Goal: Transaction & Acquisition: Purchase product/service

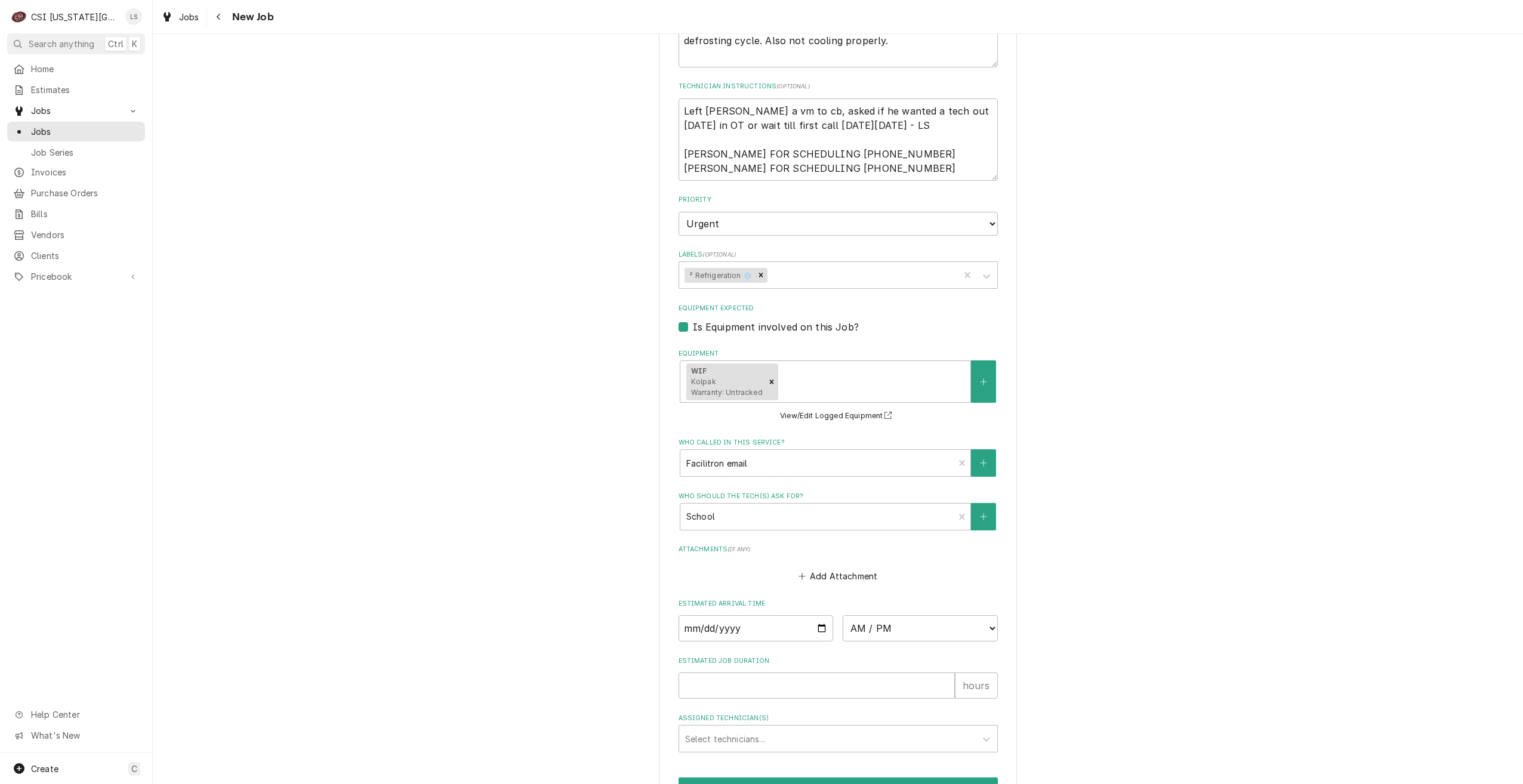
scroll to position [984, 0]
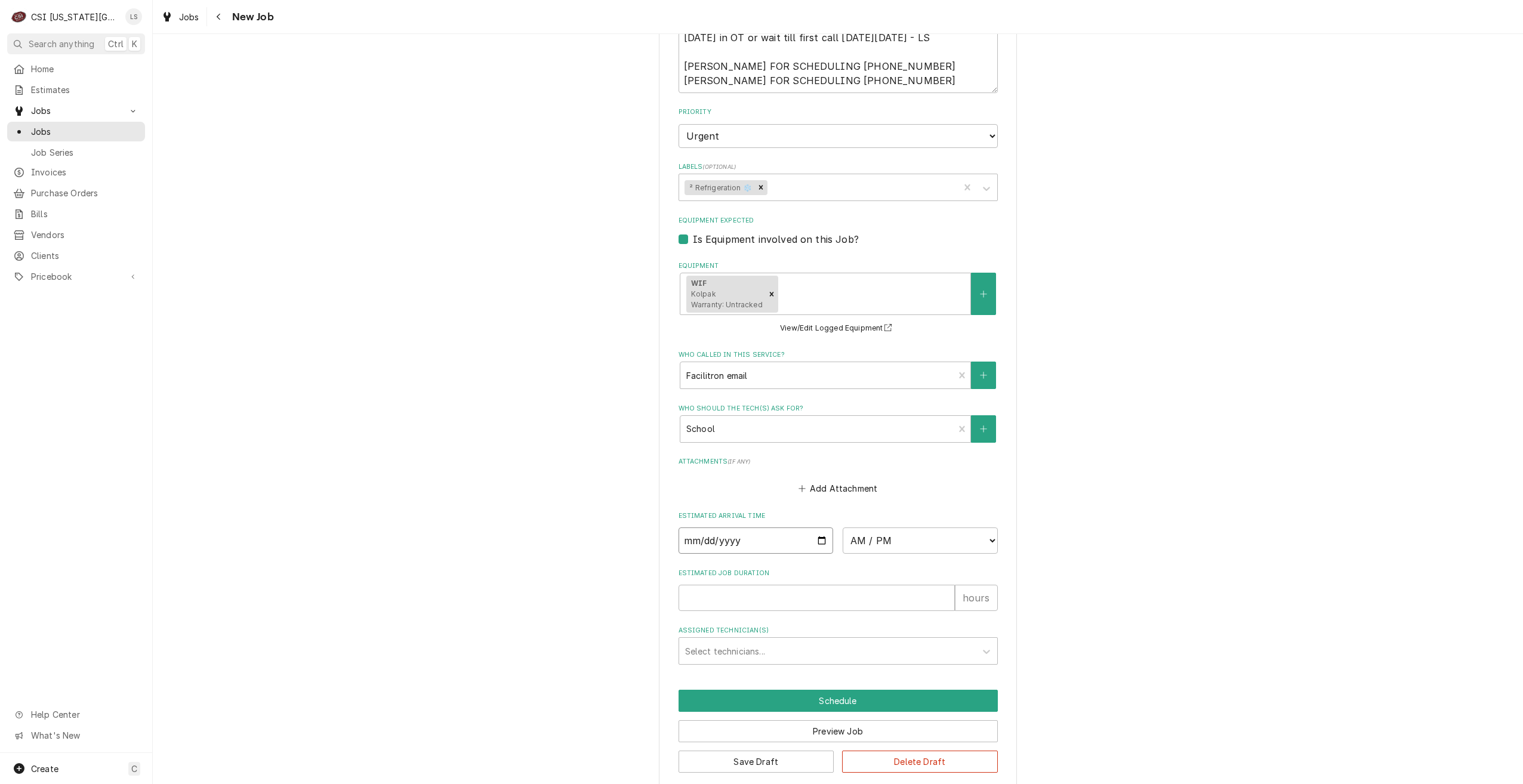
click at [816, 530] on input "Date" at bounding box center [756, 540] width 155 height 26
type textarea "x"
type input "2025-10-15"
type textarea "x"
click at [883, 528] on select "AM / PM 6:00 AM 6:15 AM 6:30 AM 6:45 AM 7:00 AM 7:15 AM 7:30 AM 7:45 AM 8:00 AM…" at bounding box center [920, 540] width 155 height 26
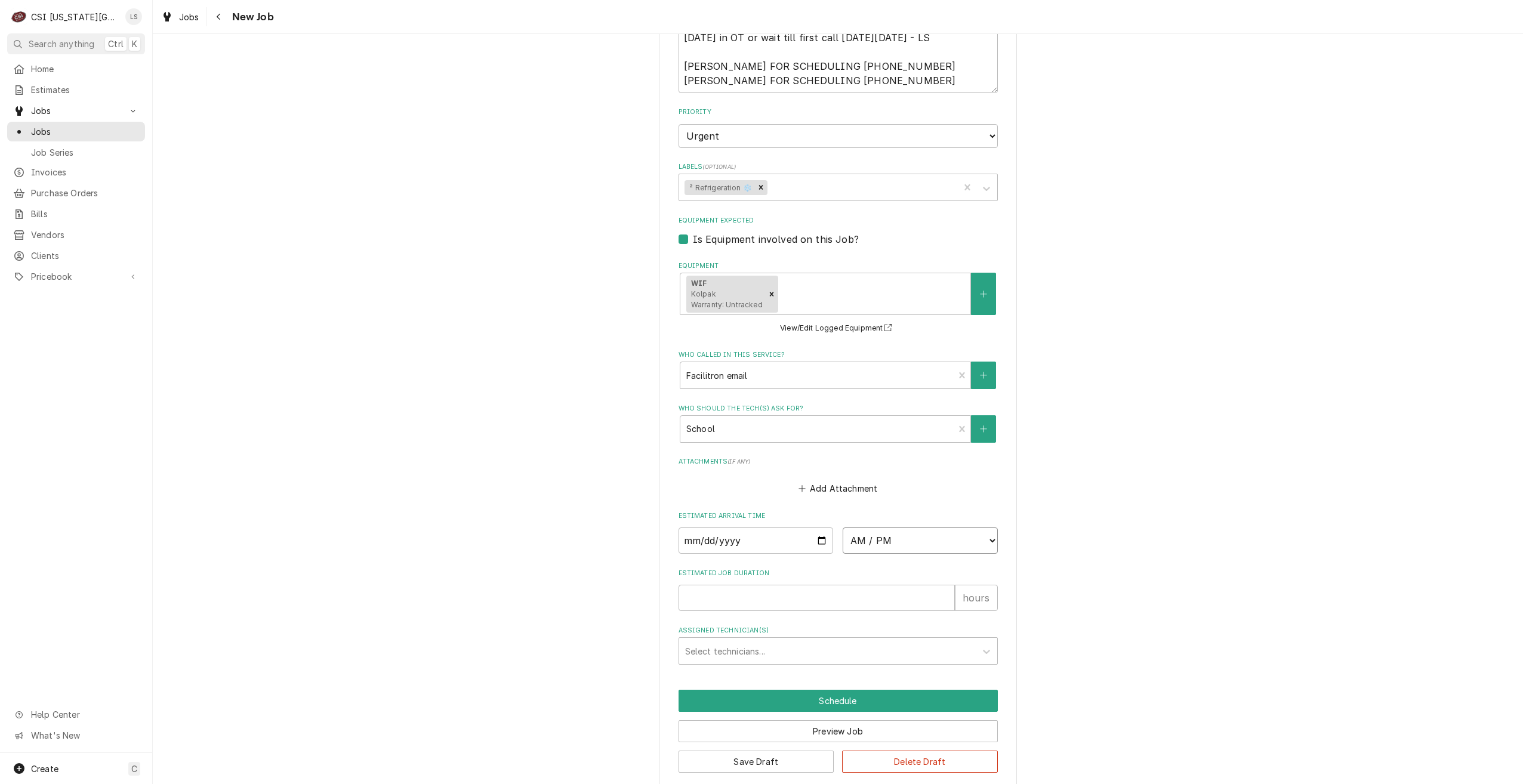
select select "13:30:00"
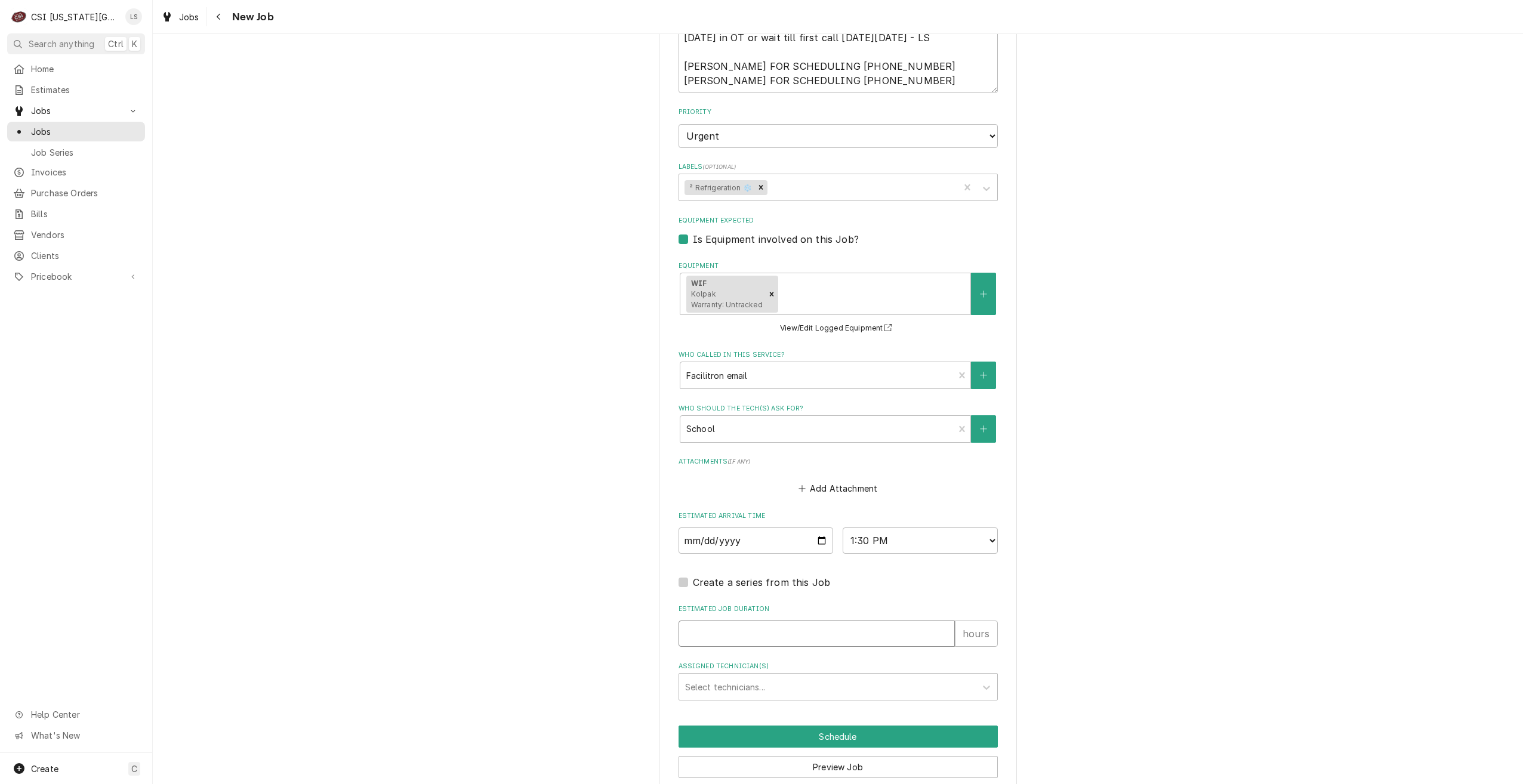
click at [866, 621] on input "Estimated Job Duration" at bounding box center [816, 633] width 276 height 26
type textarea "x"
type input "2"
type textarea "x"
type input "2"
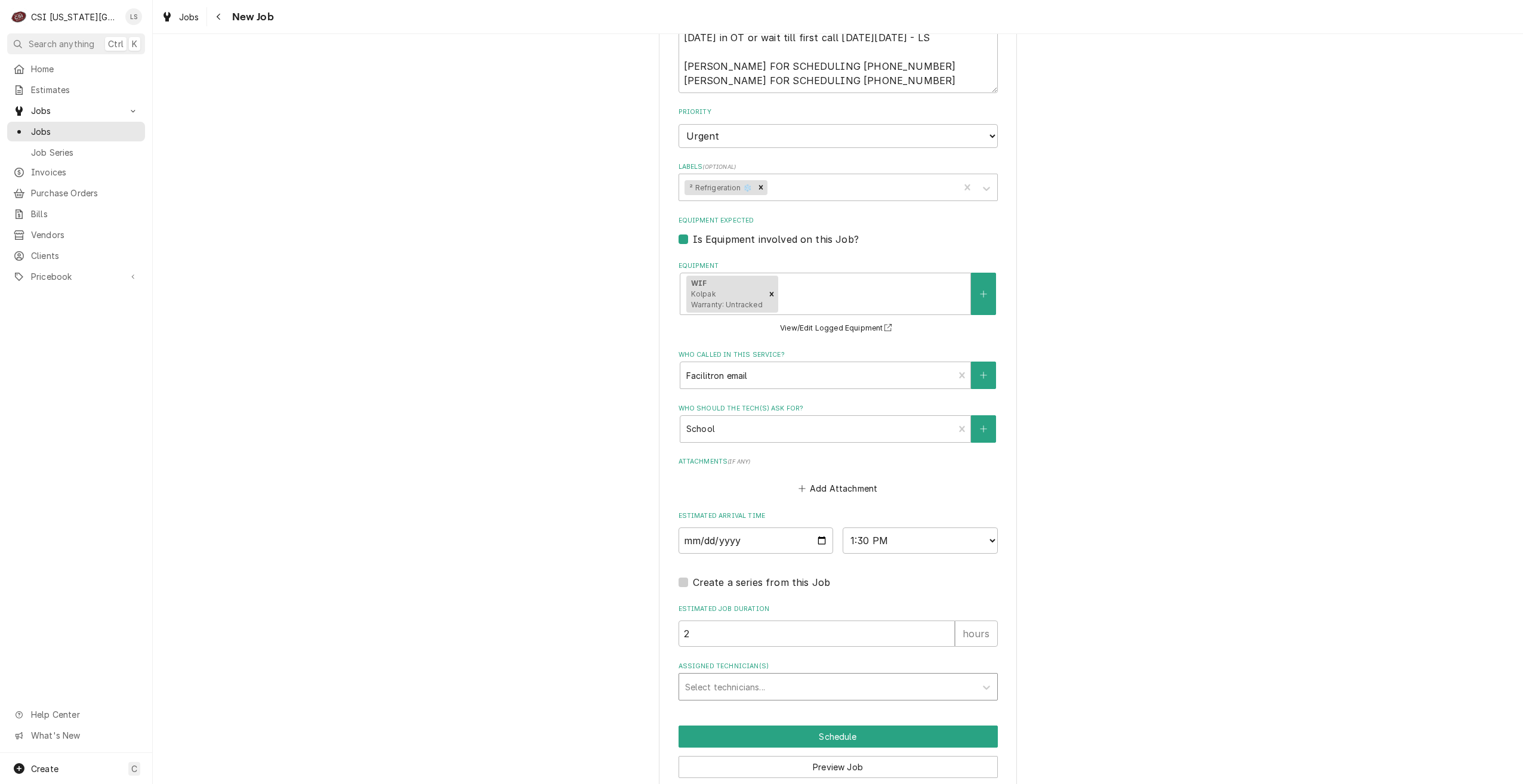
click at [857, 676] on div "Assigned Technician(s)" at bounding box center [828, 687] width 285 height 22
type input "steve"
click at [845, 704] on div "Steve Ethridge" at bounding box center [838, 713] width 318 height 18
type textarea "x"
click at [850, 726] on button "Schedule" at bounding box center [838, 736] width 319 height 22
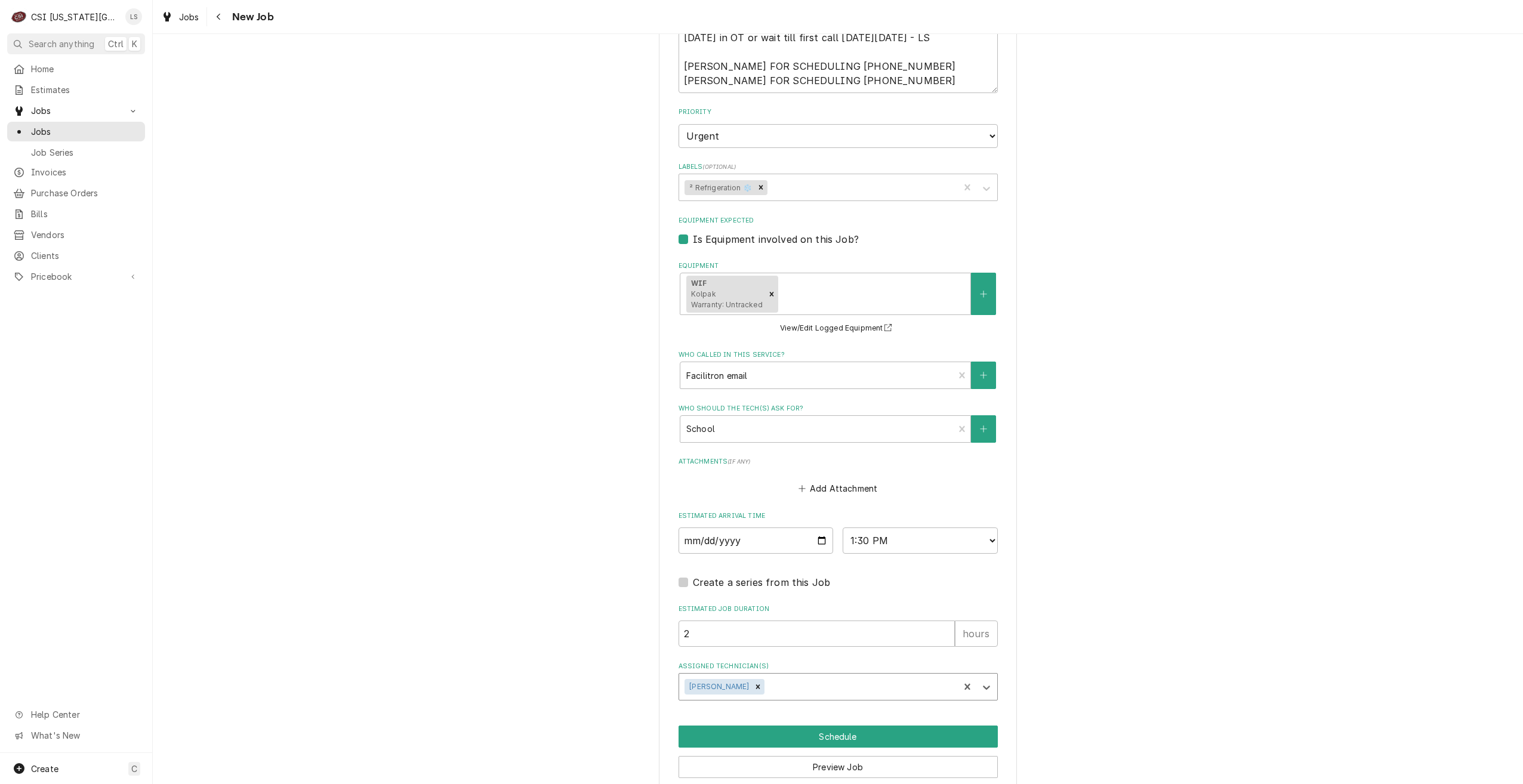
scroll to position [978, 0]
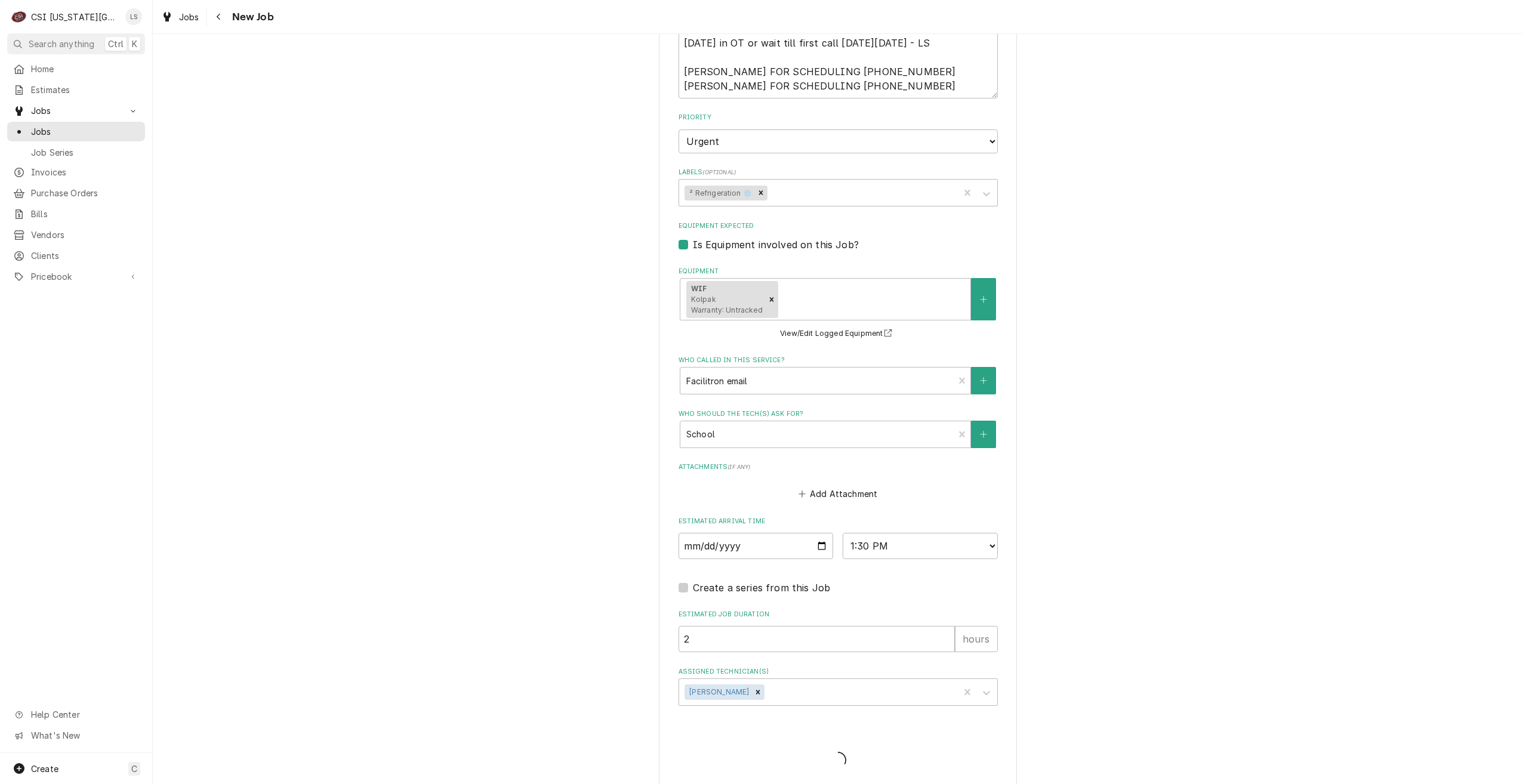
type textarea "x"
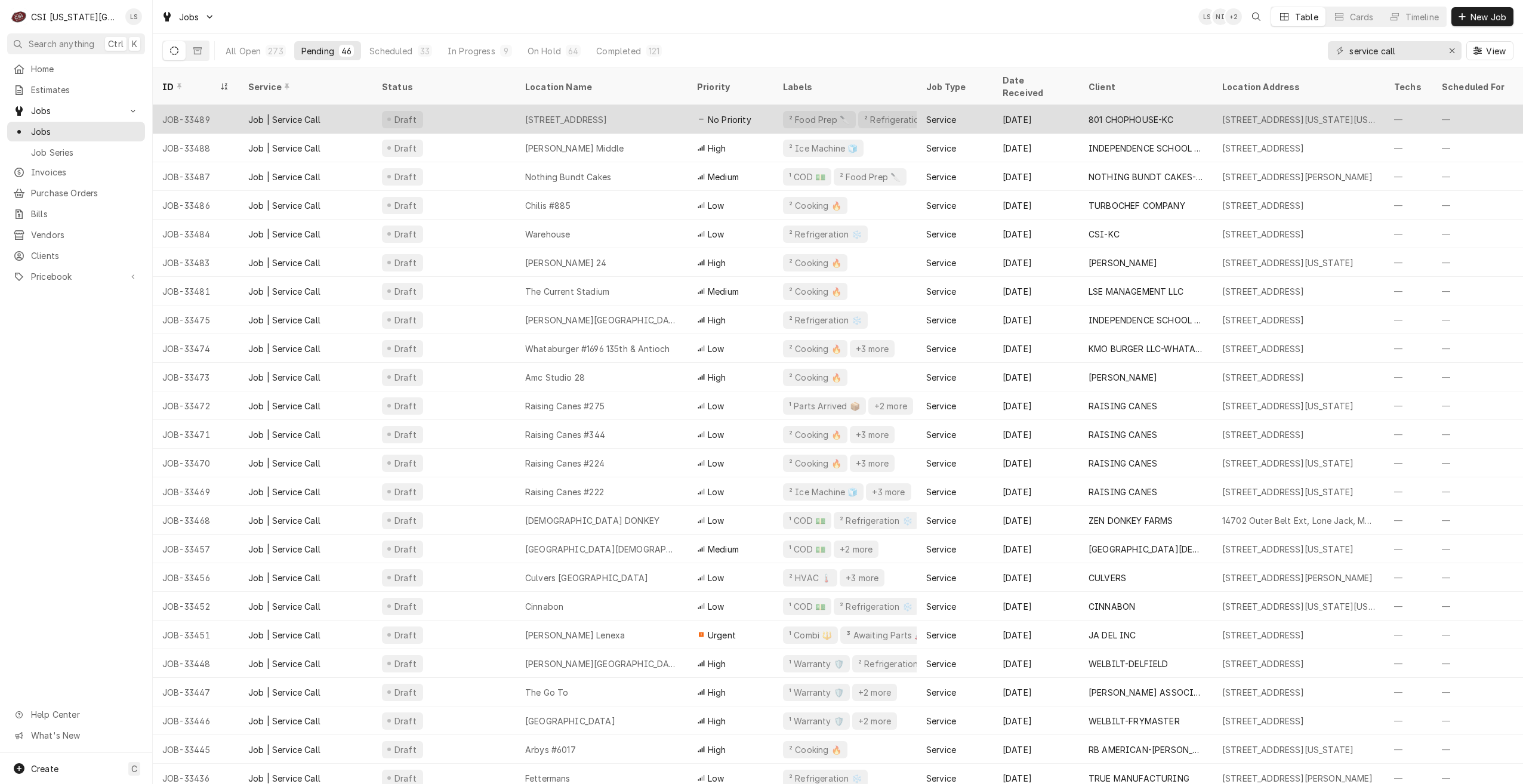
click at [626, 105] on div "801 Chophouse 14Th Kc" at bounding box center [602, 119] width 172 height 29
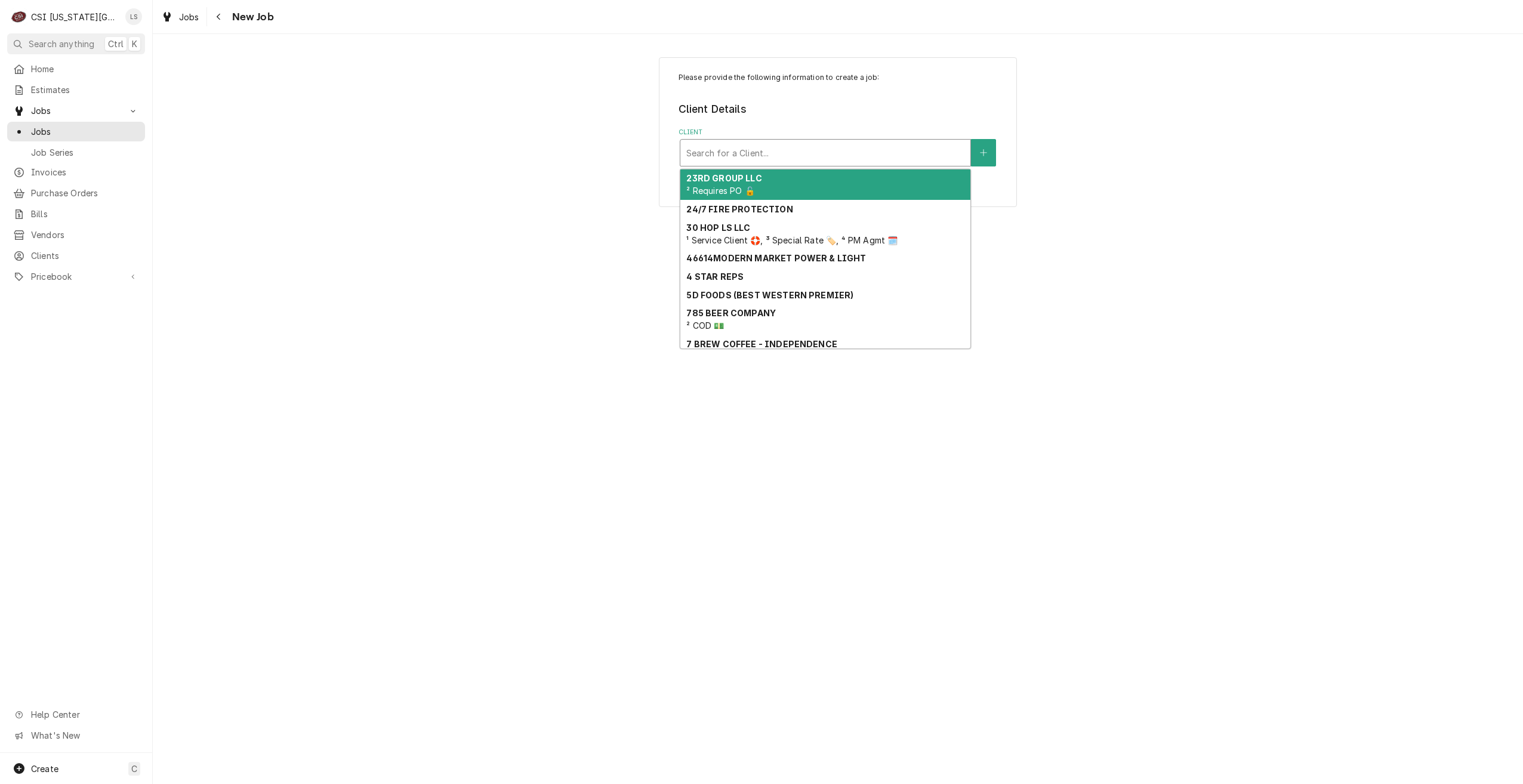
click at [846, 147] on div "Client" at bounding box center [825, 153] width 278 height 22
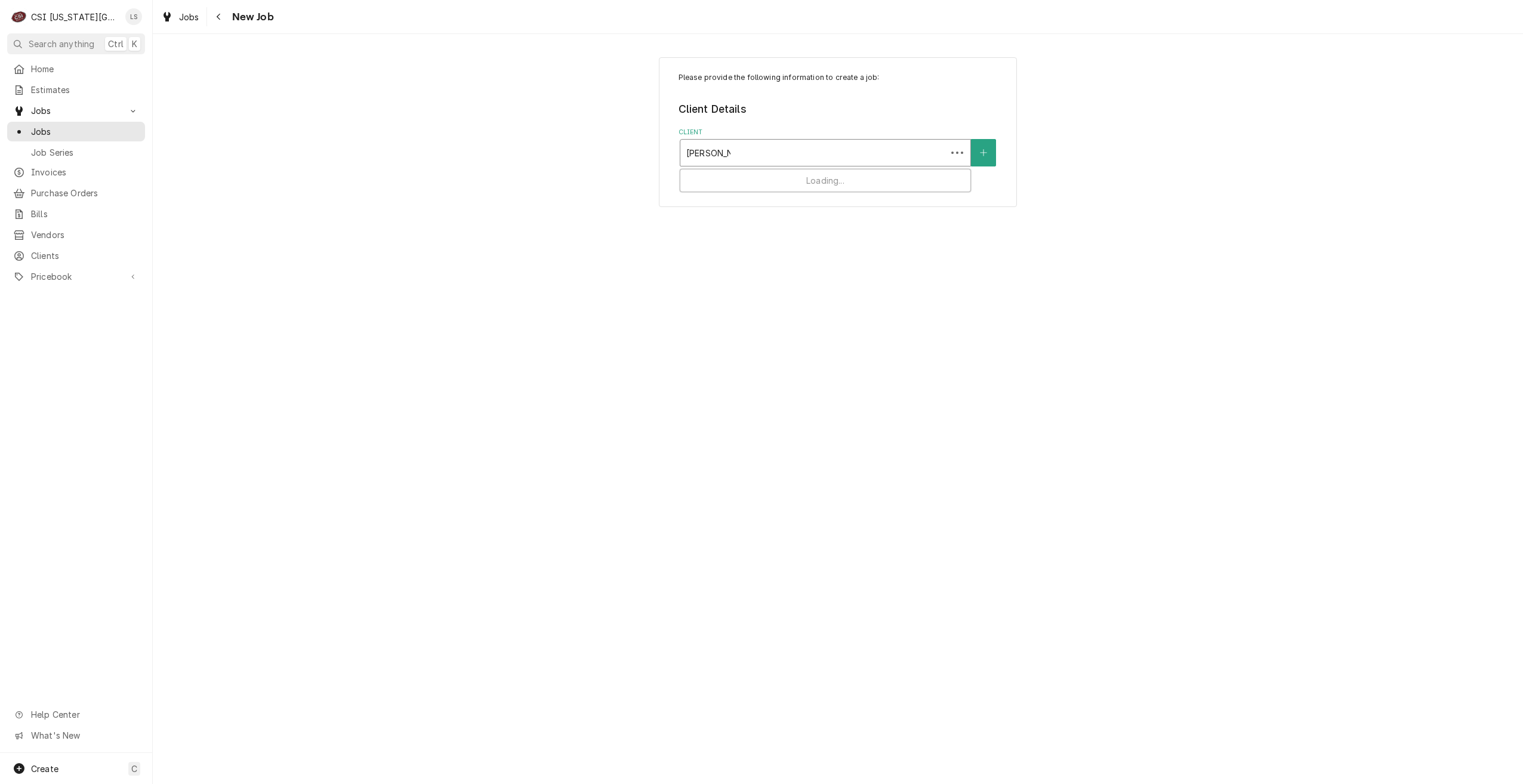
type input "jimmy johns"
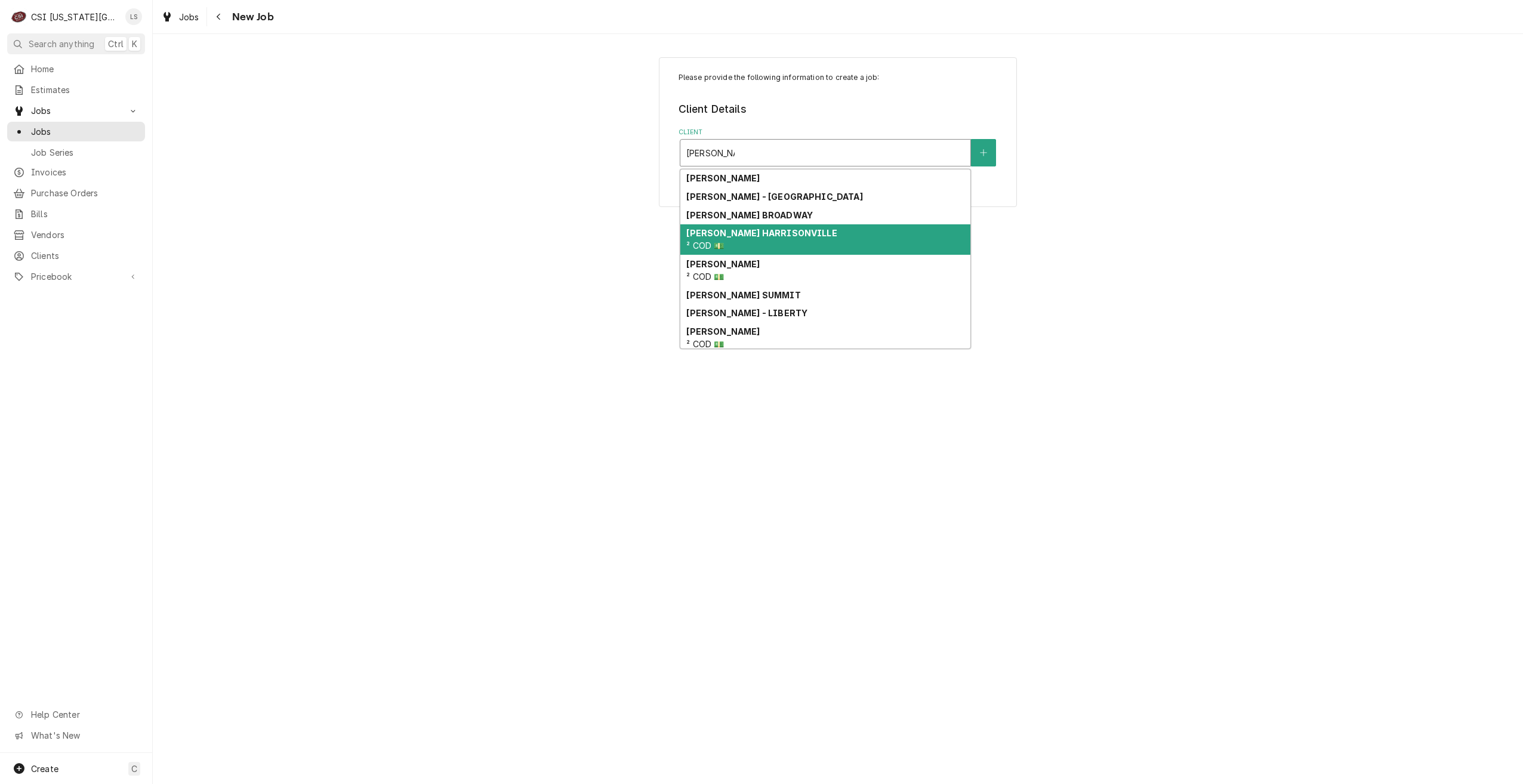
click at [809, 225] on div "JIMMY JOHNS HARRISONVILLE ² COD 💵" at bounding box center [826, 240] width 290 height 31
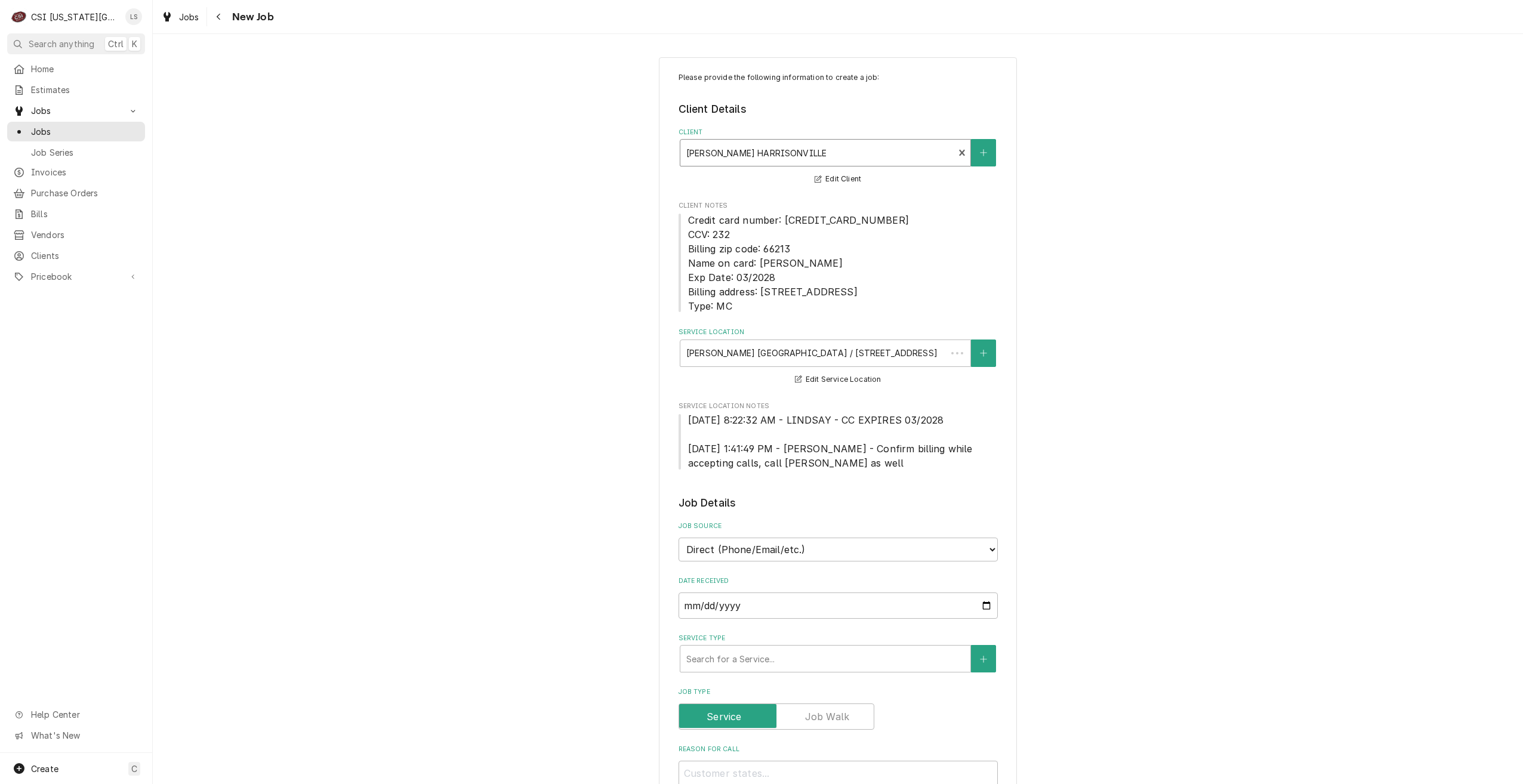
click at [1138, 255] on div "Please provide the following information to create a job: Client Details Client…" at bounding box center [838, 766] width 1370 height 1440
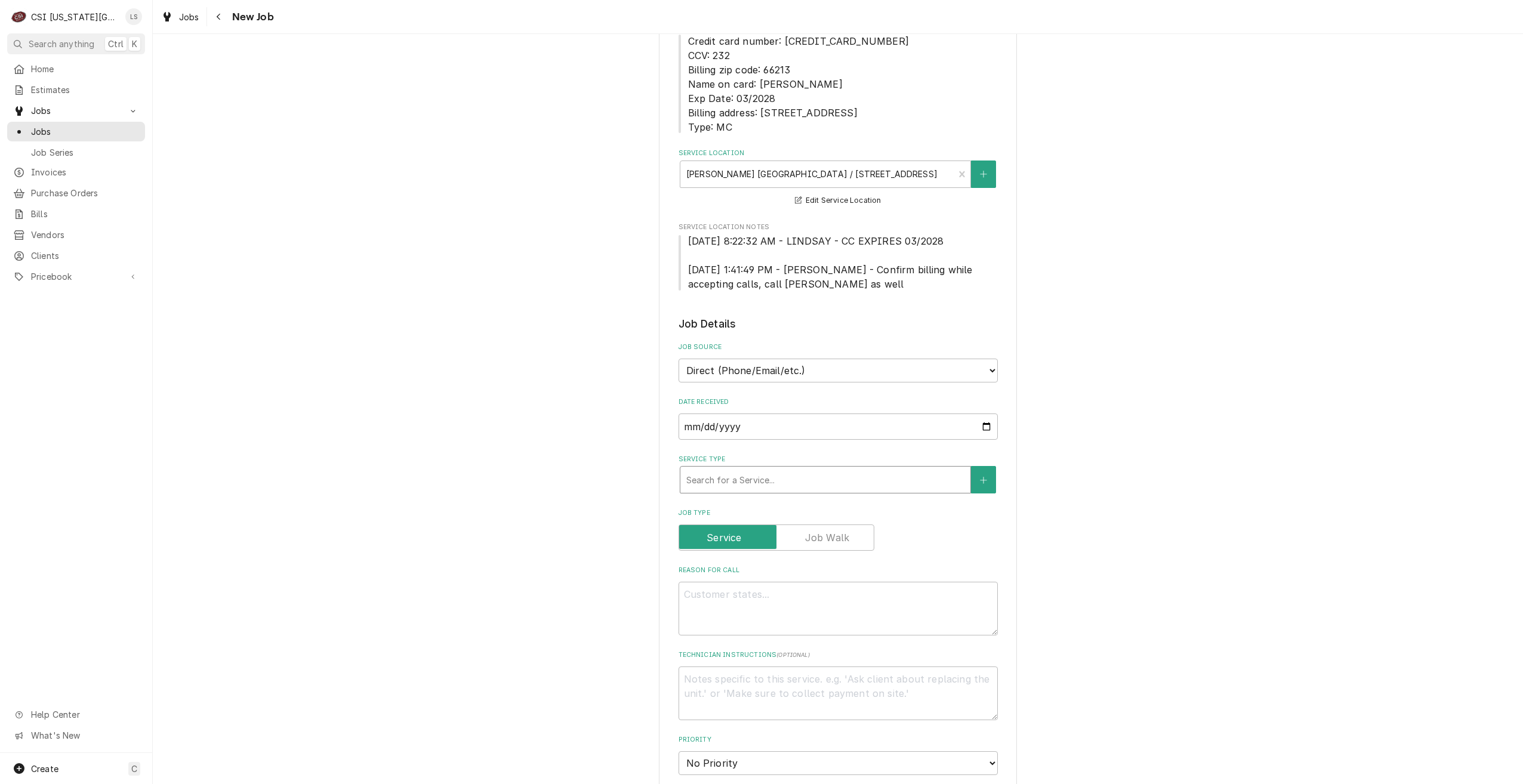
click at [725, 471] on div "Service Type" at bounding box center [825, 480] width 278 height 22
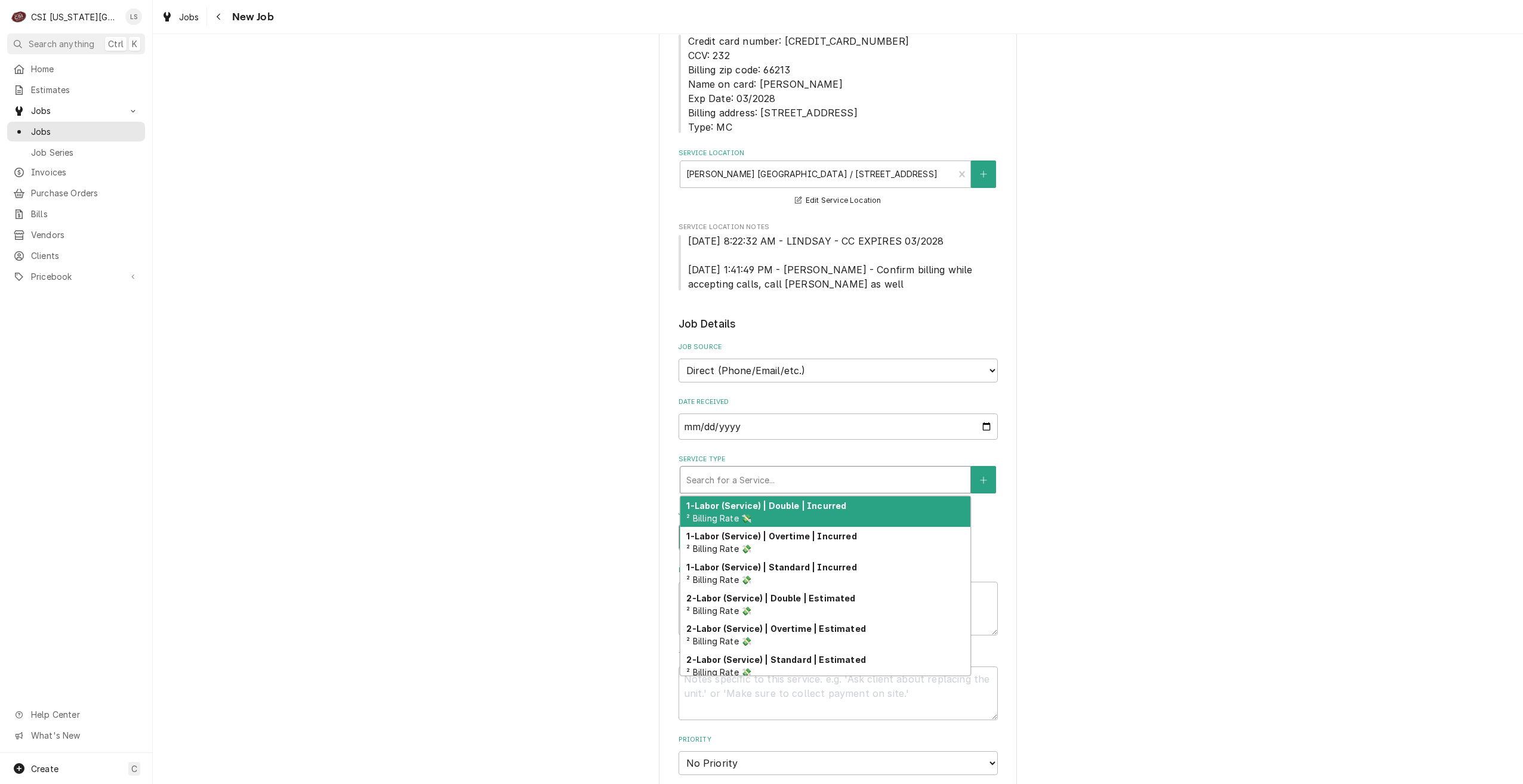
type textarea "x"
type input "s"
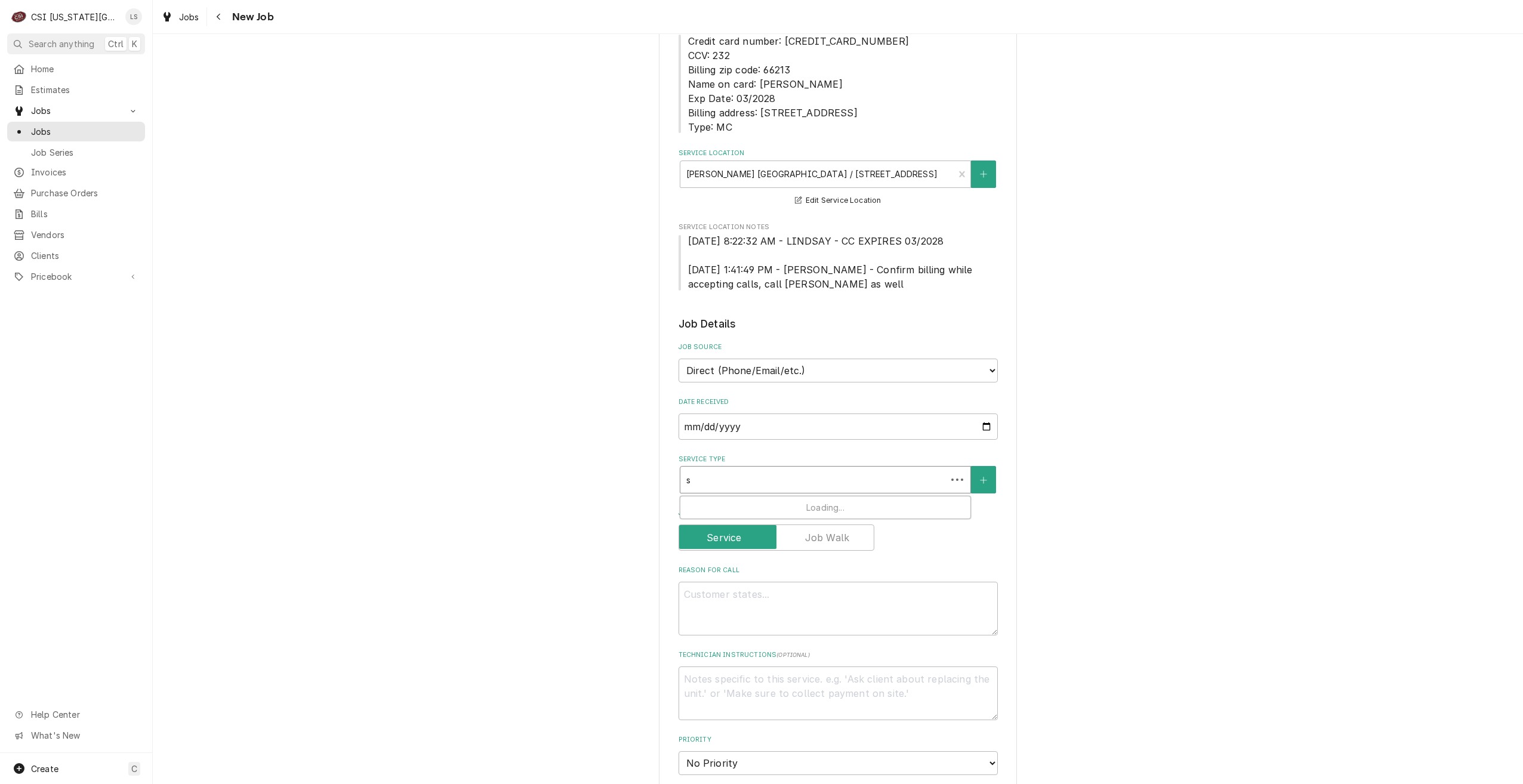
type textarea "x"
type input "se"
type textarea "x"
type input "ser"
type textarea "x"
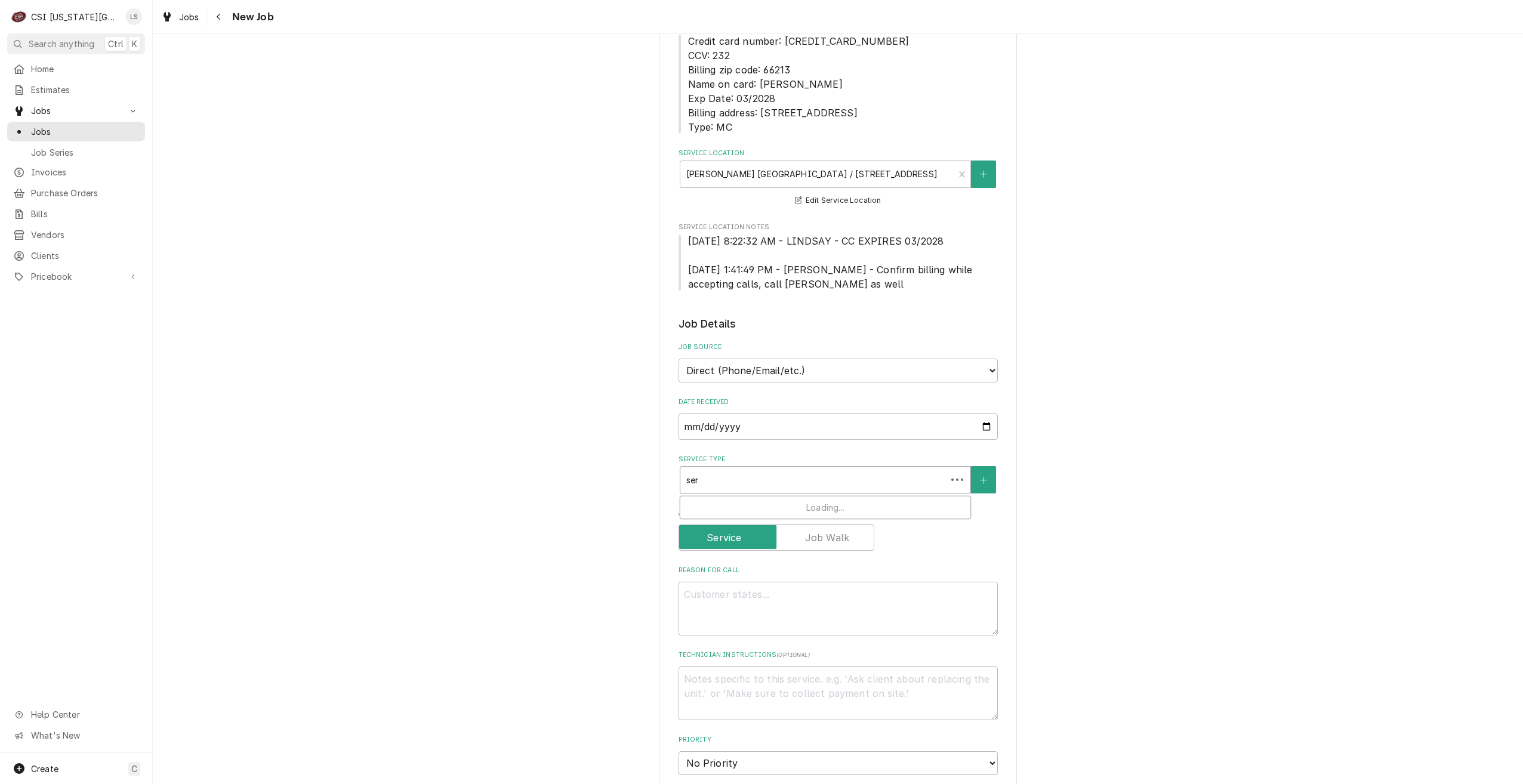
type input "serv"
type textarea "x"
type input "servi"
type textarea "x"
type input "servic"
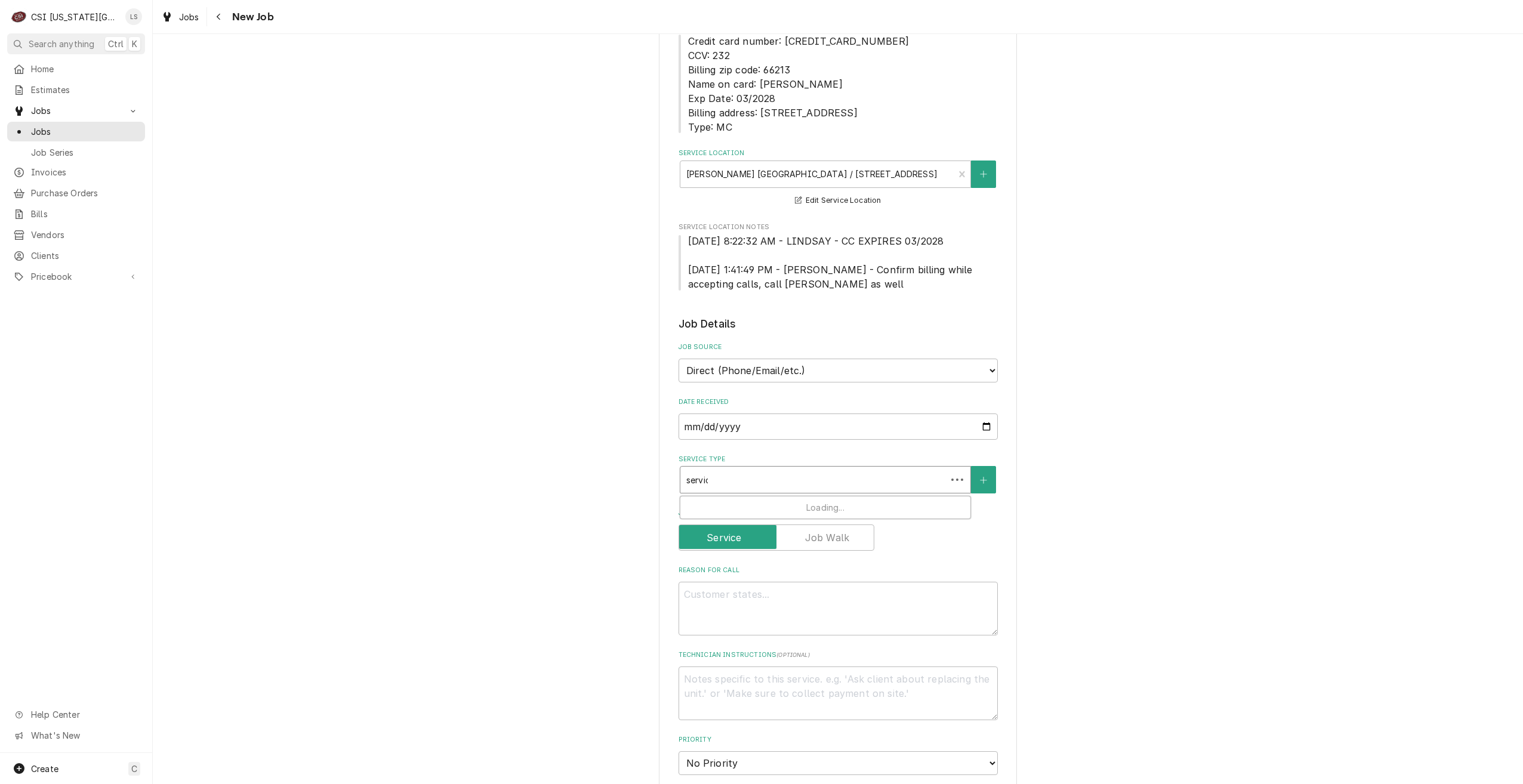
type textarea "x"
type input "service"
type textarea "x"
type input "service"
type textarea "x"
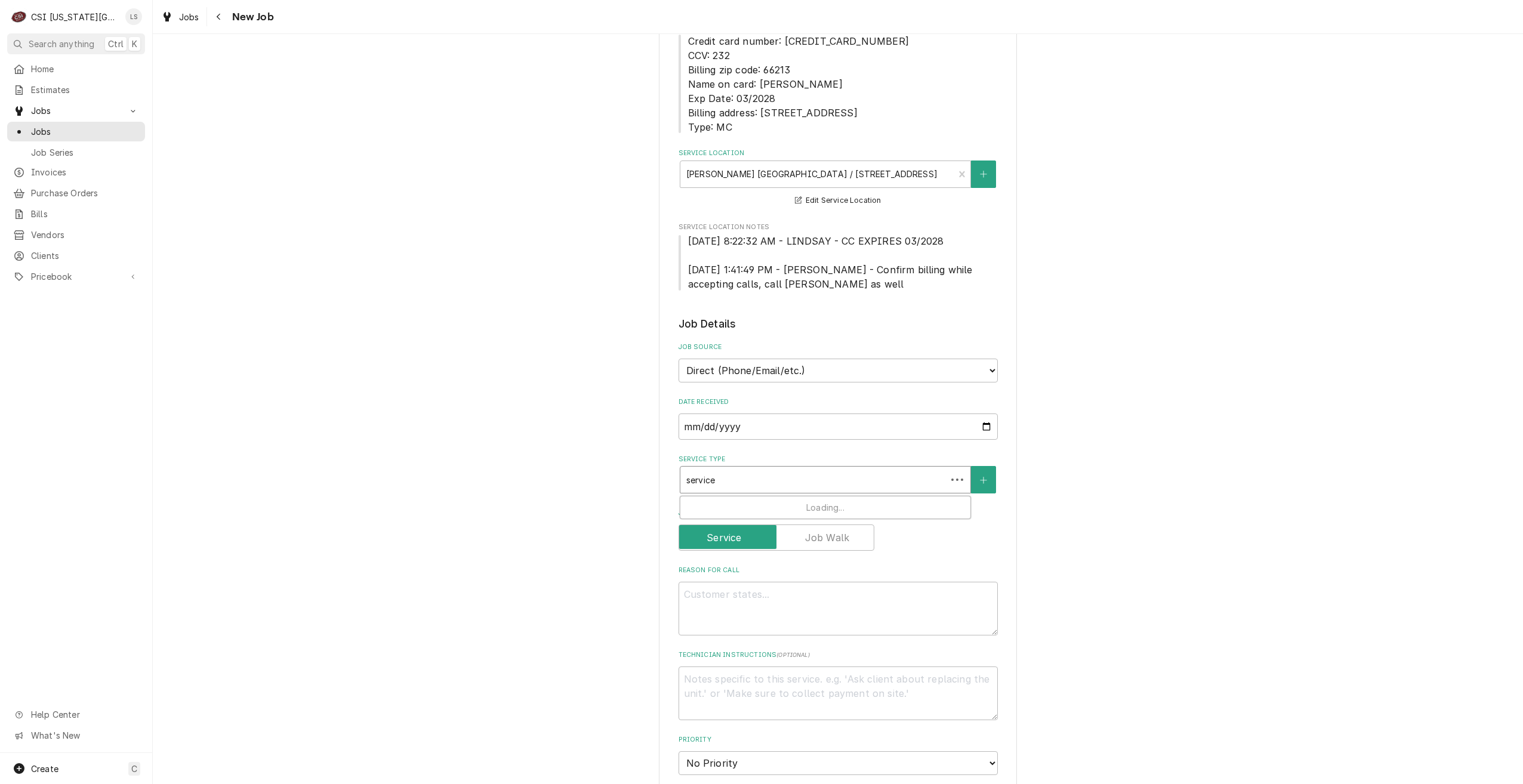
type input "service c"
type textarea "x"
type input "service ca"
type textarea "x"
type input "service cal"
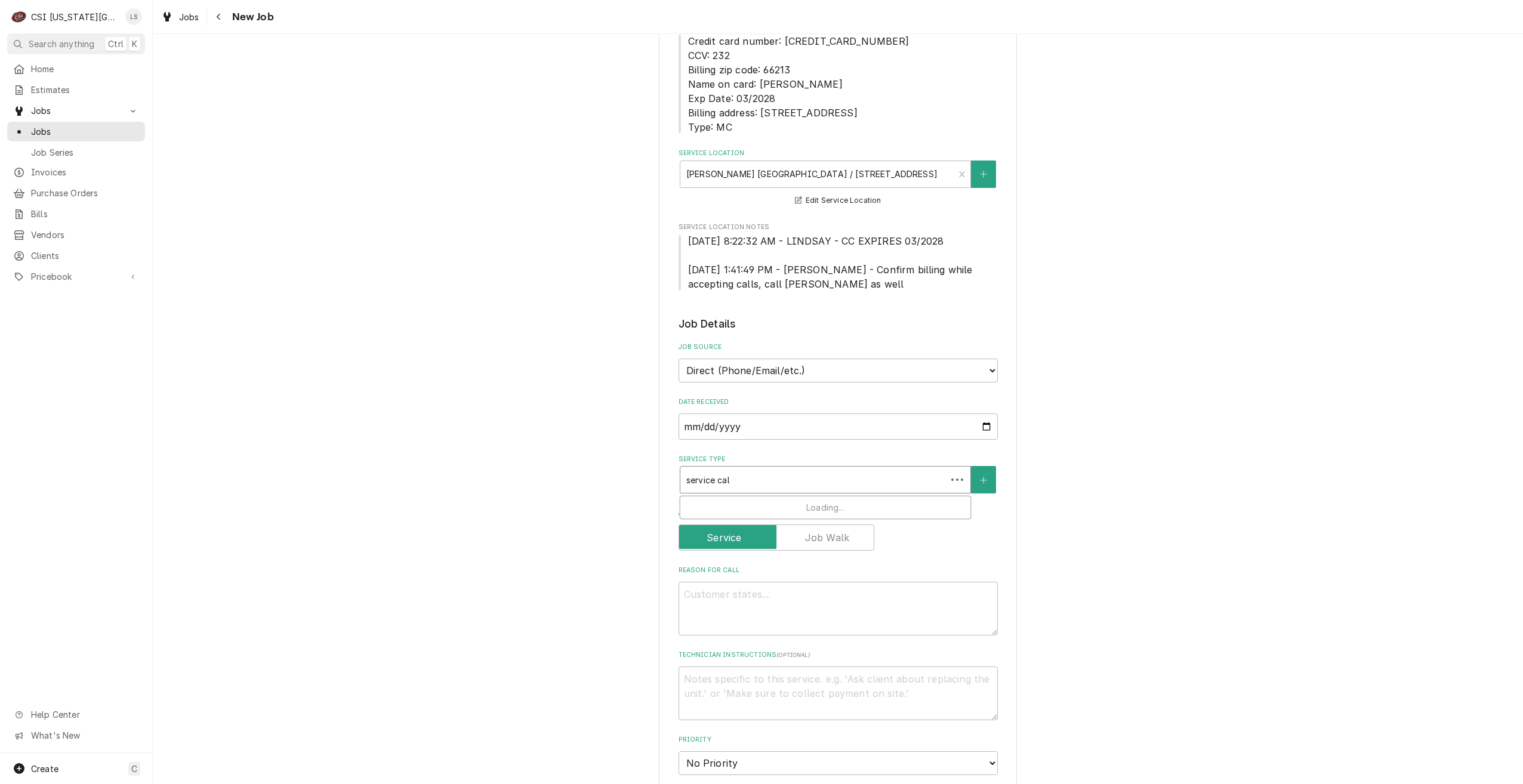
type textarea "x"
type input "service call"
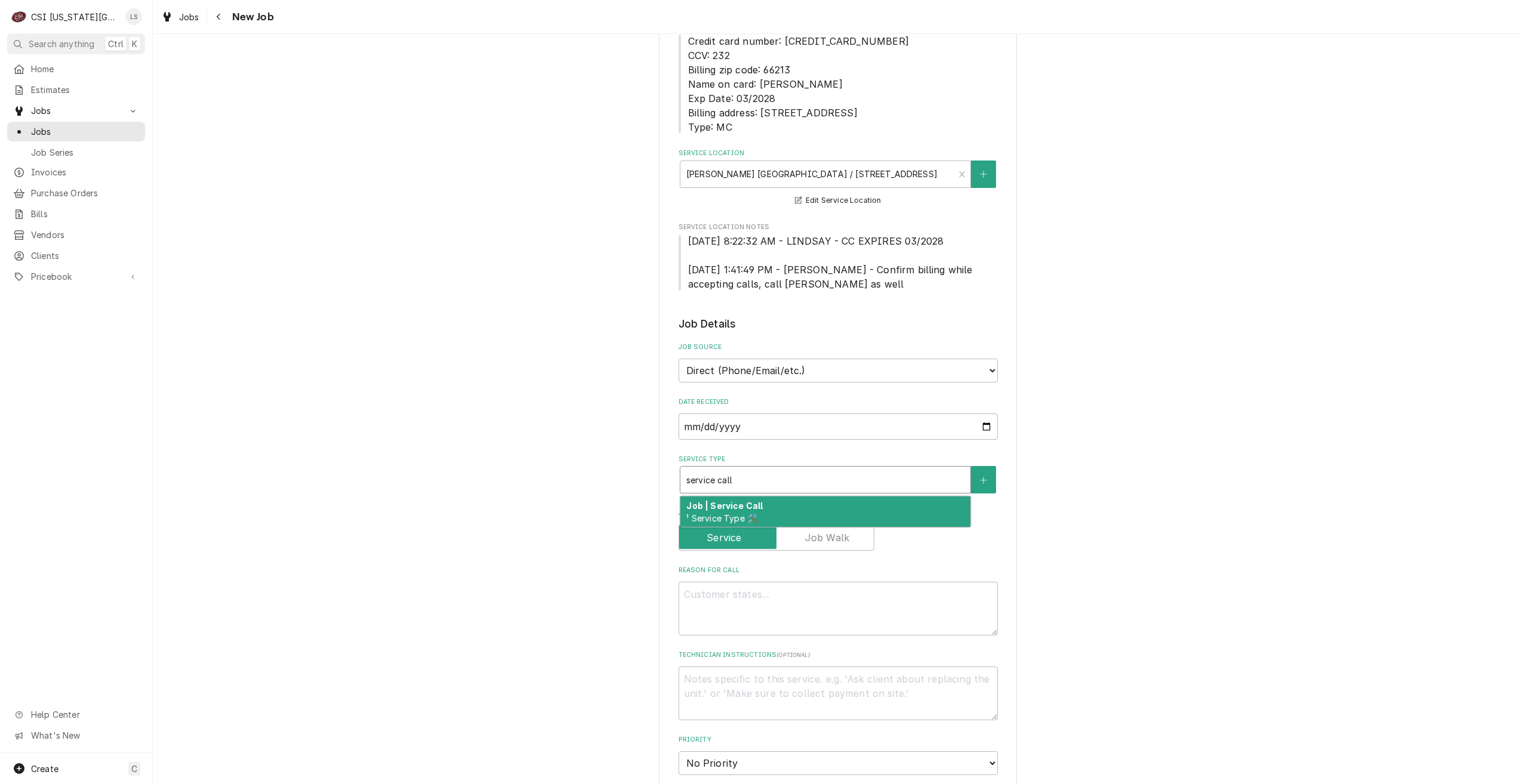
click at [778, 512] on div "Job | Service Call ¹ Service Type 🛠️" at bounding box center [826, 512] width 290 height 31
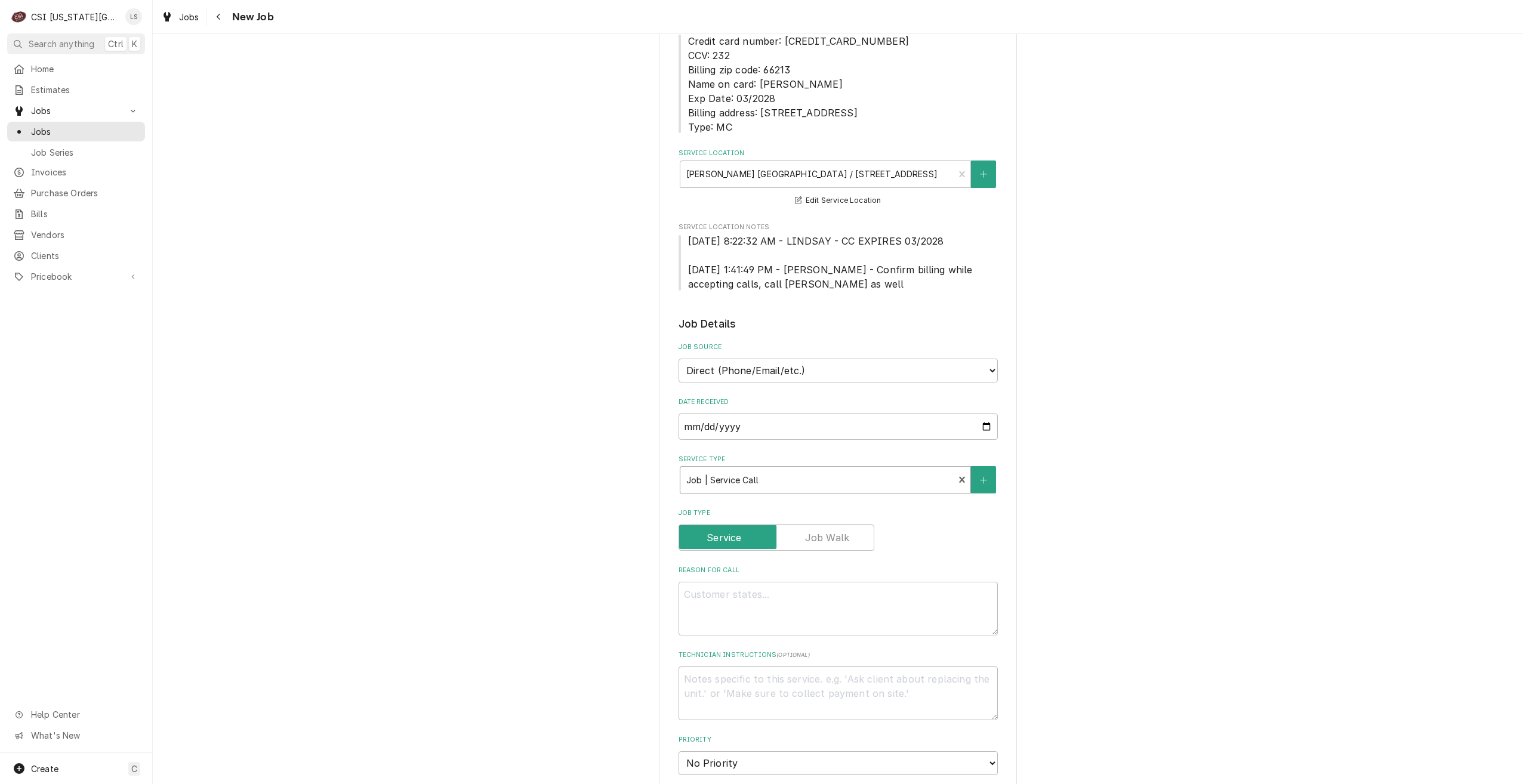
type textarea "x"
click at [1150, 539] on div "Please provide the following information to create a job: Client Details Client…" at bounding box center [838, 597] width 1370 height 1460
click at [969, 627] on textarea "Reason For Call" at bounding box center [838, 629] width 319 height 54
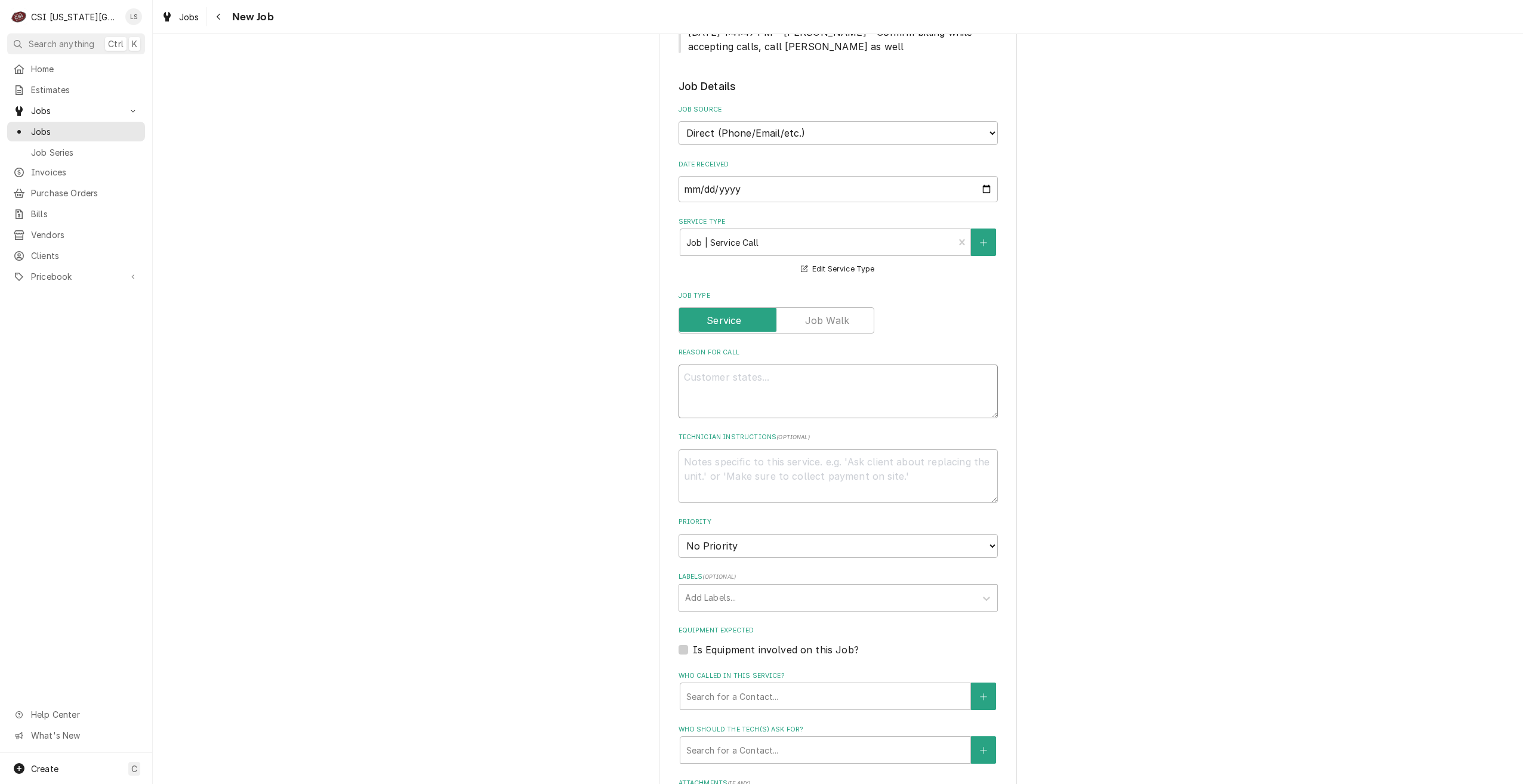
scroll to position [418, 0]
click at [900, 548] on select "No Priority Urgent High Medium Low" at bounding box center [838, 545] width 319 height 24
select select "4"
click at [678, 533] on select "No Priority Urgent High Medium Low" at bounding box center [838, 545] width 319 height 24
type textarea "x"
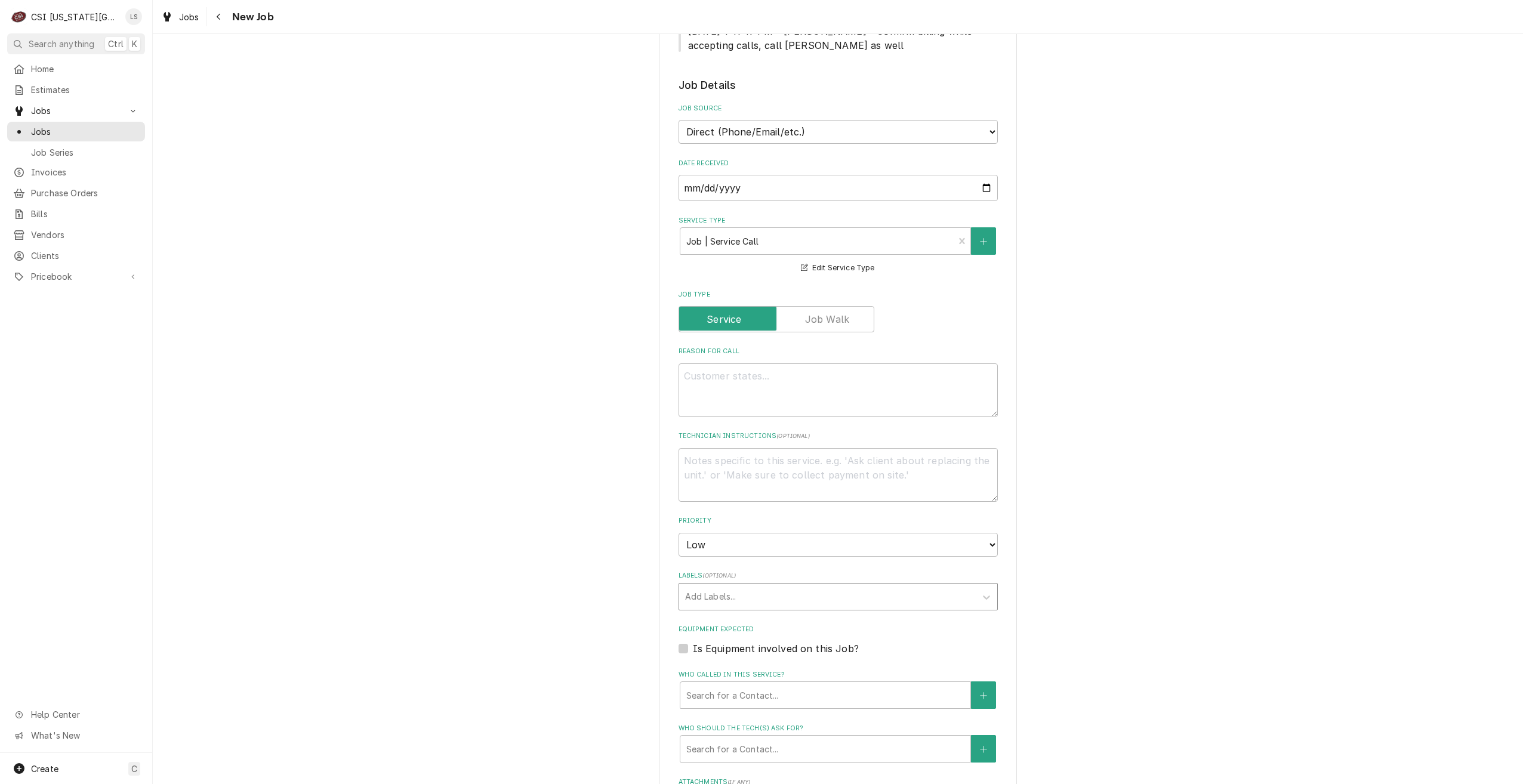
click at [797, 599] on div "Labels" at bounding box center [828, 597] width 285 height 22
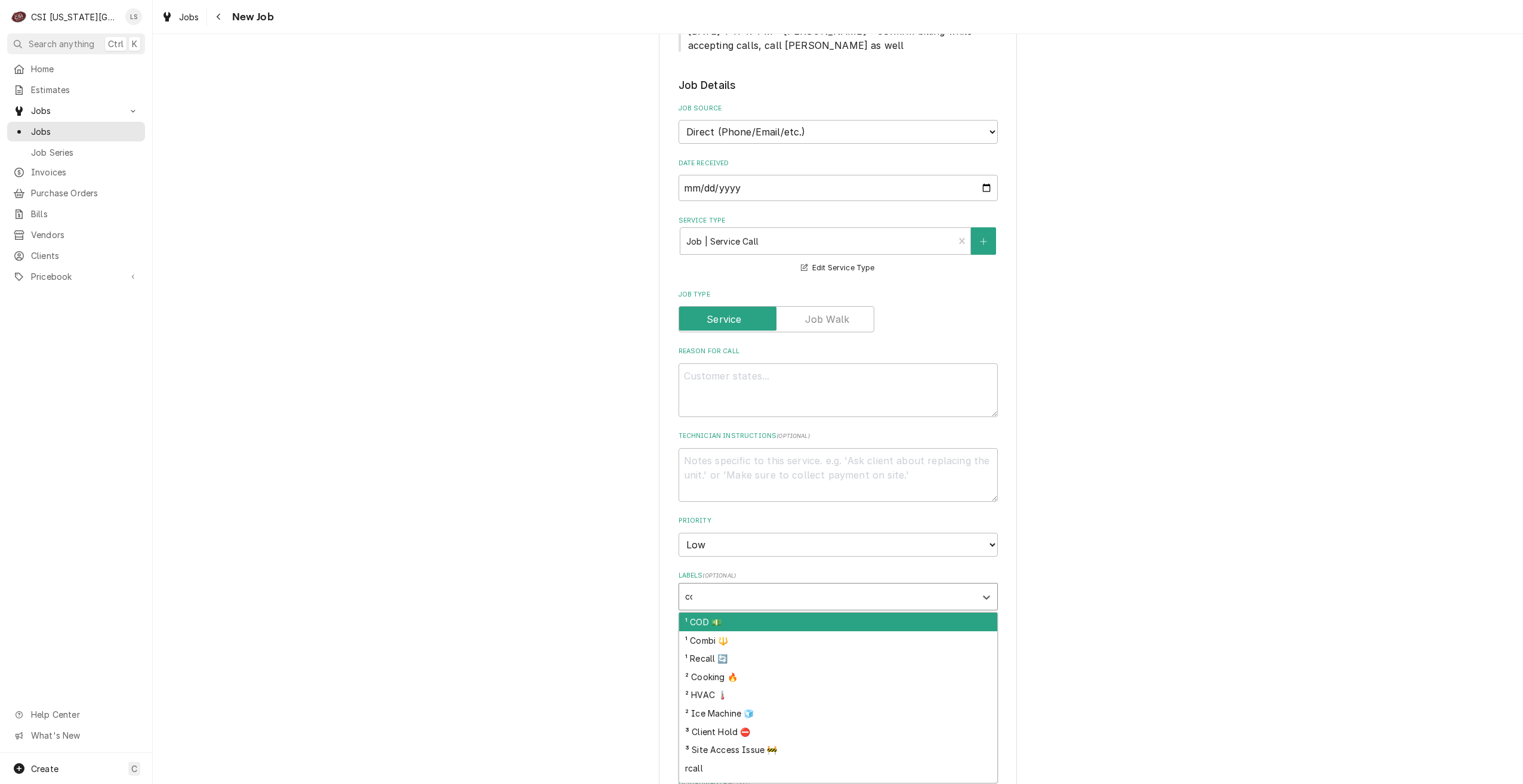
type input "cod"
type textarea "x"
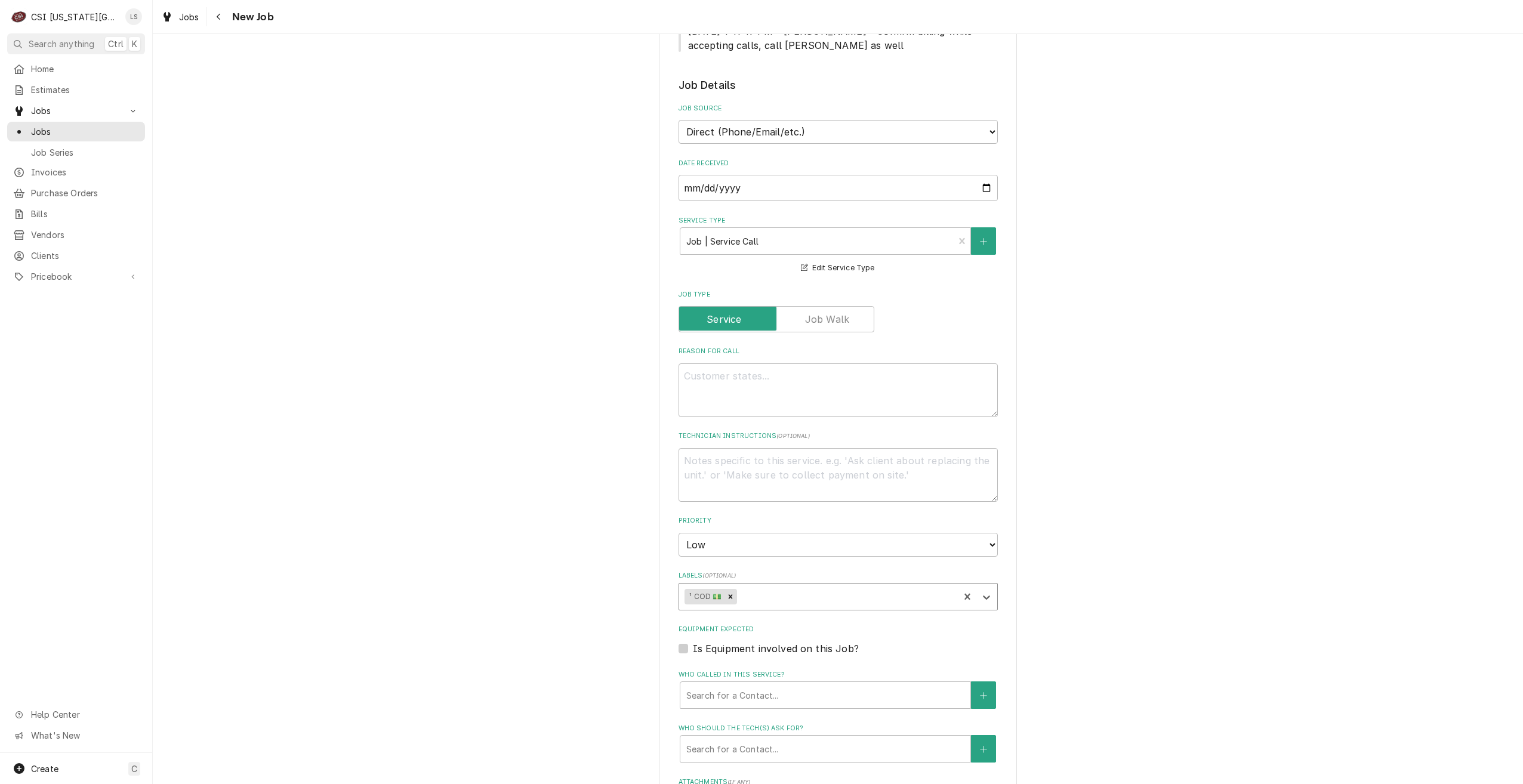
type textarea "x"
type input "cooking"
type textarea "x"
click at [1186, 245] on div "Please provide the following information to create a job: Client Details Client…" at bounding box center [838, 359] width 1370 height 1460
click at [896, 383] on textarea "Reason For Call" at bounding box center [838, 390] width 319 height 54
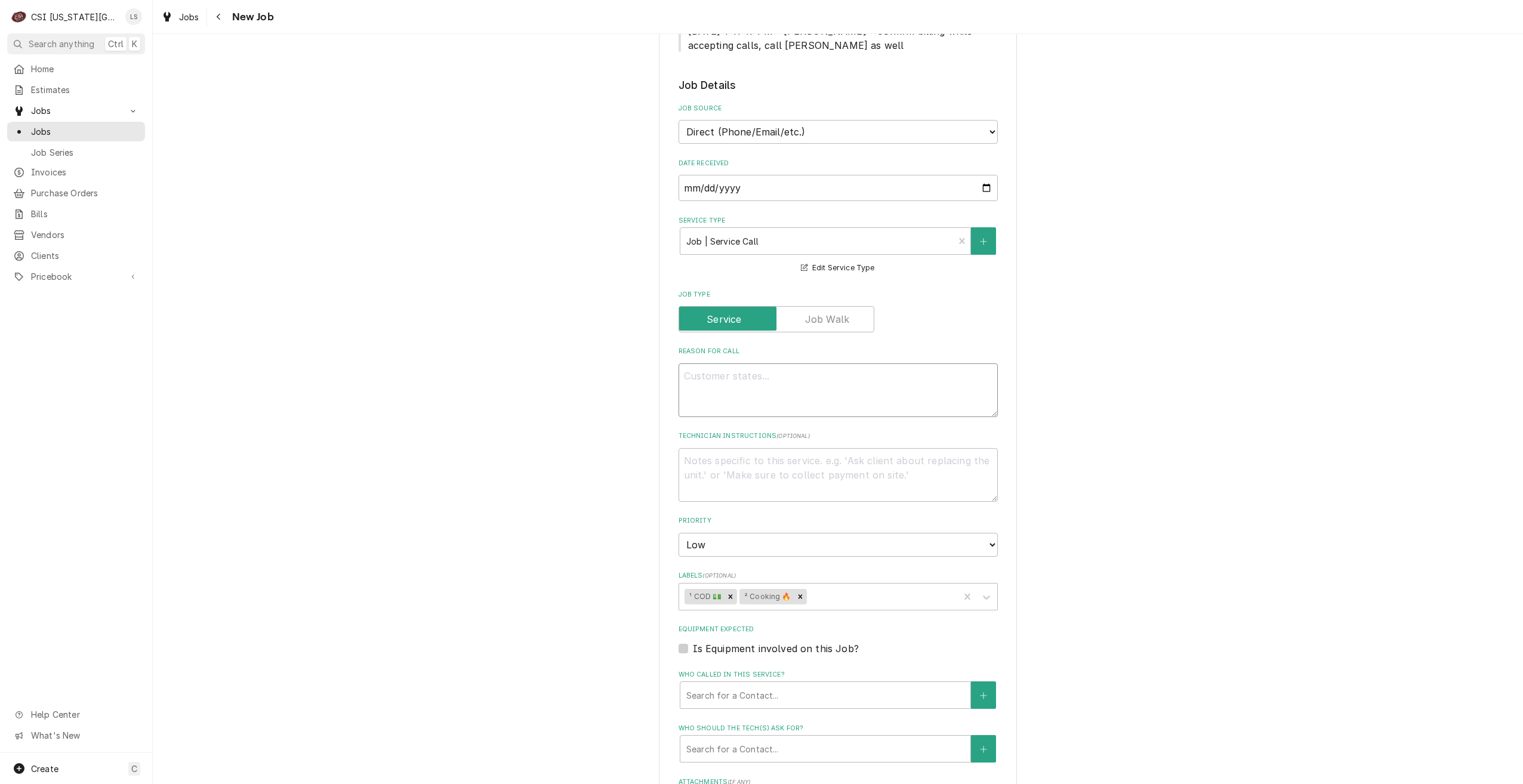
type textarea "x"
type textarea "O"
type textarea "x"
type textarea "Ov"
type textarea "x"
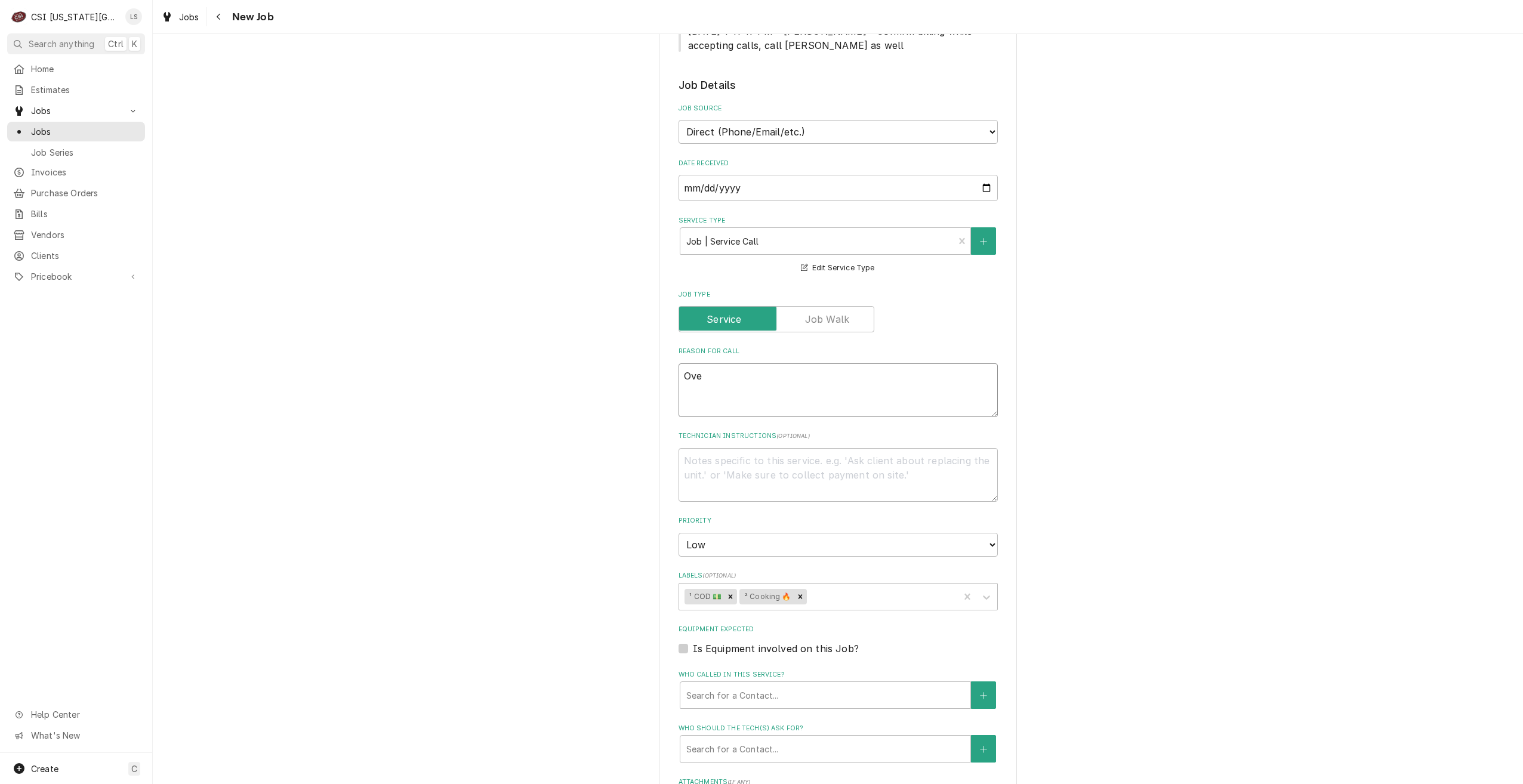
type textarea "Oven"
type textarea "x"
type textarea "Oven"
type textarea "x"
type textarea "Oven n"
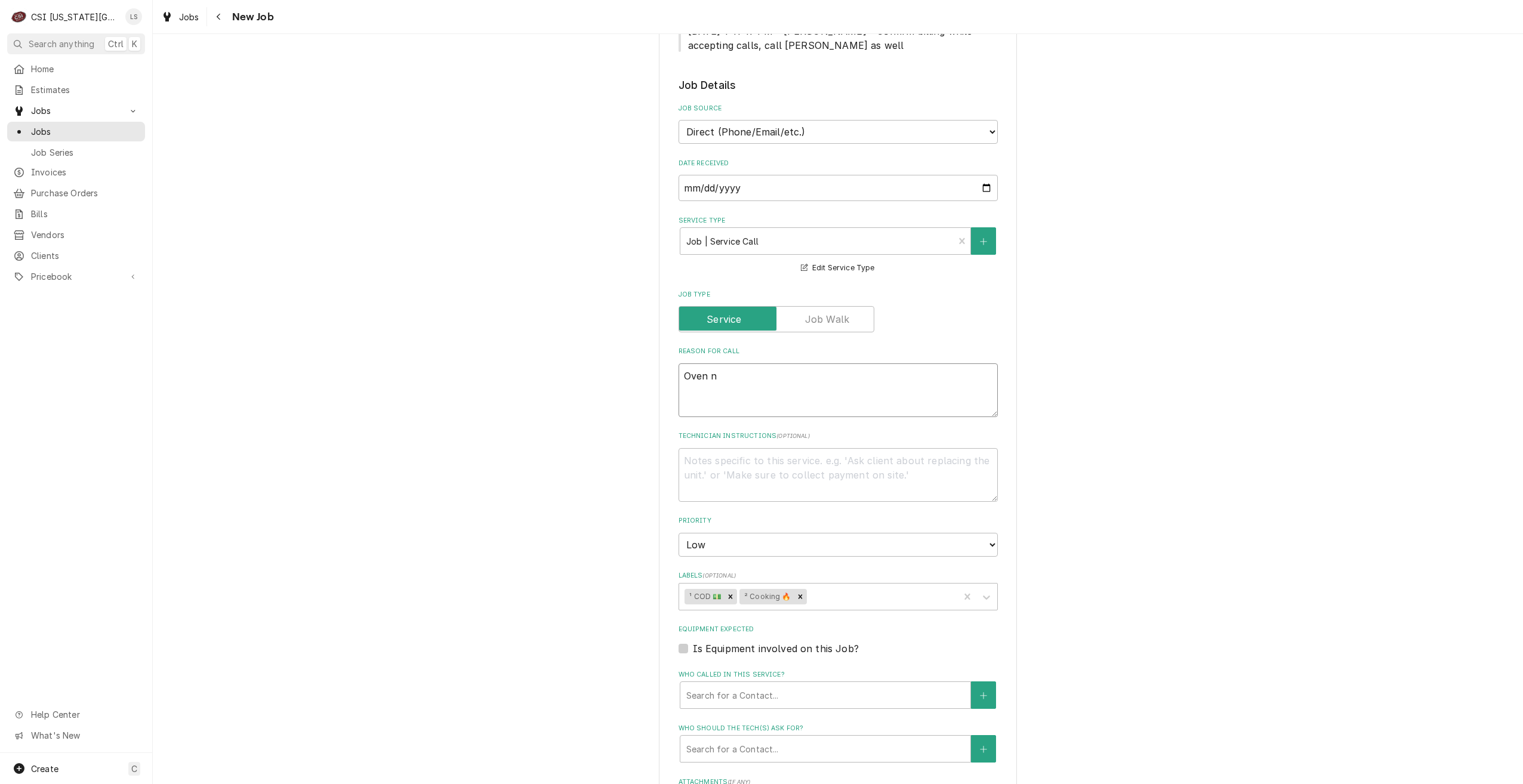
type textarea "x"
type textarea "Oven ne"
type textarea "x"
type textarea "Oven nee"
type textarea "x"
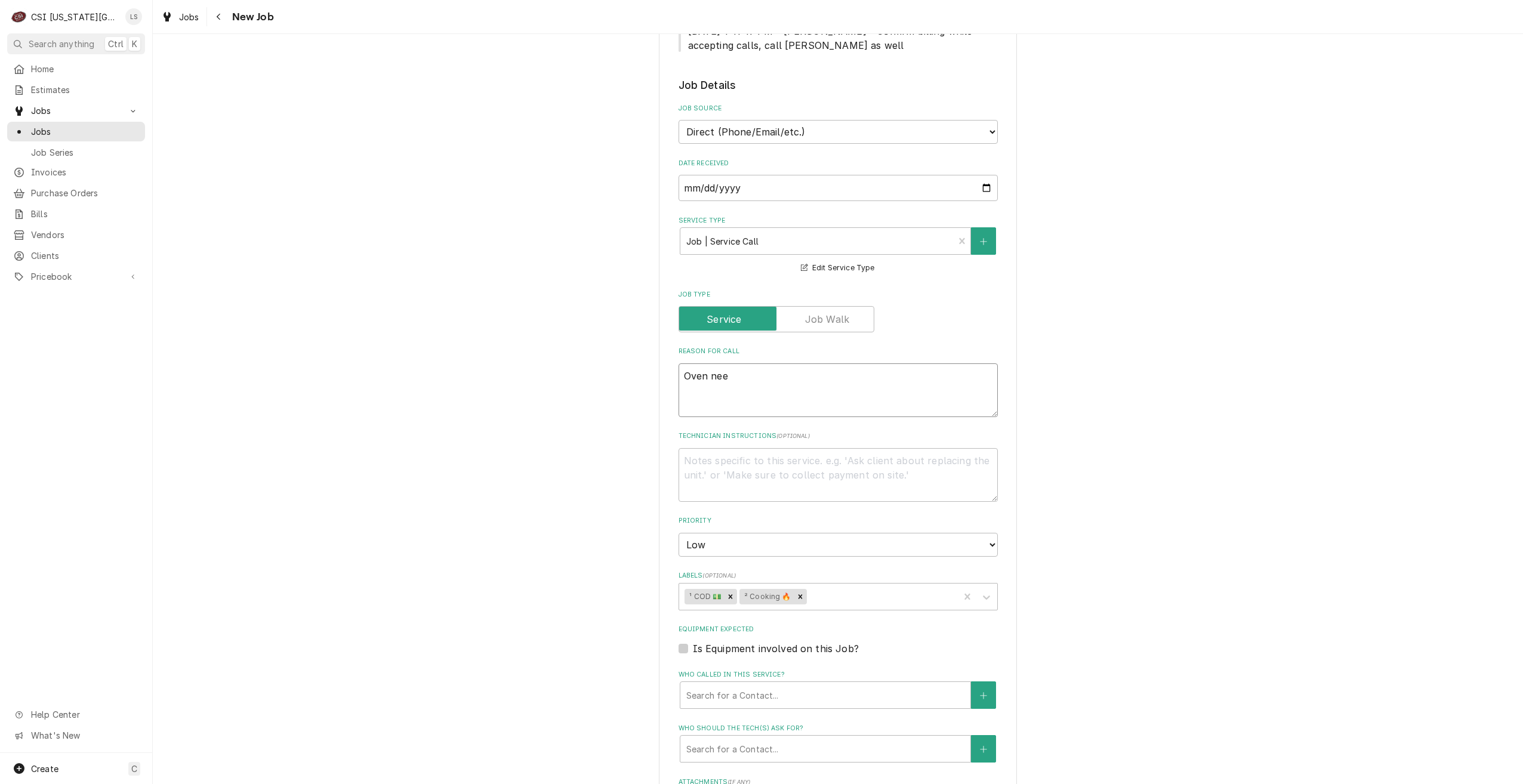
type textarea "Oven need"
type textarea "x"
type textarea "Oven needs"
type textarea "x"
type textarea "Oven needs"
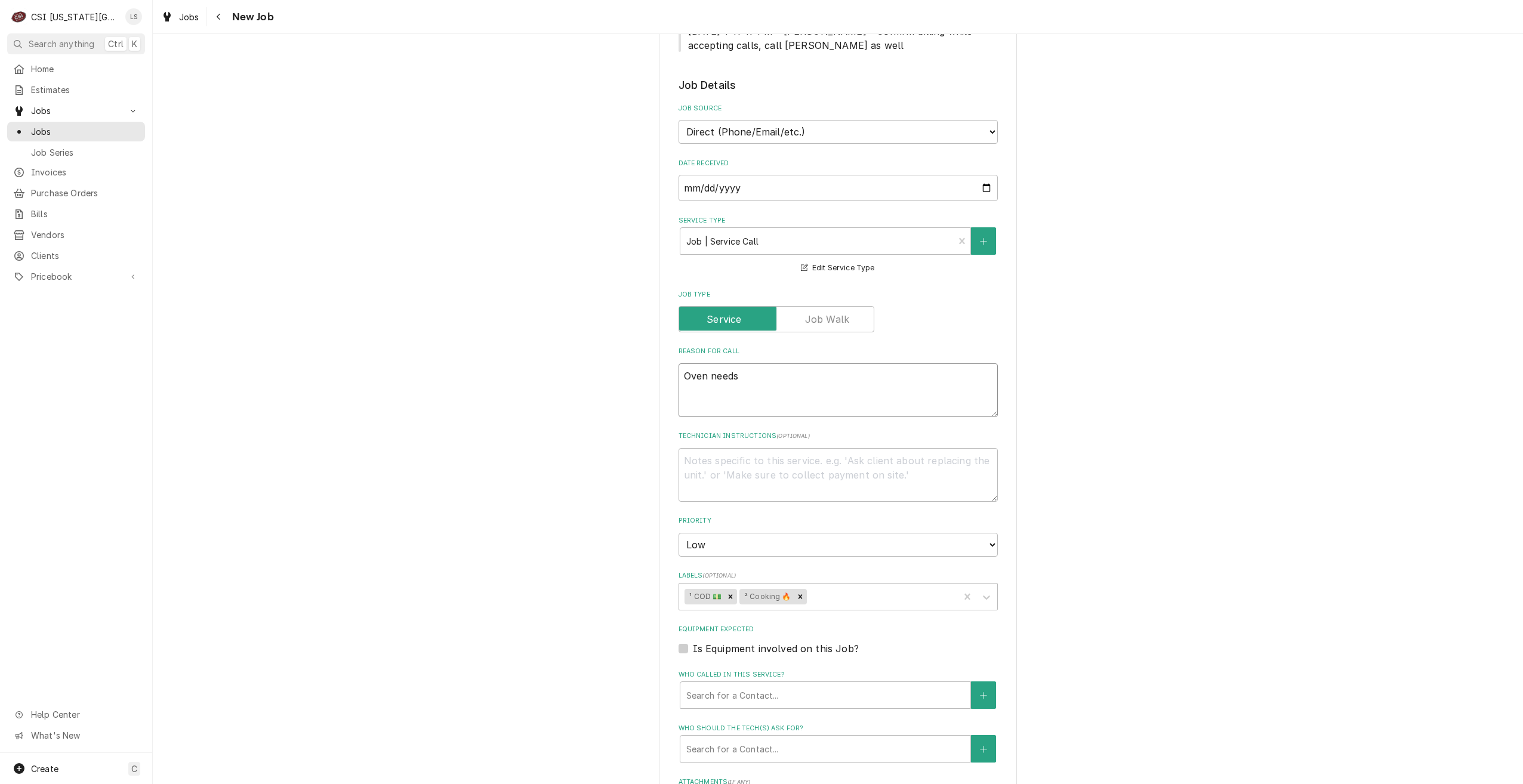
type textarea "x"
type textarea "Oven needs t"
type textarea "x"
type textarea "Oven needs ti"
type textarea "x"
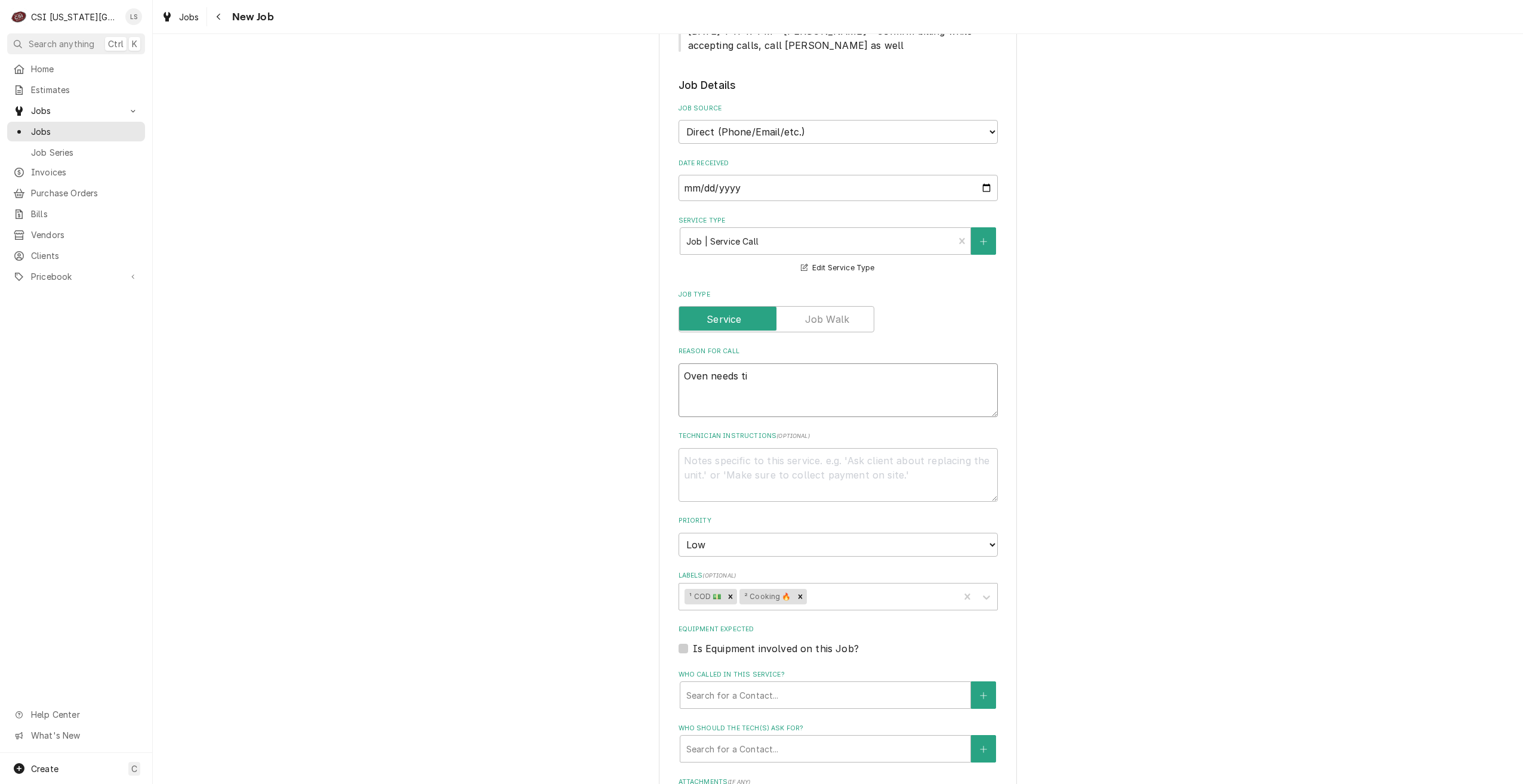
type textarea "Oven needs tim"
type textarea "x"
type textarea "Oven needs time"
type textarea "x"
type textarea "Oven needs timer"
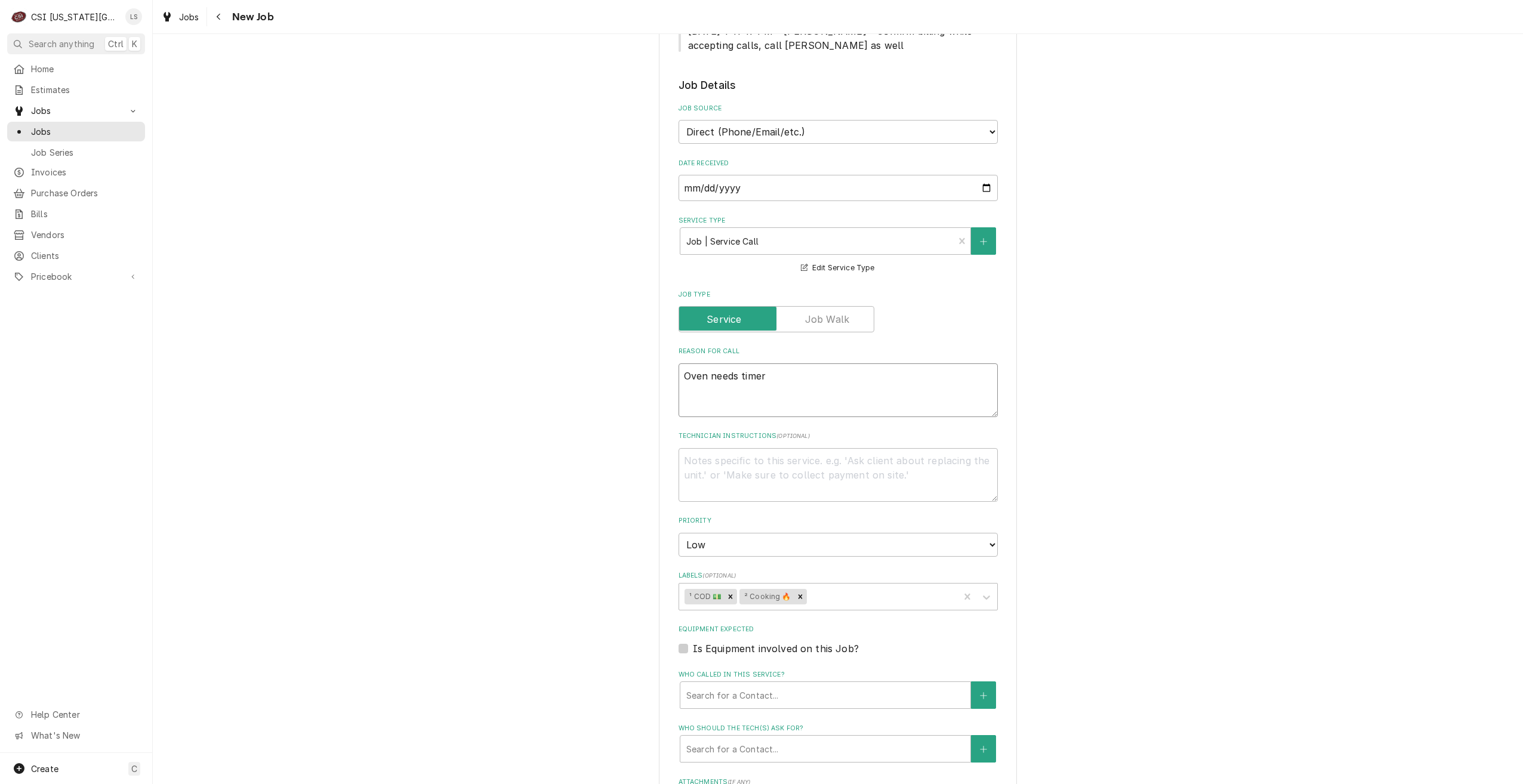
type textarea "x"
type textarea "Oven needs timer"
type textarea "x"
type textarea "Oven needs timer a"
type textarea "x"
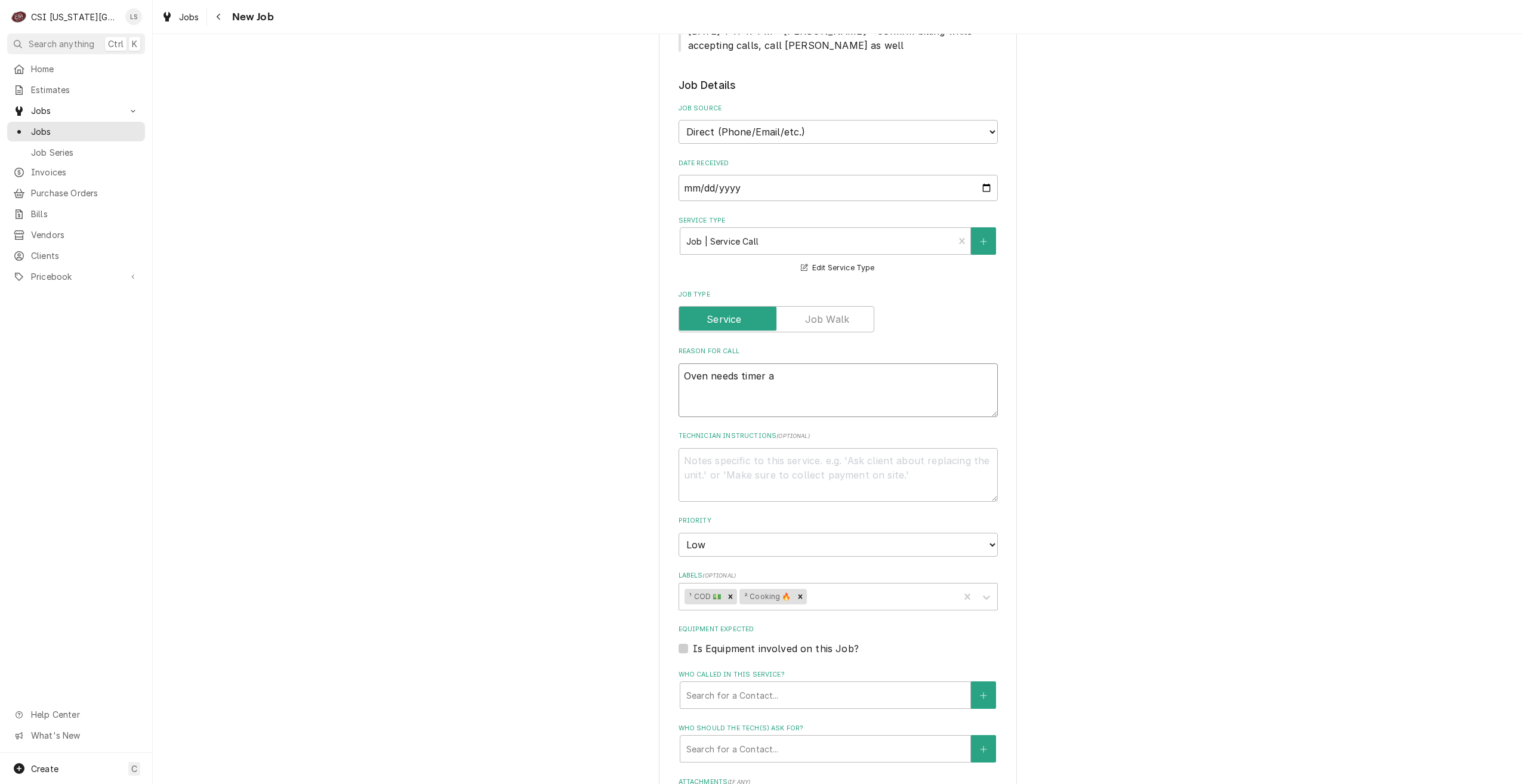
type textarea "Oven needs timer an"
type textarea "x"
type textarea "Oven needs timer and"
type textarea "x"
type textarea "Oven needs timer and f"
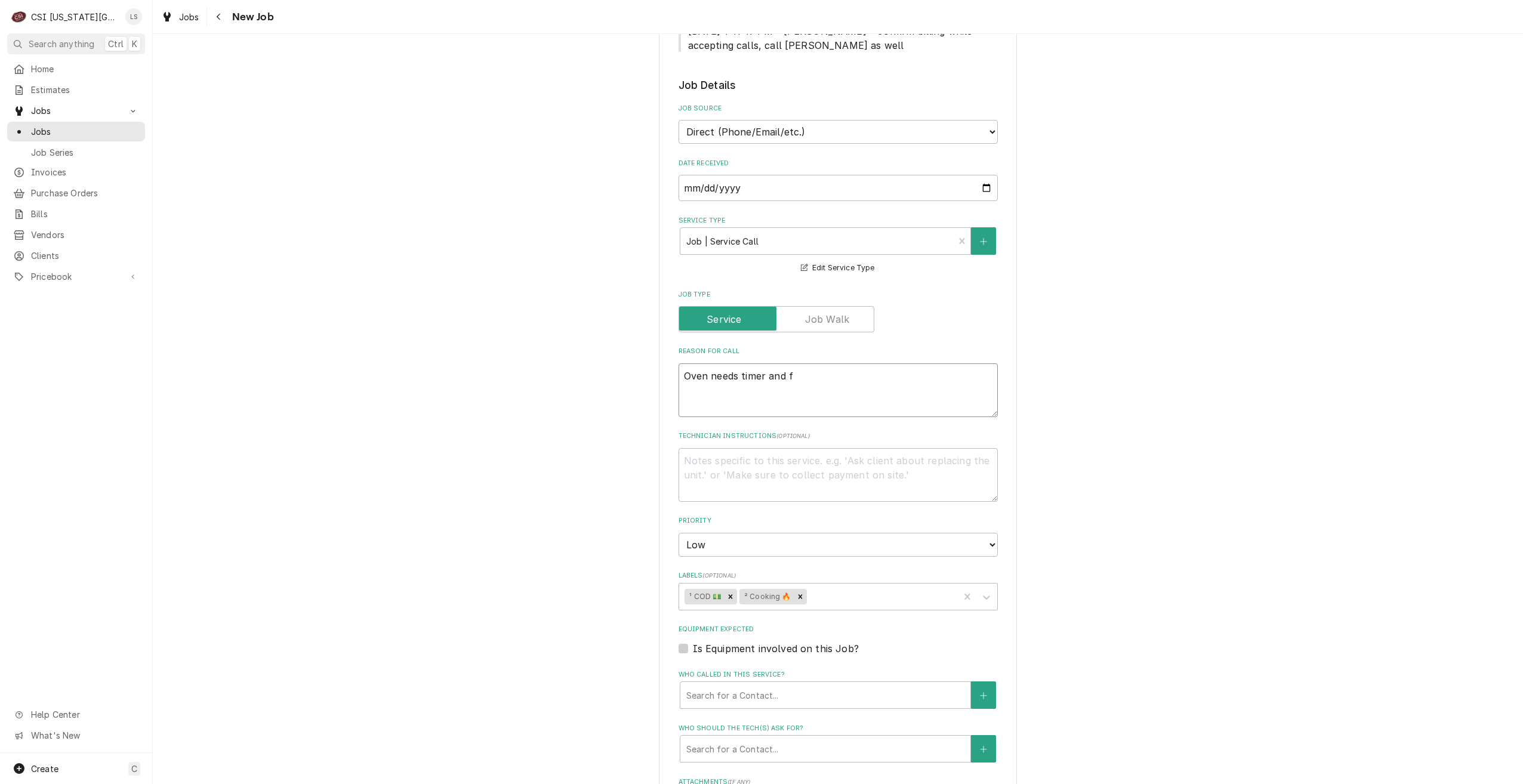
type textarea "x"
type textarea "Oven needs timer and fo"
type textarea "x"
type textarea "Oven needs timer and f"
type textarea "x"
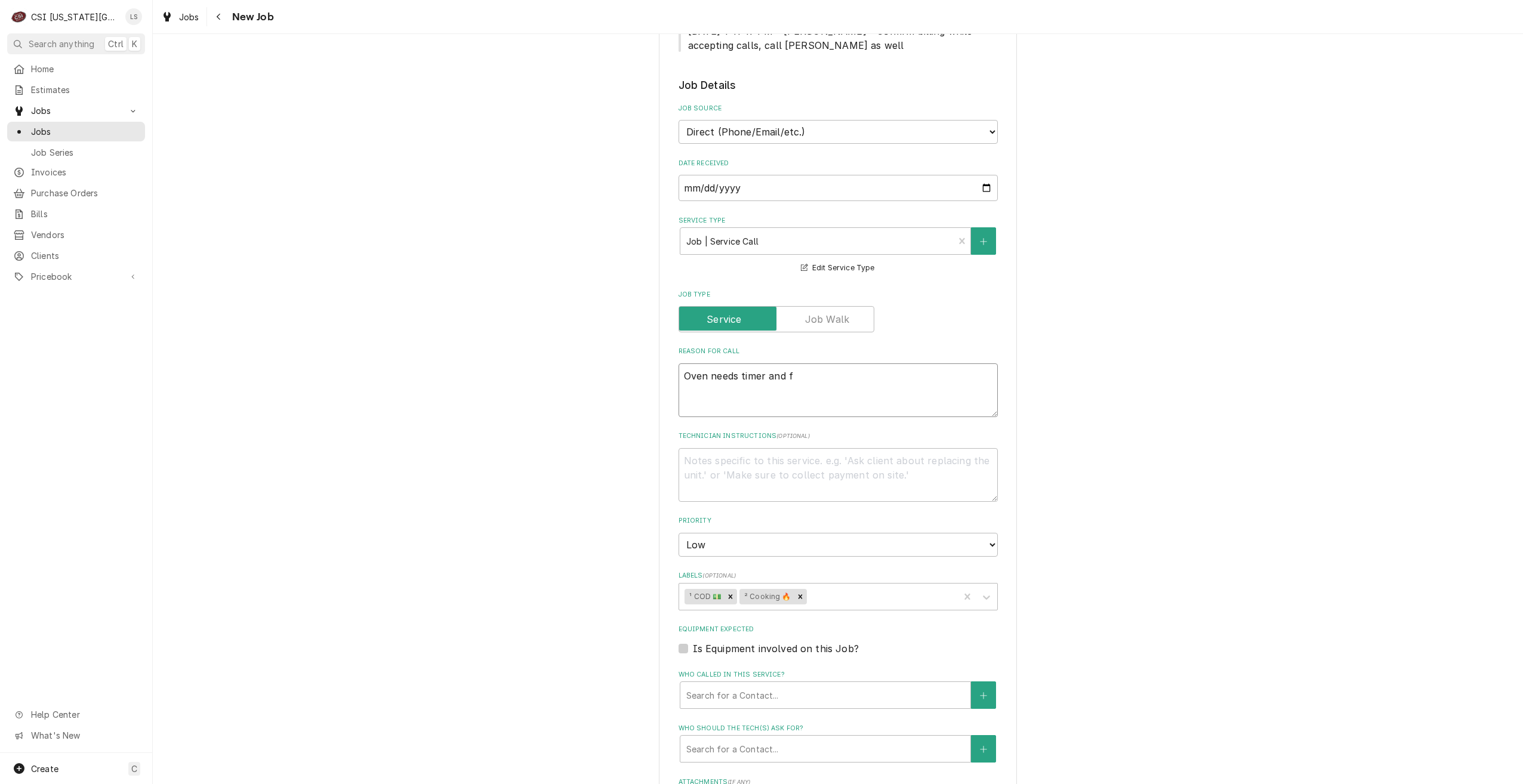
type textarea "Oven needs timer and"
type textarea "x"
type textarea "Oven needs timer and d"
type textarea "x"
type textarea "Oven needs timer and do"
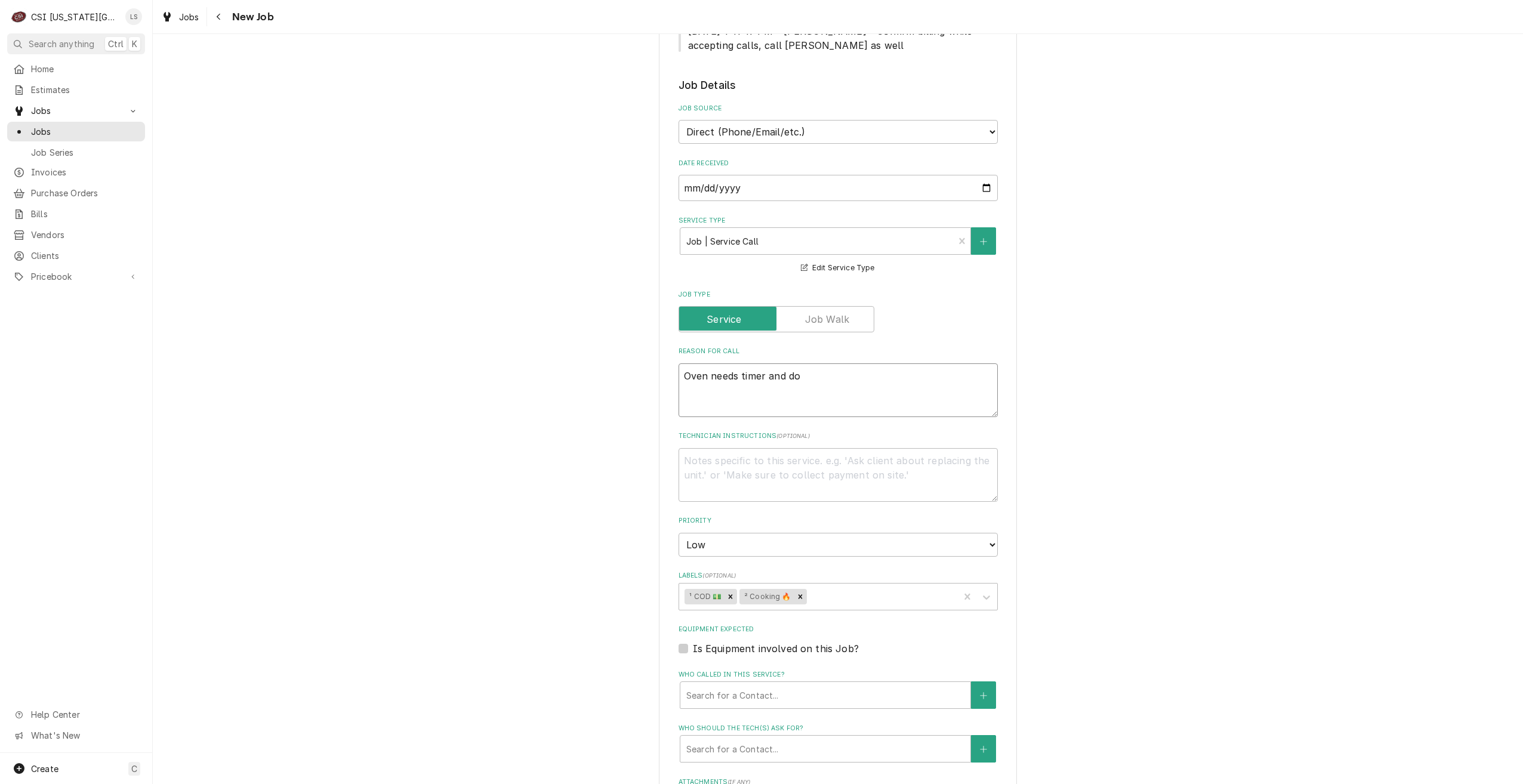
type textarea "x"
type textarea "Oven needs timer and doo"
type textarea "x"
type textarea "Oven needs timer and door"
type textarea "x"
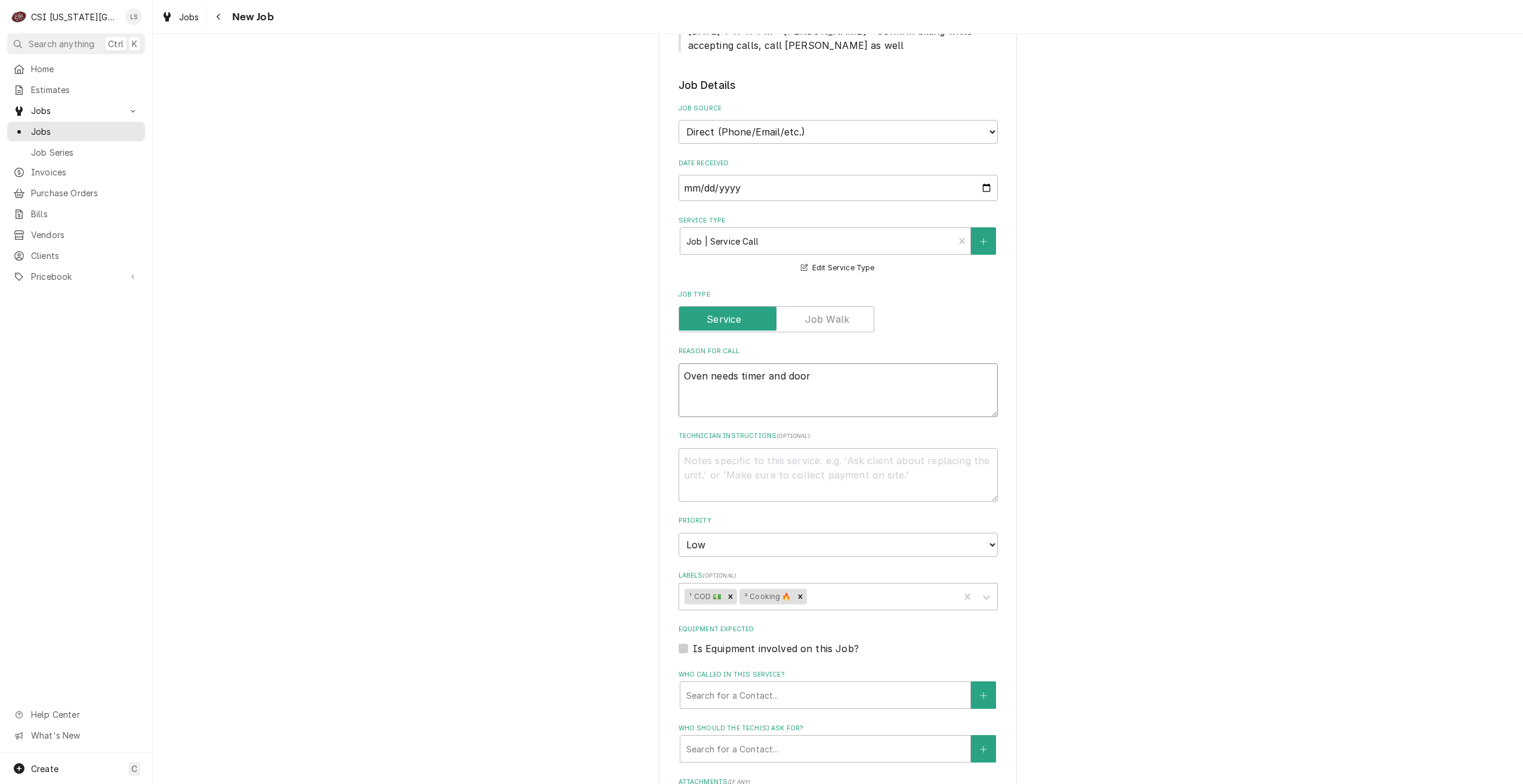
type textarea "Oven needs timer and door"
type textarea "x"
type textarea "Oven needs timer and door g"
type textarea "x"
type textarea "Oven needs timer and door ga"
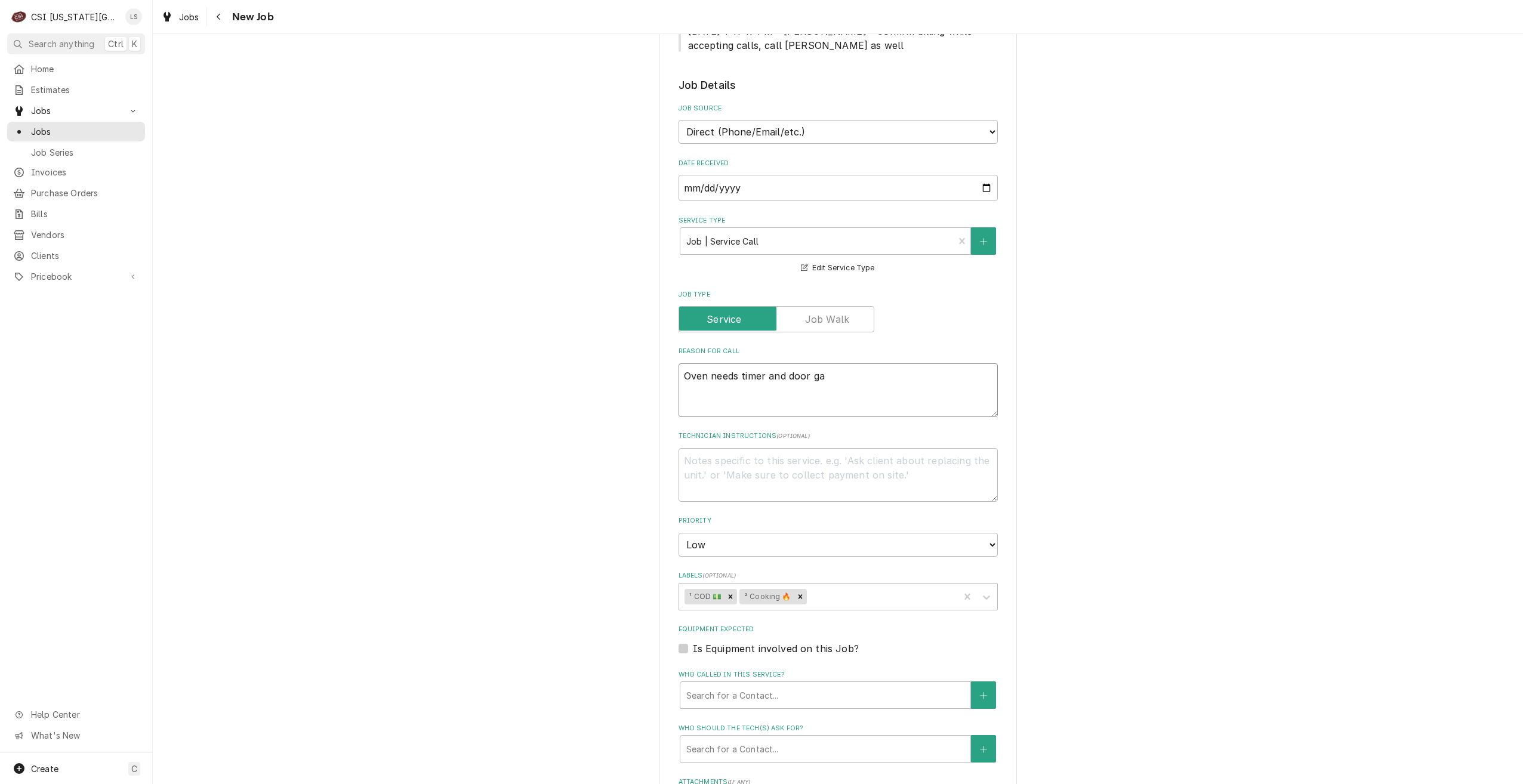
type textarea "x"
type textarea "Oven needs timer and door gas"
type textarea "x"
type textarea "Oven needs timer and door gask"
type textarea "x"
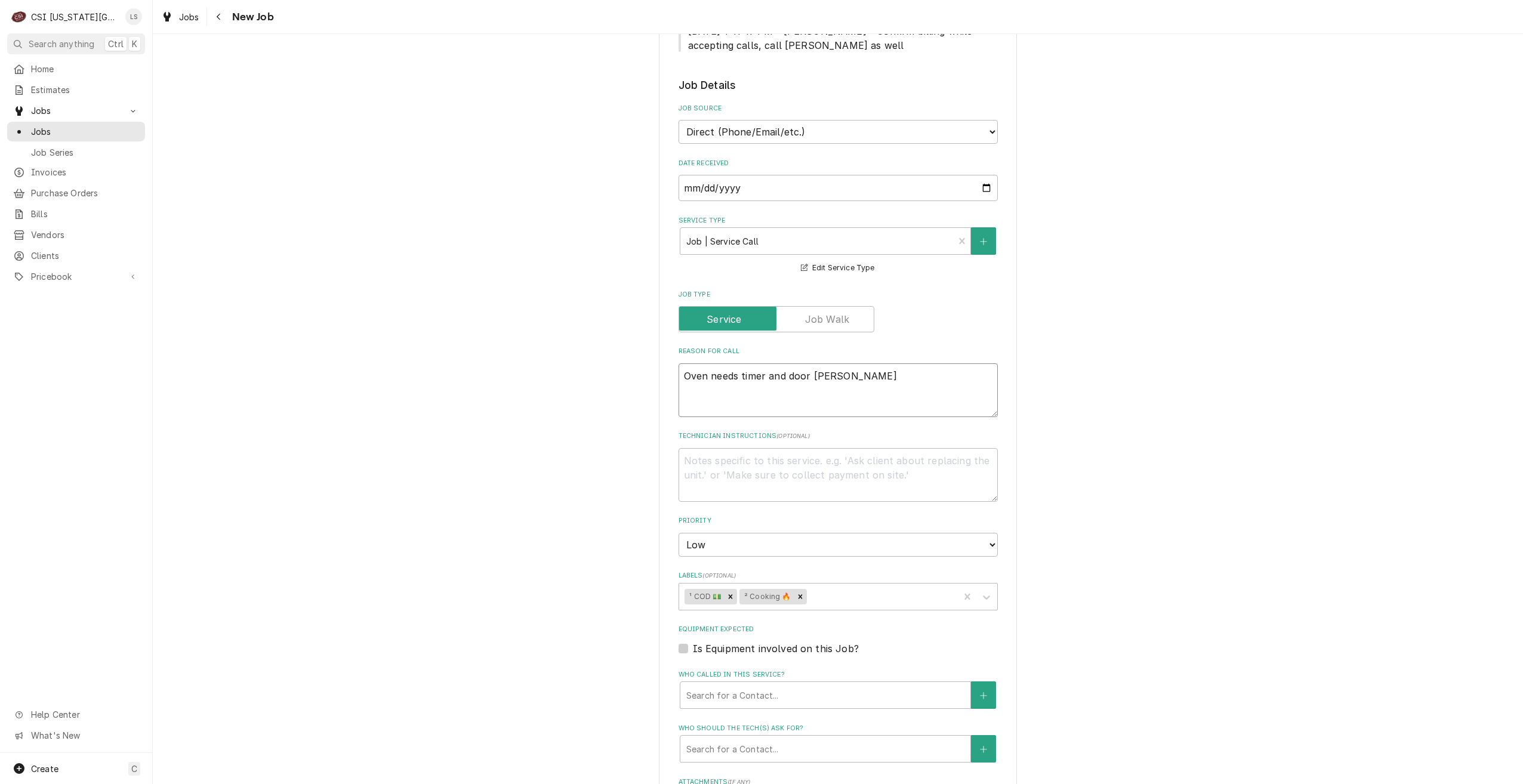
type textarea "Oven needs timer and door gasket"
type textarea "x"
type textarea "Oven needs timer and door gasket"
type textarea "x"
type textarea "Oven needs timer and door gasket r"
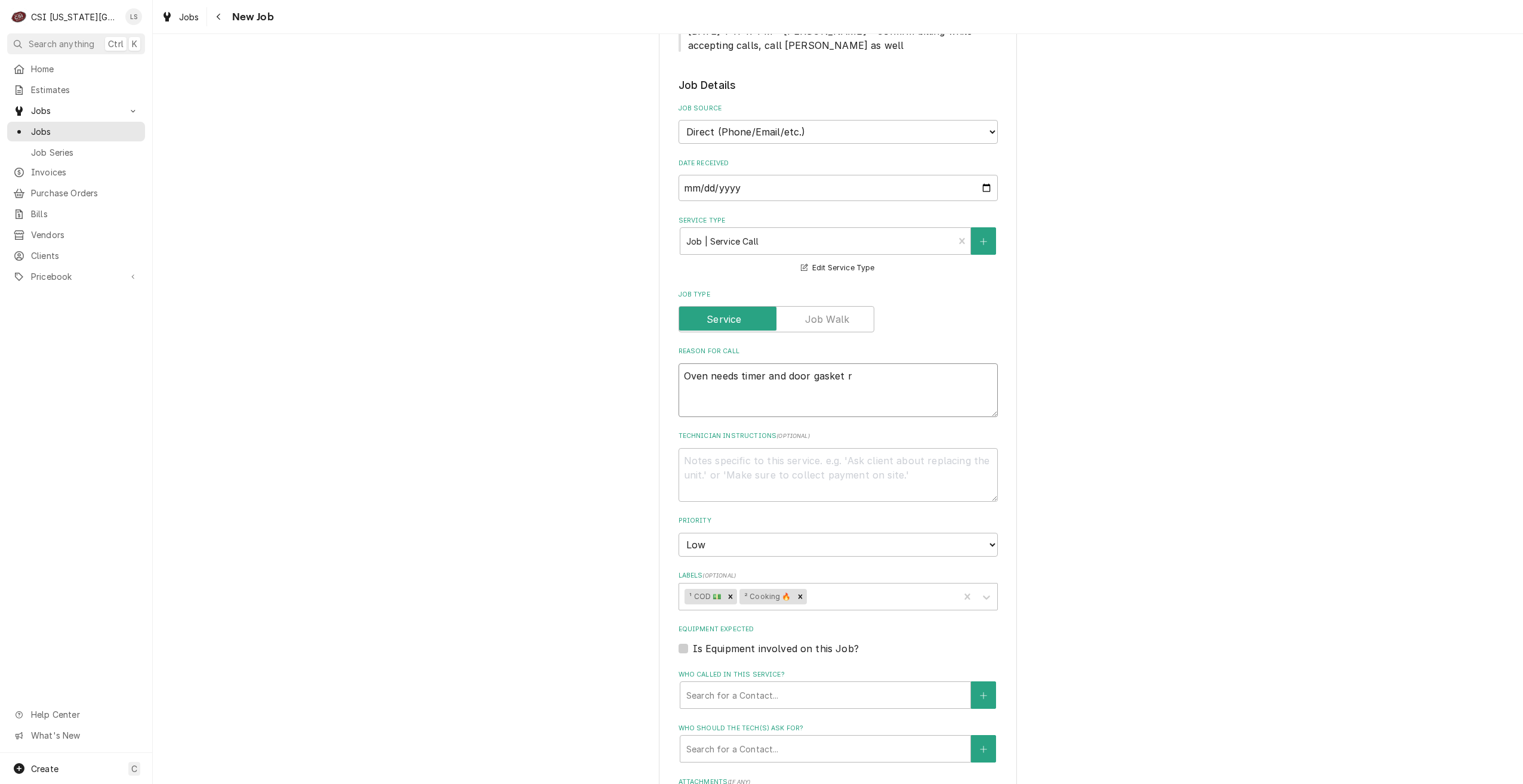
type textarea "x"
type textarea "Oven needs timer and door gasket re"
type textarea "x"
type textarea "Oven needs timer and door gasket rep"
type textarea "x"
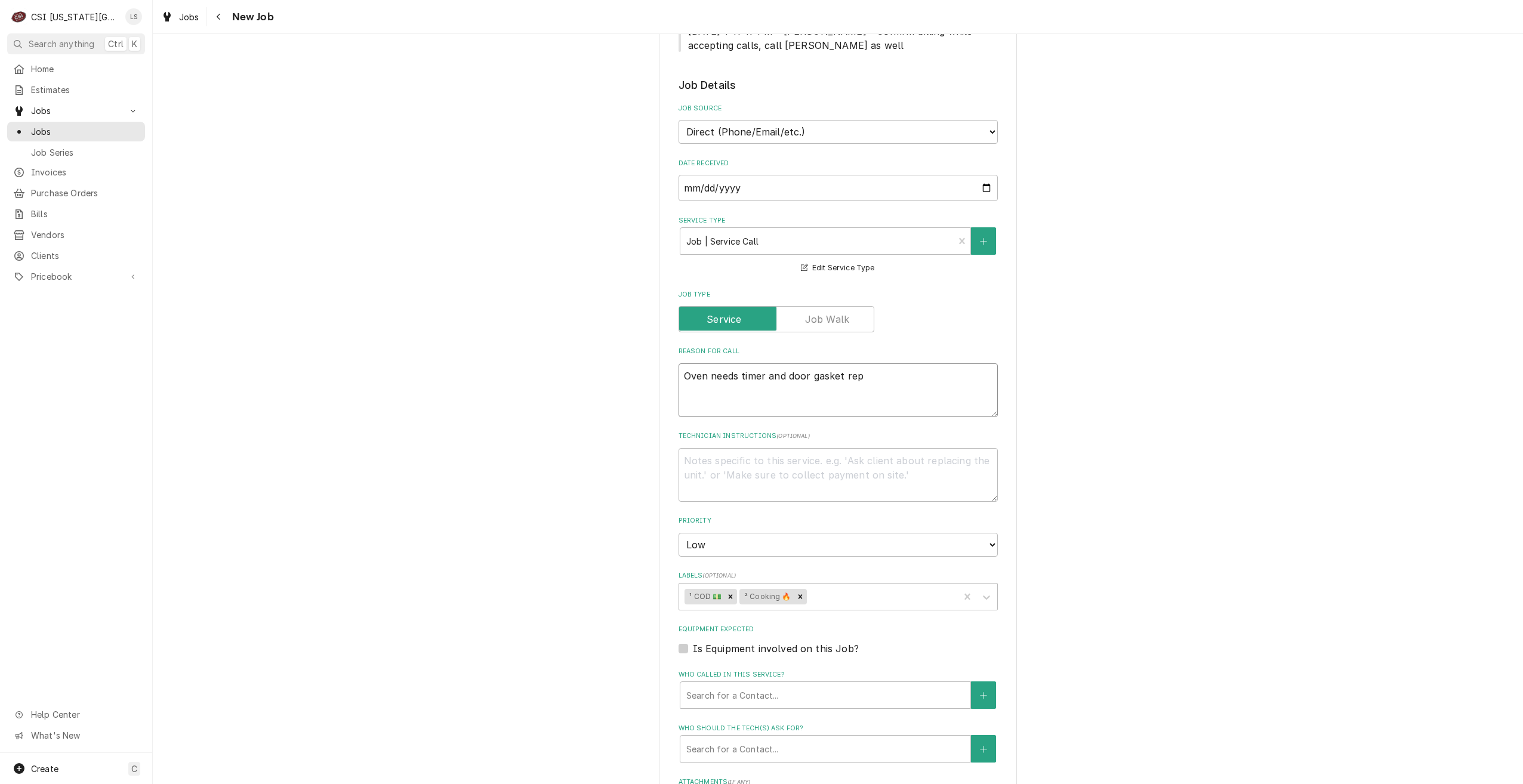
type textarea "Oven needs timer and door gasket repa"
type textarea "x"
type textarea "Oven needs timer and door gasket repai"
type textarea "x"
type textarea "Oven needs timer and door gasket repa"
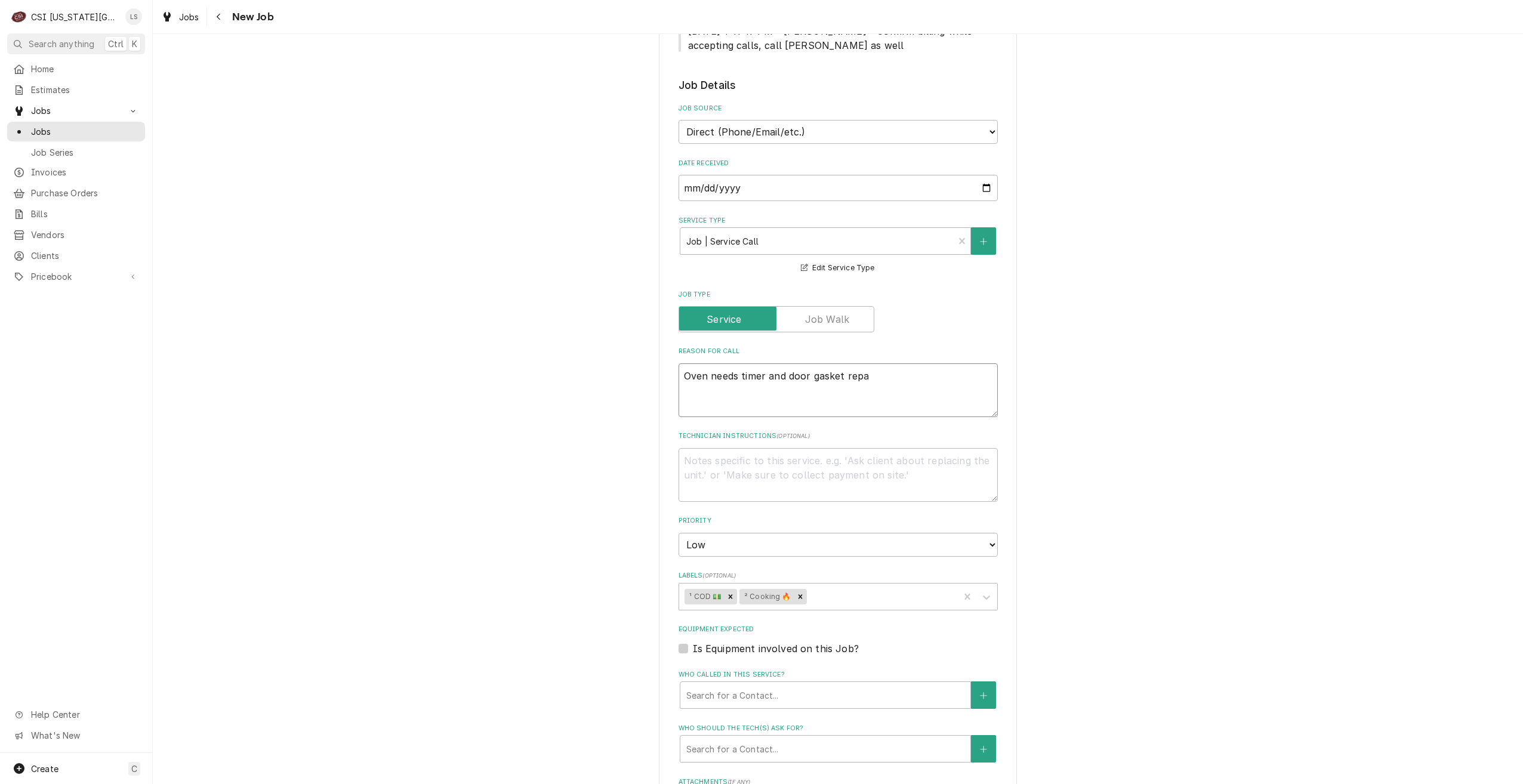
type textarea "x"
type textarea "Oven needs timer and door gasket repa="
type textarea "x"
type textarea "Oven needs timer and door gasket repa"
type textarea "x"
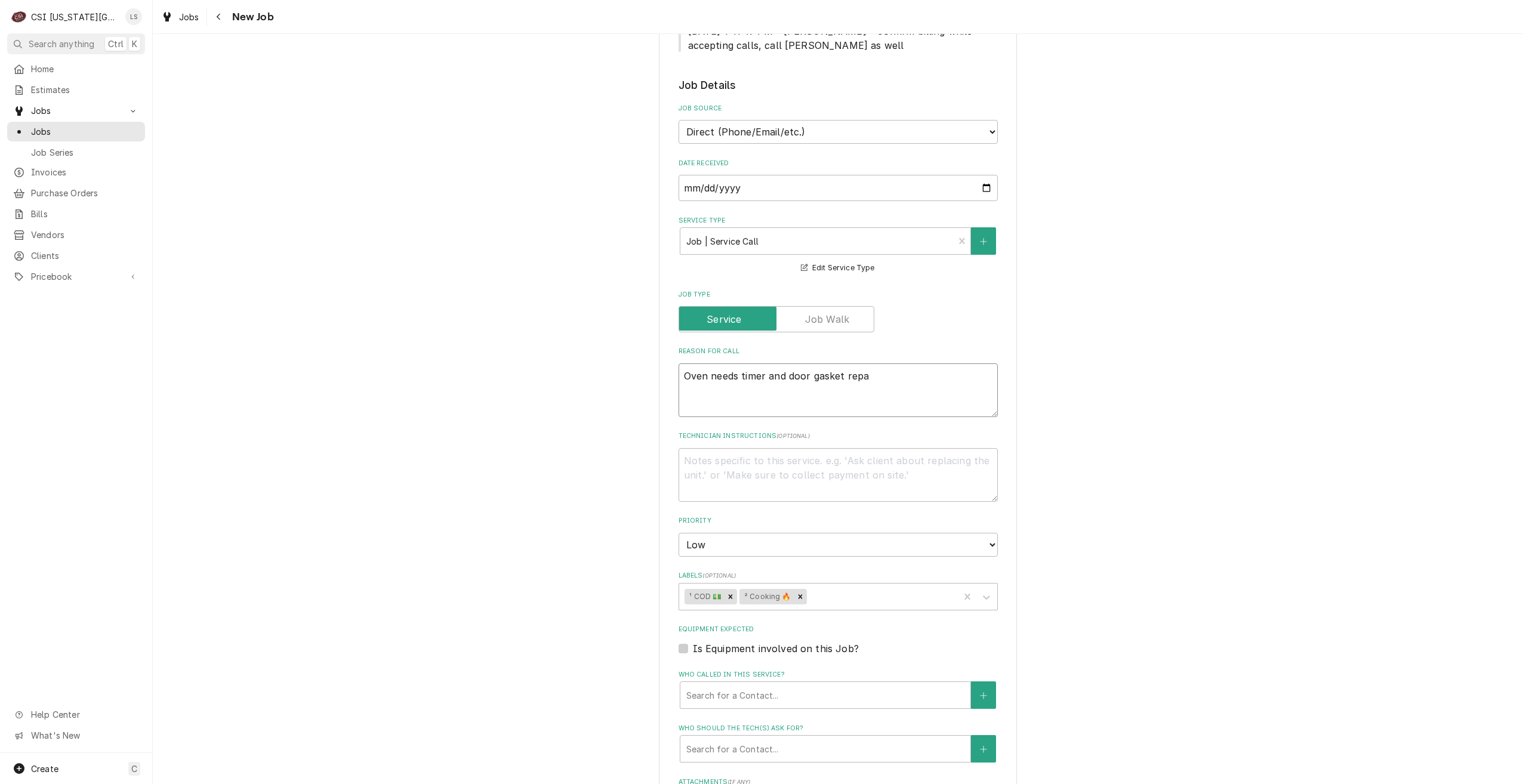
type textarea "Oven needs timer and door gasket rep"
type textarea "x"
type textarea "Oven needs timer and door gasket repl"
type textarea "x"
type textarea "Oven needs timer and door gasket repla"
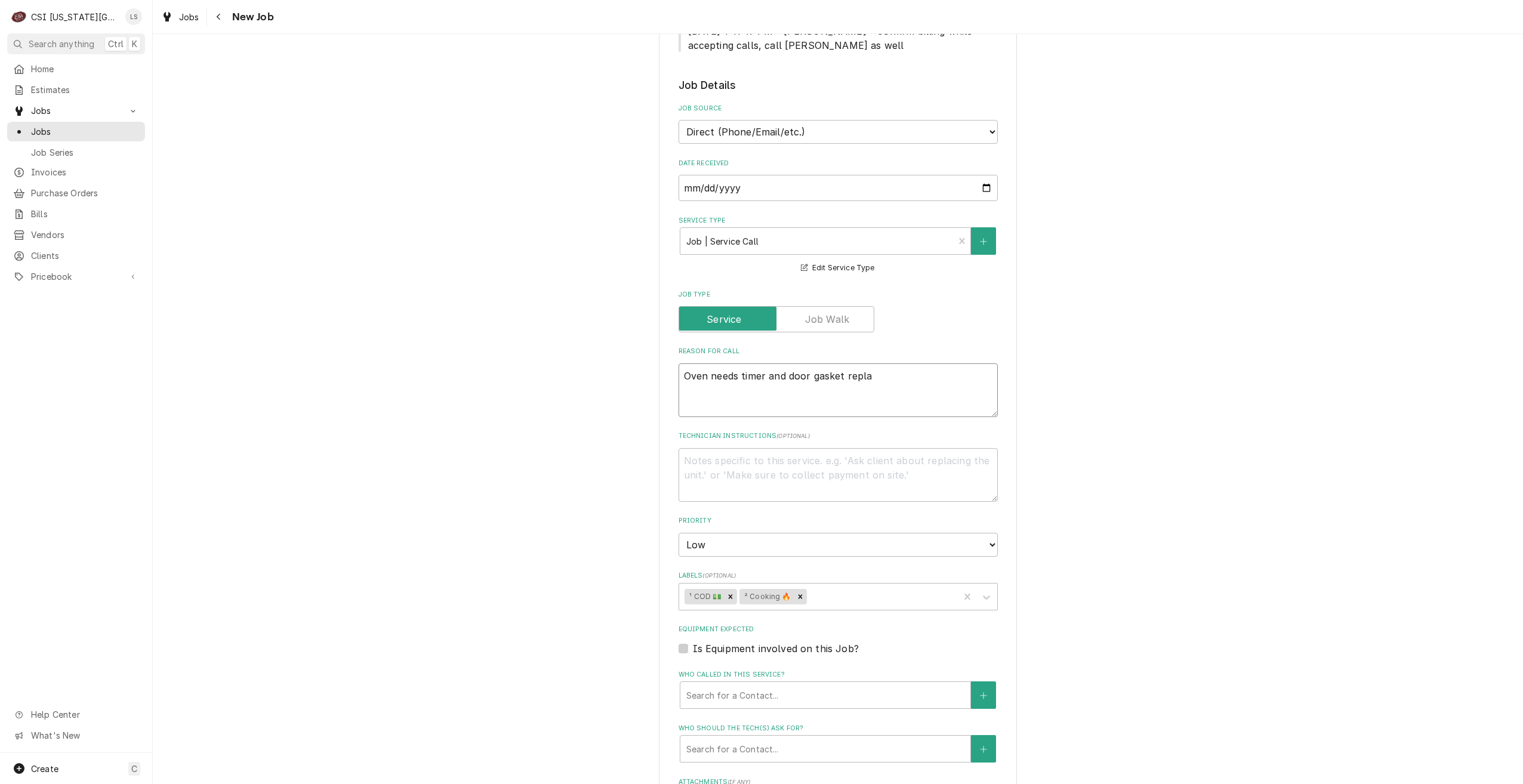
type textarea "x"
type textarea "Oven needs timer and door gasket replac"
type textarea "x"
type textarea "Oven needs timer and door gasket replace"
type textarea "x"
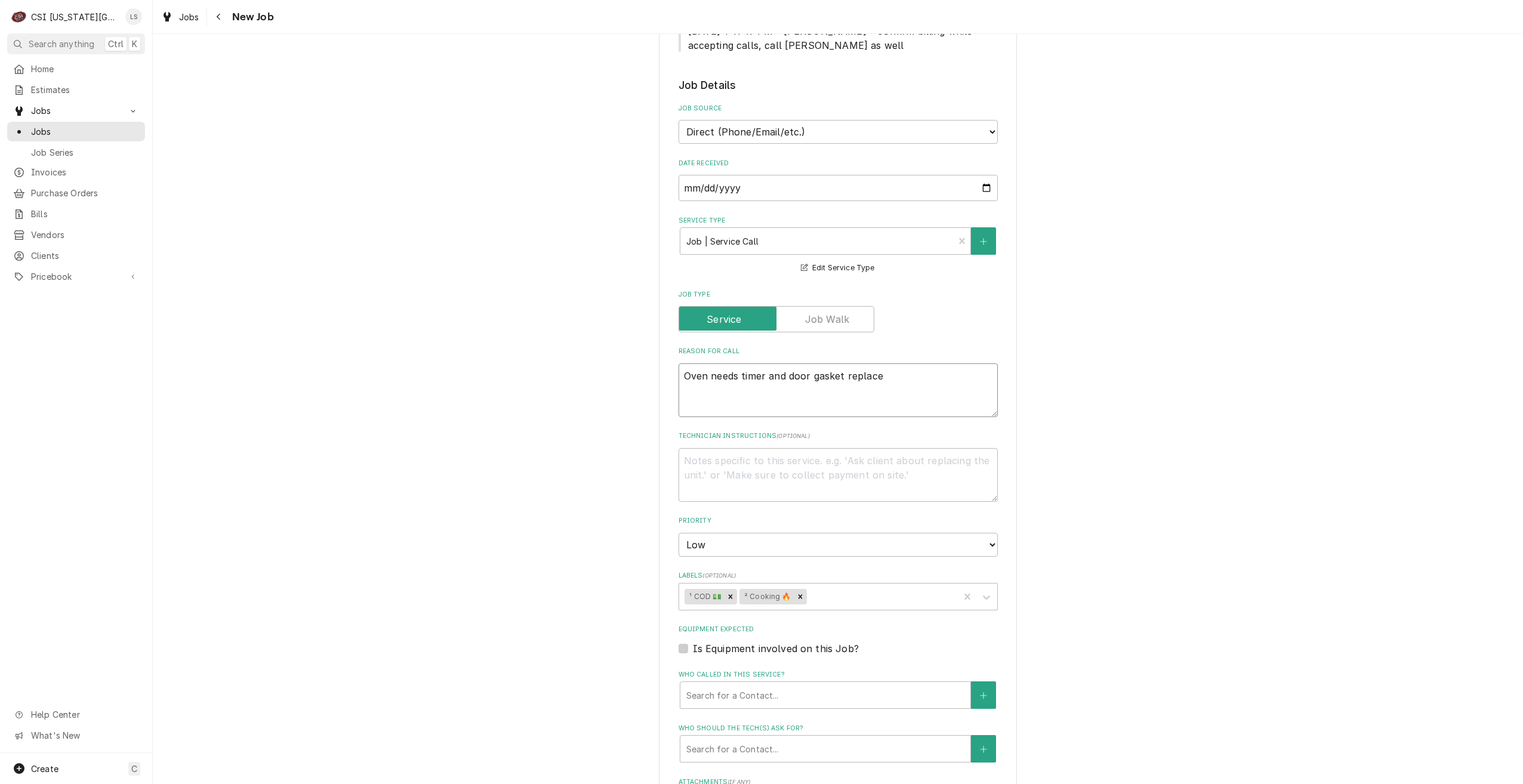
type textarea "Oven needs timer and door gasket replaced"
click at [836, 375] on textarea "Oven needs timer and door gasket replaced" at bounding box center [838, 390] width 319 height 54
type textarea "x"
type textarea "Oven needs timer and door gaskets replaced"
click at [898, 377] on textarea "Oven needs timer and door gaskets replaced" at bounding box center [838, 390] width 319 height 54
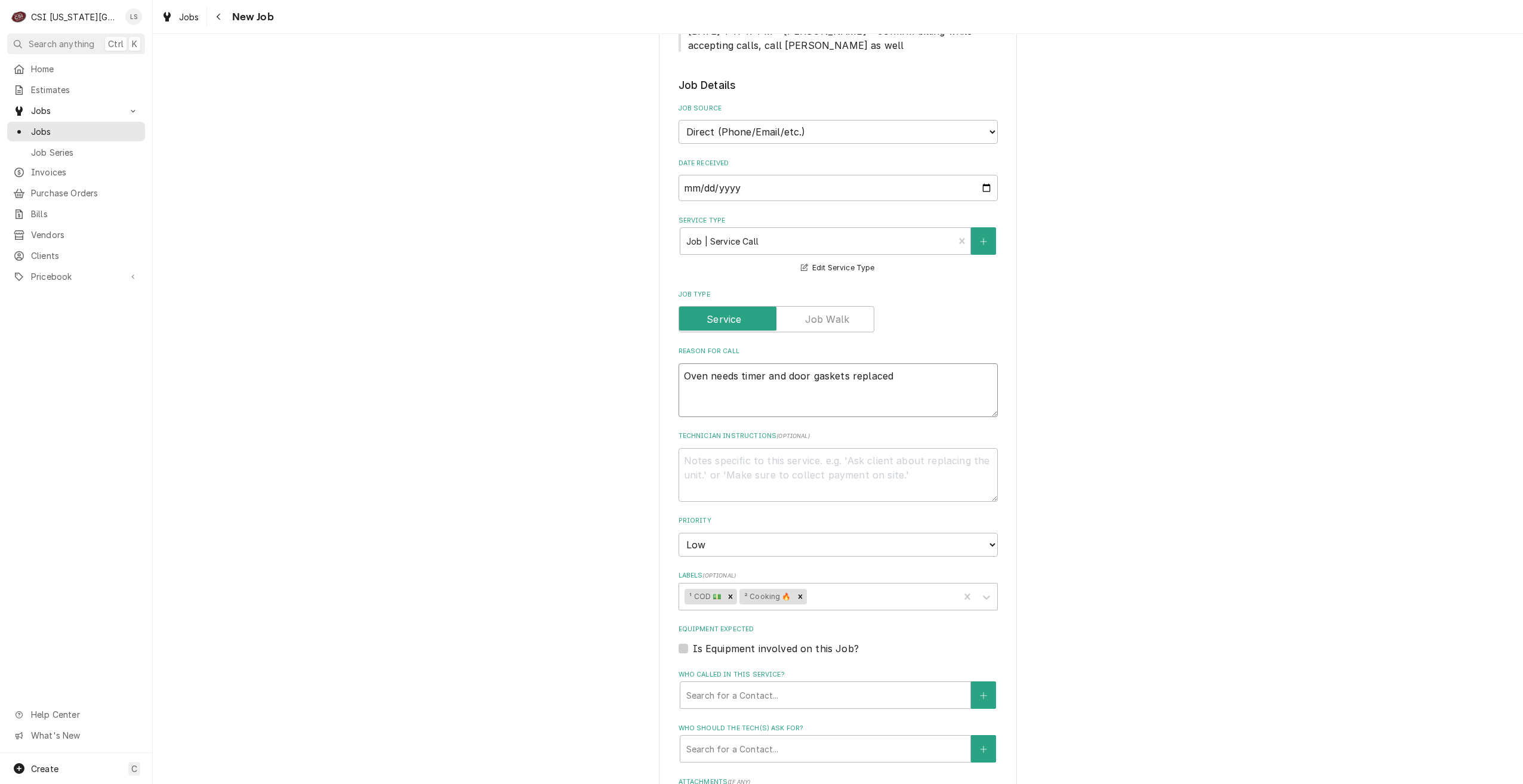
type textarea "x"
type textarea "Oven needs timer and door gaskets replaced-"
type textarea "x"
type textarea "Oven needs timer and door gaskets replaced-"
type textarea "x"
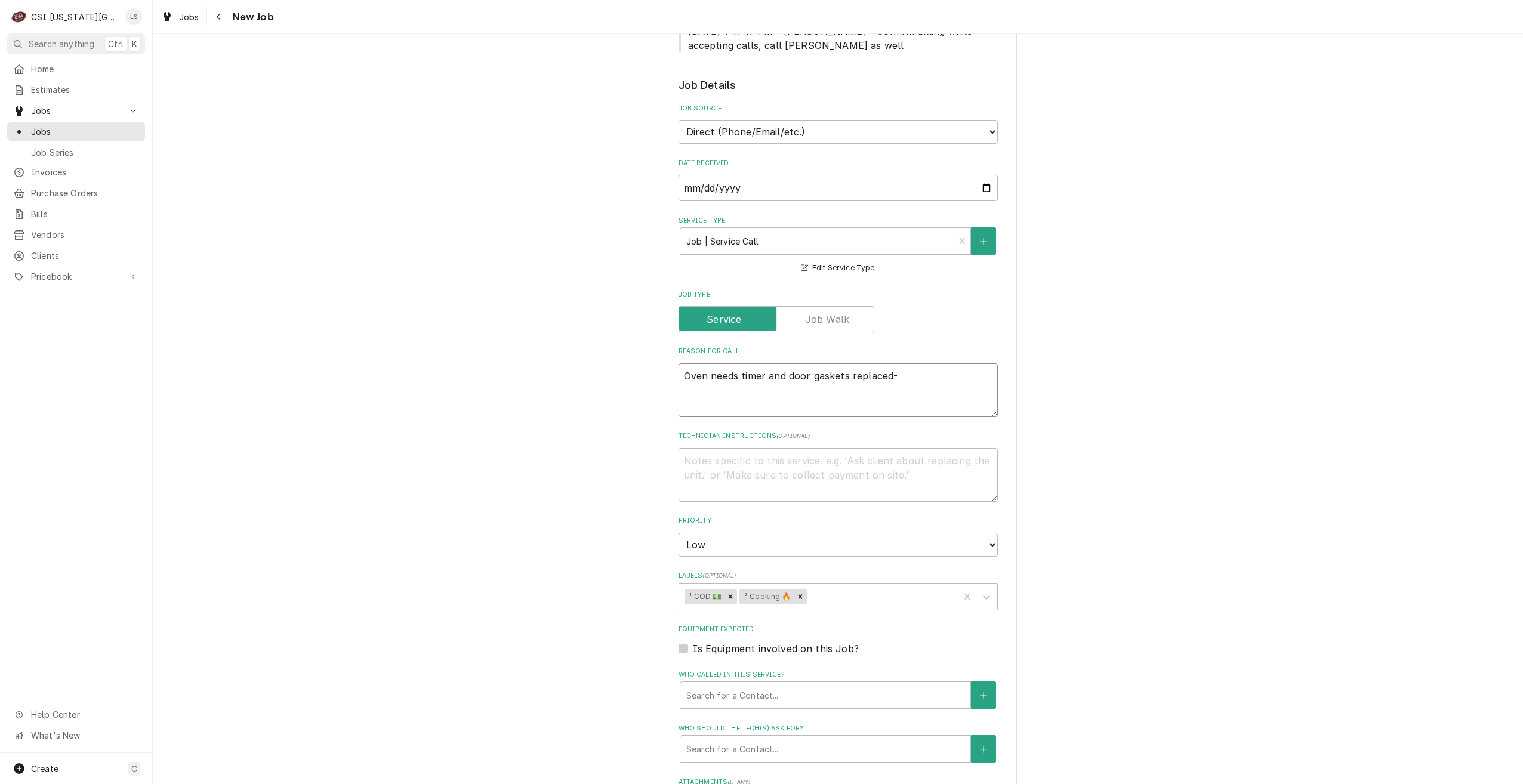
type textarea "Oven needs timer and door gaskets replaced- p"
type textarea "x"
type textarea "Oven needs timer and door gaskets replaced- pa"
type textarea "x"
type textarea "Oven needs timer and door gaskets replaced- par"
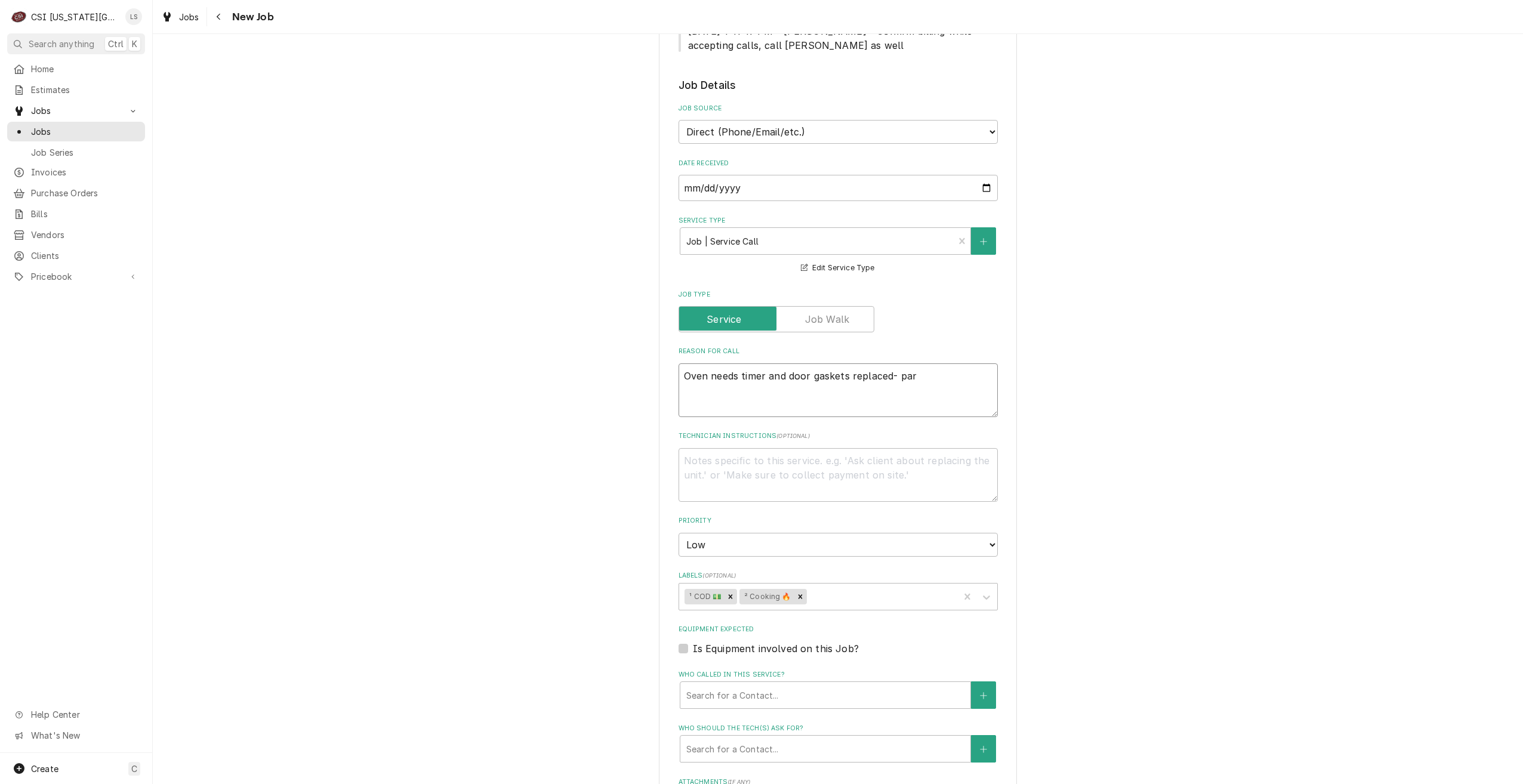
type textarea "x"
type textarea "Oven needs timer and door gaskets replaced- part"
type textarea "x"
type textarea "Oven needs timer and door gaskets replaced- parts"
type textarea "x"
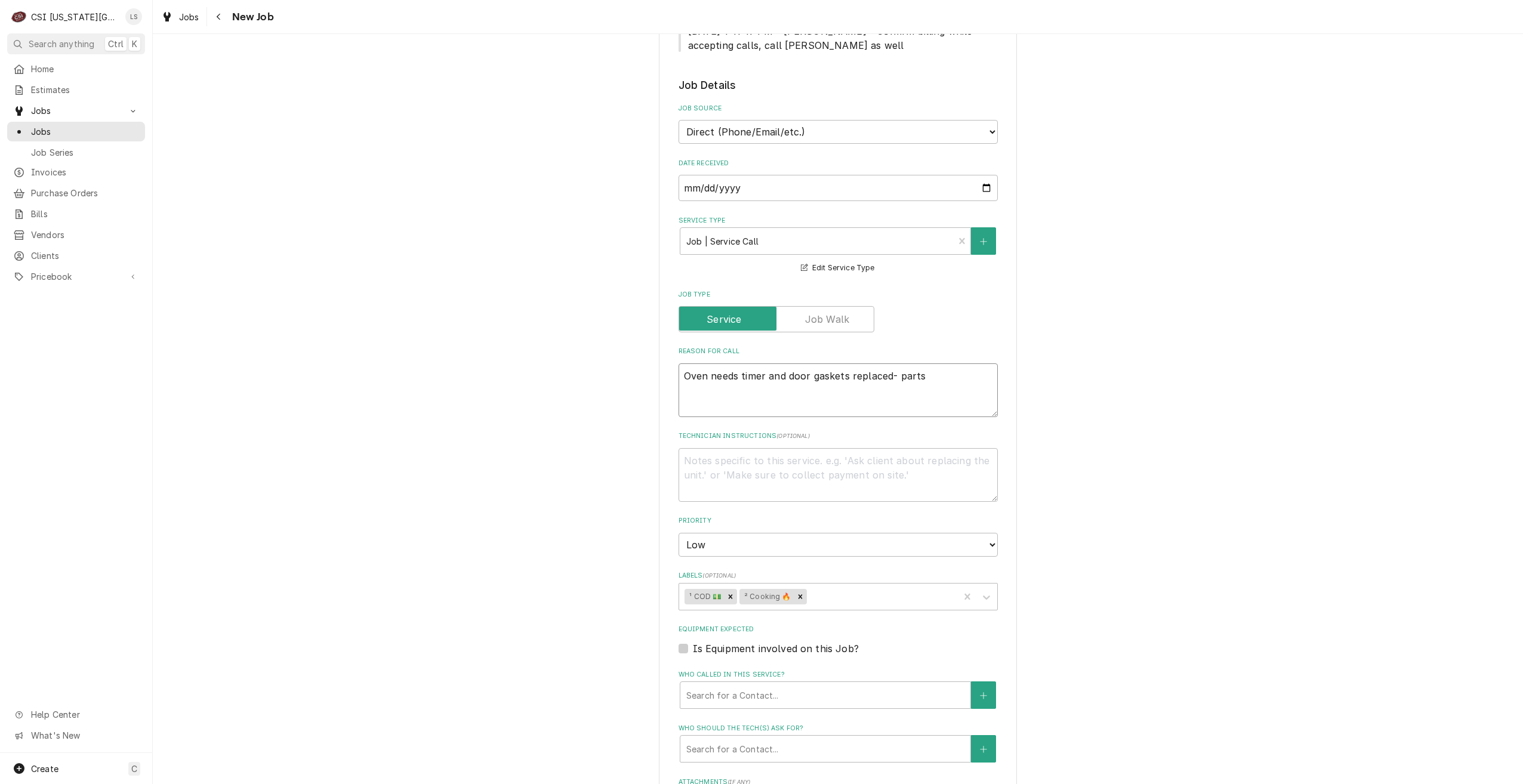
type textarea "Oven needs timer and door gaskets replaced- parts"
type textarea "x"
type textarea "Oven needs timer and door gaskets replaced- parts a"
type textarea "x"
type textarea "Oven needs timer and door gaskets replaced- parts ar"
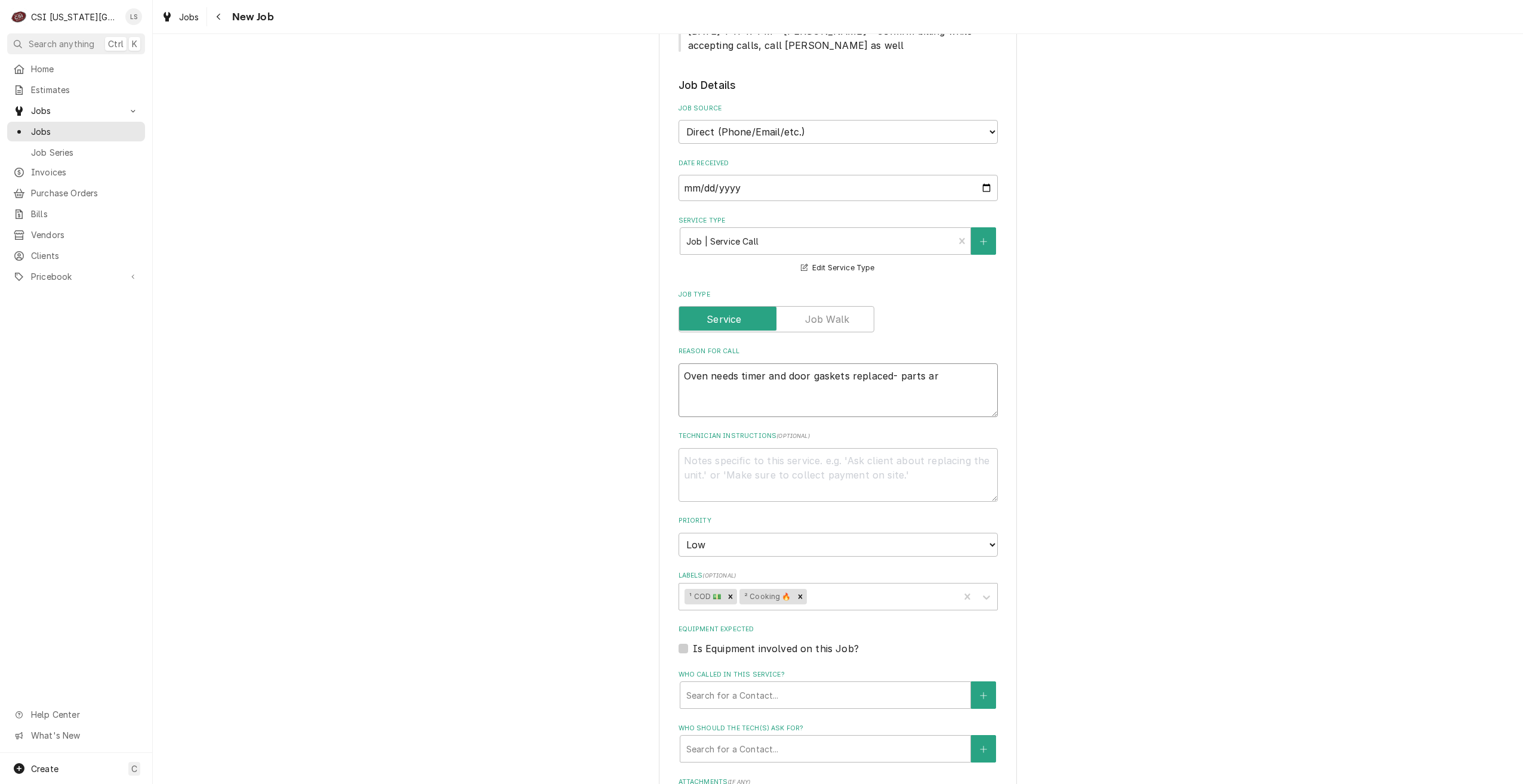
type textarea "x"
type textarea "Oven needs timer and door gaskets replaced- parts are"
type textarea "x"
type textarea "Oven needs timer and door gaskets replaced- parts are"
type textarea "x"
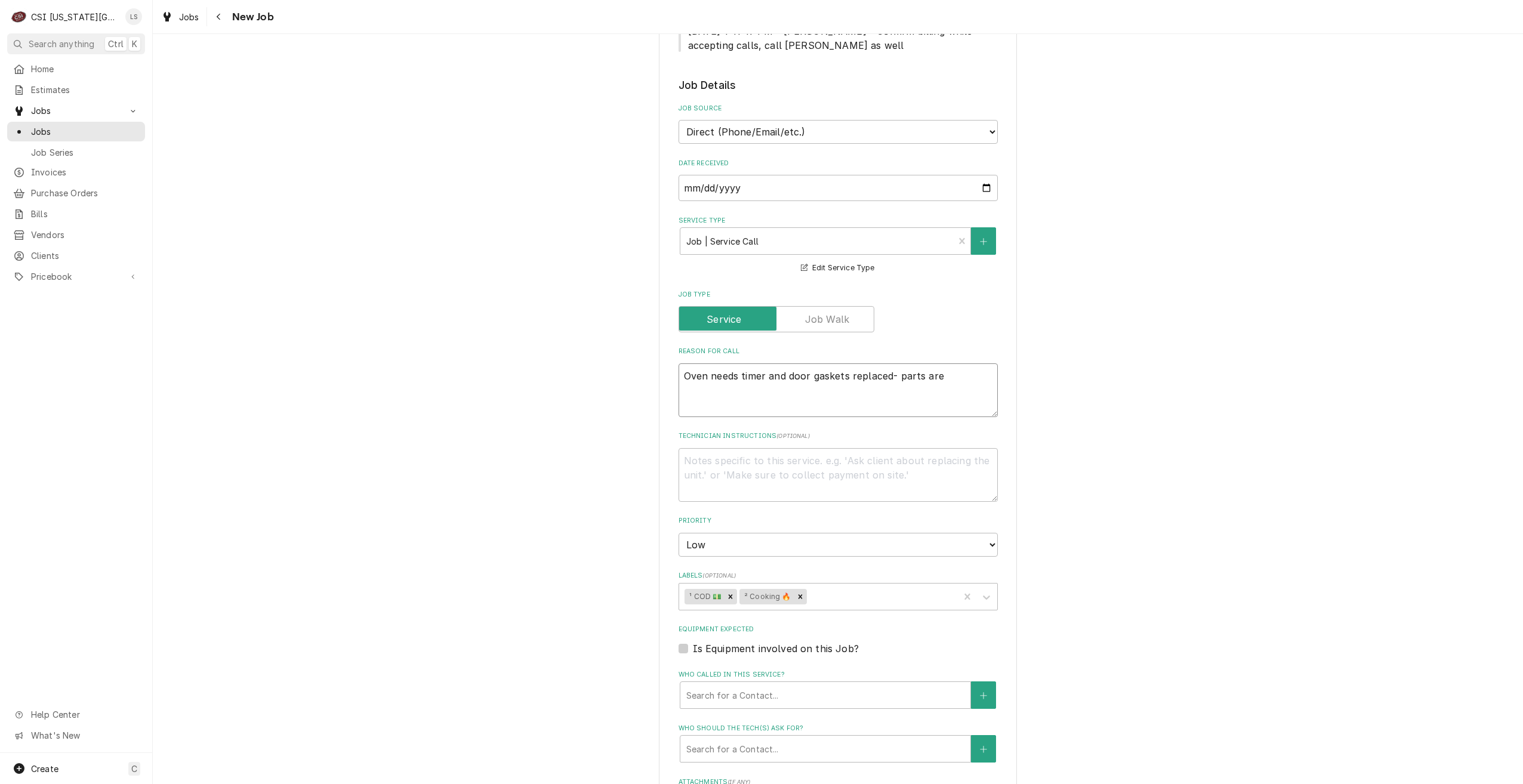
type textarea "Oven needs timer and door gaskets replaced- parts are o"
type textarea "x"
type textarea "Oven needs timer and door gaskets replaced- parts are on"
type textarea "x"
type textarea "Oven needs timer and door gaskets replaced- parts are on"
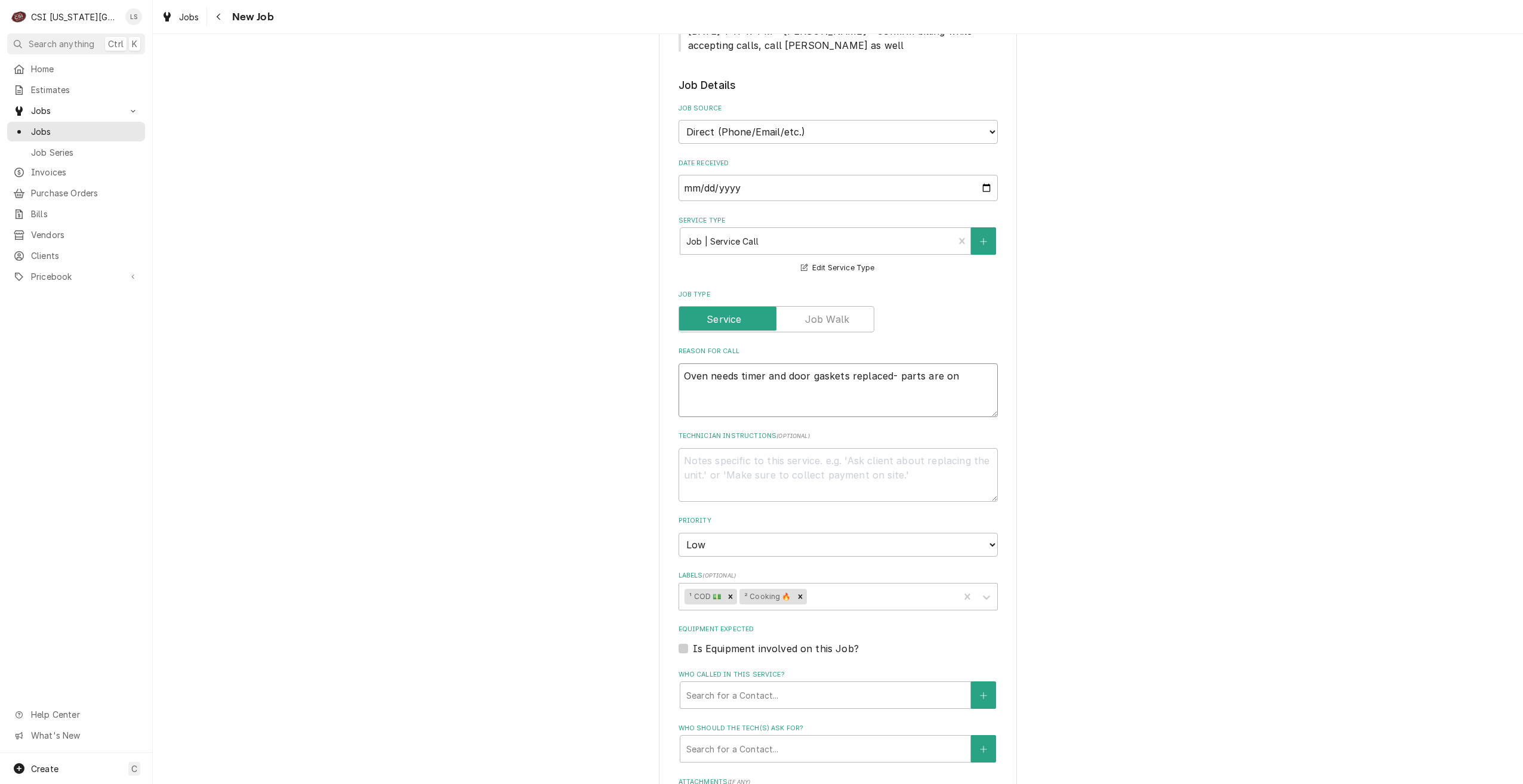
type textarea "x"
type textarea "Oven needs timer and door gaskets replaced- parts are on s"
type textarea "x"
type textarea "Oven needs timer and door gaskets replaced- parts are on si"
type textarea "x"
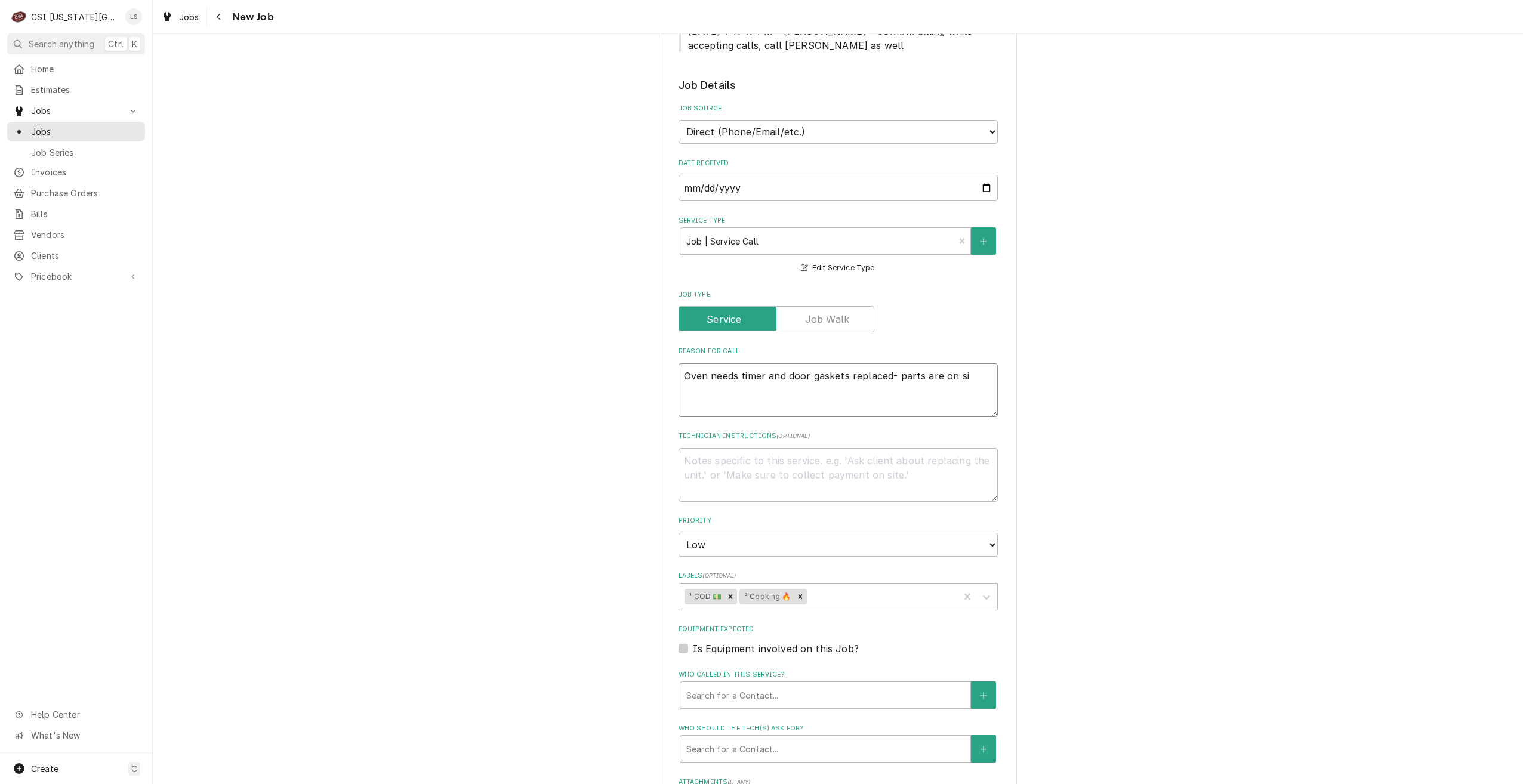
type textarea "Oven needs timer and door gaskets replaced- parts are on sit"
type textarea "x"
type textarea "Oven needs timer and door gaskets replaced- parts are on site"
type textarea "x"
type textarea "Oven needs timer and door gaskets replaced- parts are on site"
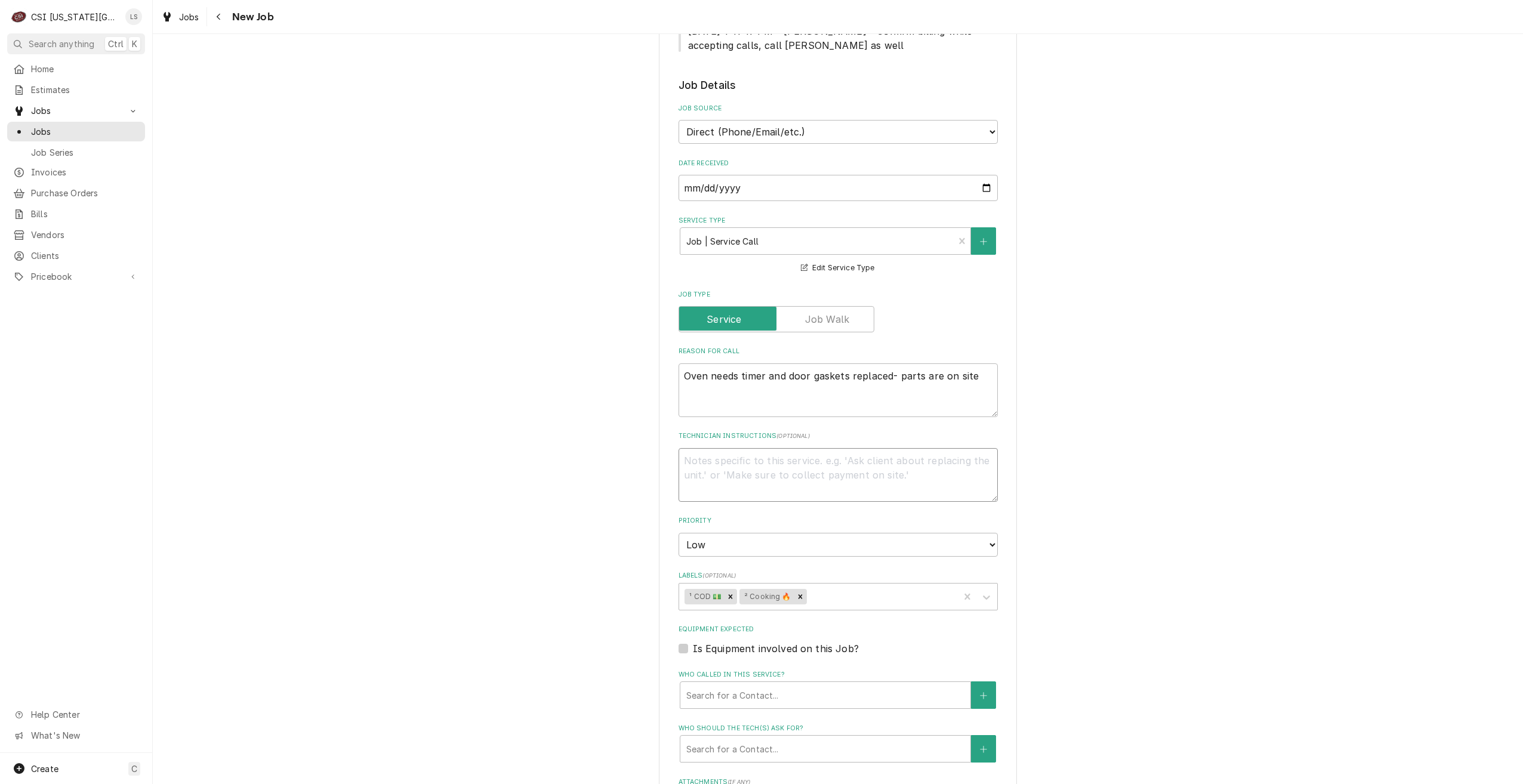
click at [875, 461] on textarea "Technician Instructions ( optional )" at bounding box center [838, 475] width 319 height 54
type textarea "x"
type textarea "N"
type textarea "x"
type textarea "No"
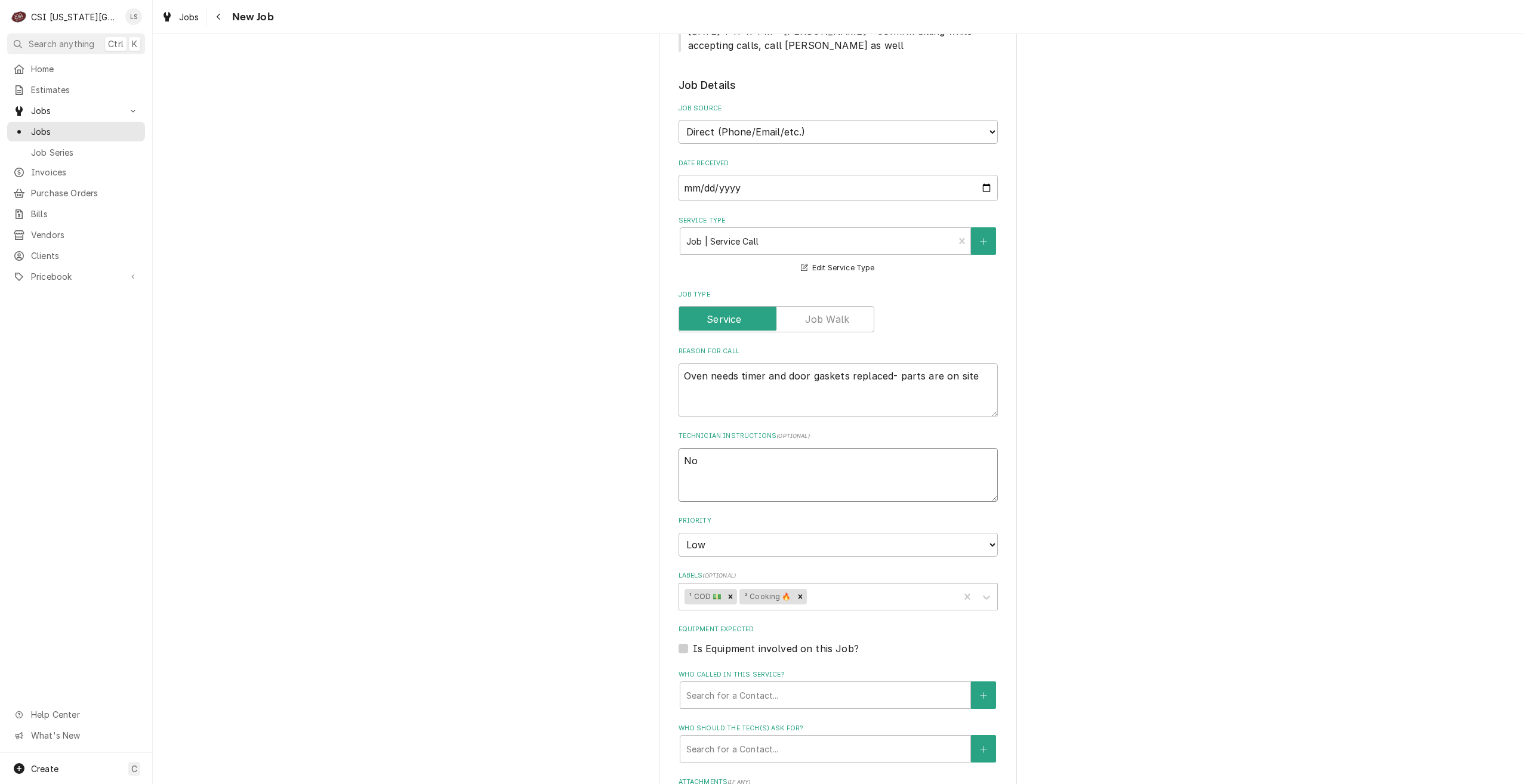
type textarea "x"
type textarea "No"
type textarea "x"
type textarea "No S"
type textarea "x"
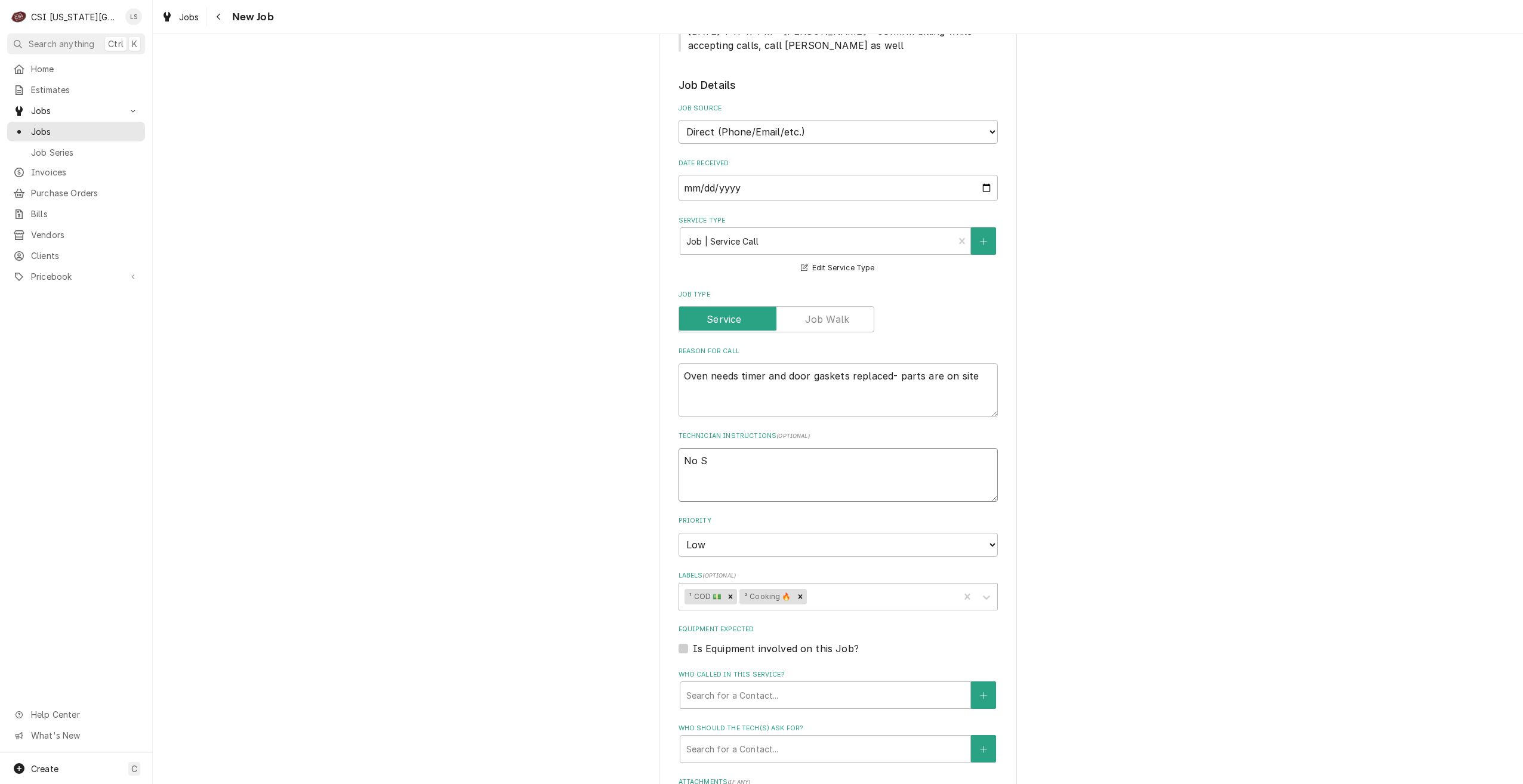
type textarea "No SV"
type textarea "x"
type textarea "No SVC"
type textarea "x"
type textarea "No SVC"
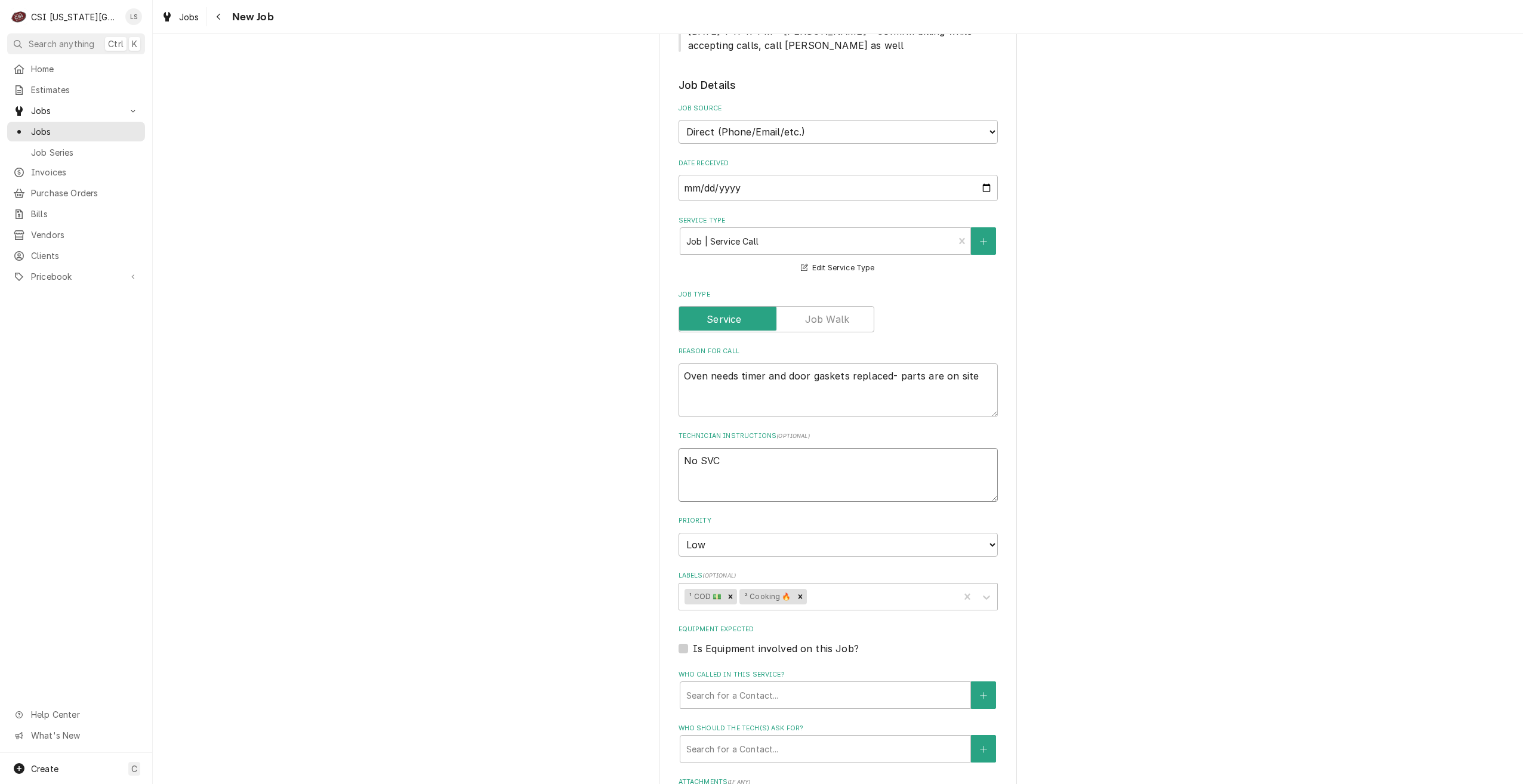
type textarea "x"
type textarea "No SVC c"
type textarea "x"
type textarea "No SVC ca"
type textarea "x"
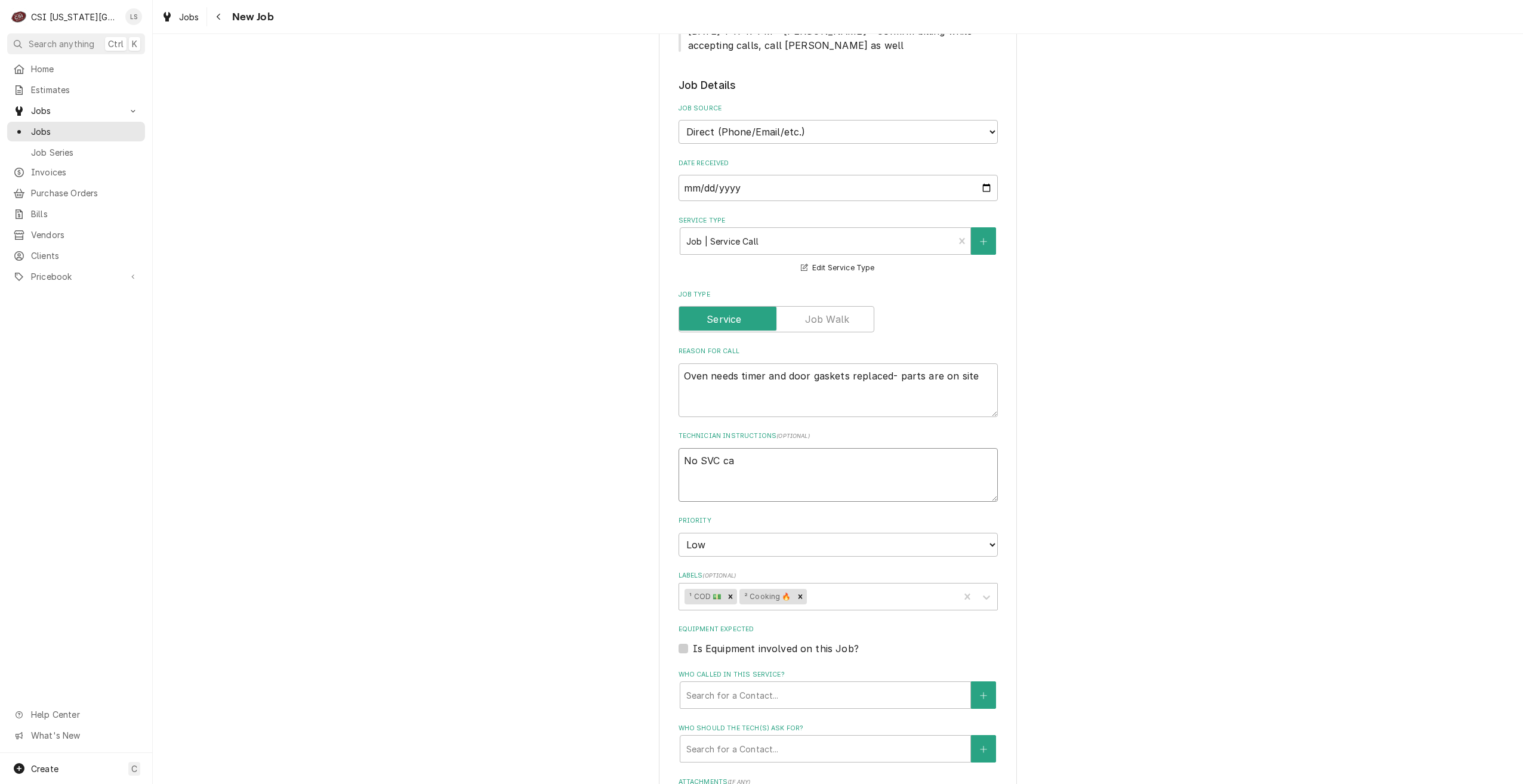
type textarea "No SVC cal"
type textarea "x"
type textarea "No SVC call"
type textarea "x"
type textarea "No SVC call"
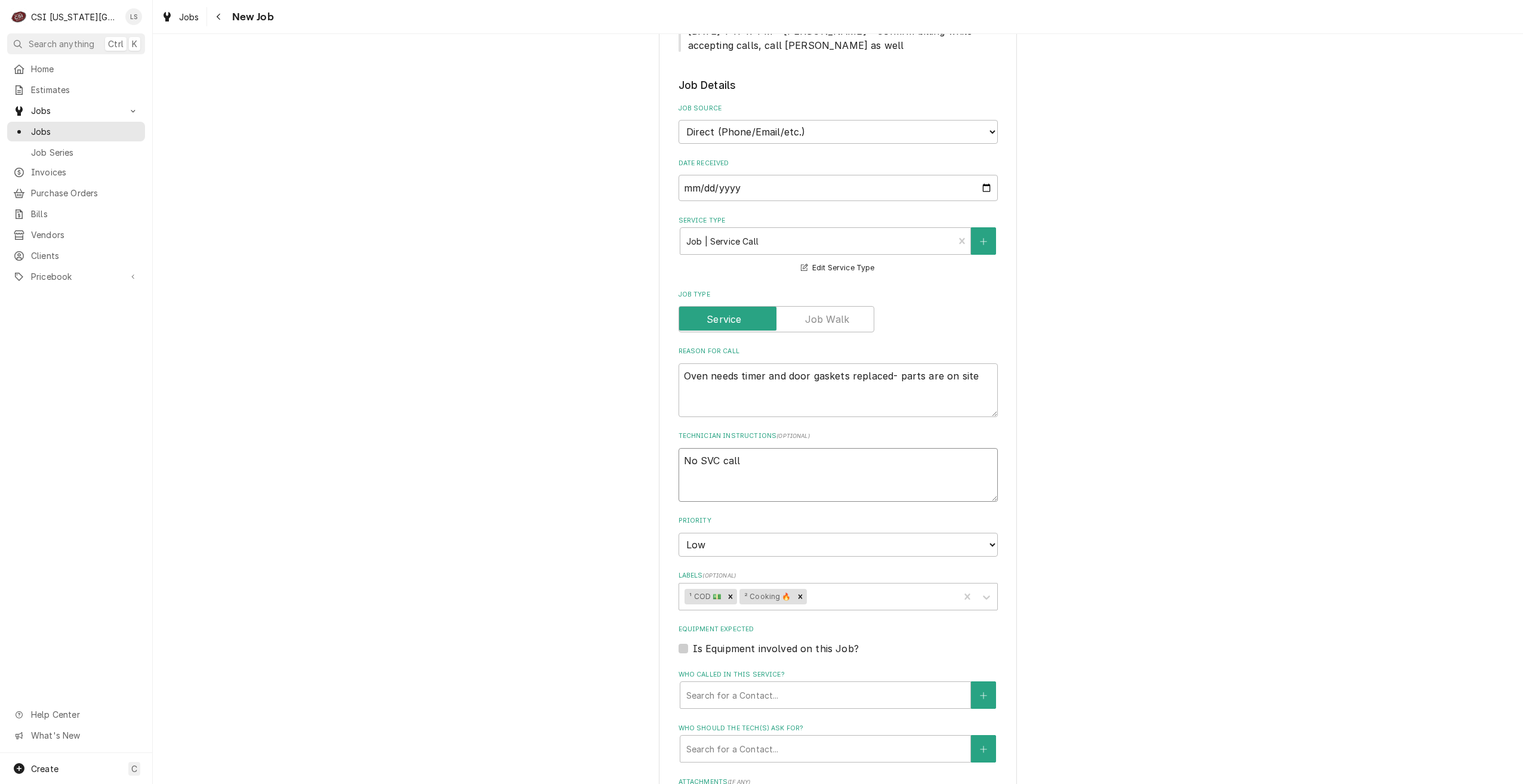
type textarea "x"
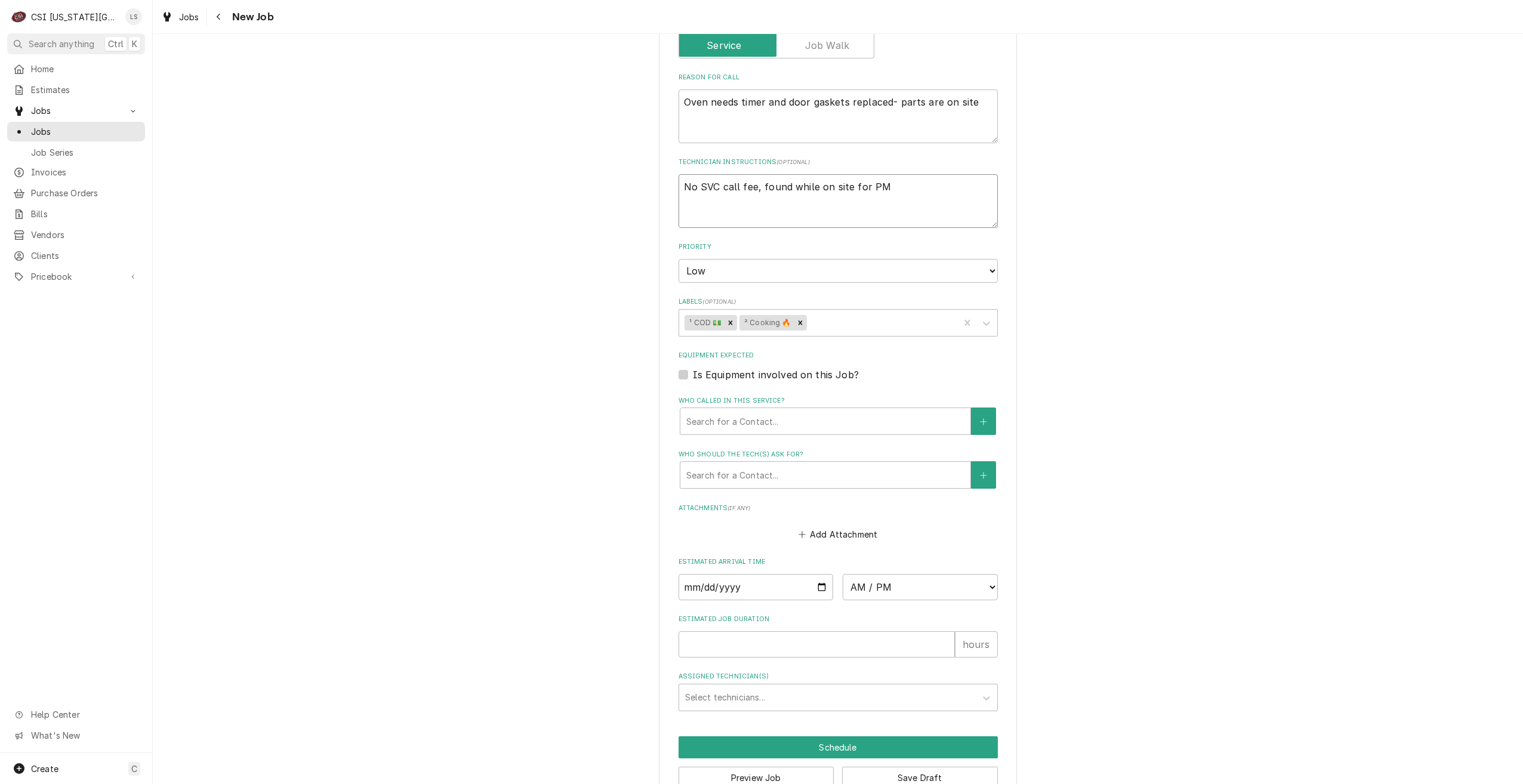
scroll to position [722, 0]
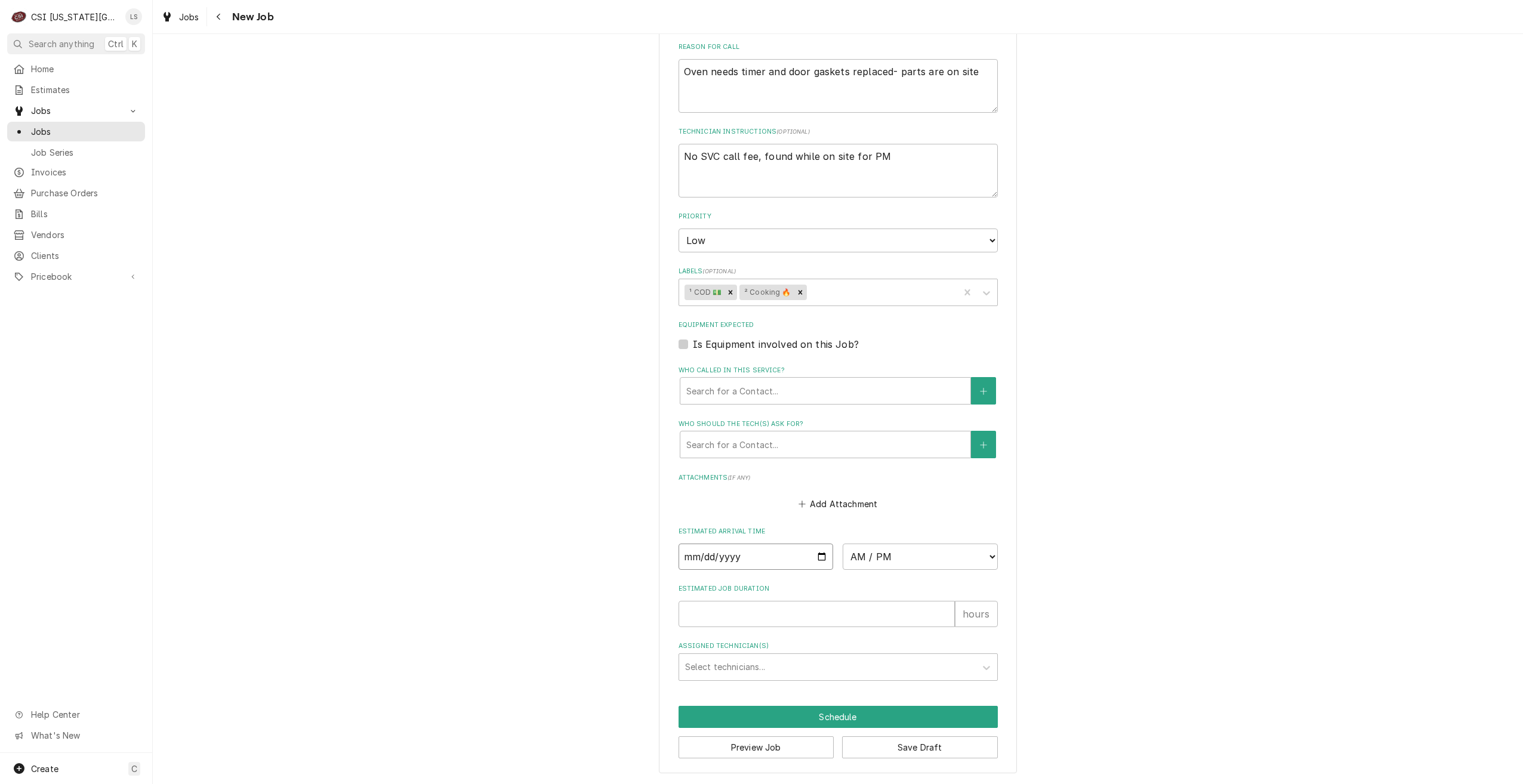
click at [824, 557] on input "Date" at bounding box center [756, 556] width 155 height 26
click at [818, 559] on input "Date" at bounding box center [756, 556] width 155 height 26
click at [881, 560] on select "AM / PM 6:00 AM 6:15 AM 6:30 AM 6:45 AM 7:00 AM 7:15 AM 7:30 AM 7:45 AM 8:00 AM…" at bounding box center [920, 556] width 155 height 26
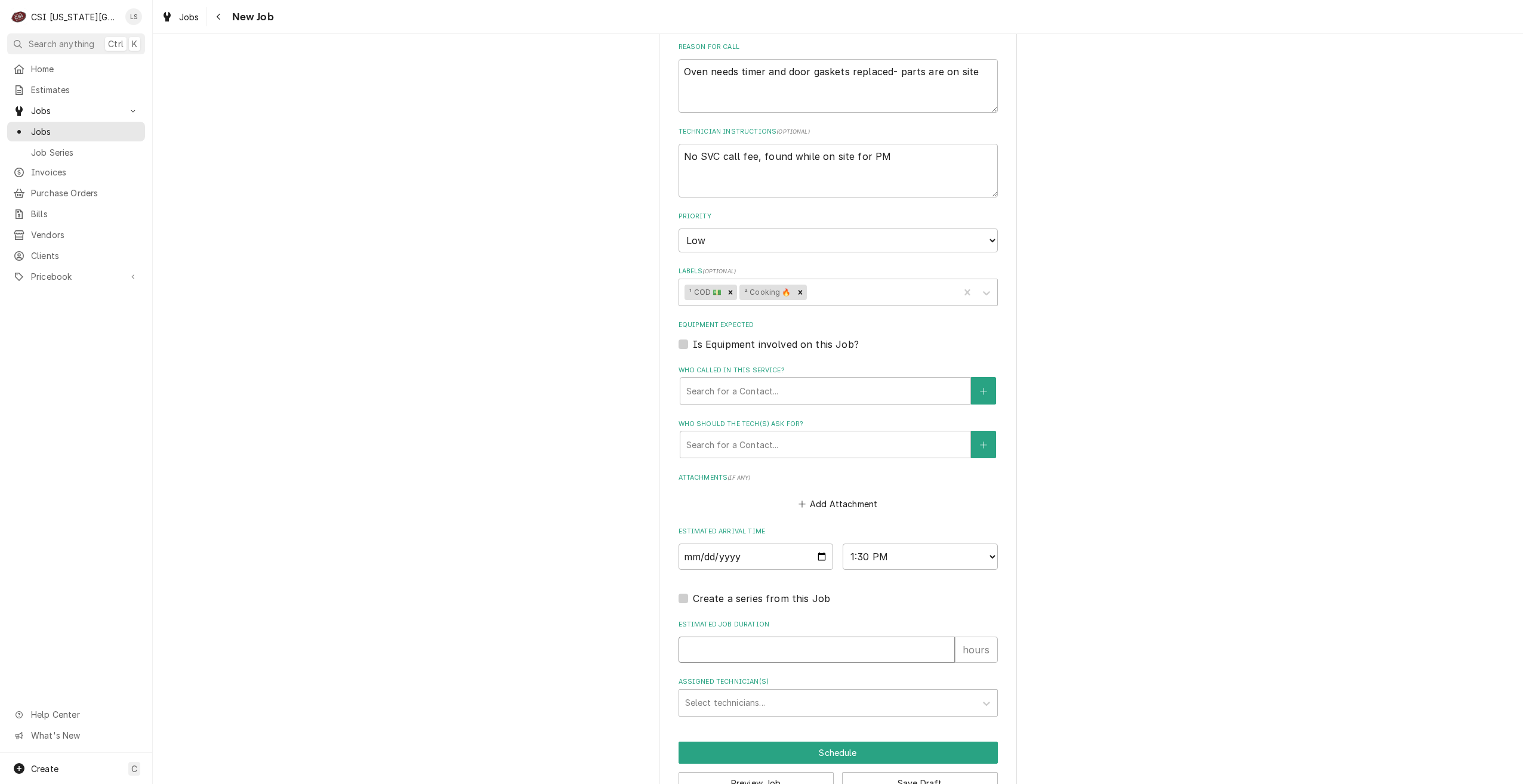
click at [862, 654] on input "Estimated Job Duration" at bounding box center [816, 649] width 276 height 26
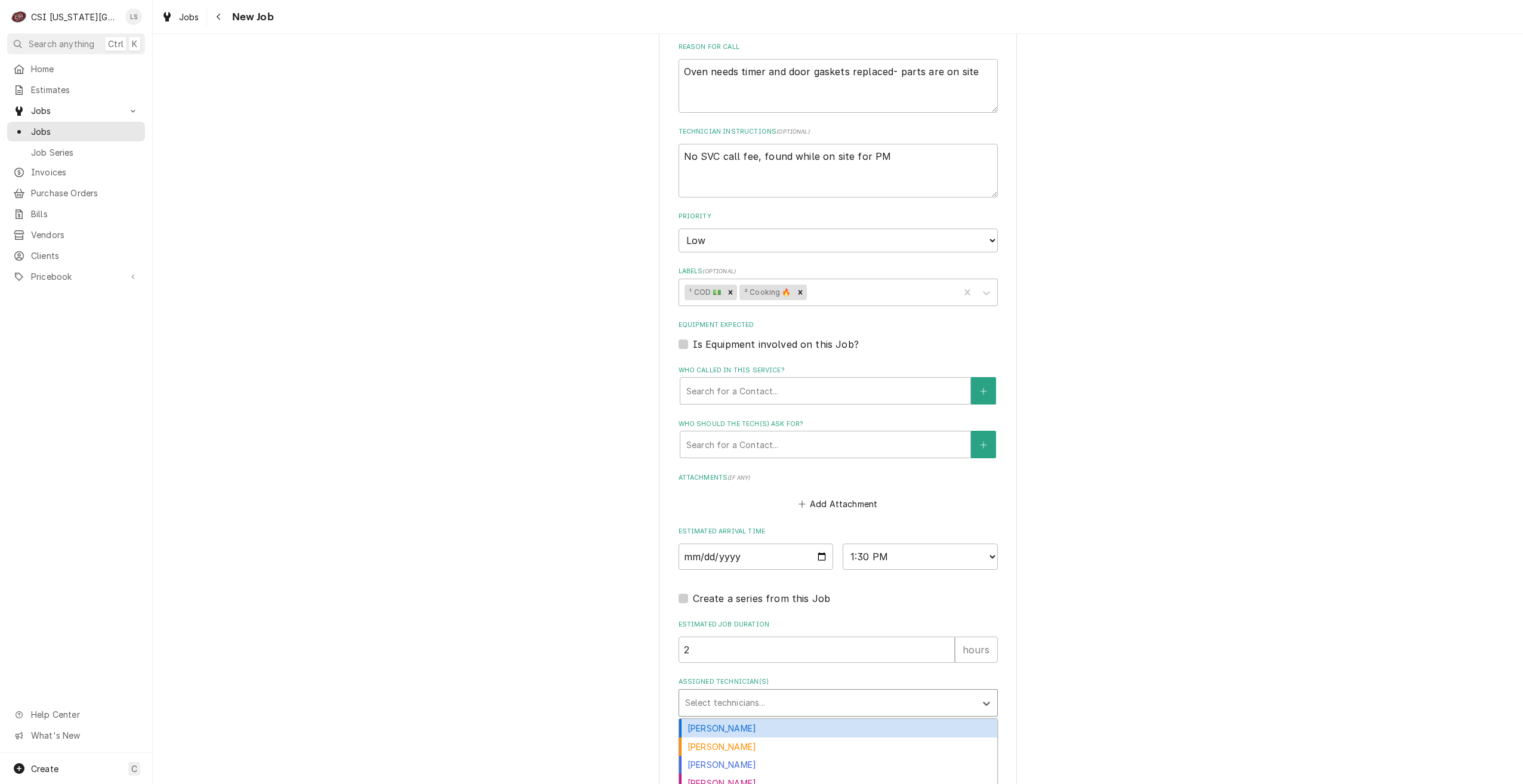
click at [866, 709] on div "Assigned Technician(s)" at bounding box center [828, 703] width 285 height 22
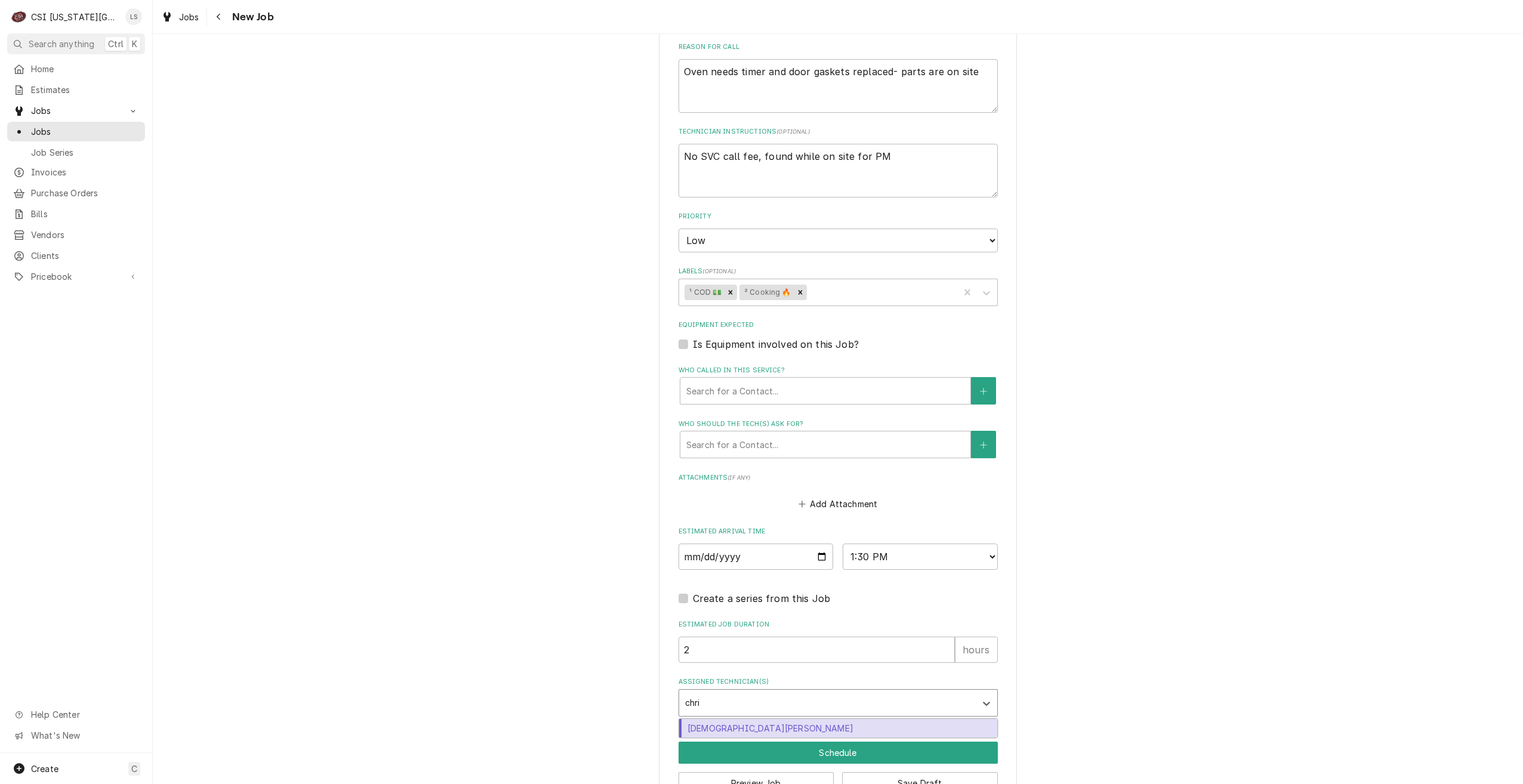
click at [859, 724] on div "[DEMOGRAPHIC_DATA][PERSON_NAME]" at bounding box center [838, 728] width 318 height 18
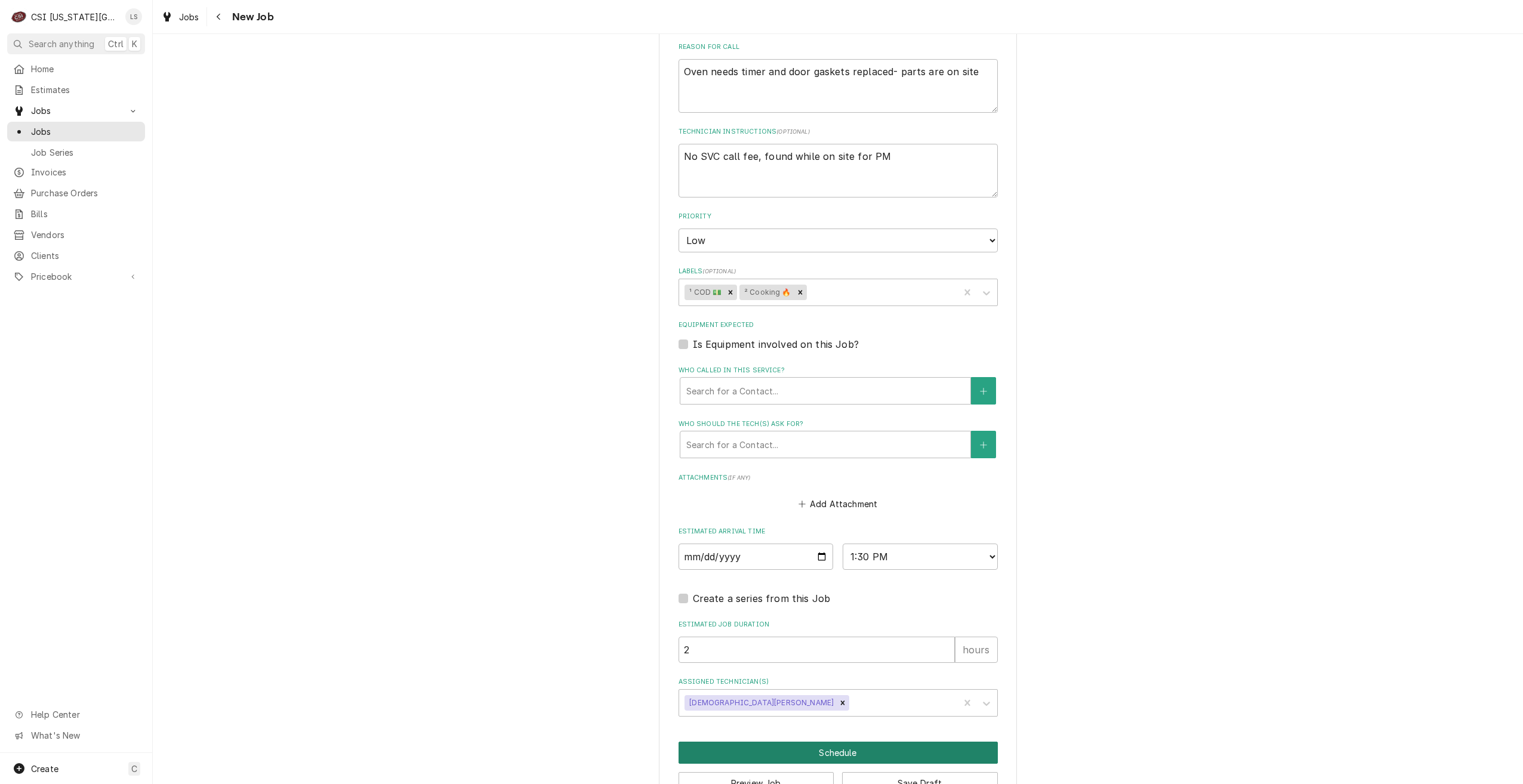
click at [866, 752] on button "Schedule" at bounding box center [838, 752] width 319 height 22
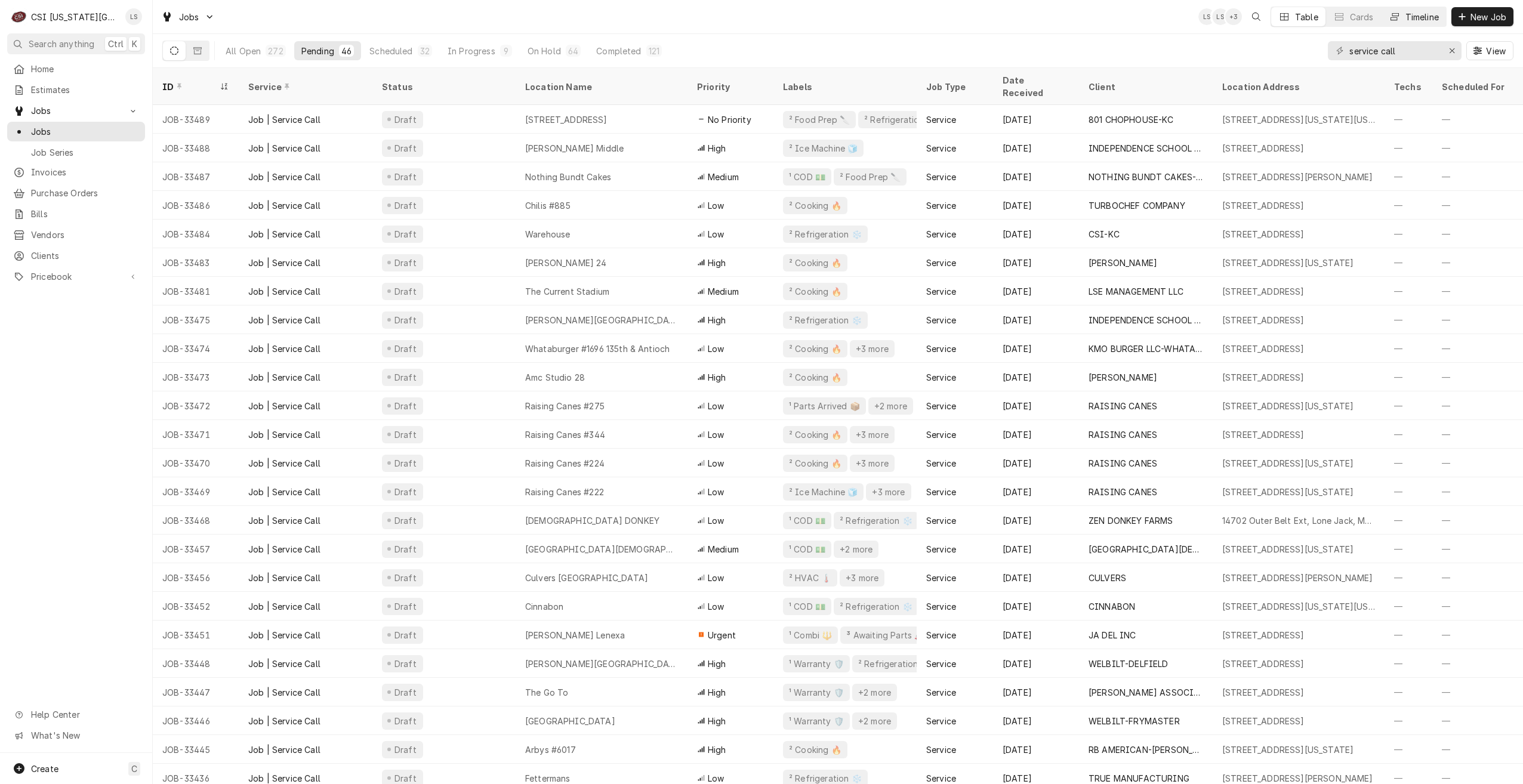
click at [1417, 23] on button "Timeline" at bounding box center [1414, 16] width 65 height 19
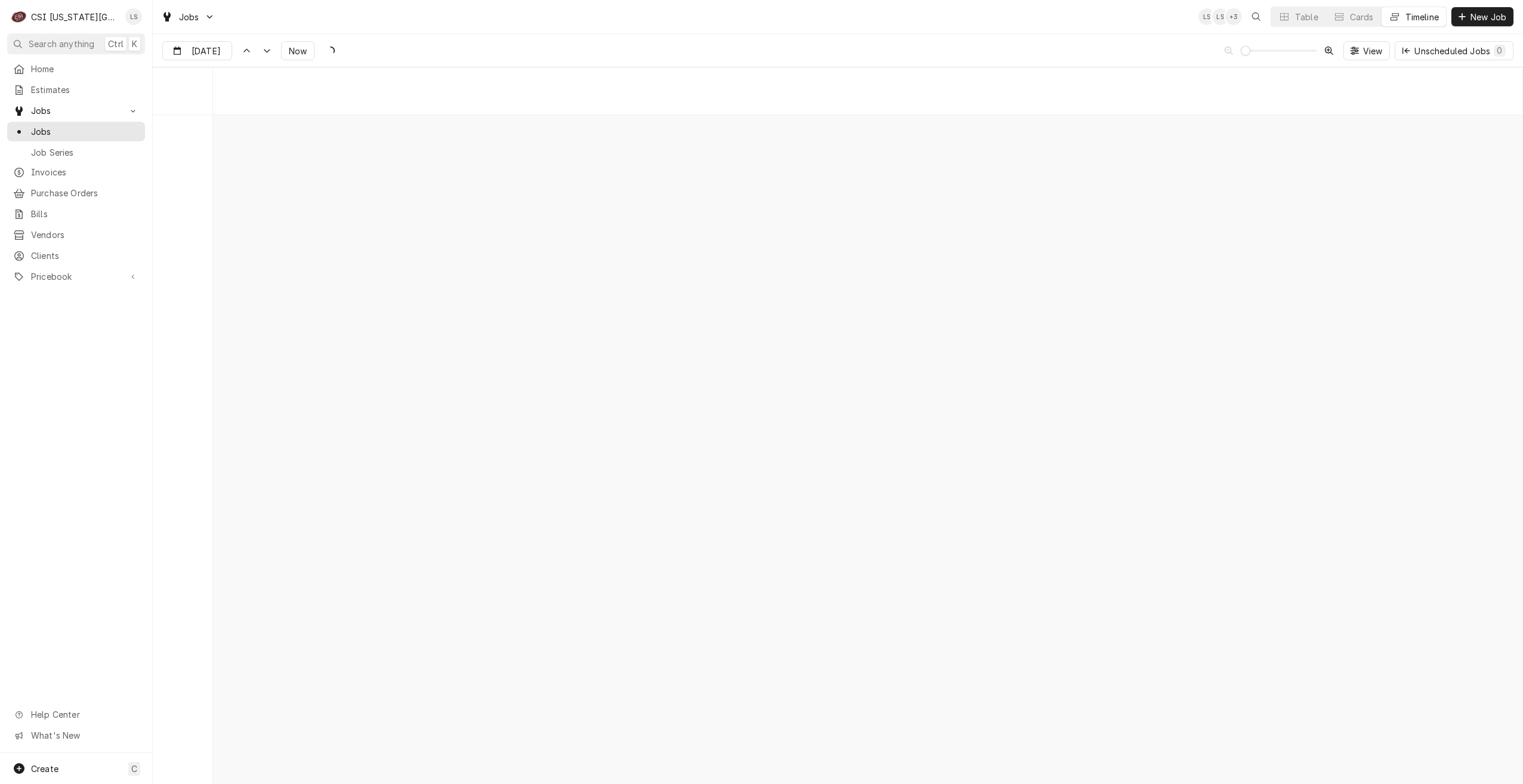
scroll to position [13710, 0]
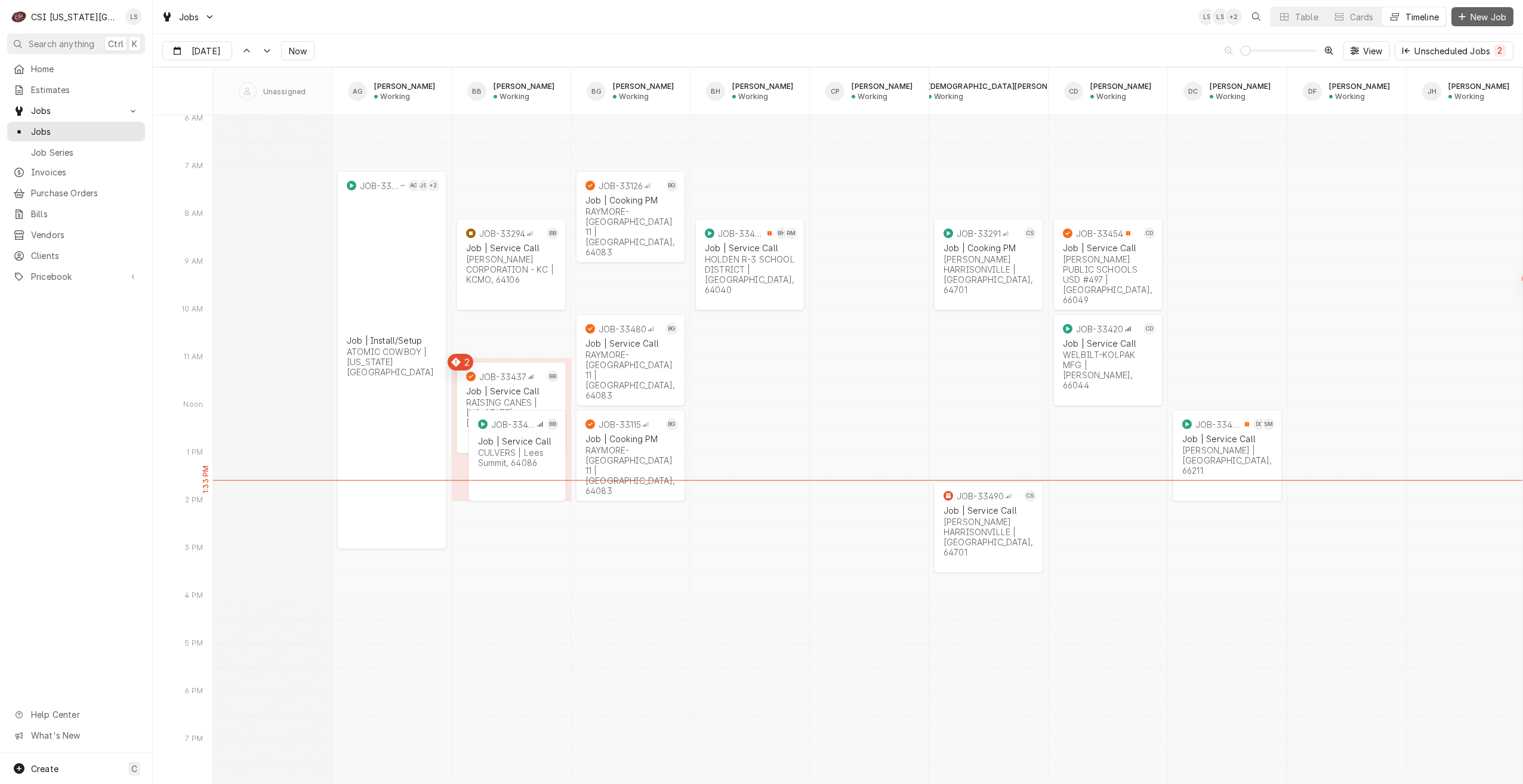
click at [1479, 15] on span "New Job" at bounding box center [1488, 17] width 41 height 13
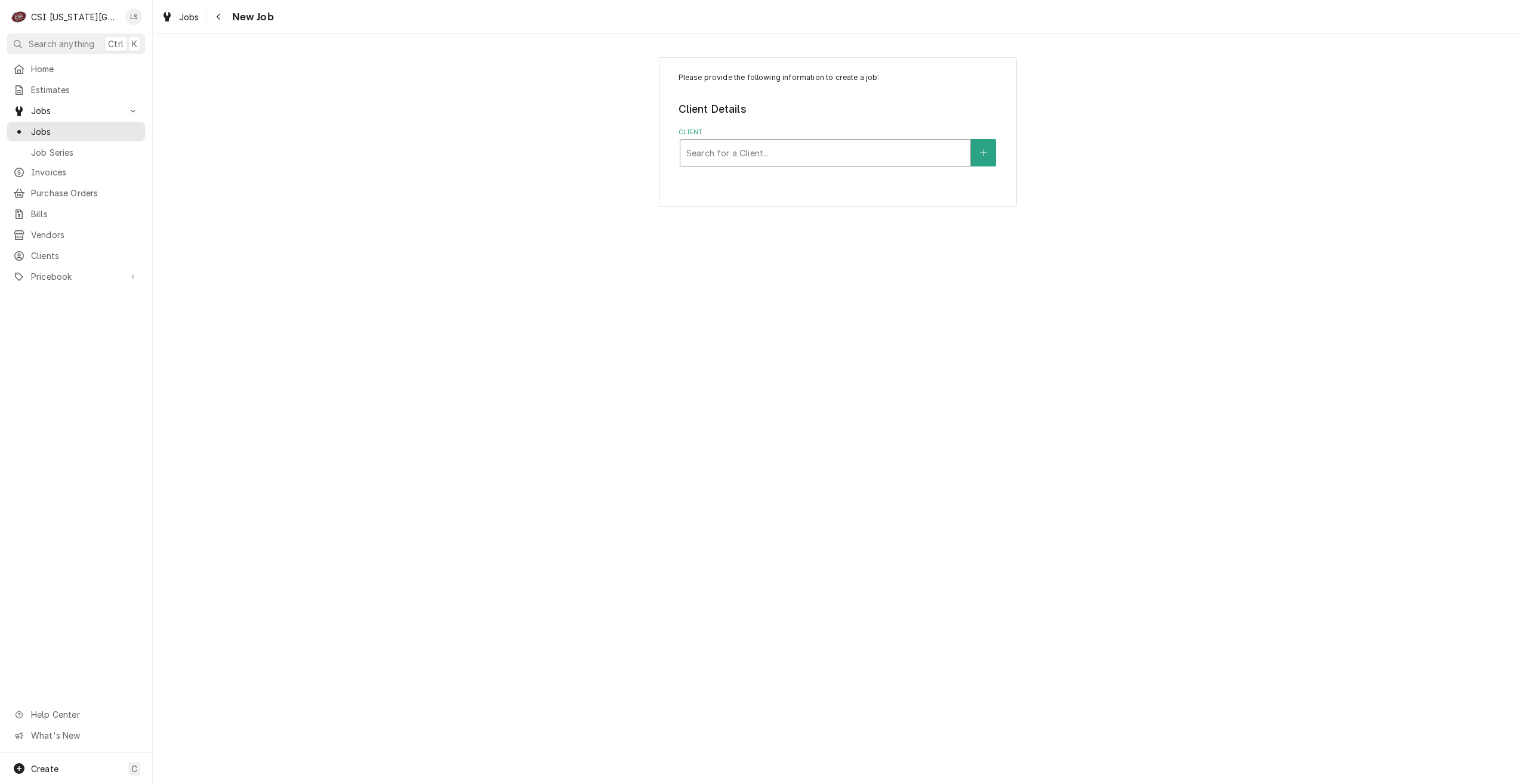
click at [849, 159] on div "Client" at bounding box center [825, 153] width 278 height 22
type input "timber creek"
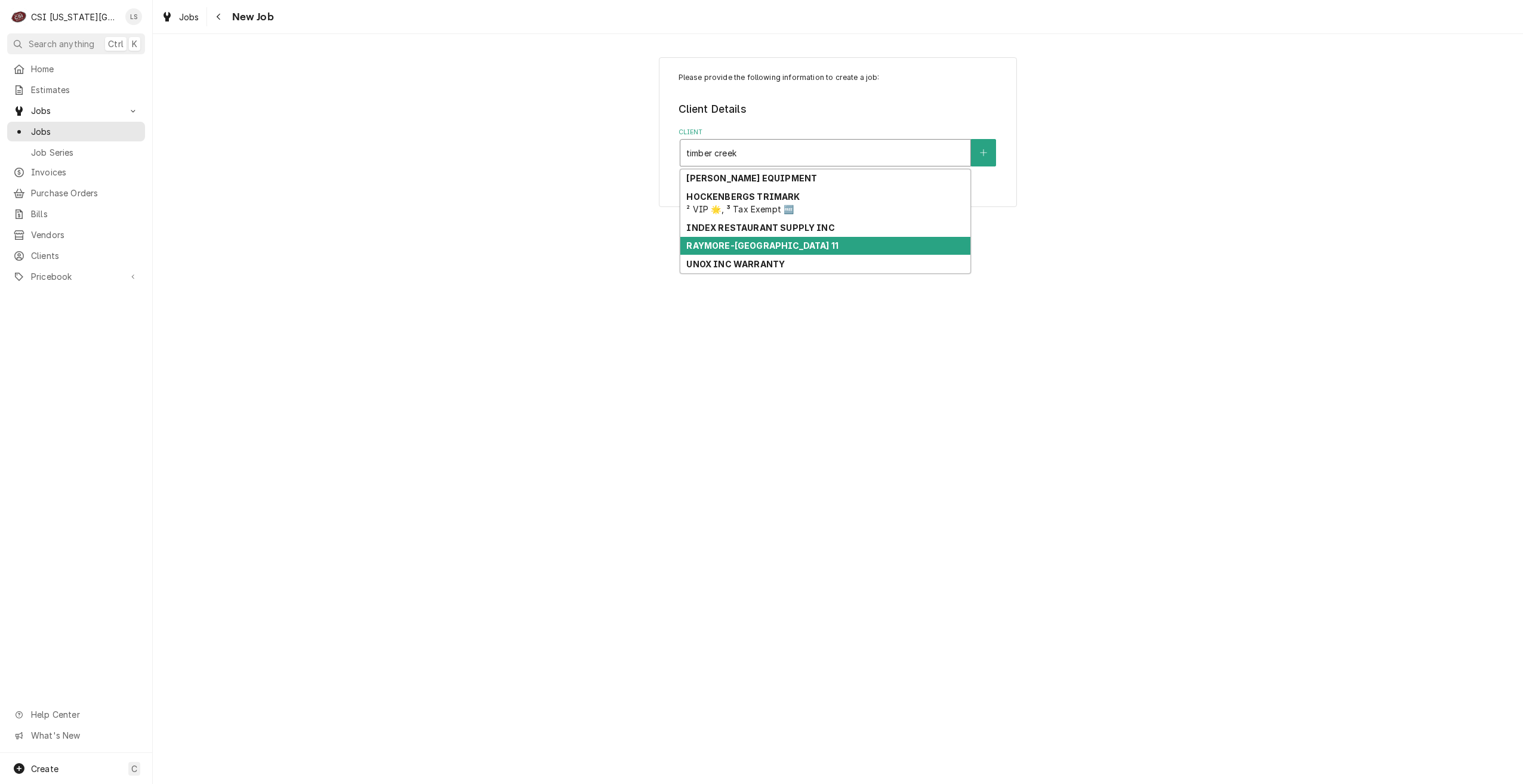
click at [831, 244] on strong "RAYMORE-PECULIAR SCHOOL DISTRICT 11" at bounding box center [762, 245] width 151 height 10
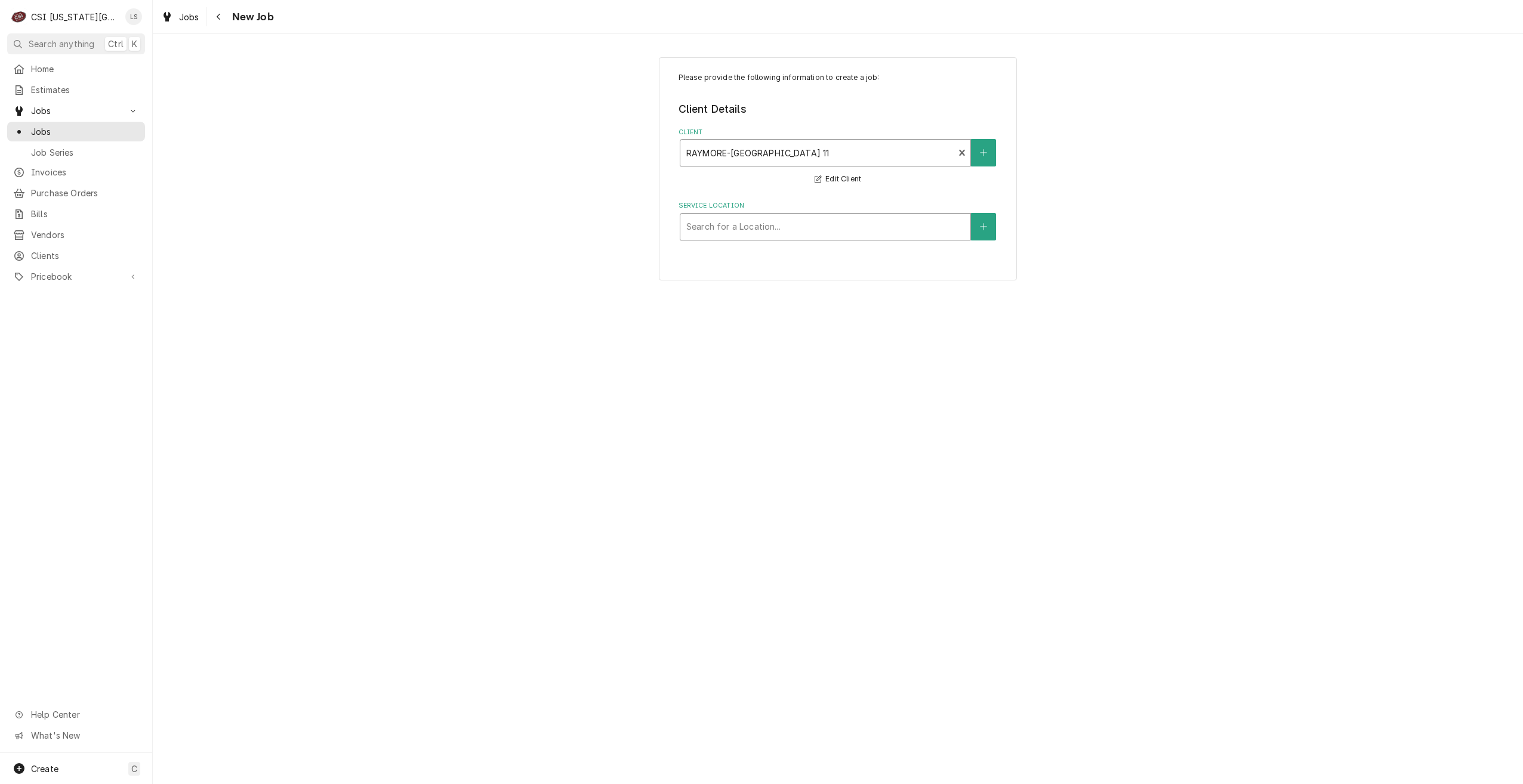
click at [823, 230] on div "Service Location" at bounding box center [825, 227] width 278 height 22
type input "timber creek"
click at [813, 261] on div "Timber Creek Elementary School / 310 East Calico Drive, Raymore, MO 64083" at bounding box center [826, 252] width 290 height 18
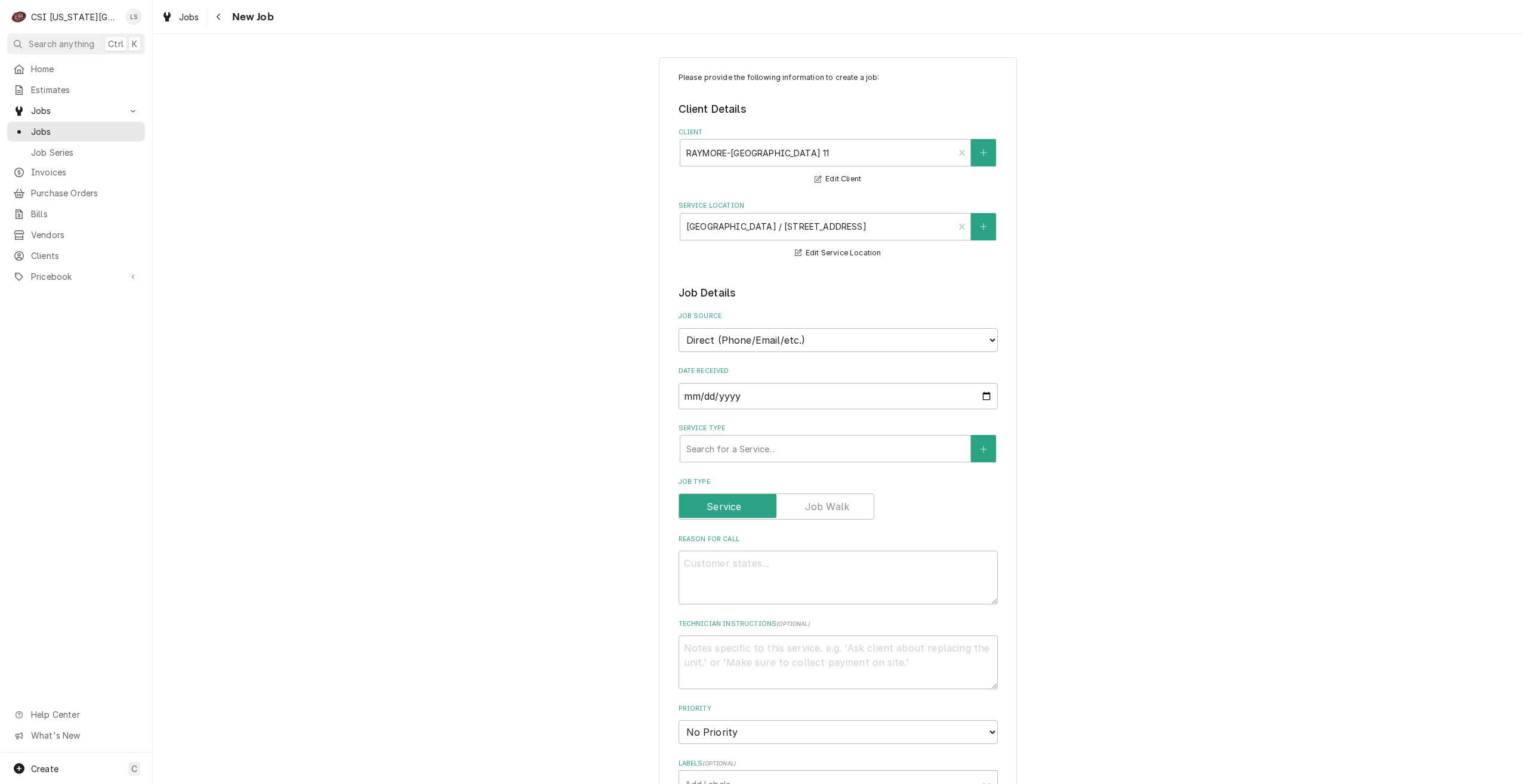
click at [1107, 260] on div "Please provide the following information to create a job: Client Details Client…" at bounding box center [838, 661] width 1370 height 1229
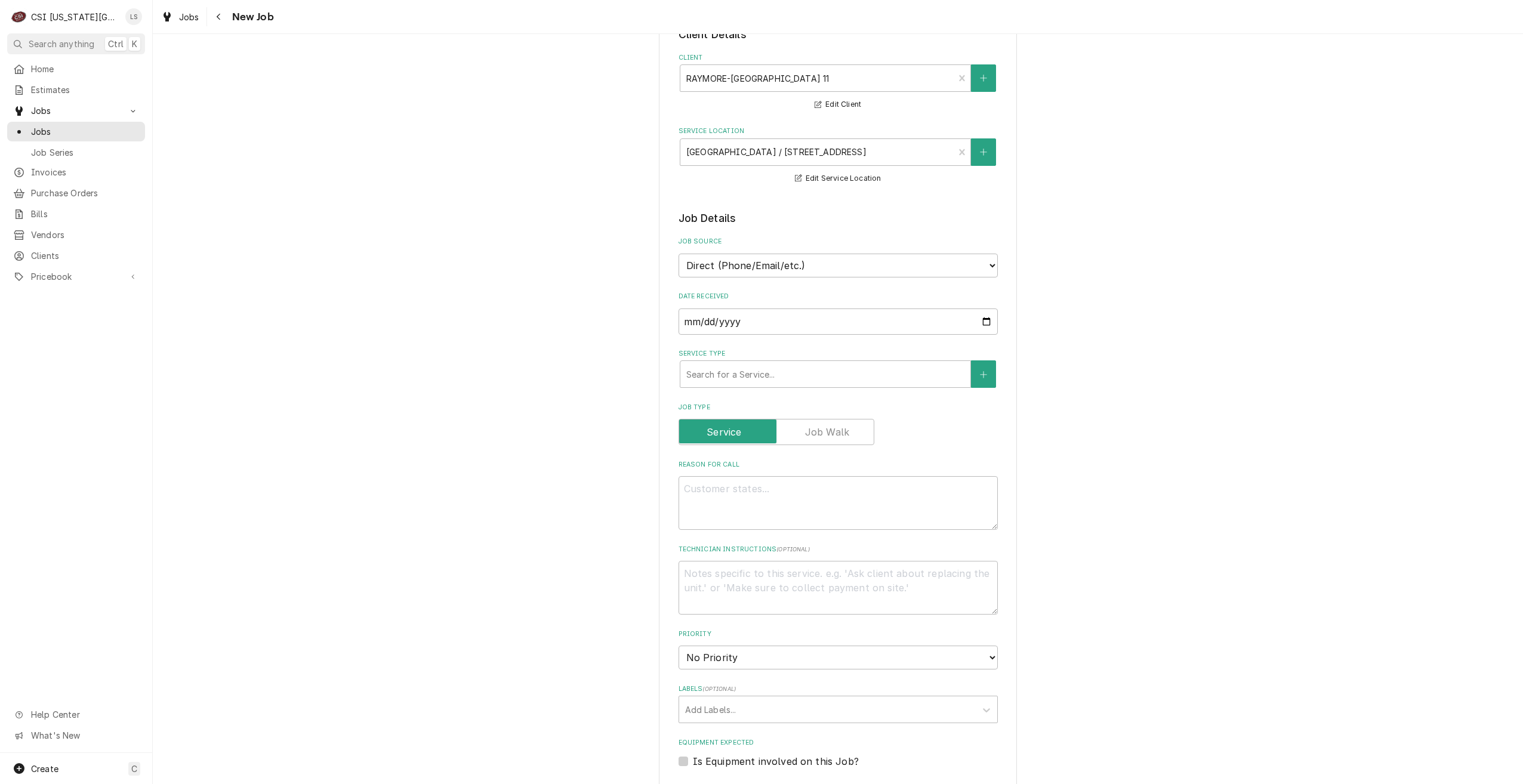
scroll to position [179, 0]
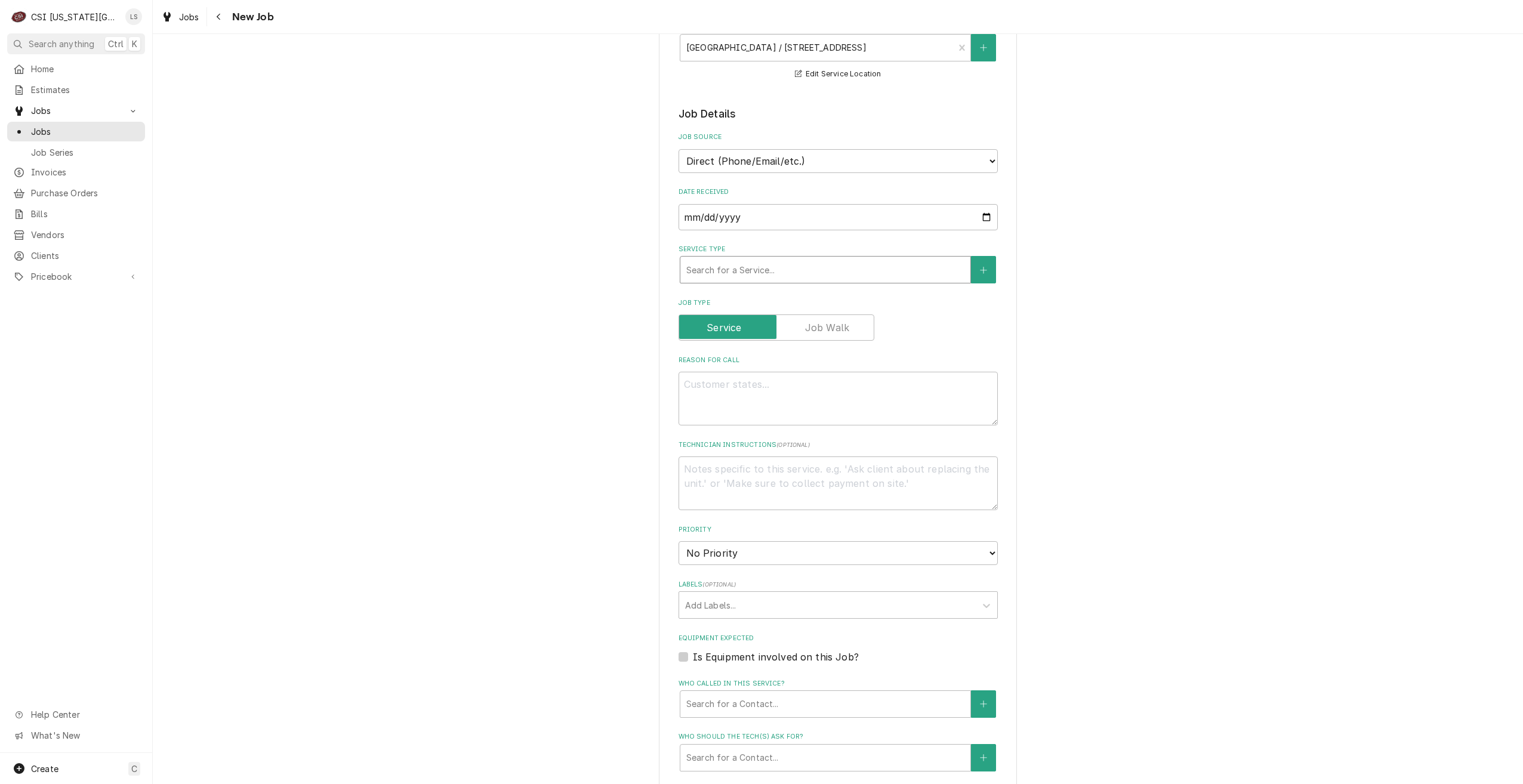
click at [818, 268] on div "Service Type" at bounding box center [825, 270] width 278 height 22
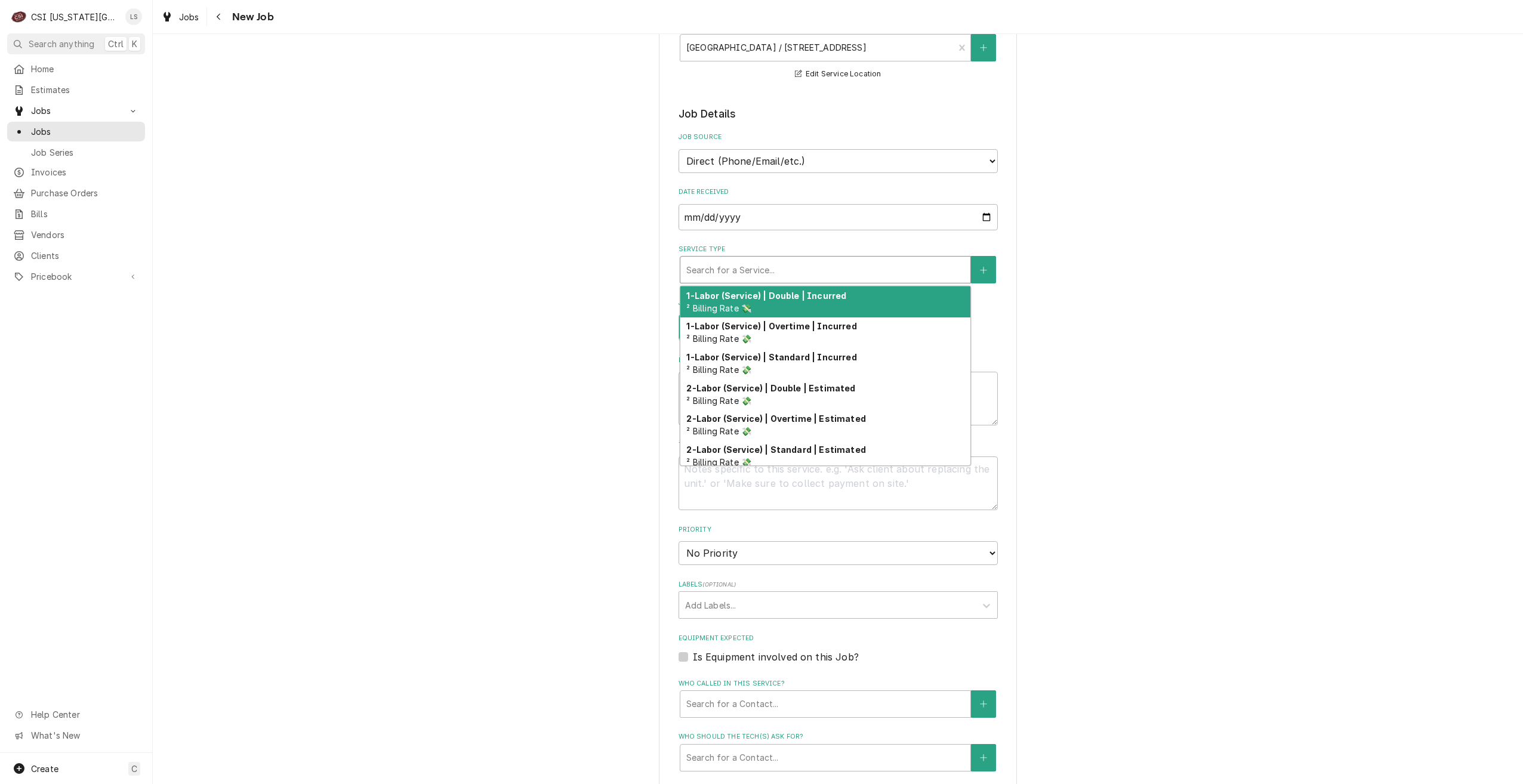
type textarea "x"
type input "s"
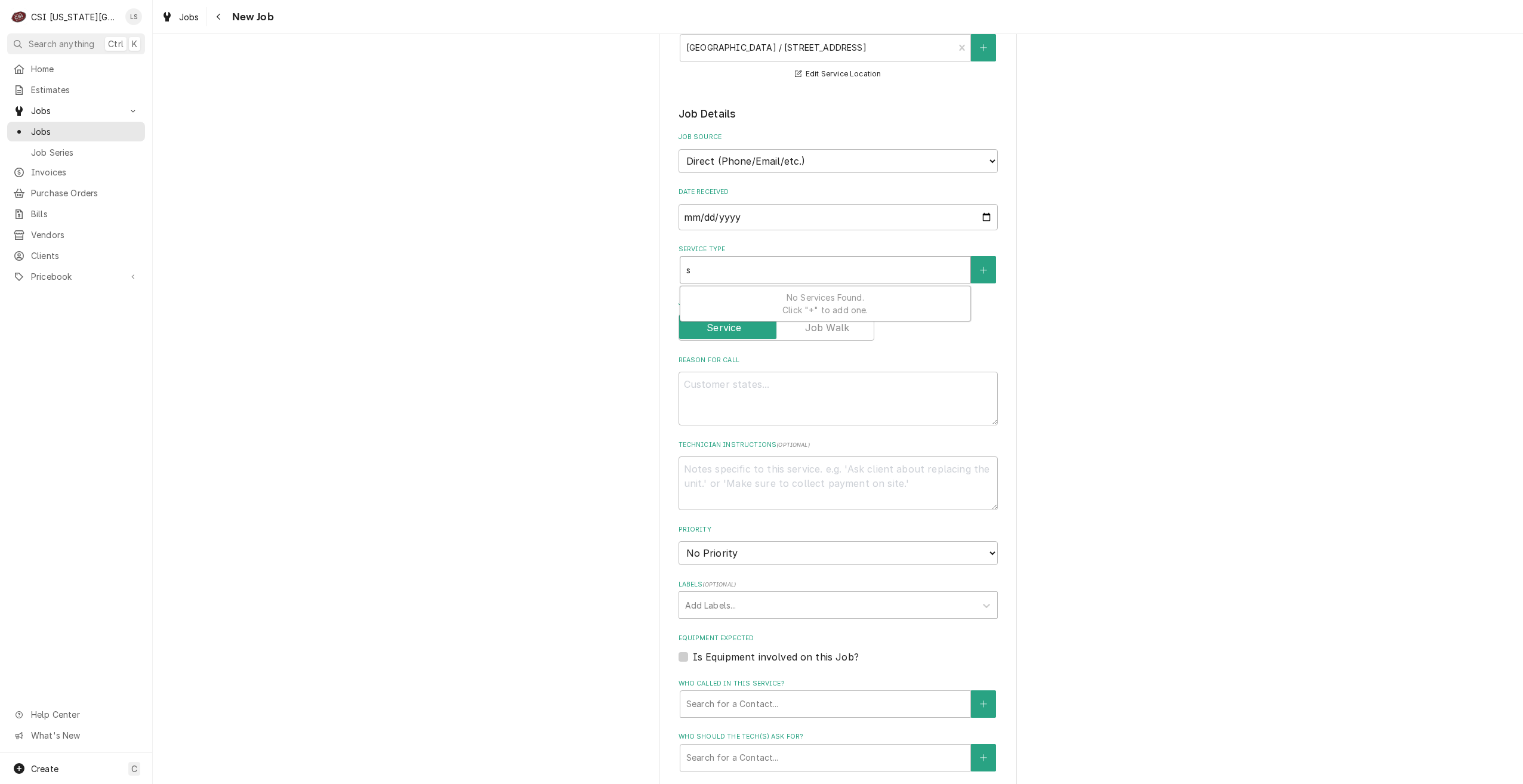
type textarea "x"
type input "se"
type textarea "x"
type input "ser"
type textarea "x"
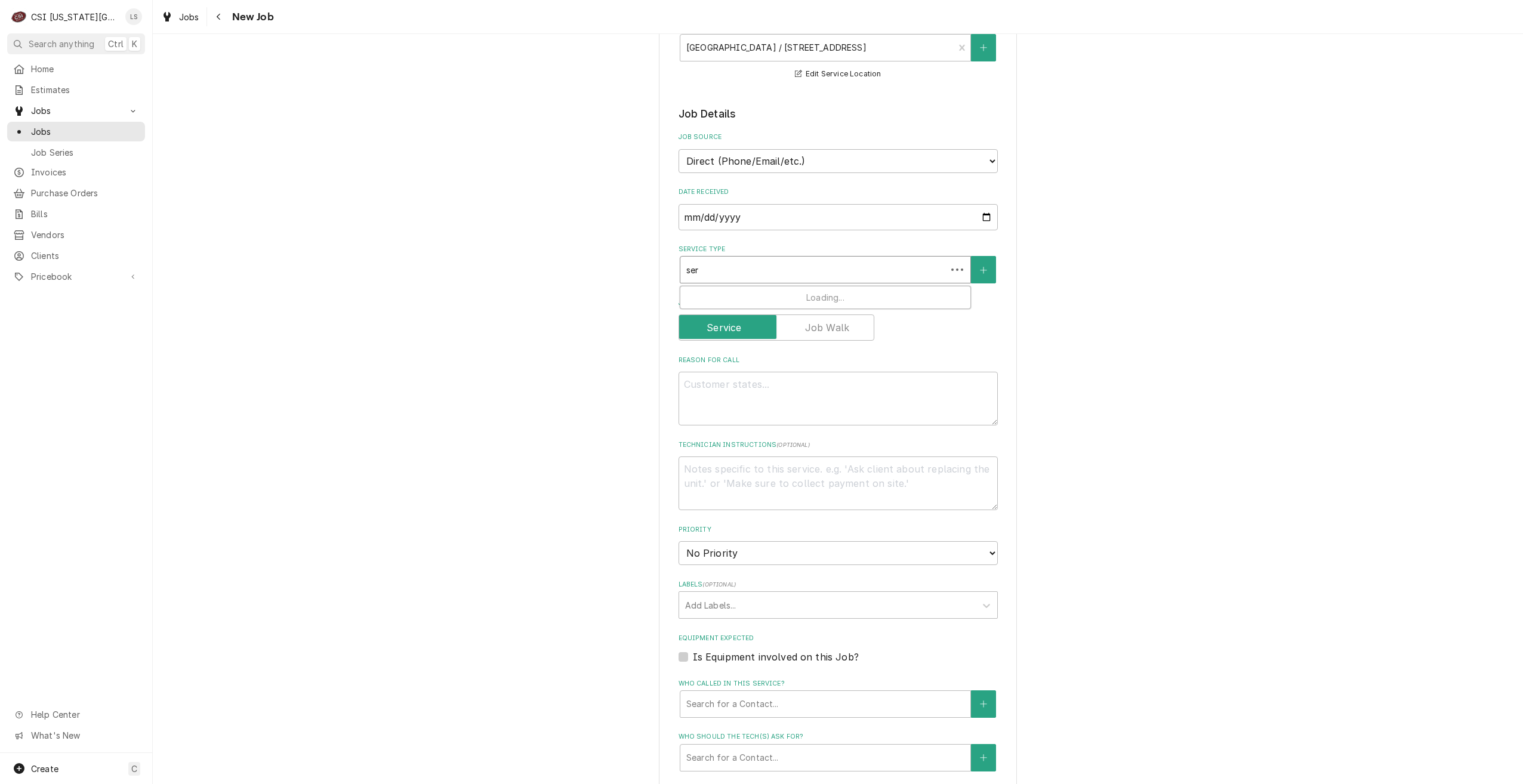
type input "serv"
type textarea "x"
type input "servi"
type textarea "x"
type input "servic"
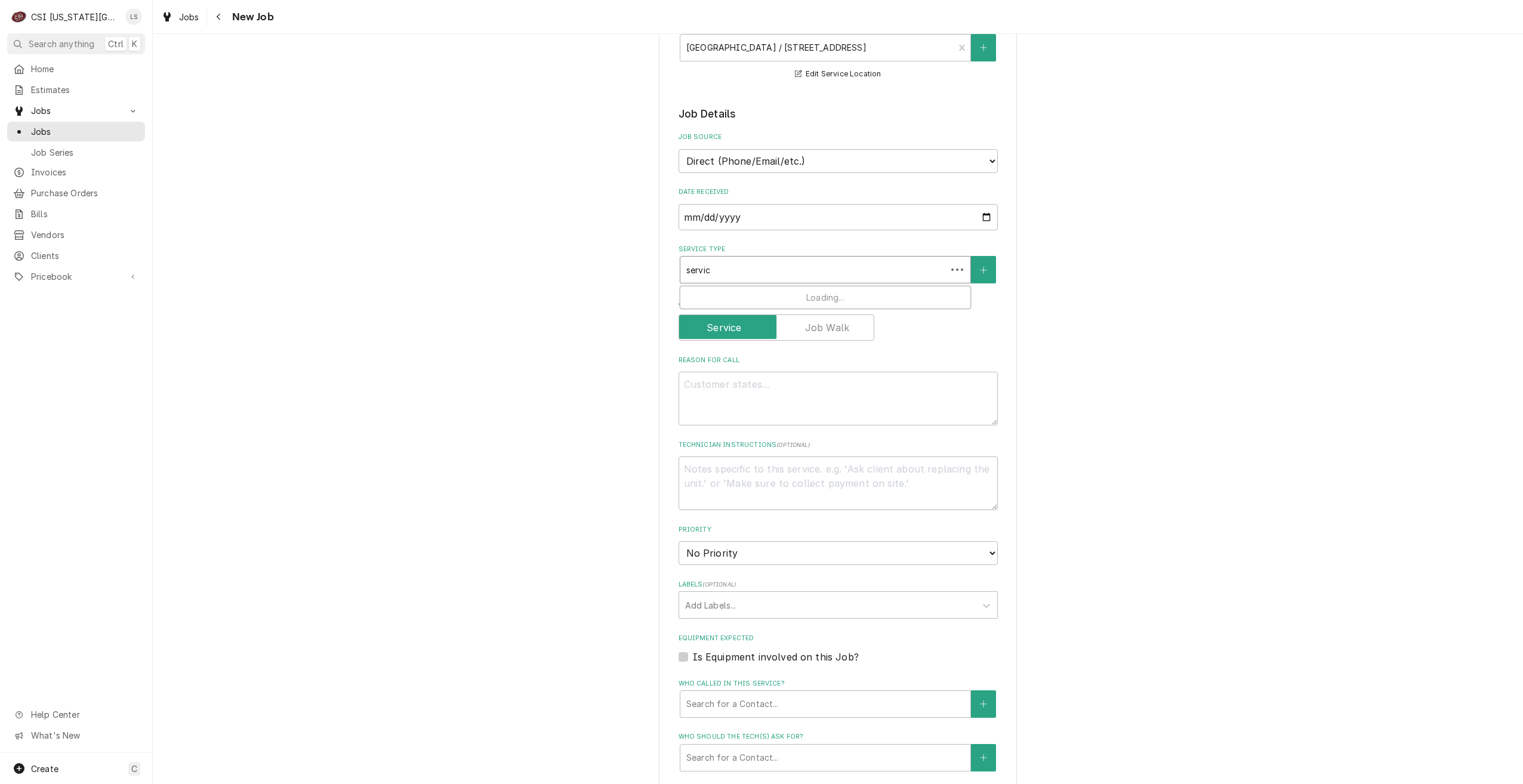
type textarea "x"
type input "service"
type textarea "x"
type input "service"
type textarea "x"
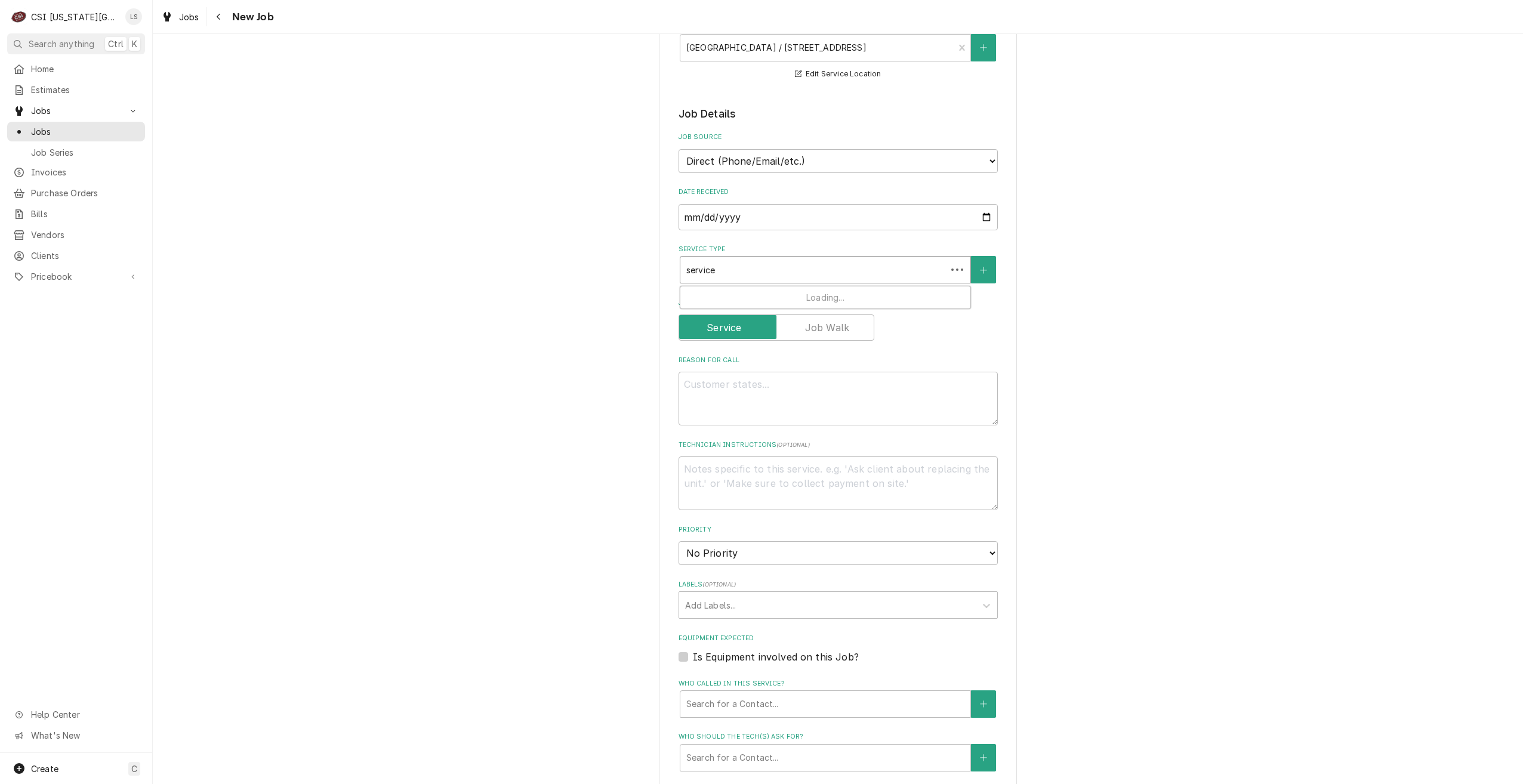
type input "service c"
type textarea "x"
type input "service cal"
type textarea "x"
type input "service call"
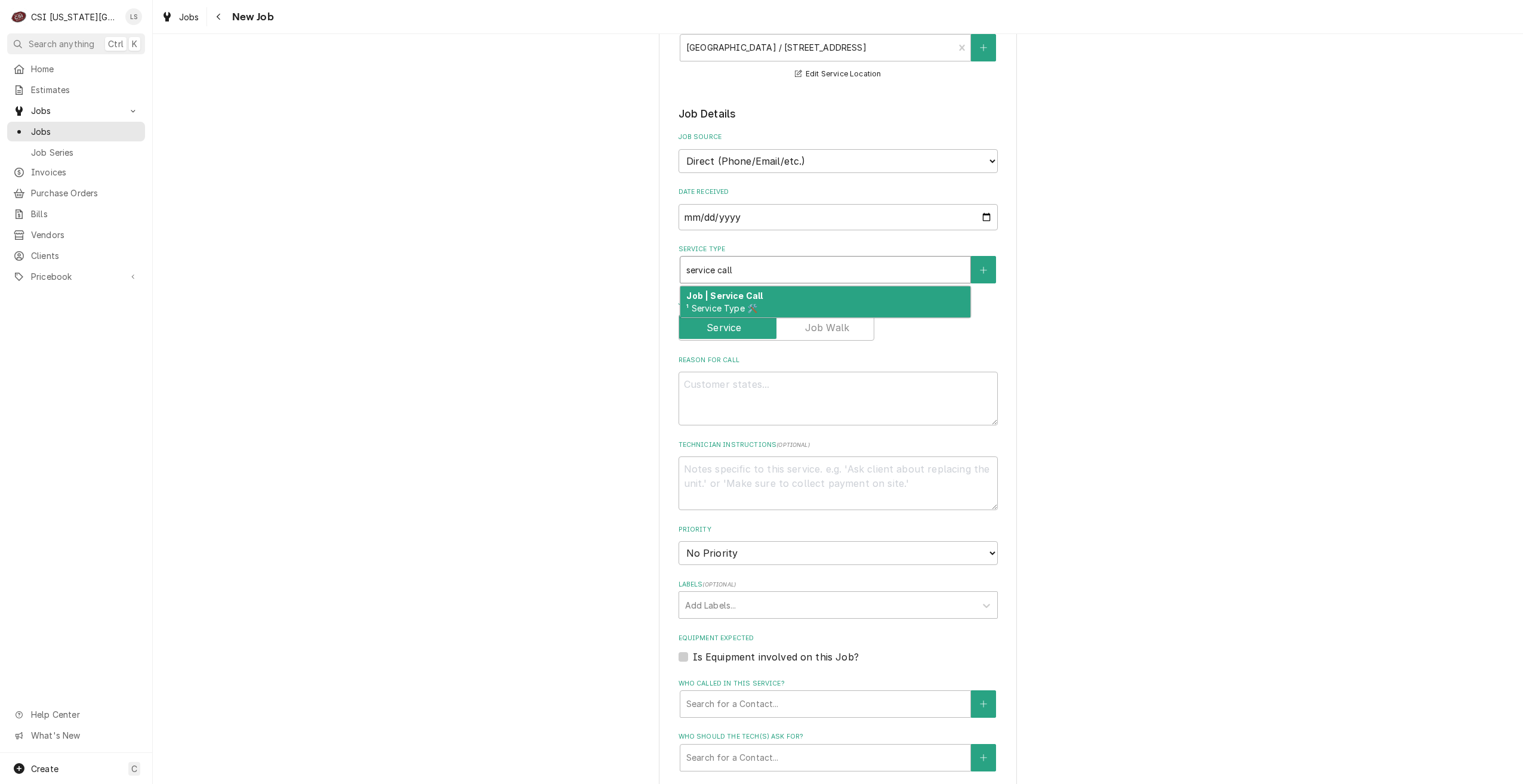
click at [796, 304] on div "Job | Service Call ¹ Service Type 🛠️" at bounding box center [826, 302] width 290 height 31
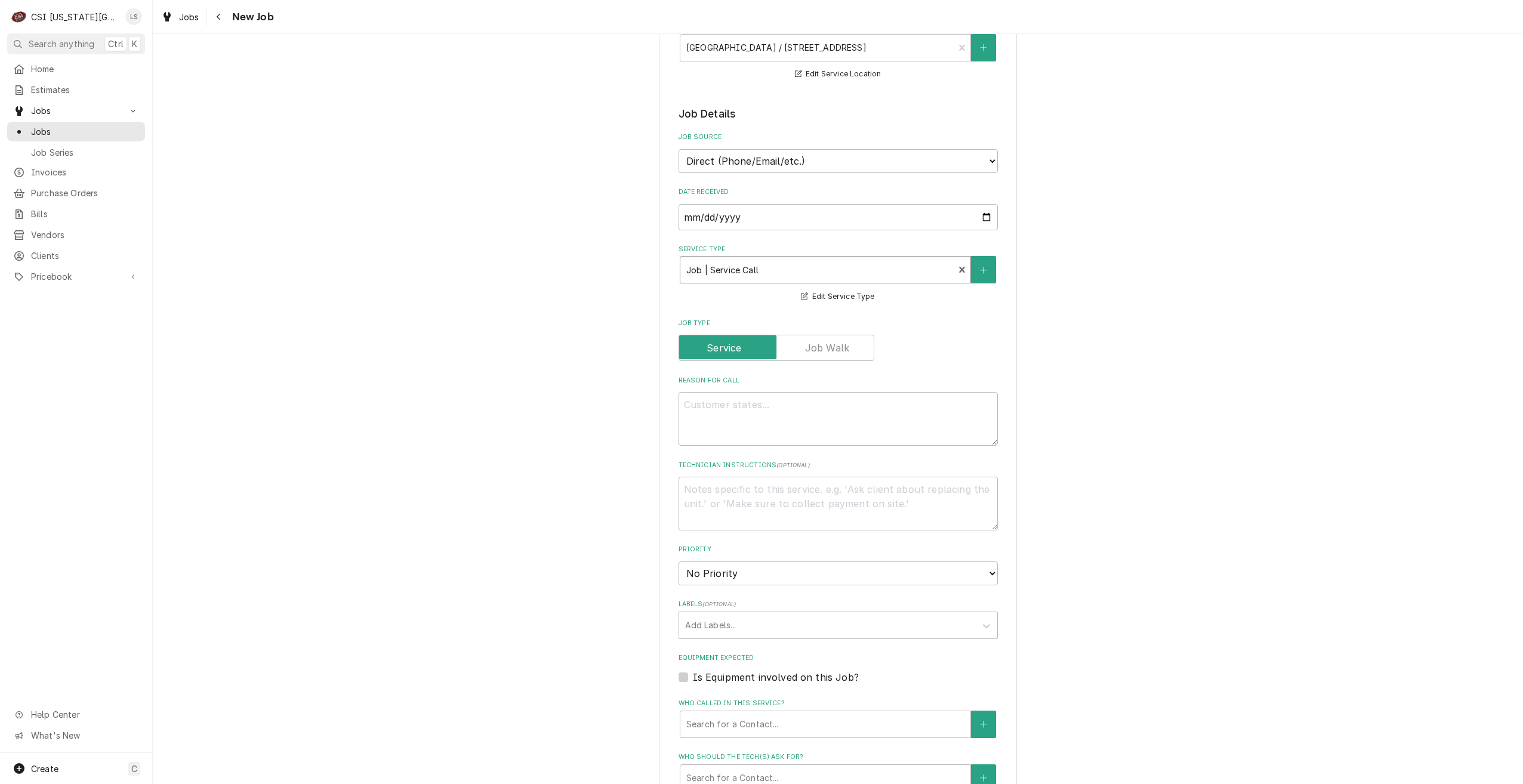
type textarea "x"
click at [812, 339] on input "Job Type" at bounding box center [776, 347] width 185 height 26
checkbox input "true"
type textarea "x"
click at [858, 410] on textarea "Reason For Call" at bounding box center [838, 419] width 319 height 54
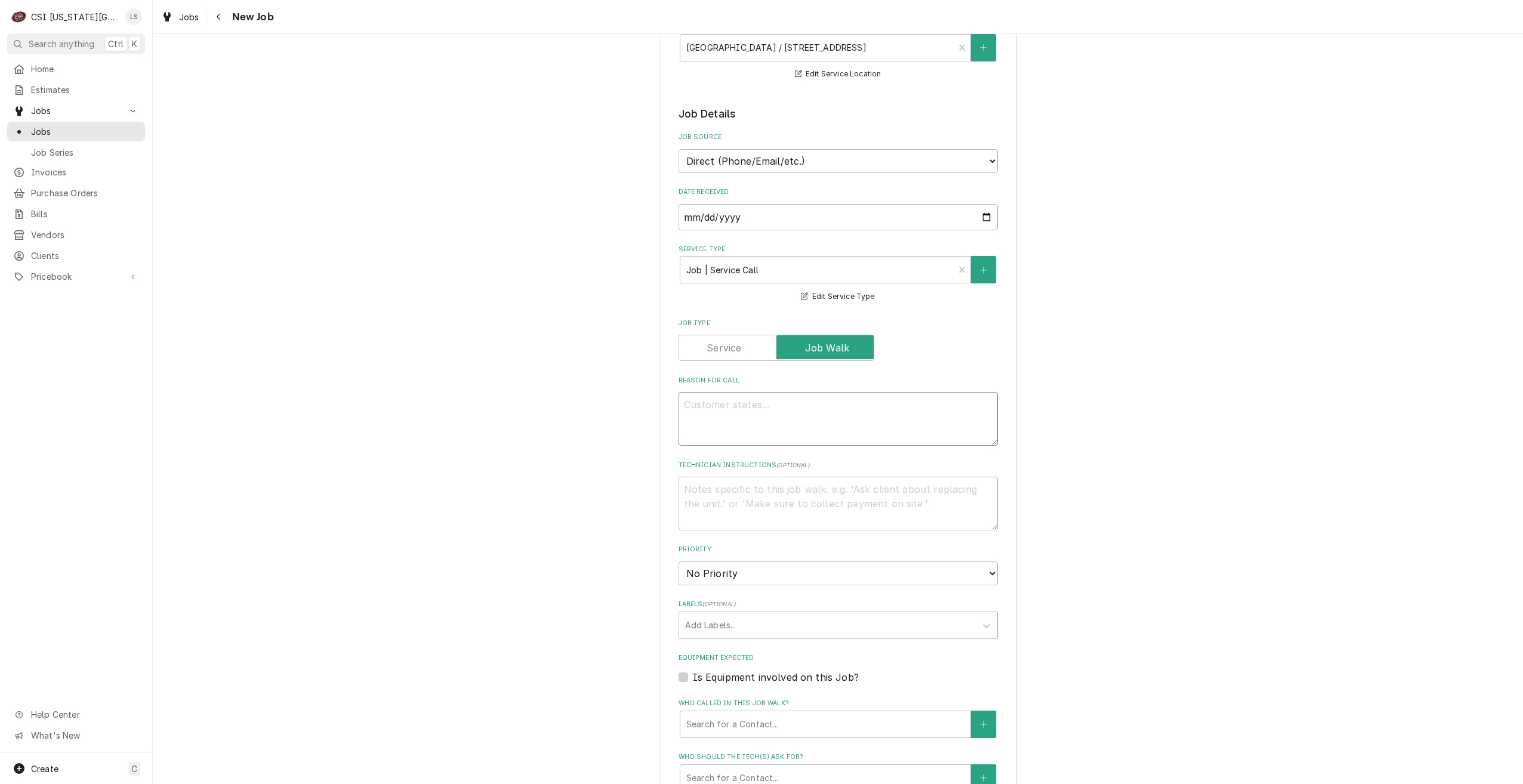
type textarea "D"
type textarea "x"
type textarea "Di"
type textarea "x"
type textarea "Dis"
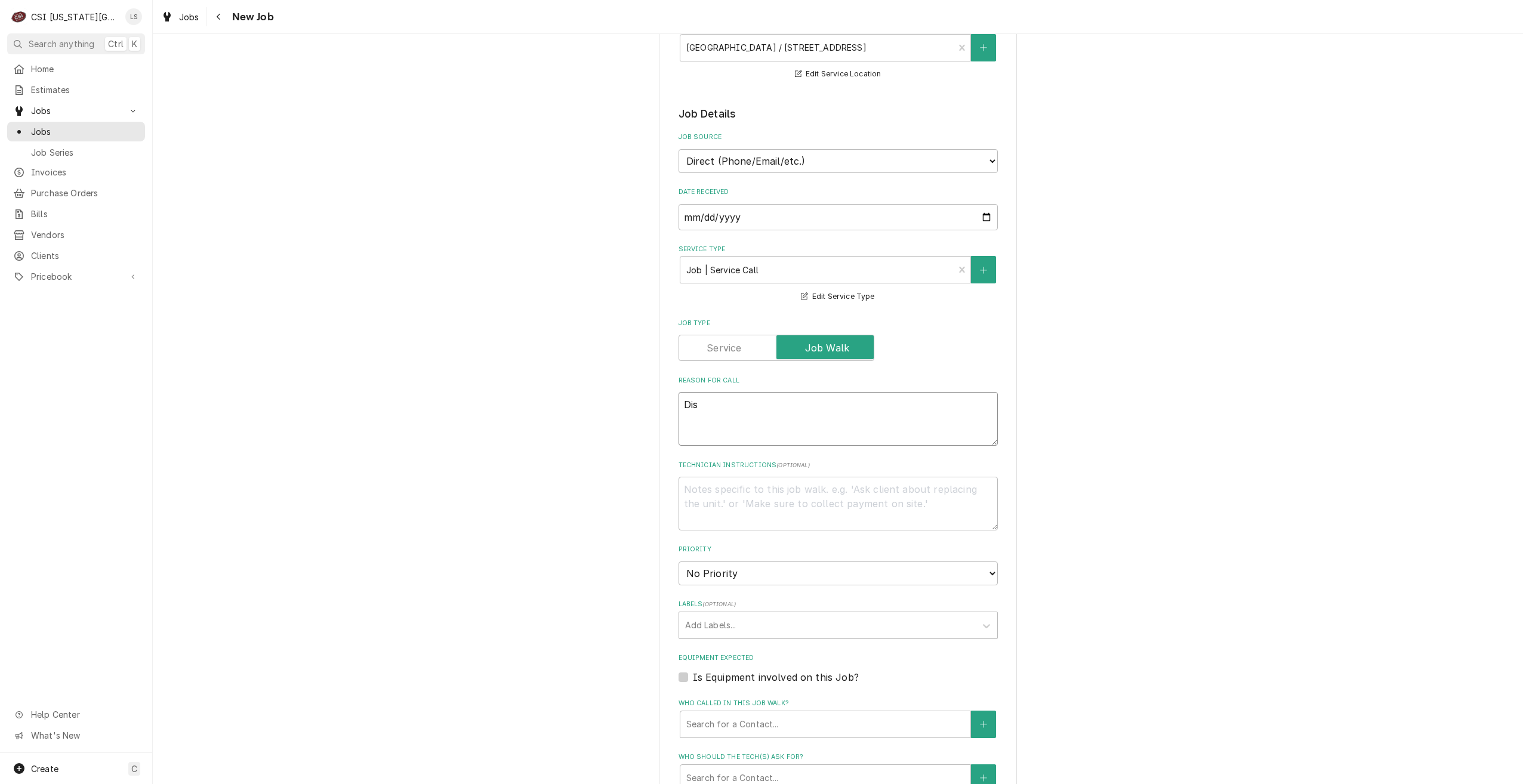
type textarea "x"
type textarea "Disp"
type textarea "x"
type textarea "Dispa"
type textarea "x"
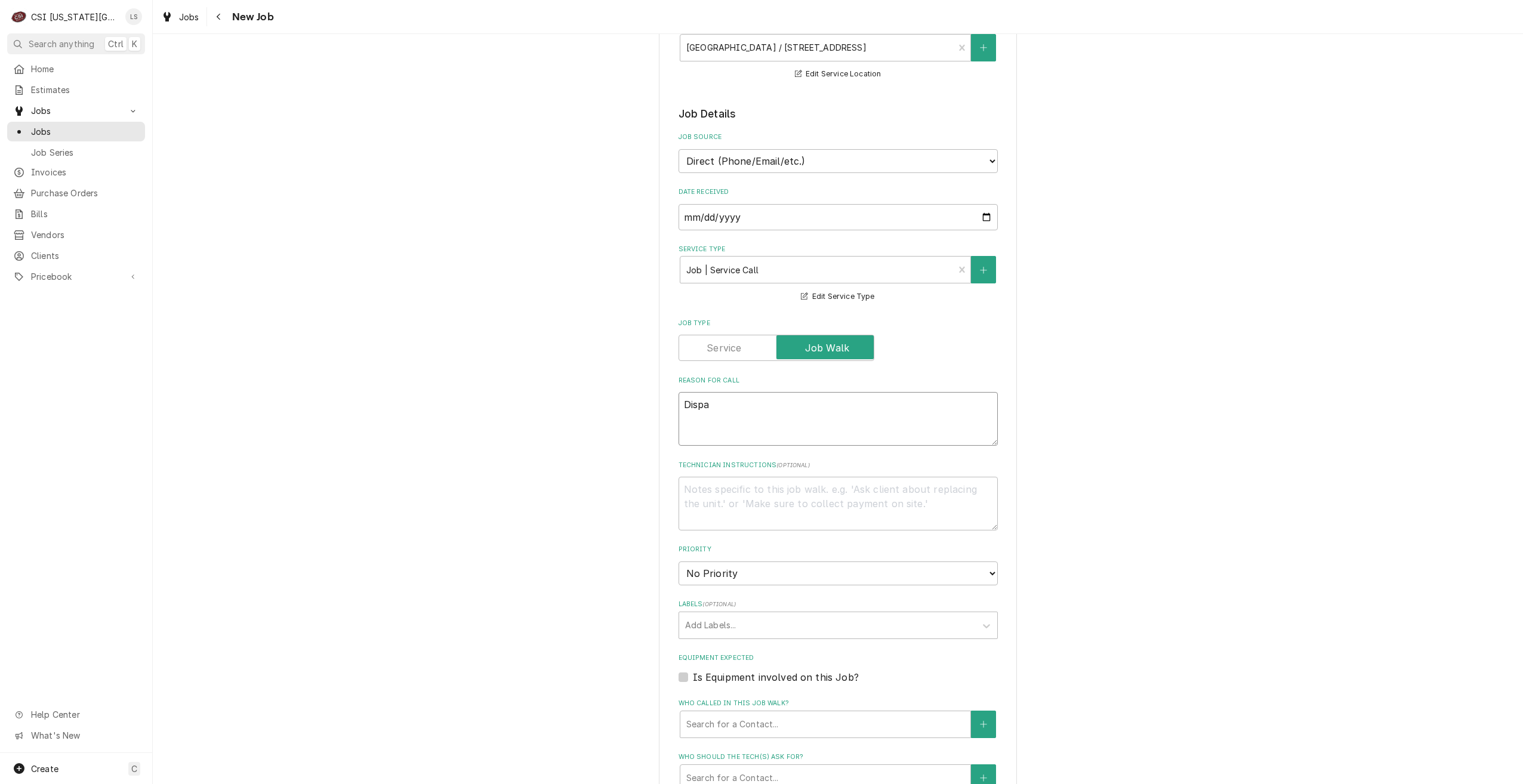
type textarea "Dispat"
type textarea "x"
type textarea "Dispatc"
type textarea "x"
type textarea "Dispatch"
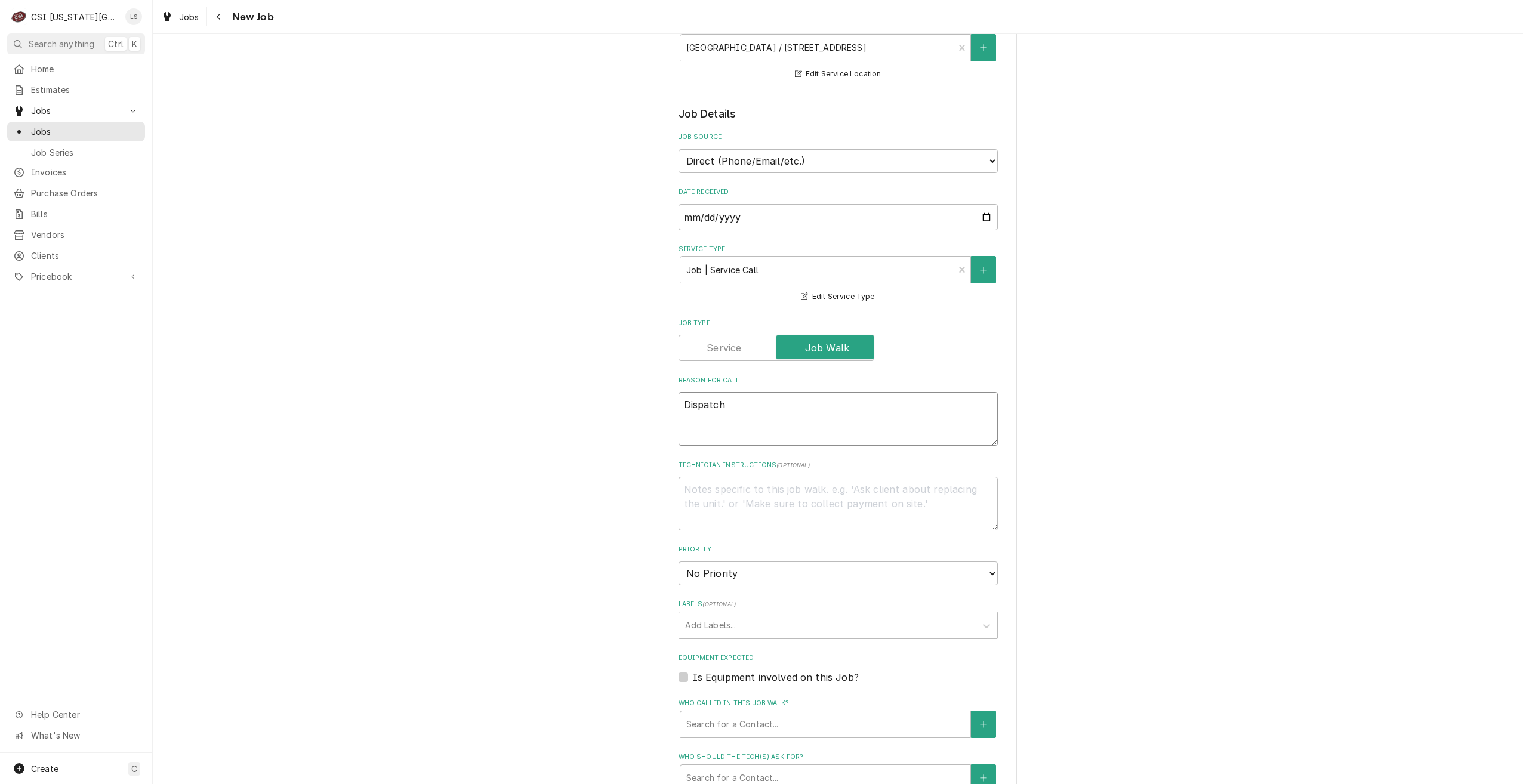
type textarea "x"
type textarea "Dispatch"
type textarea "x"
type textarea "Dispatch to"
type textarea "x"
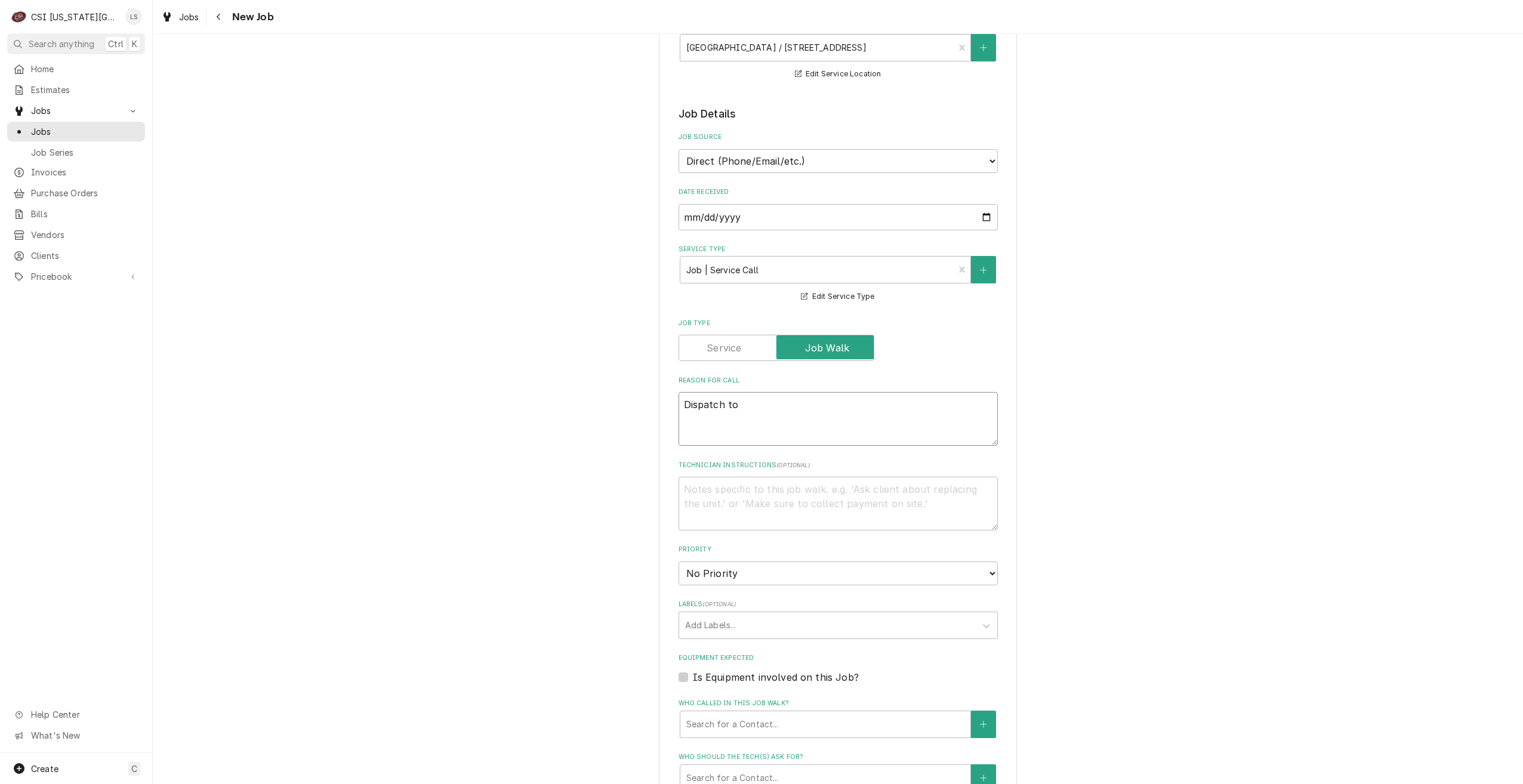
type textarea "Dispatch to"
type textarea "x"
type textarea "Dispatch to q"
type textarea "x"
type textarea "Dispatch to qu"
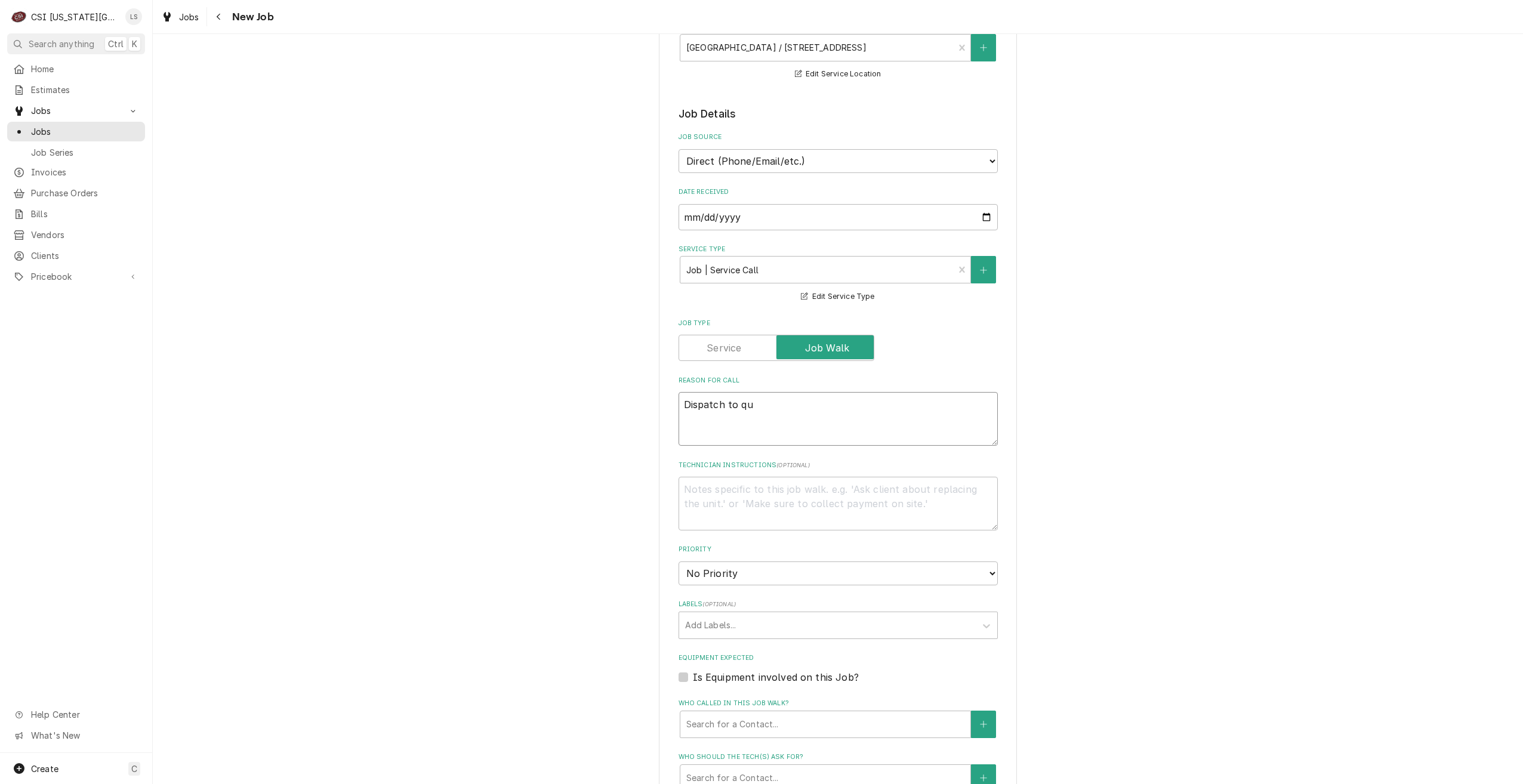
type textarea "x"
type textarea "Dispatch to quo"
type textarea "x"
type textarea "Dispatch to quot"
type textarea "x"
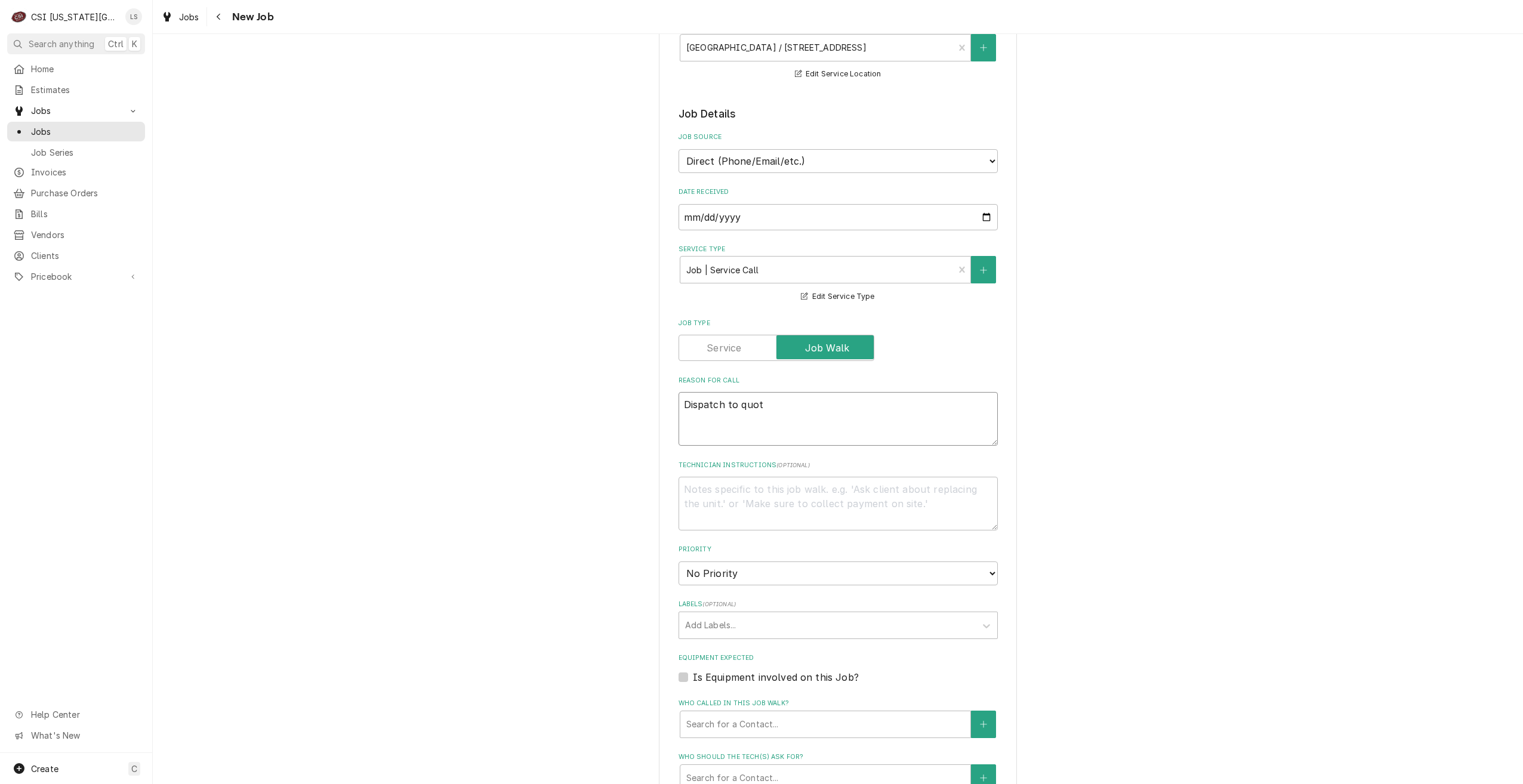
type textarea "Dispatch to quote"
type textarea "x"
type textarea "Dispatch to quote"
type textarea "x"
type textarea "Dispatch to quote P"
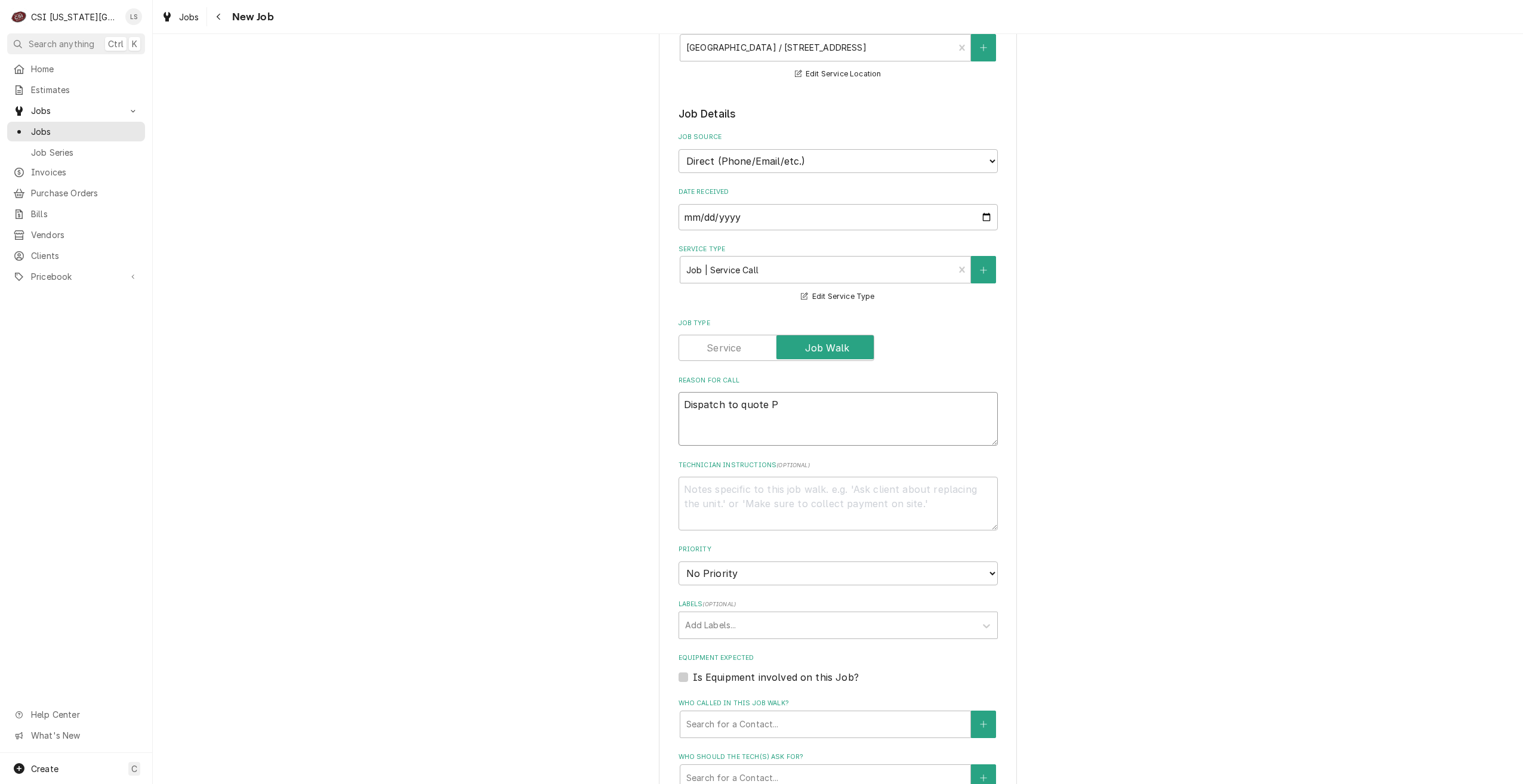
type textarea "x"
type textarea "Dispatch to quote PM"
type textarea "x"
type textarea "Dispatch to quote PM"
type textarea "x"
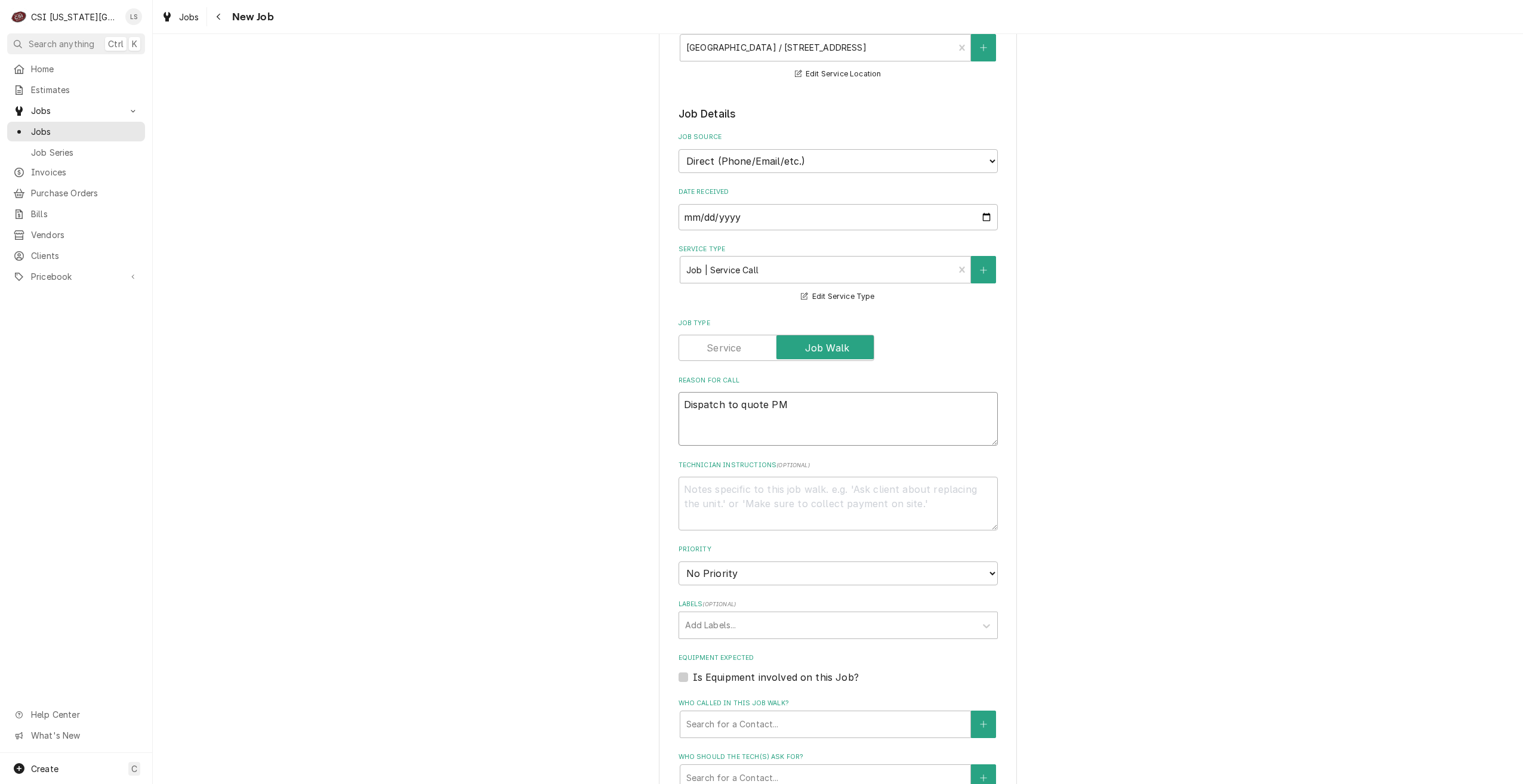
type textarea "Dispatch to quote PM r"
type textarea "x"
type textarea "Dispatch to quote PM re"
type textarea "x"
type textarea "Dispatch to quote PM rep"
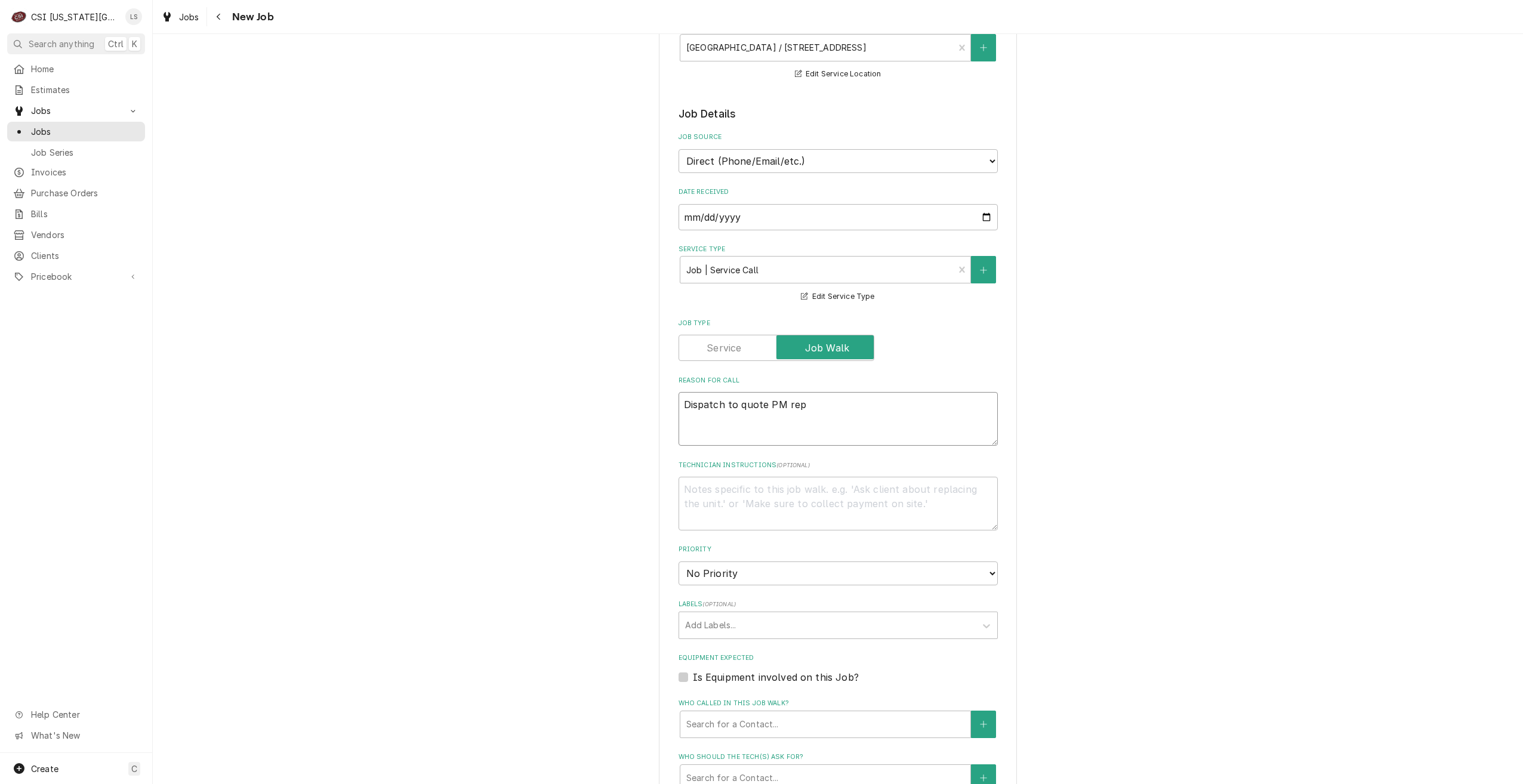
type textarea "x"
type textarea "Dispatch to quote PM repa"
type textarea "x"
type textarea "Dispatch to quote PM repai"
type textarea "x"
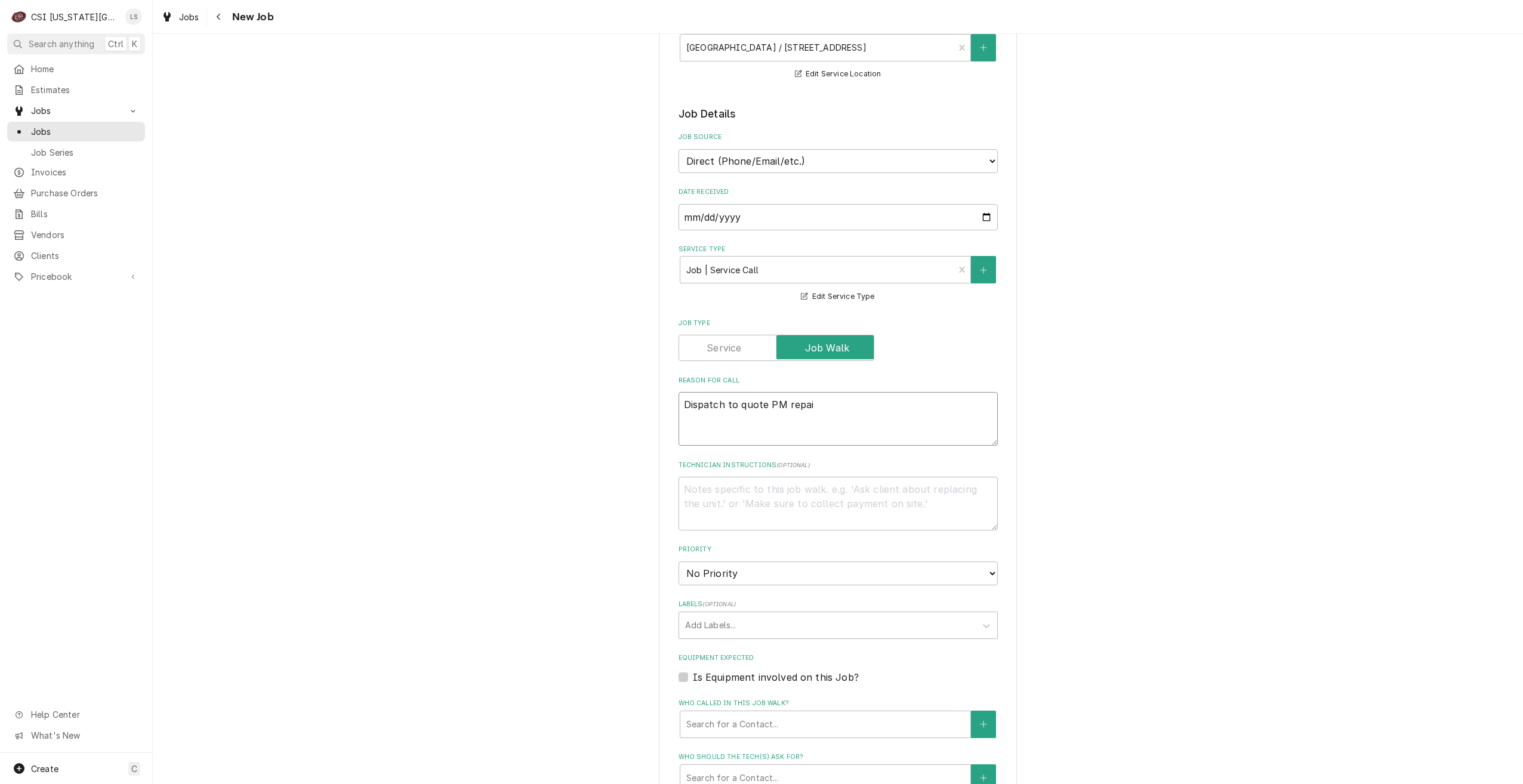
type textarea "Dispatch to quote PM repair"
type textarea "x"
type textarea "Dispatch to quote PM repairs"
type textarea "x"
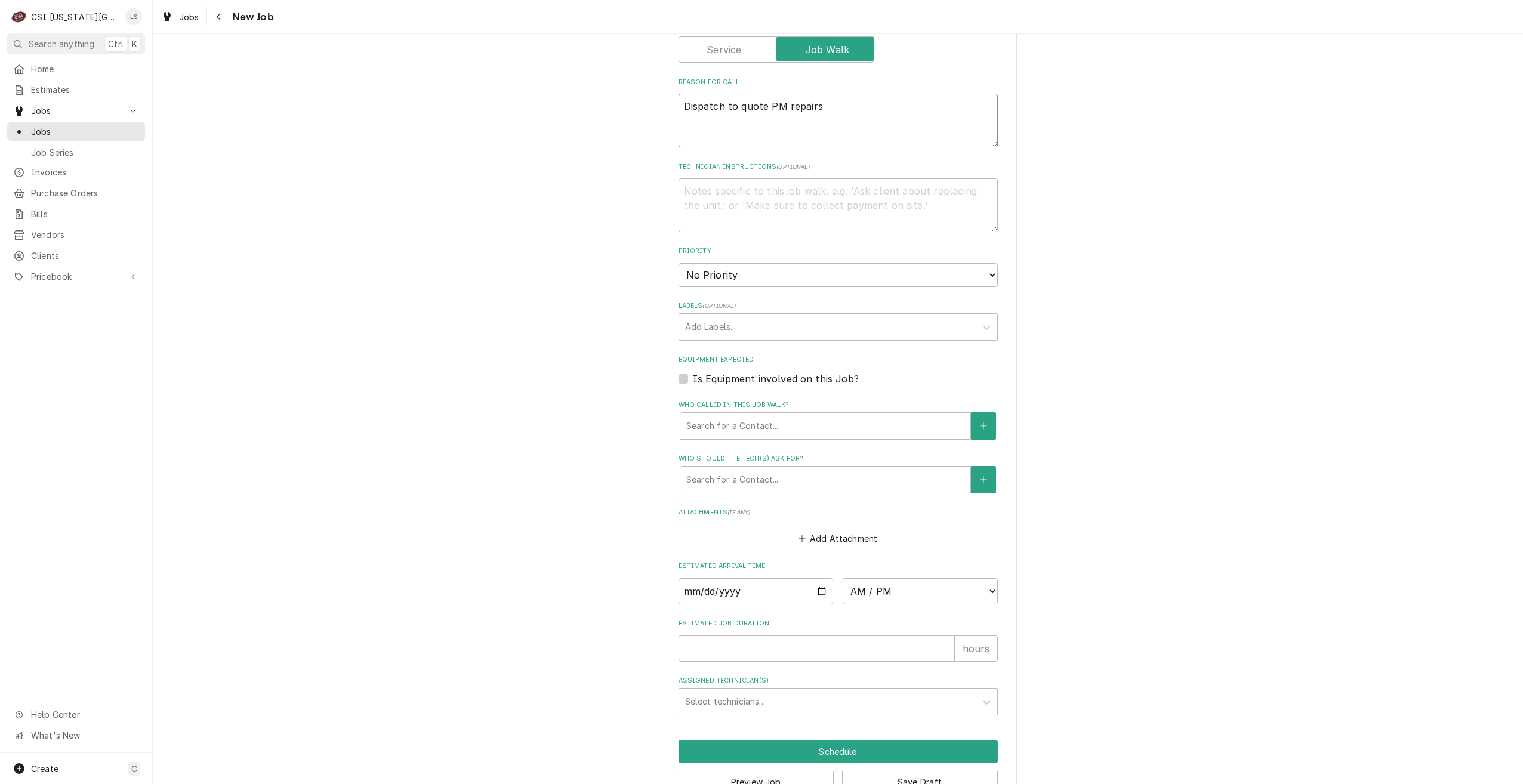
type textarea "Dispatch to quote PM repairs"
click at [840, 282] on select "No Priority Urgent High Medium Low" at bounding box center [838, 275] width 319 height 24
select select "4"
click at [678, 263] on select "No Priority Urgent High Medium Low" at bounding box center [838, 275] width 319 height 24
type textarea "x"
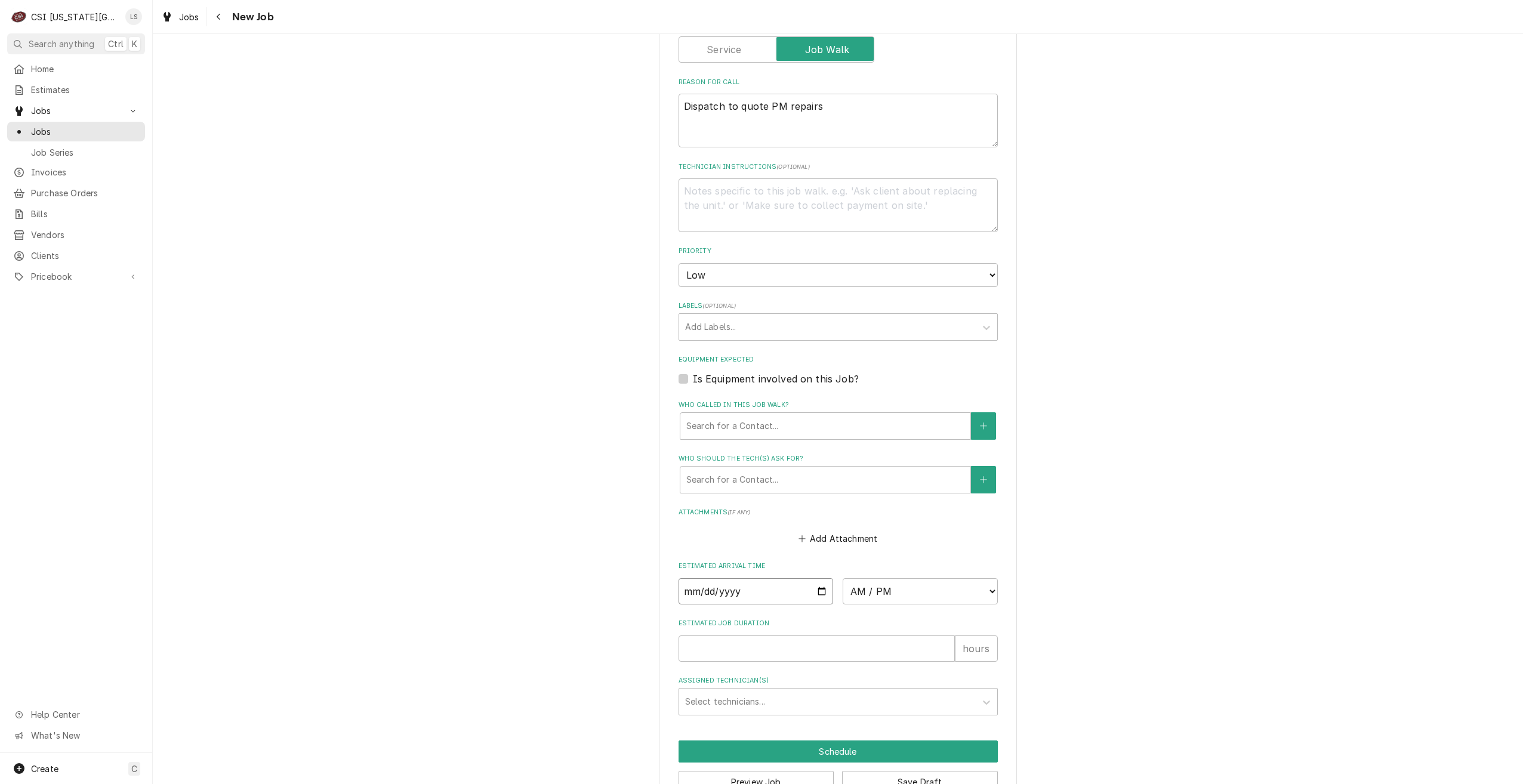
click at [816, 590] on input "Date" at bounding box center [756, 591] width 155 height 26
type input "2025-10-15"
type textarea "x"
click at [871, 592] on select "AM / PM 6:00 AM 6:15 AM 6:30 AM 6:45 AM 7:00 AM 7:15 AM 7:30 AM 7:45 AM 8:00 AM…" at bounding box center [920, 591] width 155 height 26
select select "13:30:00"
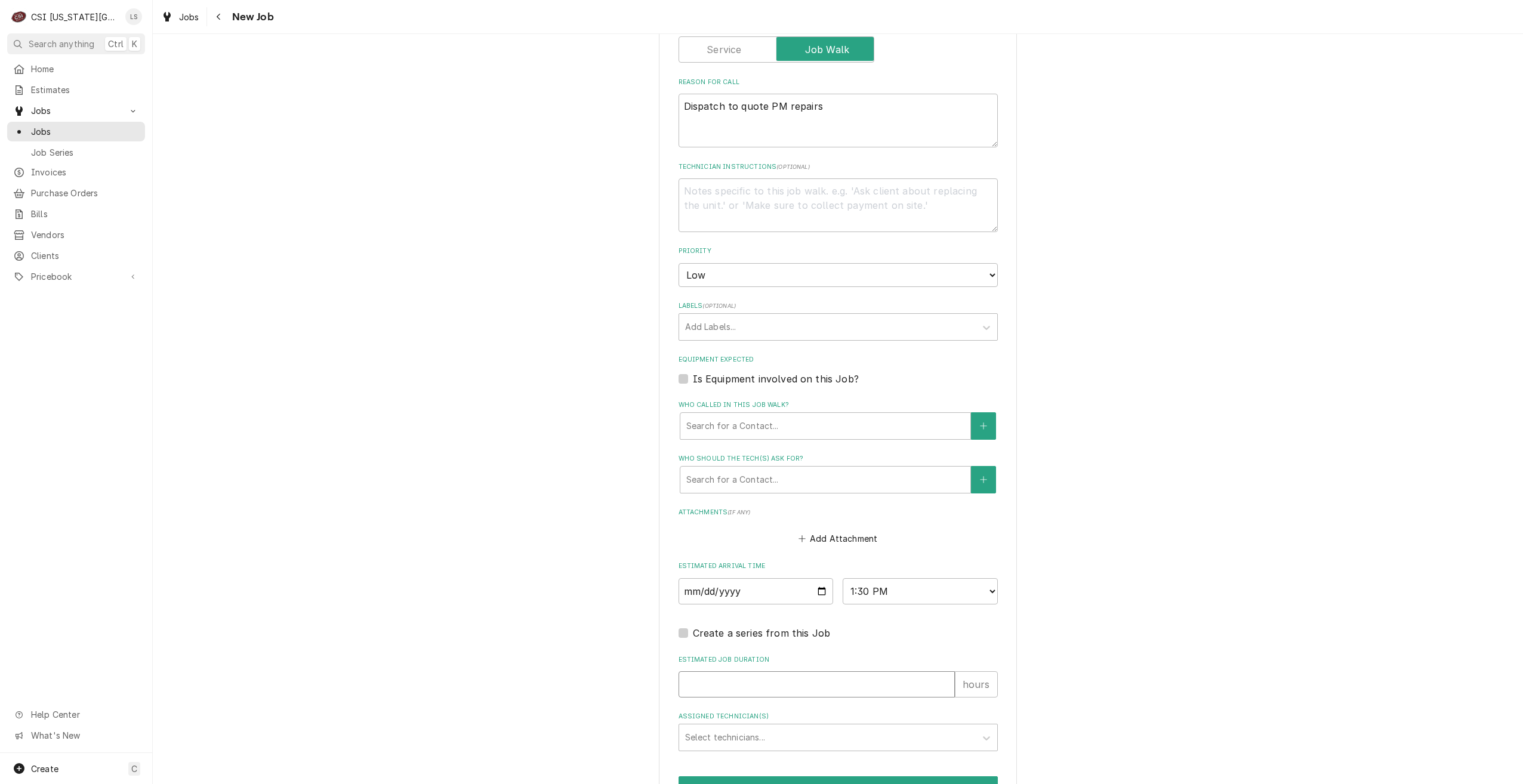
click at [858, 678] on input "Estimated Job Duration" at bounding box center [816, 684] width 276 height 26
type textarea "x"
type input "2"
type textarea "x"
click at [864, 728] on div "Assigned Technician(s)" at bounding box center [828, 738] width 285 height 22
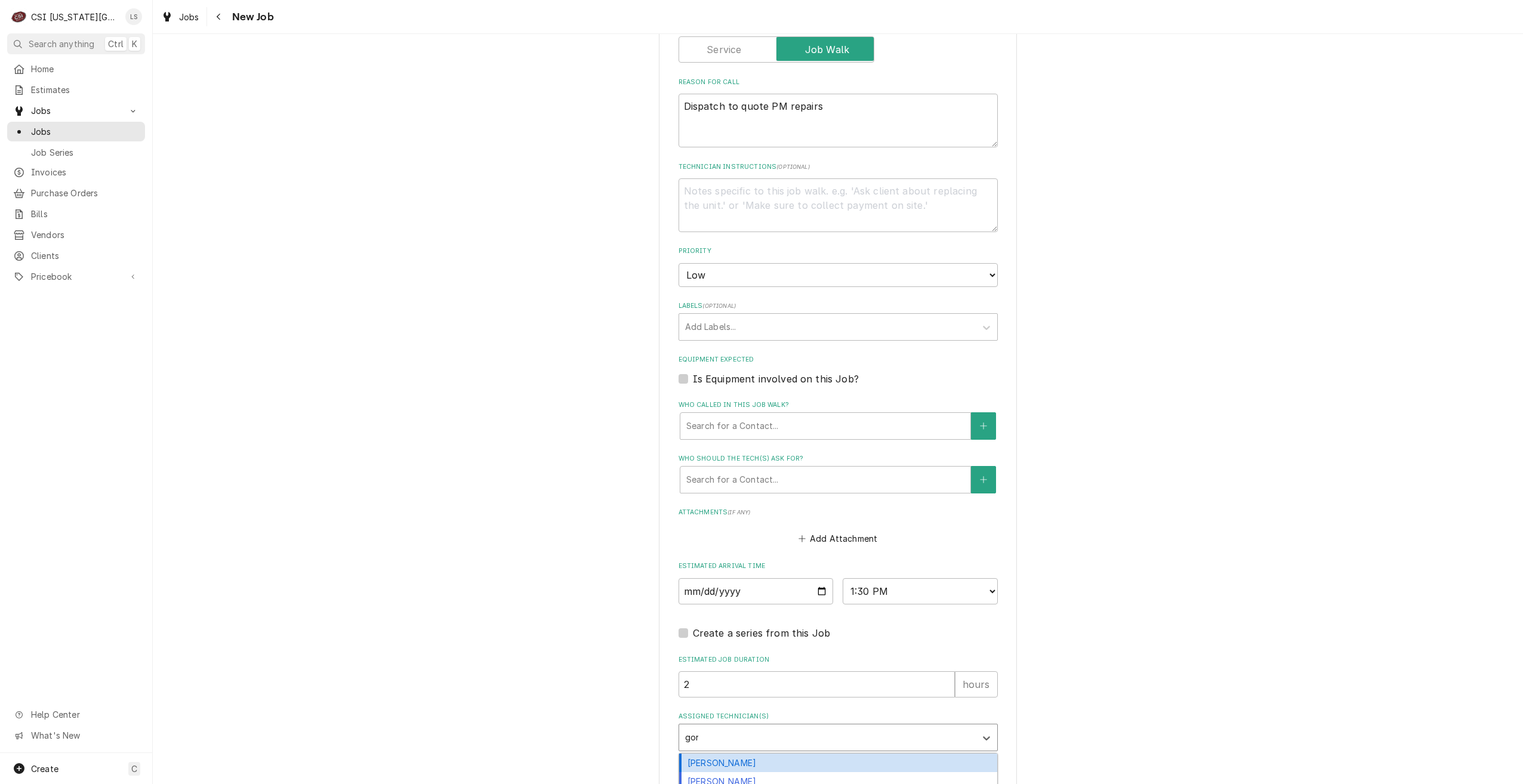
type input "gonz"
click at [859, 757] on div "Brian Gonzalez" at bounding box center [838, 763] width 318 height 18
type textarea "x"
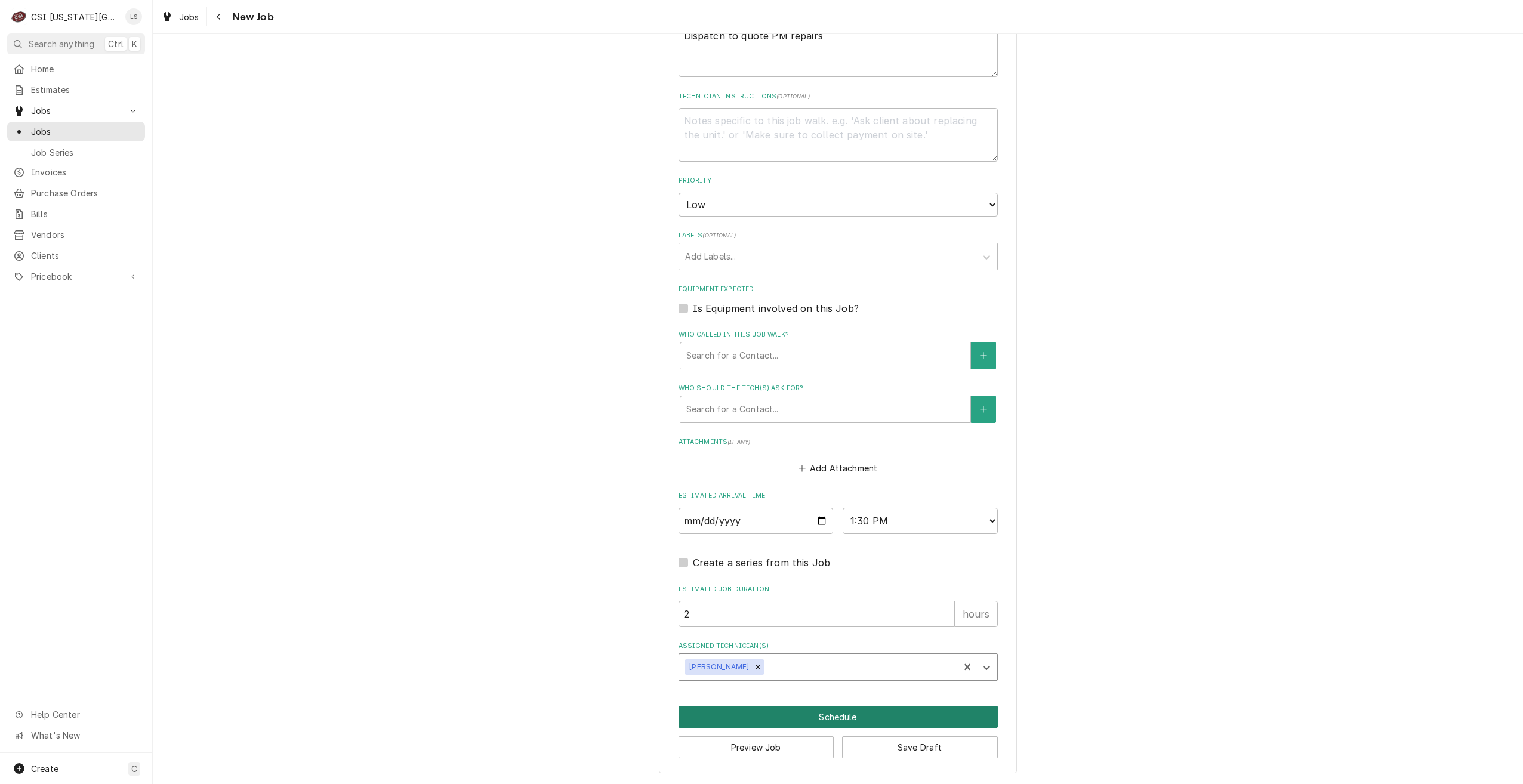
click at [866, 715] on button "Schedule" at bounding box center [838, 716] width 319 height 22
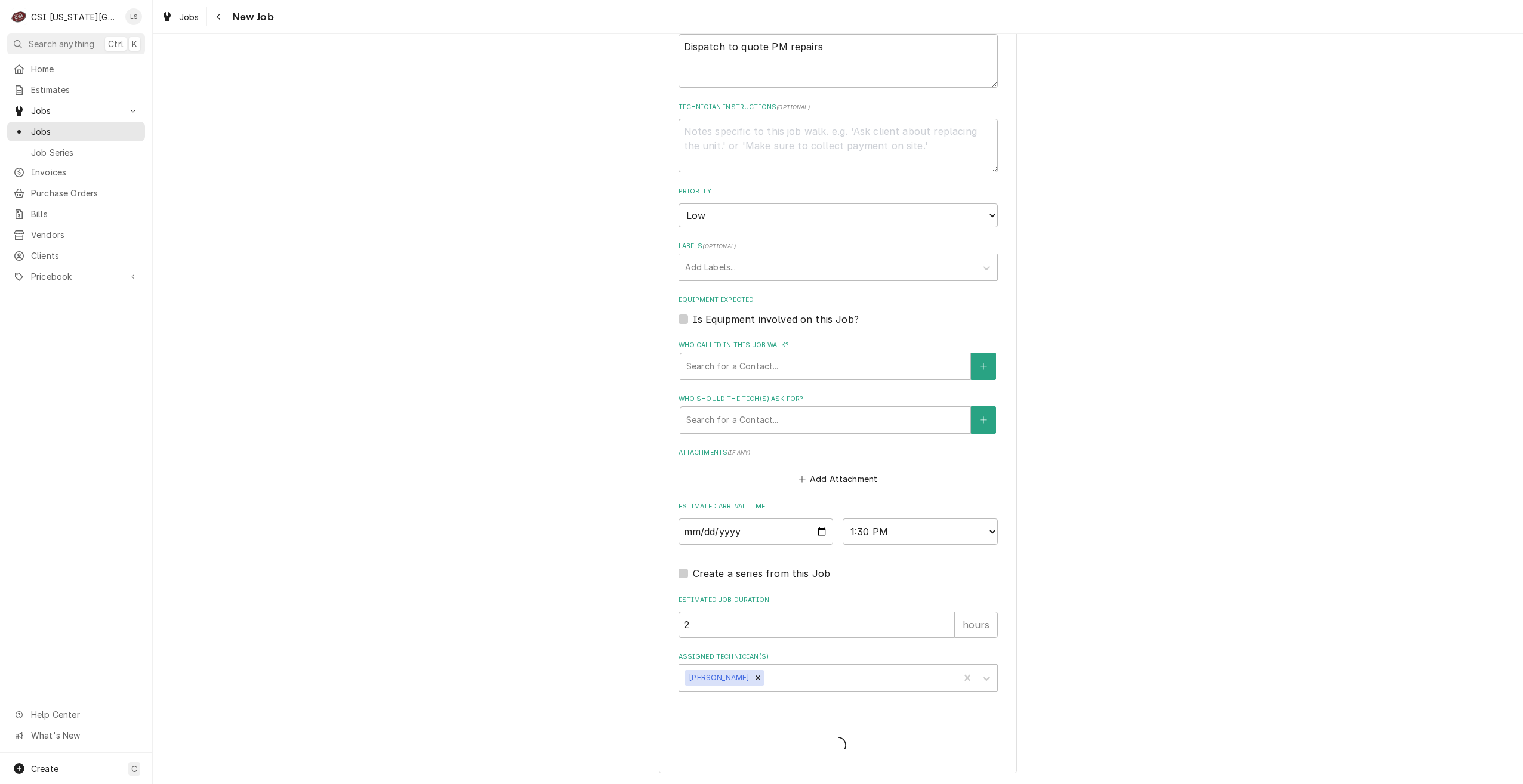
scroll to position [537, 0]
type textarea "x"
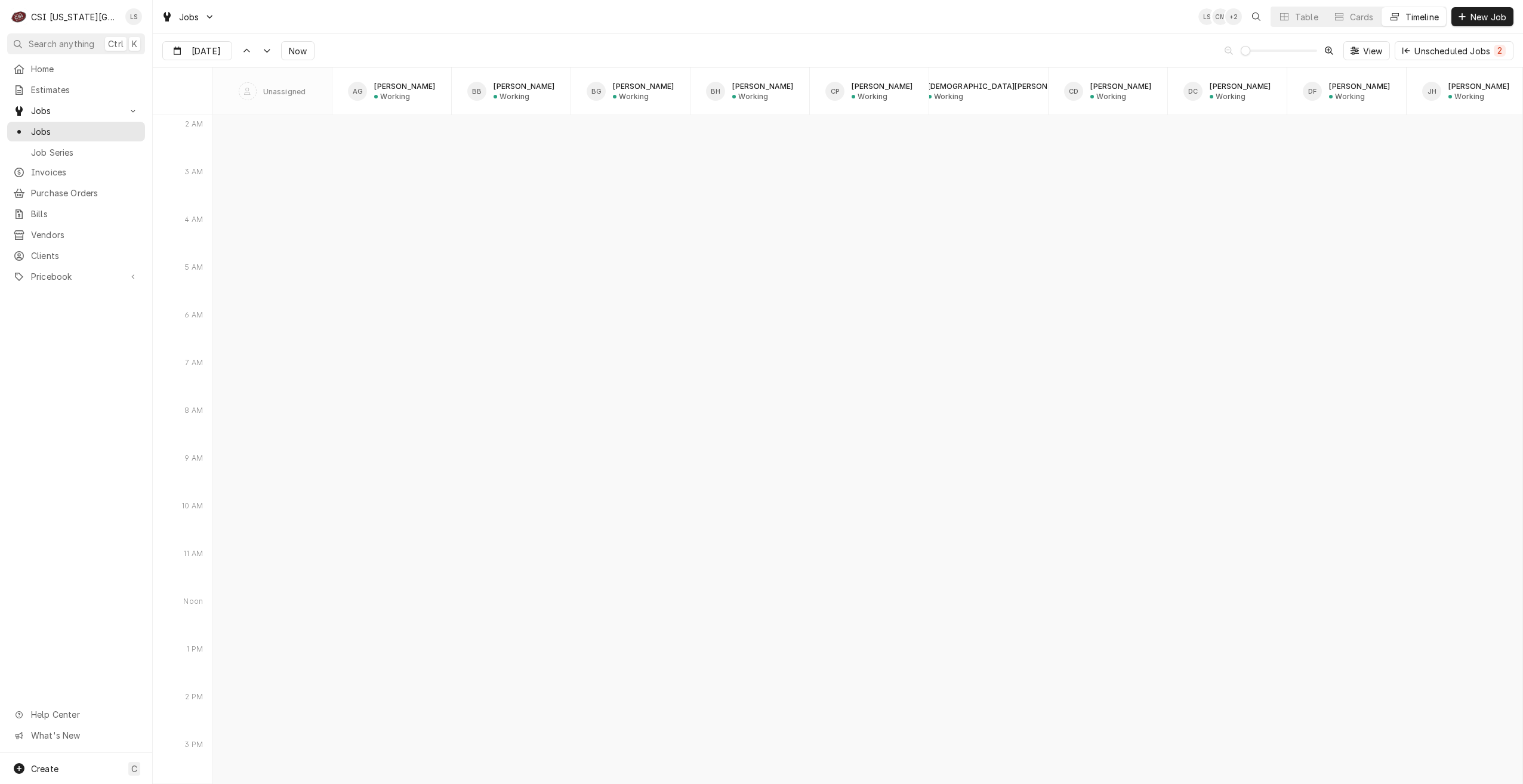
scroll to position [14725, 0]
type input "[DATE]"
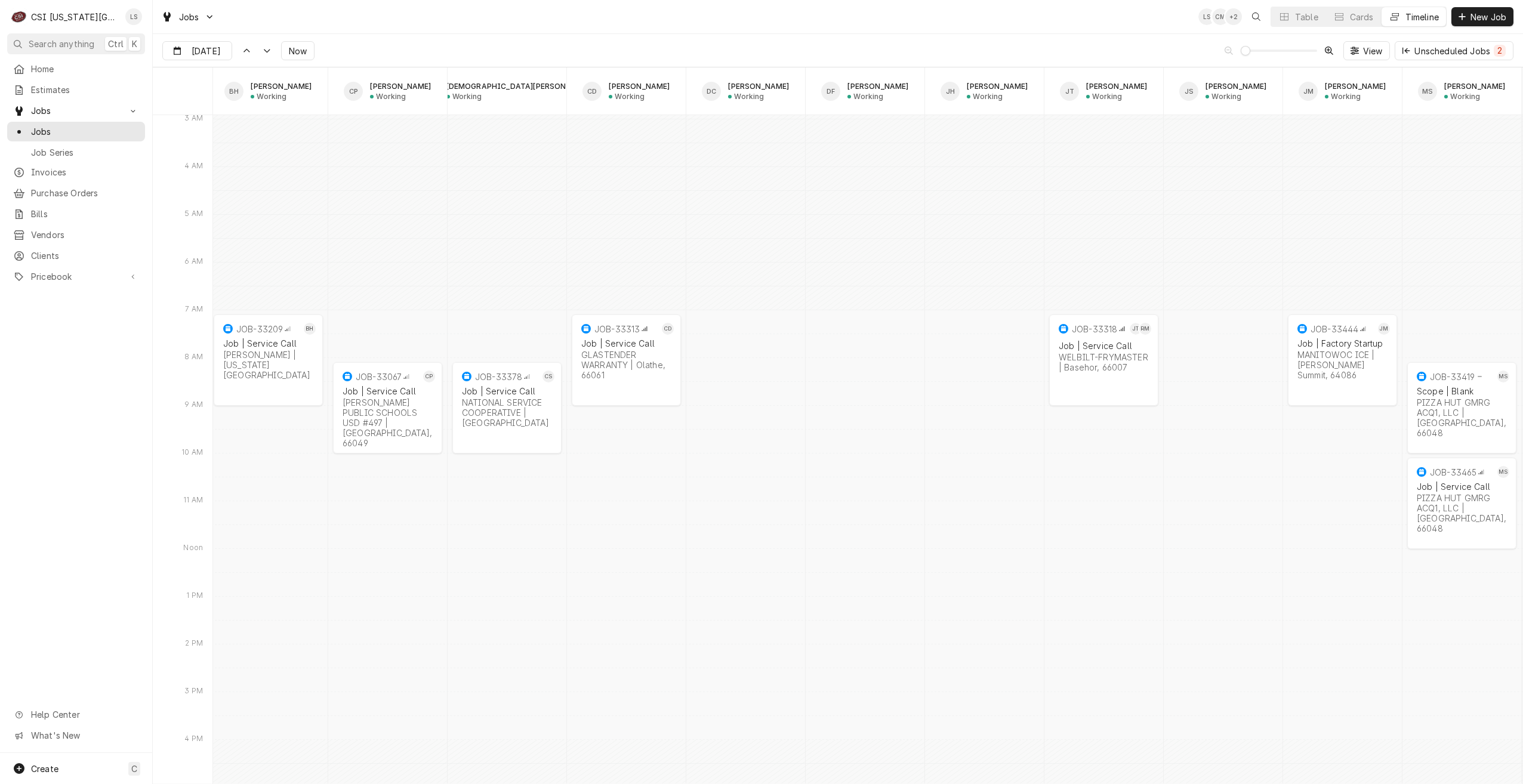
scroll to position [0, 504]
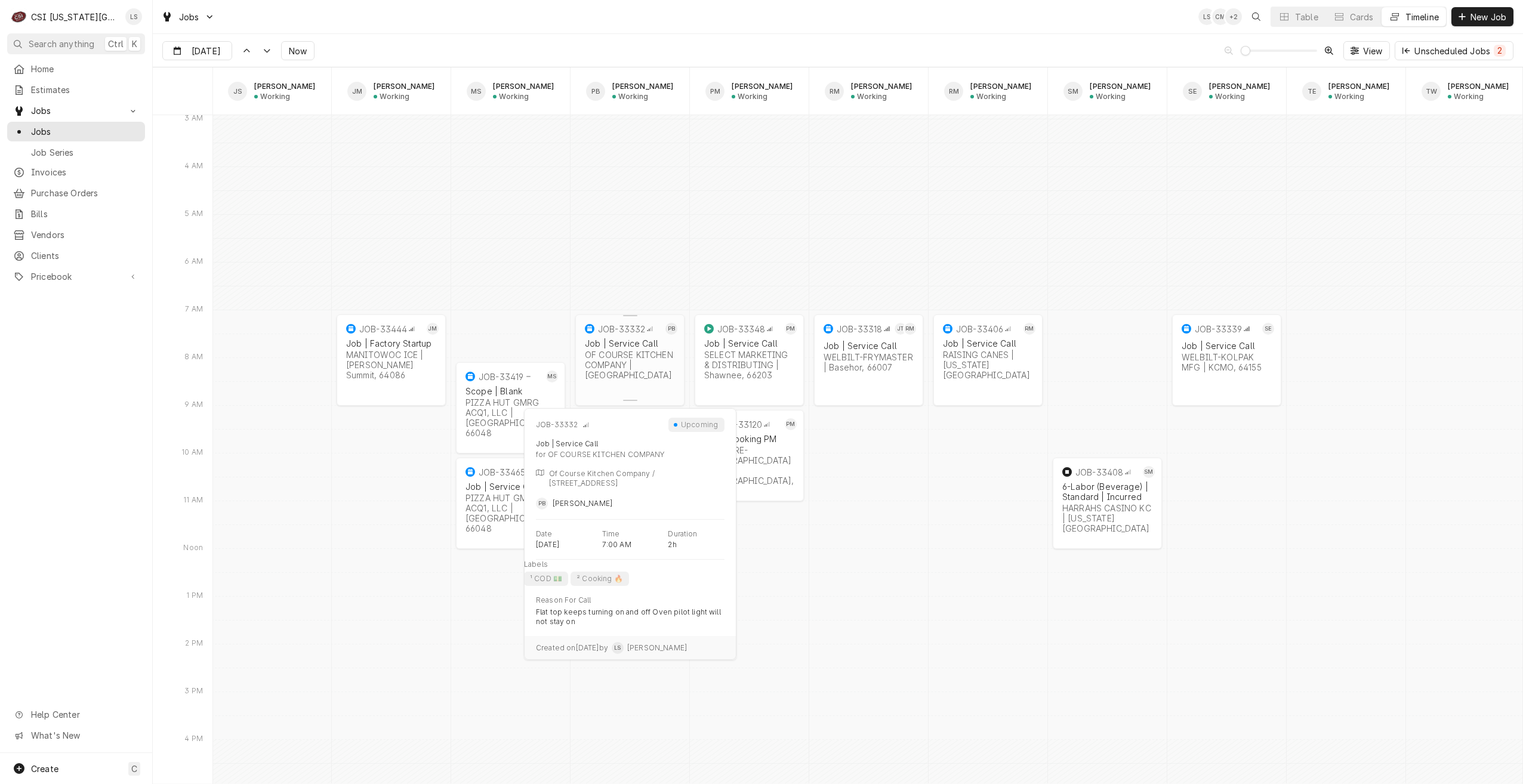
click at [641, 386] on div "JOB-33332 PB Job | Service Call OF COURSE KITCHEN COMPANY | [GEOGRAPHIC_DATA]" at bounding box center [630, 352] width 109 height 75
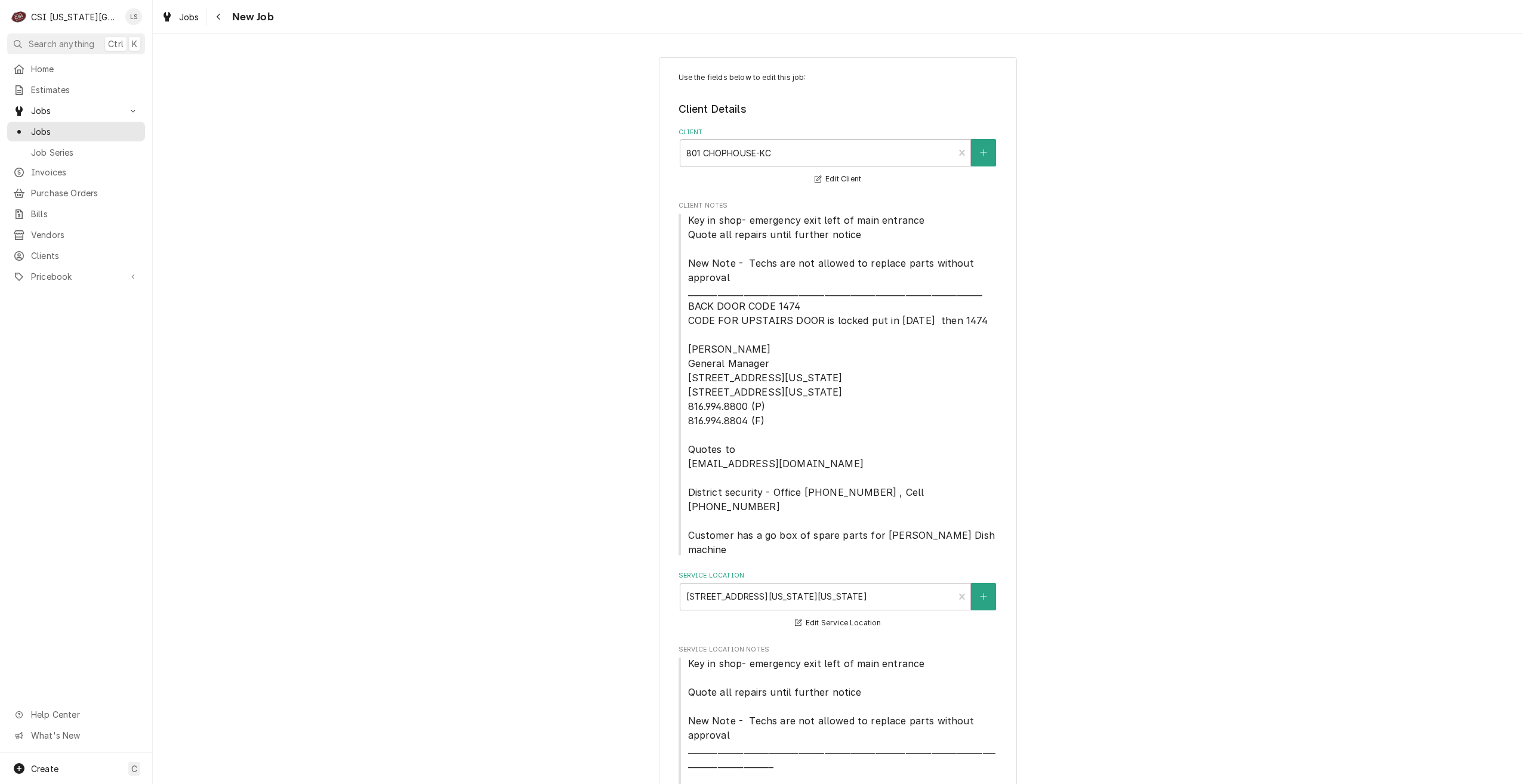
type textarea "x"
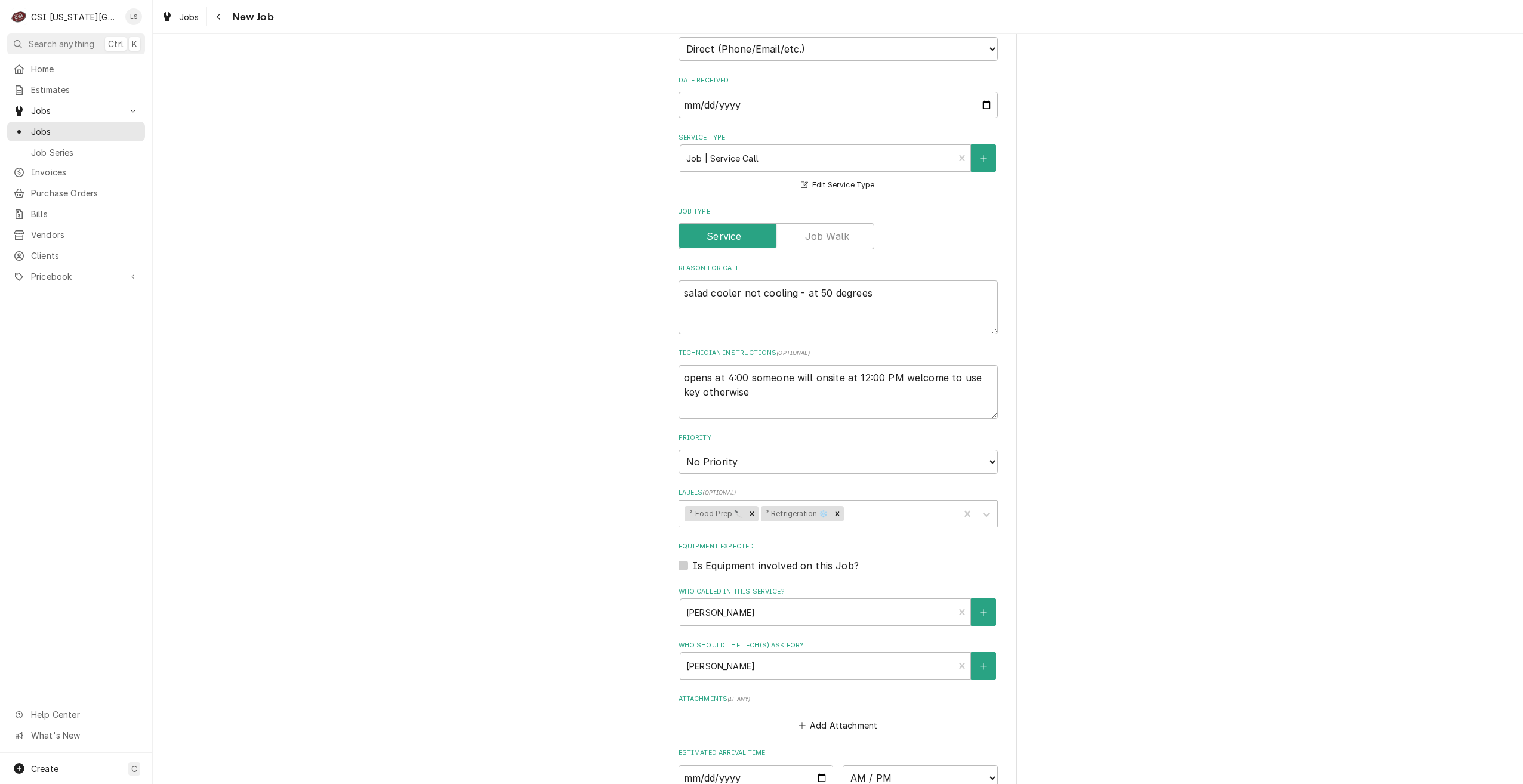
scroll to position [1074, 0]
click at [862, 449] on select "No Priority Urgent High Medium Low" at bounding box center [838, 461] width 319 height 24
select select "4"
click at [678, 449] on select "No Priority Urgent High Medium Low" at bounding box center [838, 461] width 319 height 24
click at [748, 509] on icon "Remove ² Food Prep 🔪" at bounding box center [752, 514] width 8 height 8
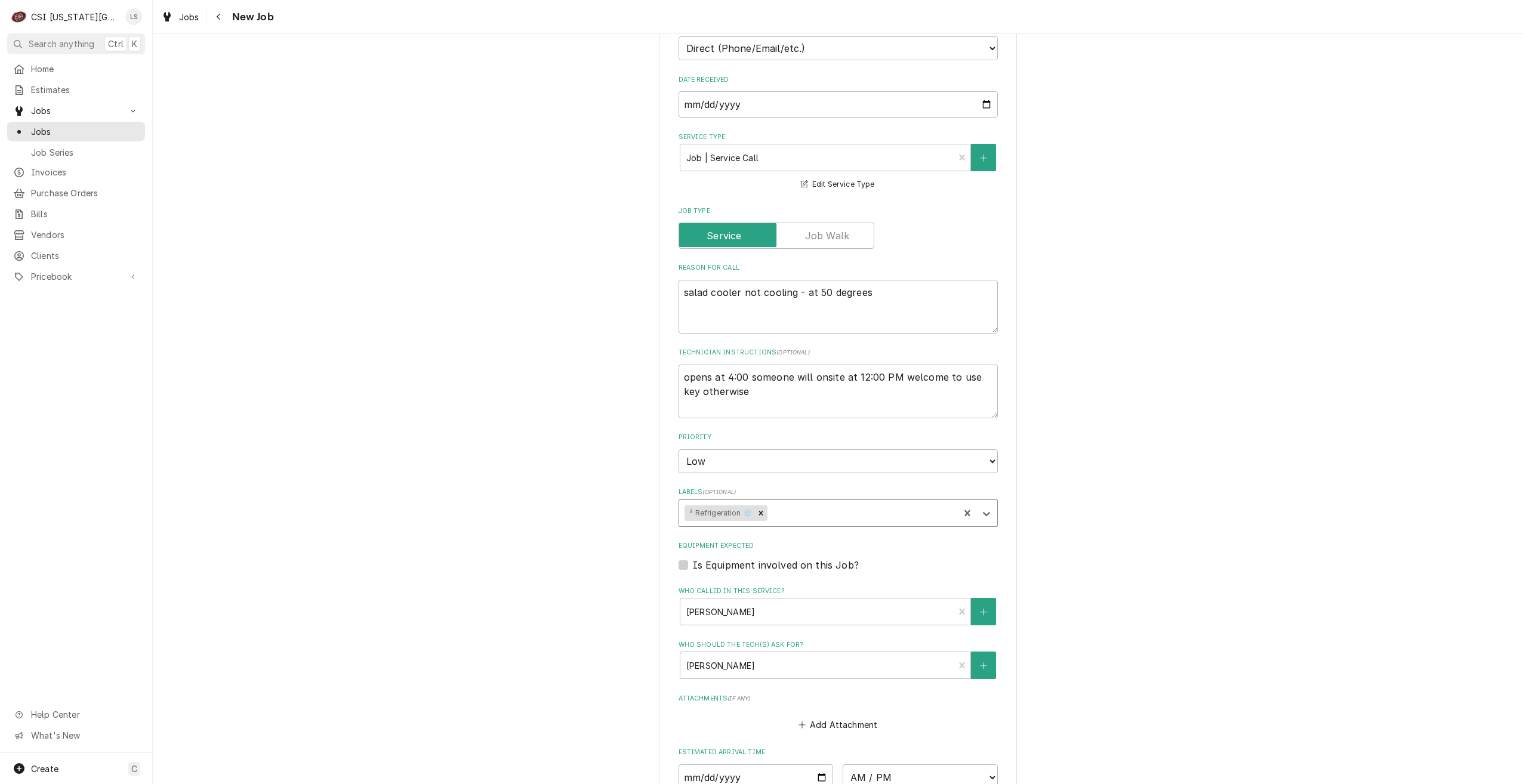
click at [1178, 416] on div "Use the fields below to edit this job: Client Details Client 801 CHOPHOUSE-KC E…" at bounding box center [838, 4] width 1370 height 2063
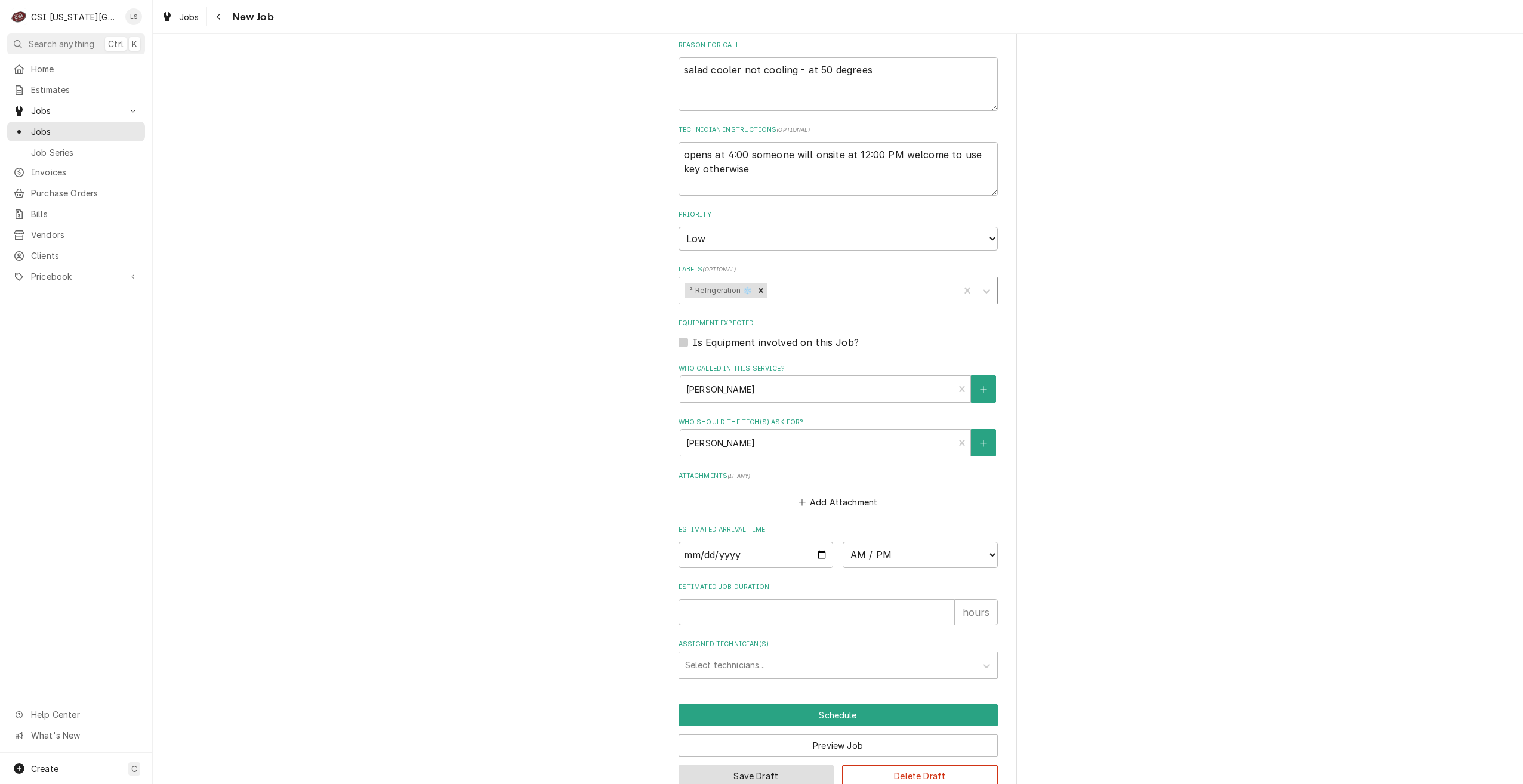
click at [728, 765] on button "Save Draft" at bounding box center [756, 776] width 156 height 22
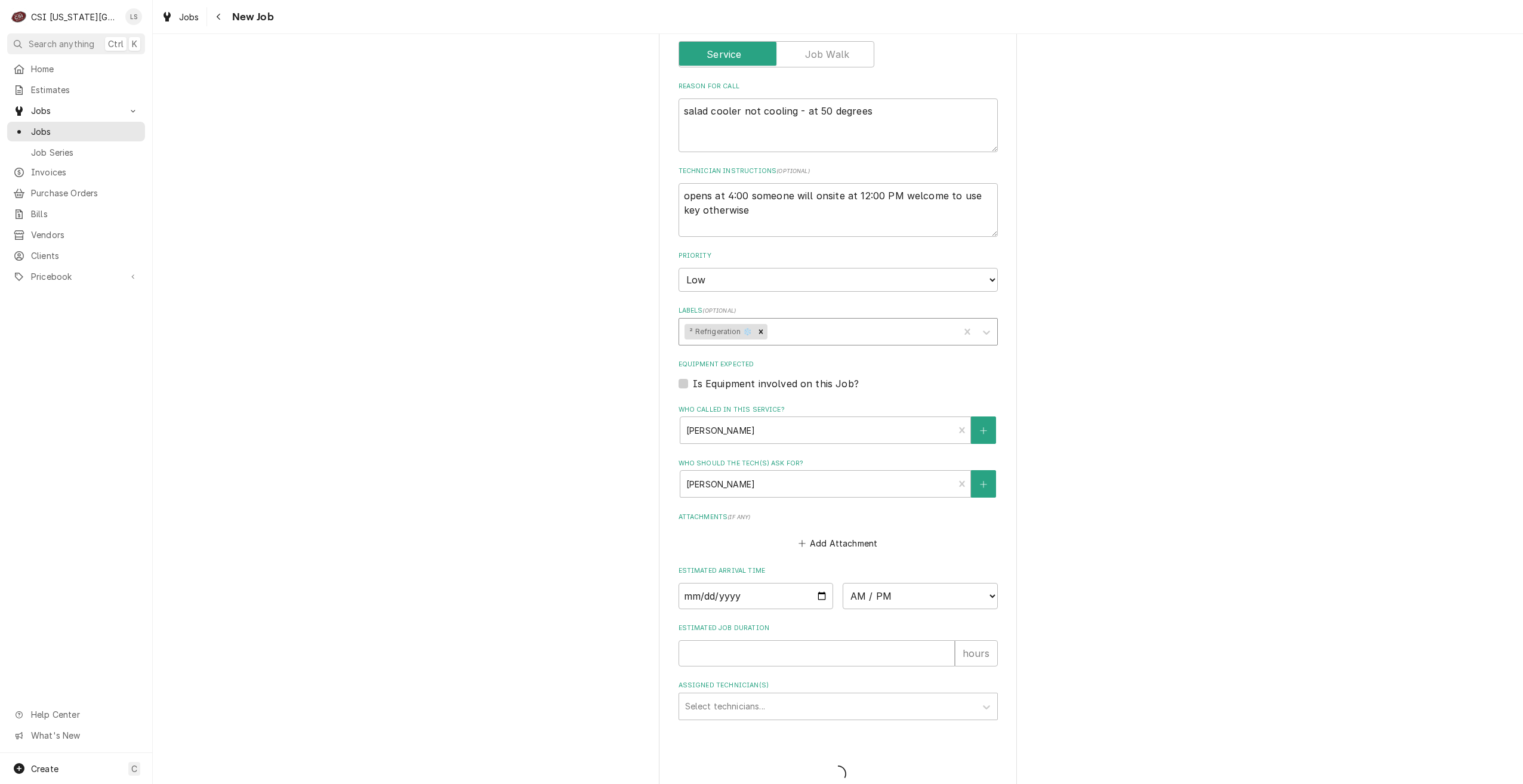
type textarea "x"
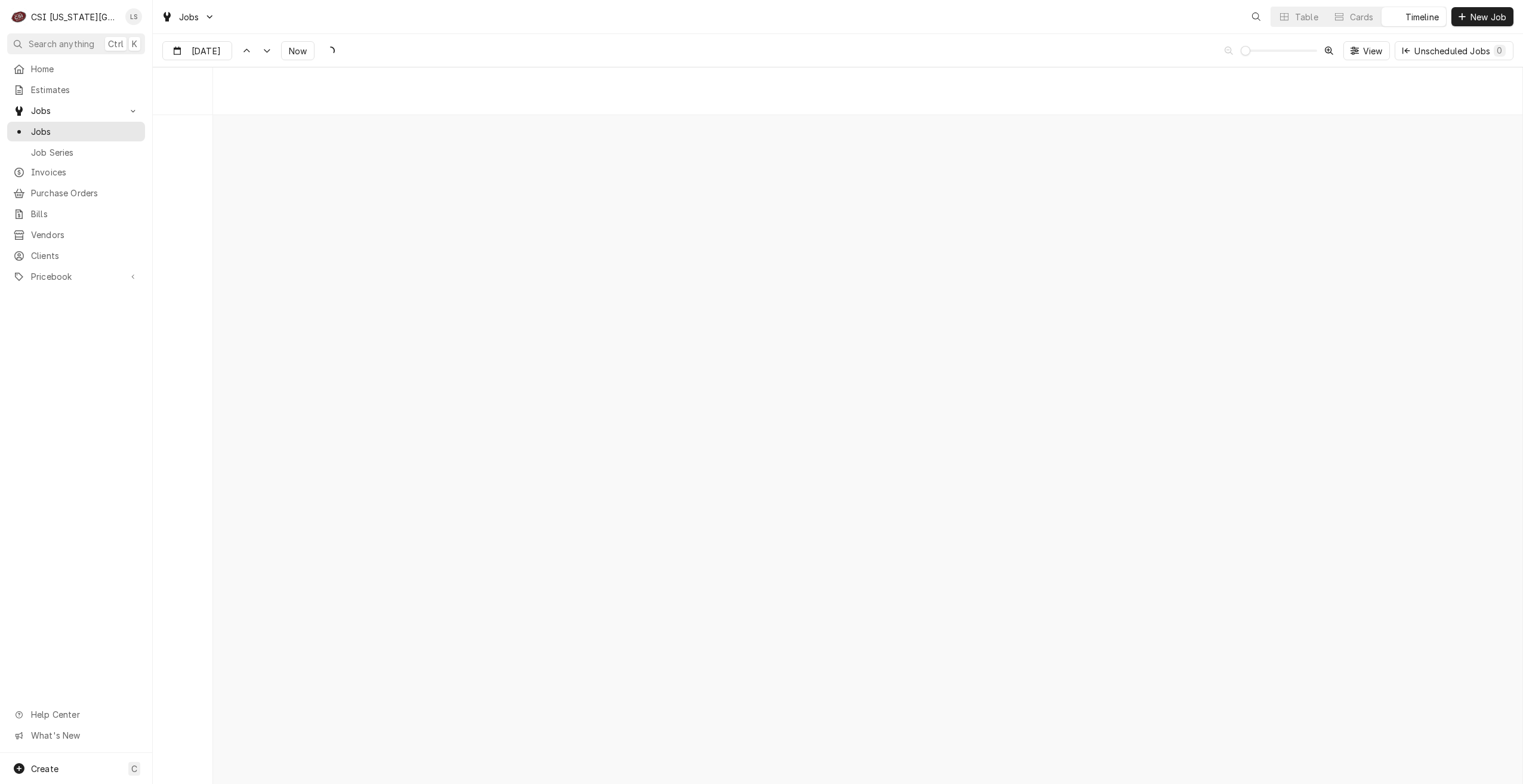
scroll to position [13710, 0]
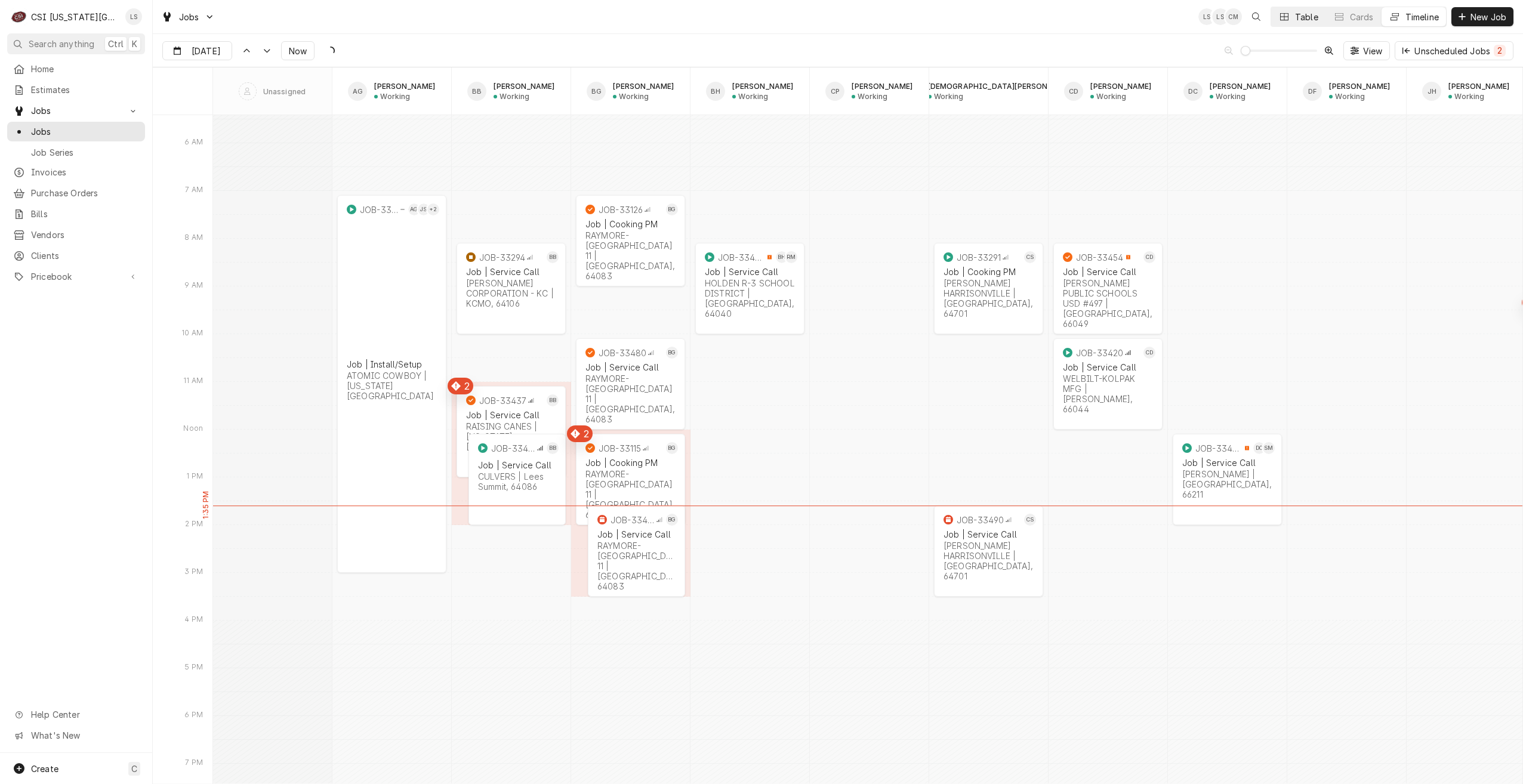
click at [1295, 10] on button "Table" at bounding box center [1298, 16] width 54 height 19
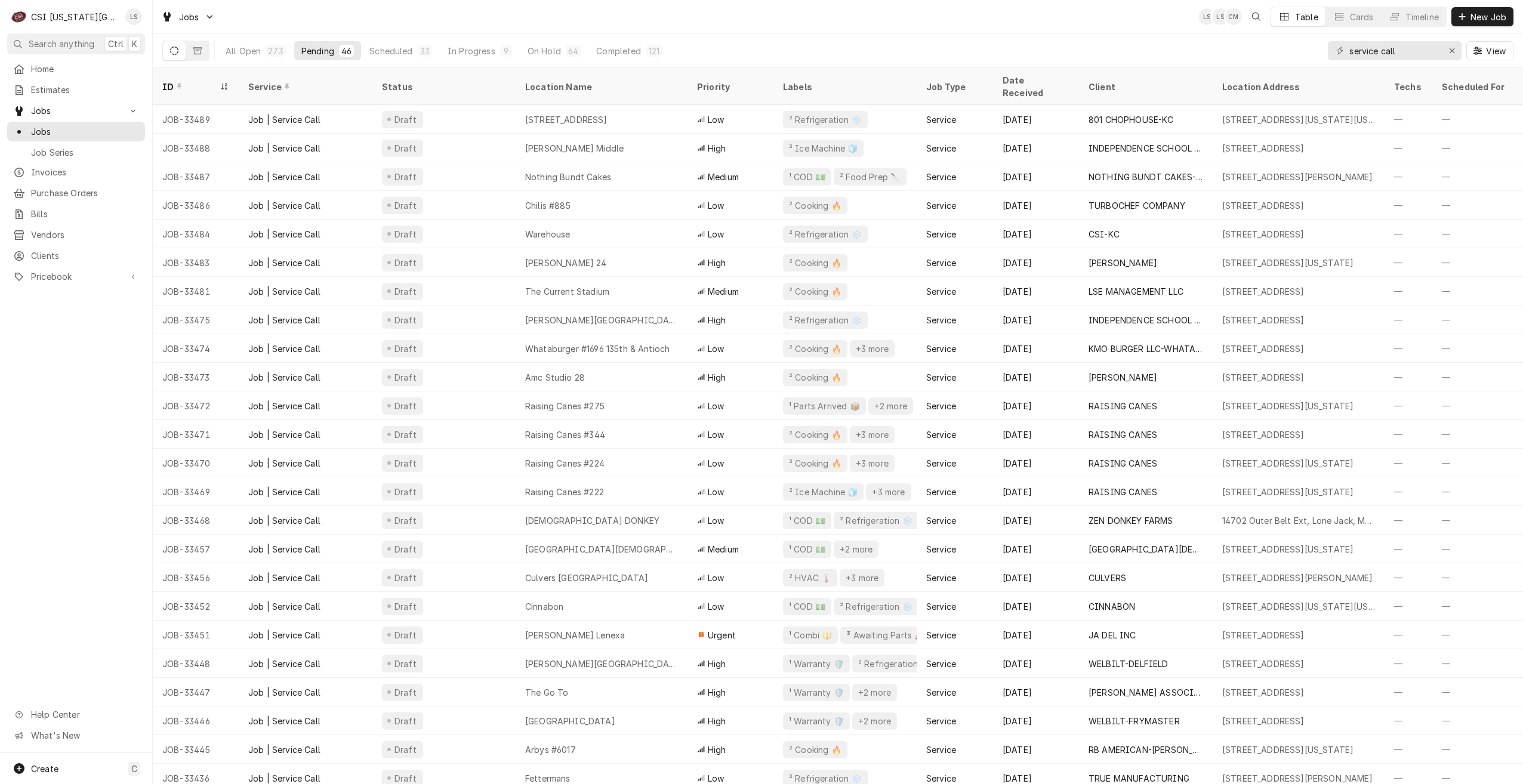
click at [885, 28] on div "Jobs LS LS CM Table Cards Timeline New Job" at bounding box center [838, 16] width 1370 height 33
click at [885, 28] on div "Jobs LS LS + 2 Table Cards Timeline New Job" at bounding box center [838, 16] width 1370 height 33
click at [885, 28] on div "Jobs LS LS CM Table Cards Timeline New Job" at bounding box center [838, 16] width 1370 height 33
click at [438, 12] on div "Jobs LS LS CM Table Cards Timeline New Job" at bounding box center [838, 16] width 1370 height 33
click at [1046, 18] on div "Jobs LS CM + 3 Table Cards Timeline New Job" at bounding box center [838, 16] width 1370 height 33
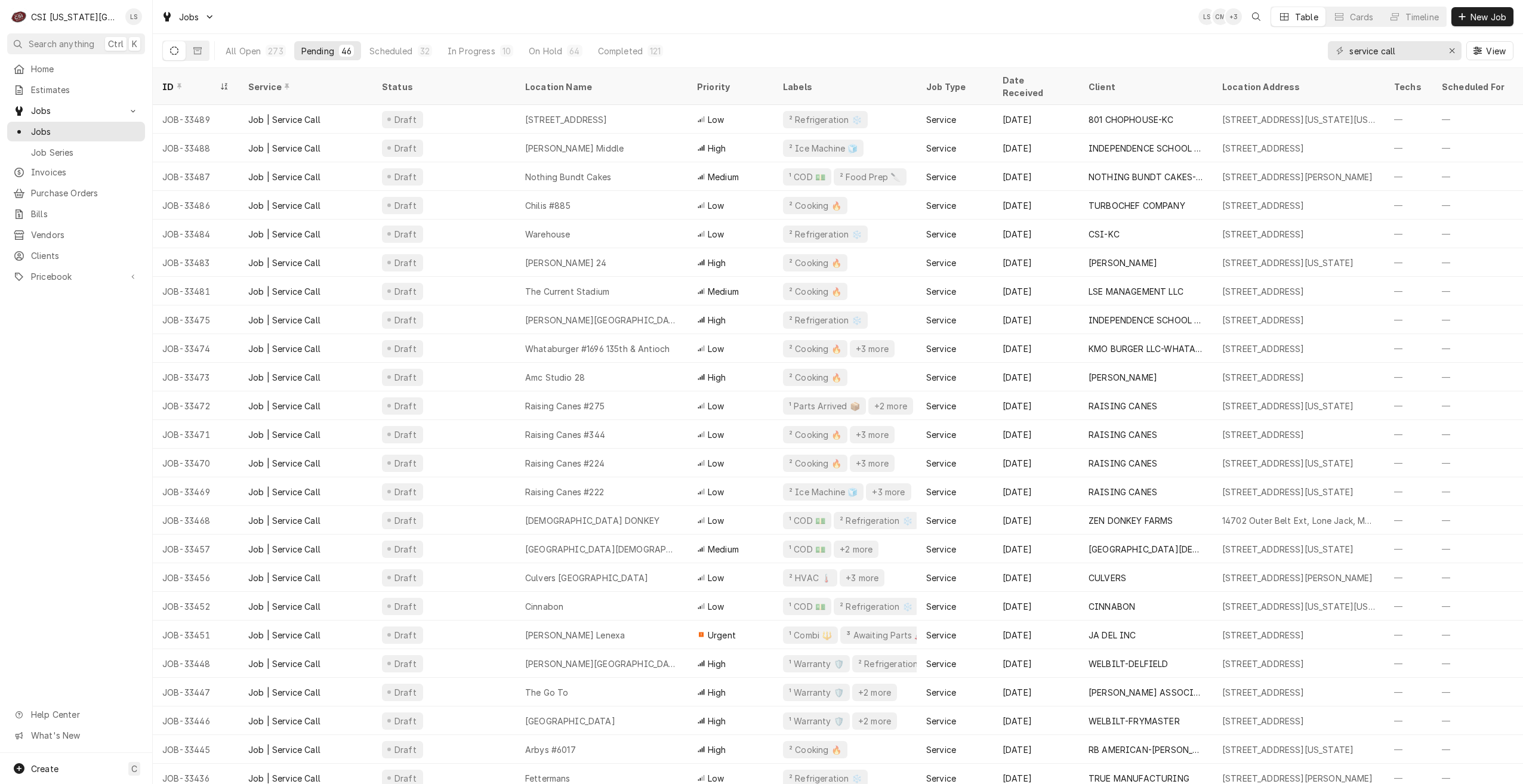
click at [1026, 31] on div "Jobs LS CM + 3 Table Cards Timeline New Job" at bounding box center [838, 16] width 1370 height 33
click at [1086, 20] on div "Jobs LS CM + 3 Table Cards Timeline New Job" at bounding box center [838, 16] width 1370 height 33
click at [1157, 28] on div "Jobs LS CM + 3 Table Cards Timeline New Job" at bounding box center [838, 16] width 1370 height 33
click at [1052, 37] on div "All Open 273 Pending 46 Scheduled 32 In Progress 10 On Hold 64 Completed 121 se…" at bounding box center [838, 50] width 1351 height 33
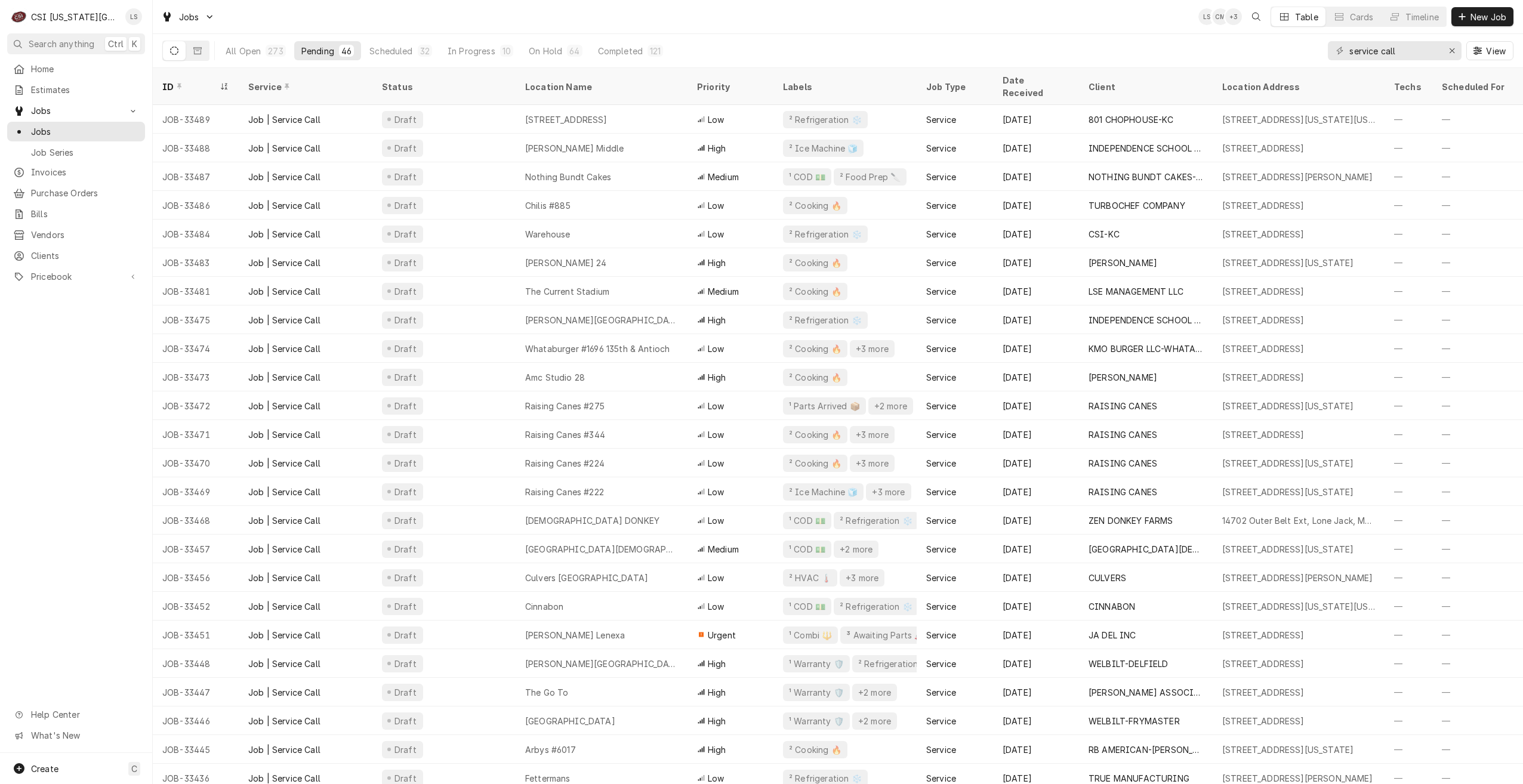
click at [1000, 15] on div "Jobs LS CM + 3 Table Cards Timeline New Job" at bounding box center [838, 16] width 1370 height 33
click at [921, 29] on div "Jobs LS CM + 3 Table Cards Timeline New Job" at bounding box center [838, 16] width 1370 height 33
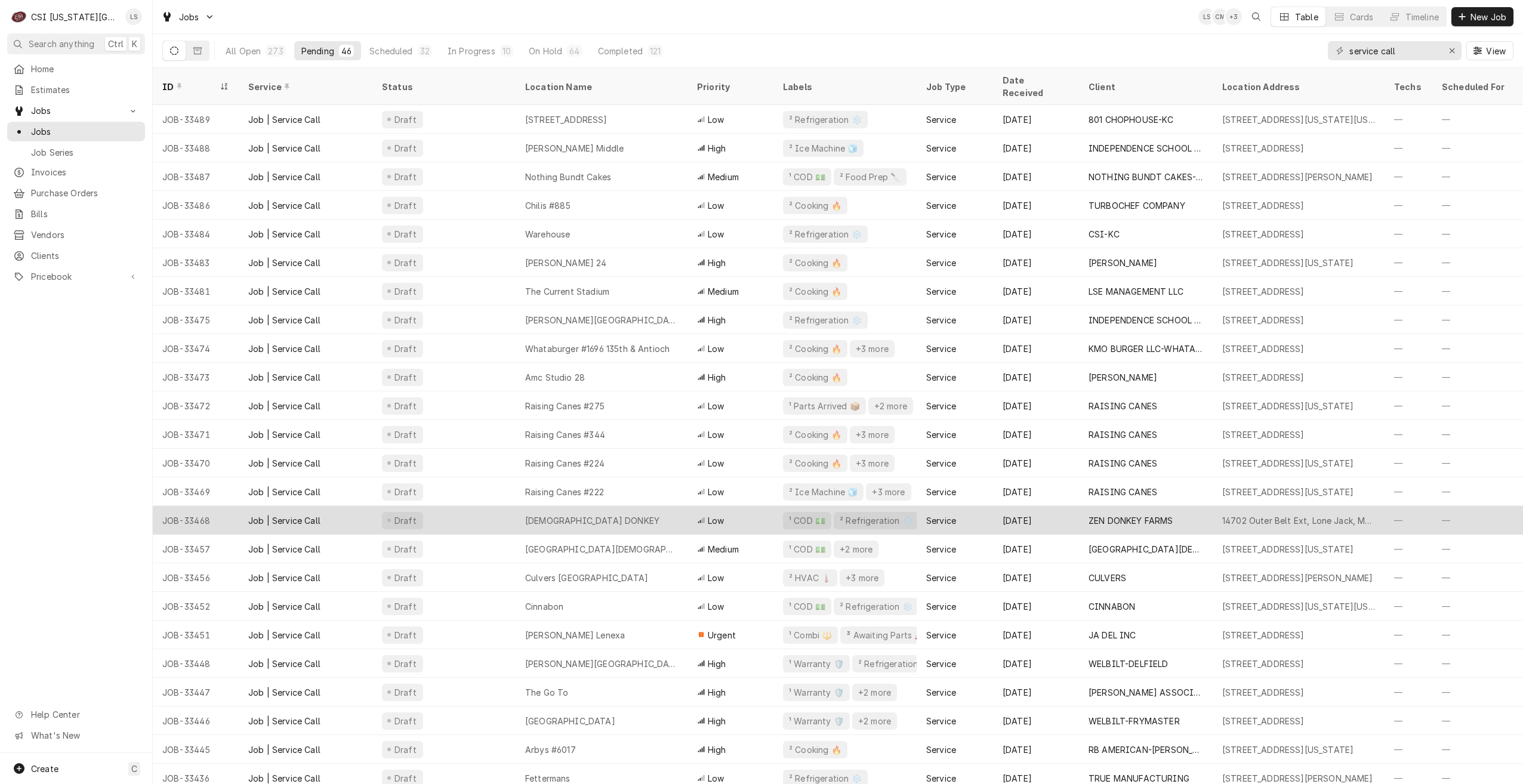
click at [1106, 514] on div "ZEN DONKEY FARMS" at bounding box center [1131, 521] width 85 height 13
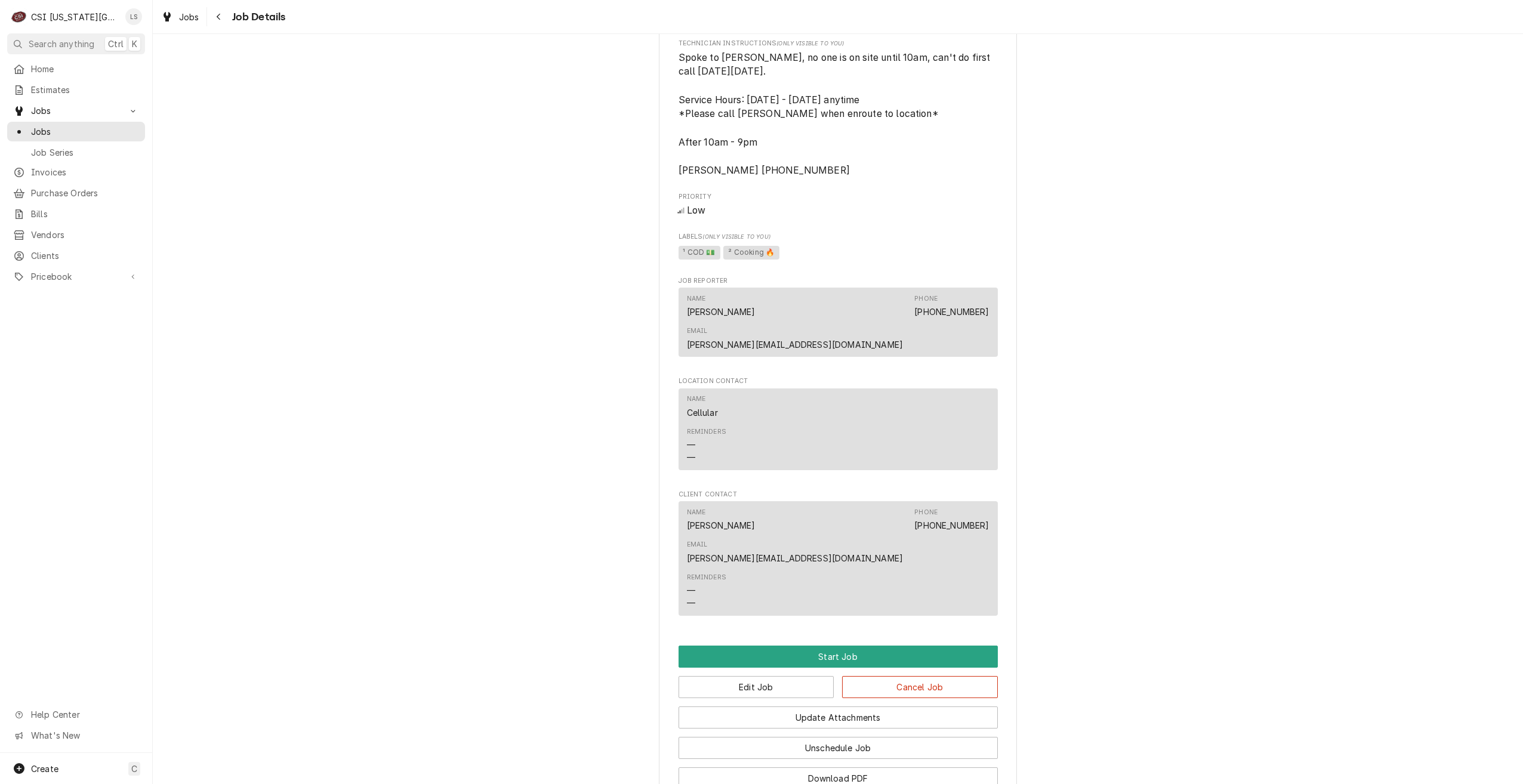
scroll to position [922, 0]
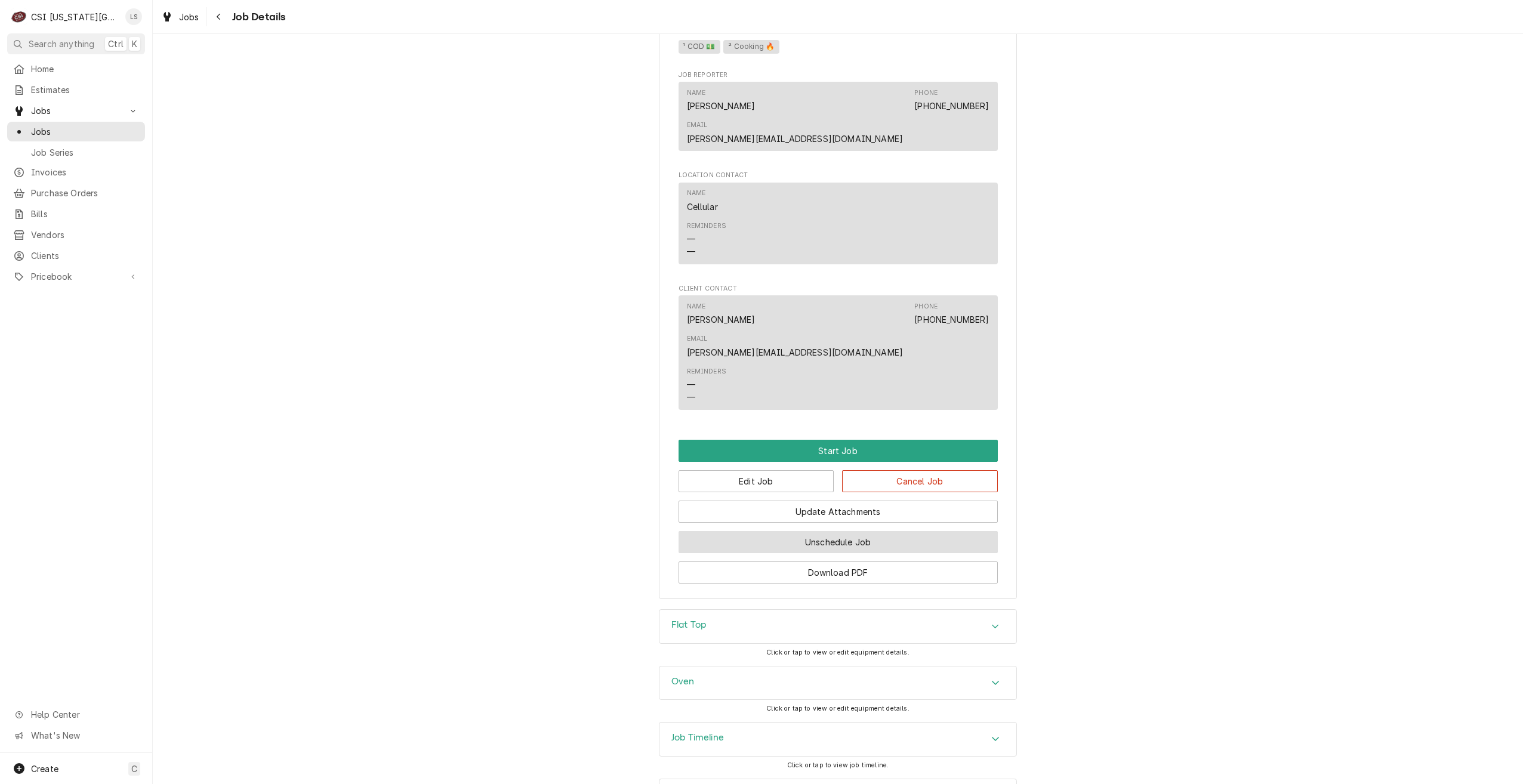
click at [826, 531] on button "Unschedule Job" at bounding box center [838, 542] width 319 height 22
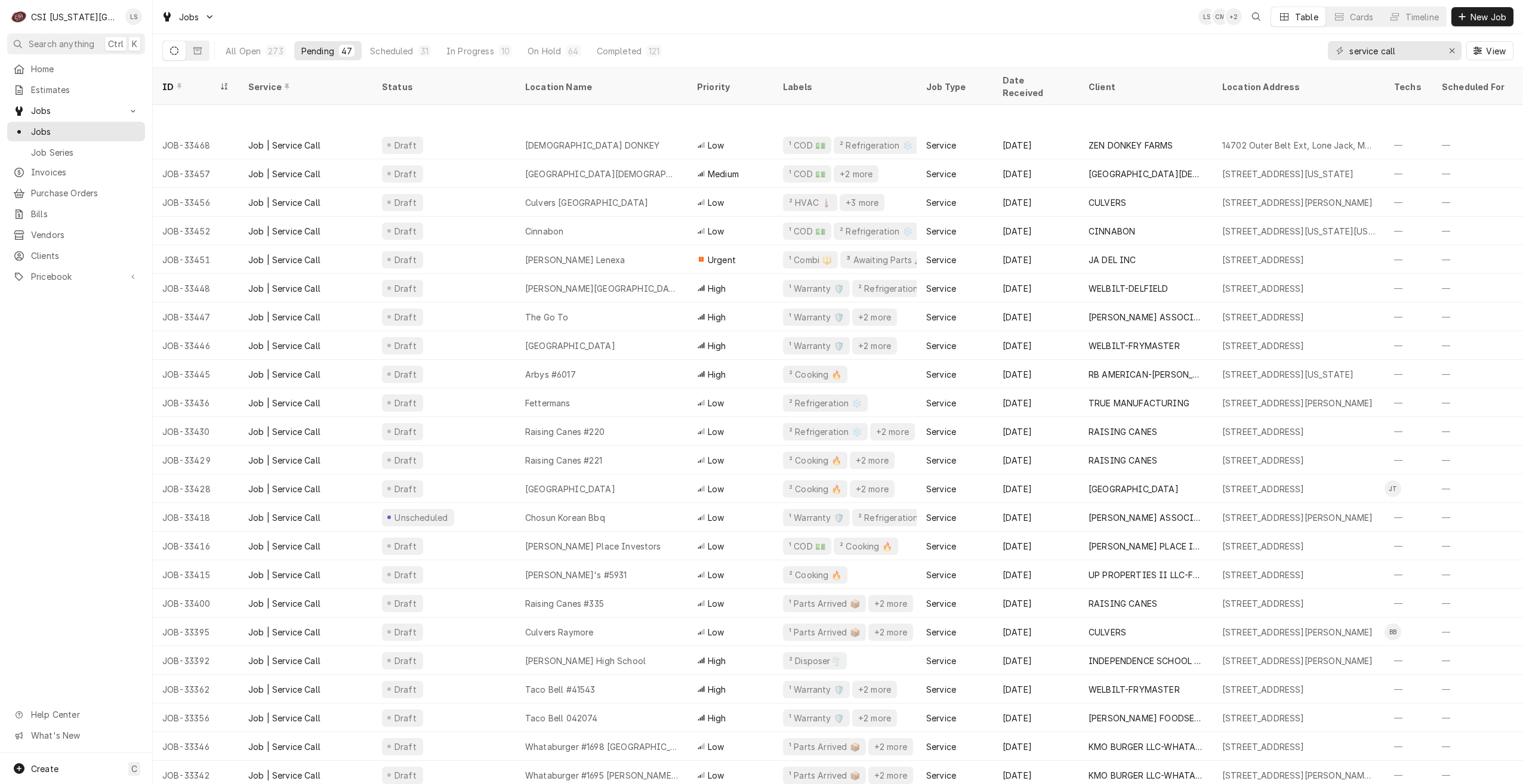
scroll to position [461, 0]
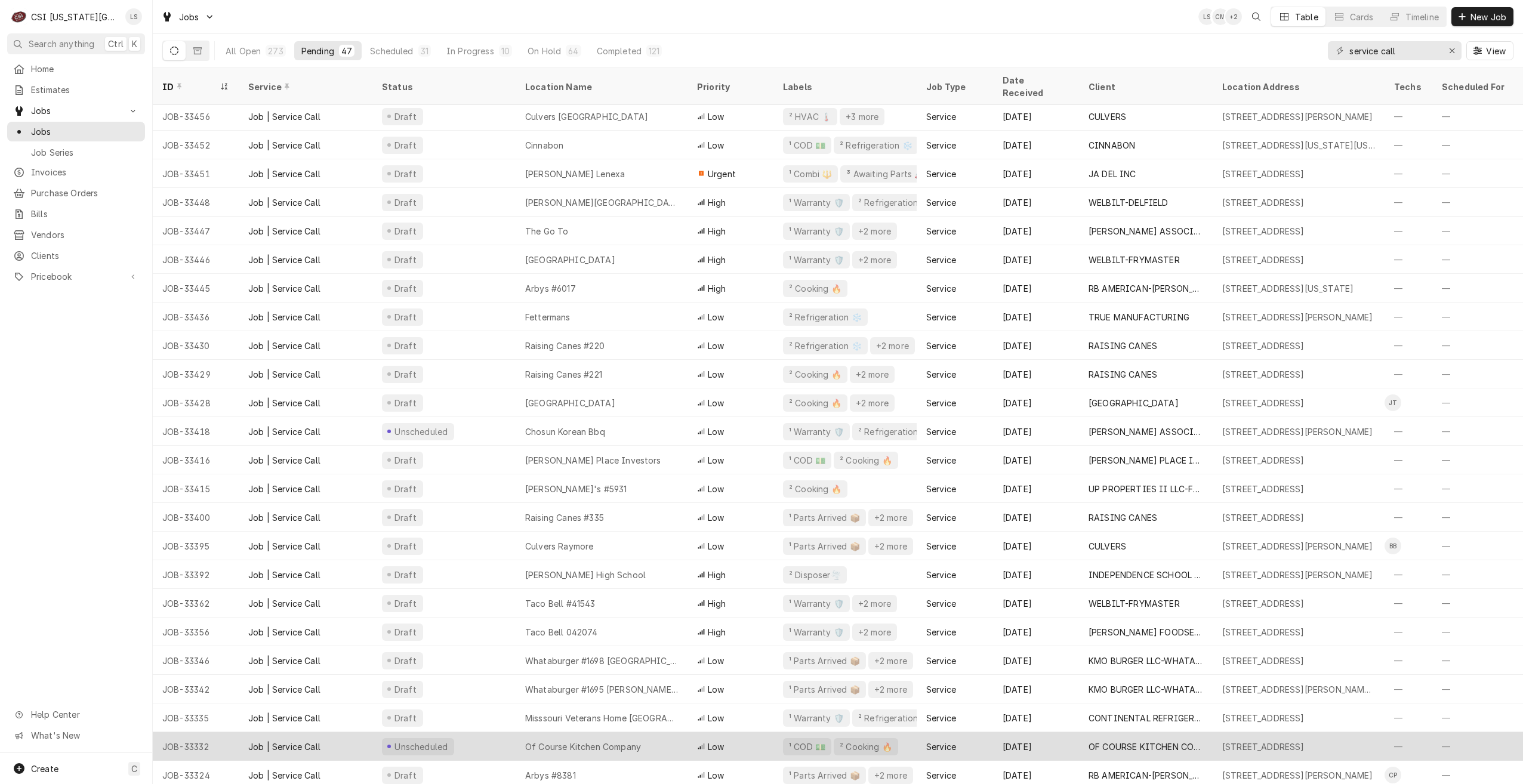
click at [509, 742] on div "Unscheduled" at bounding box center [444, 747] width 143 height 29
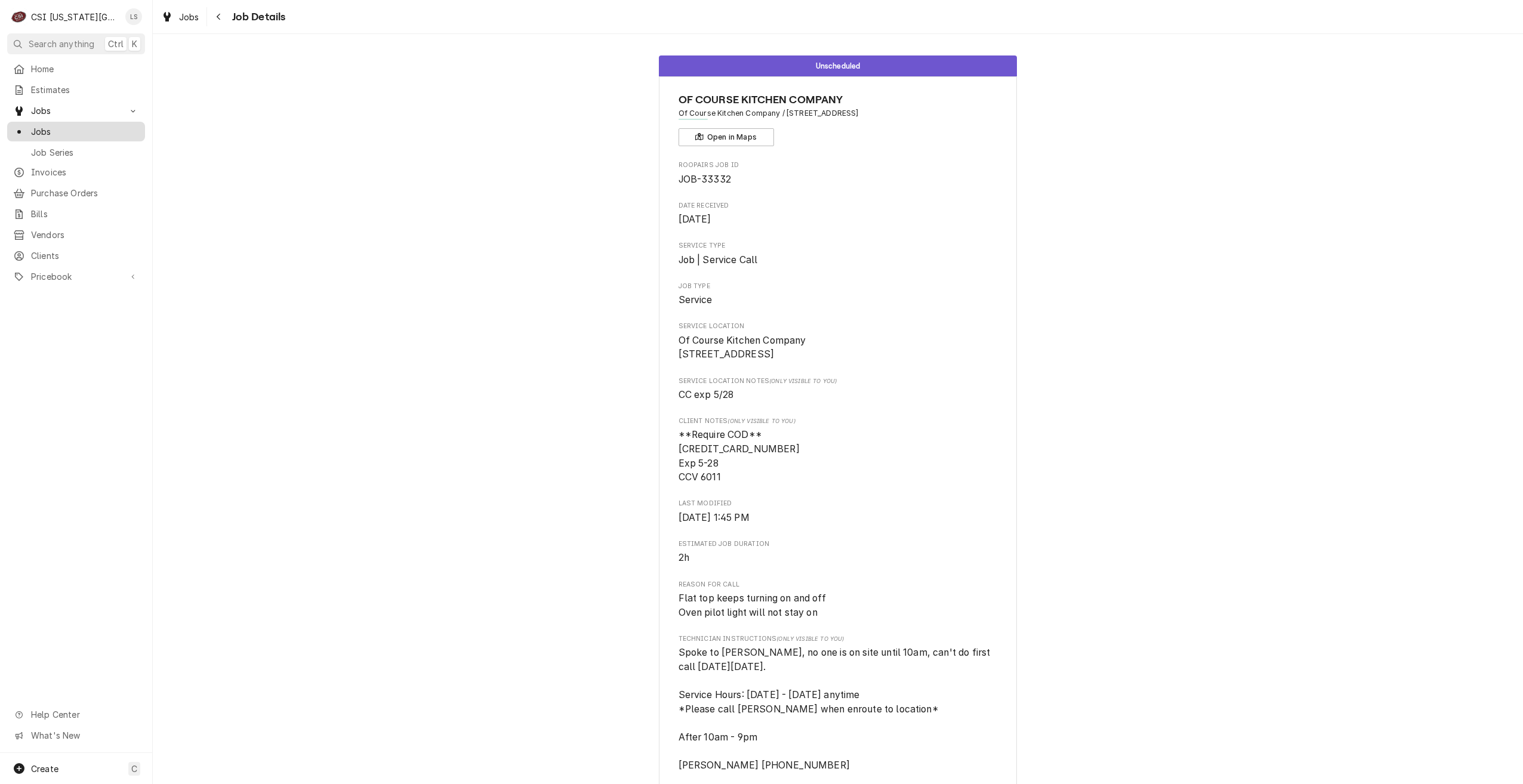
click at [98, 125] on span "Jobs" at bounding box center [85, 132] width 108 height 13
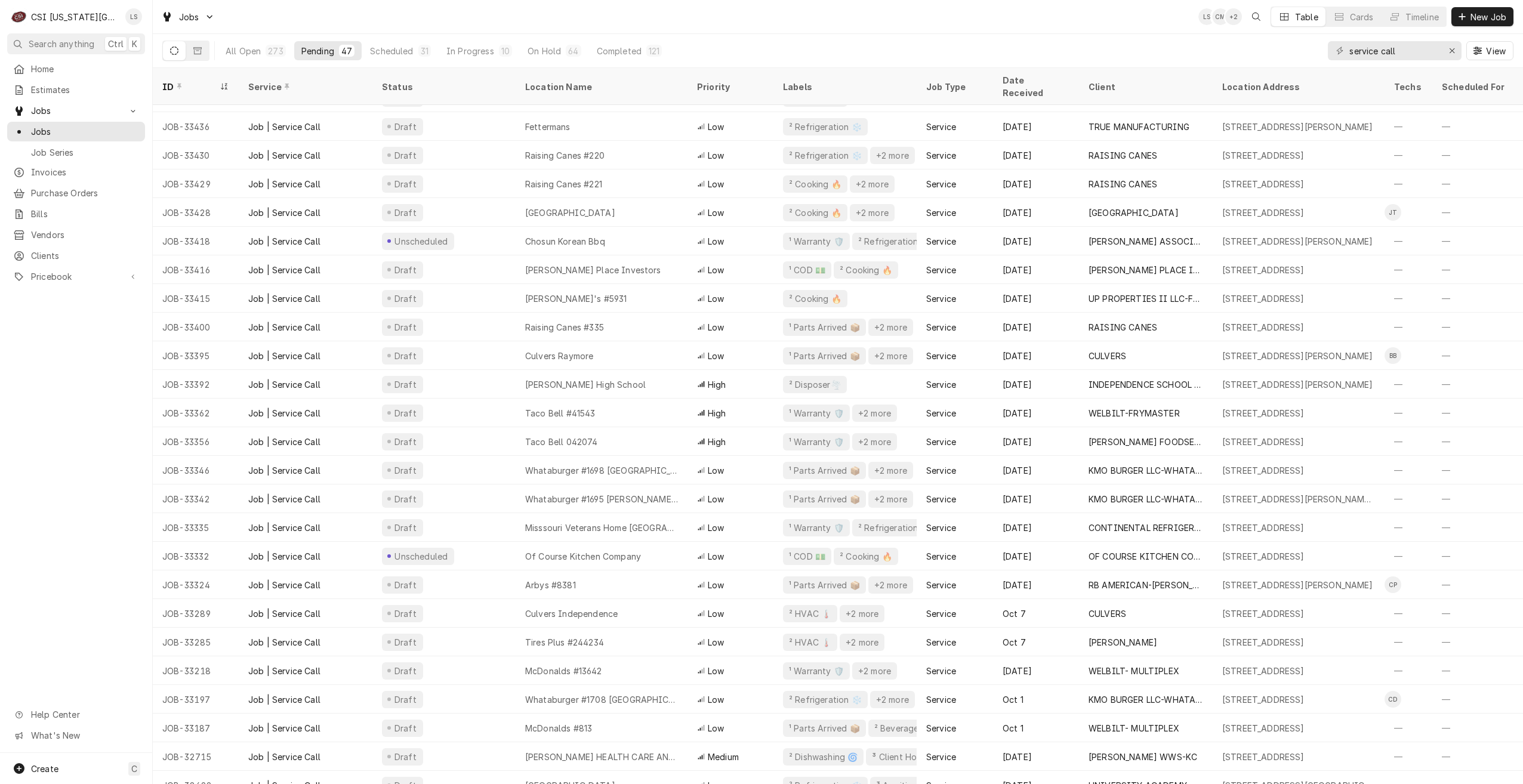
scroll to position [662, 0]
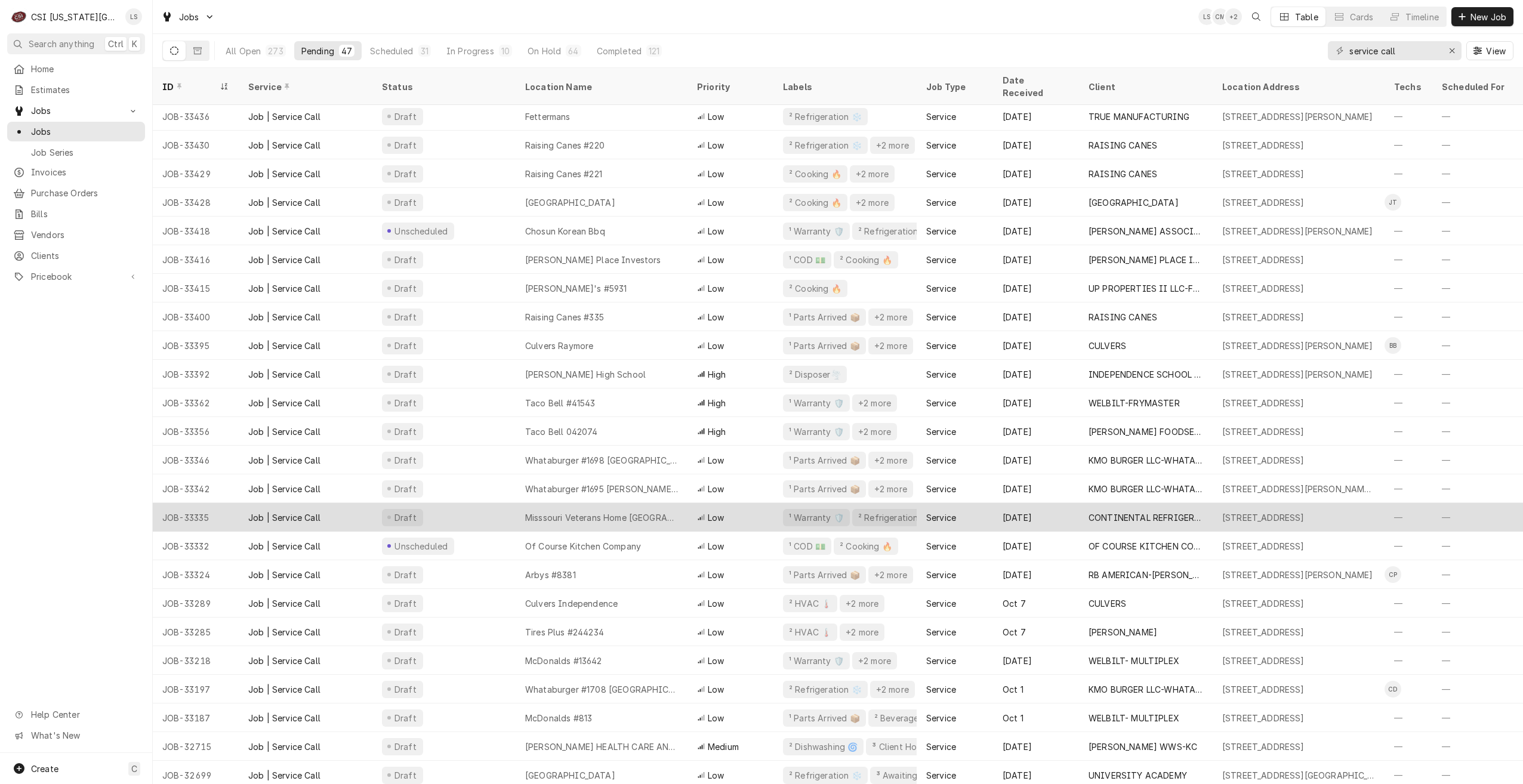
click at [660, 513] on div "Misssouri Veterans Home Warrensburg" at bounding box center [602, 517] width 172 height 29
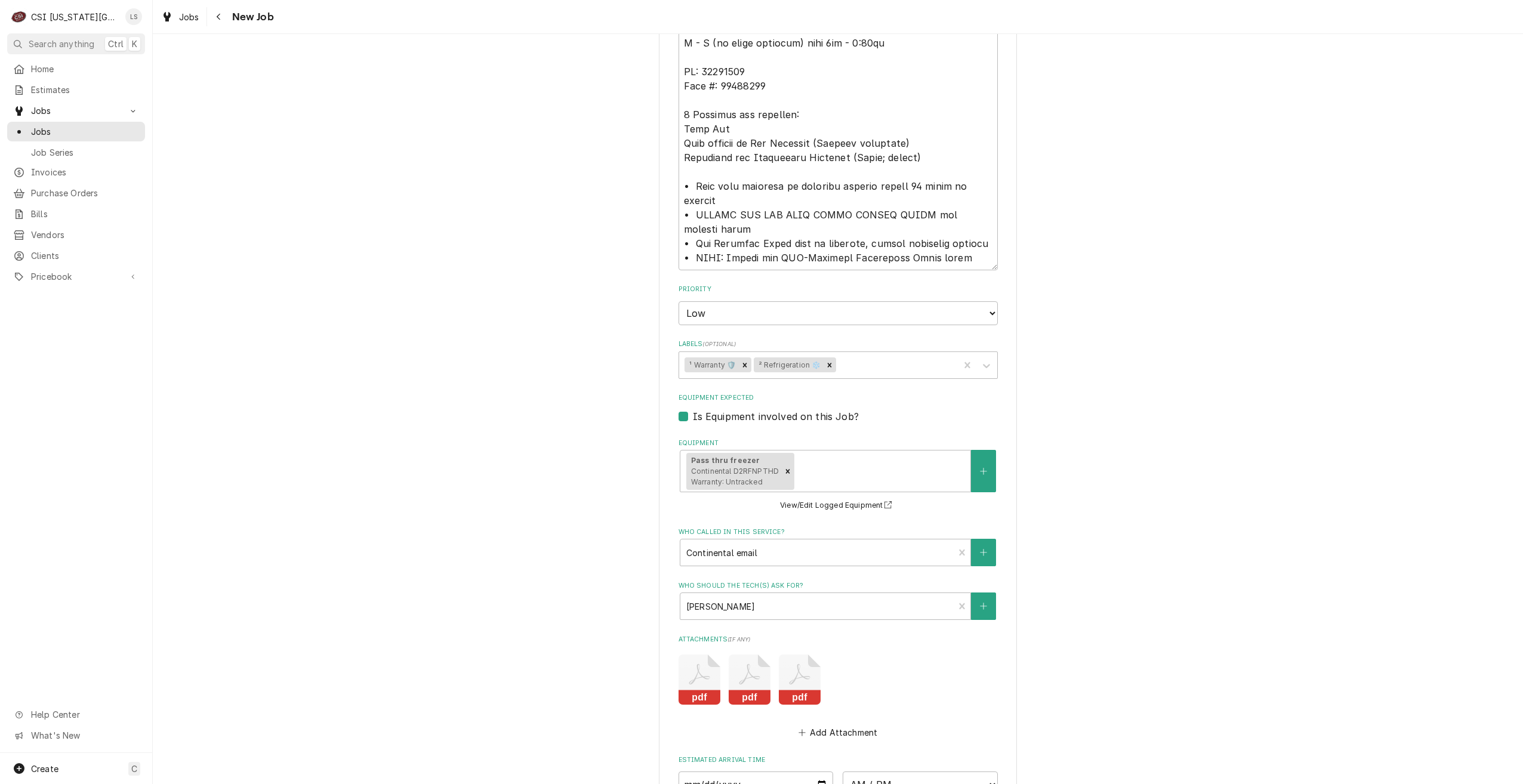
scroll to position [1512, 0]
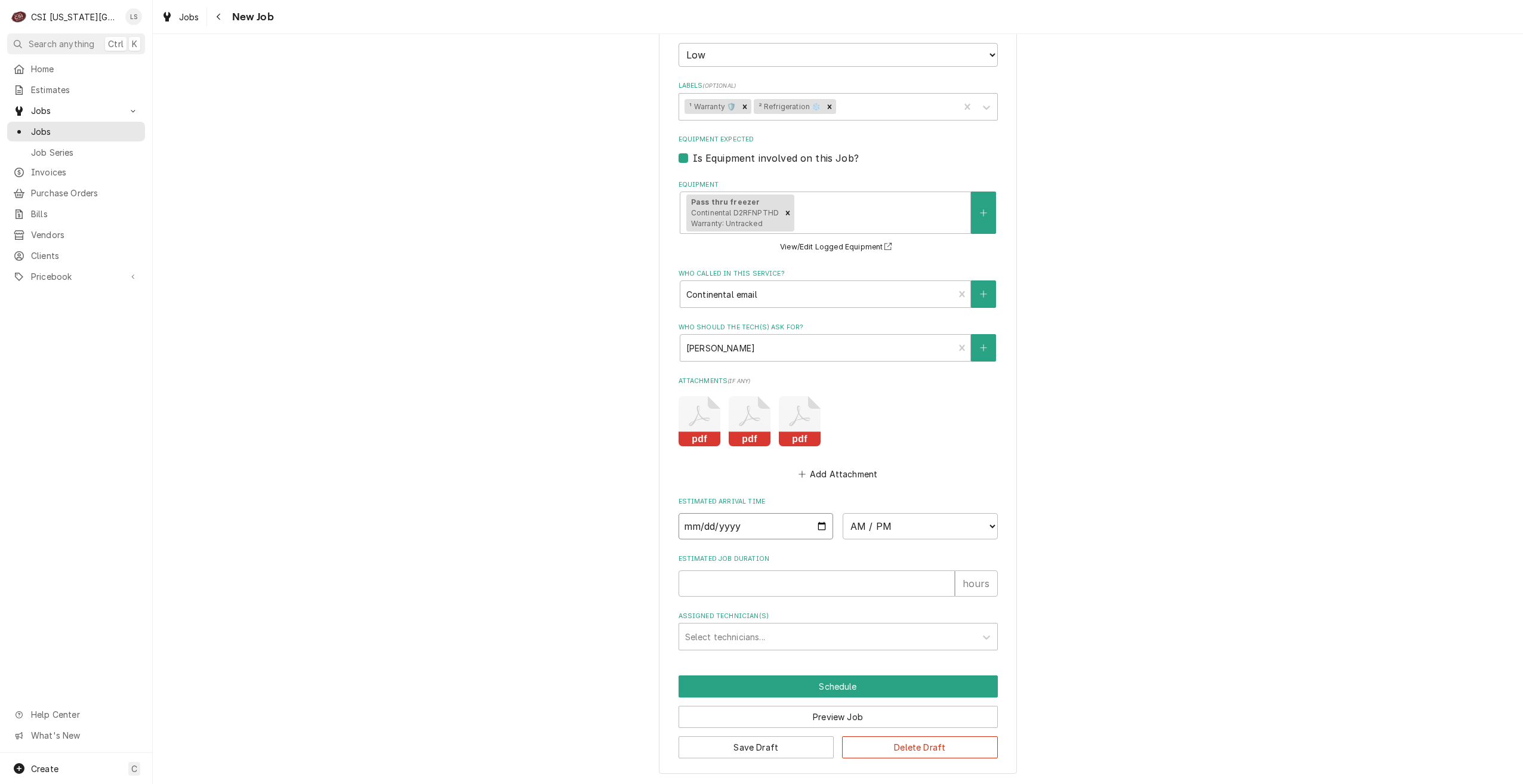
drag, startPoint x: 822, startPoint y: 525, endPoint x: 832, endPoint y: 526, distance: 10.0
click at [822, 525] on input "Date" at bounding box center [756, 526] width 155 height 26
type textarea "x"
type input "[DATE]"
type textarea "x"
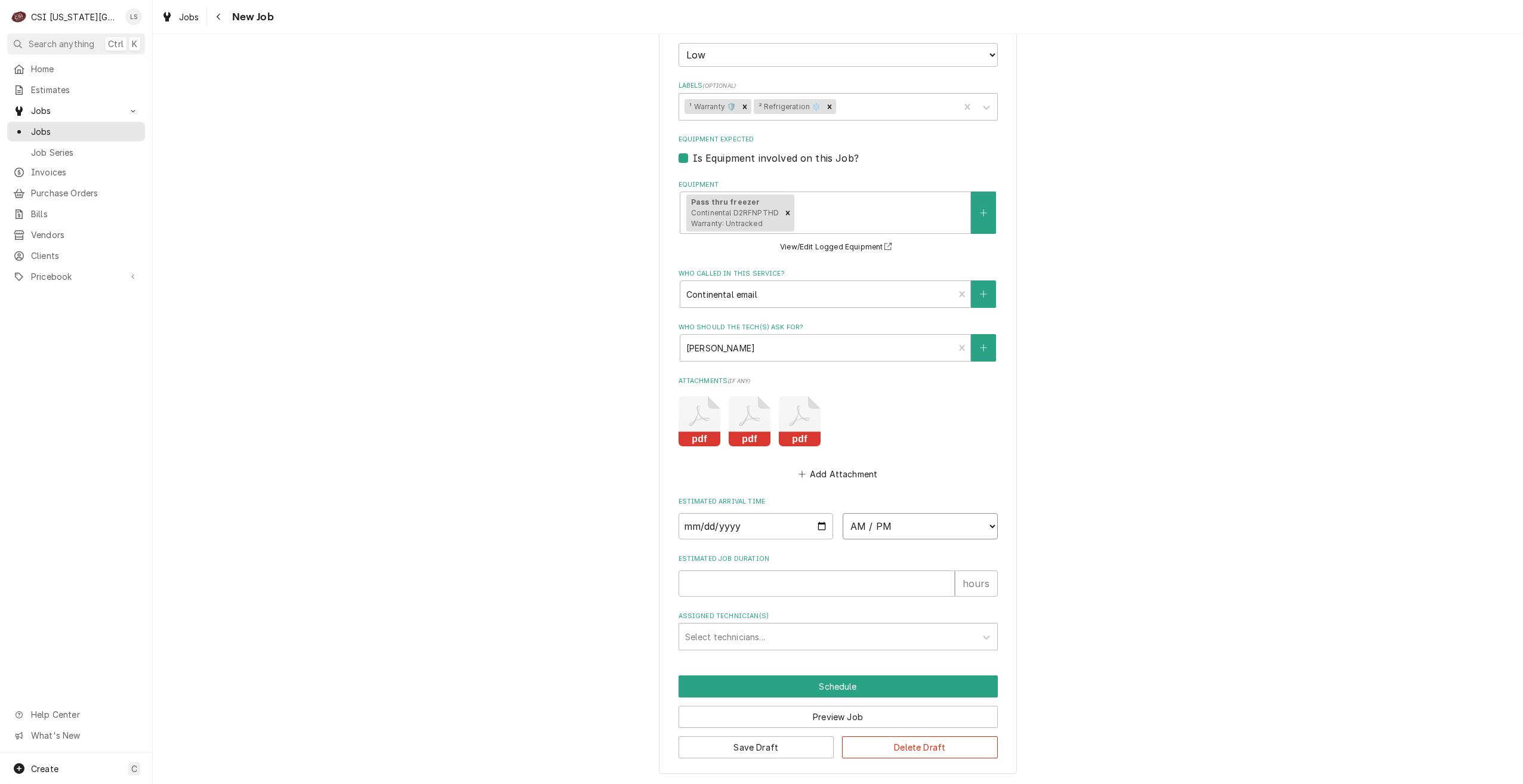
click at [871, 530] on select "AM / PM 6:00 AM 6:15 AM 6:30 AM 6:45 AM 7:00 AM 7:15 AM 7:30 AM 7:45 AM 8:00 AM…" at bounding box center [920, 526] width 155 height 26
select select "08:00:00"
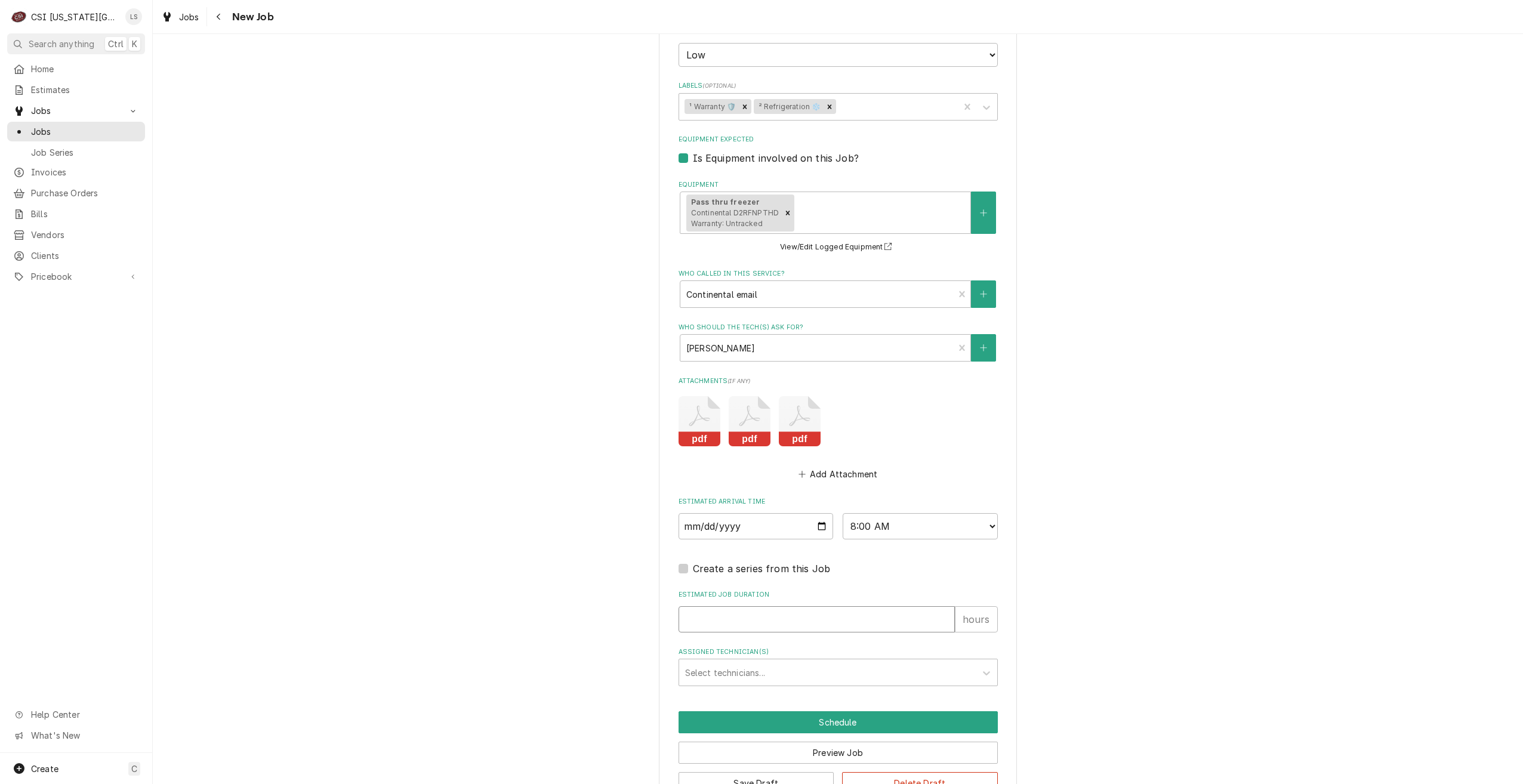
click at [852, 616] on input "Estimated Job Duration" at bounding box center [816, 619] width 276 height 26
type textarea "x"
type input "2"
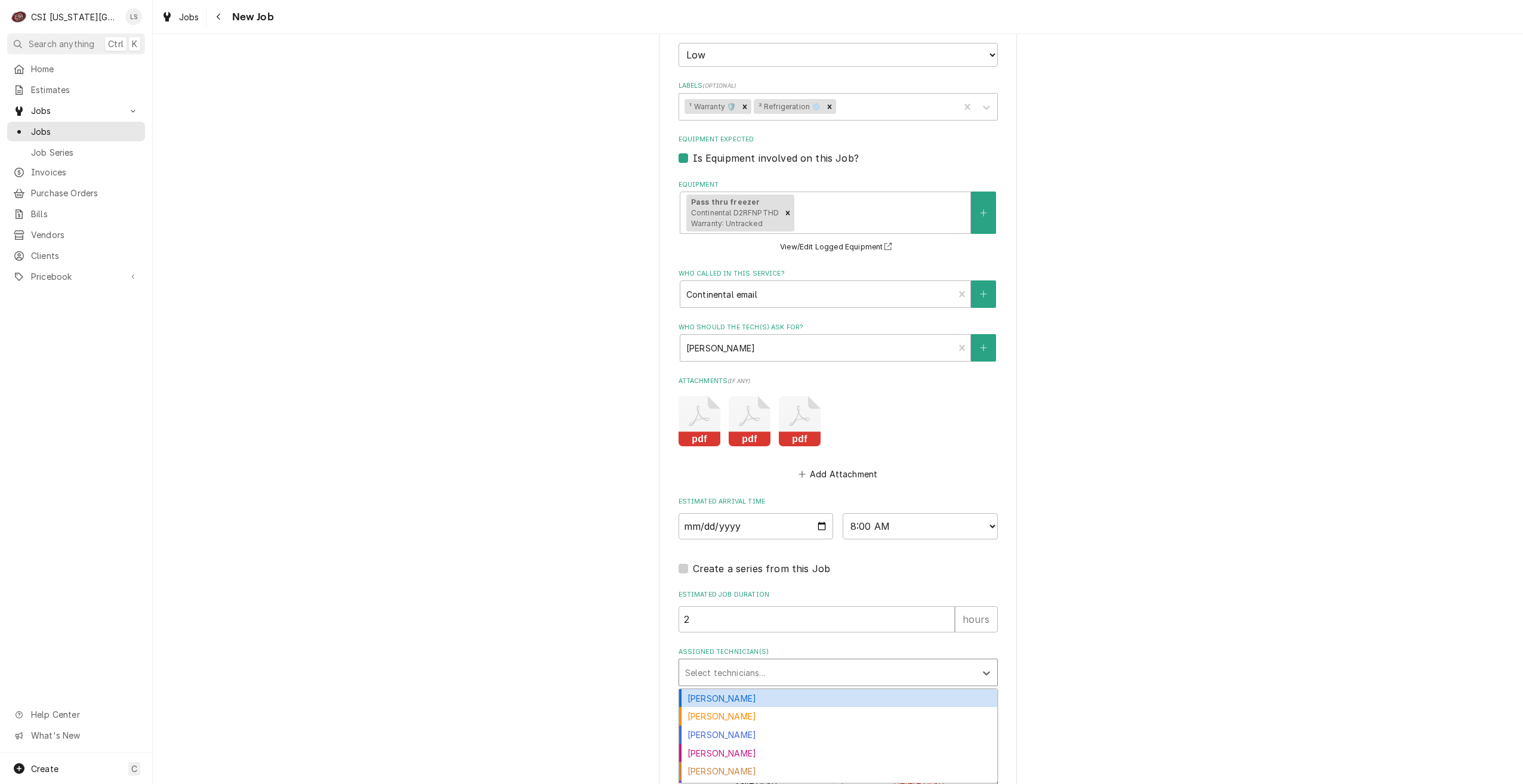
type textarea "x"
click at [859, 676] on div "Assigned Technician(s)" at bounding box center [828, 673] width 285 height 22
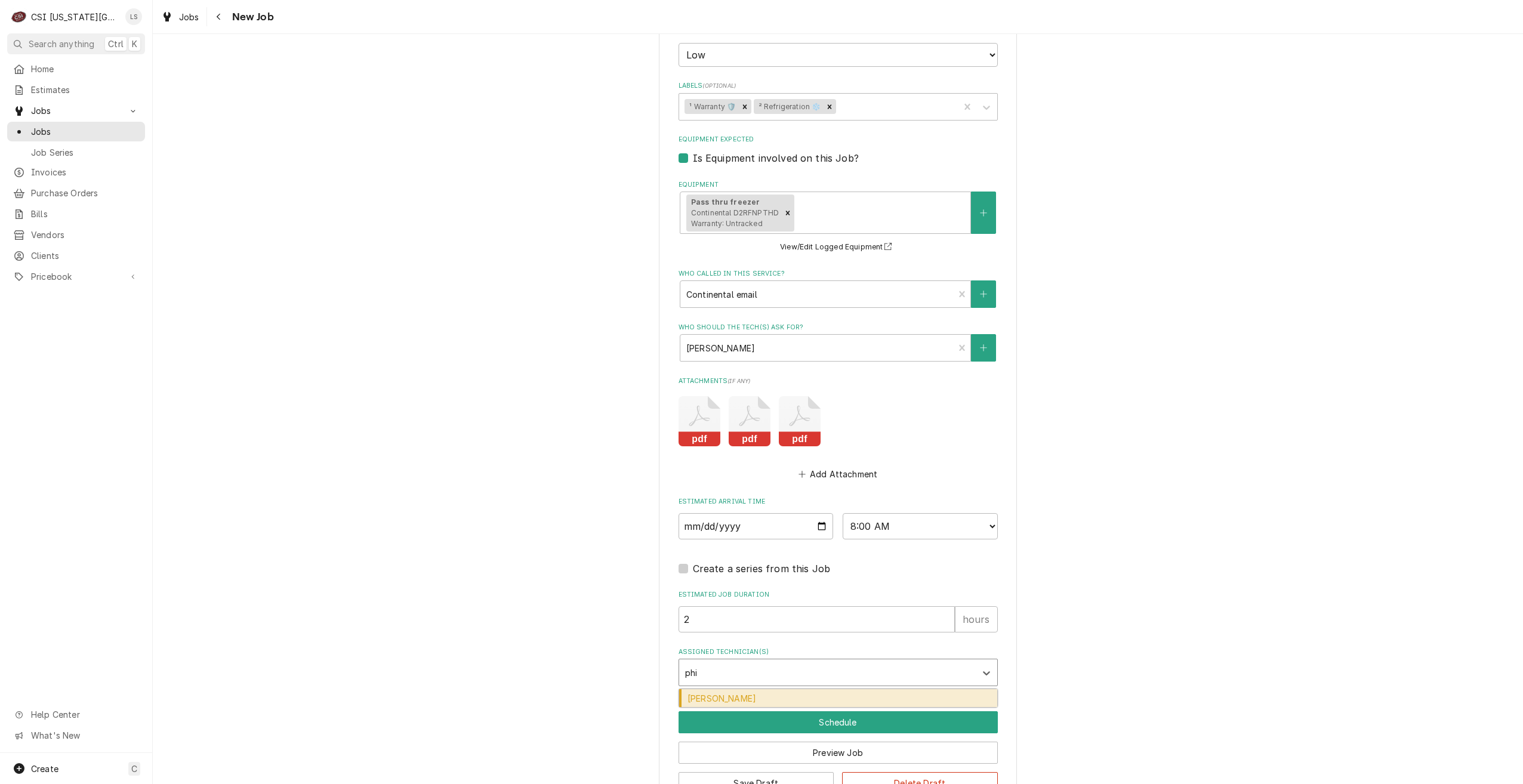
type input "phil"
click at [861, 690] on div "[PERSON_NAME]" at bounding box center [838, 699] width 318 height 18
type textarea "x"
click at [850, 718] on button "Schedule" at bounding box center [838, 722] width 319 height 22
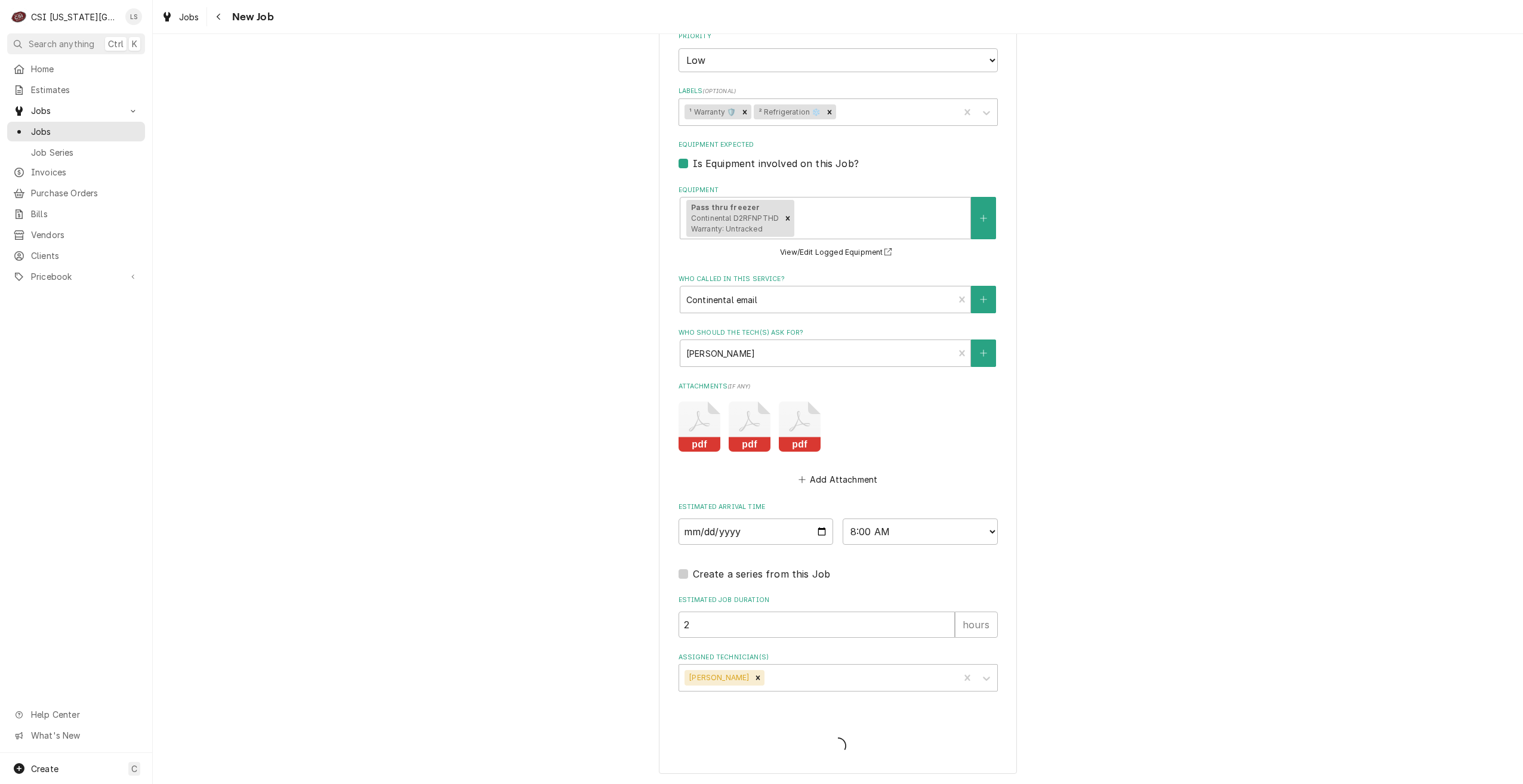
type textarea "x"
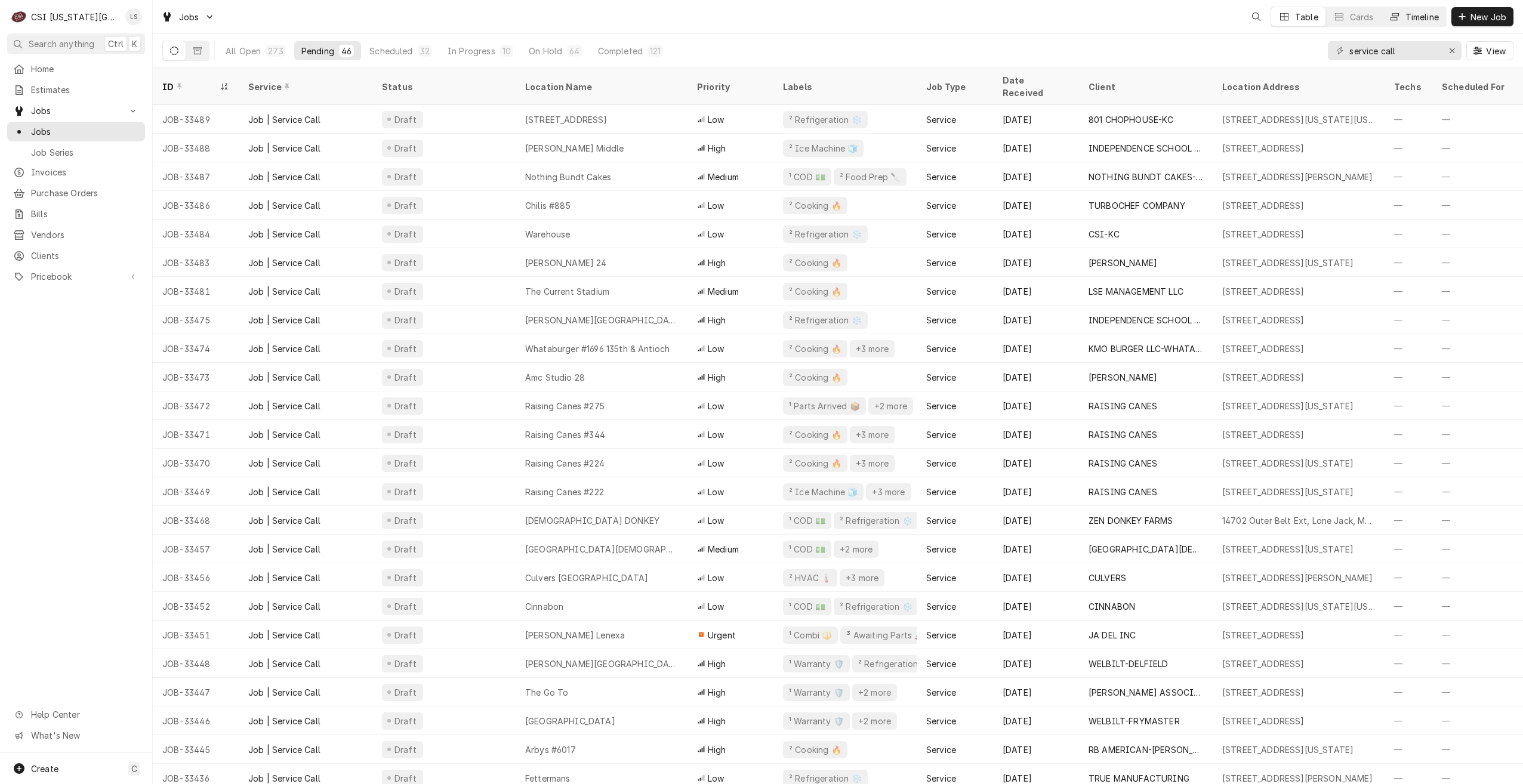
click at [1417, 24] on button "Timeline" at bounding box center [1414, 16] width 65 height 19
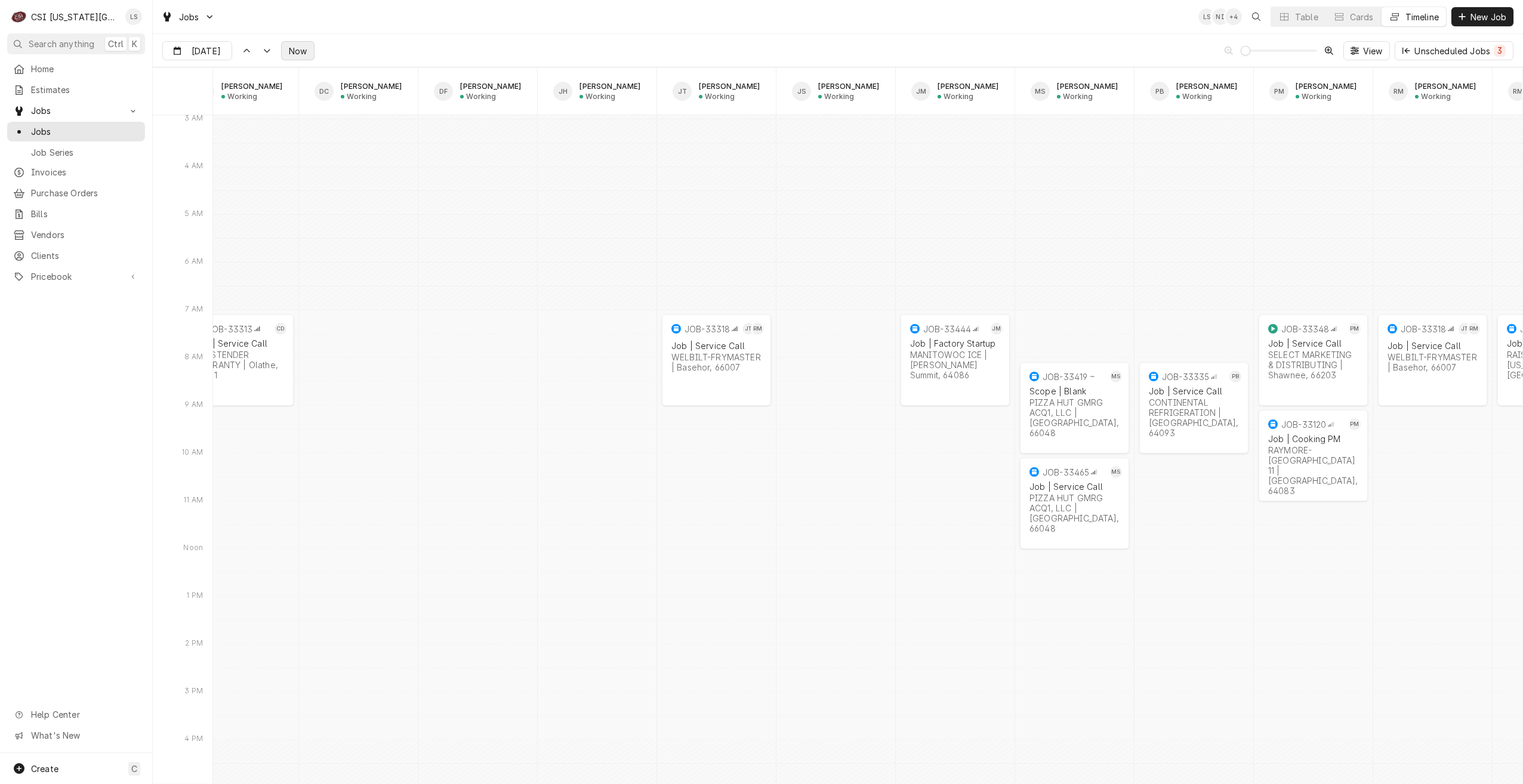
click at [299, 44] on button "Now" at bounding box center [297, 50] width 33 height 19
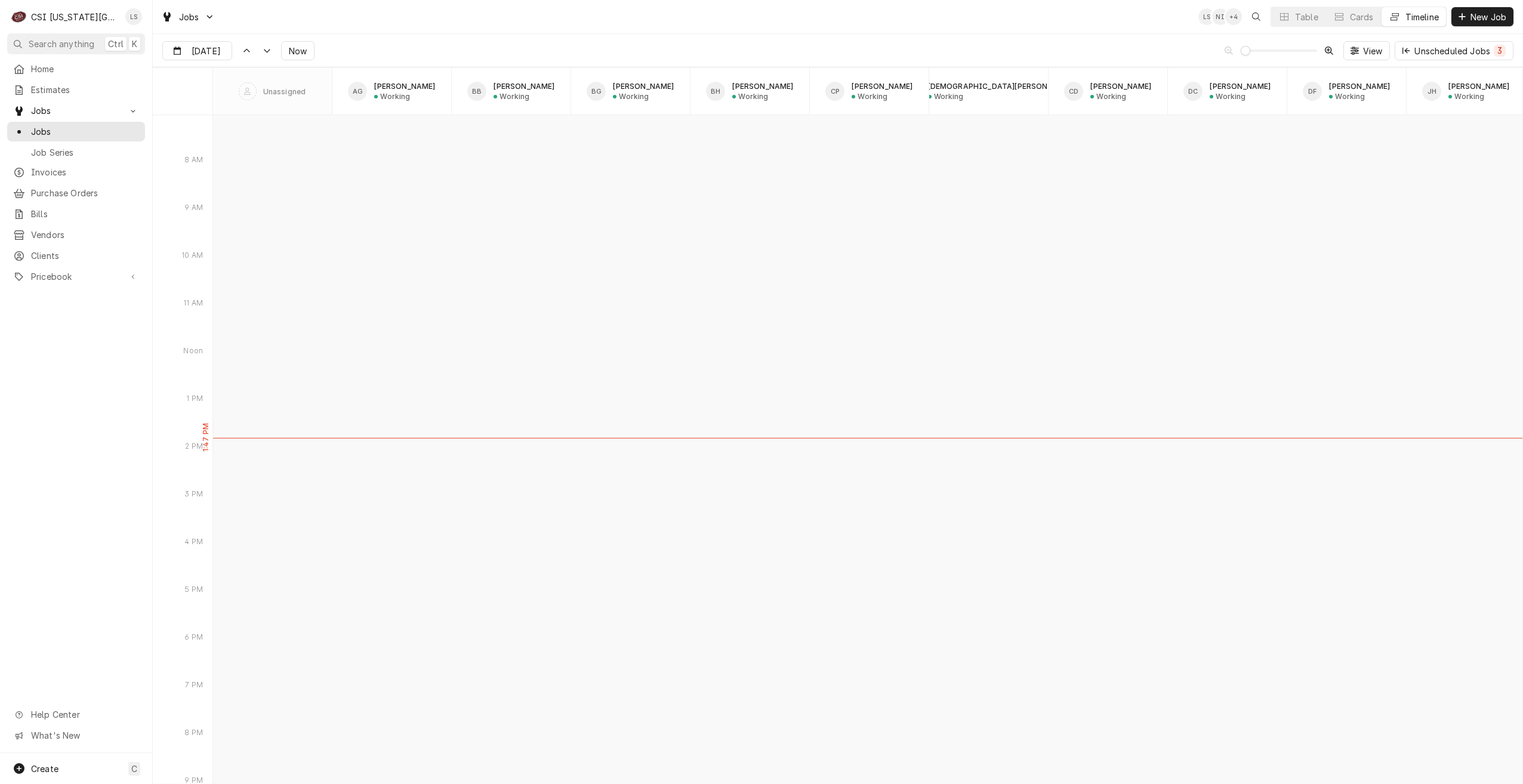
type input "Oct 15"
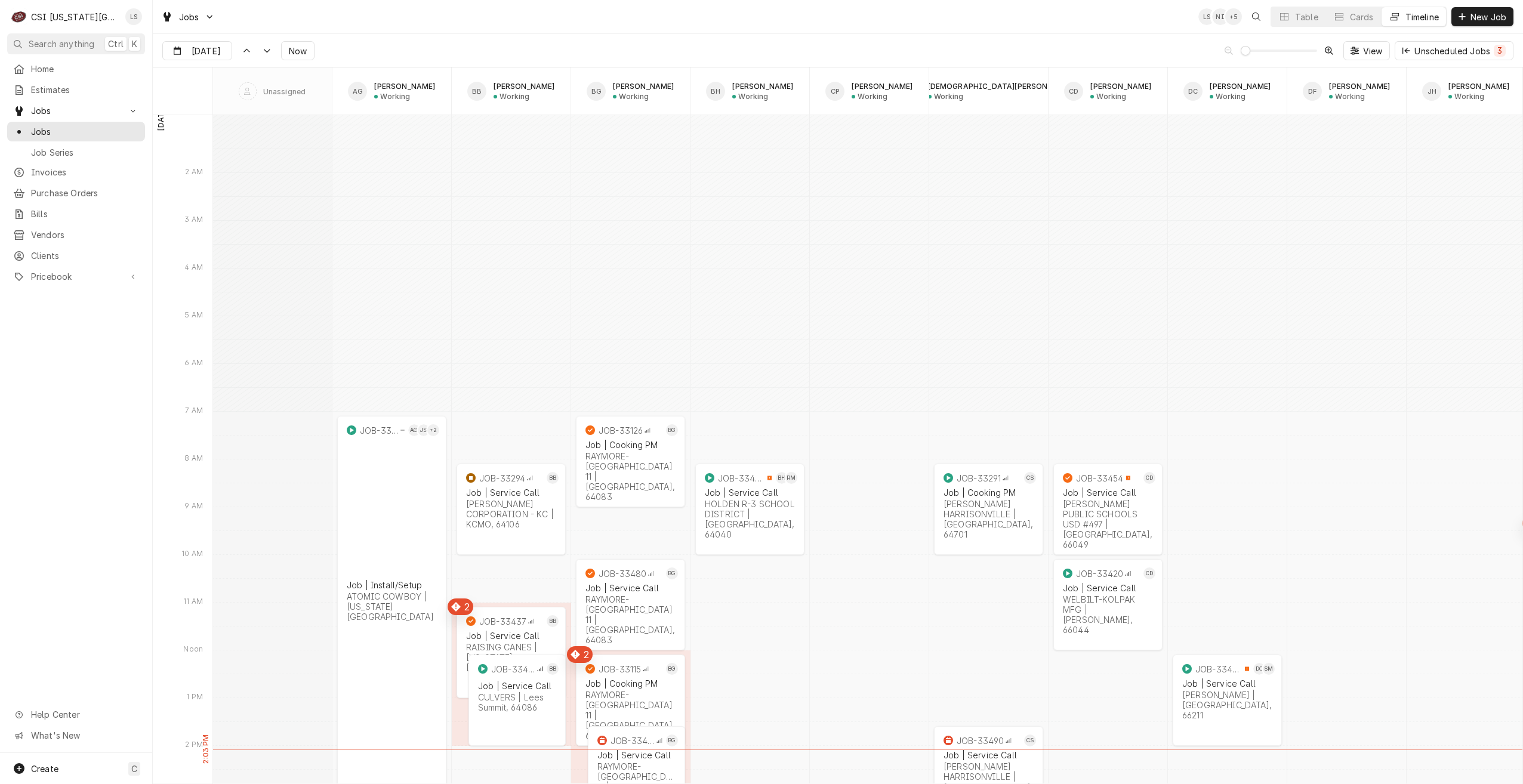
scroll to position [12642, 0]
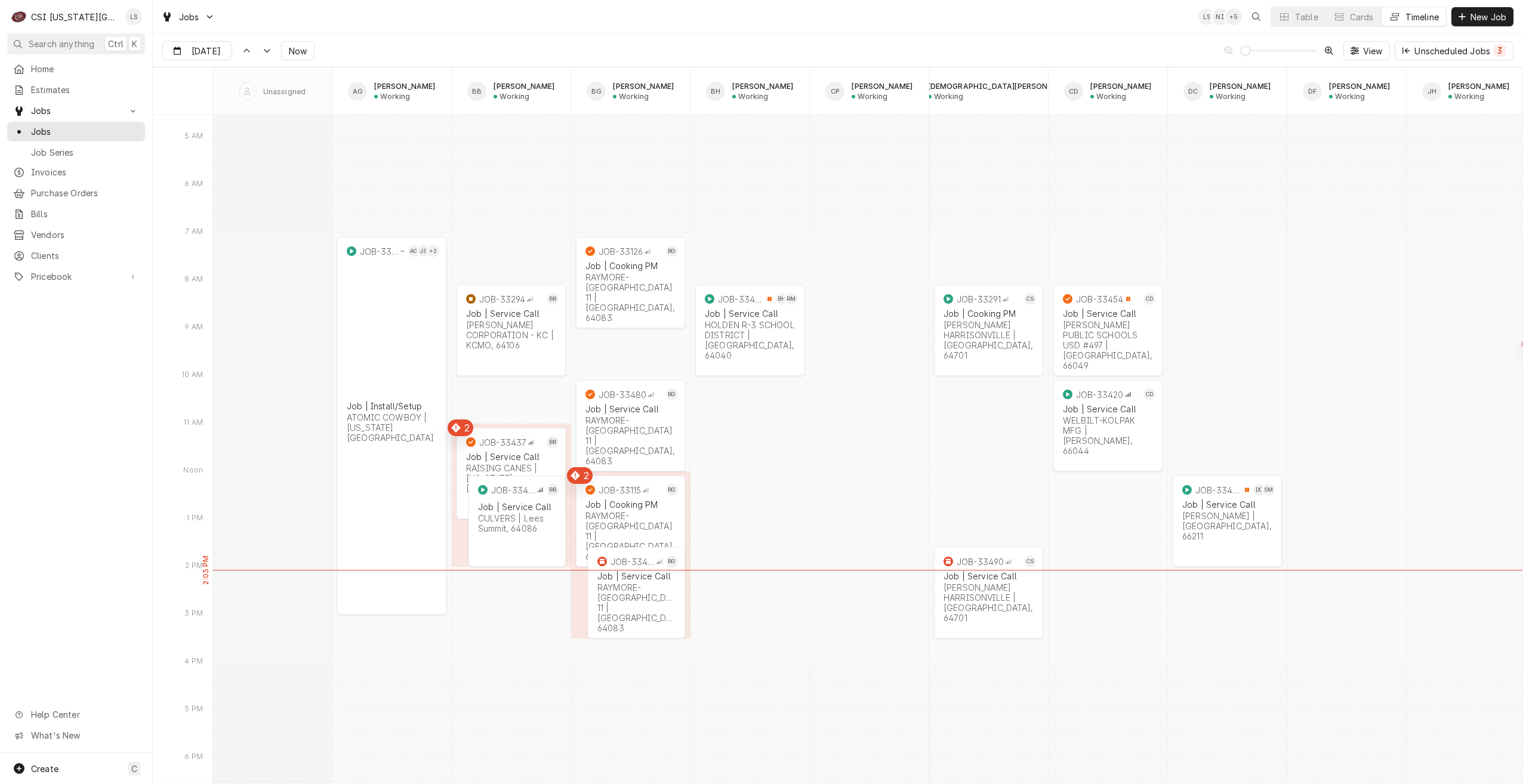
click at [915, 47] on div "Oct 15 Oct 15 Now View Unscheduled Jobs 3" at bounding box center [838, 50] width 1370 height 33
click at [1298, 21] on div "Table" at bounding box center [1307, 17] width 23 height 13
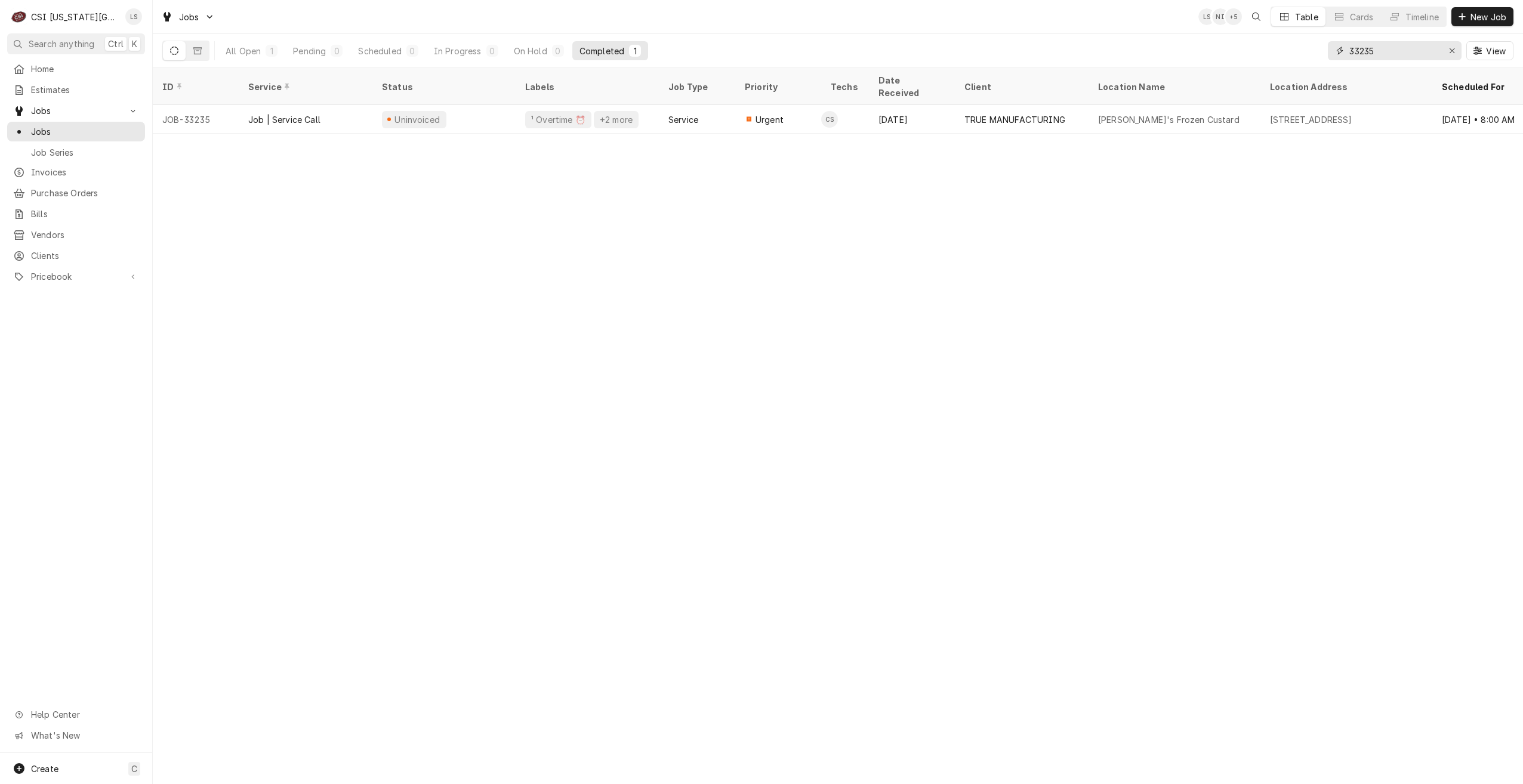
drag, startPoint x: 1394, startPoint y: 54, endPoint x: 1274, endPoint y: 51, distance: 120.0
click at [1274, 51] on div "All Open 1 Pending 0 Scheduled 0 In Progress 0 On Hold 0 Completed 1 33235 View" at bounding box center [838, 50] width 1351 height 33
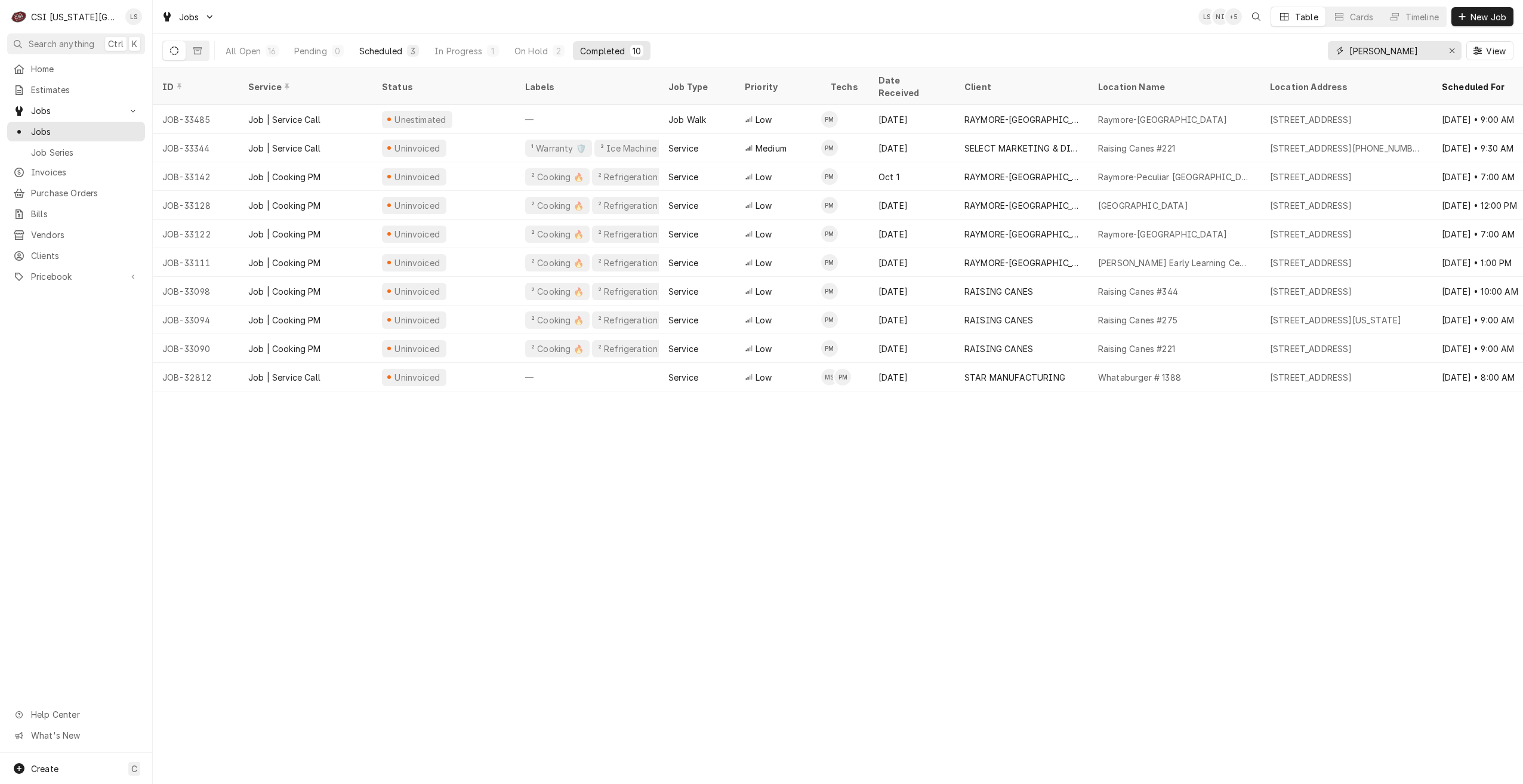
type input "preston"
click at [374, 52] on div "Scheduled" at bounding box center [380, 51] width 43 height 13
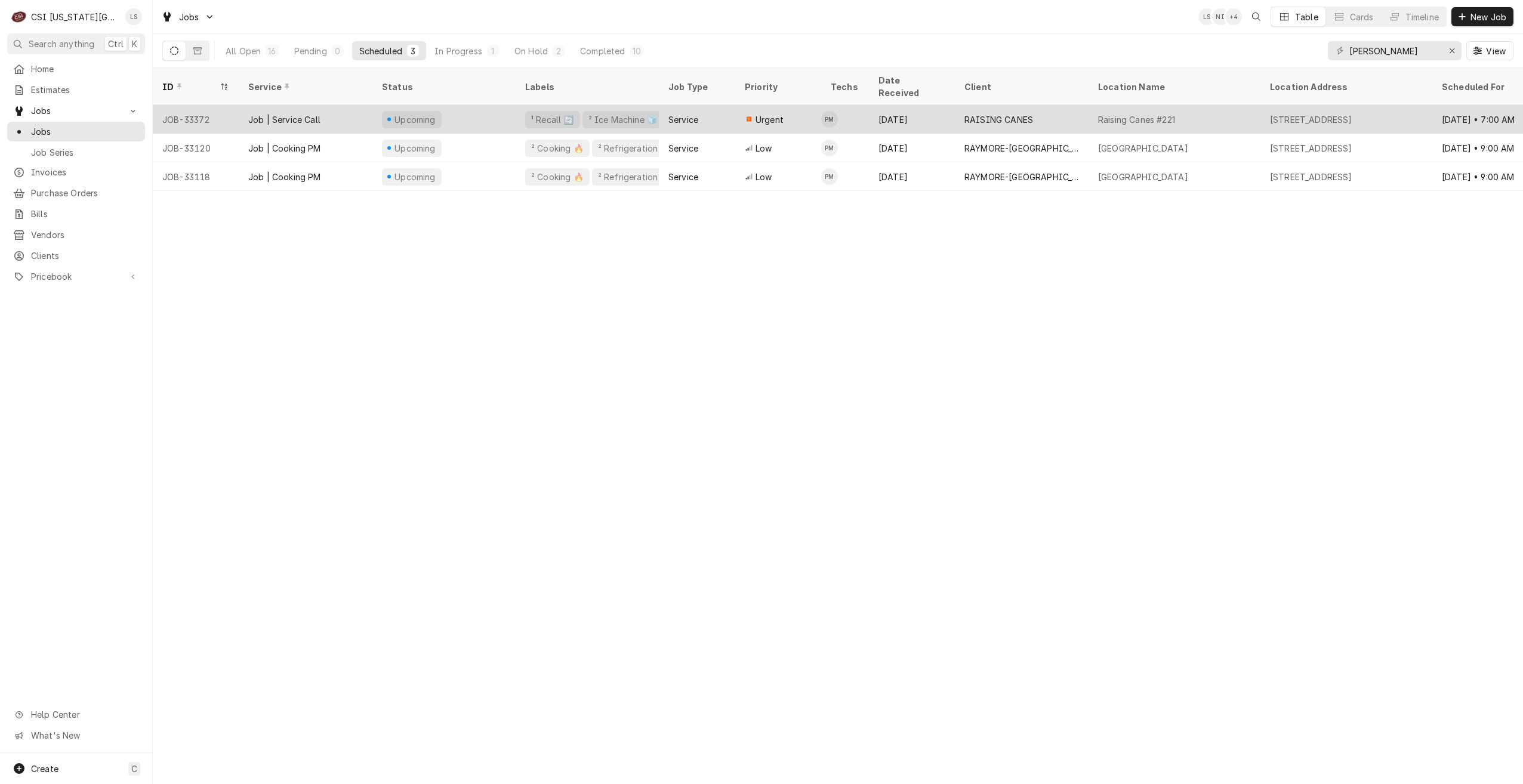
click at [959, 111] on div "RAISING CANES" at bounding box center [1022, 119] width 134 height 29
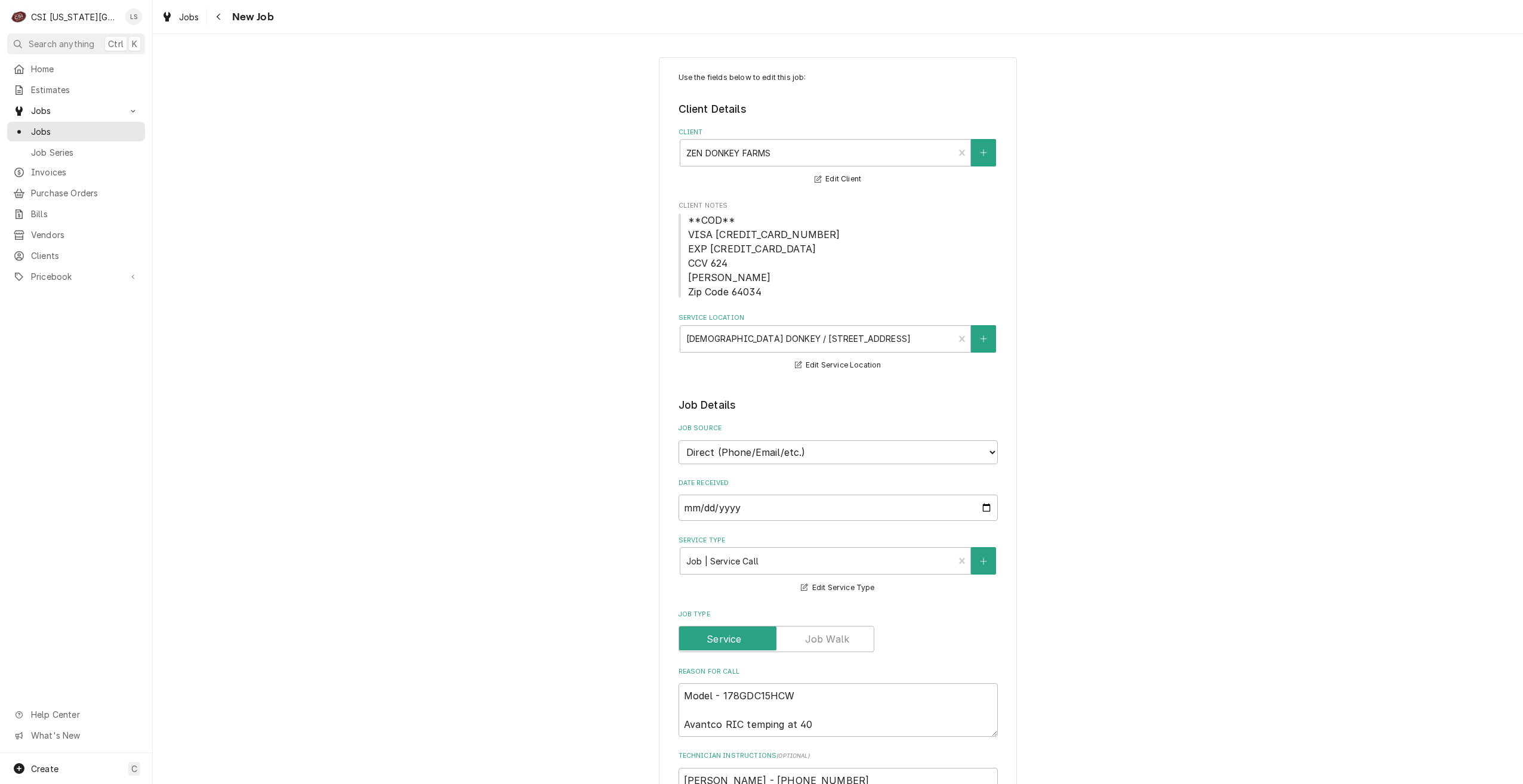
type textarea "x"
click at [125, 135] on div "Jobs" at bounding box center [76, 131] width 133 height 15
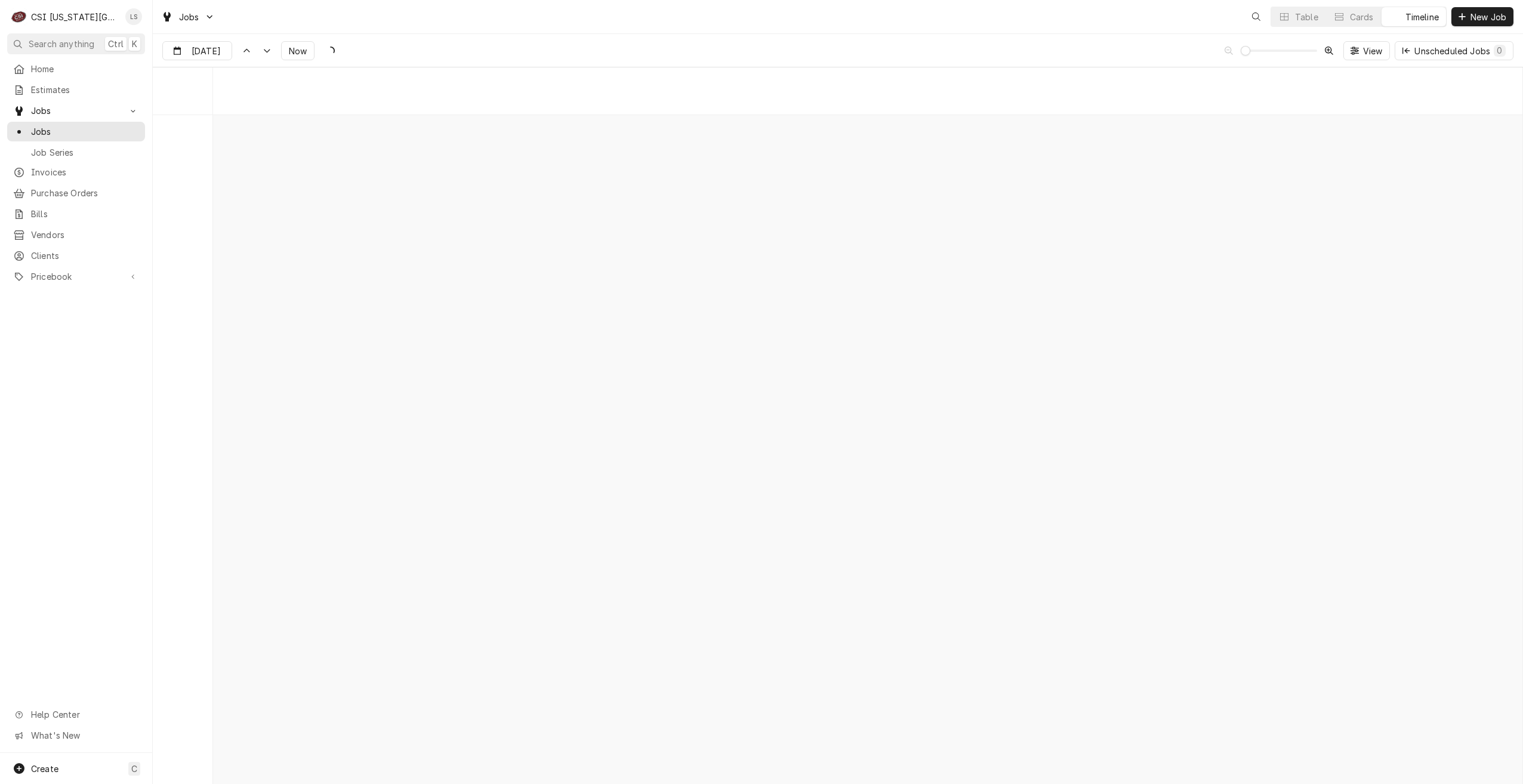
scroll to position [13704, 0]
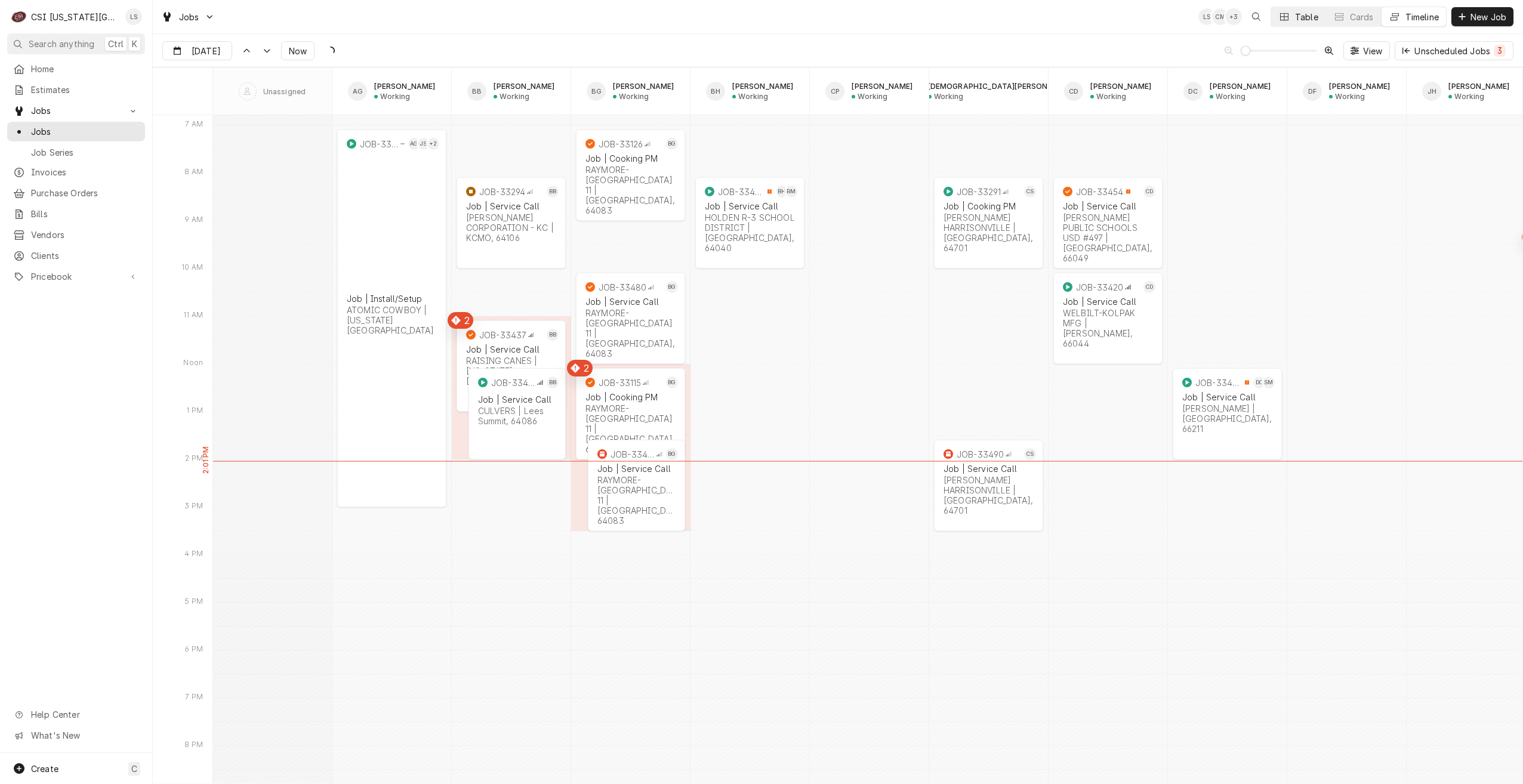
click at [1294, 25] on button "Table" at bounding box center [1298, 16] width 54 height 19
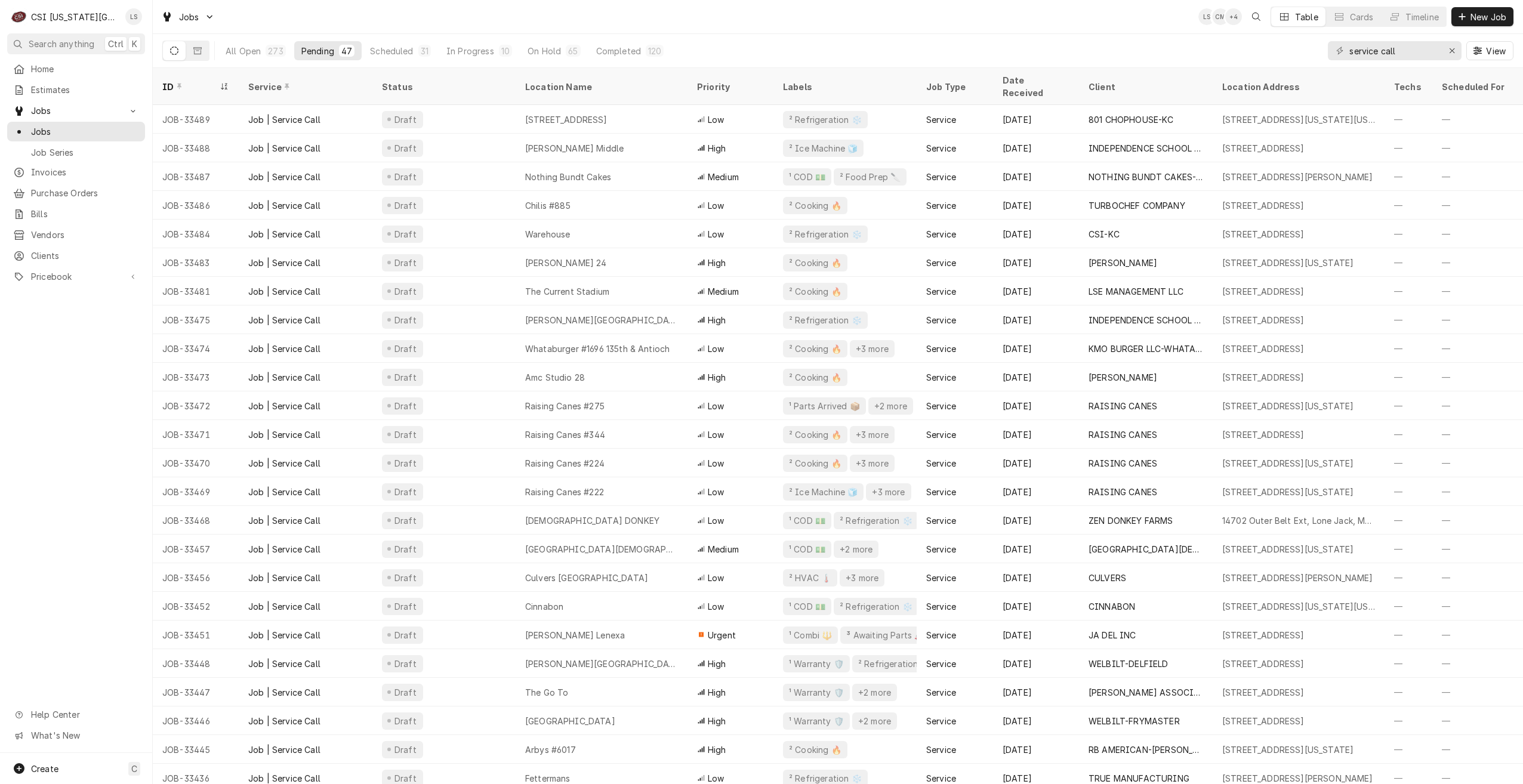
click at [545, 16] on div "Jobs LS CM + 4 Table Cards Timeline New Job" at bounding box center [838, 16] width 1370 height 33
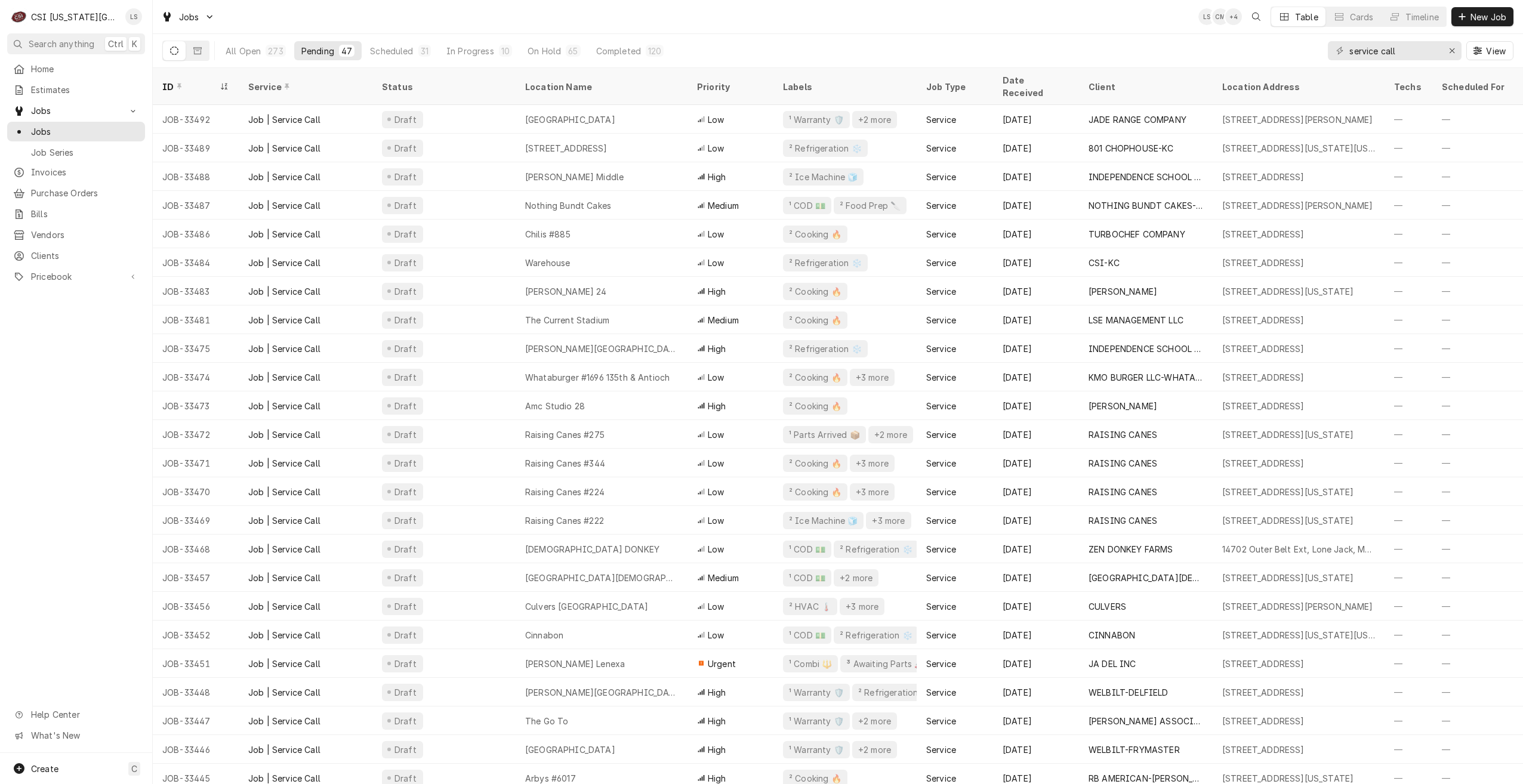
click at [1131, 30] on div "Jobs LS CM + 4 Table Cards Timeline New Job" at bounding box center [838, 16] width 1370 height 33
click at [1062, 27] on div "Jobs LS CM + 6 Table Cards Timeline New Job" at bounding box center [838, 16] width 1370 height 33
click at [1086, 28] on div "Jobs LS CM + 4 Table Cards Timeline New Job" at bounding box center [838, 16] width 1370 height 33
drag, startPoint x: 1413, startPoint y: 49, endPoint x: 1291, endPoint y: 37, distance: 122.6
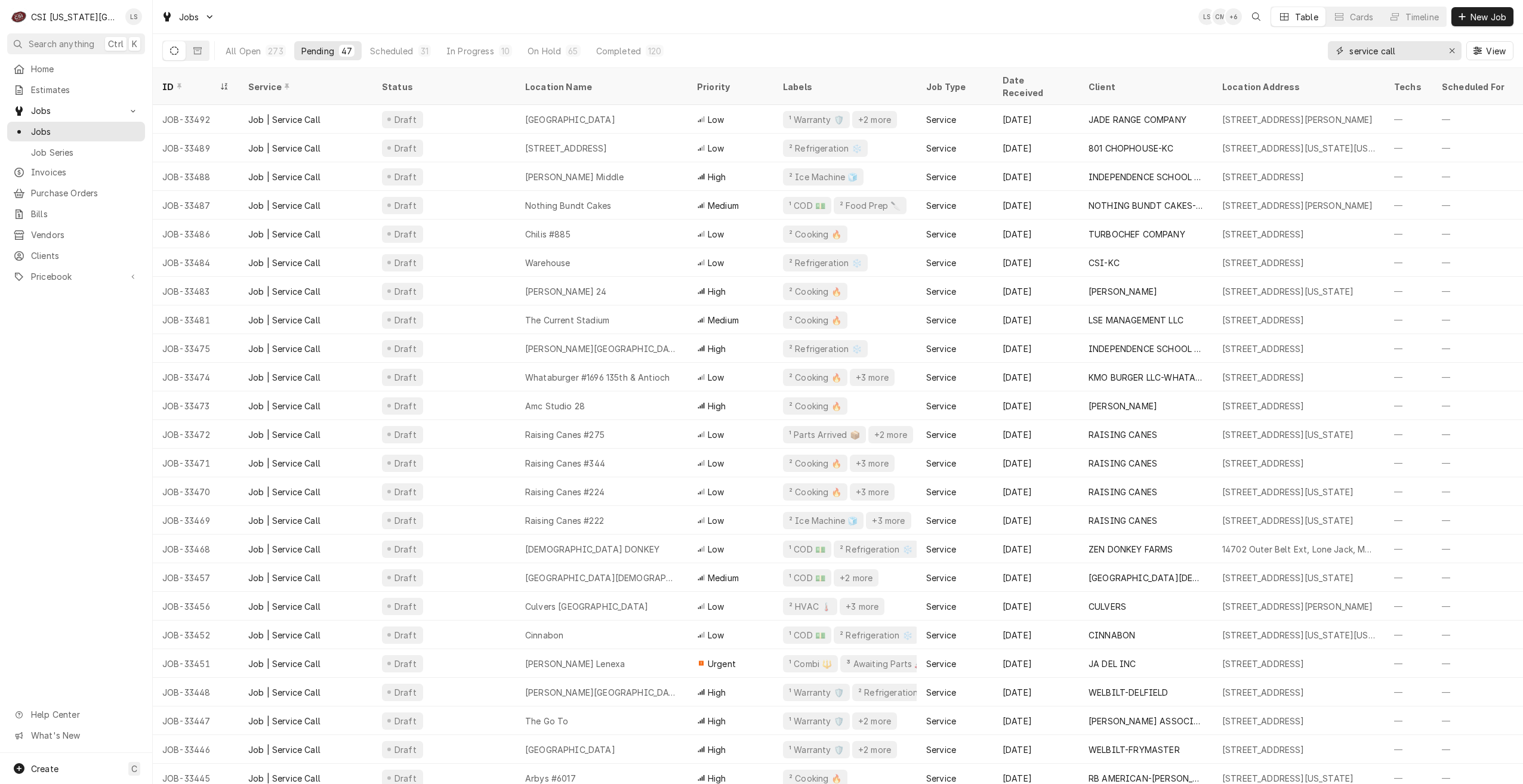
click at [1291, 37] on div "All Open 273 Pending 47 Scheduled 31 In Progress 10 On Hold 65 Completed 120 se…" at bounding box center [838, 50] width 1351 height 33
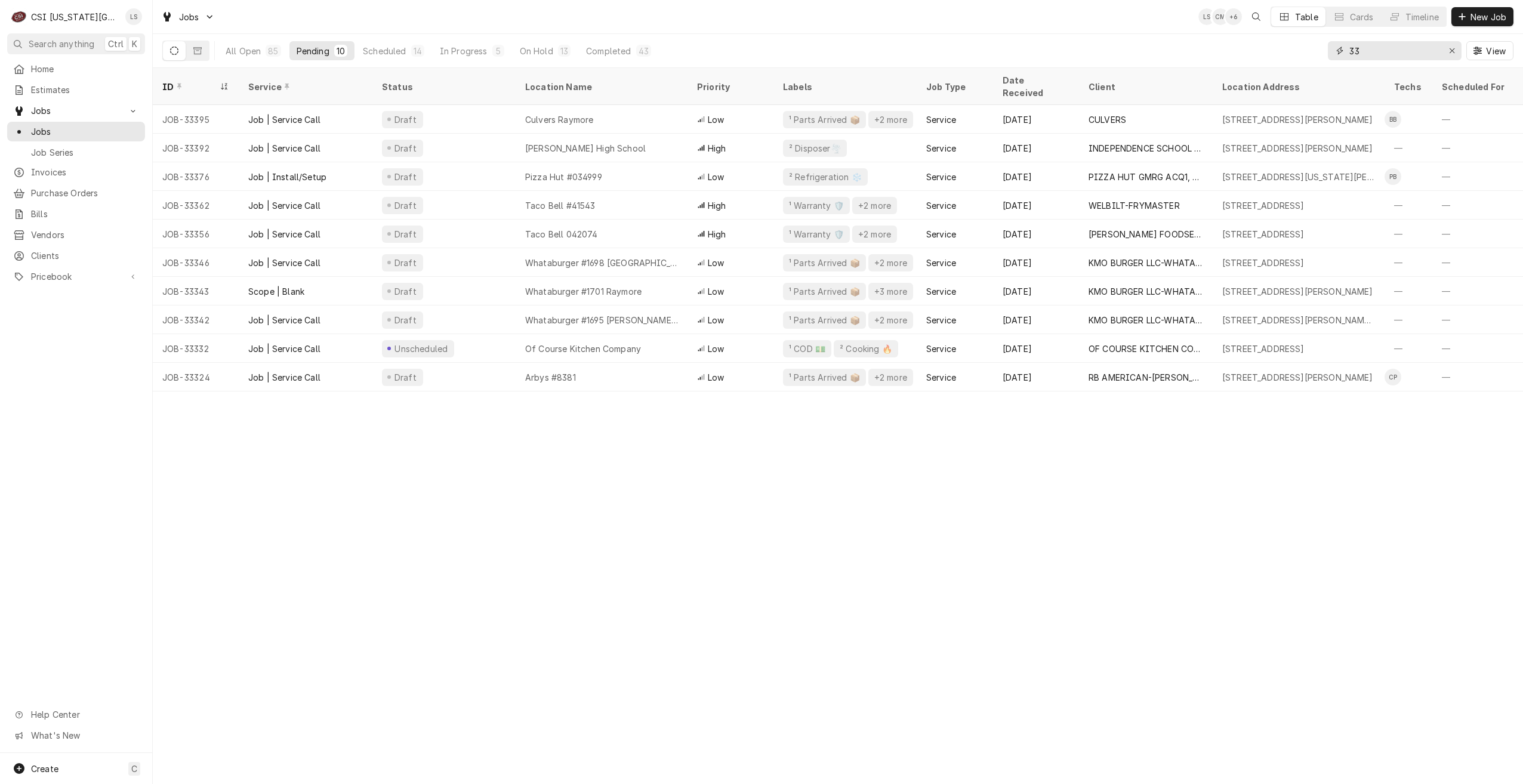
type input "3"
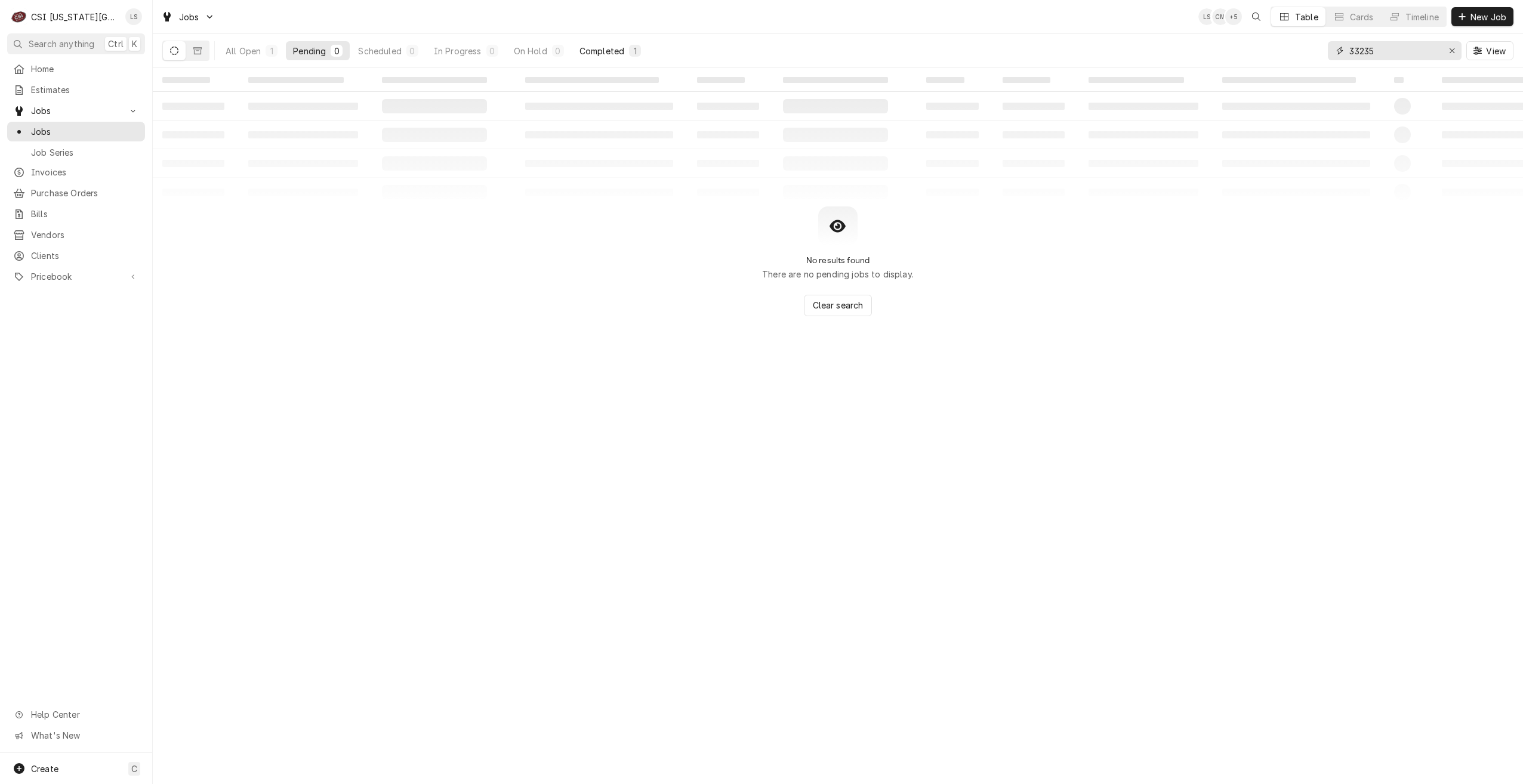
type input "33235"
click at [625, 47] on button "Completed 1" at bounding box center [611, 50] width 76 height 19
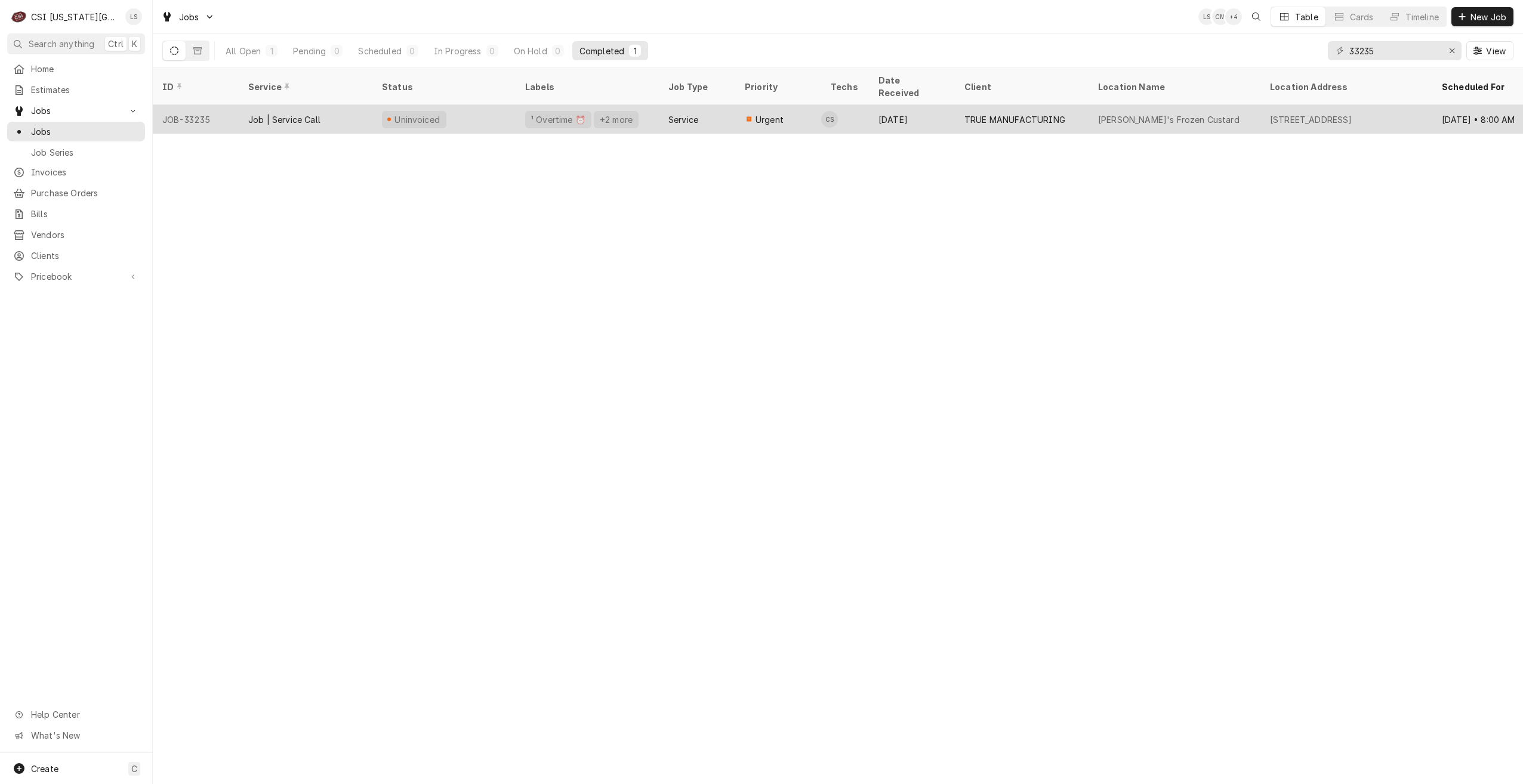
click at [641, 111] on div "¹ Overtime ⏰ +2 more" at bounding box center [587, 119] width 143 height 29
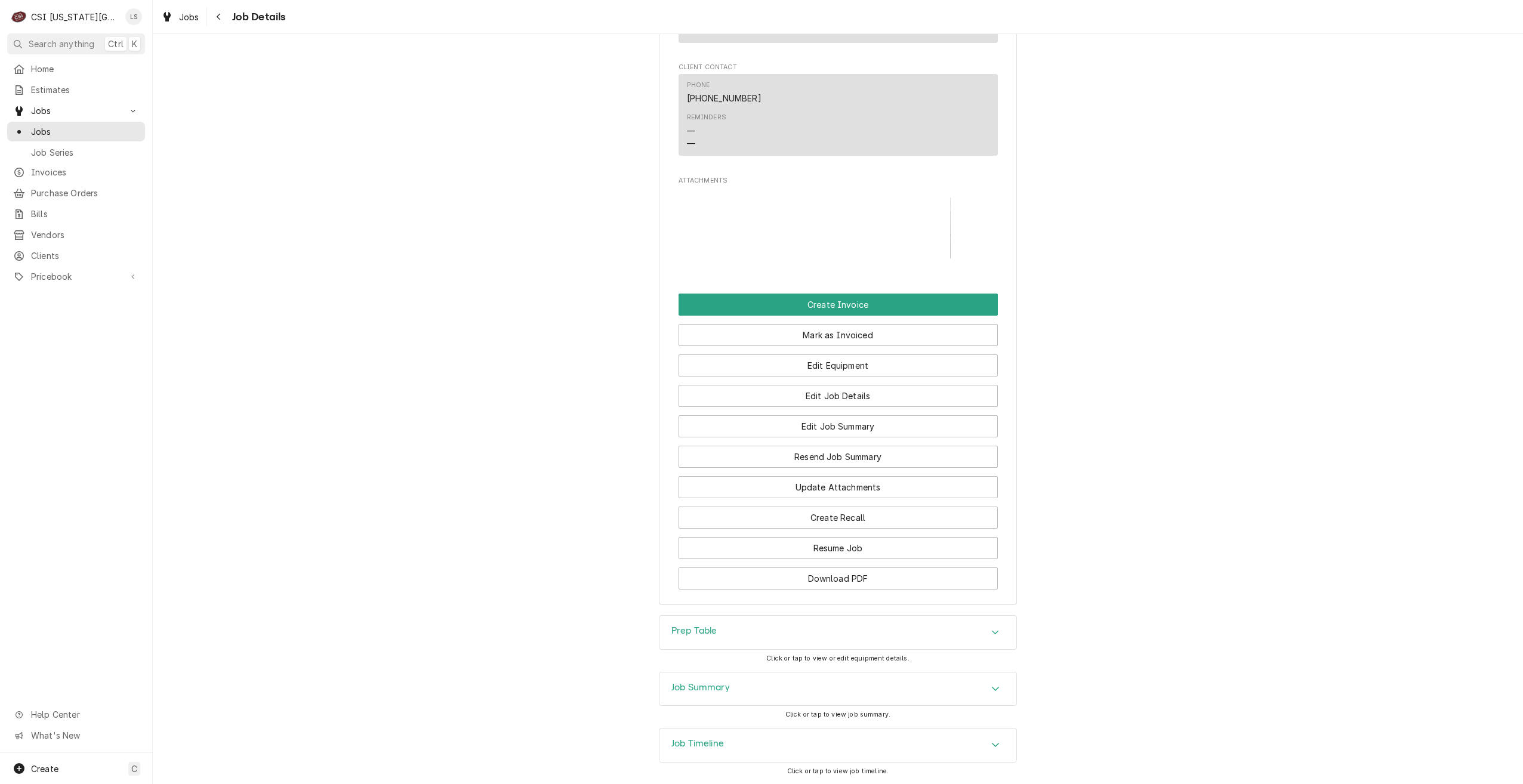
scroll to position [1643, 0]
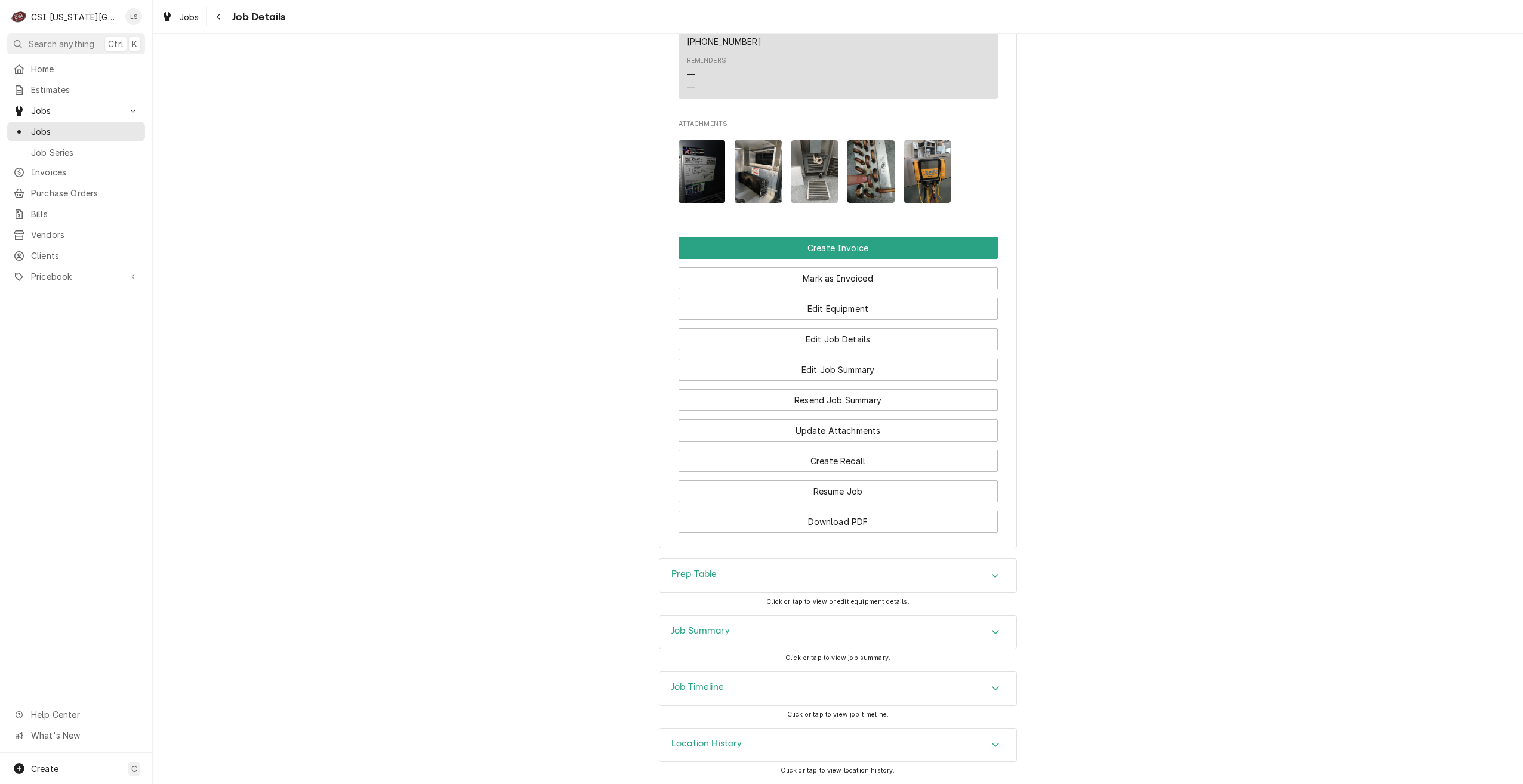
click at [890, 628] on div "Job Summary" at bounding box center [838, 632] width 357 height 33
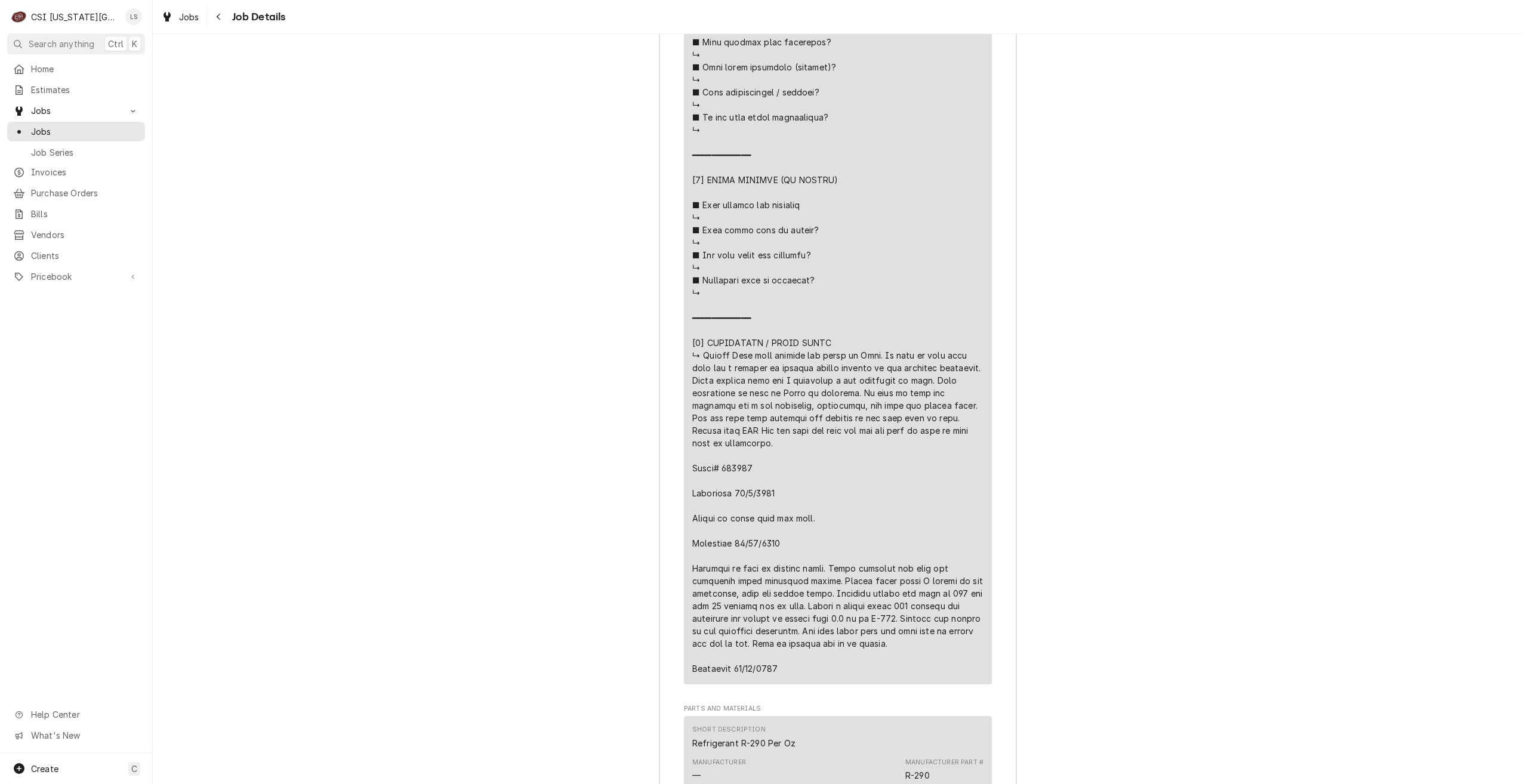
scroll to position [3461, 0]
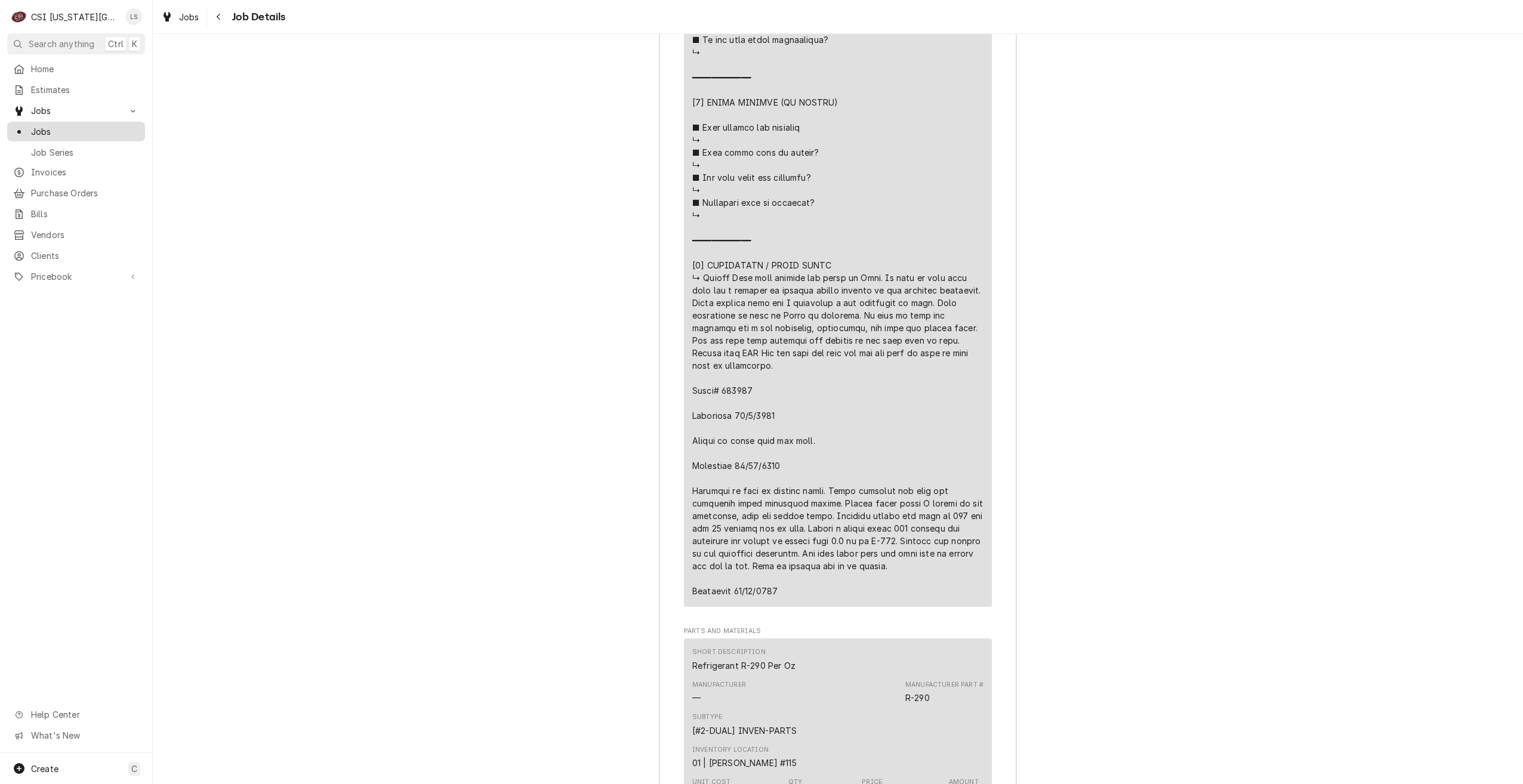
click at [80, 130] on span "Jobs" at bounding box center [85, 132] width 108 height 13
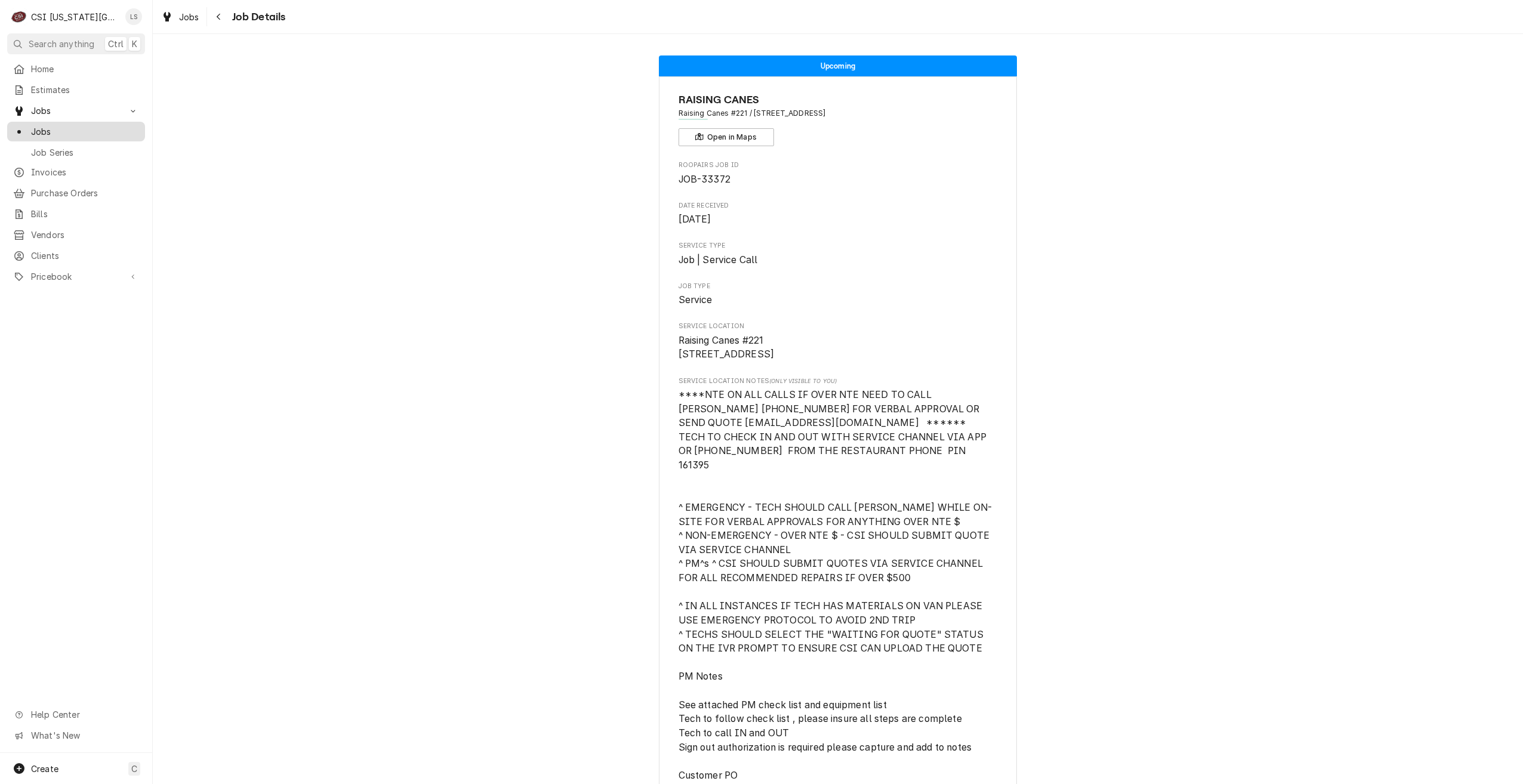
click at [111, 125] on span "Jobs" at bounding box center [85, 132] width 108 height 13
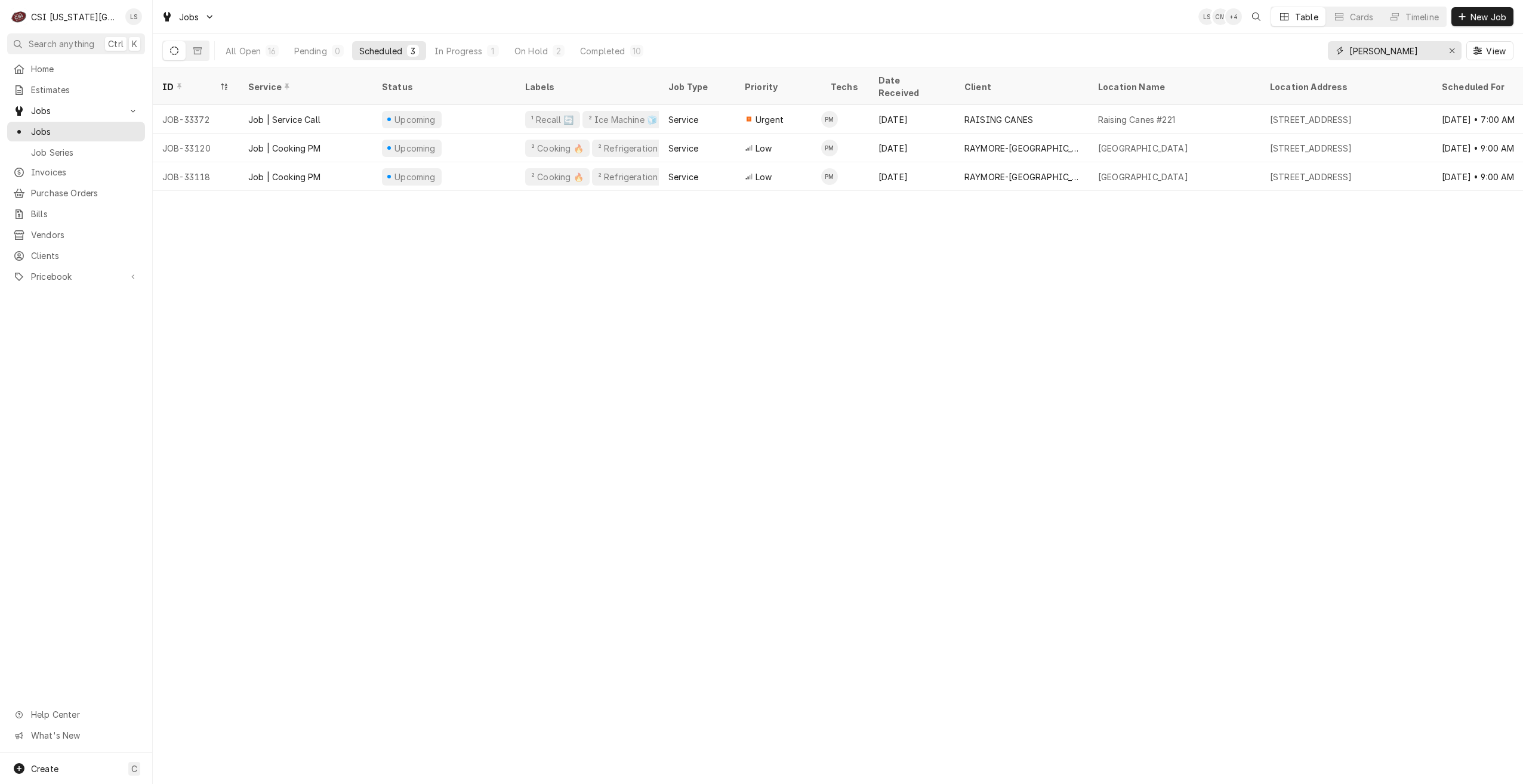
click at [1397, 51] on input "preston" at bounding box center [1394, 50] width 89 height 19
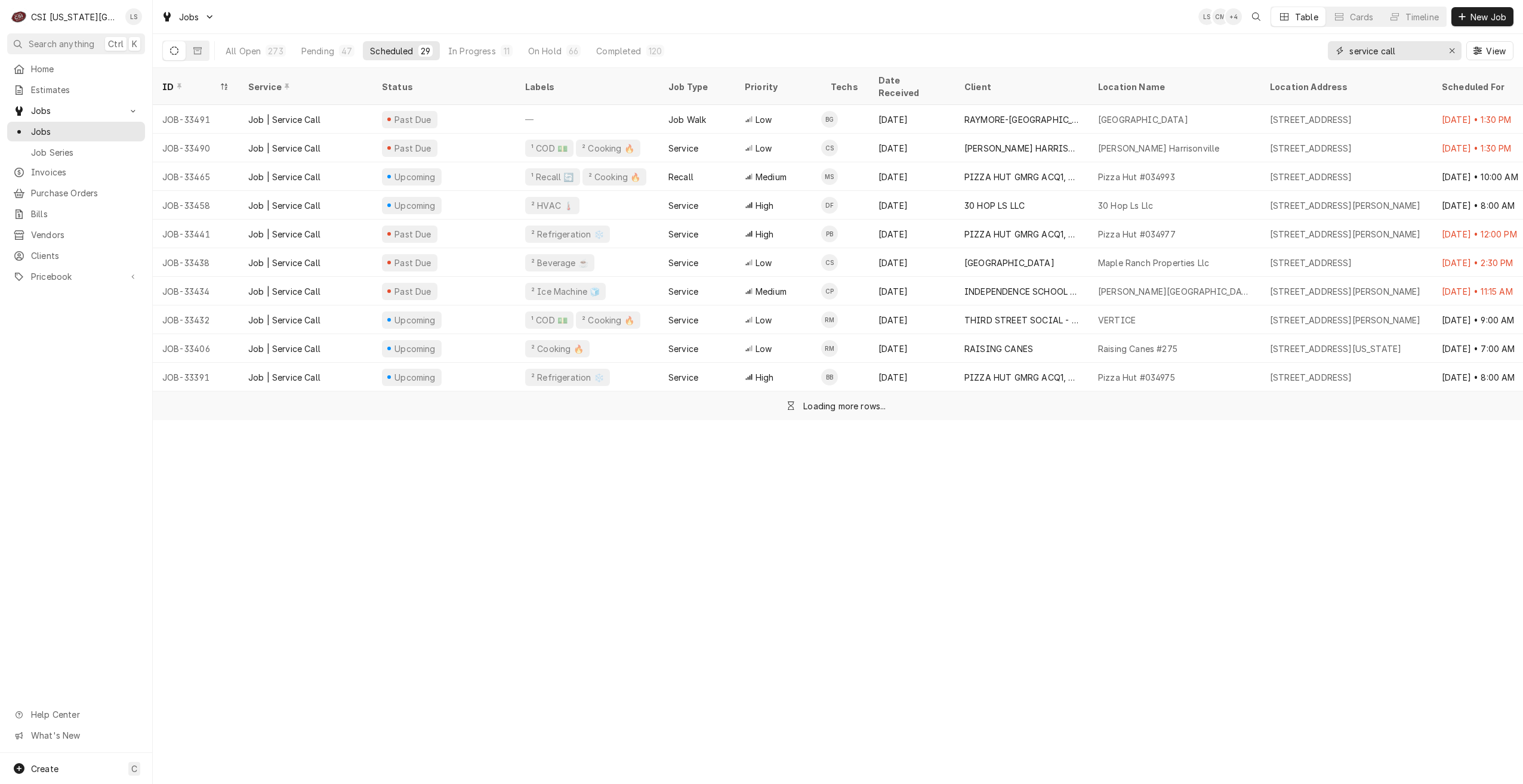
type input "service call"
click at [962, 28] on div "Jobs LS CM + 4 Table Cards Timeline New Job" at bounding box center [838, 16] width 1370 height 33
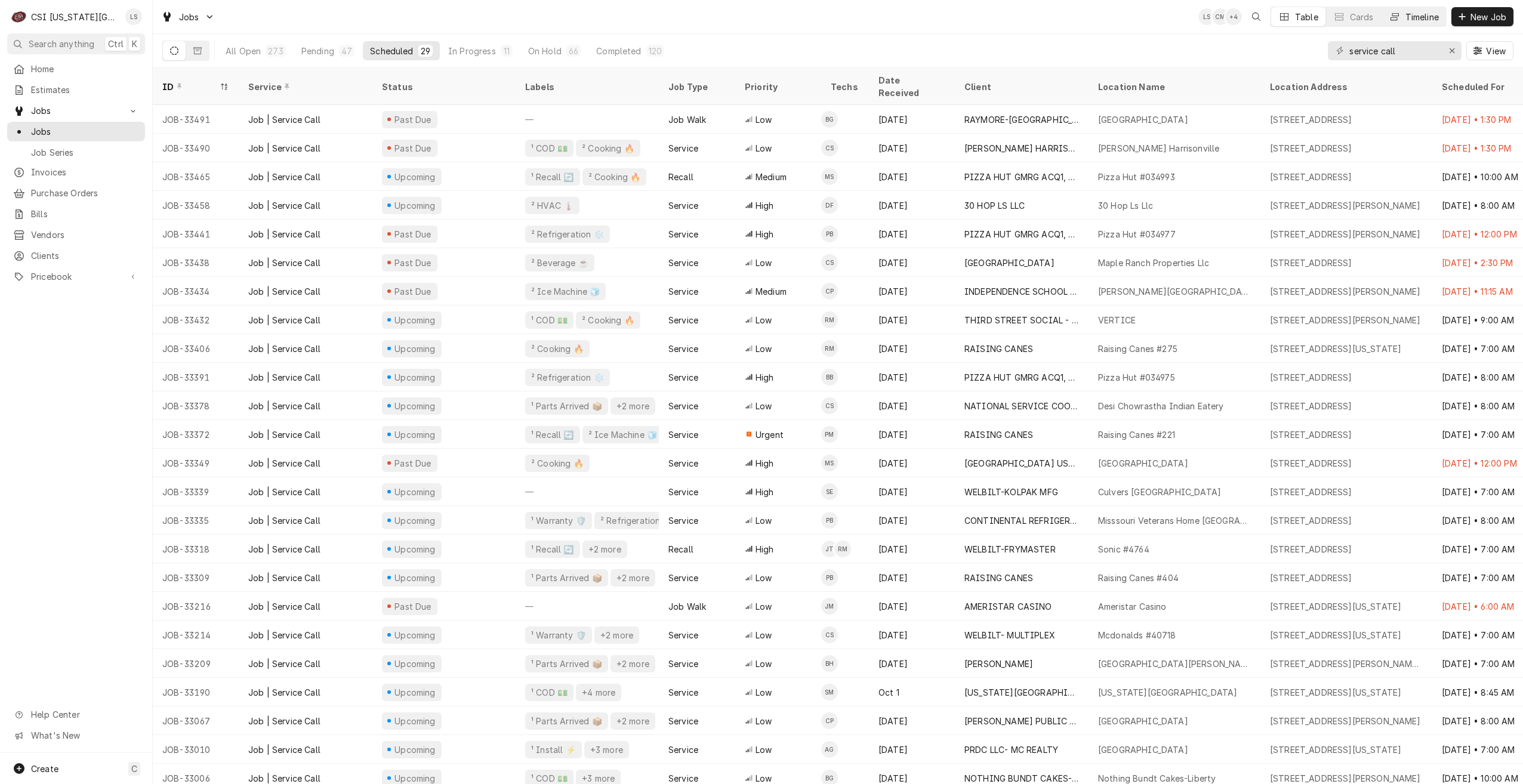
click at [1417, 21] on div "Timeline" at bounding box center [1422, 17] width 33 height 13
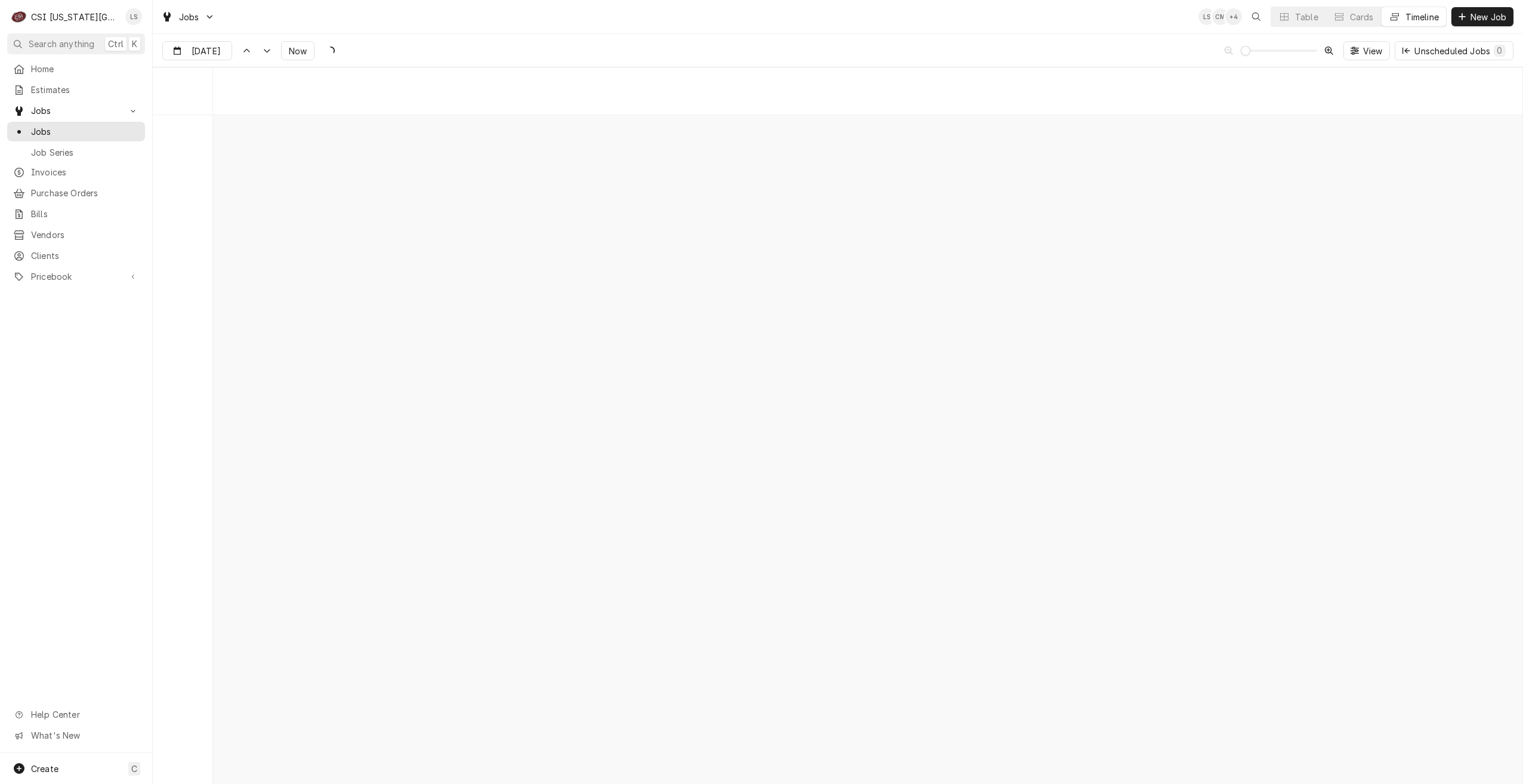
scroll to position [13704, 0]
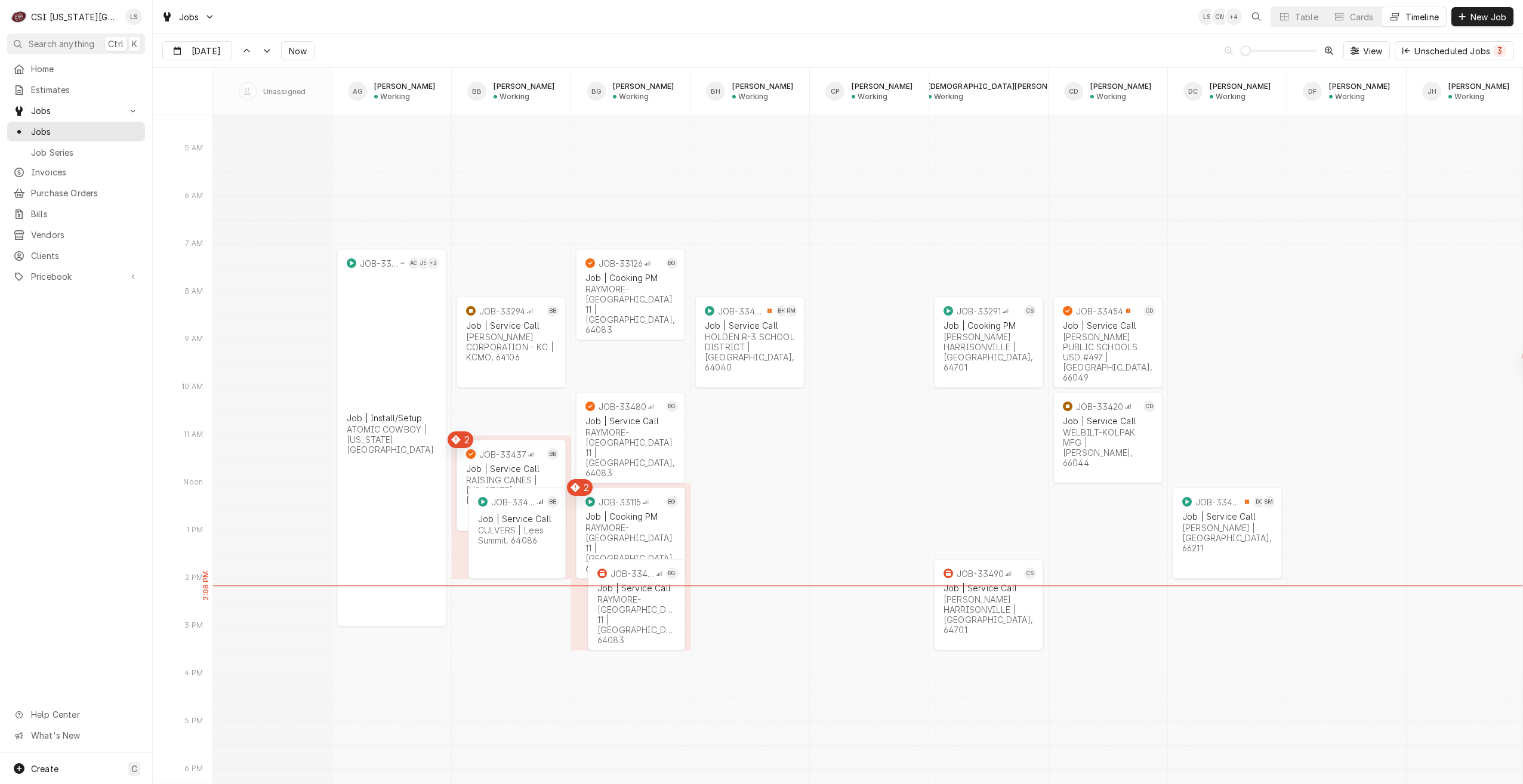
click at [954, 12] on div "Jobs LS CM + 4 Table Cards Timeline New Job" at bounding box center [838, 16] width 1370 height 33
click at [513, 27] on div "Jobs LS CM + 6 Table Cards Timeline New Job" at bounding box center [838, 16] width 1370 height 33
click at [378, 20] on div "Jobs LS CM + 7 Table Cards Timeline New Job" at bounding box center [838, 16] width 1370 height 33
click at [215, 51] on div "Dynamic Content Wrapper" at bounding box center [223, 51] width 17 height 19
click at [263, 175] on div "16" at bounding box center [261, 170] width 17 height 17
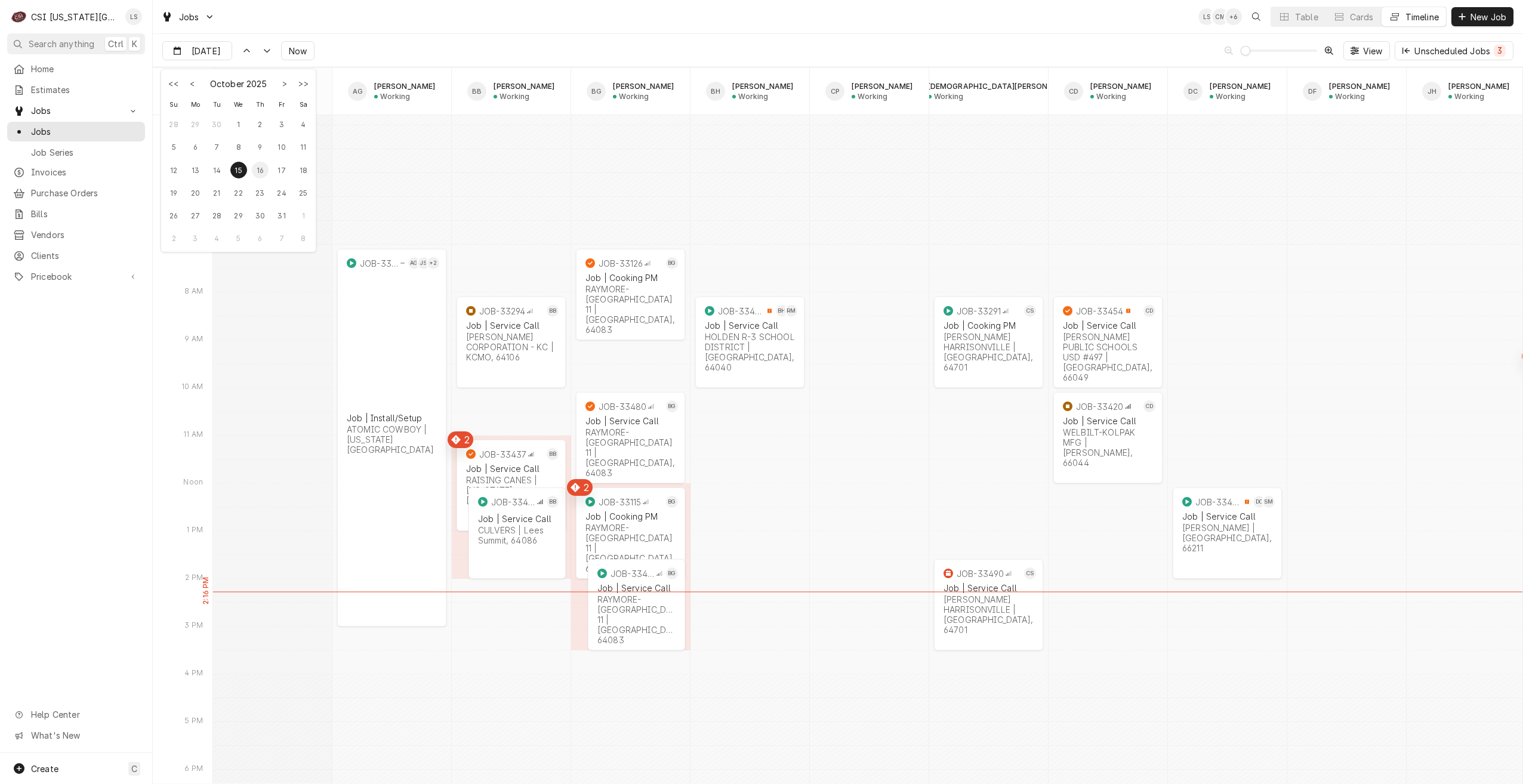
type input "[DATE]"
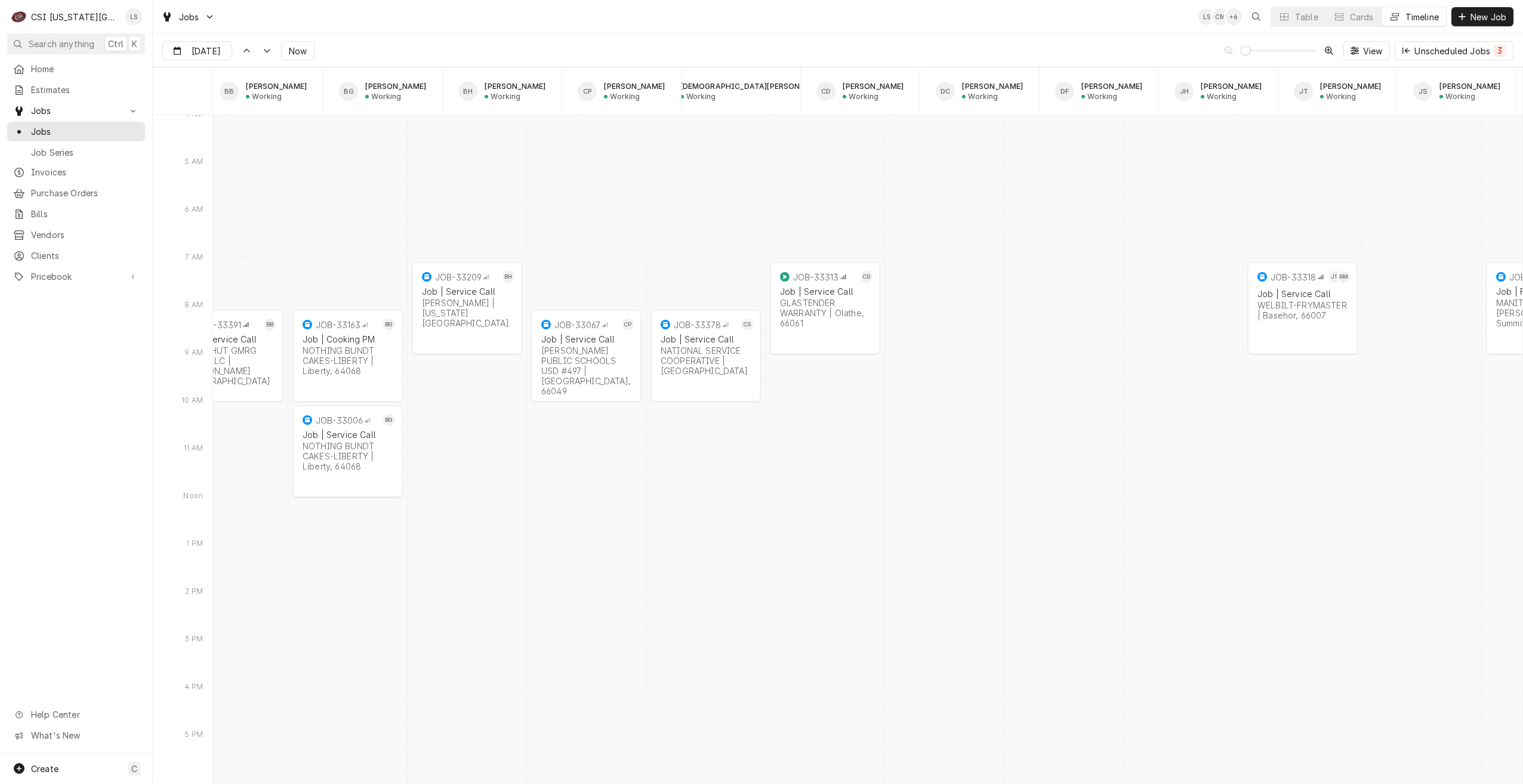
scroll to position [0, 248]
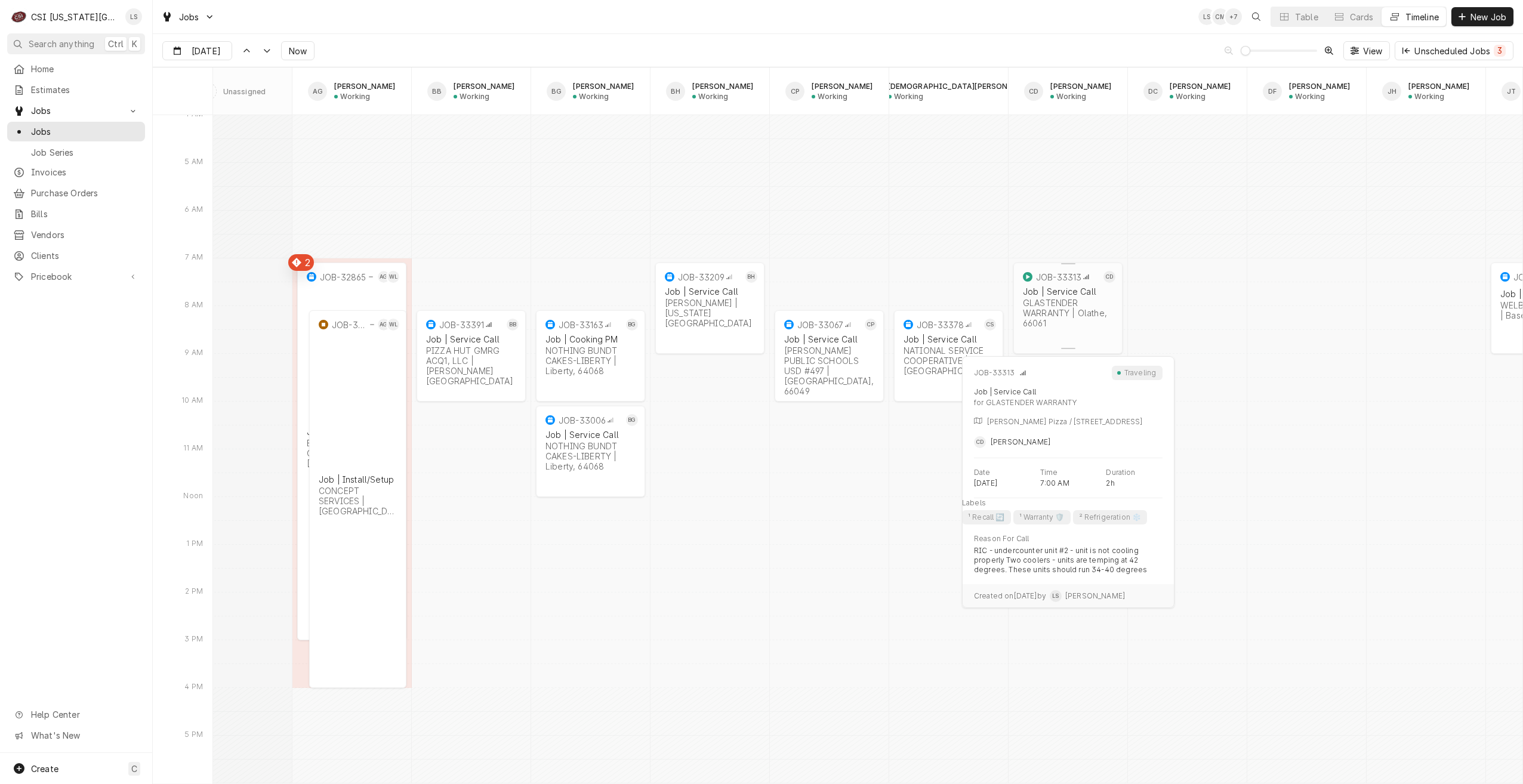
click at [1063, 321] on div "GLASTENDER WARRANTY | Olathe, 66061" at bounding box center [1068, 313] width 90 height 30
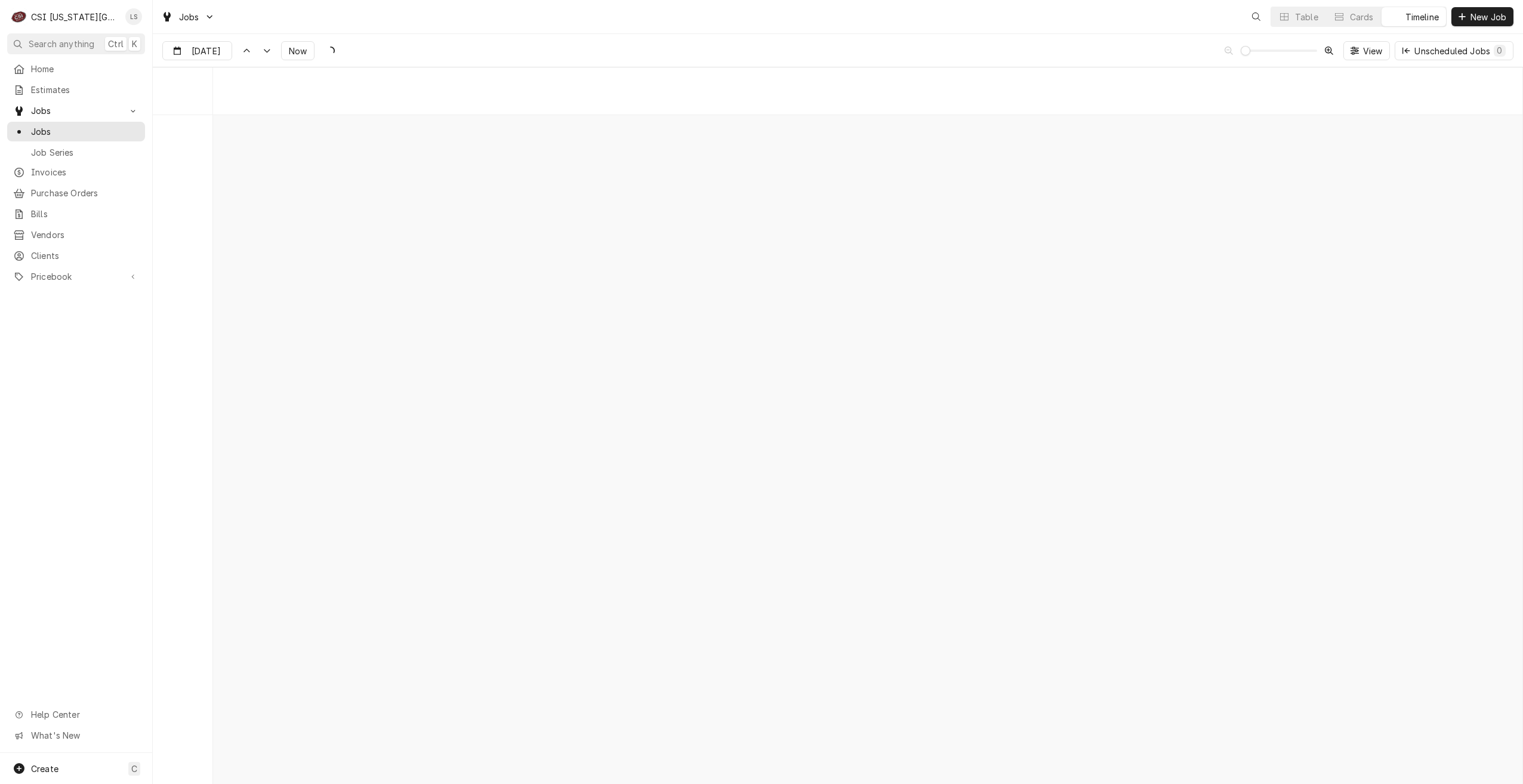
scroll to position [13704, 0]
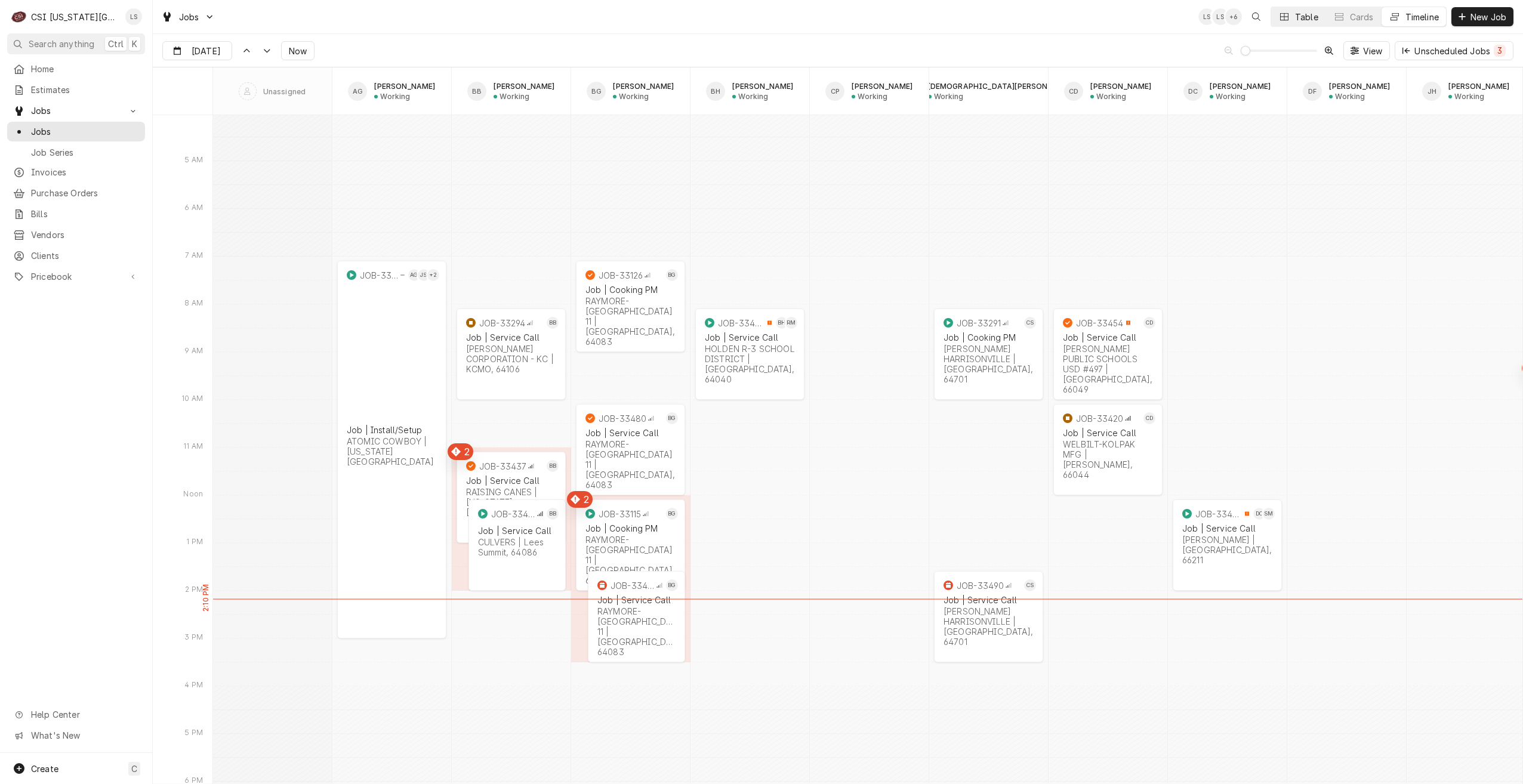
click at [1291, 23] on button "Table" at bounding box center [1298, 16] width 54 height 19
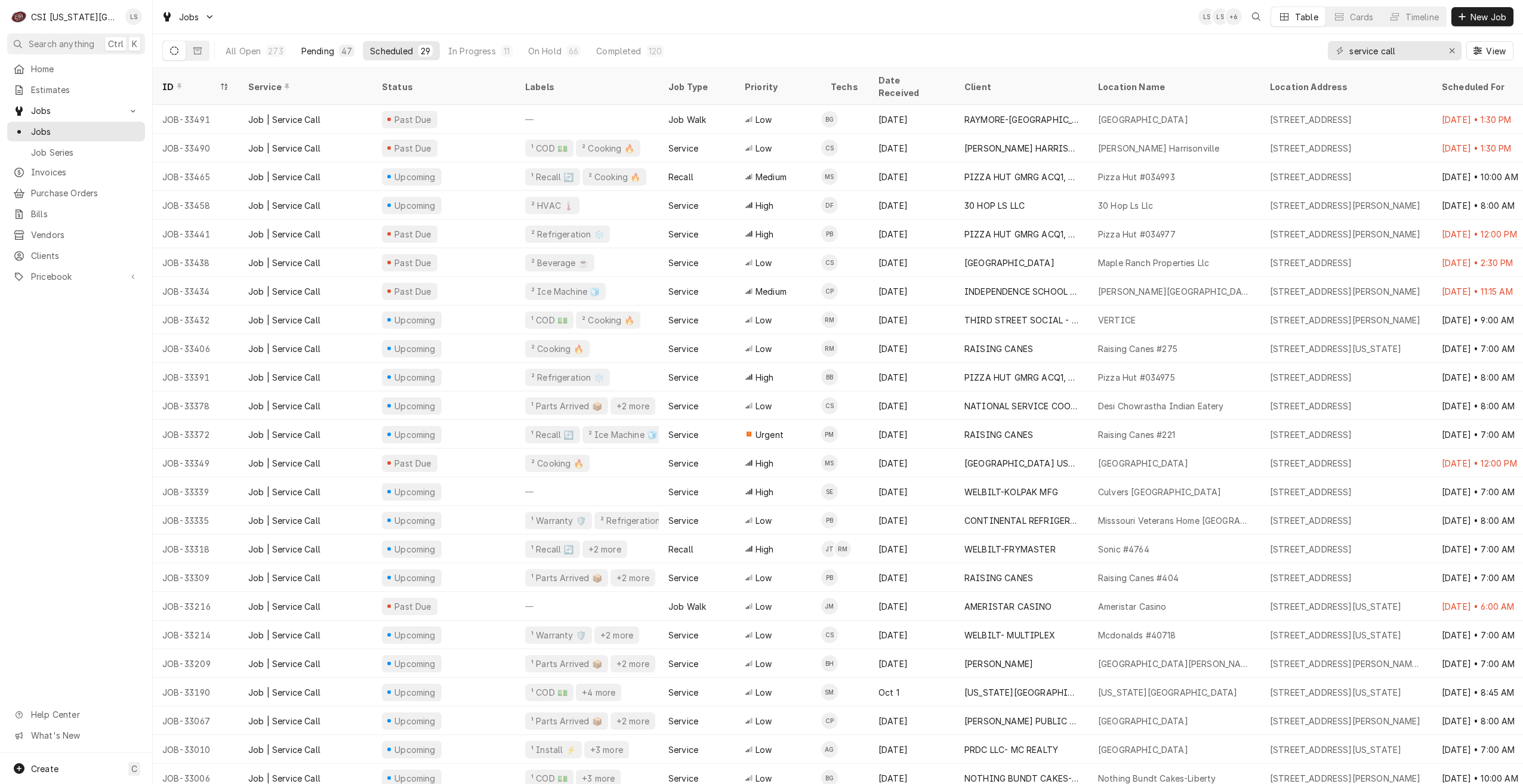
click at [306, 58] on button "Pending 47" at bounding box center [328, 50] width 68 height 19
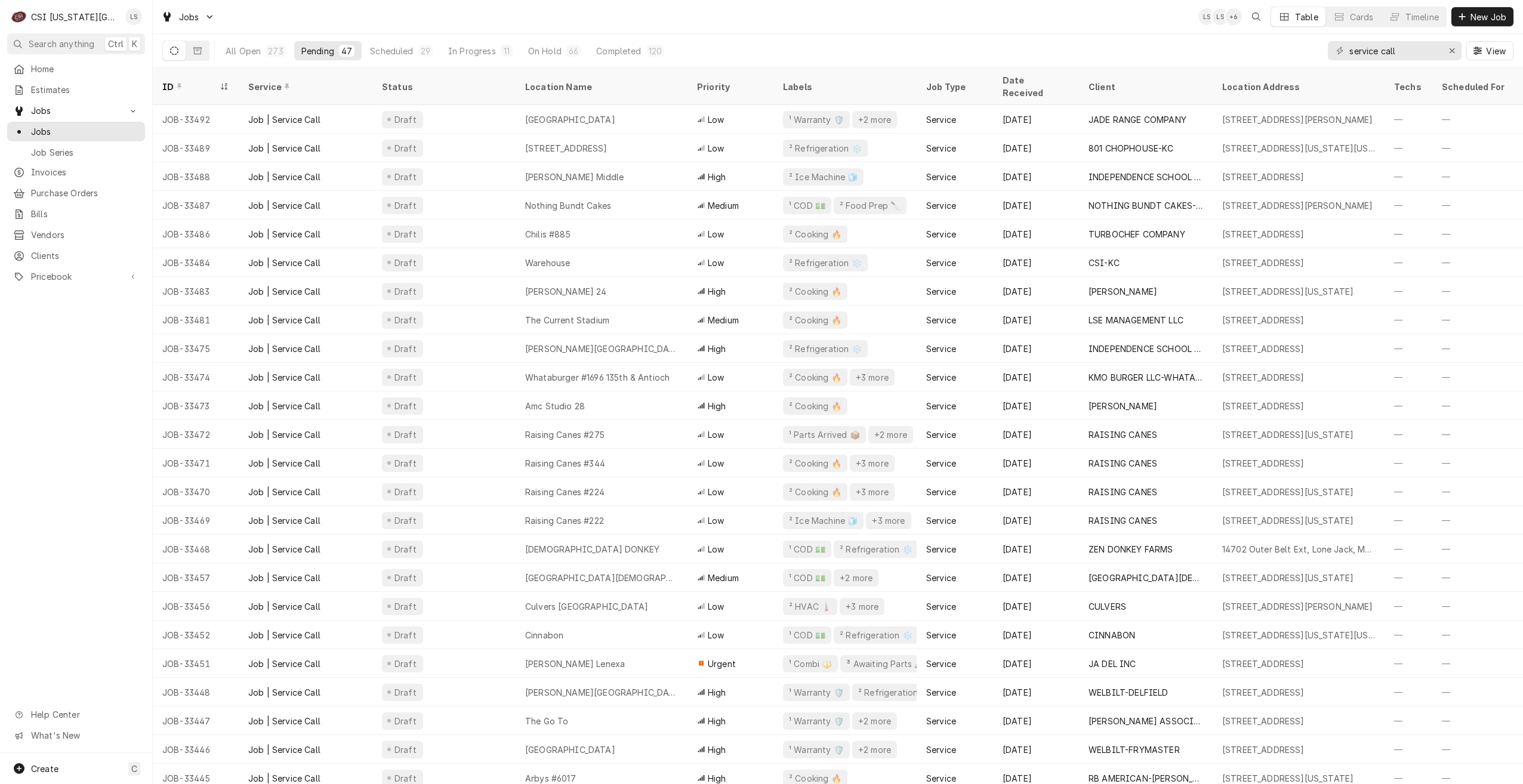
click at [969, 32] on div "Jobs LS LS + 6 Table Cards Timeline New Job" at bounding box center [838, 16] width 1370 height 33
click at [500, 26] on div "Jobs LS LS + 6 Table Cards Timeline New Job" at bounding box center [838, 16] width 1370 height 33
drag, startPoint x: 1415, startPoint y: 52, endPoint x: 1329, endPoint y: 52, distance: 86.0
click at [1329, 52] on div "service call" at bounding box center [1395, 50] width 134 height 19
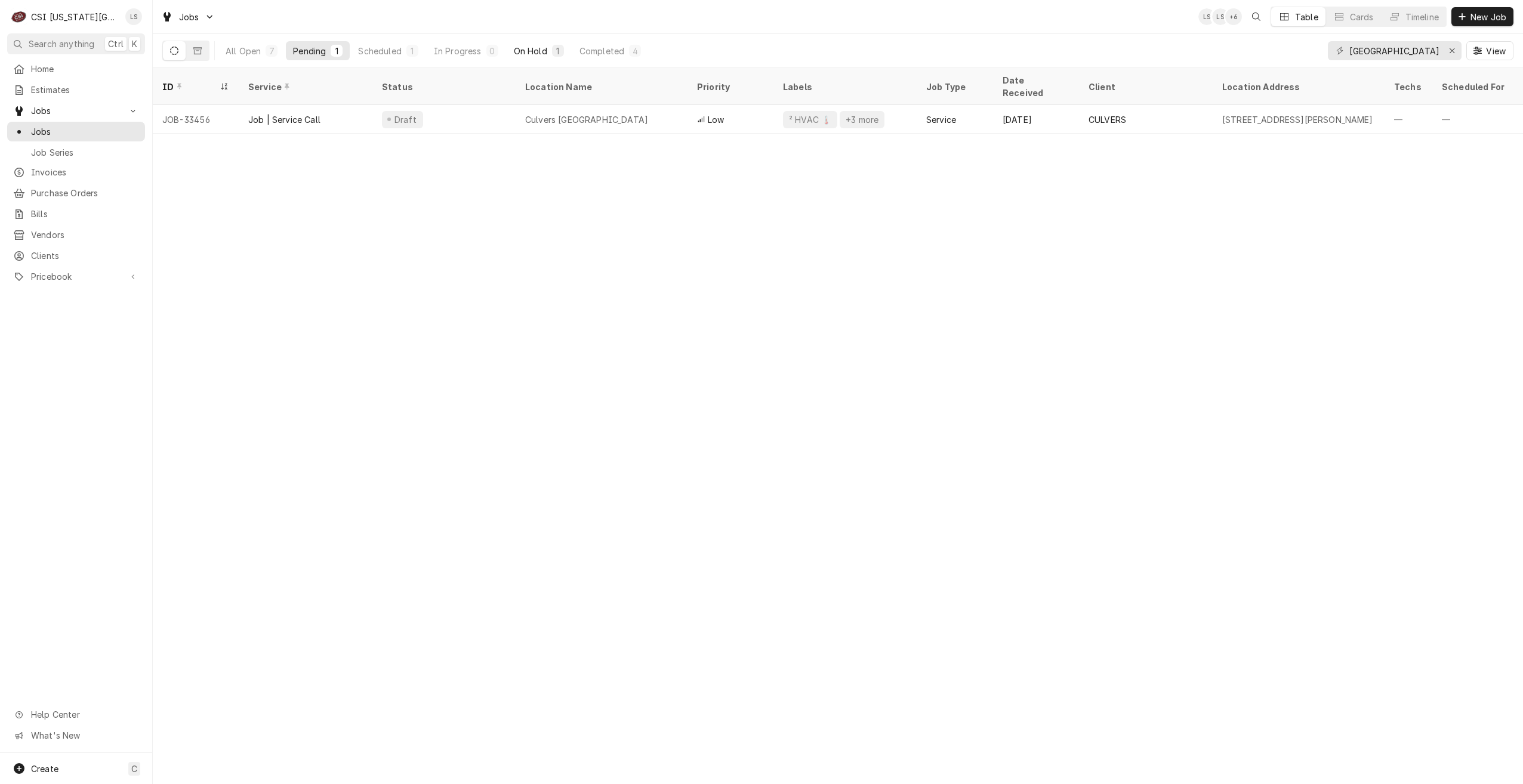
click at [523, 51] on div "On Hold" at bounding box center [530, 51] width 33 height 13
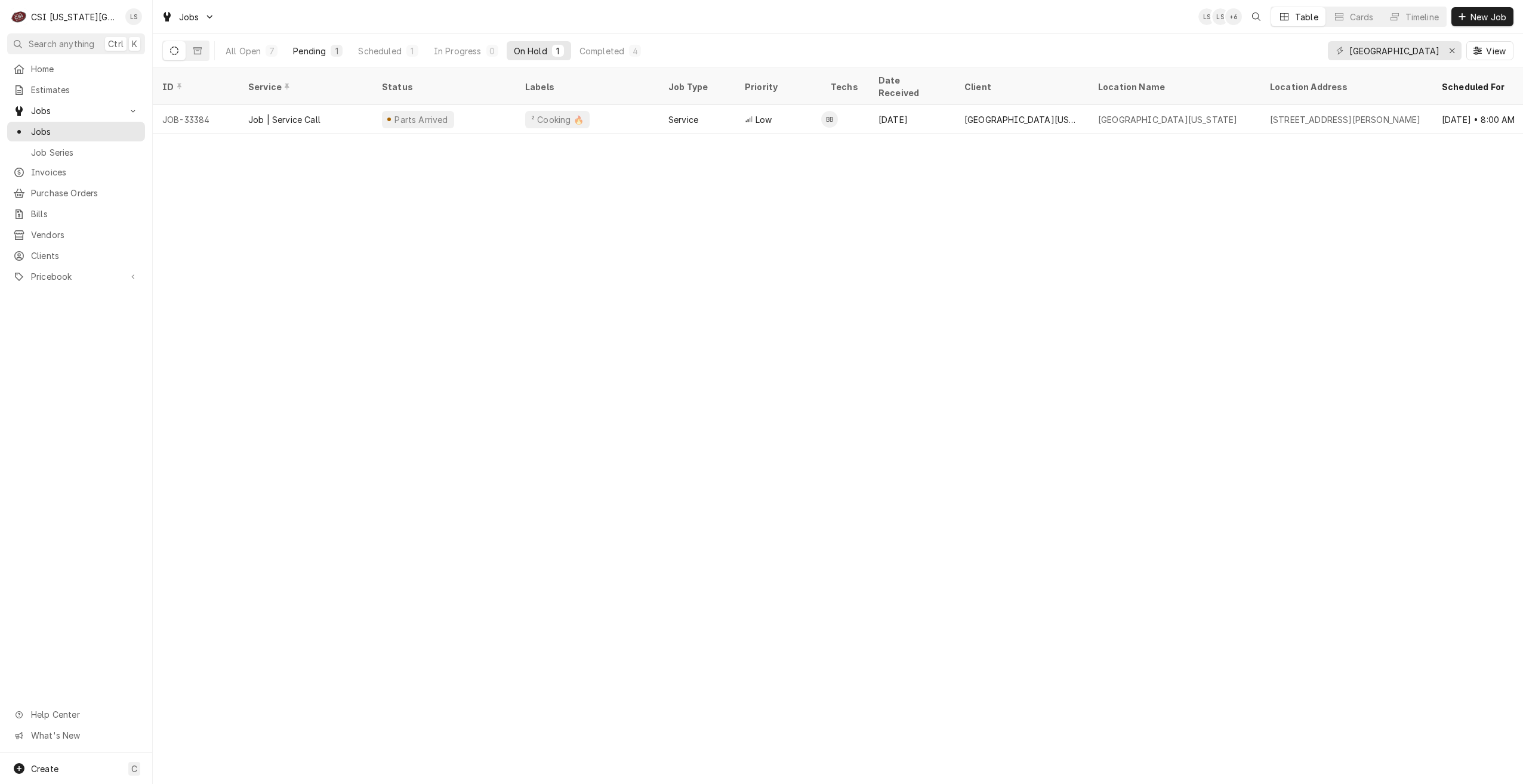
click at [315, 53] on div "Pending" at bounding box center [309, 51] width 33 height 13
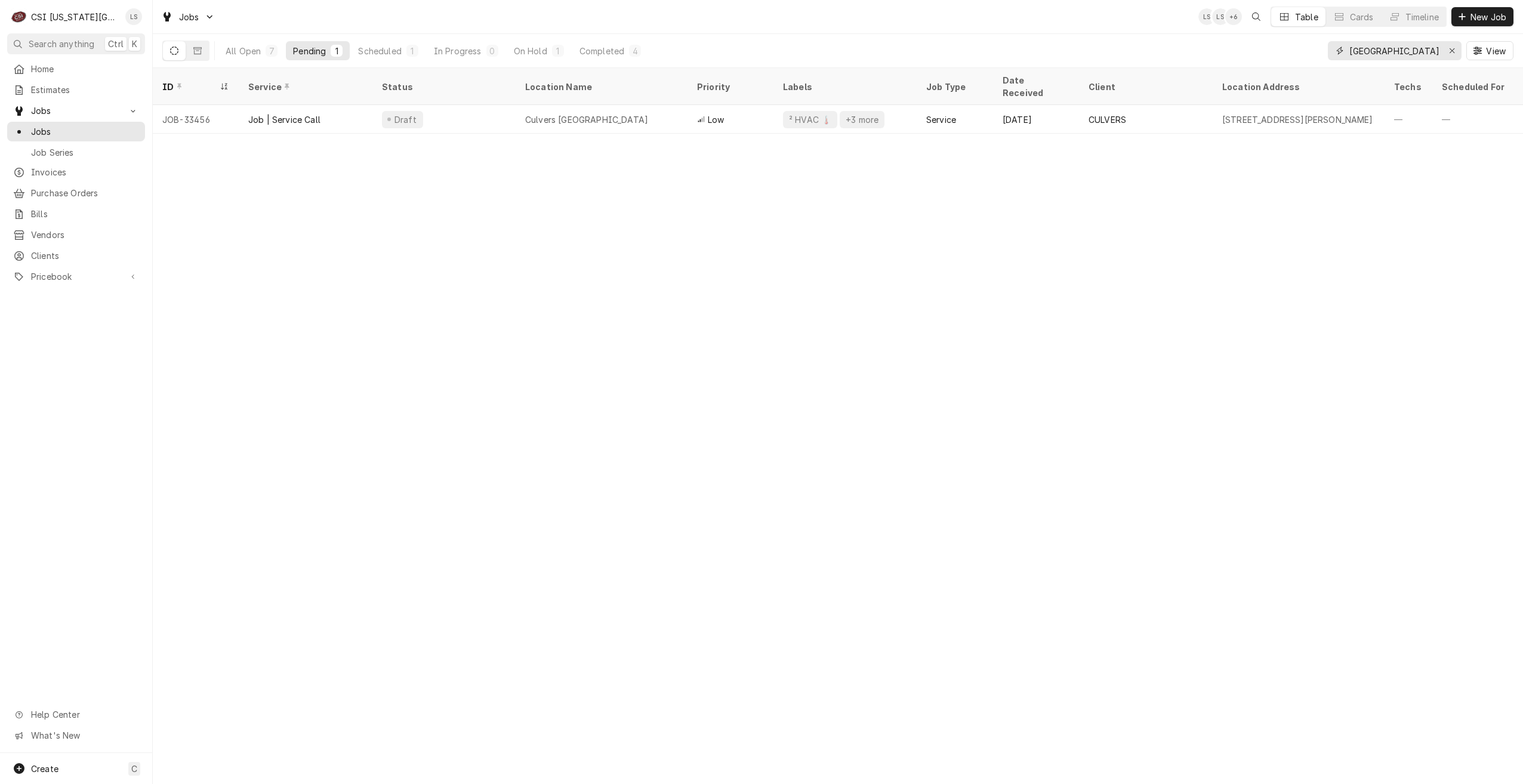
click at [1393, 58] on input "warrensburg" at bounding box center [1394, 50] width 89 height 19
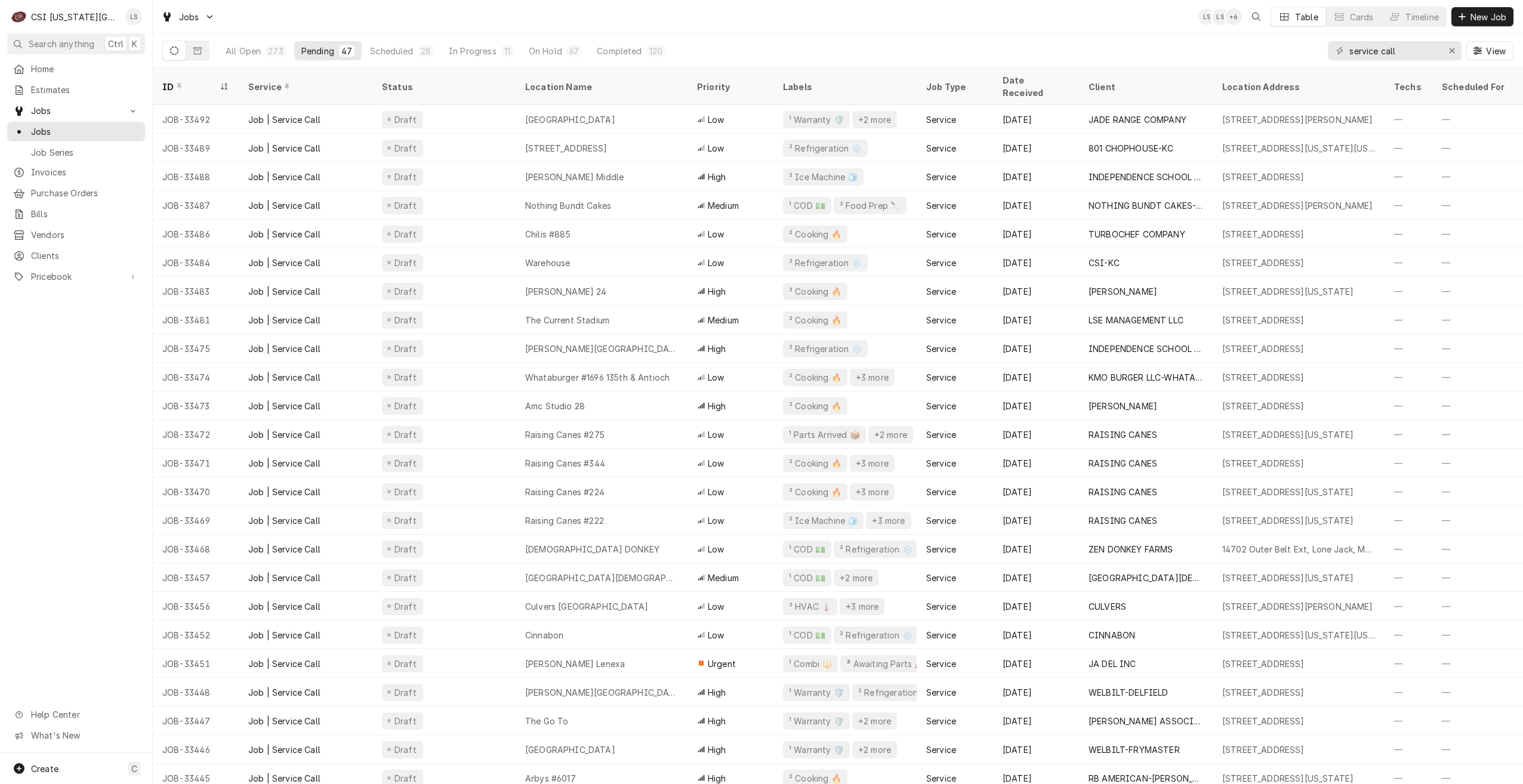
click at [1132, 18] on div "Jobs LS LS + 6 Table Cards Timeline New Job" at bounding box center [838, 16] width 1370 height 33
click at [1132, 18] on div "Jobs LS LS + 8 Table Cards Timeline New Job" at bounding box center [838, 16] width 1370 height 33
click at [1132, 18] on div "Jobs LS LS + 7 Table Cards Timeline New Job" at bounding box center [838, 16] width 1370 height 33
click at [909, 41] on div "All Open 273 Pending 47 Scheduled 28 In Progress 11 On Hold 67 Completed 120 se…" at bounding box center [838, 50] width 1351 height 33
click at [471, 9] on div "Jobs LS LS + 7 Table Cards Timeline New Job" at bounding box center [838, 16] width 1370 height 33
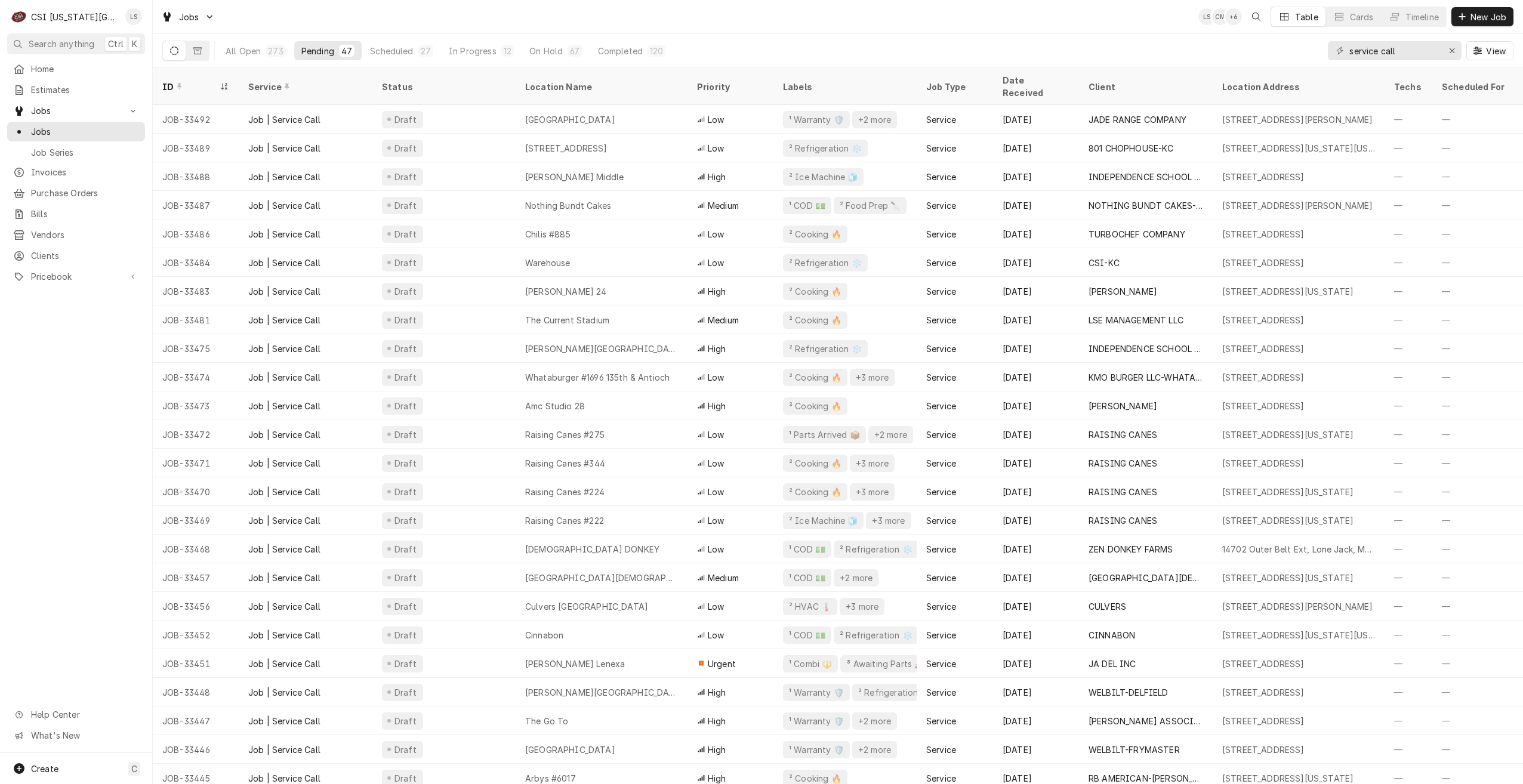
click at [471, 9] on div "Jobs LS CM + 6 Table Cards Timeline New Job" at bounding box center [838, 16] width 1370 height 33
click at [489, 19] on div "Jobs LS CM + 6 Table Cards Timeline New Job" at bounding box center [838, 16] width 1370 height 33
click at [594, 12] on div "Jobs LS CM + 6 Table Cards Timeline New Job" at bounding box center [838, 16] width 1370 height 33
drag, startPoint x: 1424, startPoint y: 52, endPoint x: 1303, endPoint y: 50, distance: 121.0
click at [1303, 50] on div "All Open 273 Pending 47 Scheduled 27 In Progress 12 On Hold 67 Completed 120 se…" at bounding box center [838, 50] width 1351 height 33
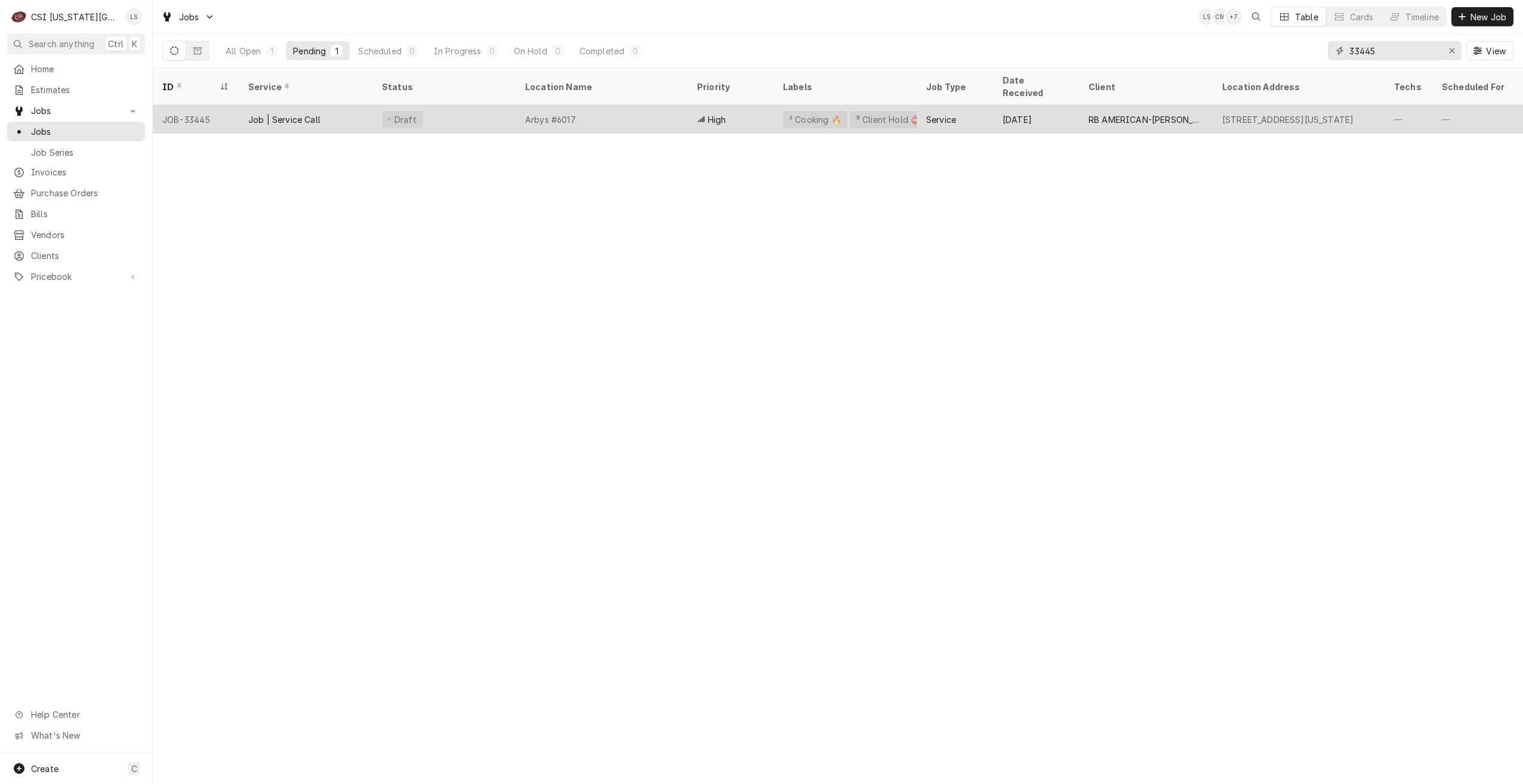
type input "33445"
click at [685, 106] on div "Arbys #6017" at bounding box center [602, 119] width 172 height 29
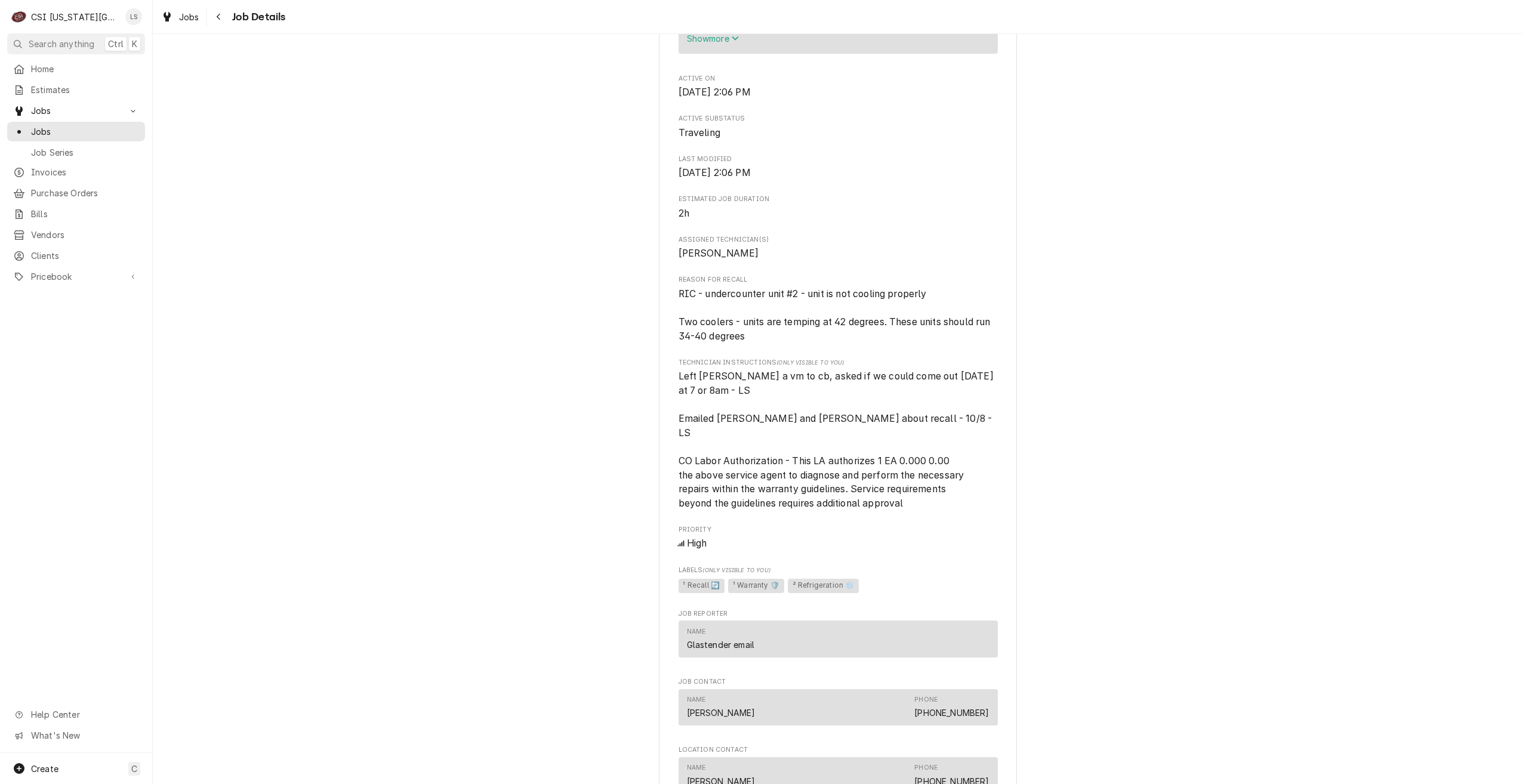
scroll to position [895, 0]
click at [1169, 174] on div "Traveling GLASTENDER WARRANTY [PERSON_NAME] Pizza / [STREET_ADDRESS] Open in Ma…" at bounding box center [838, 246] width 1370 height 2189
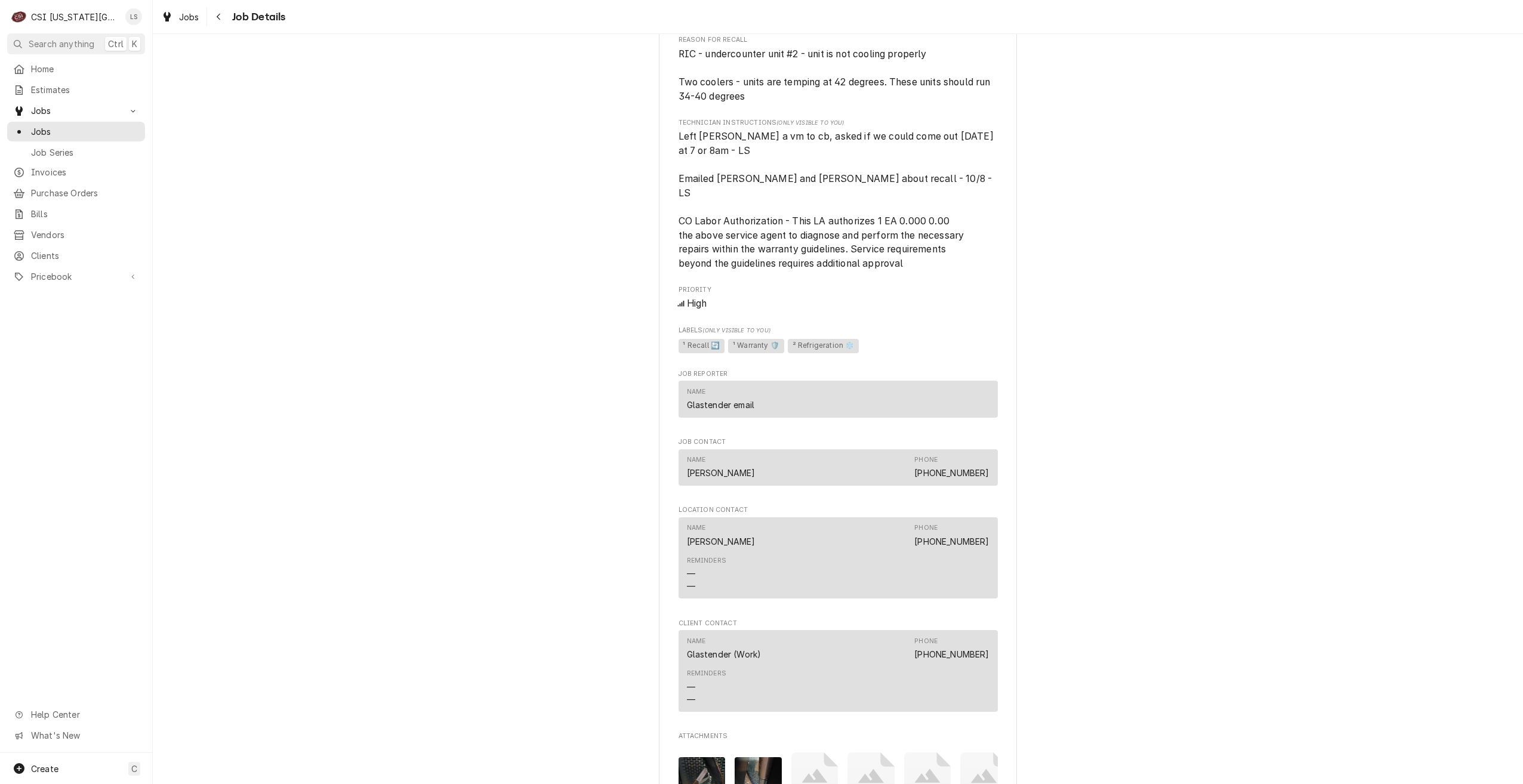
scroll to position [1134, 0]
click at [109, 127] on span "Jobs" at bounding box center [85, 132] width 108 height 13
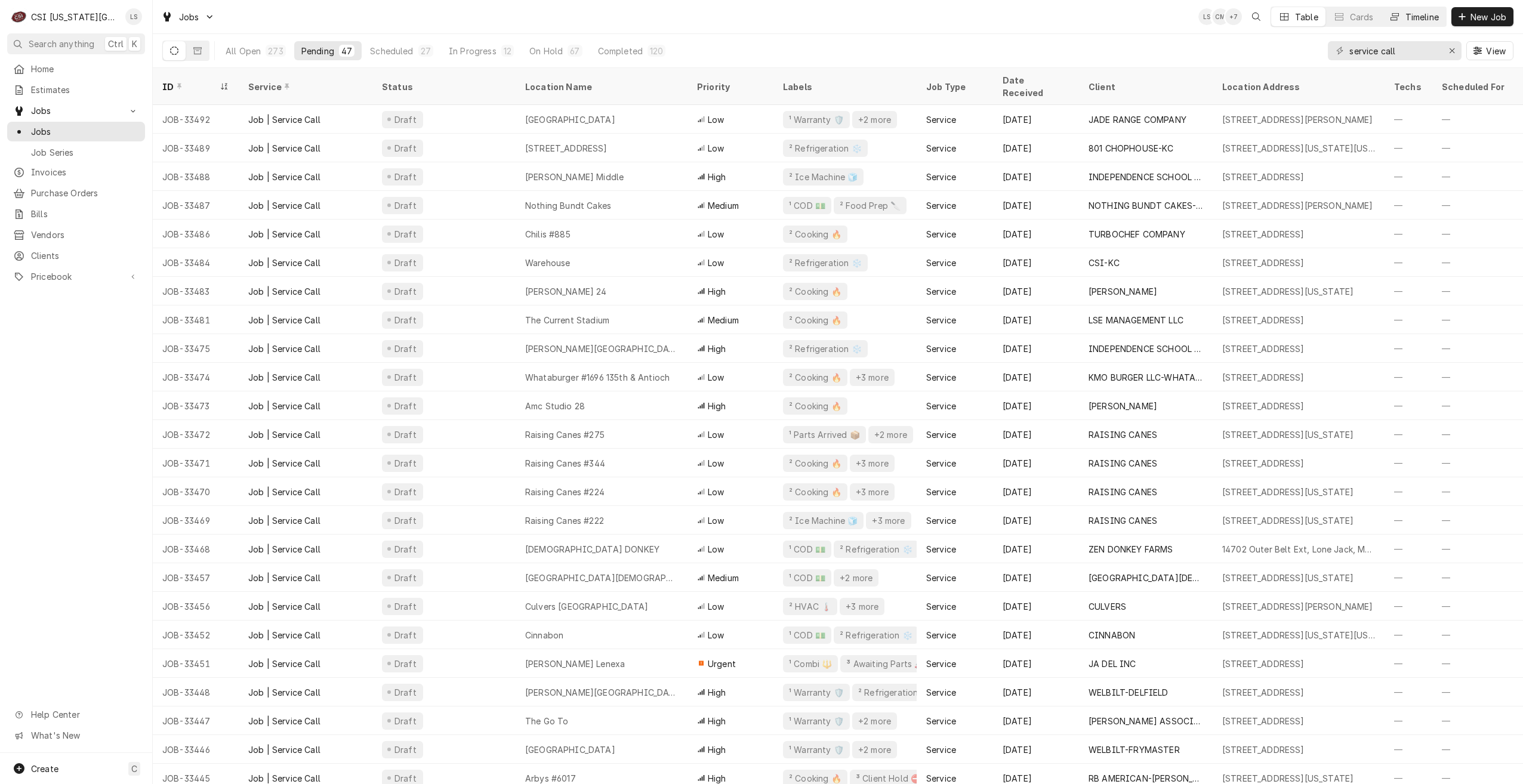
click at [1393, 11] on div "Dynamic Content Wrapper" at bounding box center [1395, 16] width 12 height 12
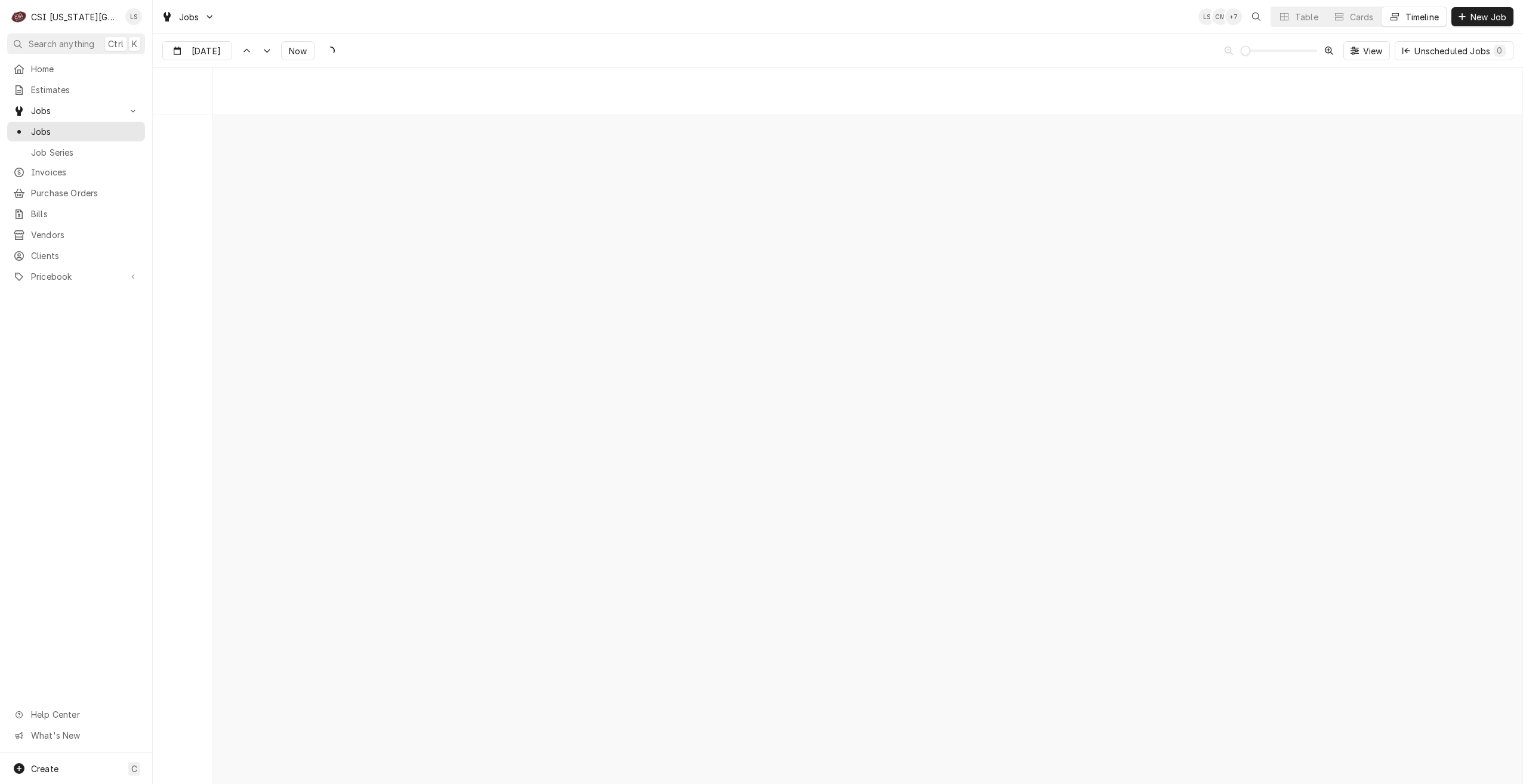
scroll to position [13715, 0]
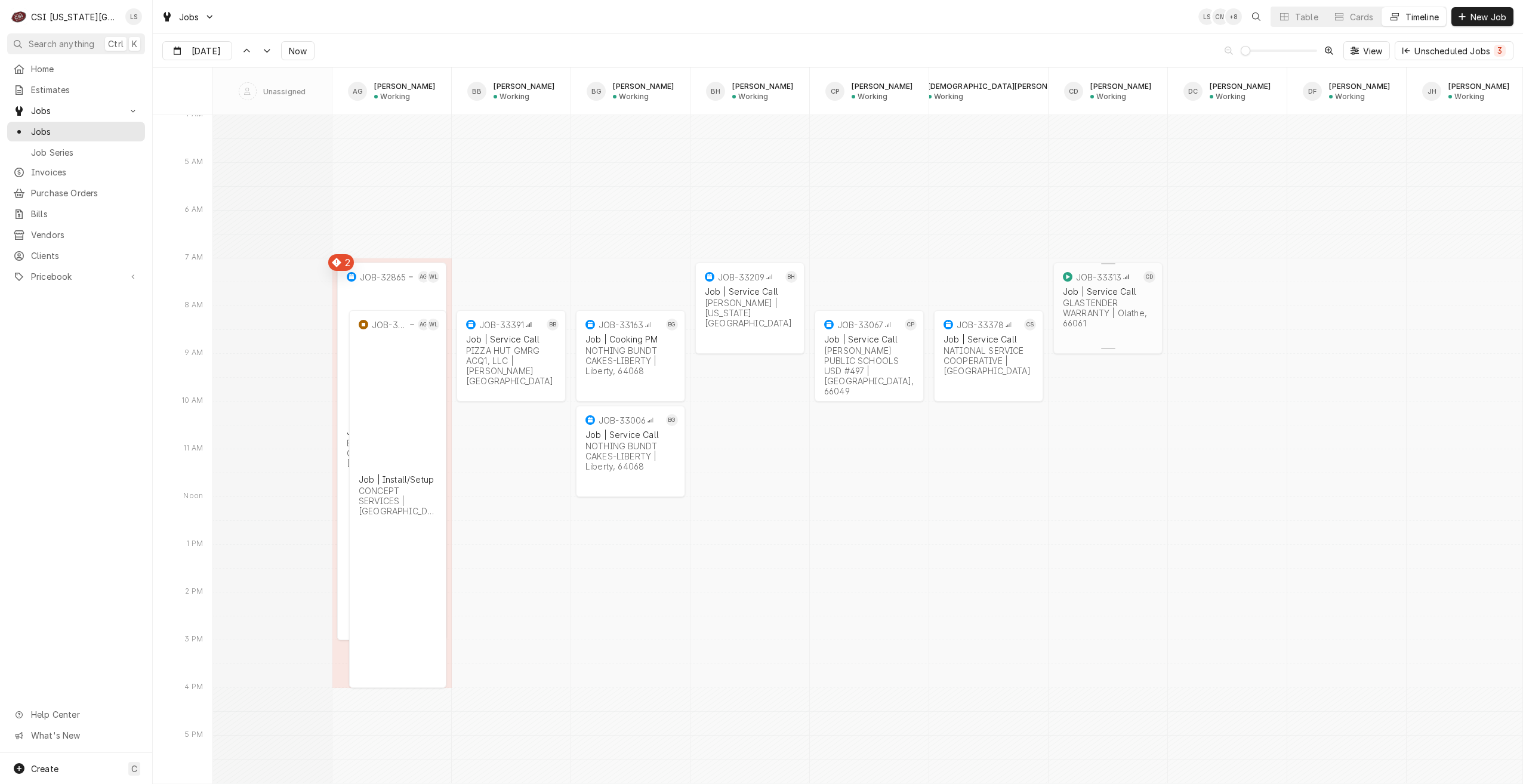
click at [1098, 326] on div "Job | Service Call GLASTENDER WARRANTY | Olathe, 66061" at bounding box center [1108, 307] width 95 height 46
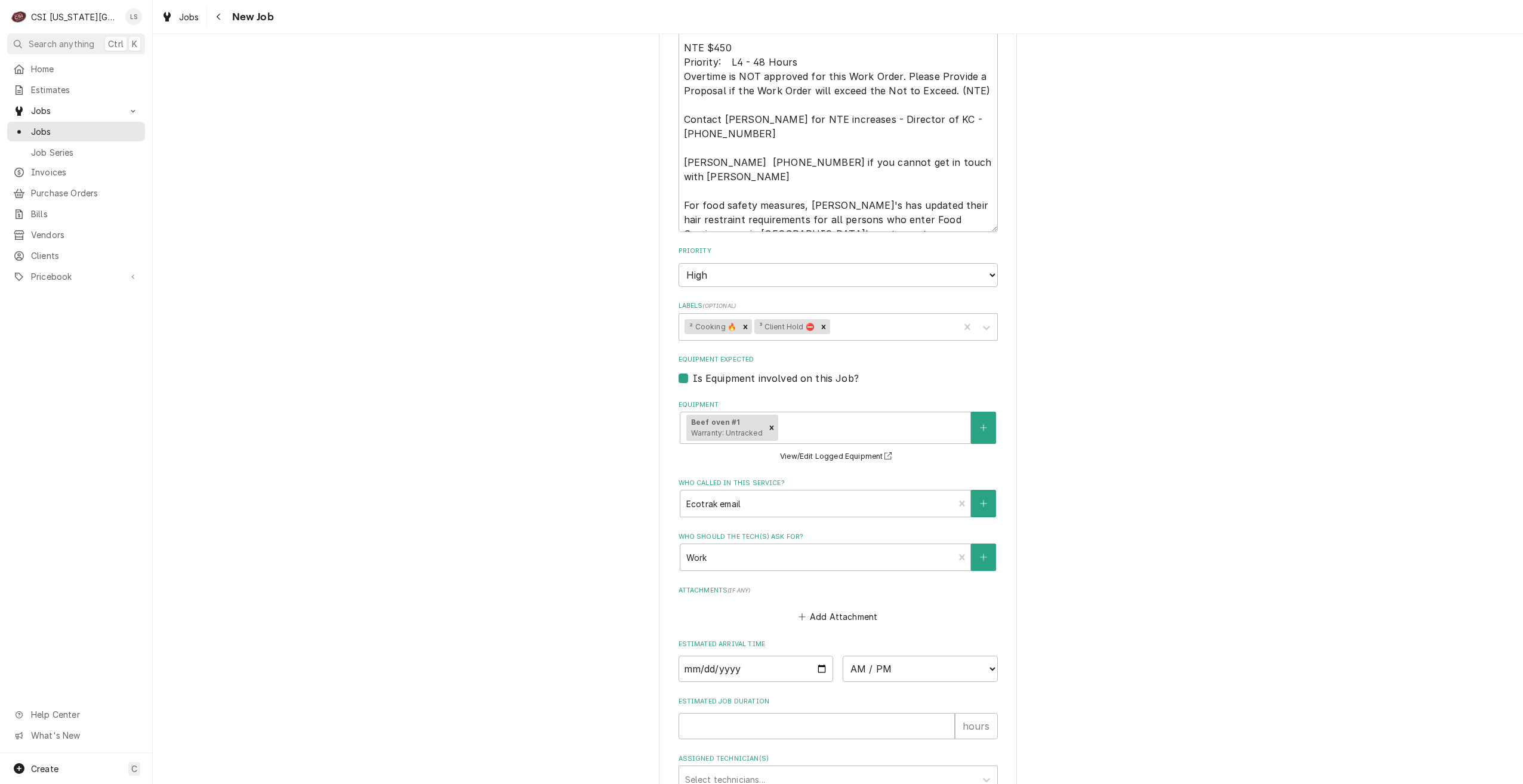
scroll to position [1188, 0]
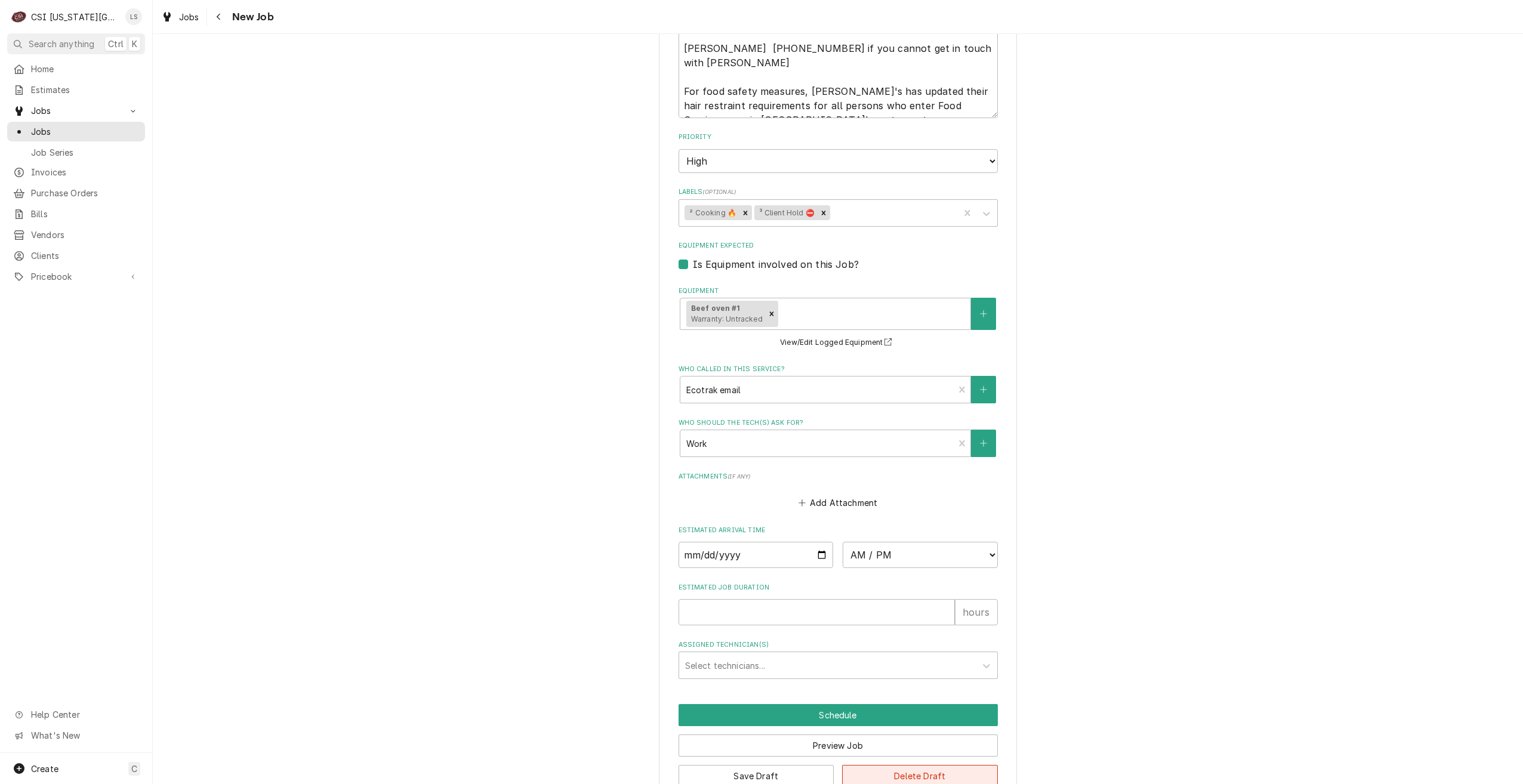
click at [936, 765] on button "Delete Draft" at bounding box center [919, 776] width 156 height 22
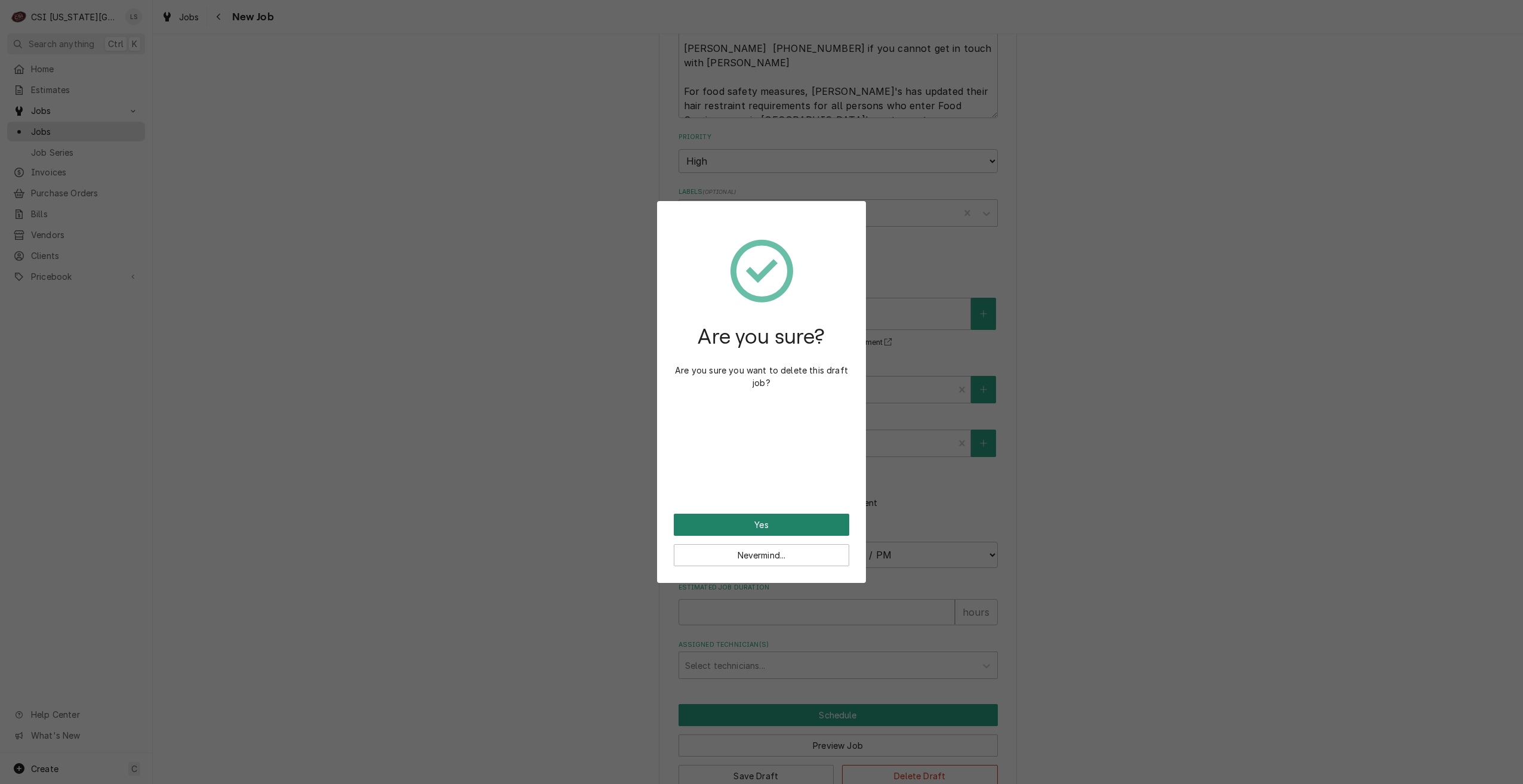
click at [788, 527] on button "Yes" at bounding box center [762, 524] width 175 height 22
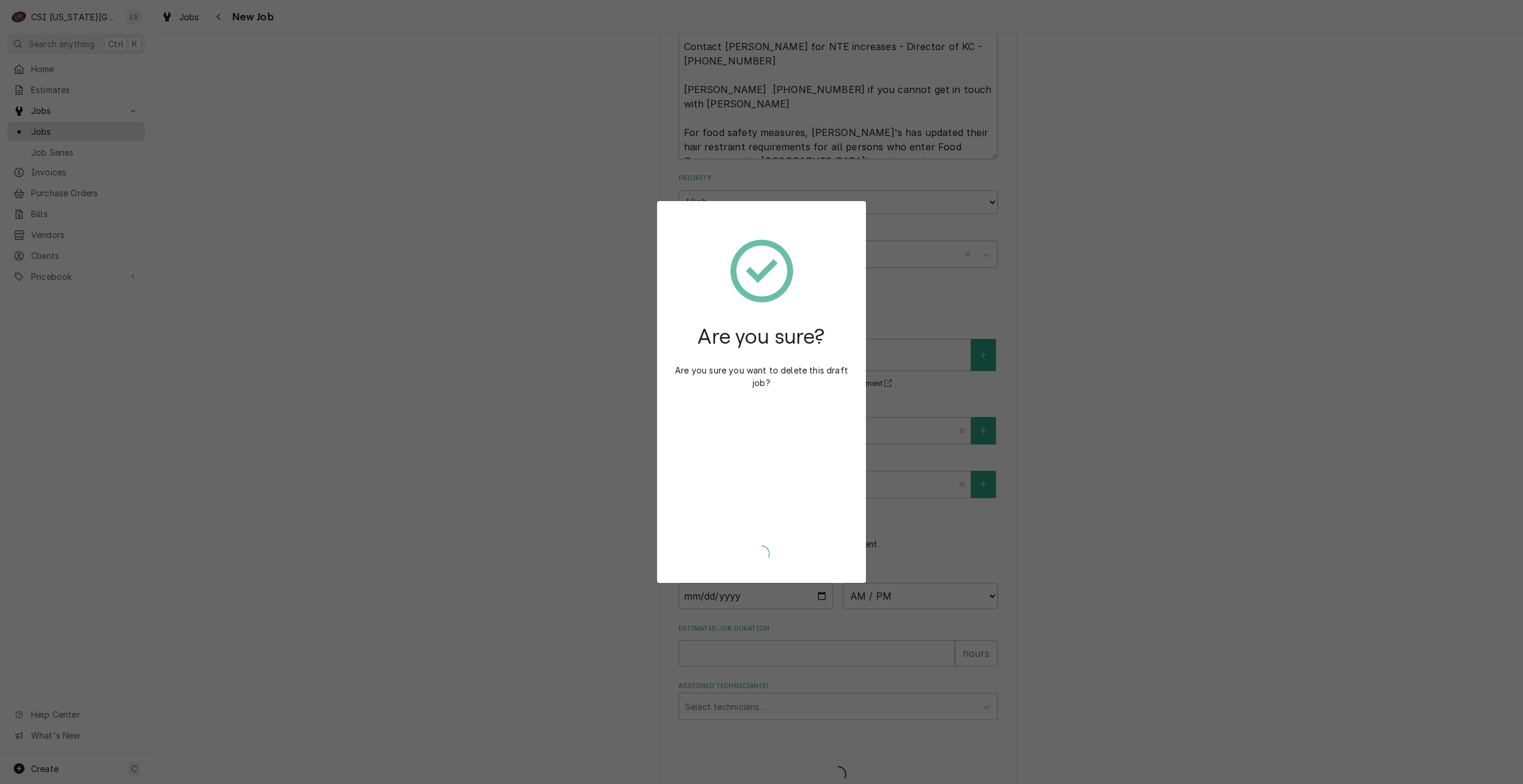
type textarea "x"
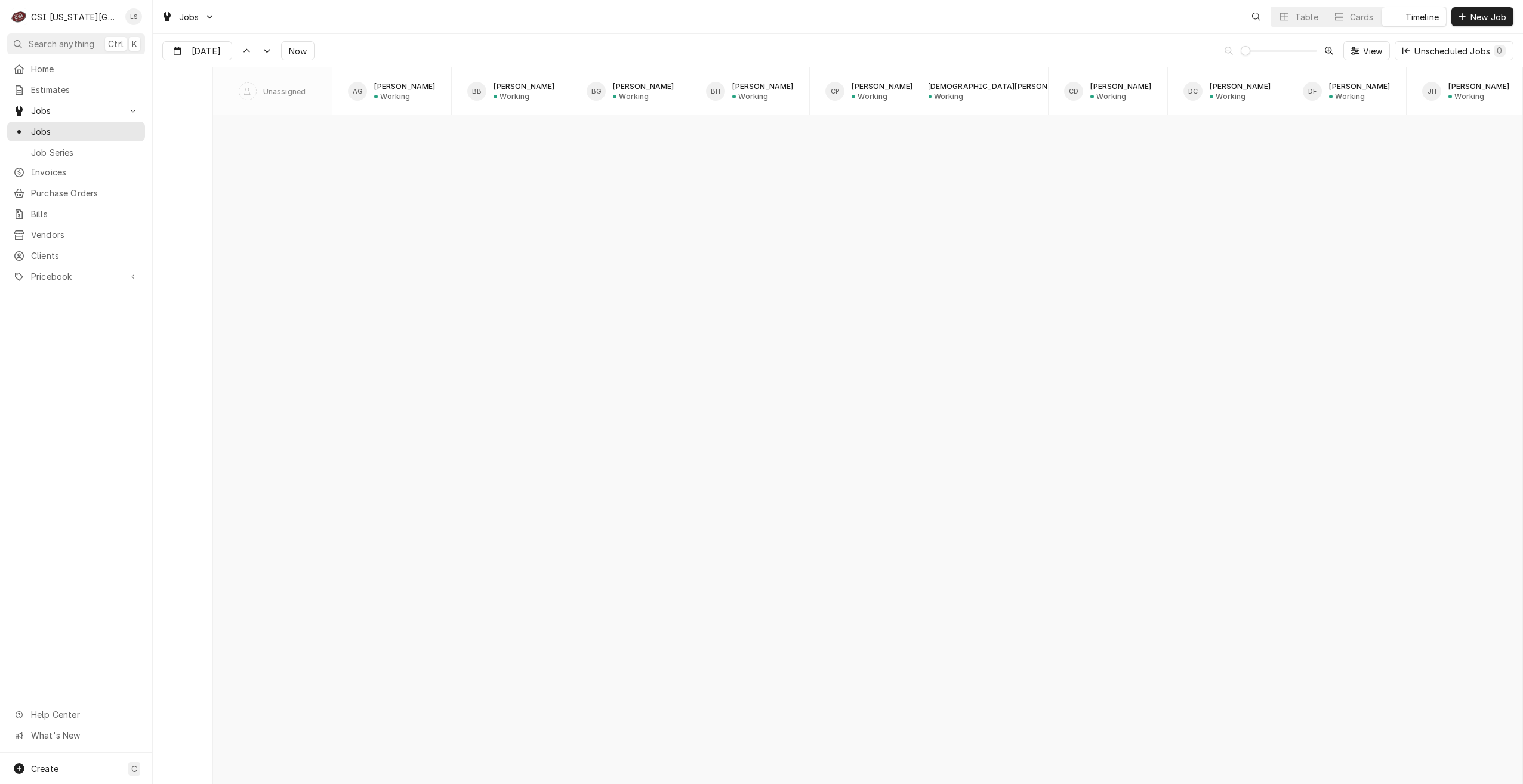
scroll to position [13703, 0]
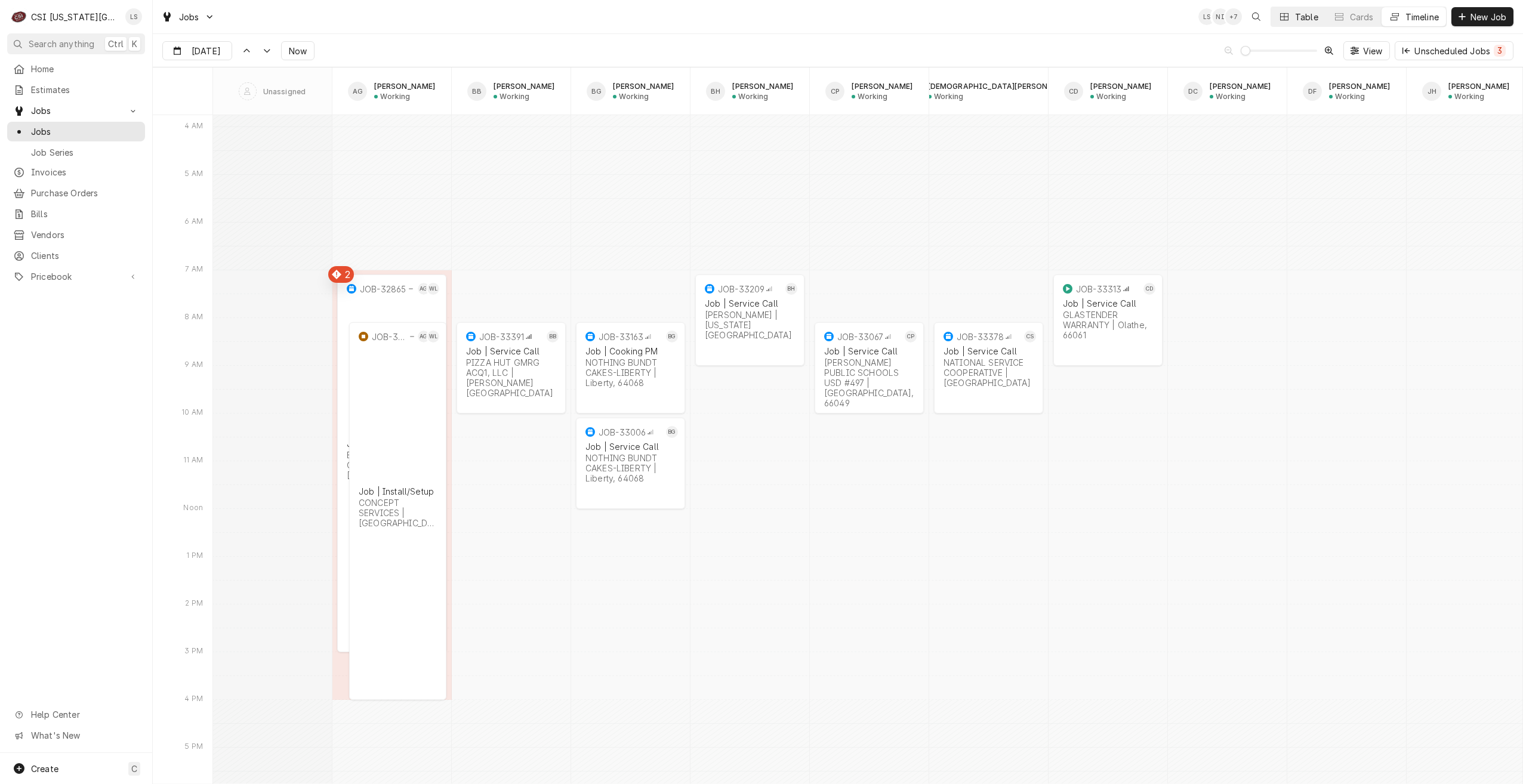
click at [1288, 23] on button "Table" at bounding box center [1298, 16] width 54 height 19
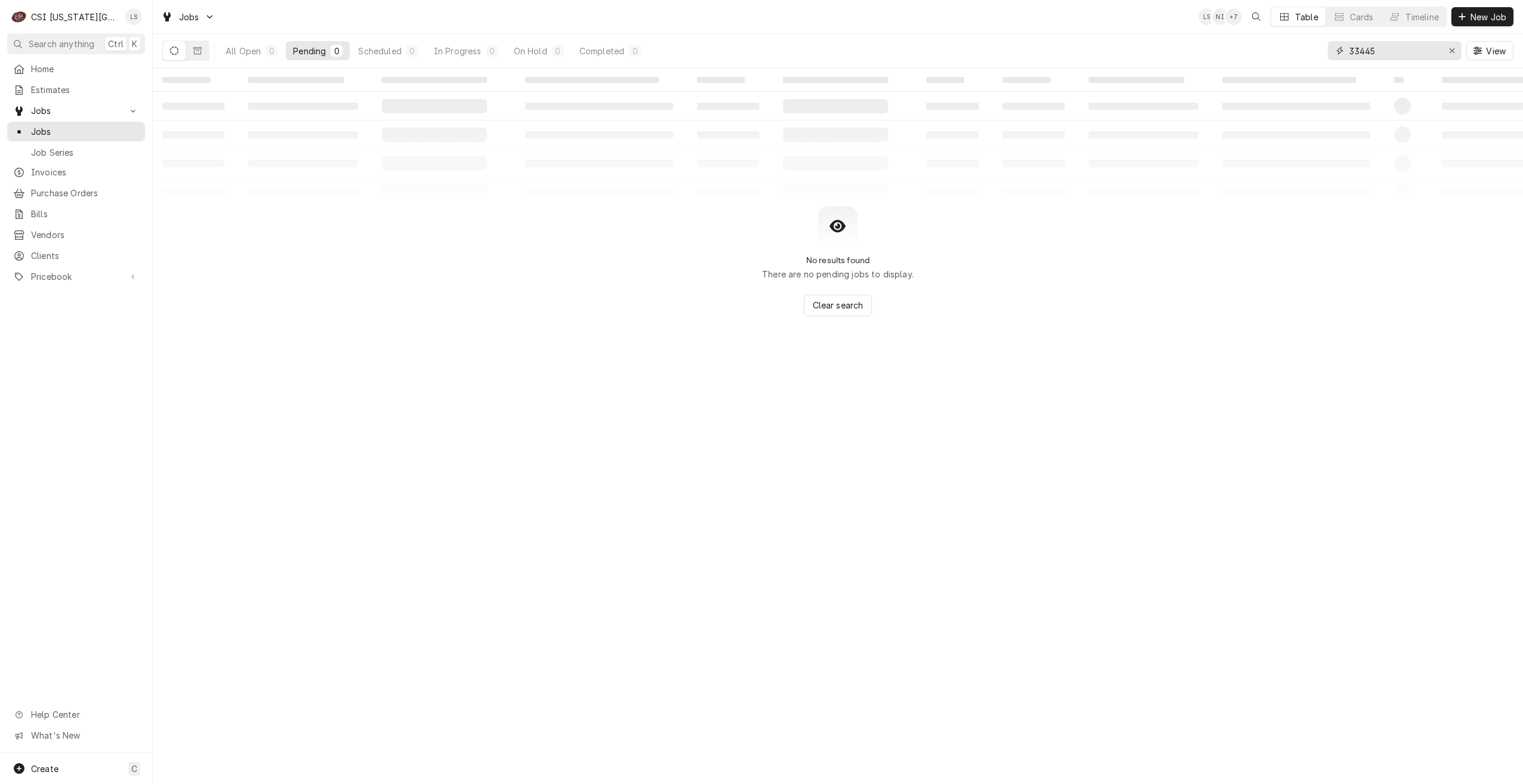
click at [1388, 49] on input "33445" at bounding box center [1394, 50] width 89 height 19
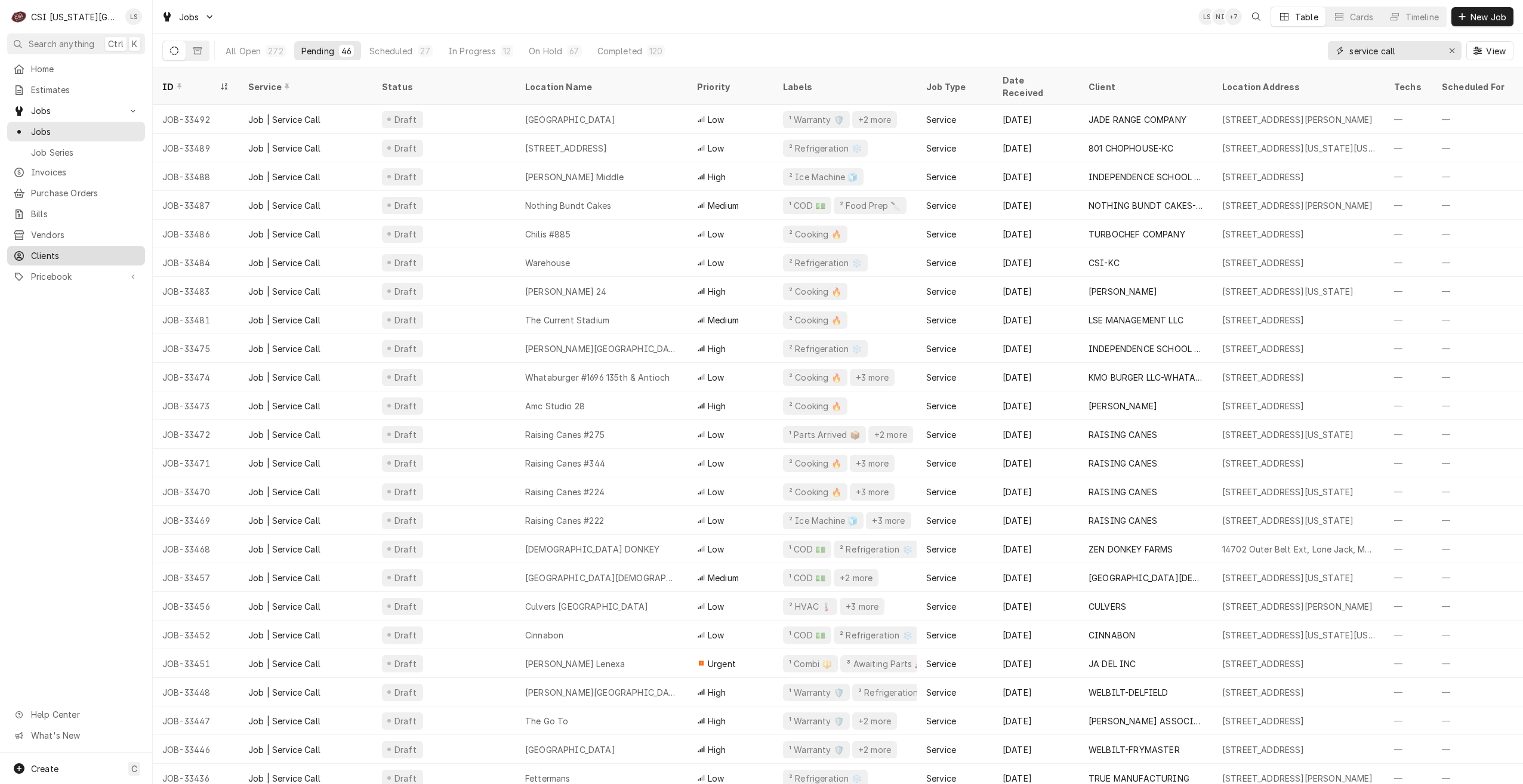
type input "service call"
click at [61, 251] on span "Clients" at bounding box center [85, 256] width 108 height 13
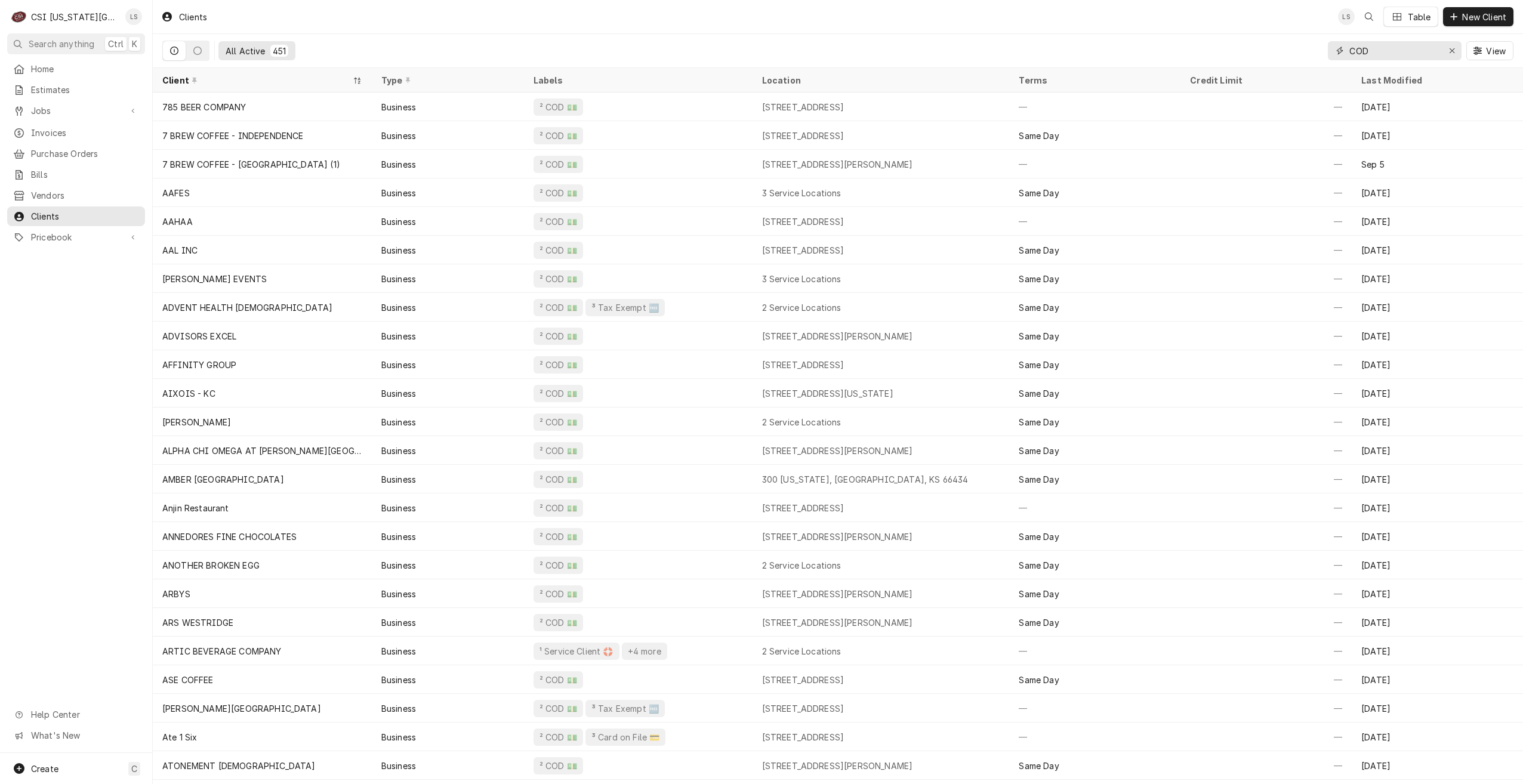
click at [1384, 56] on input "COD" at bounding box center [1394, 50] width 89 height 19
type input "C"
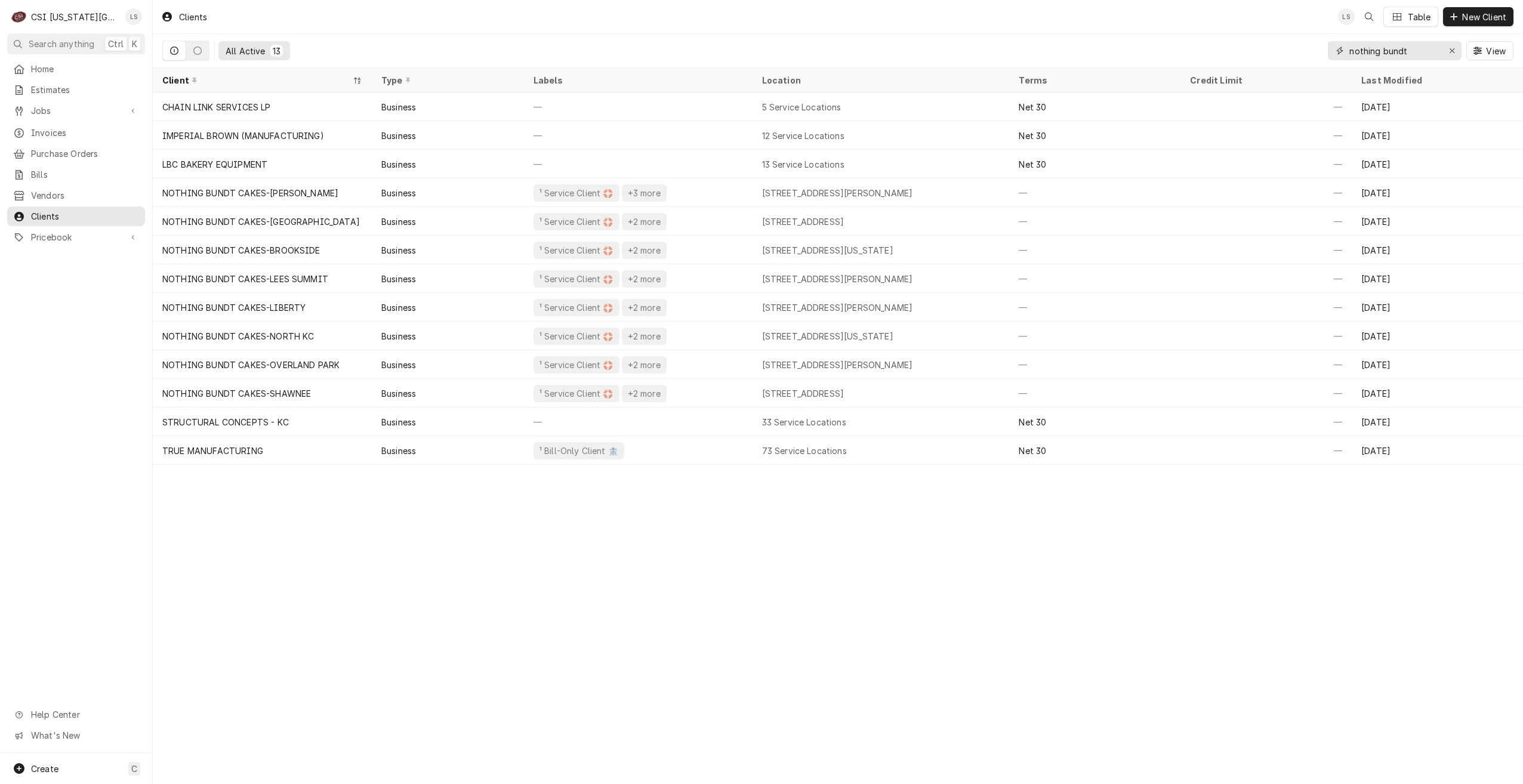
type input "nothing bundt"
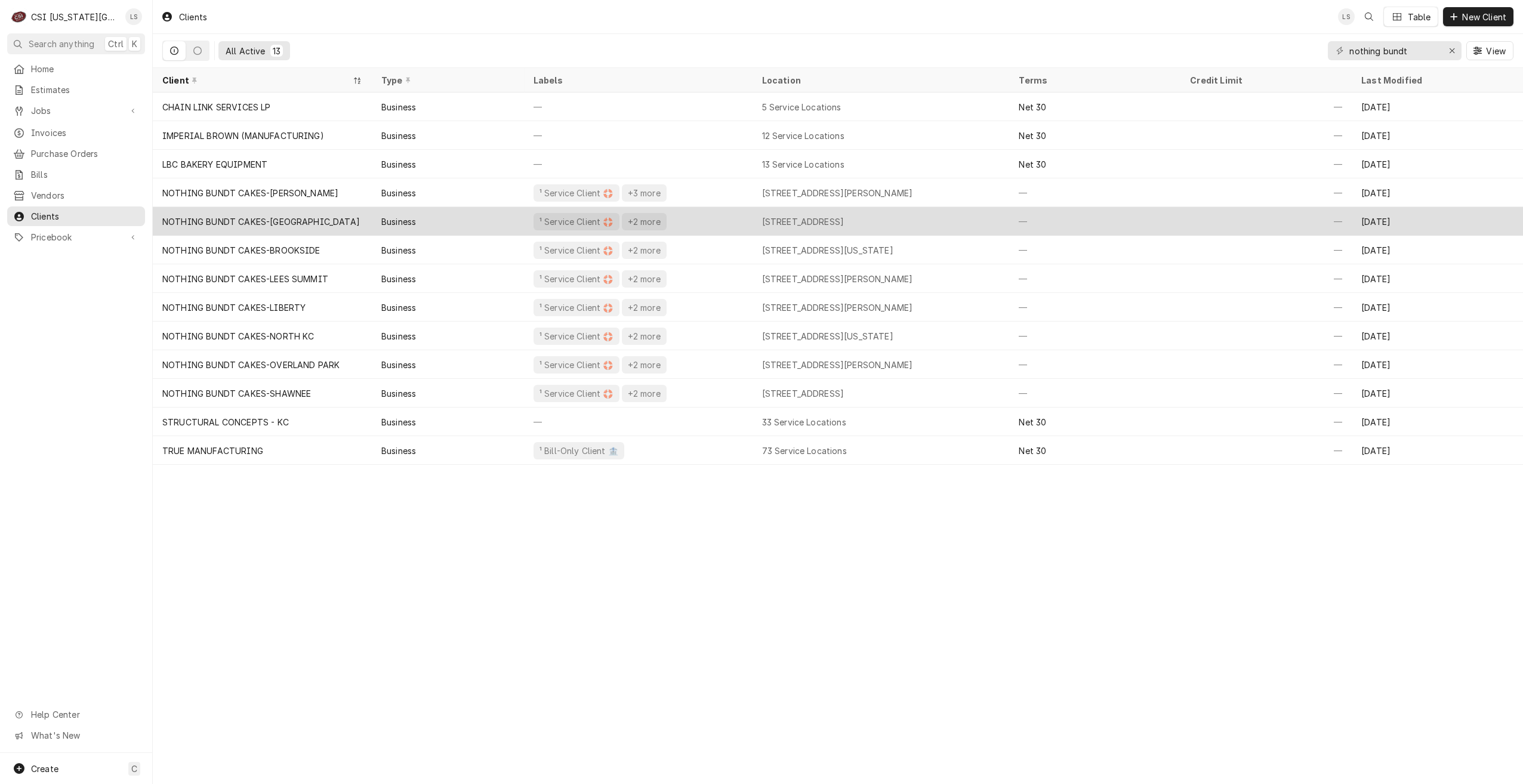
click at [294, 225] on div "NOTHING BUNDT CAKES-[GEOGRAPHIC_DATA]" at bounding box center [262, 221] width 219 height 29
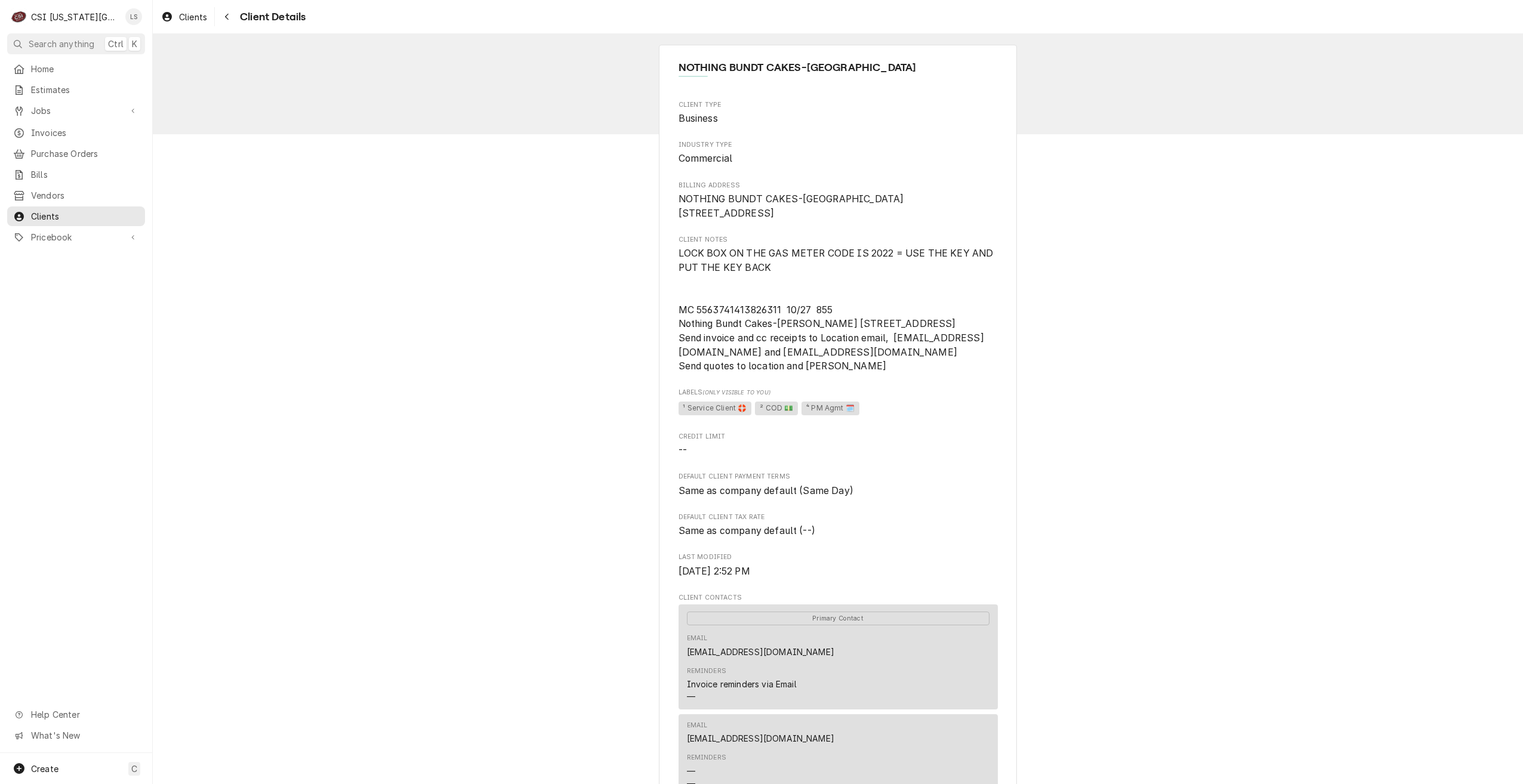
click at [733, 316] on span "LOCK BOX ON THE GAS METER CODE IS 2022 = USE THE KEY AND PUT THE KEY BACK MC 55…" at bounding box center [838, 310] width 319 height 127
click at [733, 320] on span "LOCK BOX ON THE GAS METER CODE IS 2022 = USE THE KEY AND PUT THE KEY BACK MC 55…" at bounding box center [837, 310] width 318 height 124
copy span "[CREDIT_CARD_NUMBER]"
click at [76, 212] on span "Clients" at bounding box center [85, 216] width 108 height 13
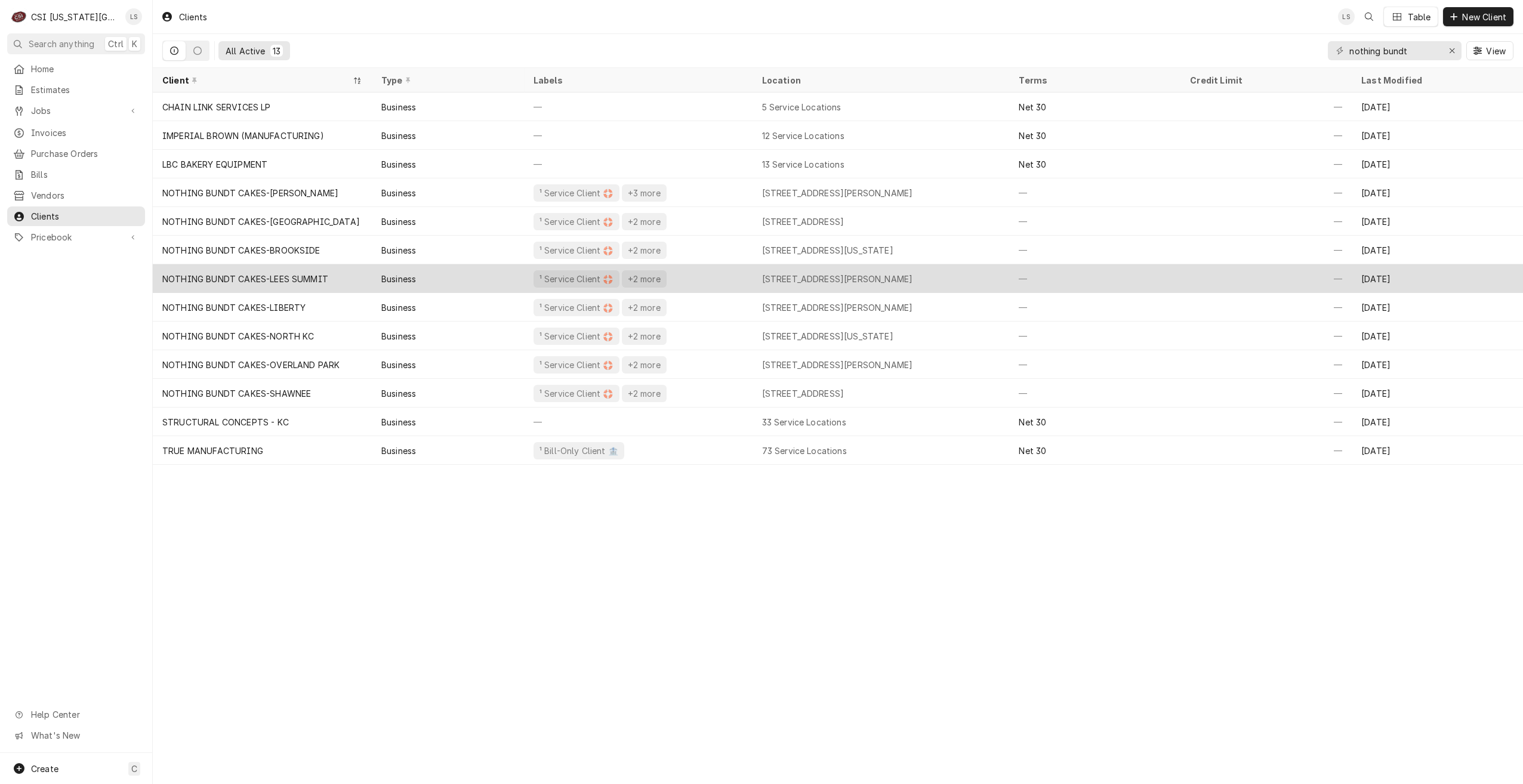
click at [380, 273] on div "Business" at bounding box center [448, 278] width 152 height 29
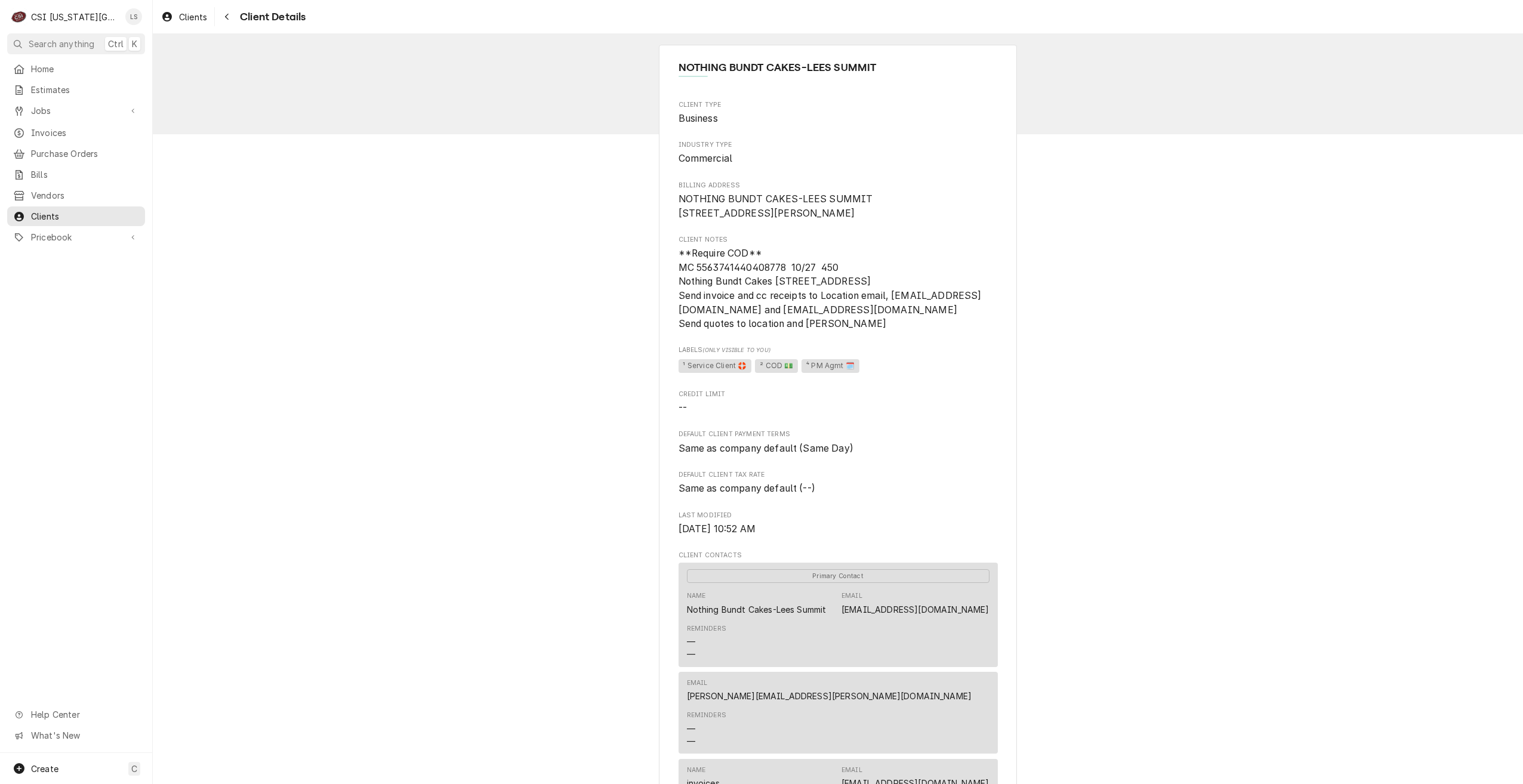
click at [714, 280] on span "**Require COD** MC 5563741440408778 10/27 450 Nothing Bundt Cakes 9401 Indian C…" at bounding box center [830, 289] width 303 height 82
click at [499, 234] on div "NOTHING BUNDT CAKES-LEES SUMMIT Client Type Business Industry Type Commercial B…" at bounding box center [838, 790] width 1370 height 1514
click at [61, 210] on span "Clients" at bounding box center [85, 216] width 108 height 13
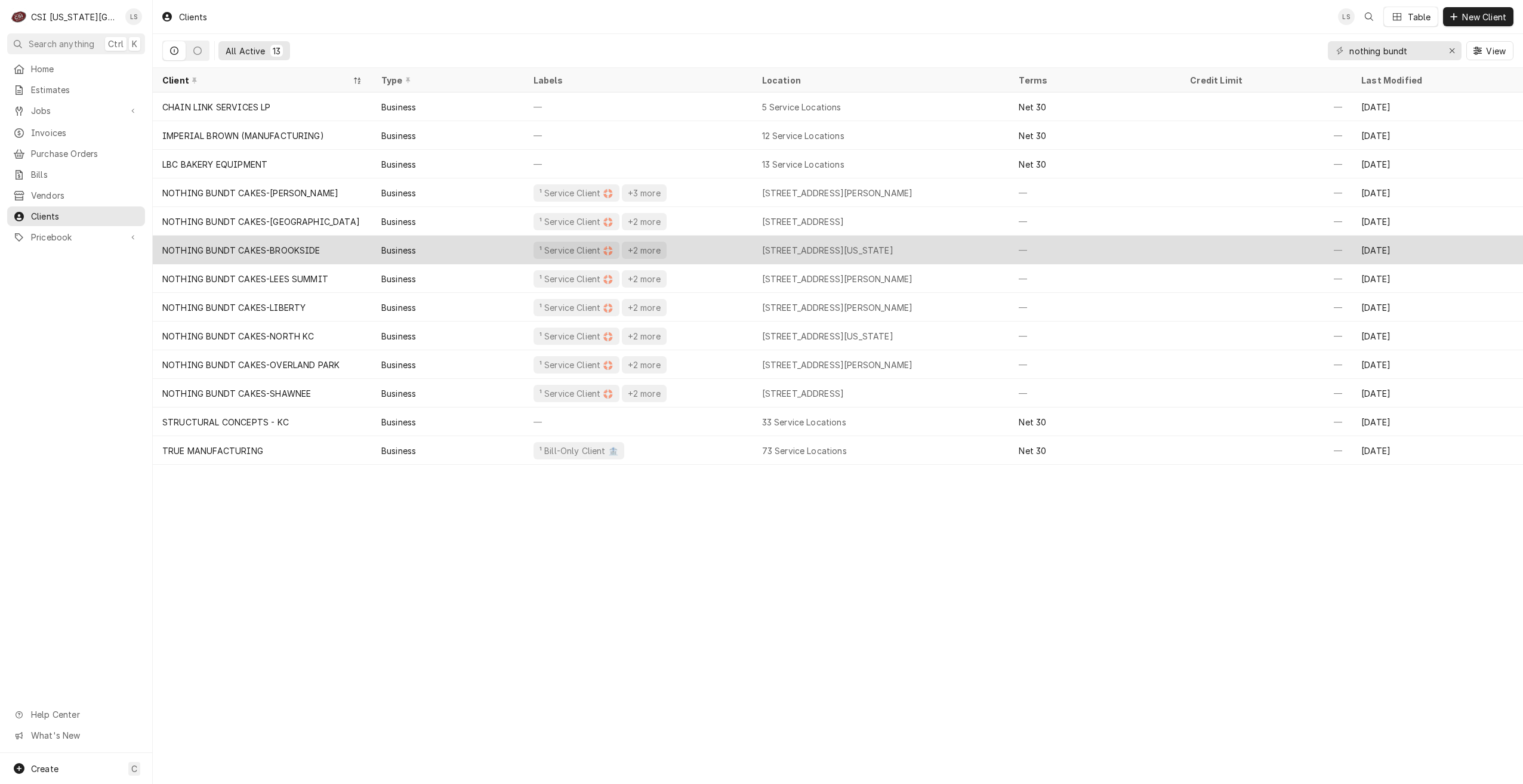
click at [411, 244] on div "Business" at bounding box center [398, 251] width 35 height 13
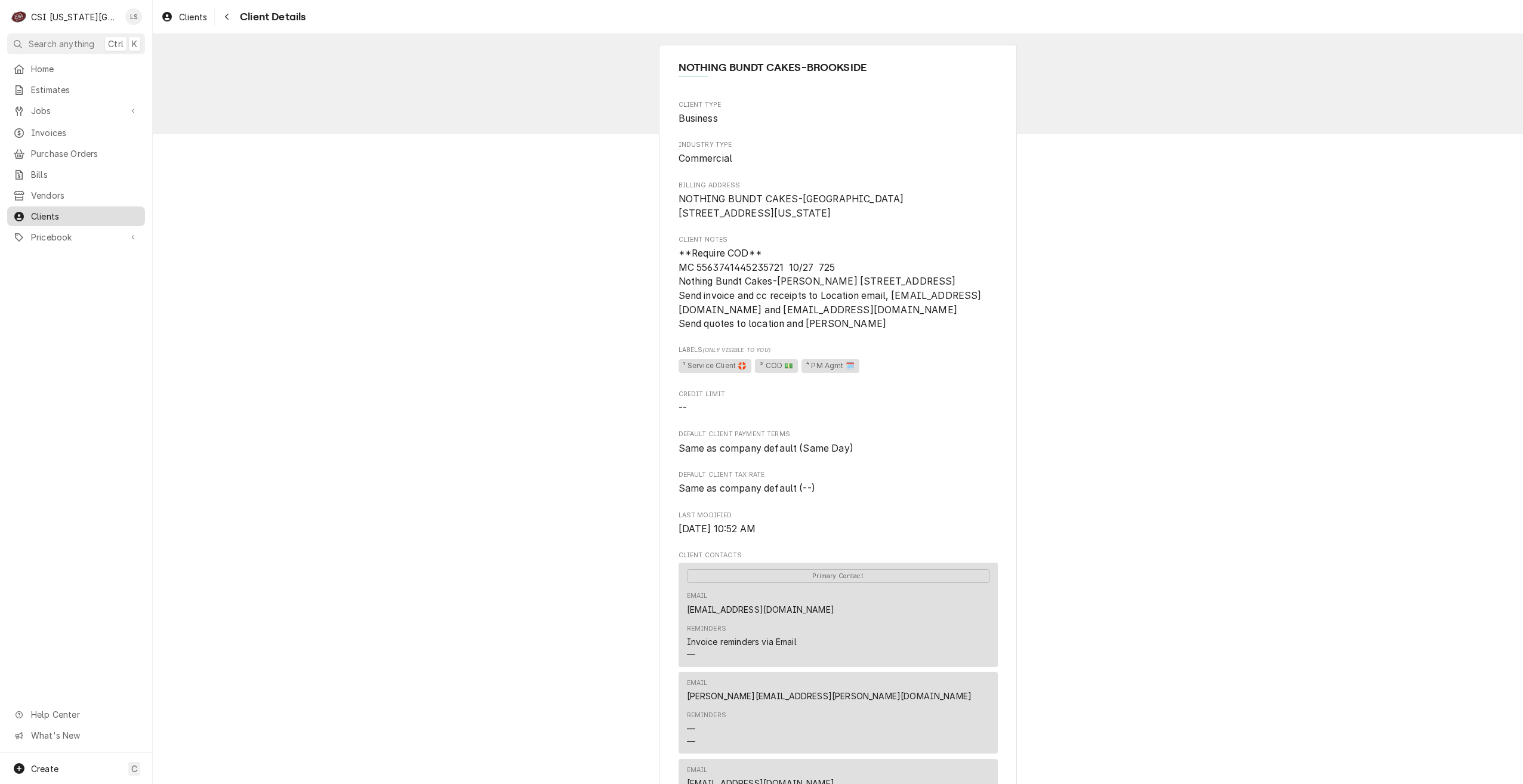
click at [104, 210] on span "Clients" at bounding box center [85, 216] width 108 height 13
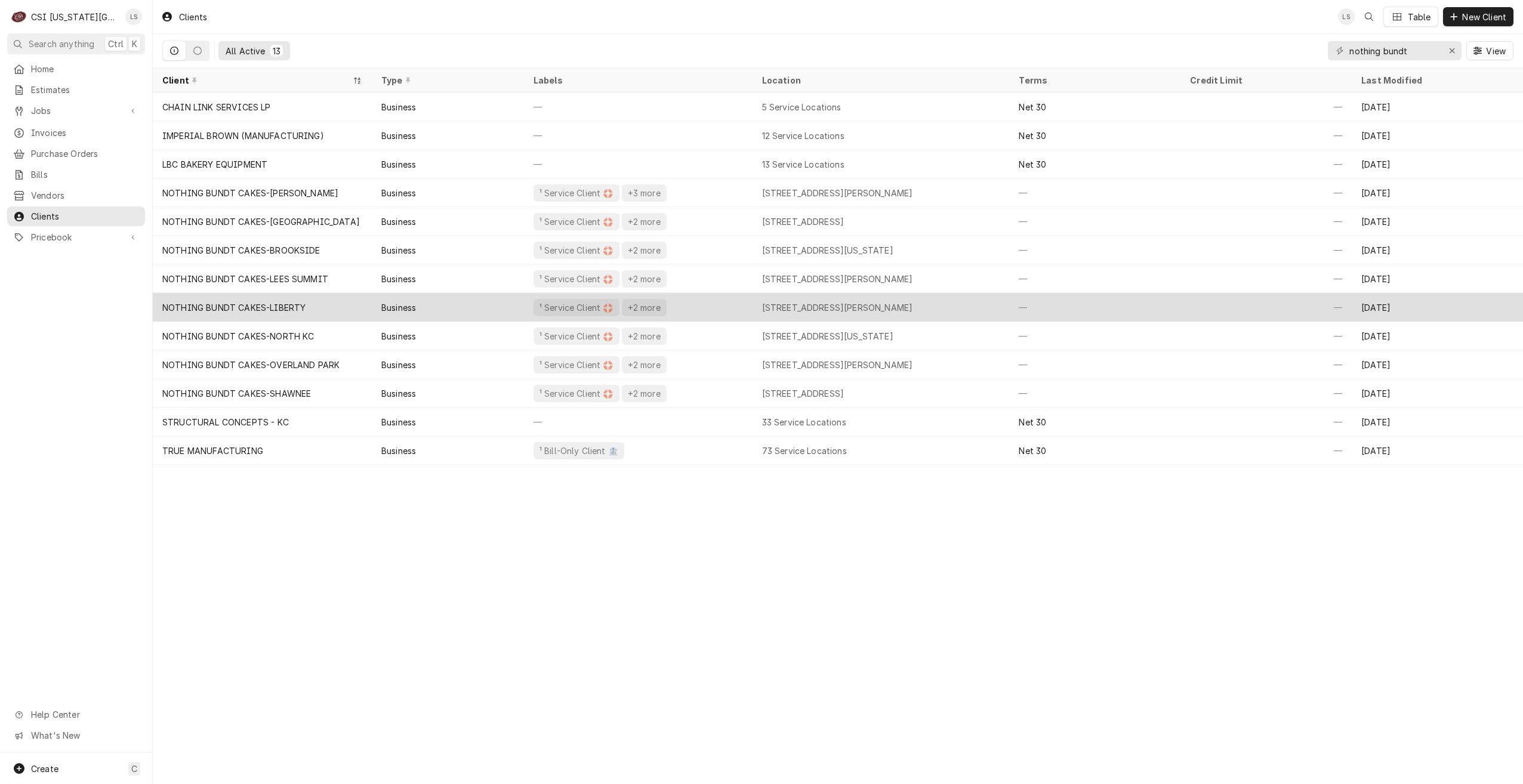
click at [311, 294] on div "NOTHING BUNDT CAKES-LIBERTY" at bounding box center [262, 307] width 219 height 29
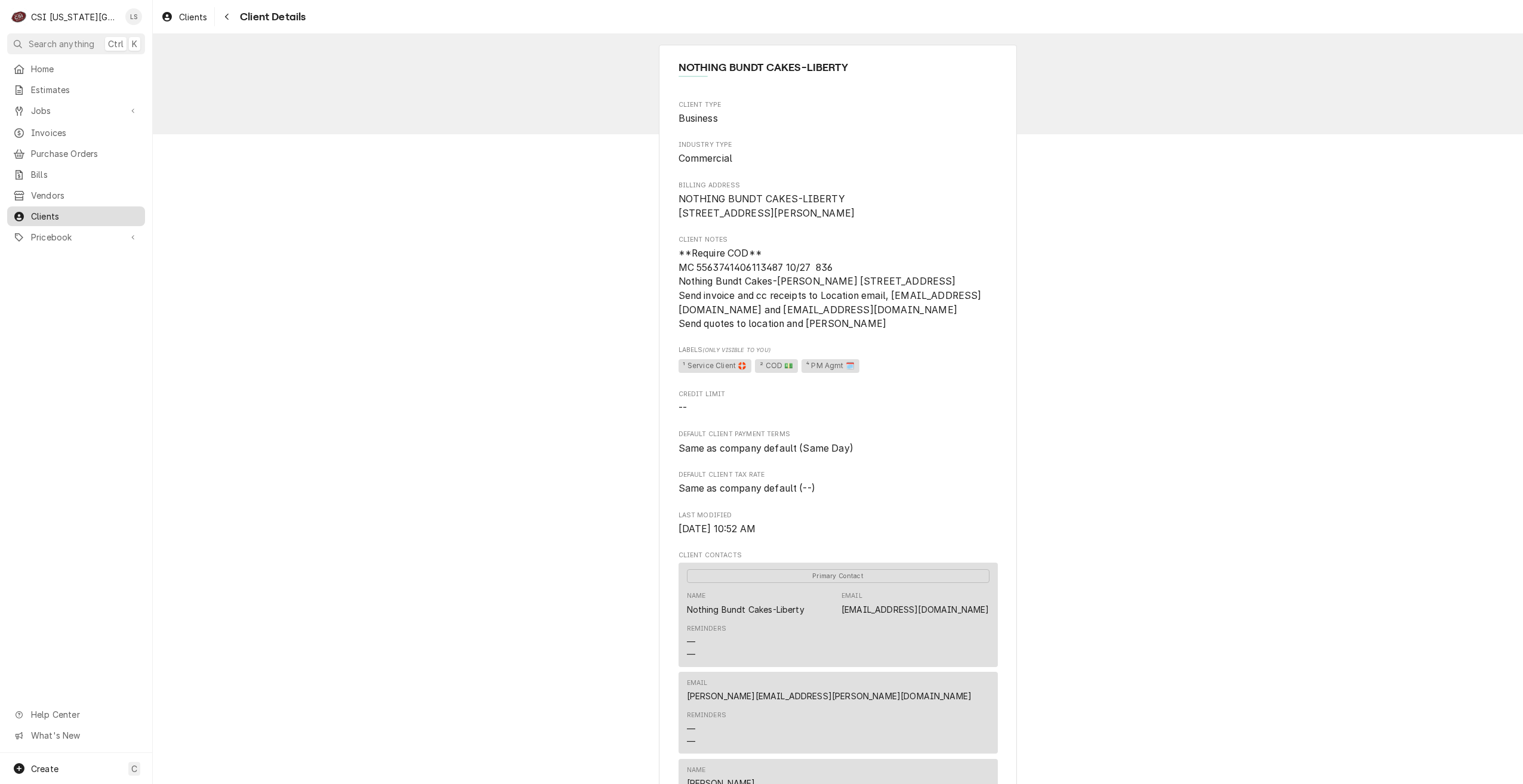
click at [121, 216] on span "Clients" at bounding box center [85, 216] width 108 height 13
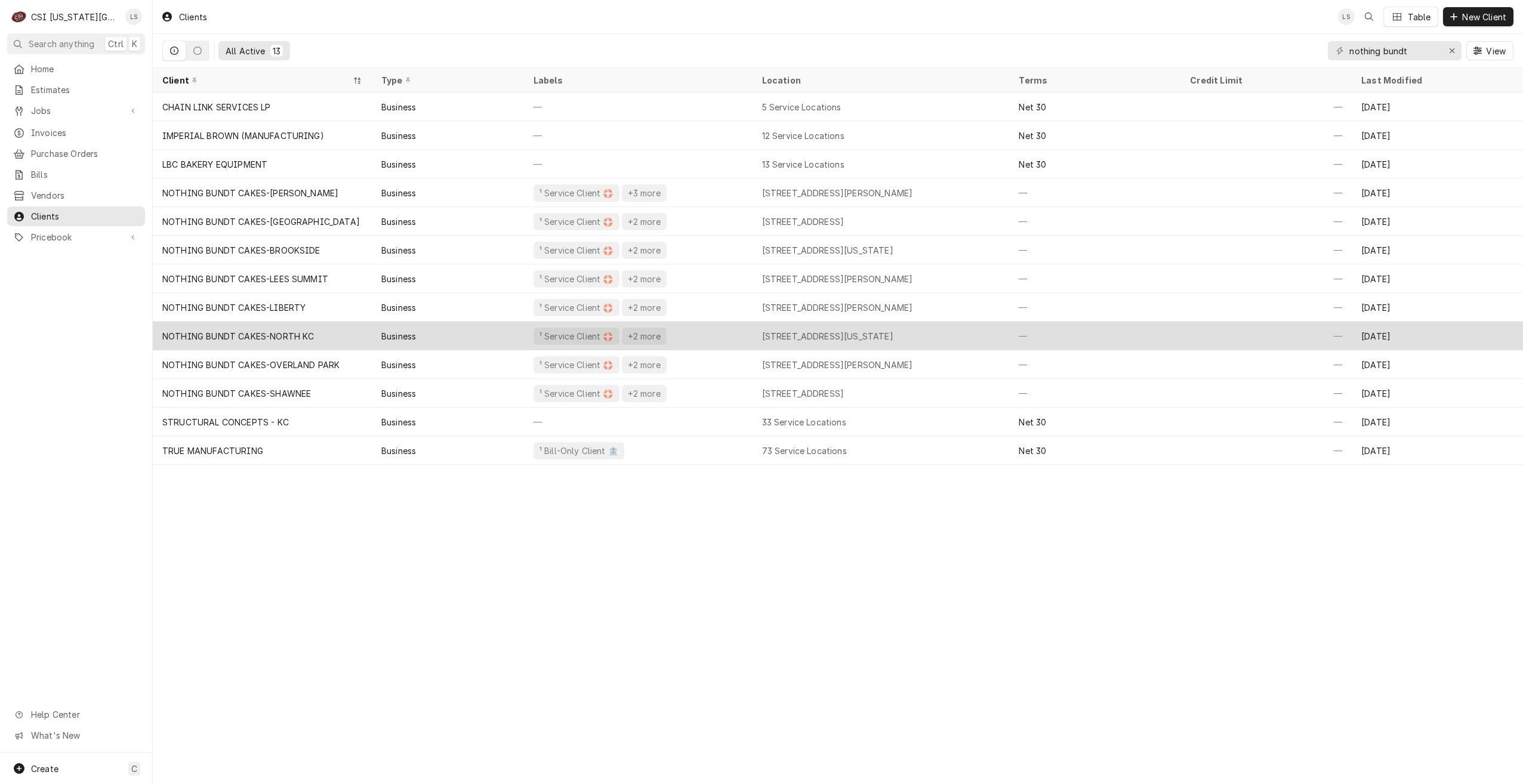
click at [444, 340] on div "Business" at bounding box center [448, 336] width 152 height 29
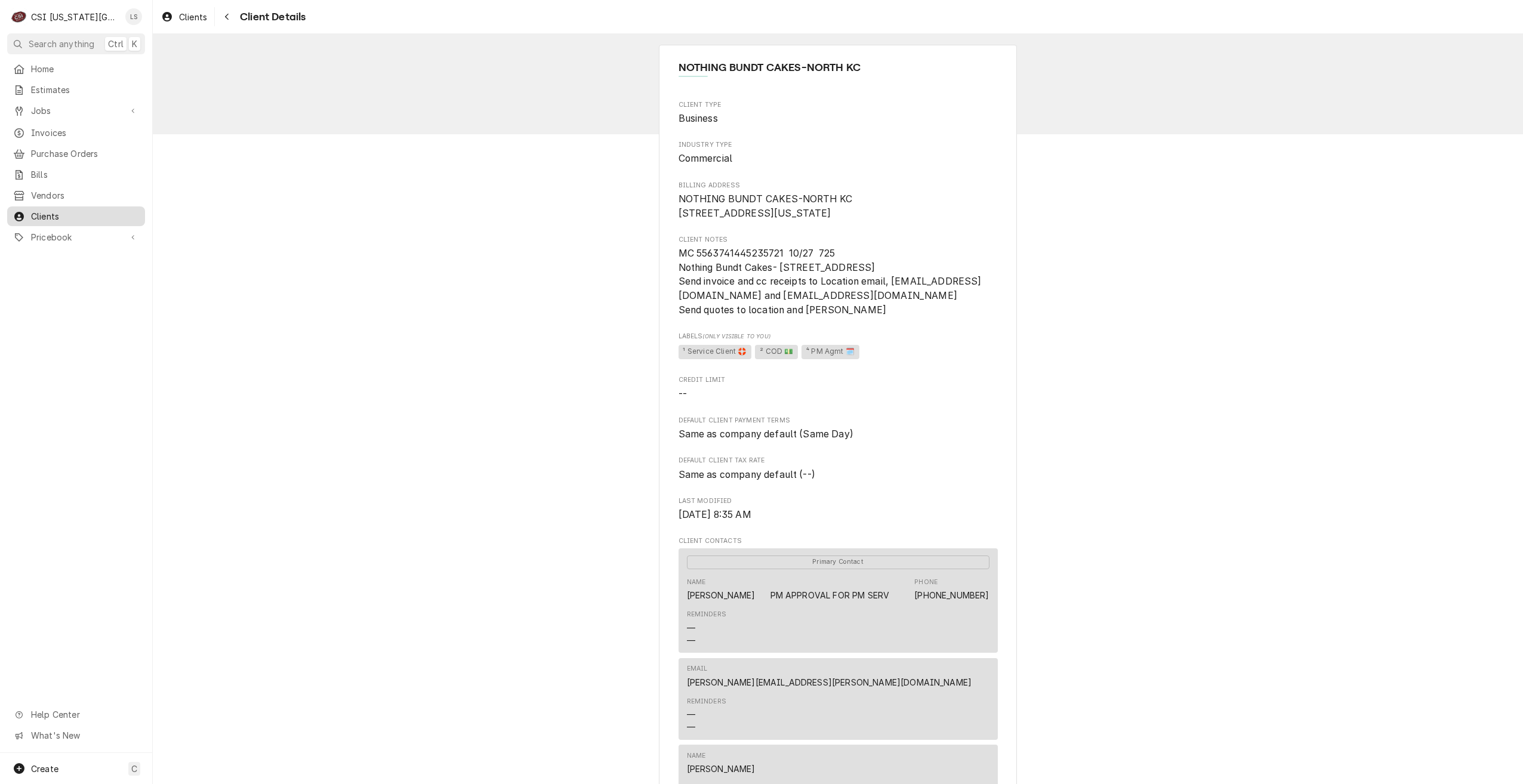
click at [98, 213] on span "Clients" at bounding box center [85, 216] width 108 height 13
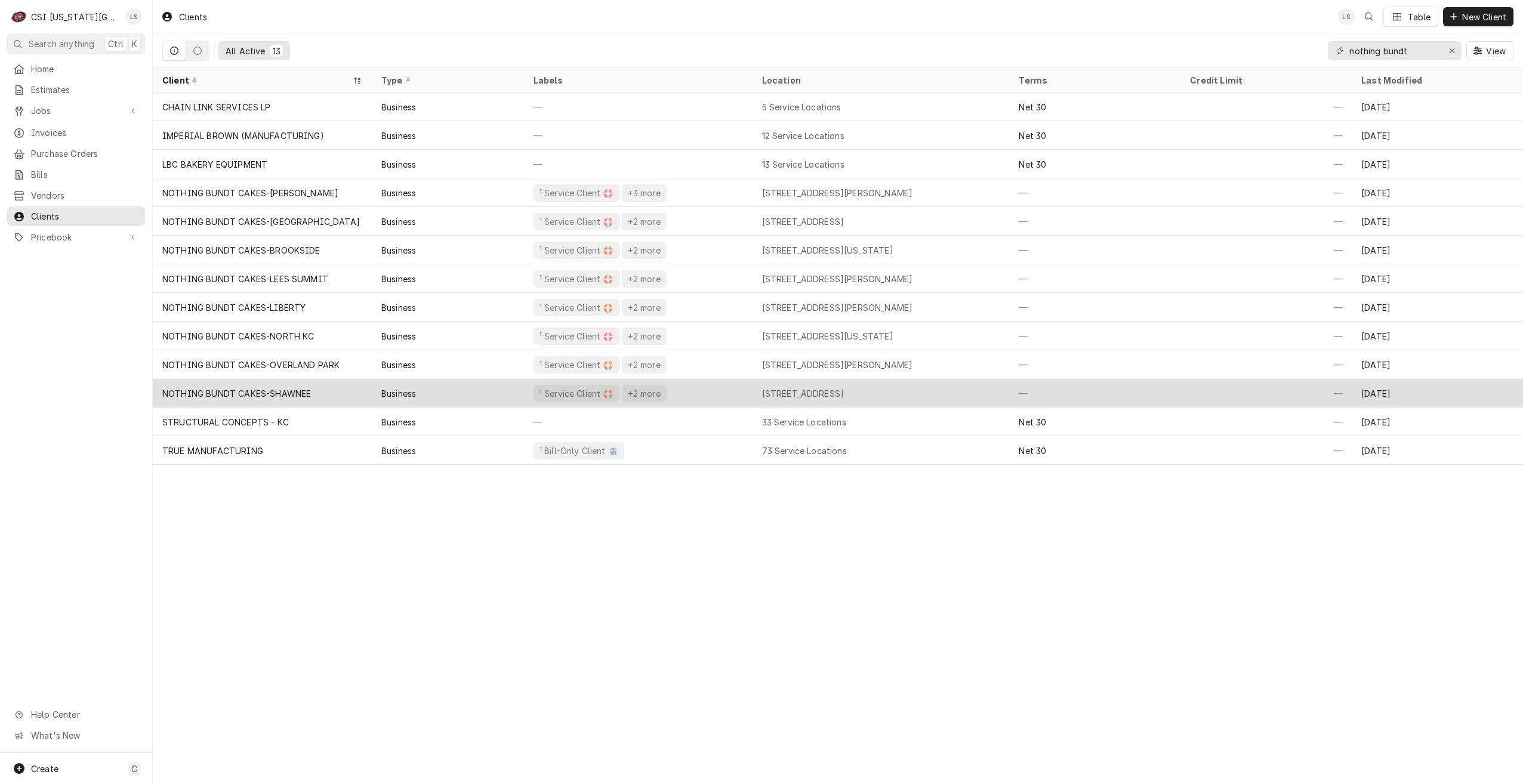
click at [516, 381] on div "Business" at bounding box center [448, 393] width 152 height 29
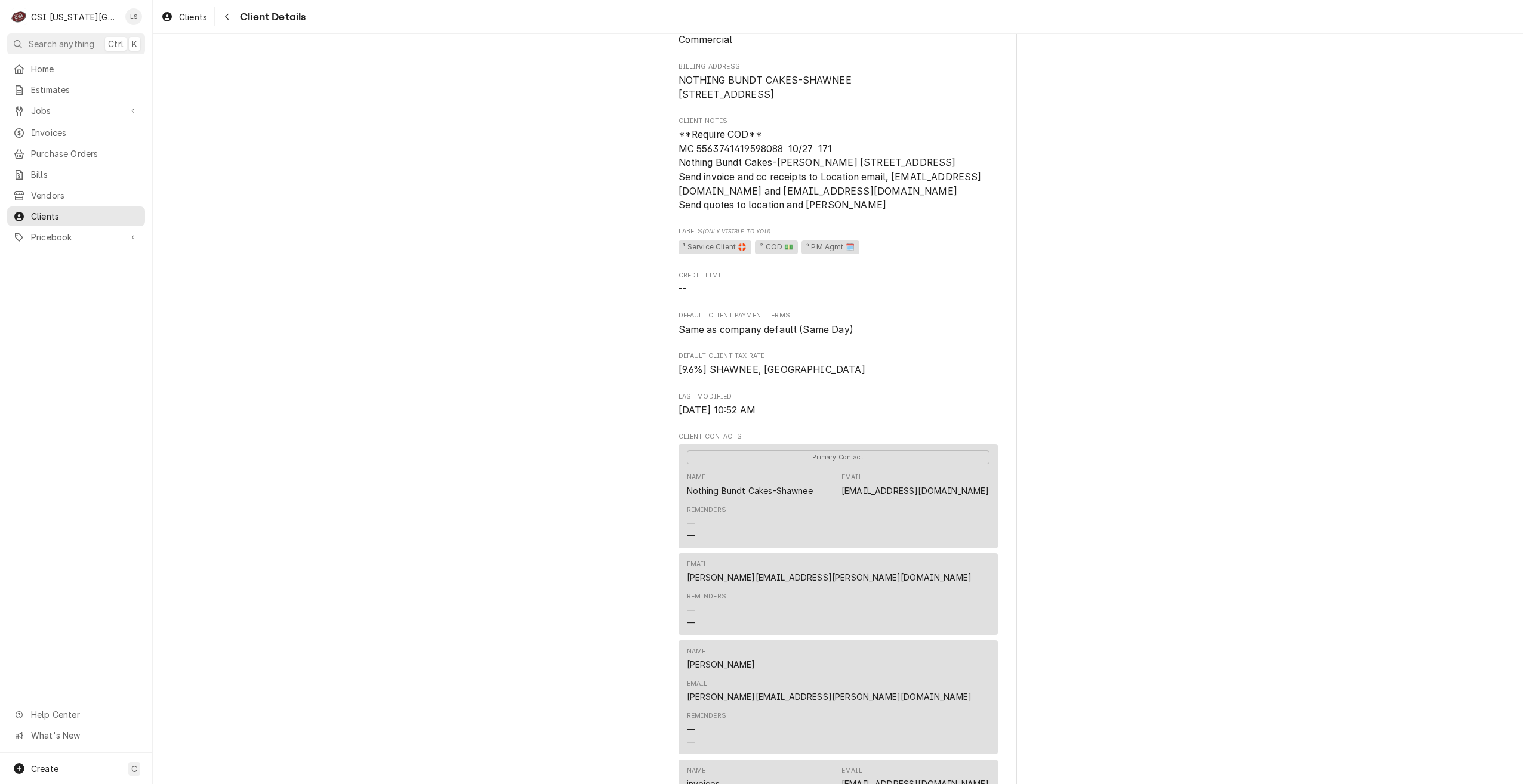
scroll to position [119, 0]
click at [70, 116] on link "Jobs" at bounding box center [76, 111] width 138 height 20
click at [67, 125] on span "Jobs" at bounding box center [85, 132] width 108 height 13
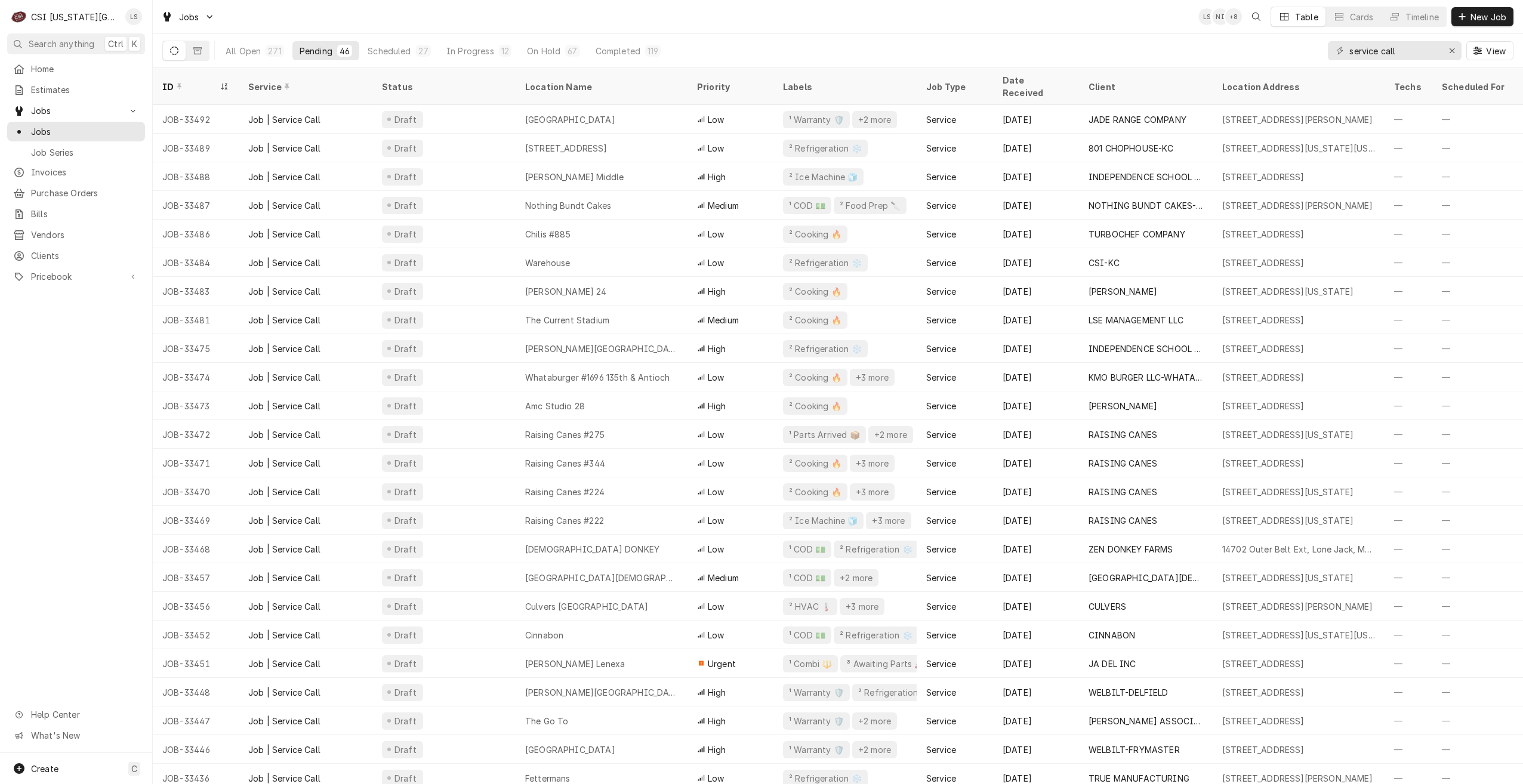
click at [876, 32] on div "Jobs LS NI + 8 Table Cards Timeline New Job" at bounding box center [838, 16] width 1370 height 33
click at [1108, 31] on div "Jobs LS NI + 8 Table Cards Timeline New Job" at bounding box center [838, 16] width 1370 height 33
click at [493, 10] on div "Jobs LS NI + 8 Table Cards Timeline New Job" at bounding box center [838, 16] width 1370 height 33
click at [533, 20] on div "Jobs LS LS + 6 Table Cards Timeline New Job" at bounding box center [838, 16] width 1370 height 33
click at [424, 6] on div "Jobs LS LS + 6 Table Cards Timeline New Job" at bounding box center [838, 16] width 1370 height 33
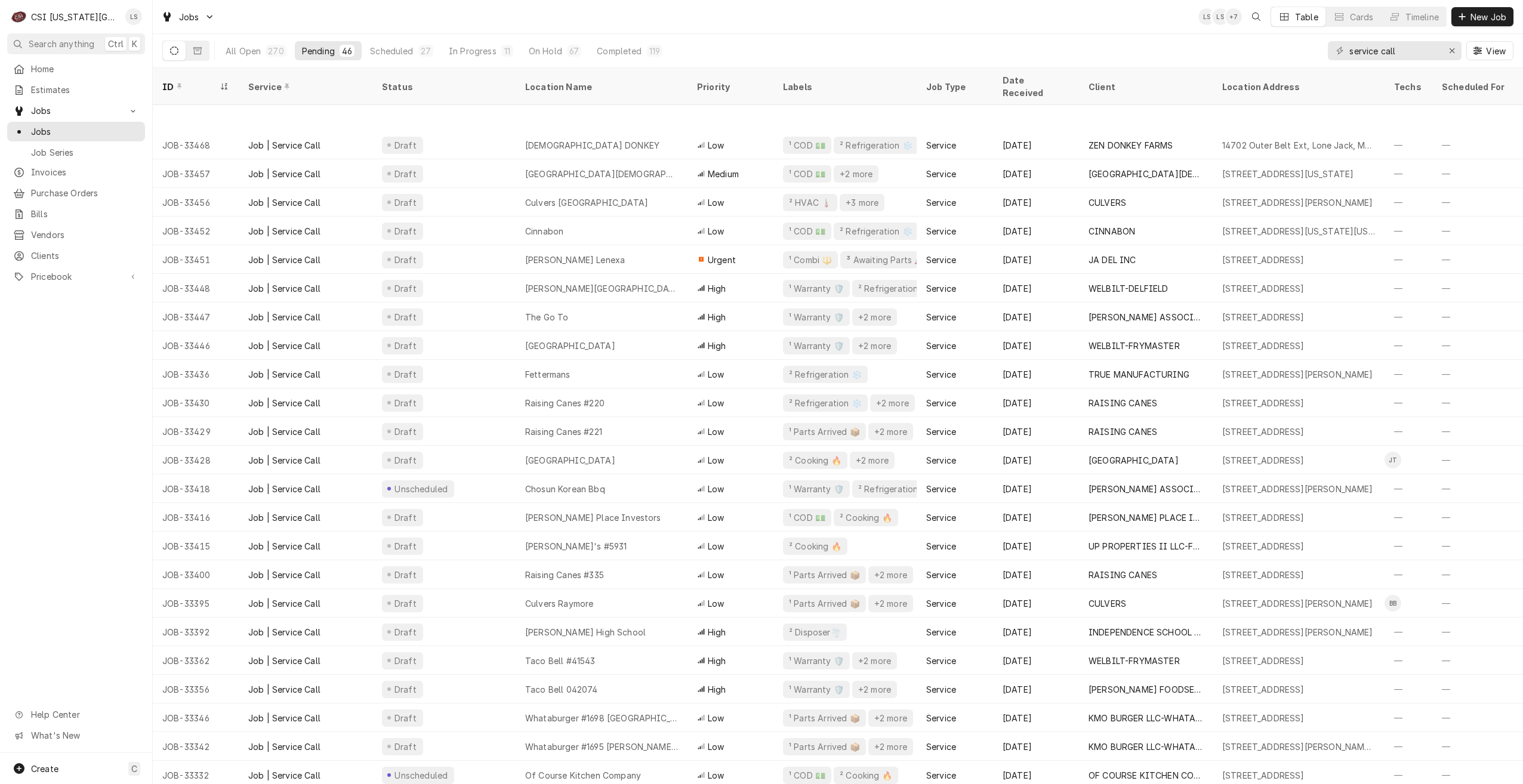
scroll to position [490, 0]
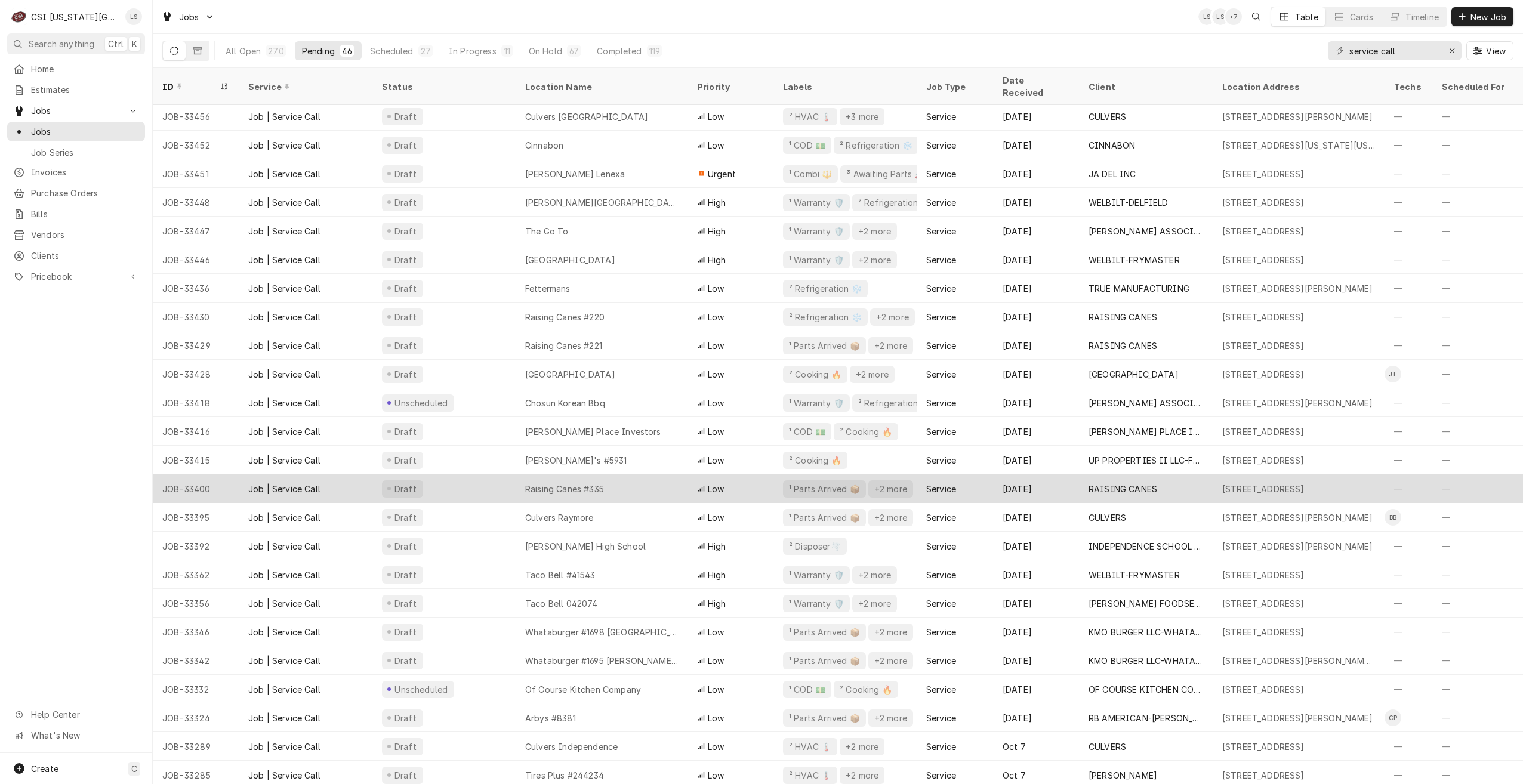
click at [609, 475] on div "Raising Canes #335" at bounding box center [602, 489] width 172 height 29
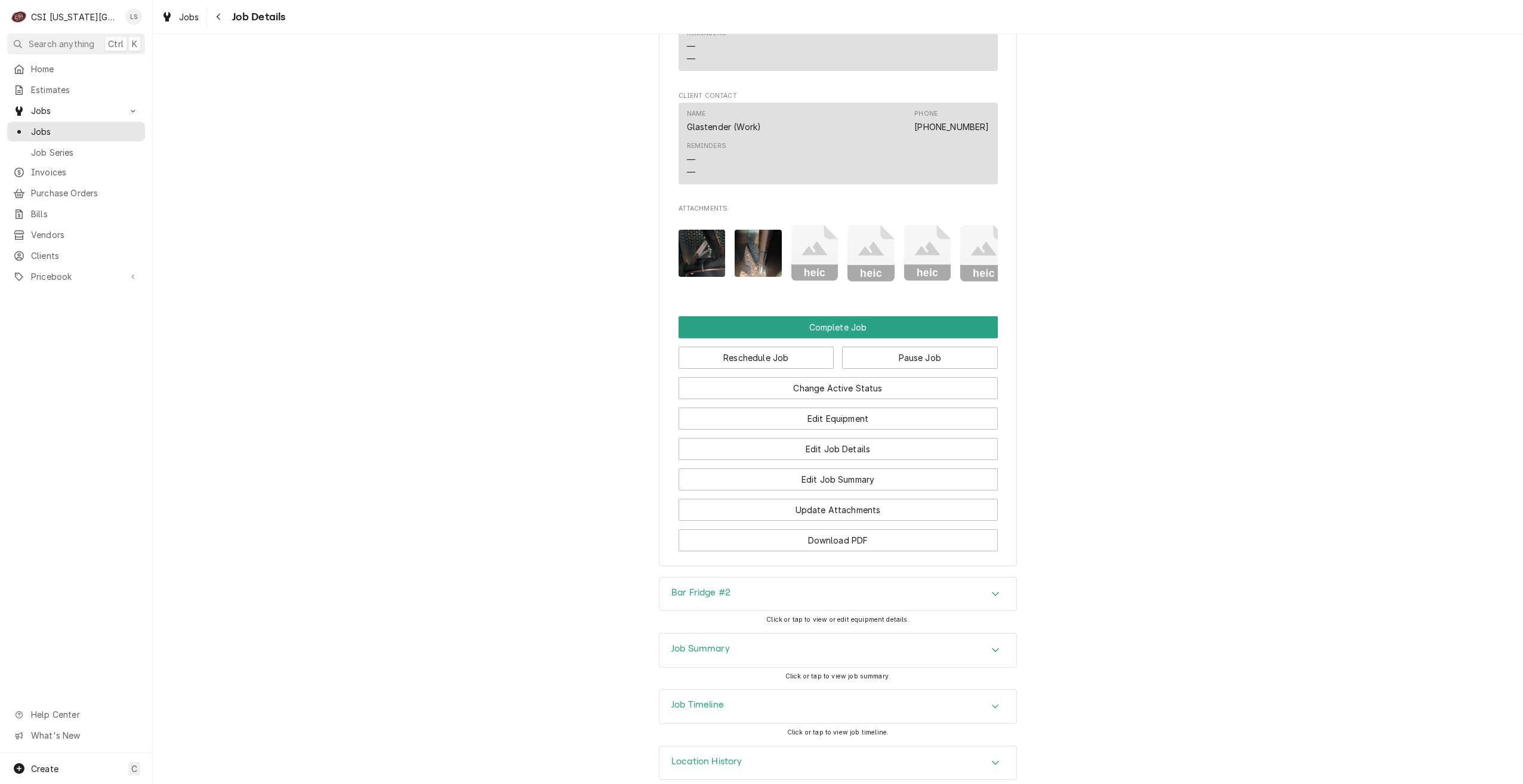
scroll to position [1686, 0]
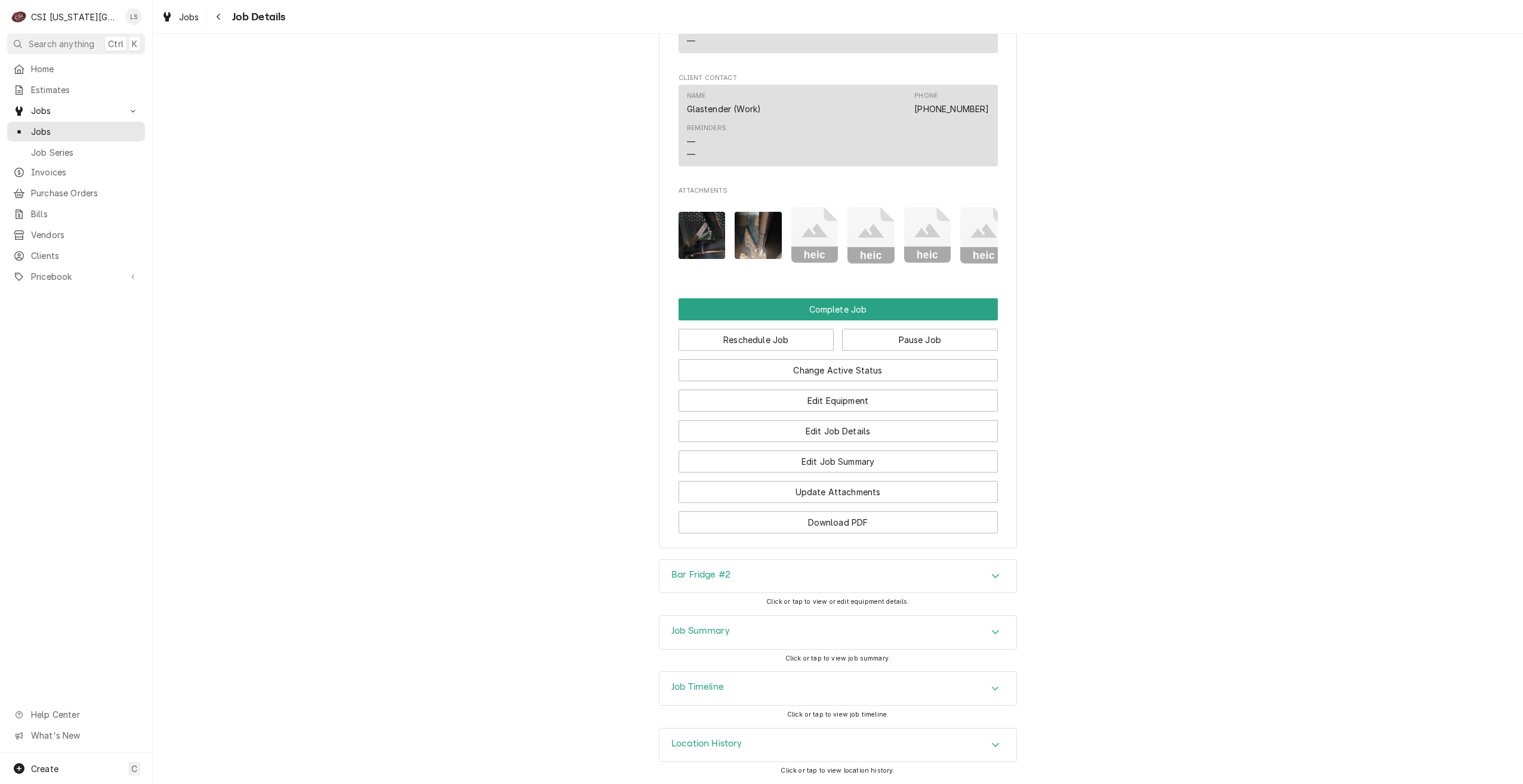
click at [999, 685] on div "Accordion Header" at bounding box center [995, 689] width 18 height 14
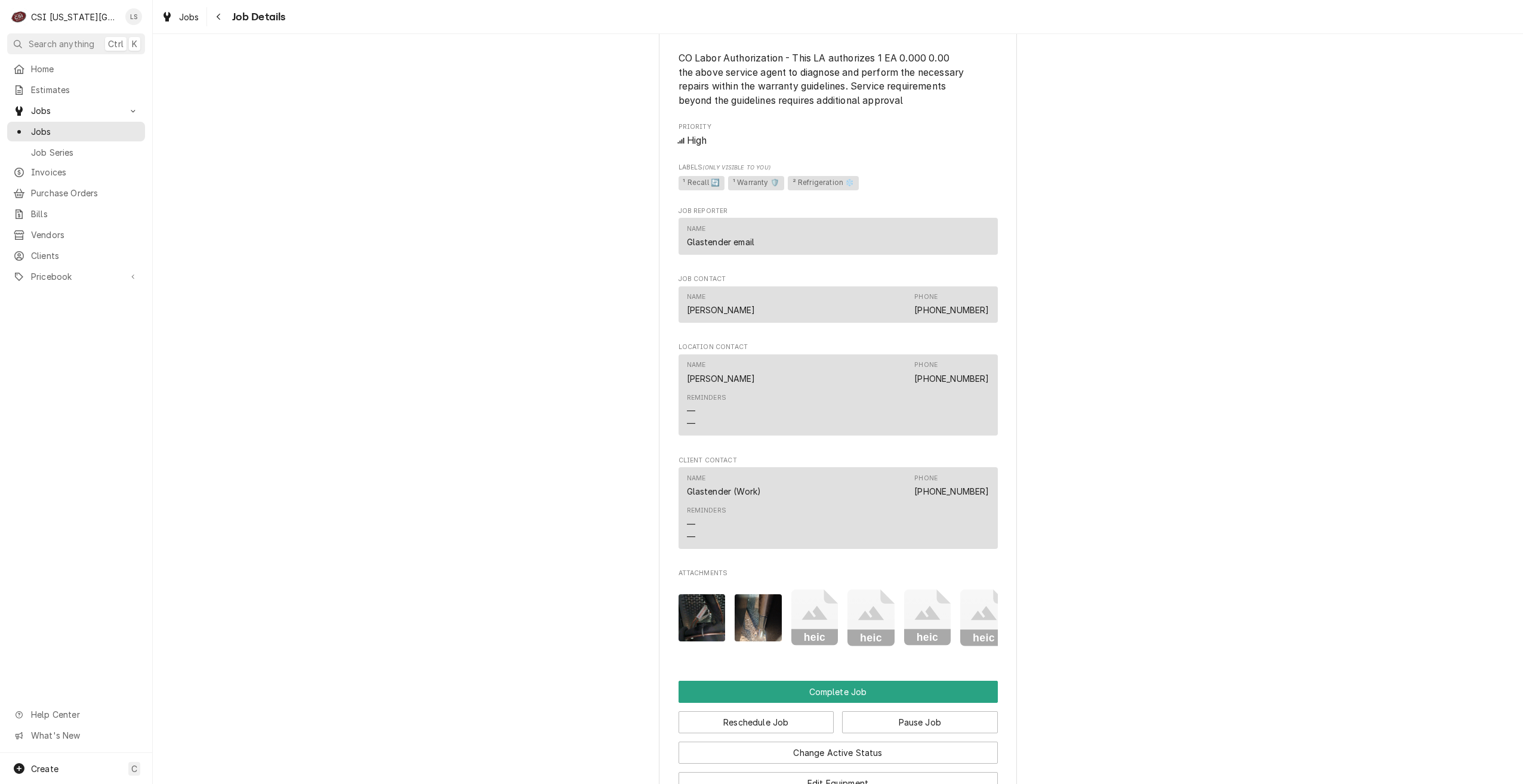
scroll to position [1268, 0]
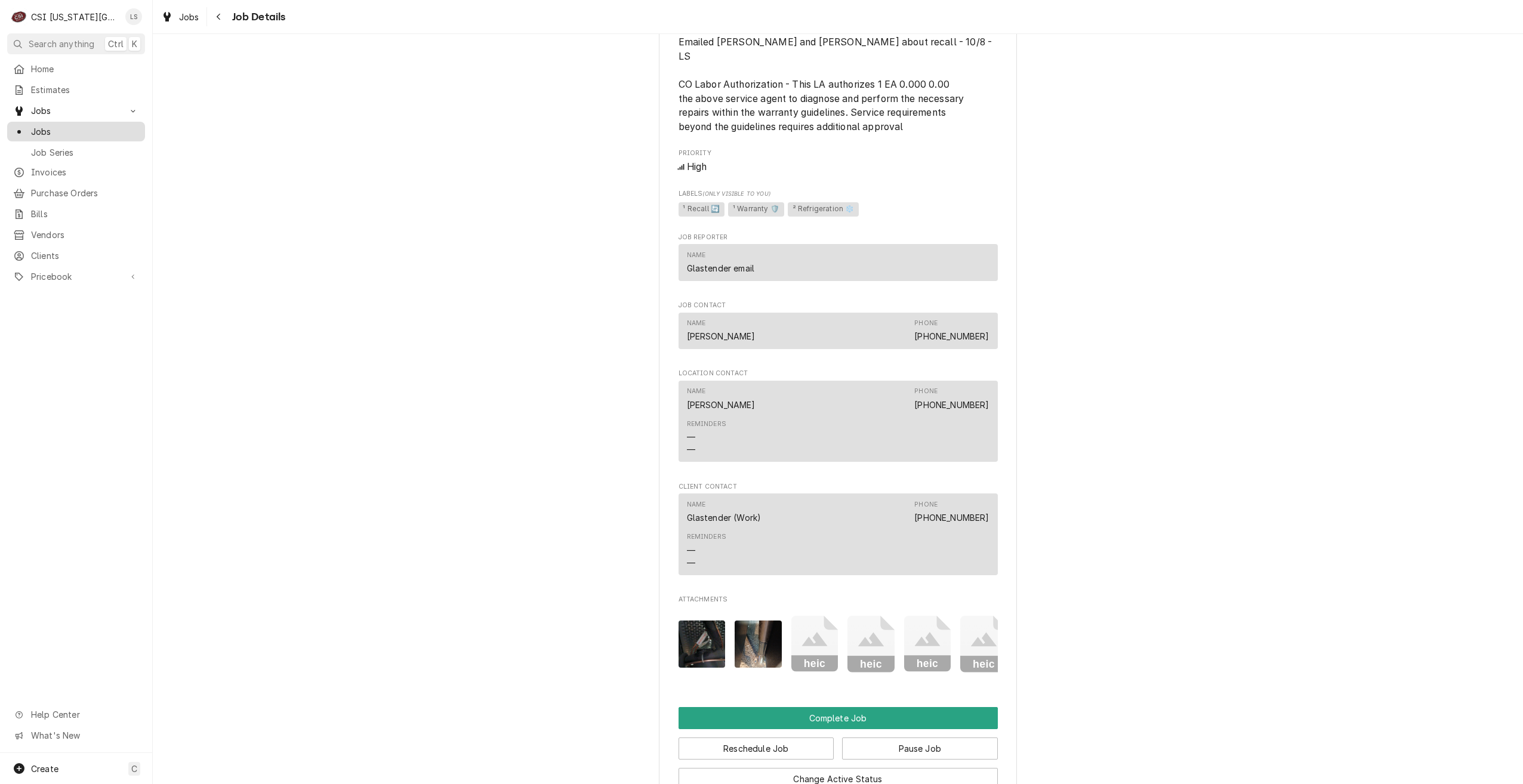
click at [132, 127] on span "Jobs" at bounding box center [85, 132] width 108 height 13
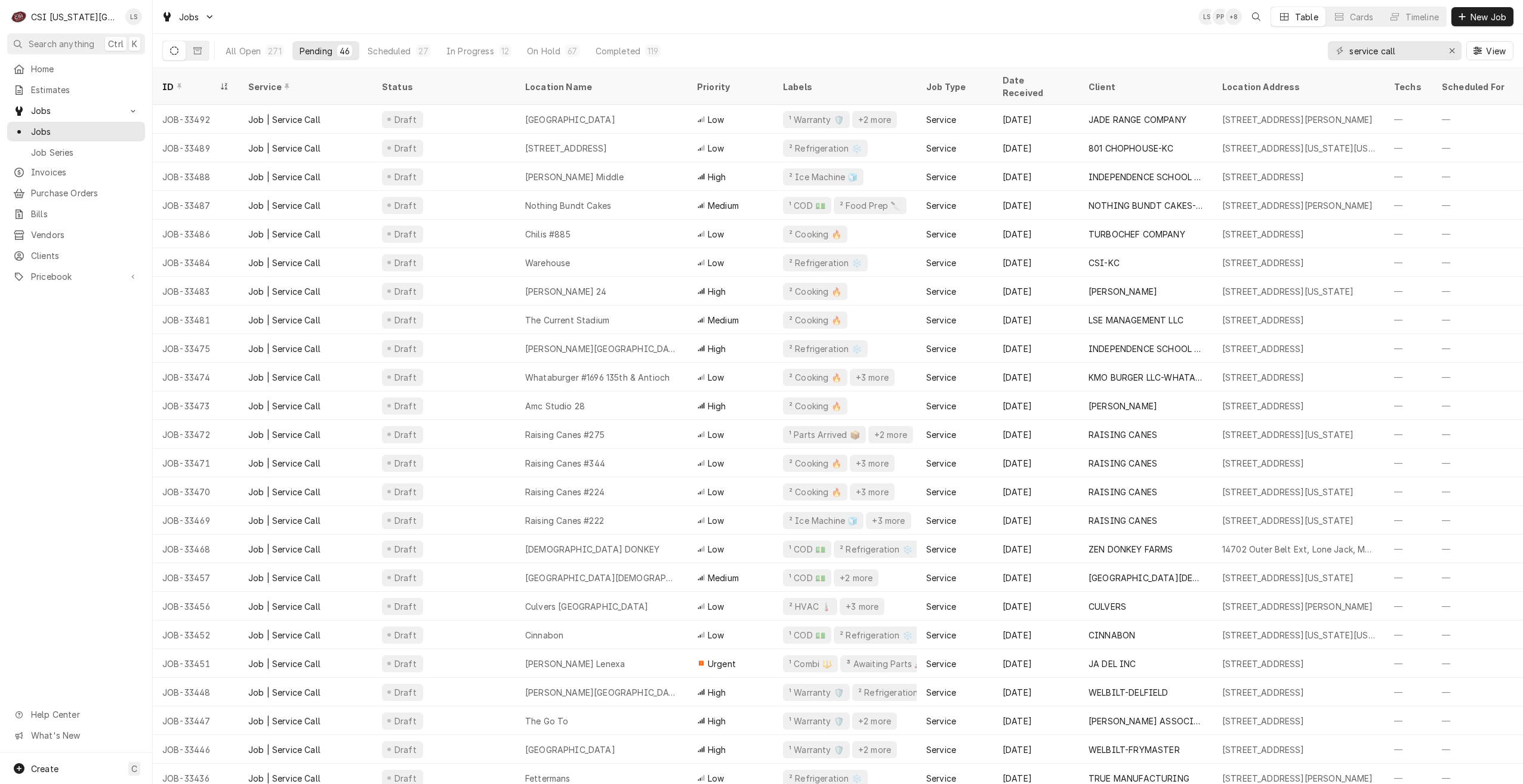
click at [676, 25] on div "Jobs LS PP + 8 Table Cards Timeline New Job" at bounding box center [838, 16] width 1370 height 33
click at [1412, 21] on div "Timeline" at bounding box center [1422, 17] width 33 height 13
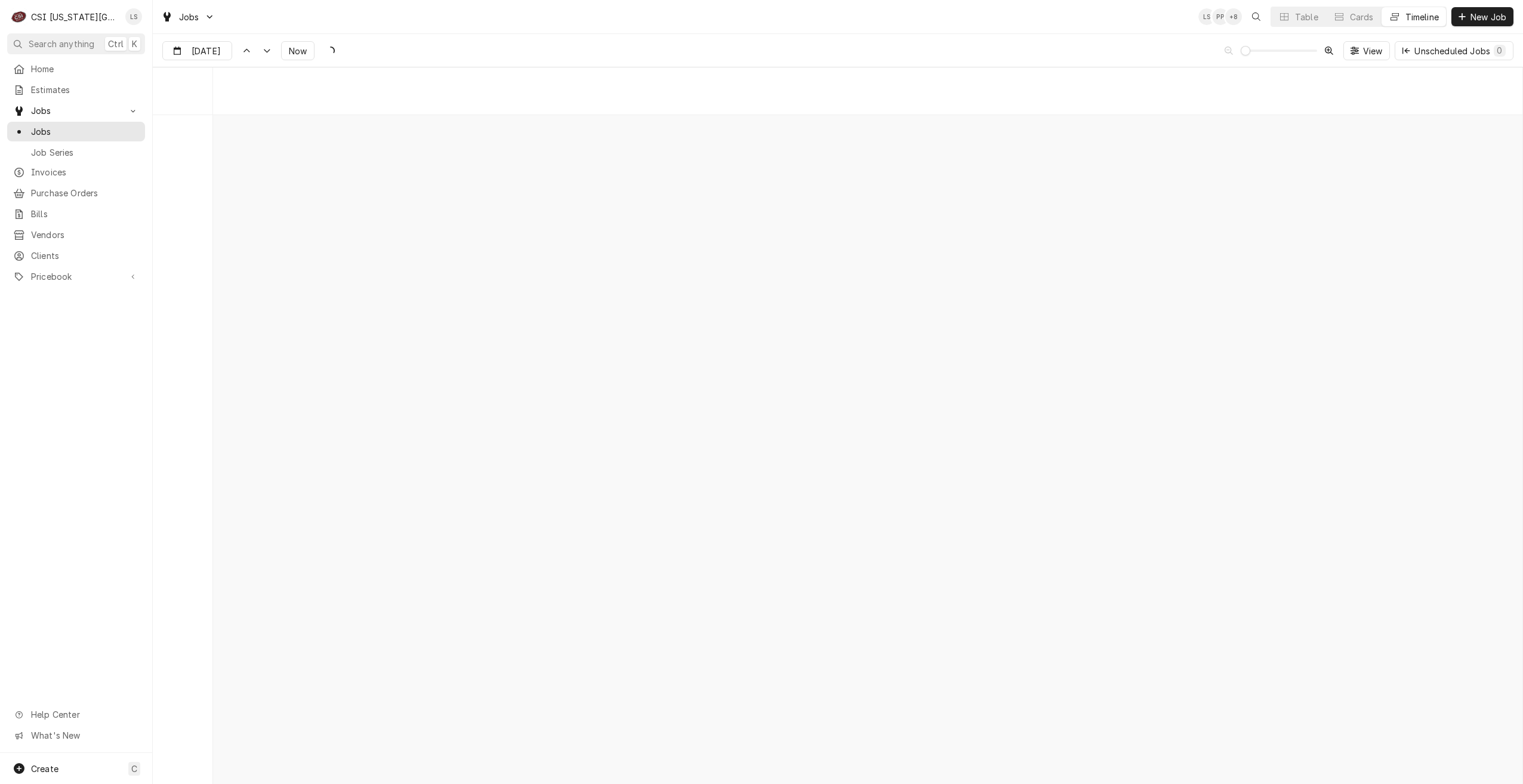
scroll to position [13715, 0]
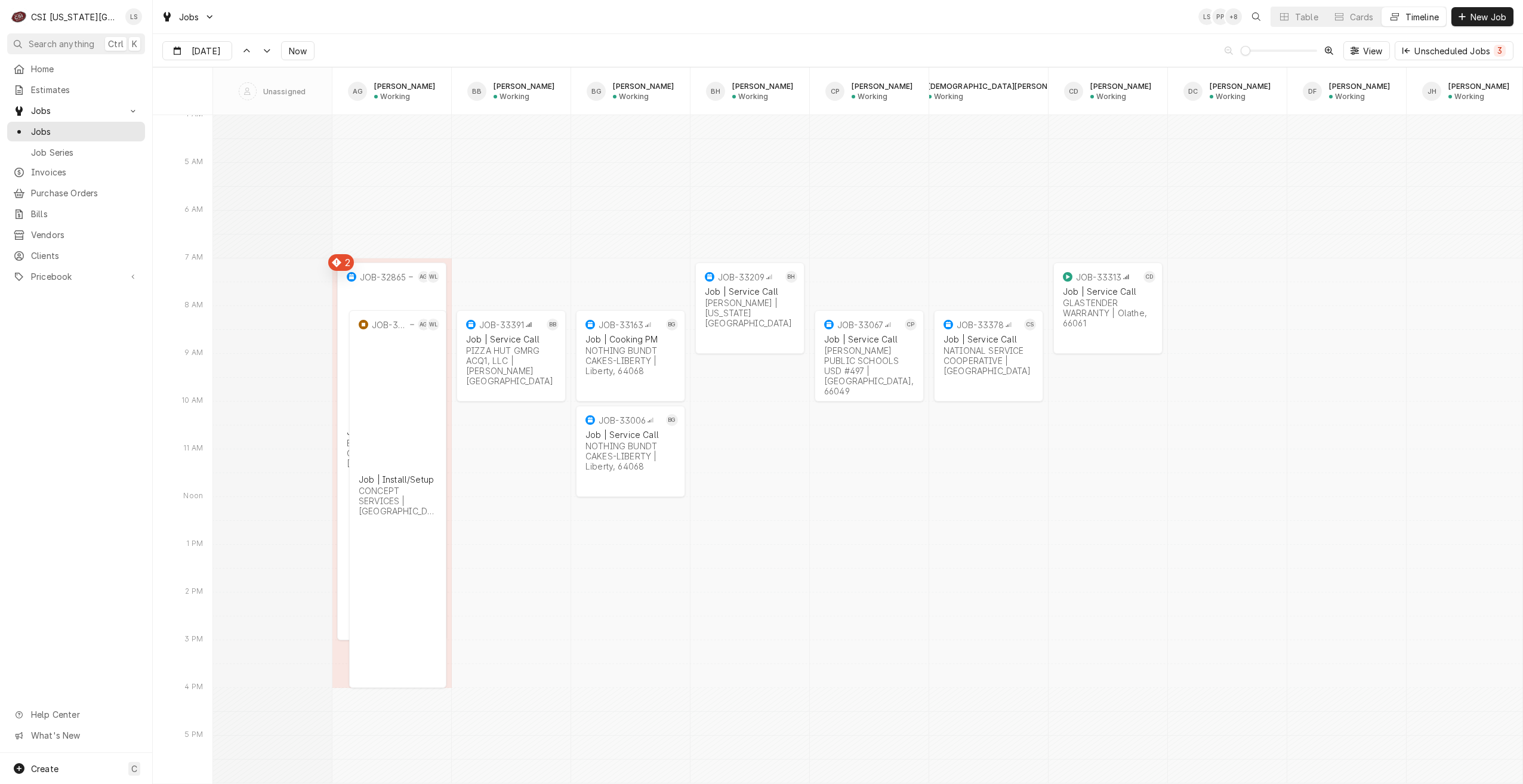
click at [592, 25] on div "Jobs LS PP + 8 Table Cards Timeline New Job" at bounding box center [838, 16] width 1370 height 33
click at [360, 32] on div "Jobs LS PP + 8 Table Cards Timeline New Job" at bounding box center [838, 16] width 1370 height 33
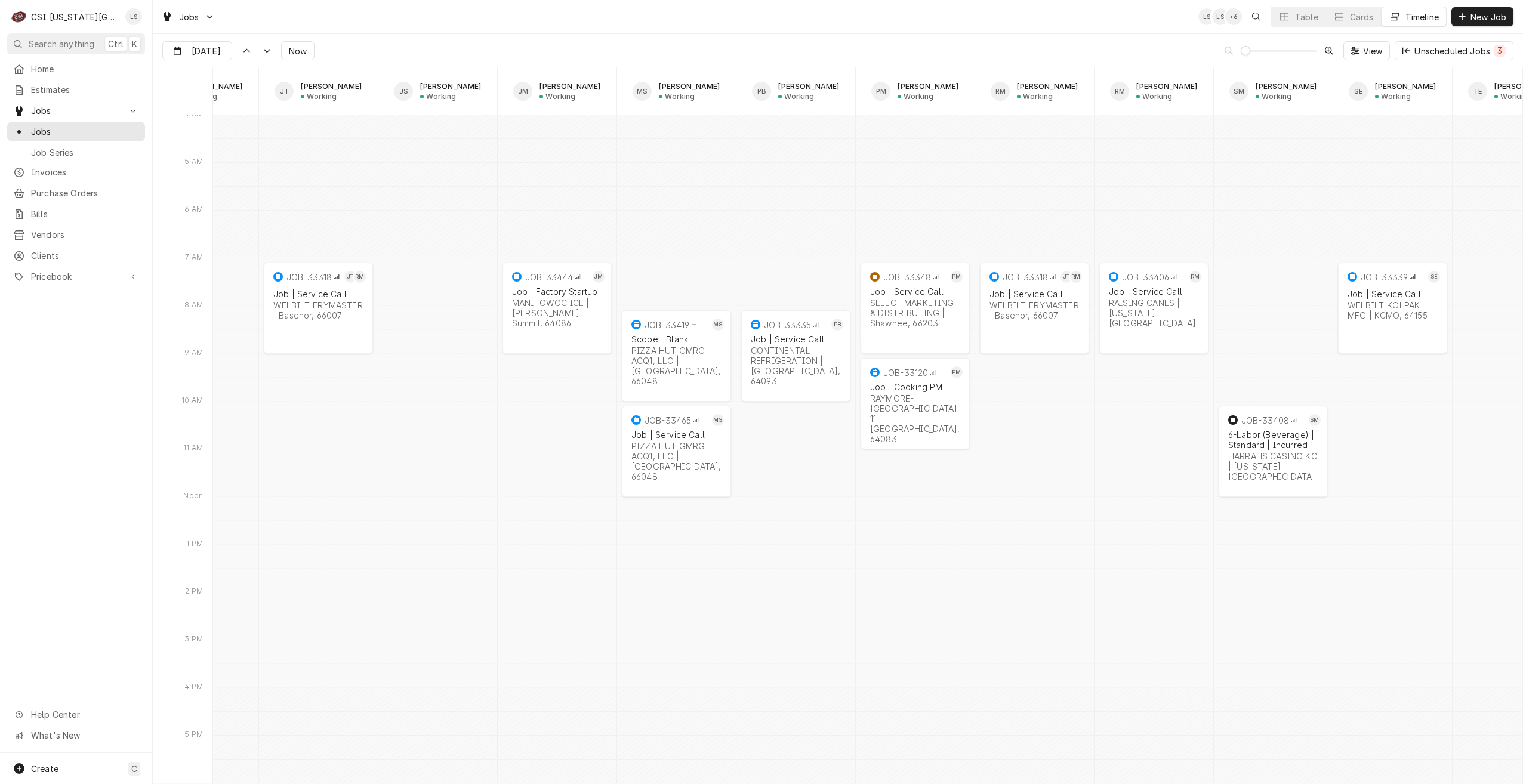
scroll to position [0, 1229]
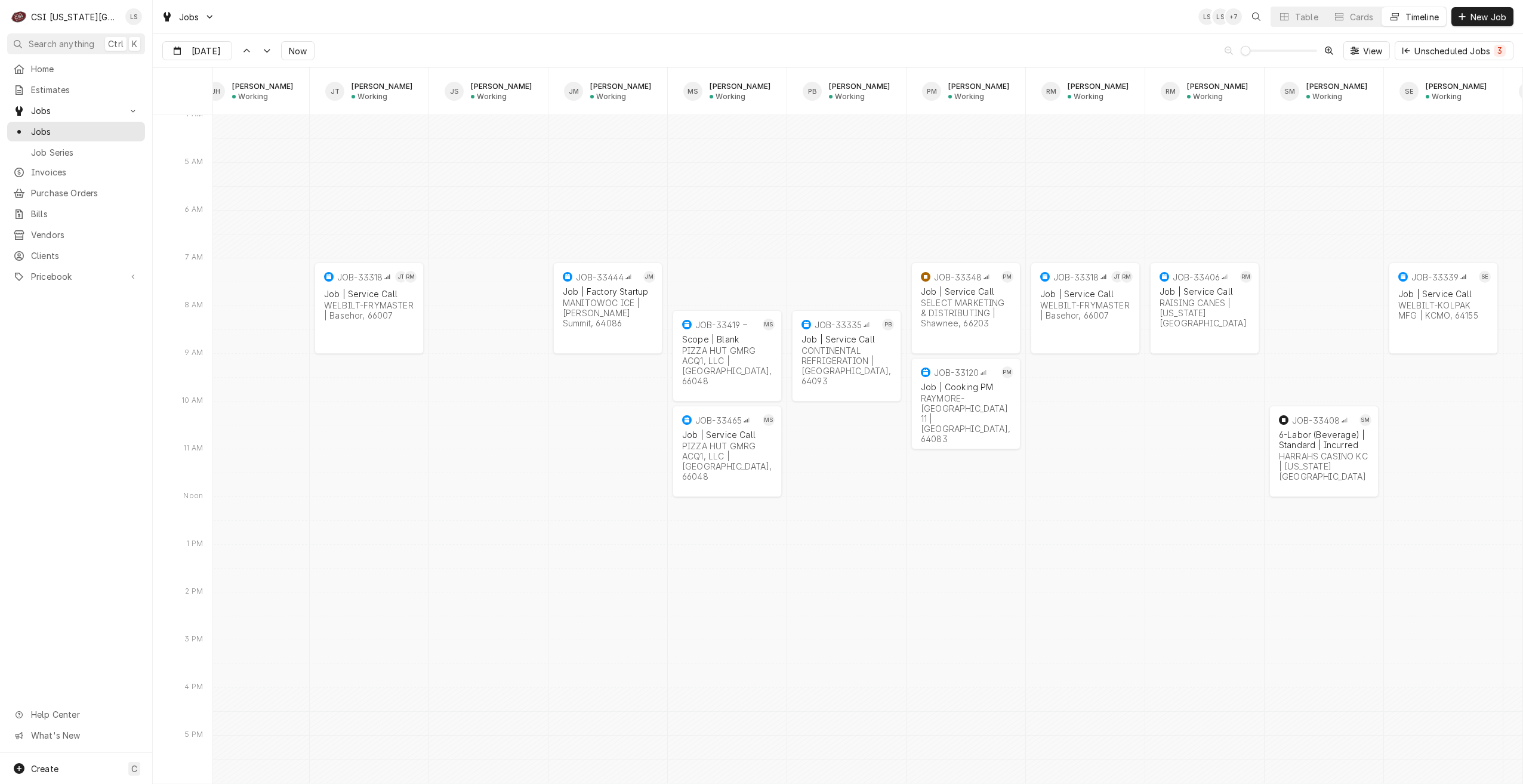
click at [695, 7] on div "Jobs LS LS + 7 Table Cards Timeline New Job" at bounding box center [838, 16] width 1370 height 33
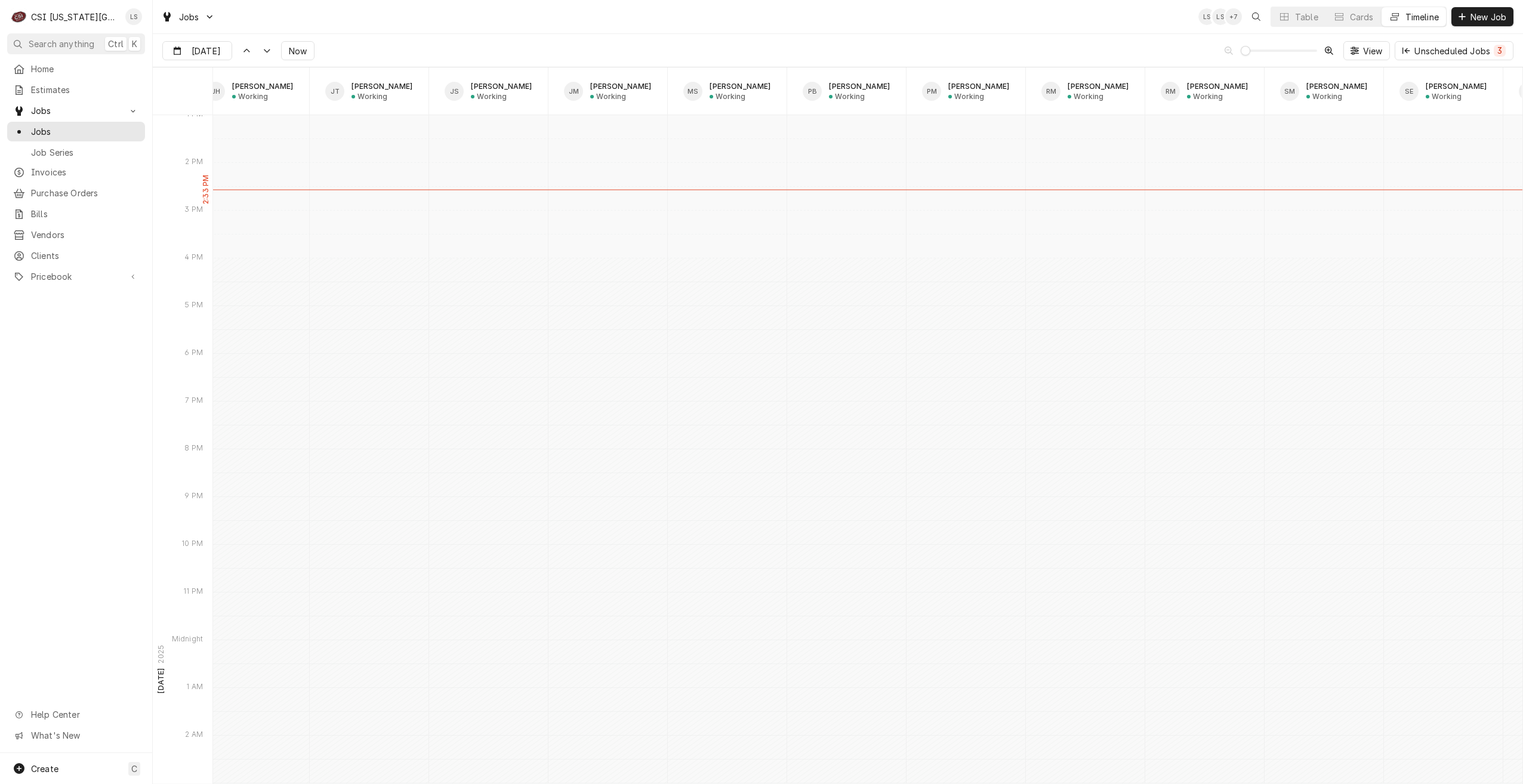
scroll to position [12819, 0]
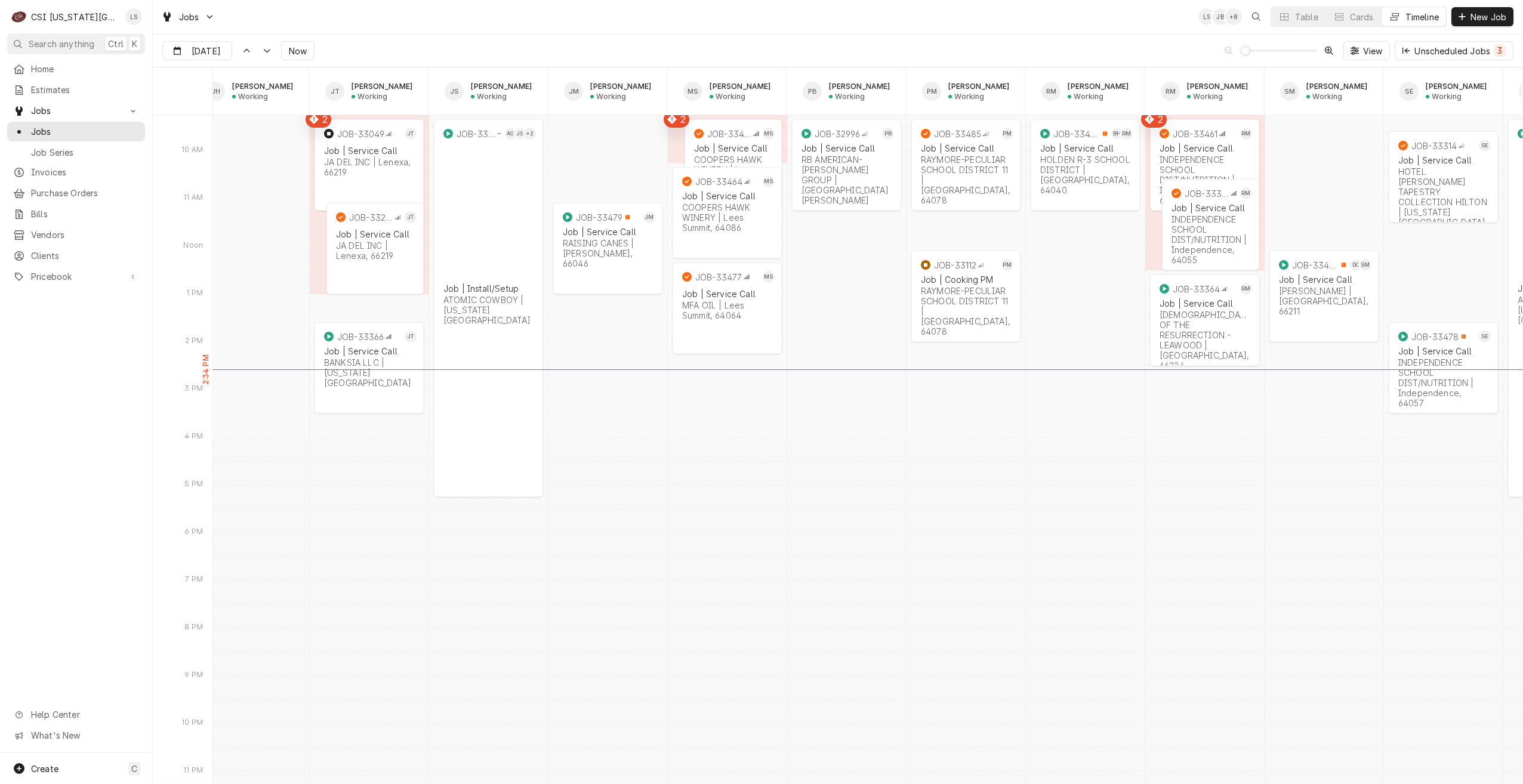
click at [1019, 25] on div "Jobs LS JB + 8 Table Cards Timeline New Job" at bounding box center [838, 16] width 1370 height 33
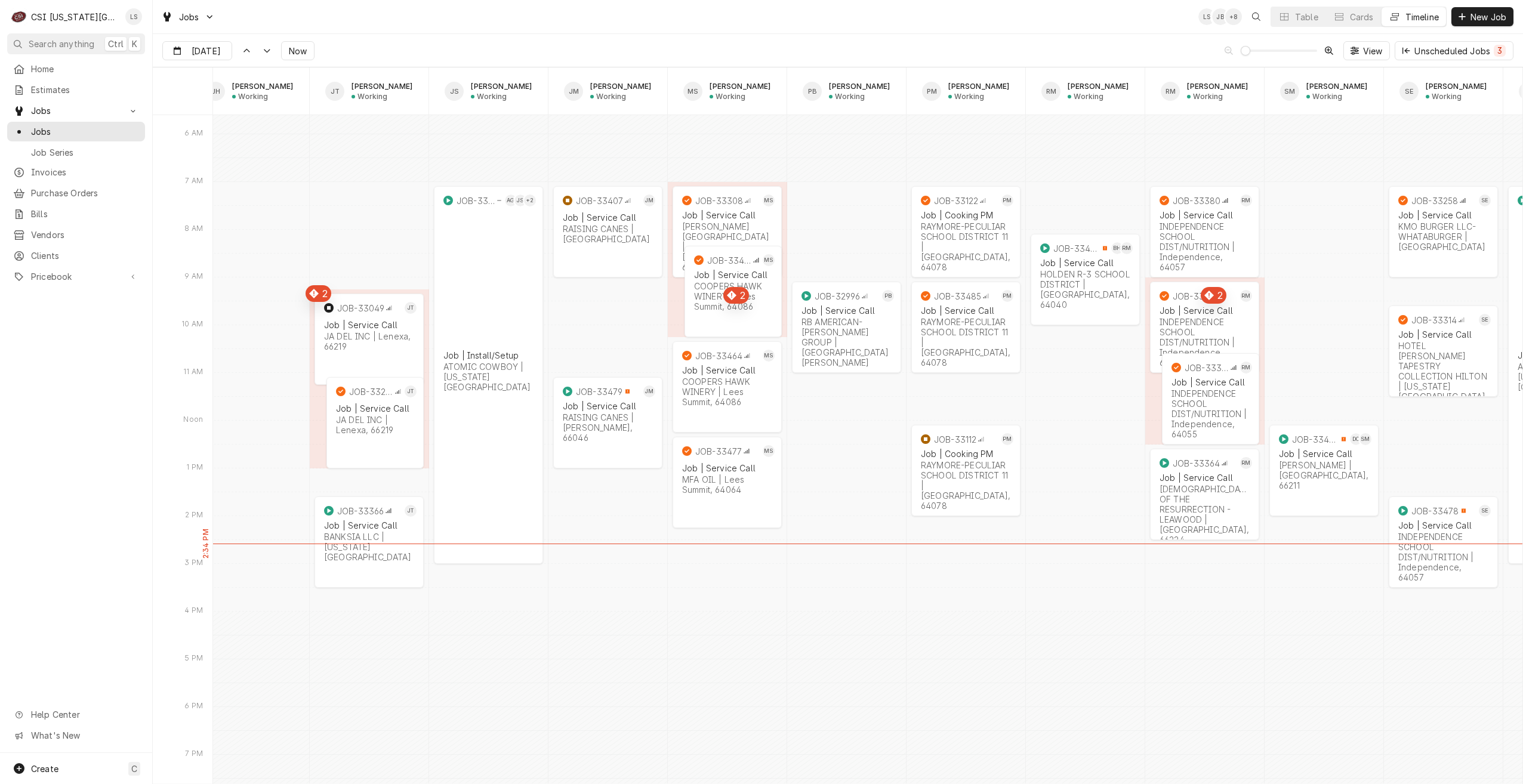
scroll to position [12641, 0]
click at [898, 15] on div "Jobs LS JB + 8 Table Cards Timeline New Job" at bounding box center [838, 16] width 1370 height 33
click at [1092, 27] on div "Jobs LS JB + 7 Table Cards Timeline New Job" at bounding box center [838, 16] width 1370 height 33
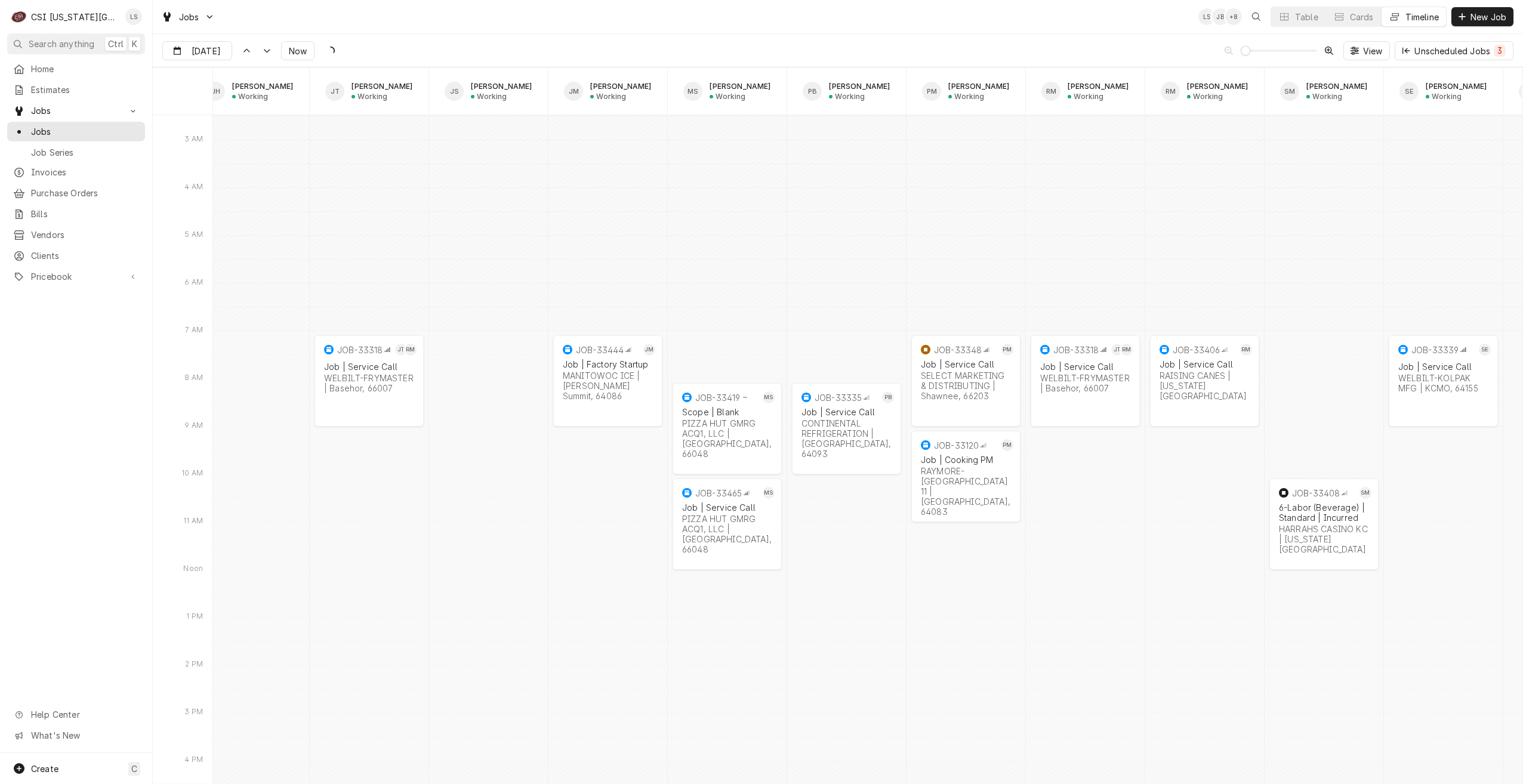
scroll to position [13655, 0]
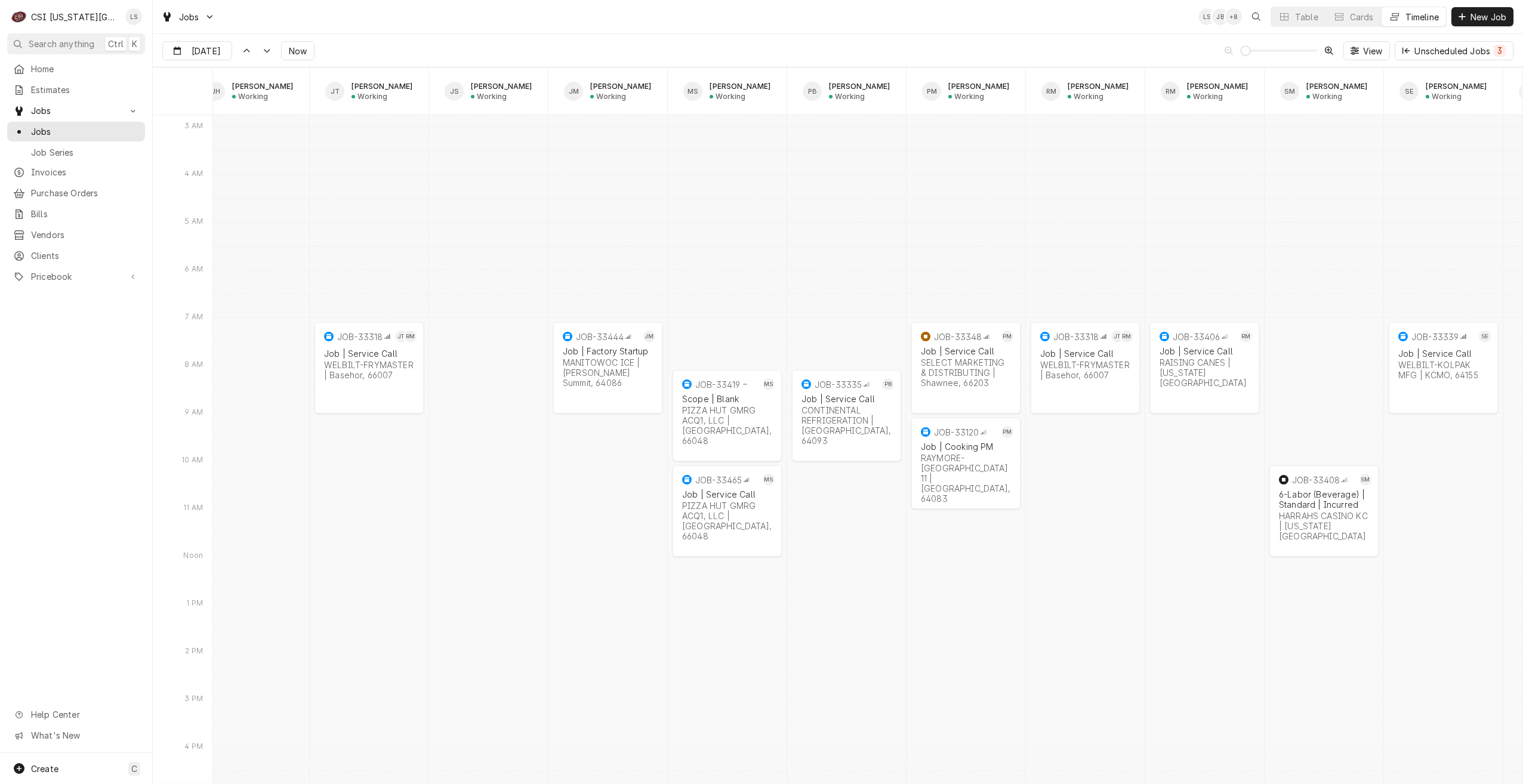
click at [1062, 22] on div "Jobs LS JB + 8 Table Cards Timeline New Job" at bounding box center [838, 16] width 1370 height 33
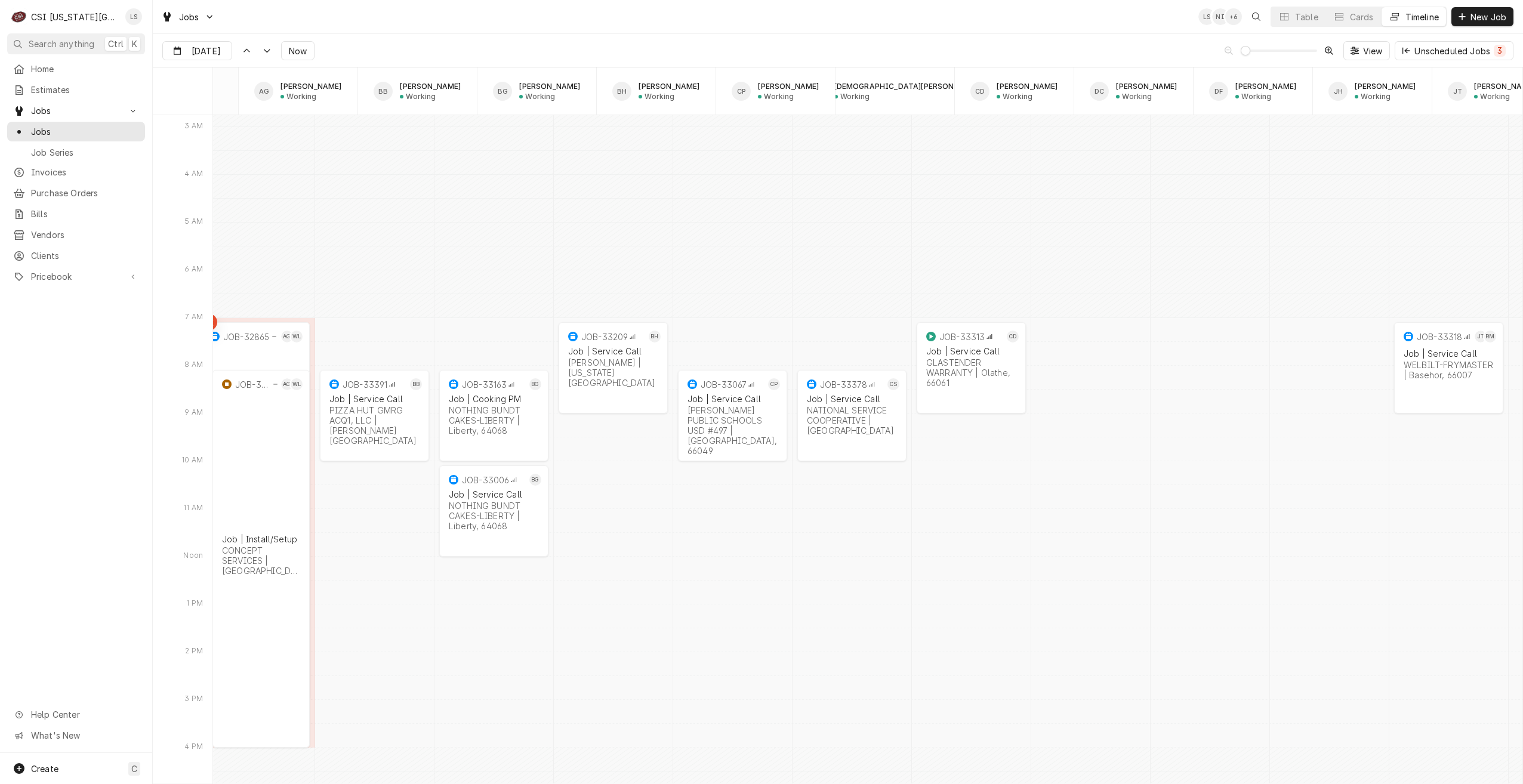
scroll to position [0, 2]
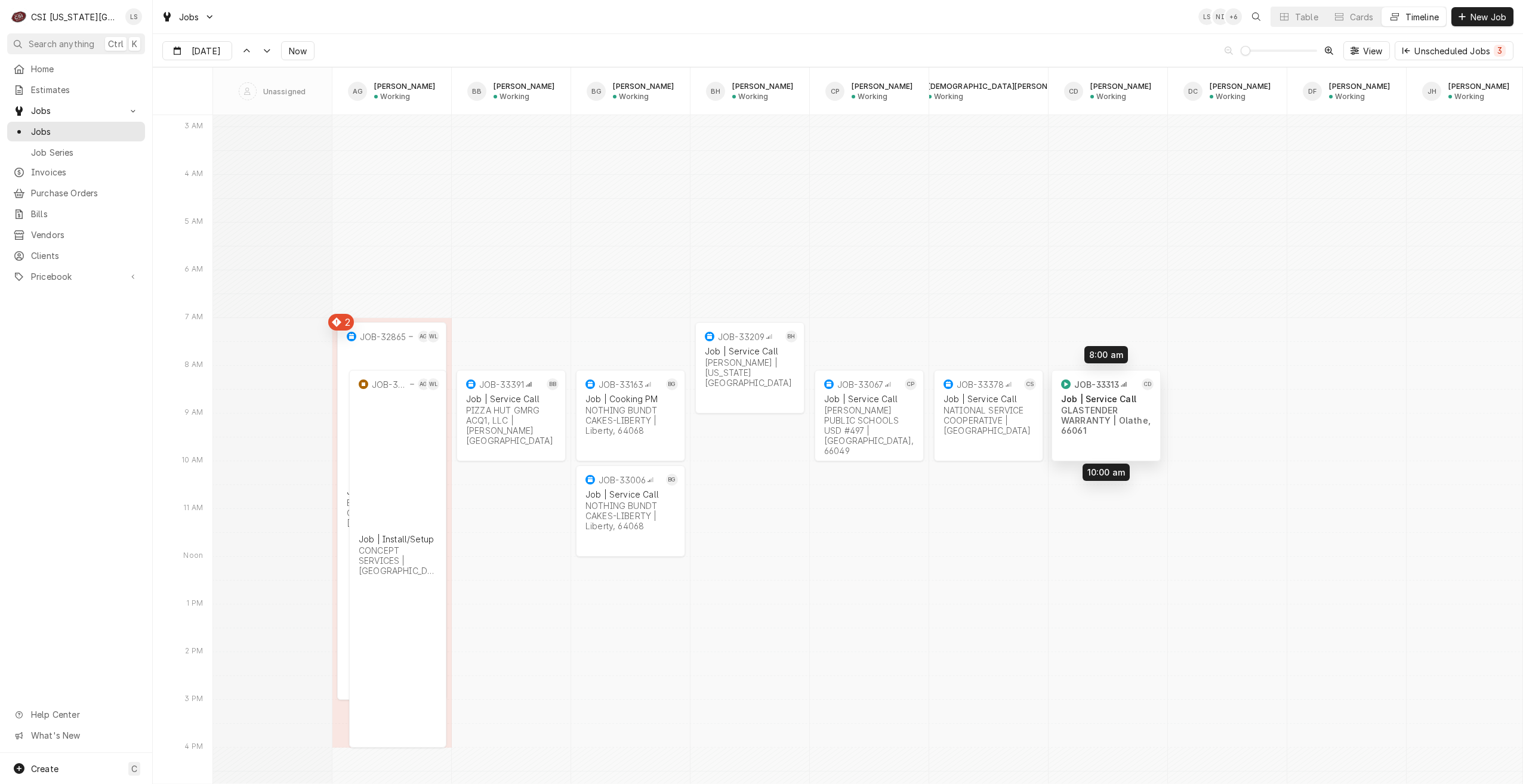
drag, startPoint x: 1118, startPoint y: 380, endPoint x: 1116, endPoint y: 423, distance: 43.0
click at [1116, 423] on div "7:00 AM 3:00 PM JOB-32865 AG WL Job | Install/Setup Bear Global Construction In…" at bounding box center [867, 646] width 1310 height 28372
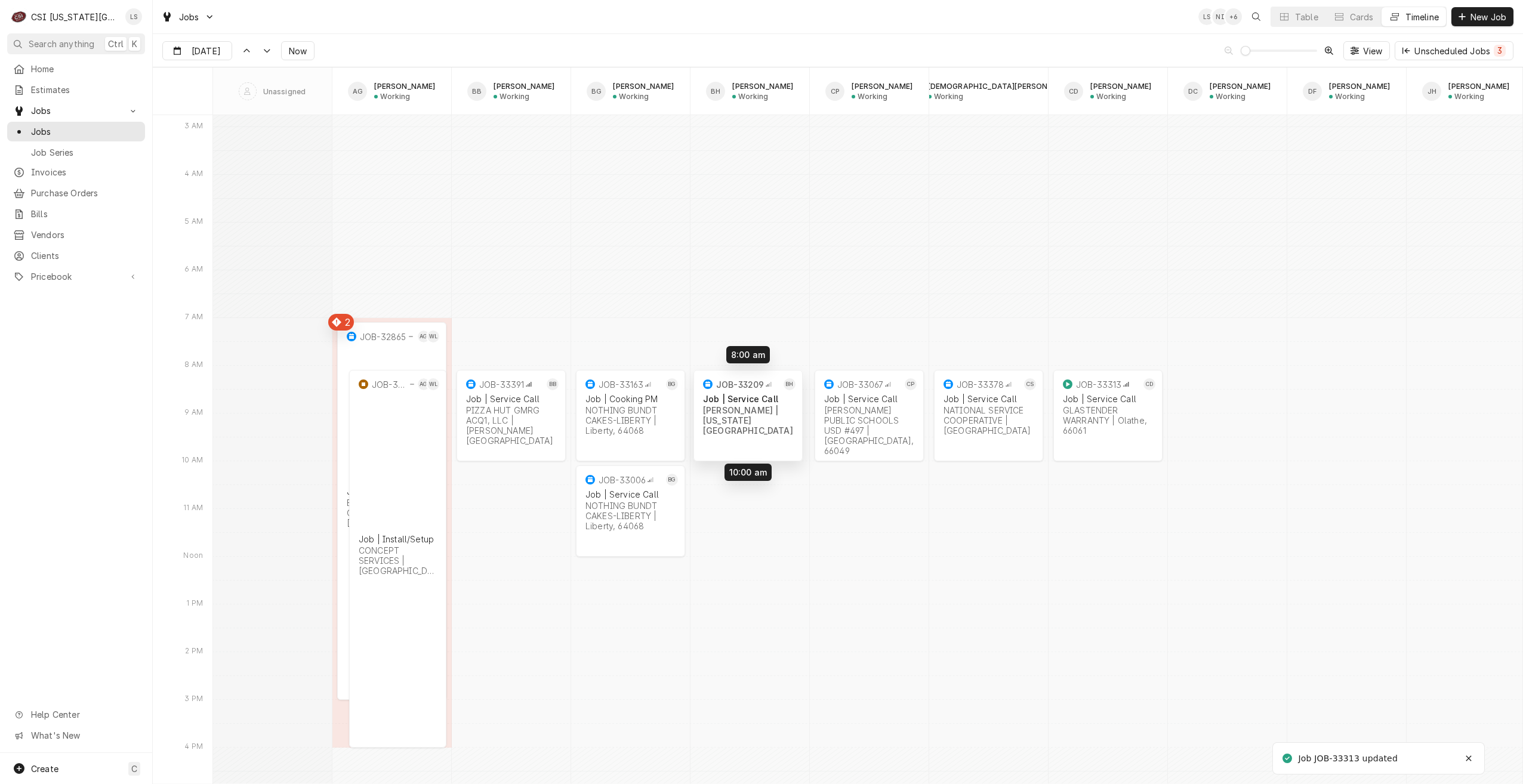
drag, startPoint x: 750, startPoint y: 350, endPoint x: 748, endPoint y: 394, distance: 44.0
click at [748, 394] on div "7:00 AM 3:00 PM JOB-32865 AG WL Job | Install/Setup Bear Global Construction In…" at bounding box center [867, 646] width 1310 height 28372
click at [299, 53] on span "Now" at bounding box center [298, 51] width 23 height 13
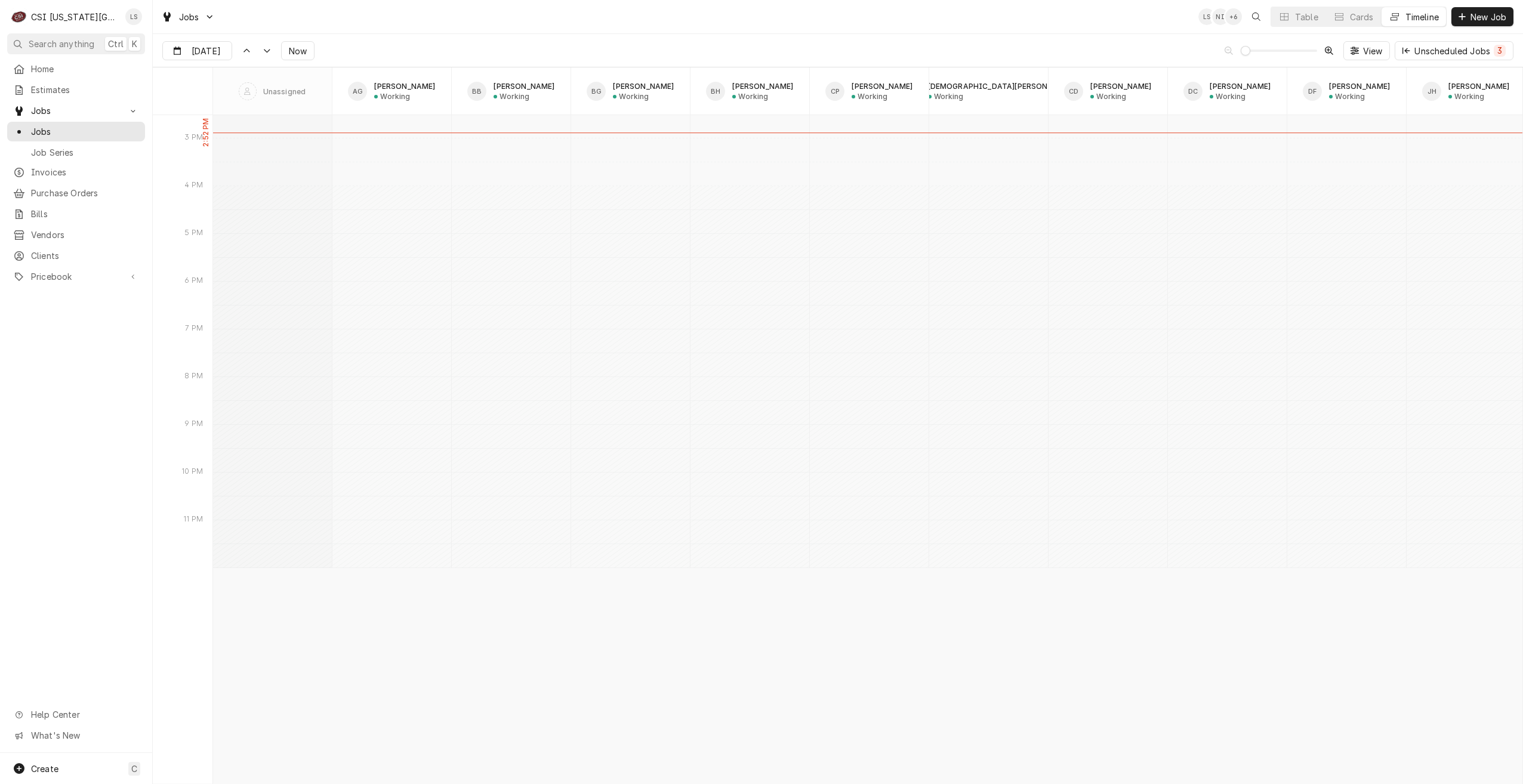
scroll to position [12743, 0]
type input "[DATE]"
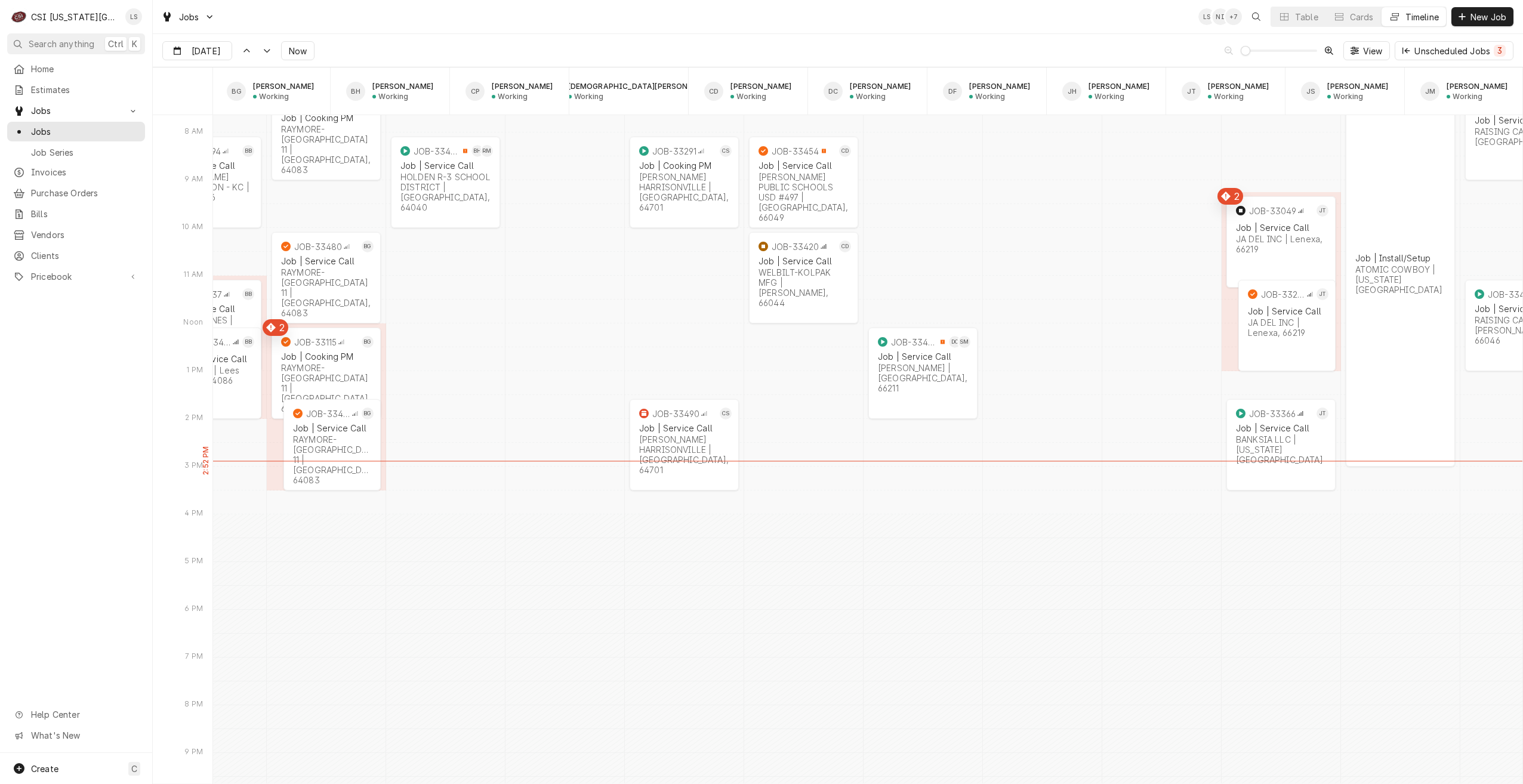
scroll to position [0, 423]
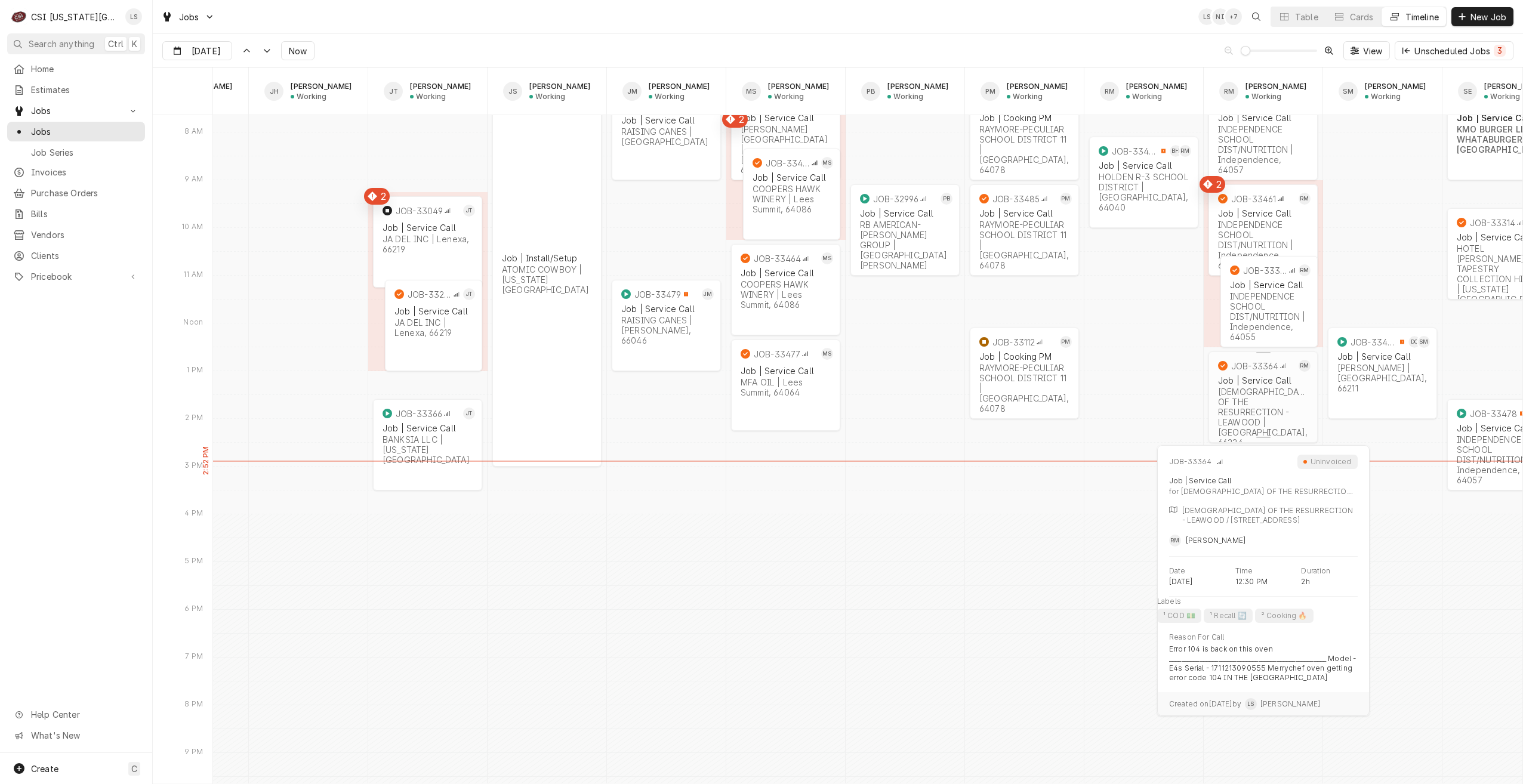
click at [1255, 397] on div "CHURCH OF THE RESURRECTION - LEAWOOD | Leawood, 66224" at bounding box center [1263, 417] width 90 height 61
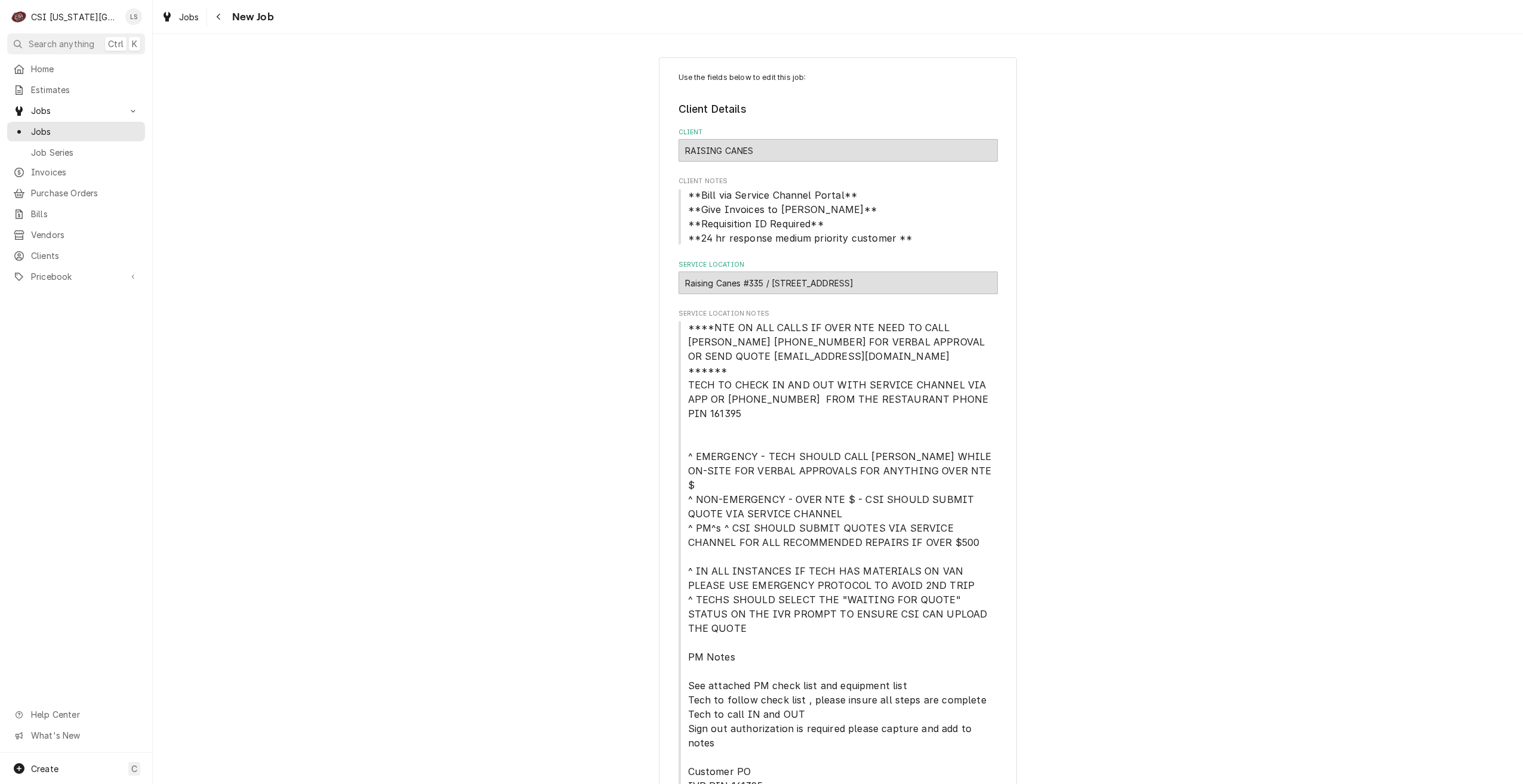
type textarea "x"
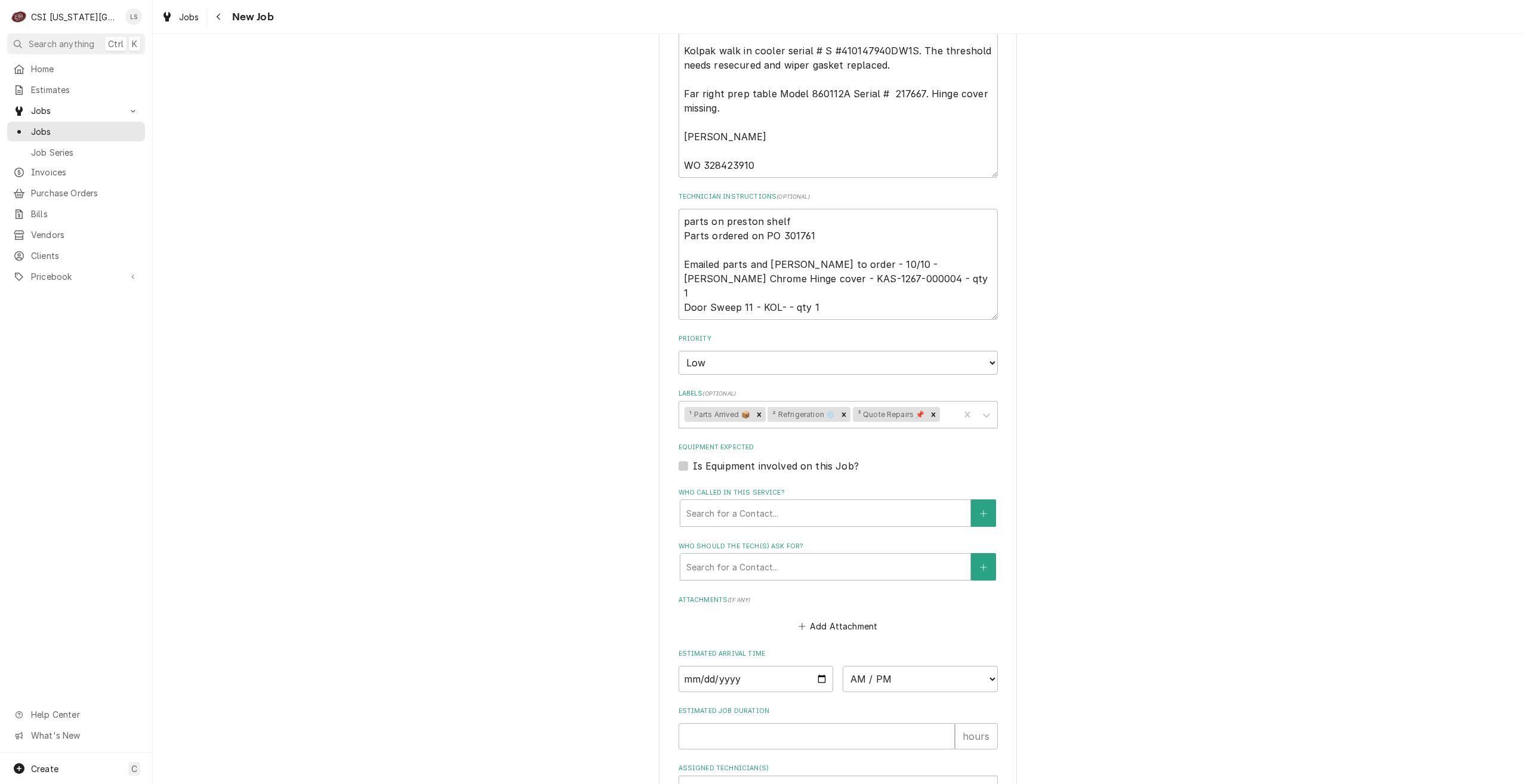
scroll to position [1208, 0]
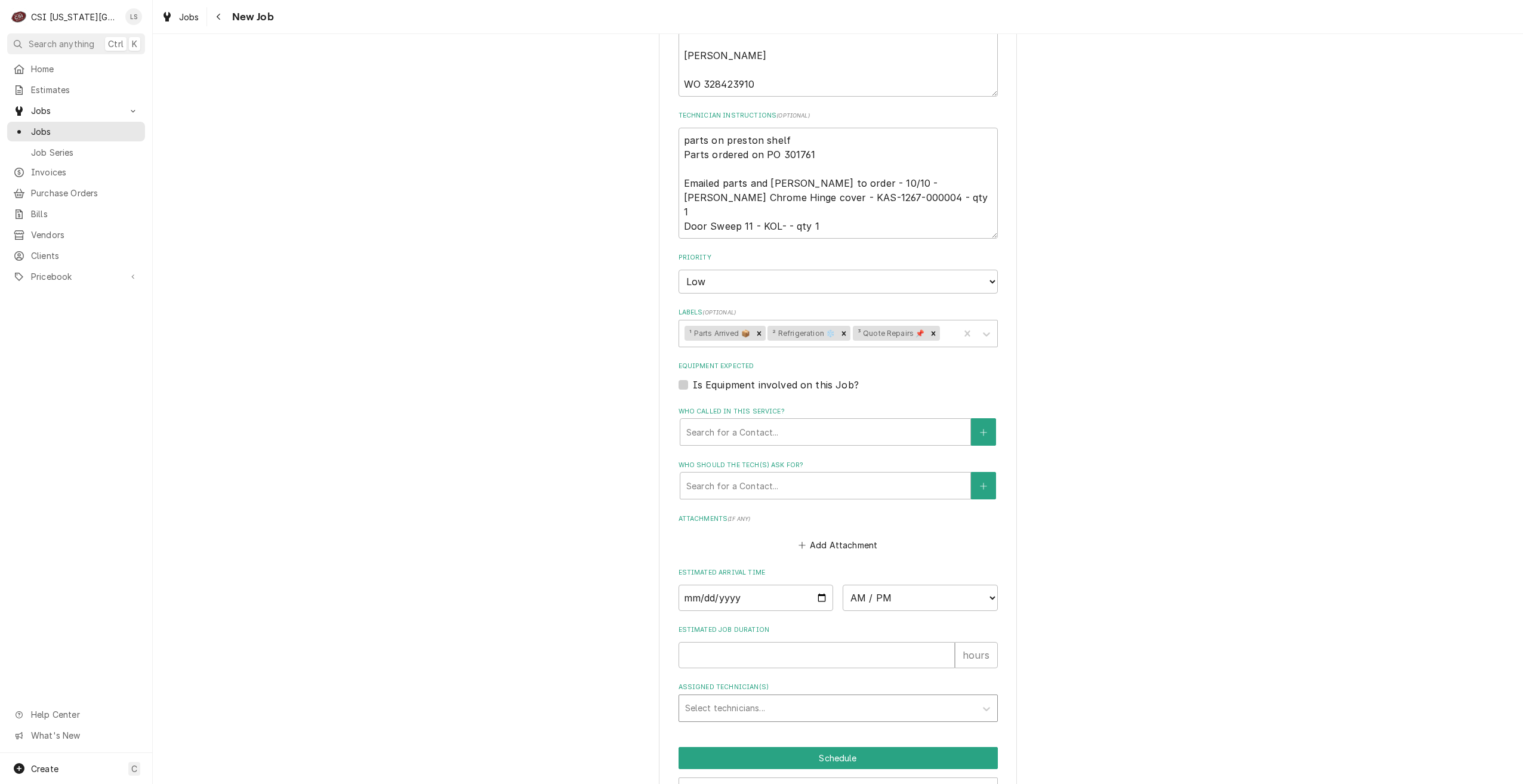
click at [718, 697] on div "Assigned Technician(s)" at bounding box center [828, 708] width 285 height 22
type input "preston"
click at [732, 725] on div "Preston Merriman" at bounding box center [838, 734] width 318 height 18
type textarea "x"
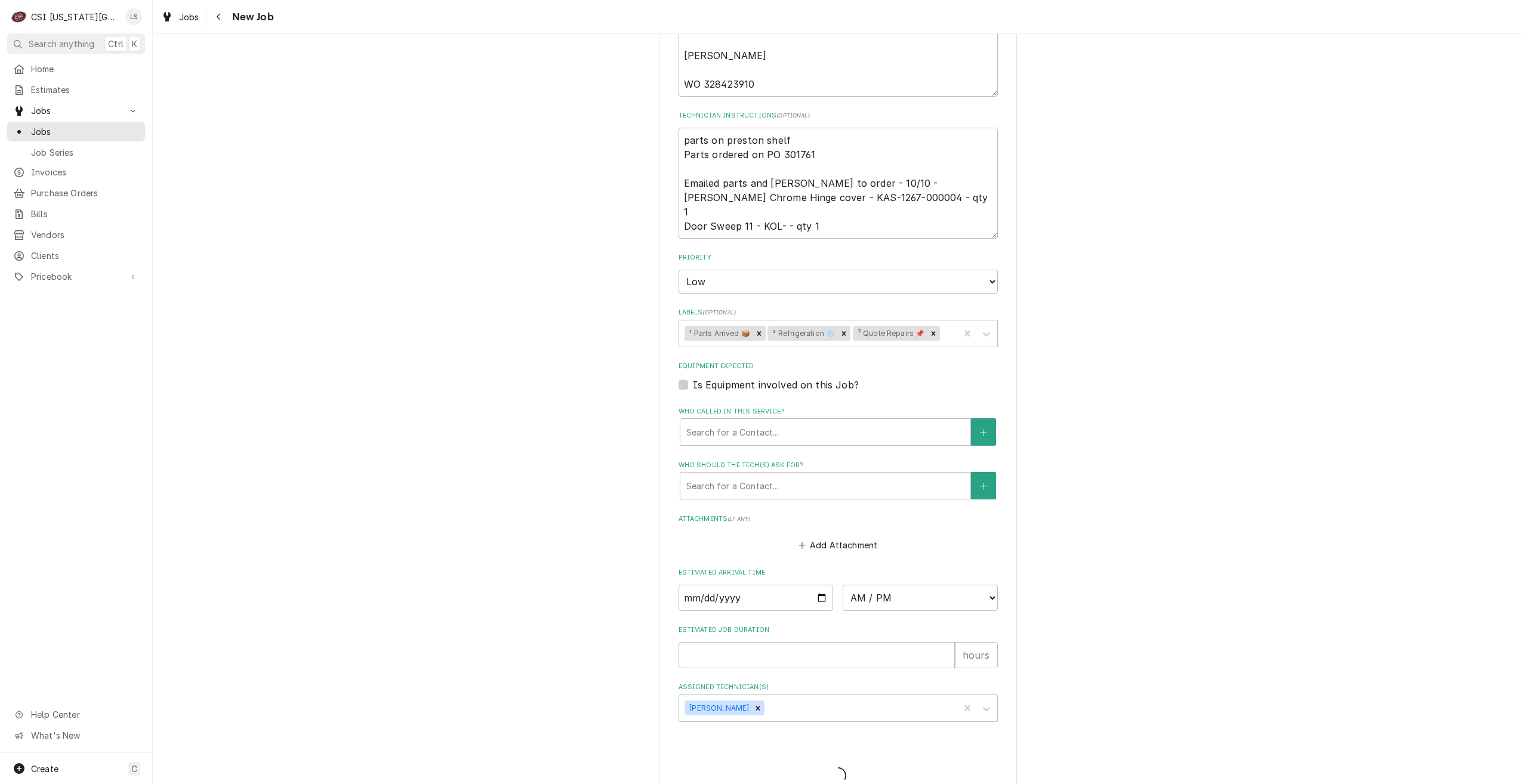
scroll to position [1166, 0]
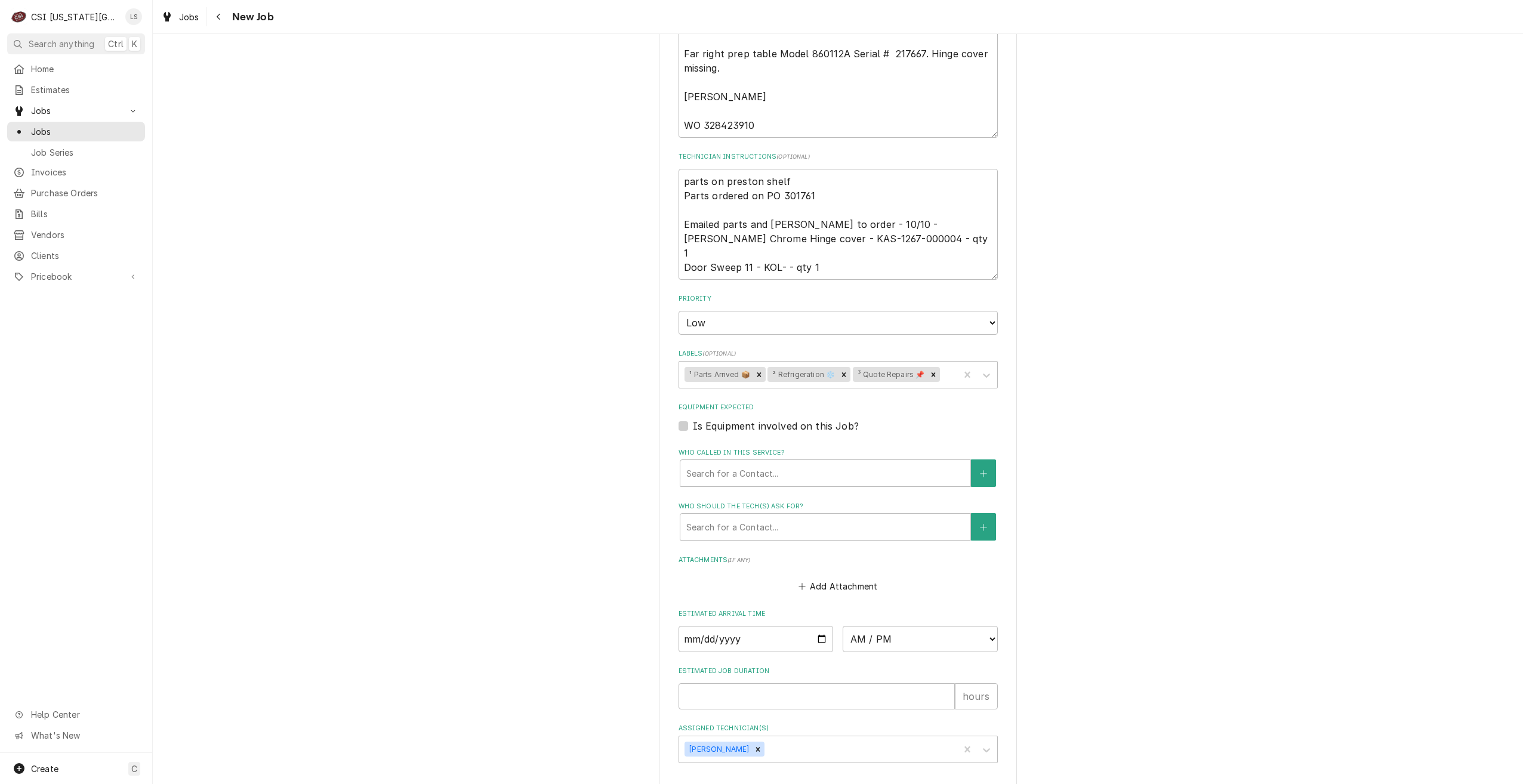
type textarea "x"
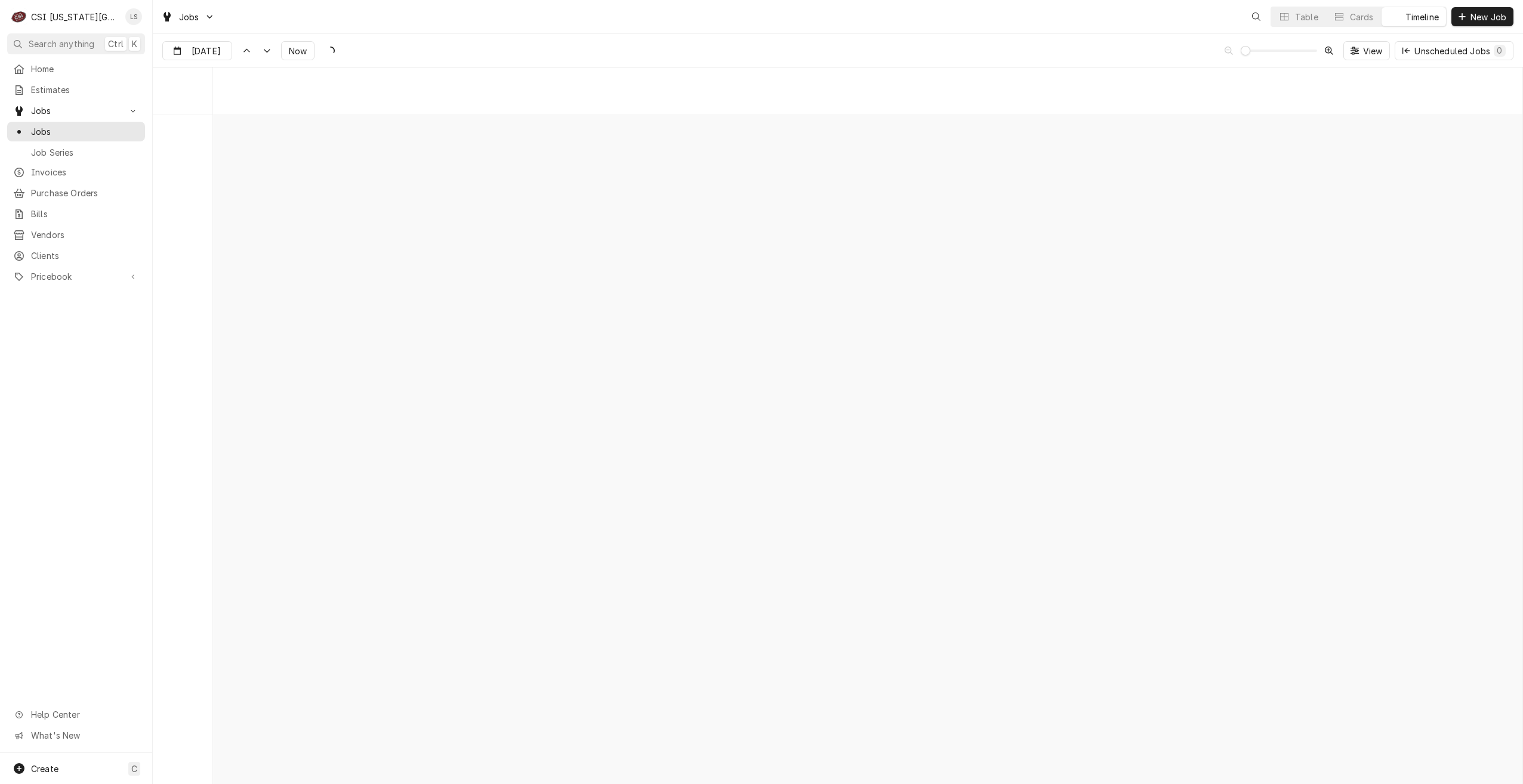
scroll to position [13703, 0]
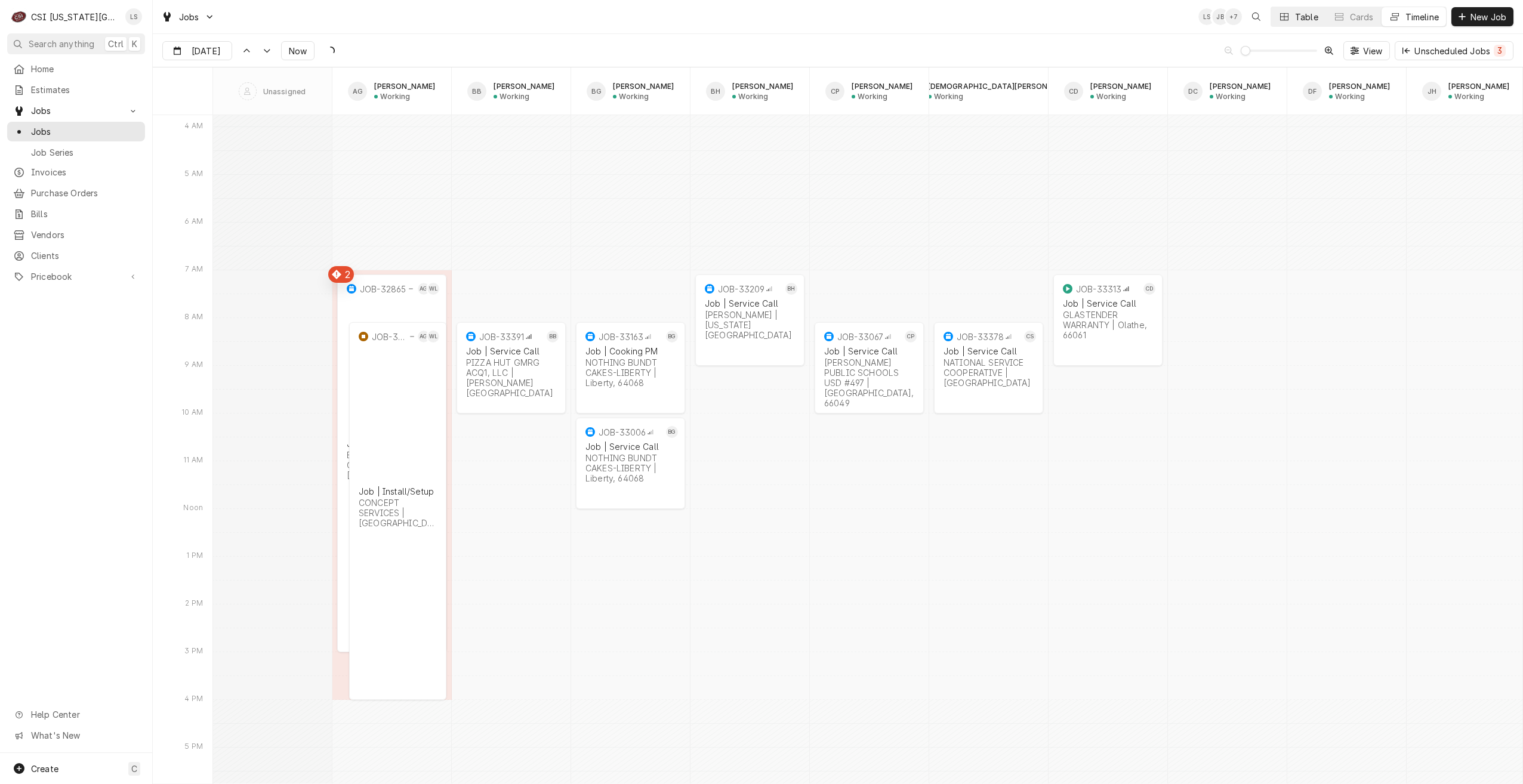
click at [1306, 18] on div "Table" at bounding box center [1307, 17] width 23 height 13
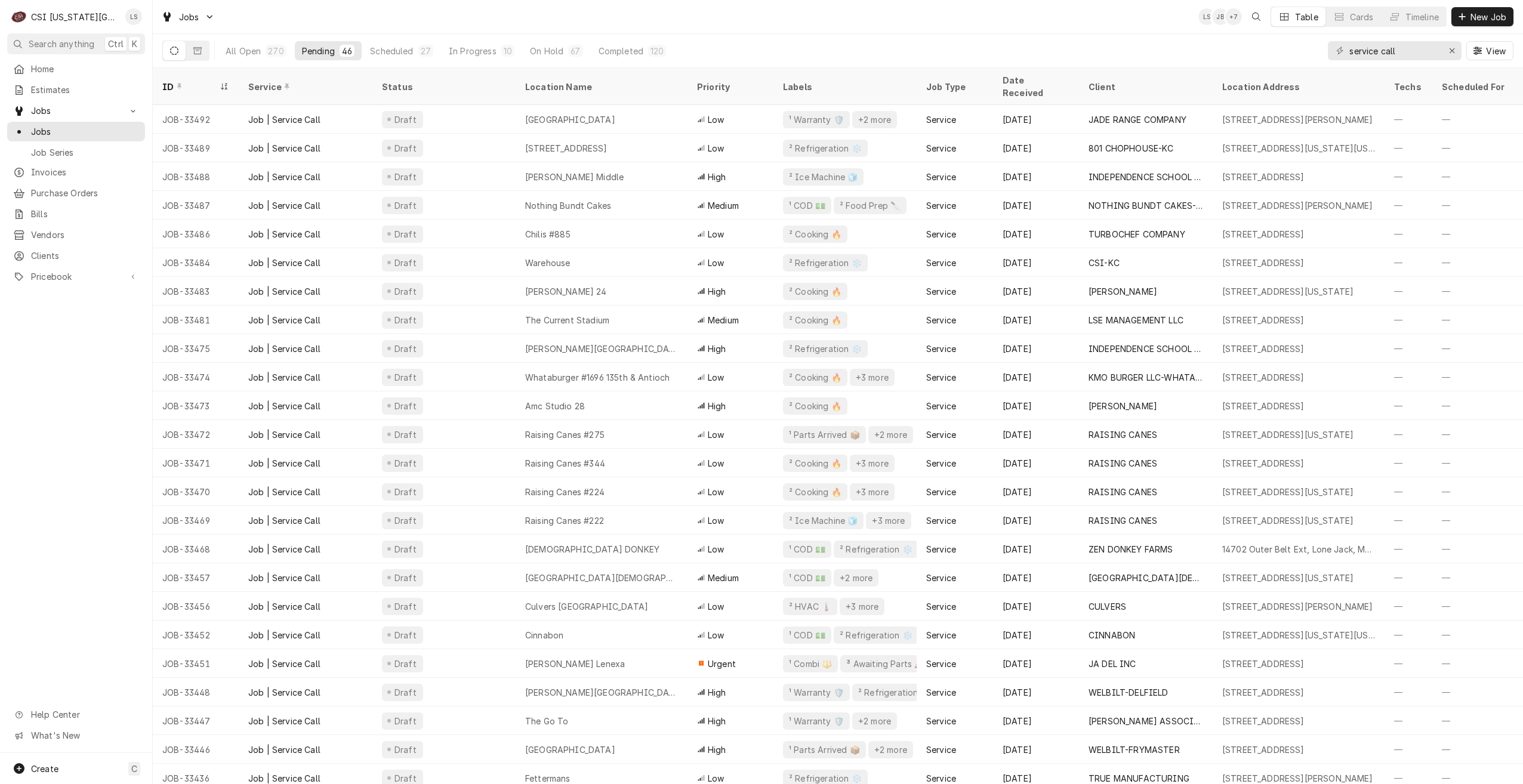
click at [594, 18] on div "Jobs LS JB + 7 Table Cards Timeline New Job" at bounding box center [838, 16] width 1370 height 33
click at [748, 29] on div "Jobs LS JB + 7 Table Cards Timeline New Job" at bounding box center [838, 16] width 1370 height 33
click at [631, 26] on div "Jobs LS JB + 8 Table Cards Timeline New Job" at bounding box center [838, 16] width 1370 height 33
click at [41, 251] on span "Clients" at bounding box center [85, 256] width 108 height 13
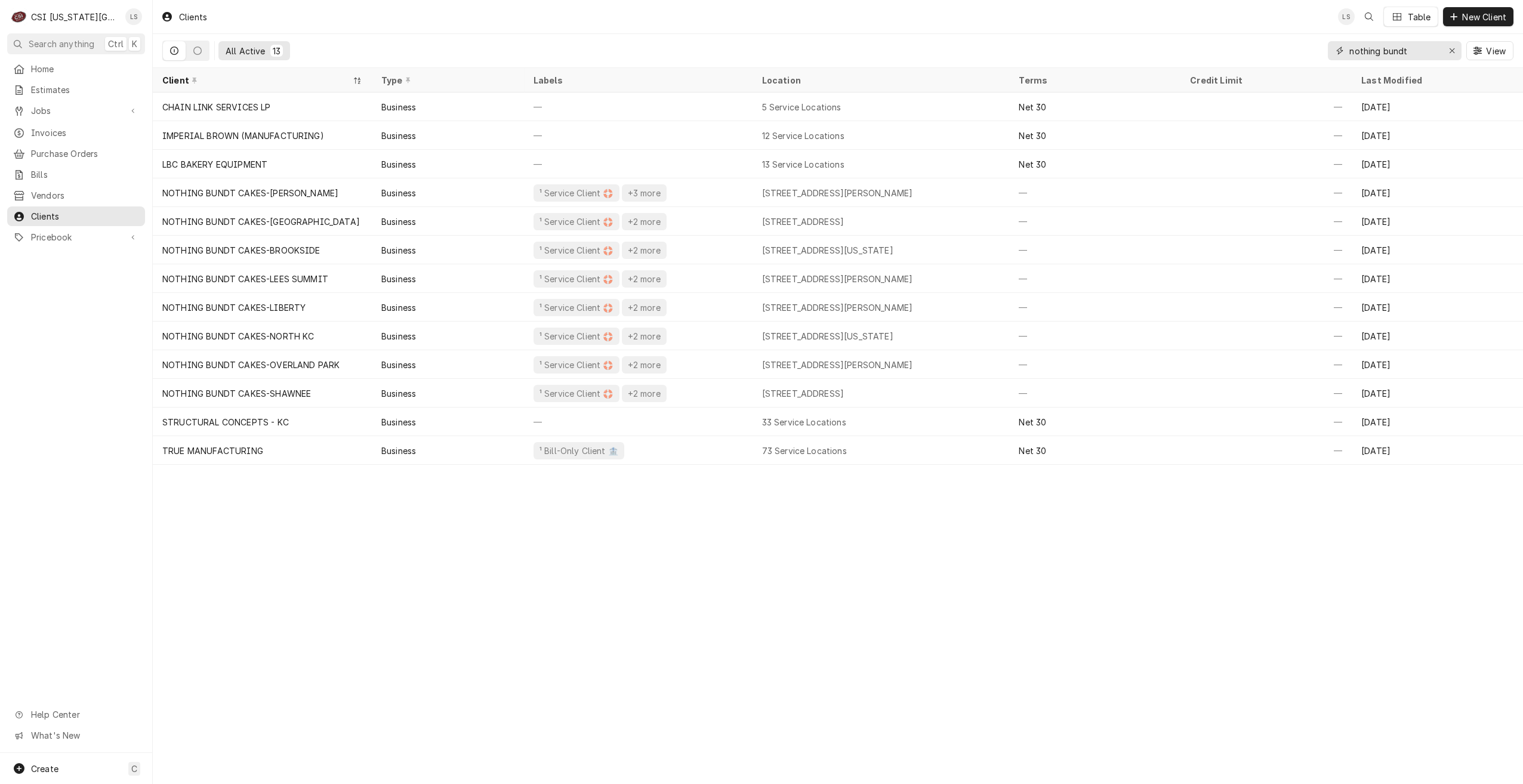
drag, startPoint x: 1421, startPoint y: 53, endPoint x: 1338, endPoint y: 45, distance: 83.4
click at [1338, 45] on div "nothing bundt" at bounding box center [1395, 50] width 134 height 19
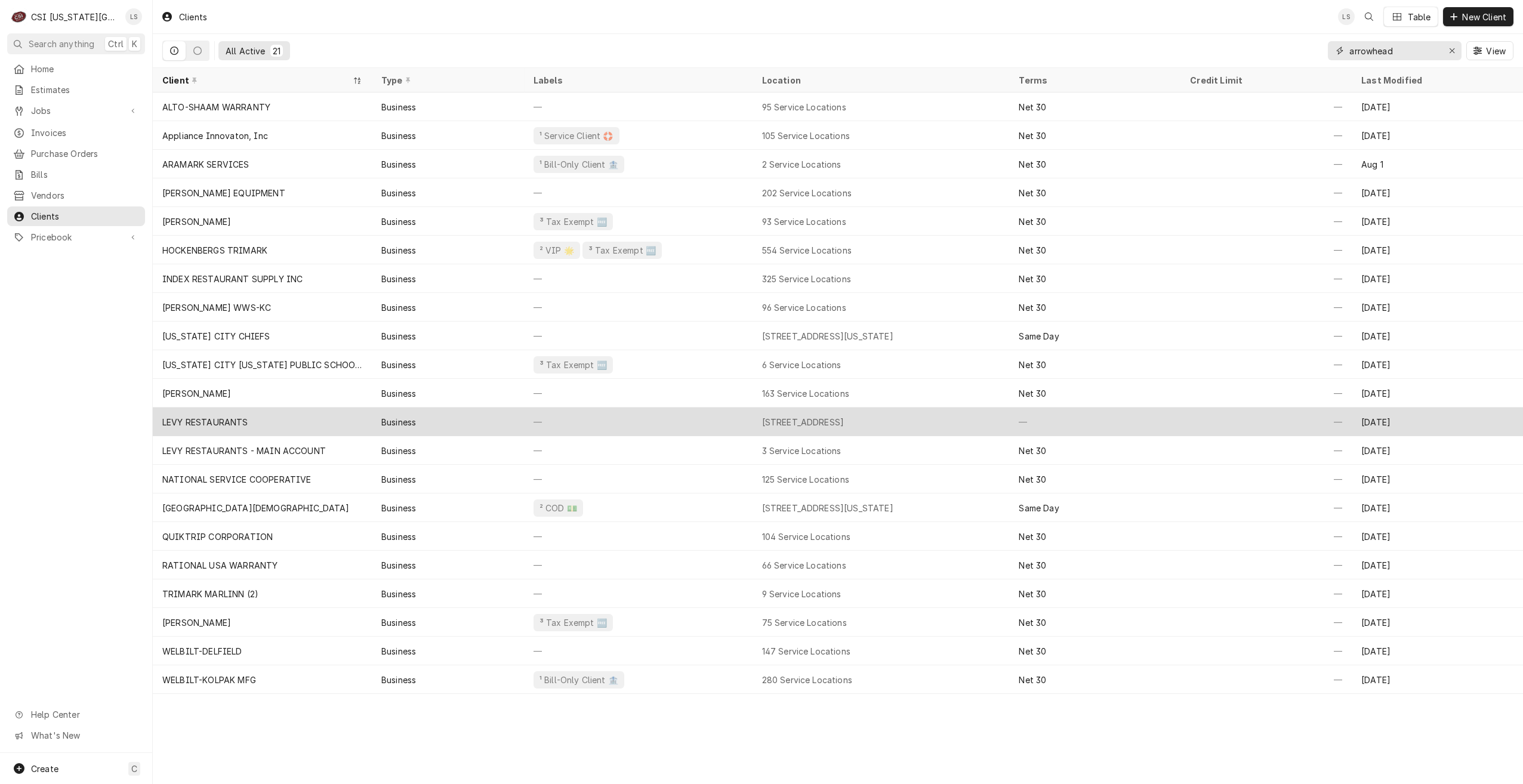
type input "arrowhead"
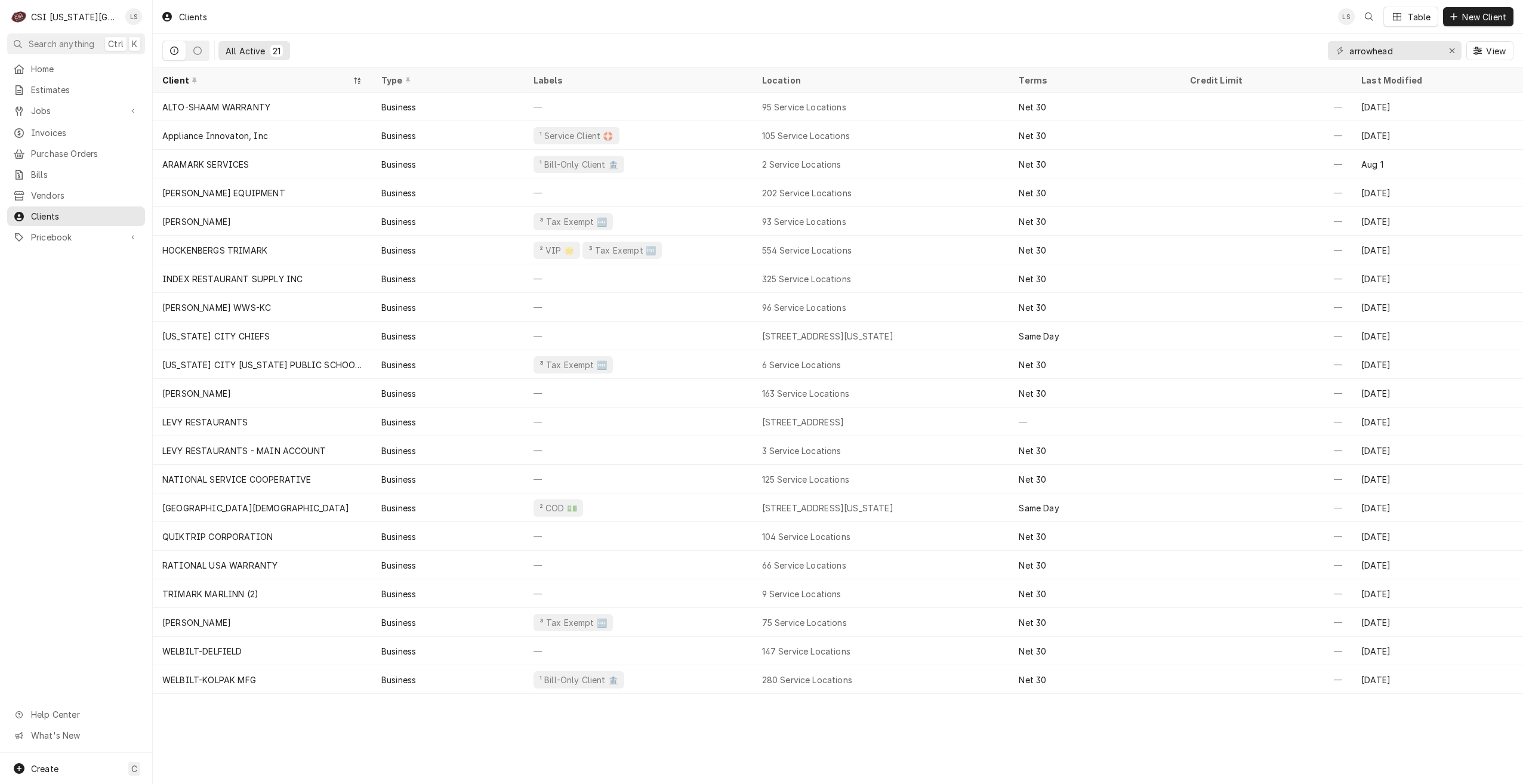
click at [54, 118] on div "Home Estimates Jobs Jobs Job Series Invoices Purchase Orders Bills Vendors Clie…" at bounding box center [76, 154] width 152 height 189
click at [56, 113] on div "Jobs" at bounding box center [76, 111] width 133 height 15
click at [56, 128] on span "Jobs" at bounding box center [85, 132] width 108 height 13
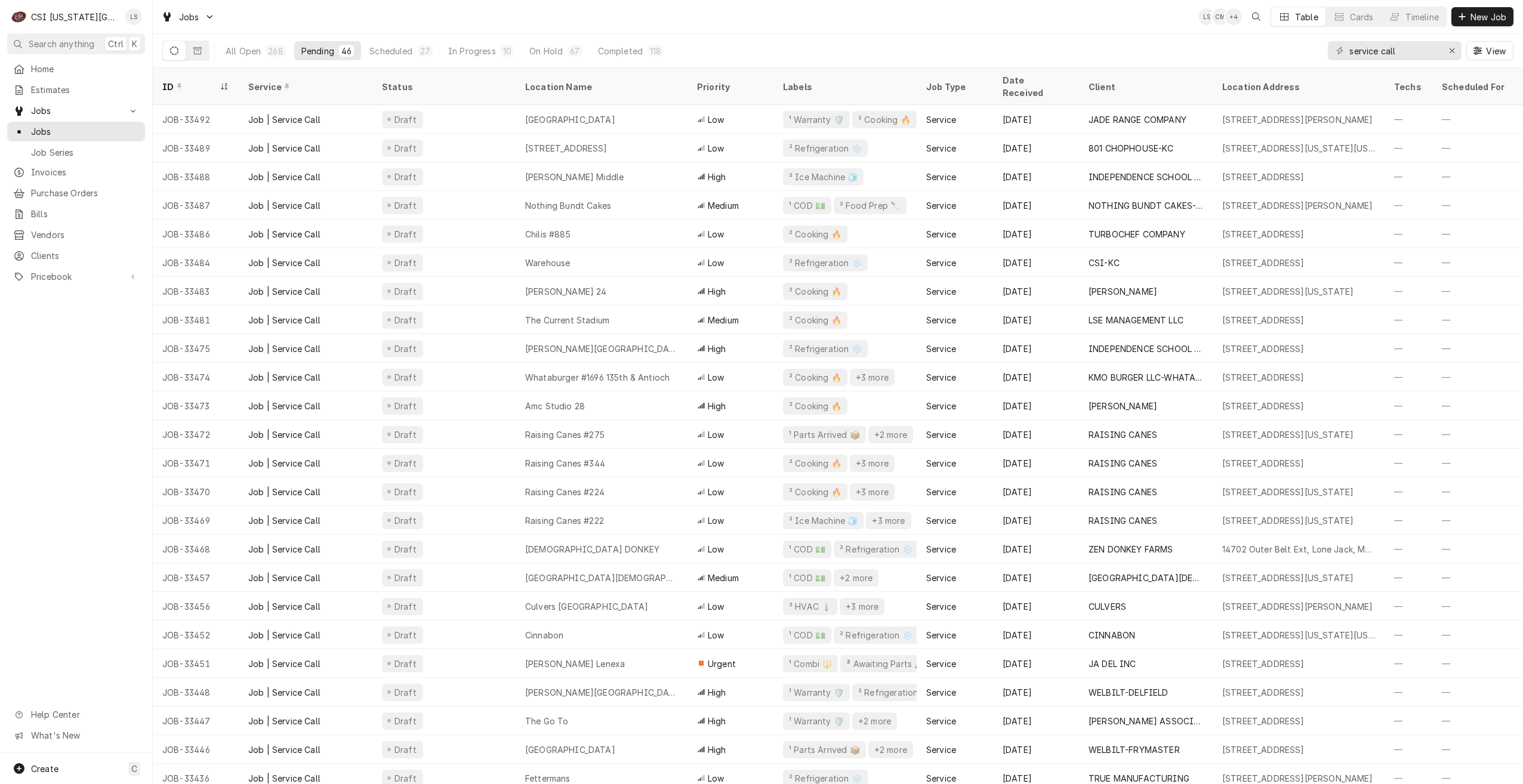
click at [1057, 16] on div "Jobs LS CM + 4 Table Cards Timeline New Job" at bounding box center [838, 16] width 1370 height 33
click at [35, 250] on span "Clients" at bounding box center [85, 256] width 108 height 13
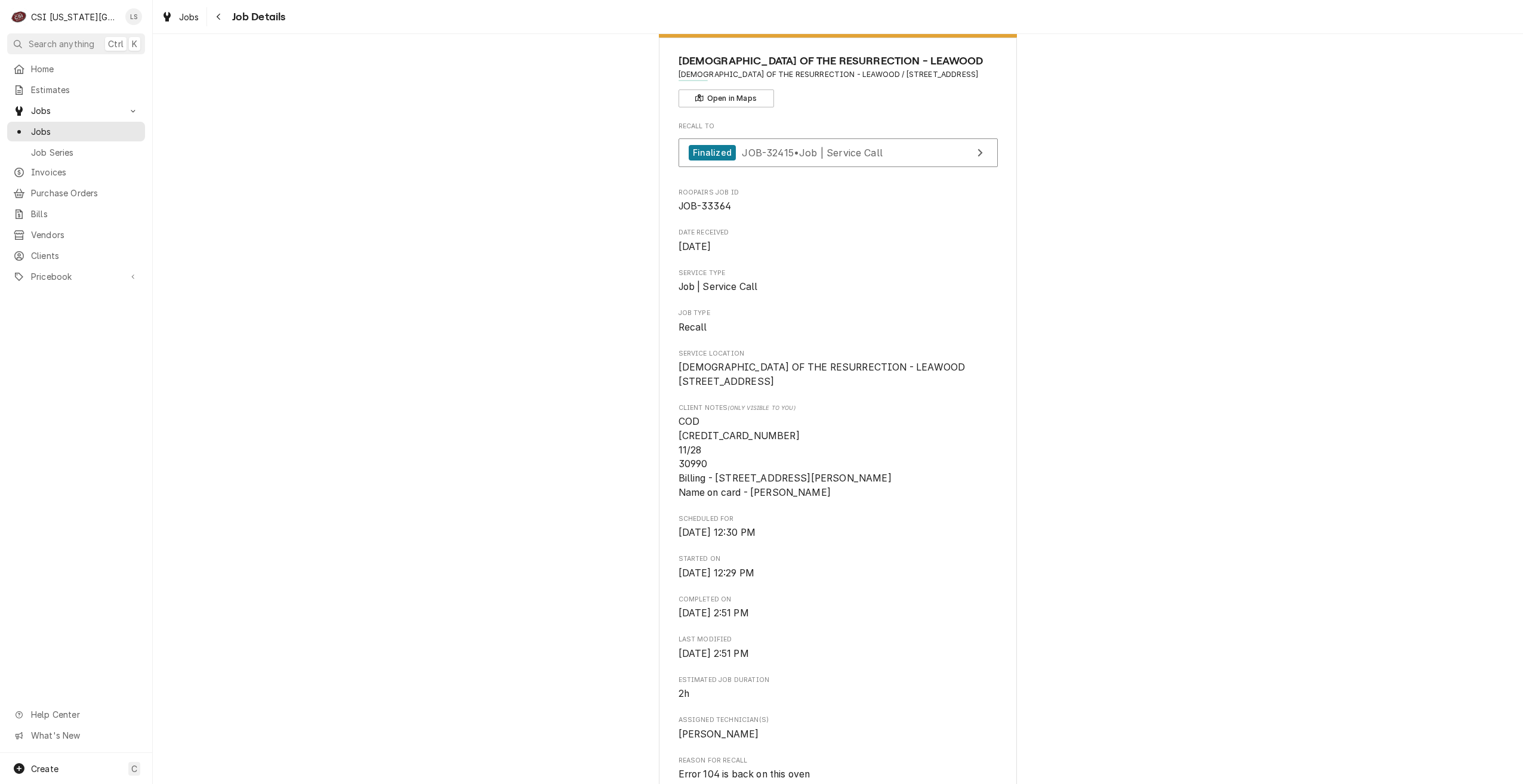
scroll to position [60, 0]
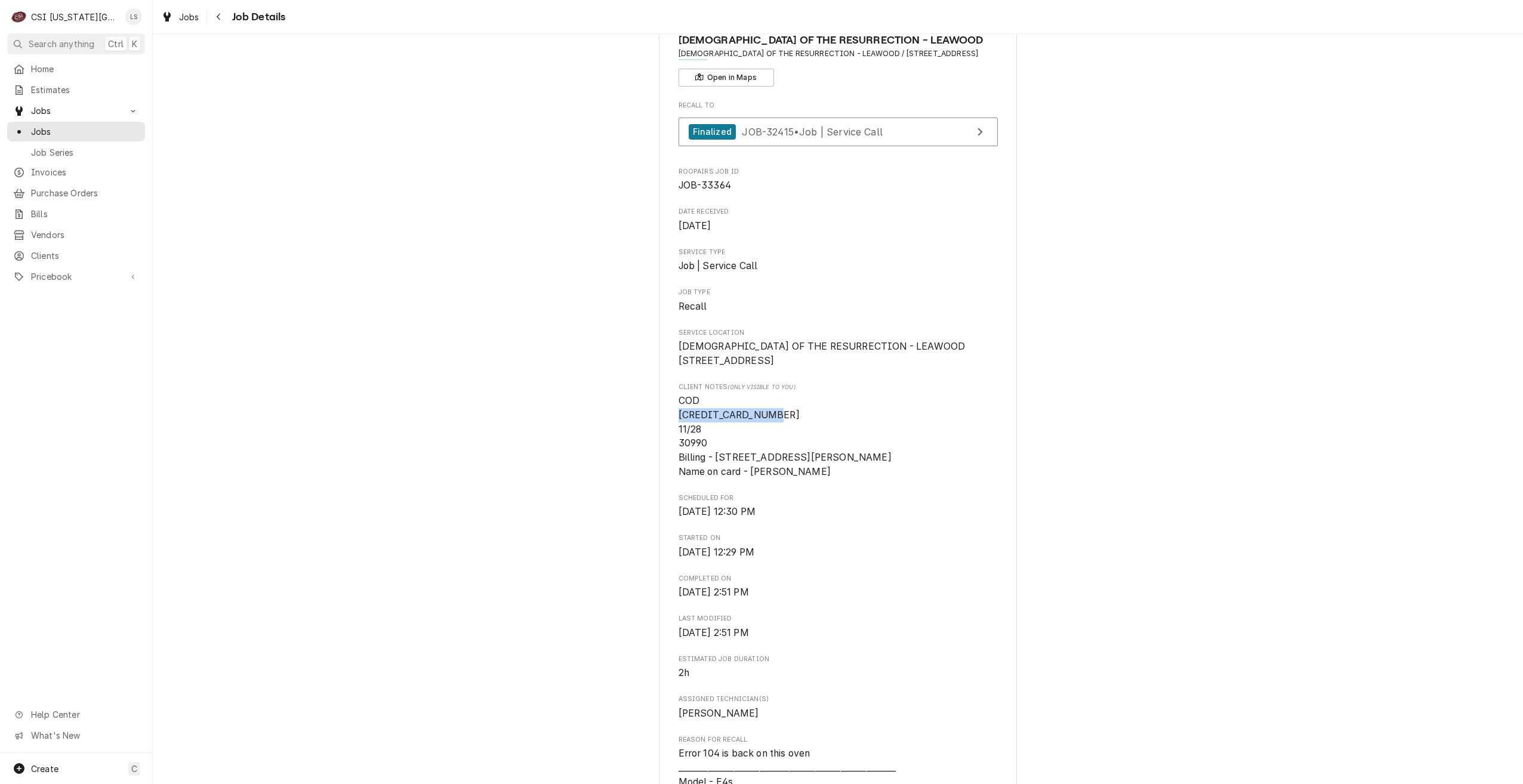
drag, startPoint x: 772, startPoint y: 432, endPoint x: 675, endPoint y: 432, distance: 97.0
click at [678, 432] on span "COD [CREDIT_CARD_NUMBER] 11/28 30990 Billing - [STREET_ADDRESS][PERSON_NAME] Na…" at bounding box center [838, 436] width 319 height 85
drag, startPoint x: 820, startPoint y: 483, endPoint x: 748, endPoint y: 490, distance: 72.3
click at [748, 478] on span "COD [CREDIT_CARD_NUMBER] 11/28 30990 Billing - [STREET_ADDRESS][PERSON_NAME] Na…" at bounding box center [838, 436] width 319 height 85
copy span "Logan Shaver"
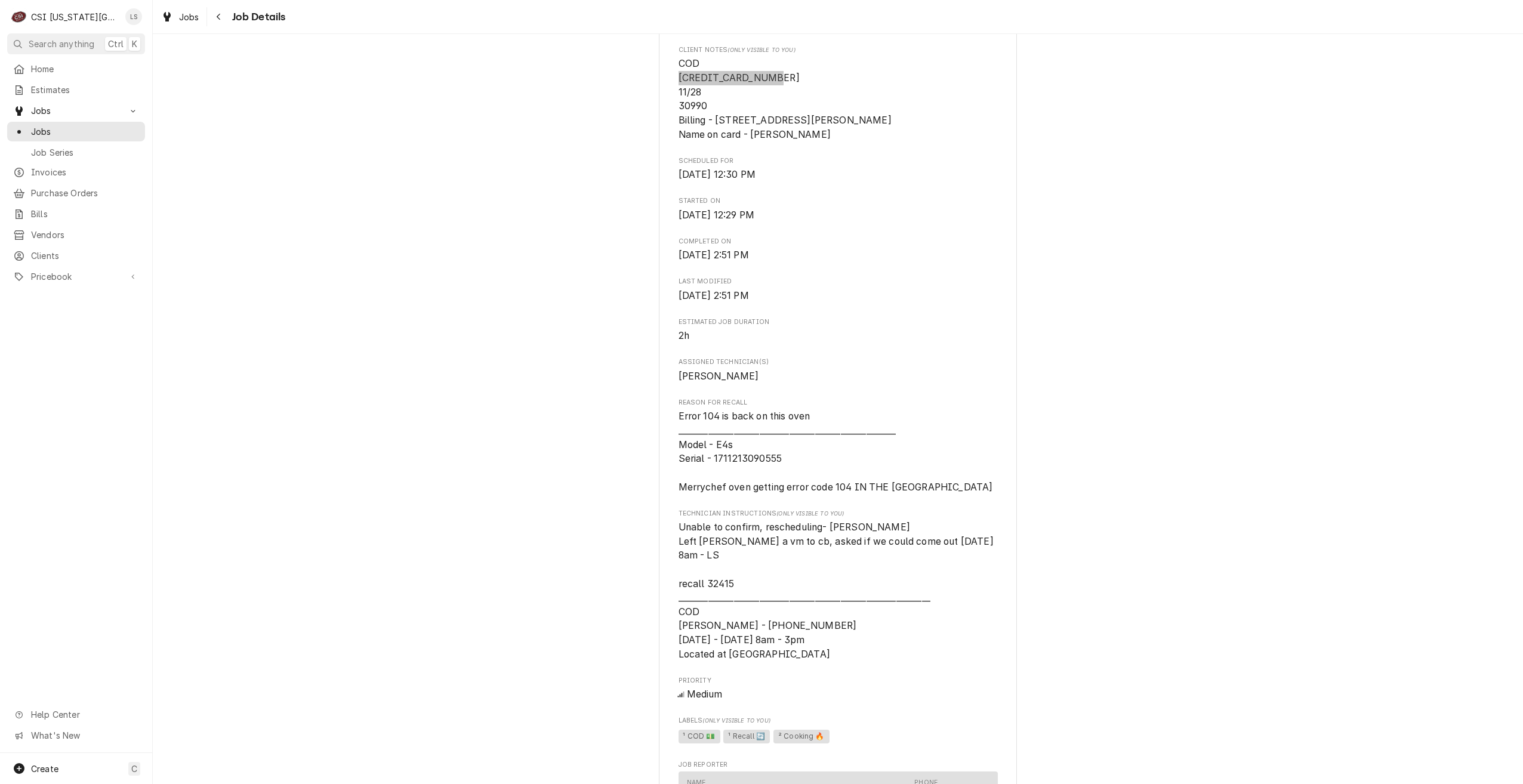
scroll to position [418, 0]
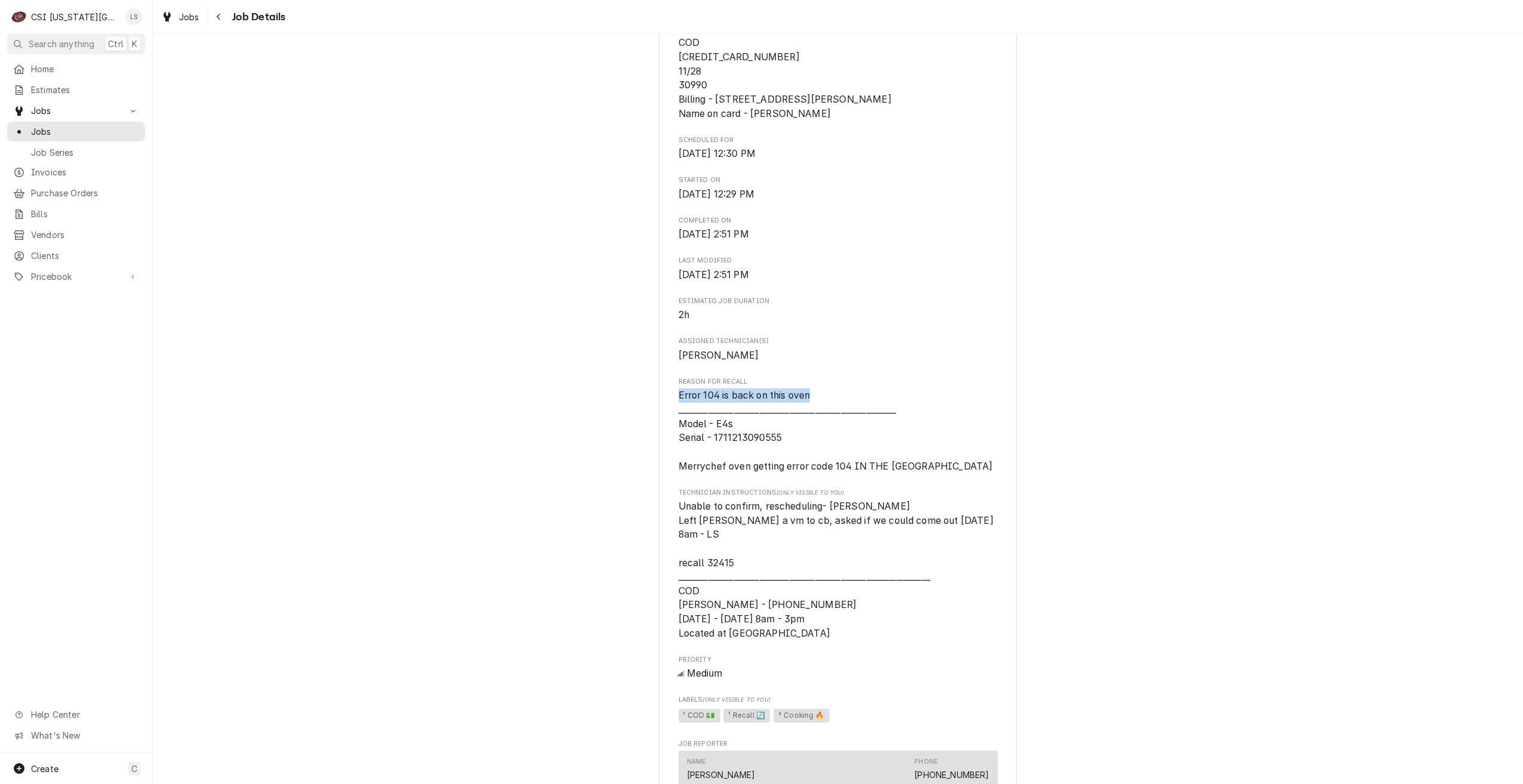
drag, startPoint x: 821, startPoint y: 412, endPoint x: 674, endPoint y: 415, distance: 147.0
click at [678, 415] on span "Error 104 is back on this oven ________________________________________________…" at bounding box center [838, 431] width 319 height 85
copy span "Error 104 is back on this oven"
drag, startPoint x: 1242, startPoint y: 270, endPoint x: 1208, endPoint y: 278, distance: 34.9
click at [1242, 270] on div "Completed and Uninvoiced CHURCH OF THE RESURRECTION - LEAWOOD CHURCH OF THE RES…" at bounding box center [838, 556] width 1370 height 1855
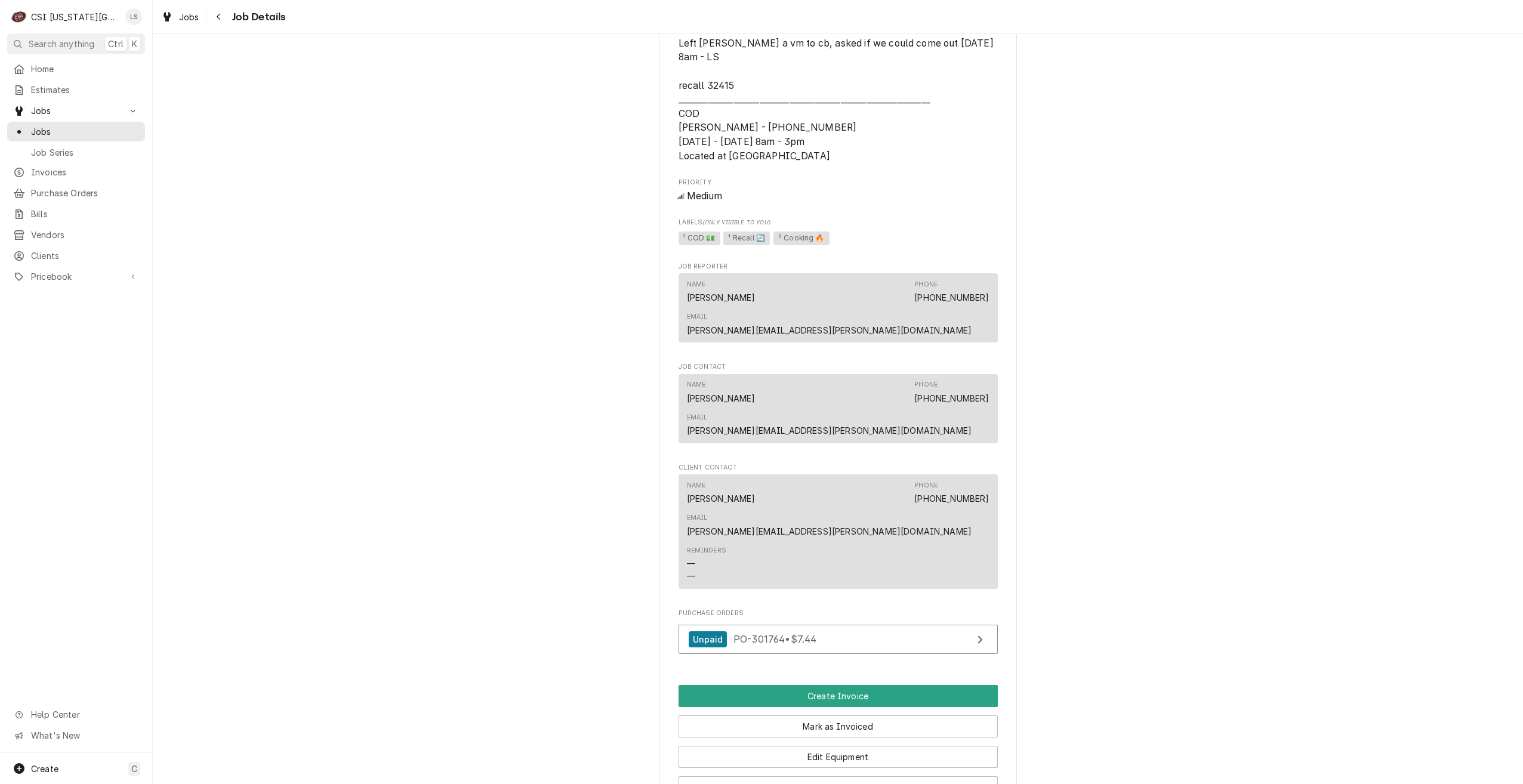
scroll to position [1134, 0]
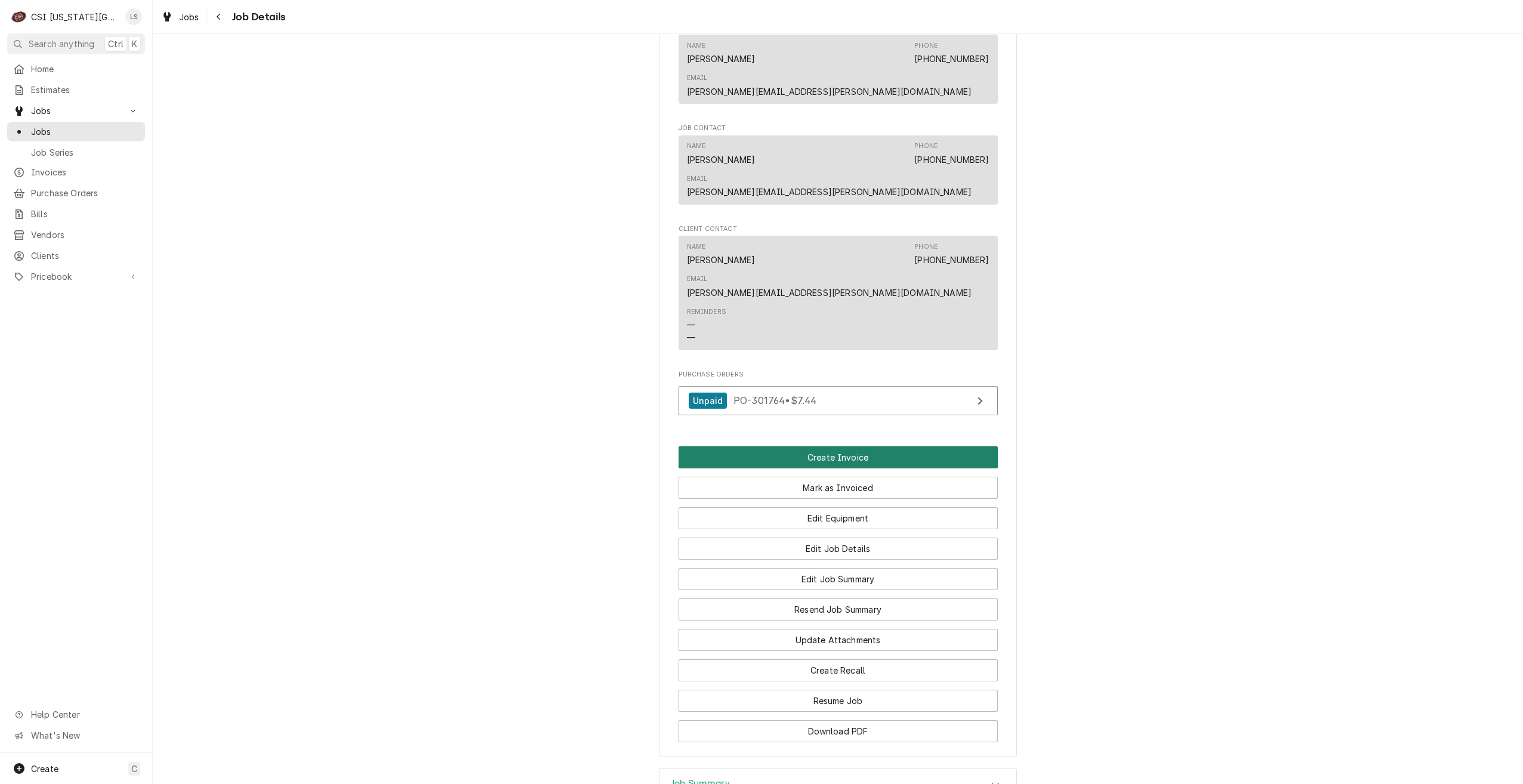
click at [815, 447] on button "Create Invoice" at bounding box center [838, 457] width 319 height 22
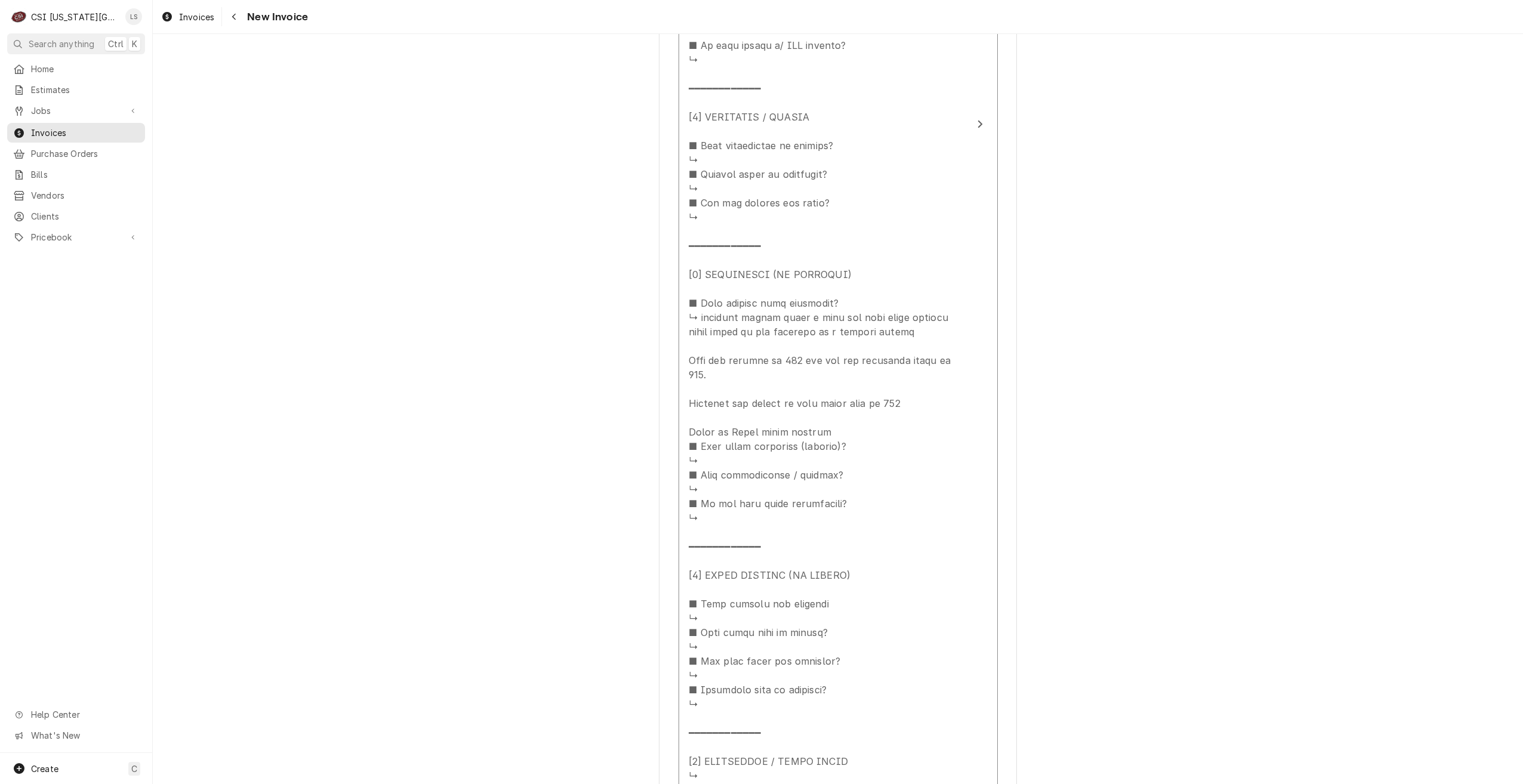
scroll to position [1492, 0]
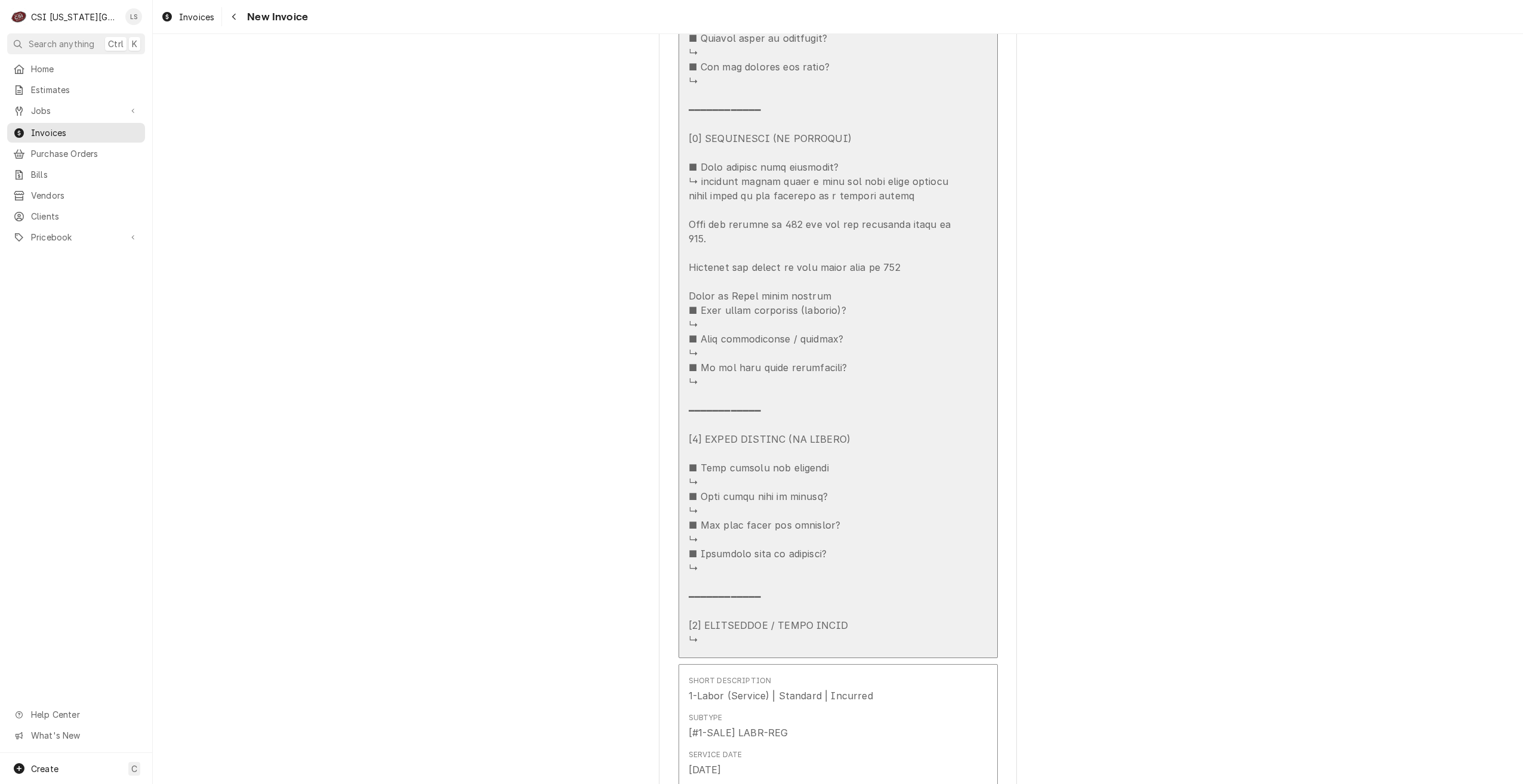
click at [926, 270] on div "Update Line Item" at bounding box center [826, 88] width 274 height 1117
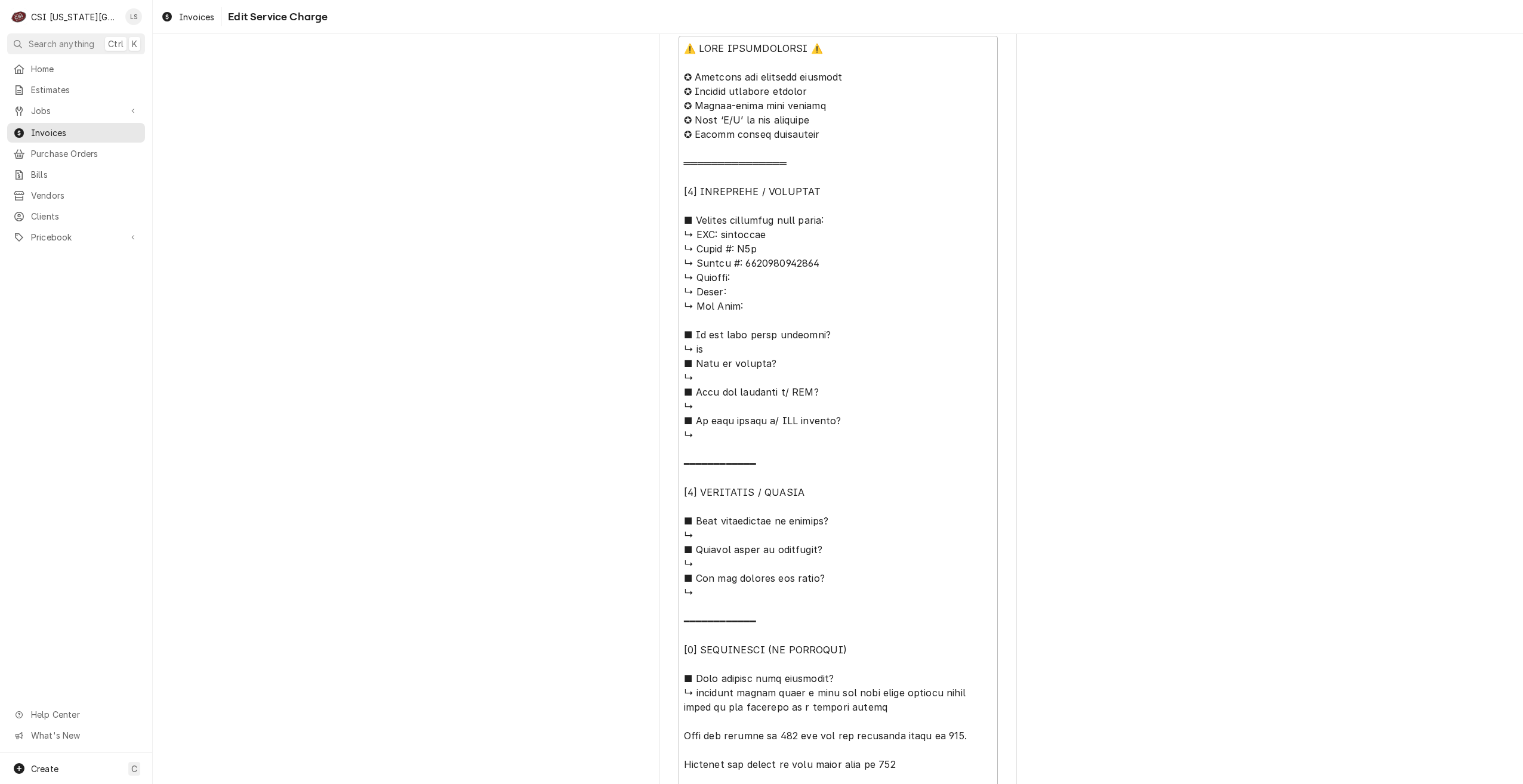
scroll to position [776, 0]
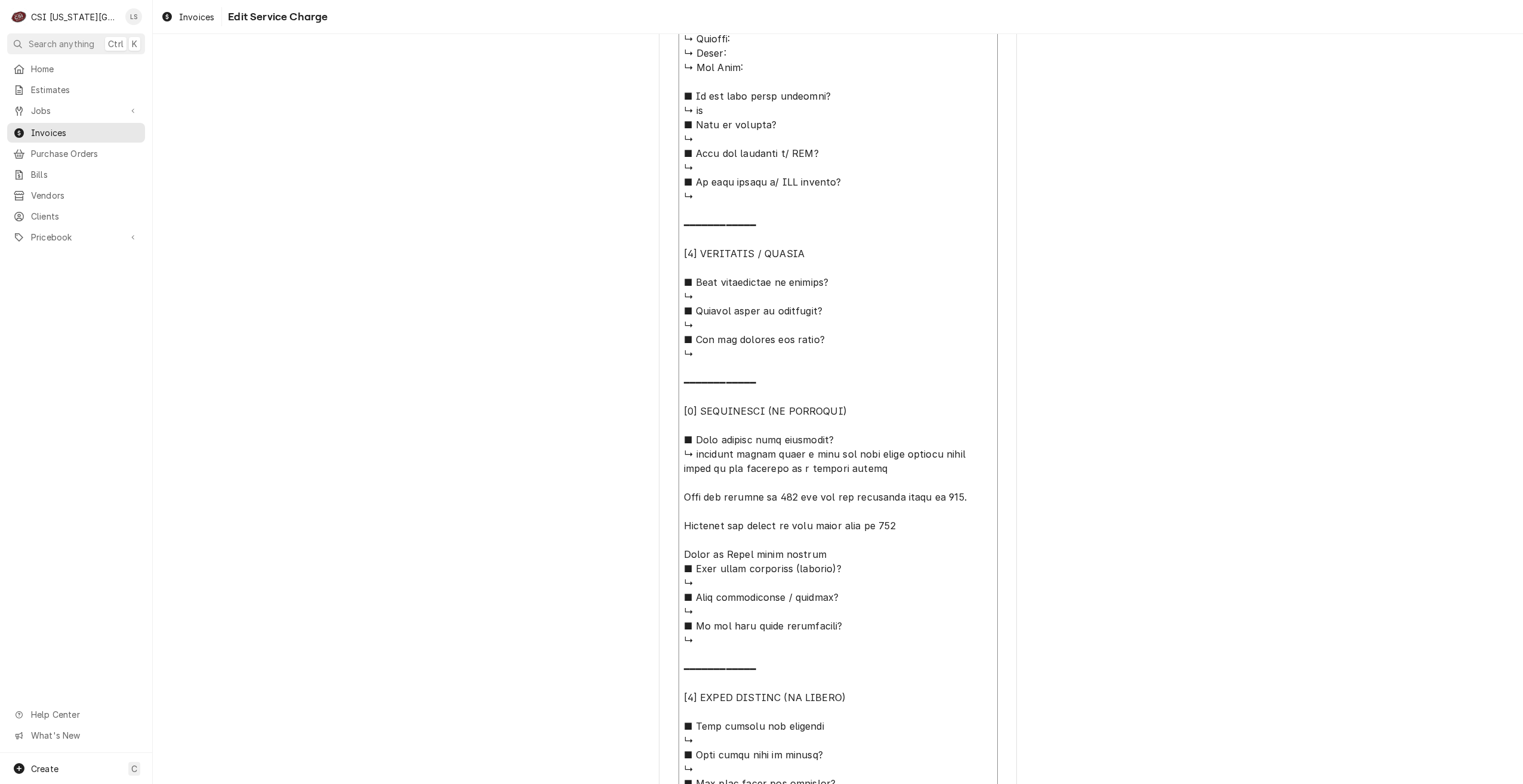
drag, startPoint x: 928, startPoint y: 532, endPoint x: 680, endPoint y: 457, distance: 259.1
click at [680, 457] on textarea "Service Summary ( optional )" at bounding box center [838, 354] width 319 height 1114
click at [1389, 299] on div "Use the fields below to edit this service charge Short Description Job | Servic…" at bounding box center [838, 142] width 1370 height 1743
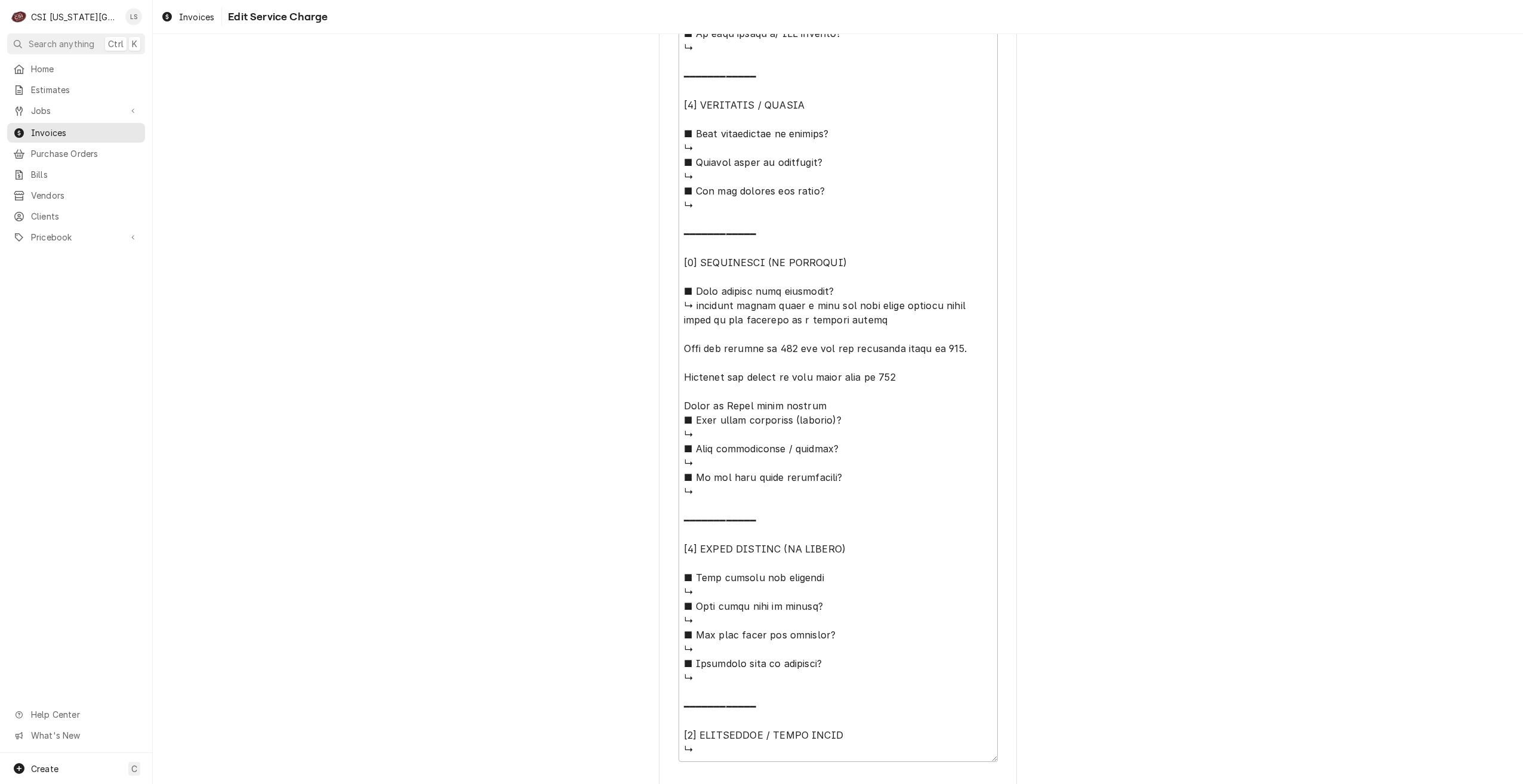
scroll to position [1006, 0]
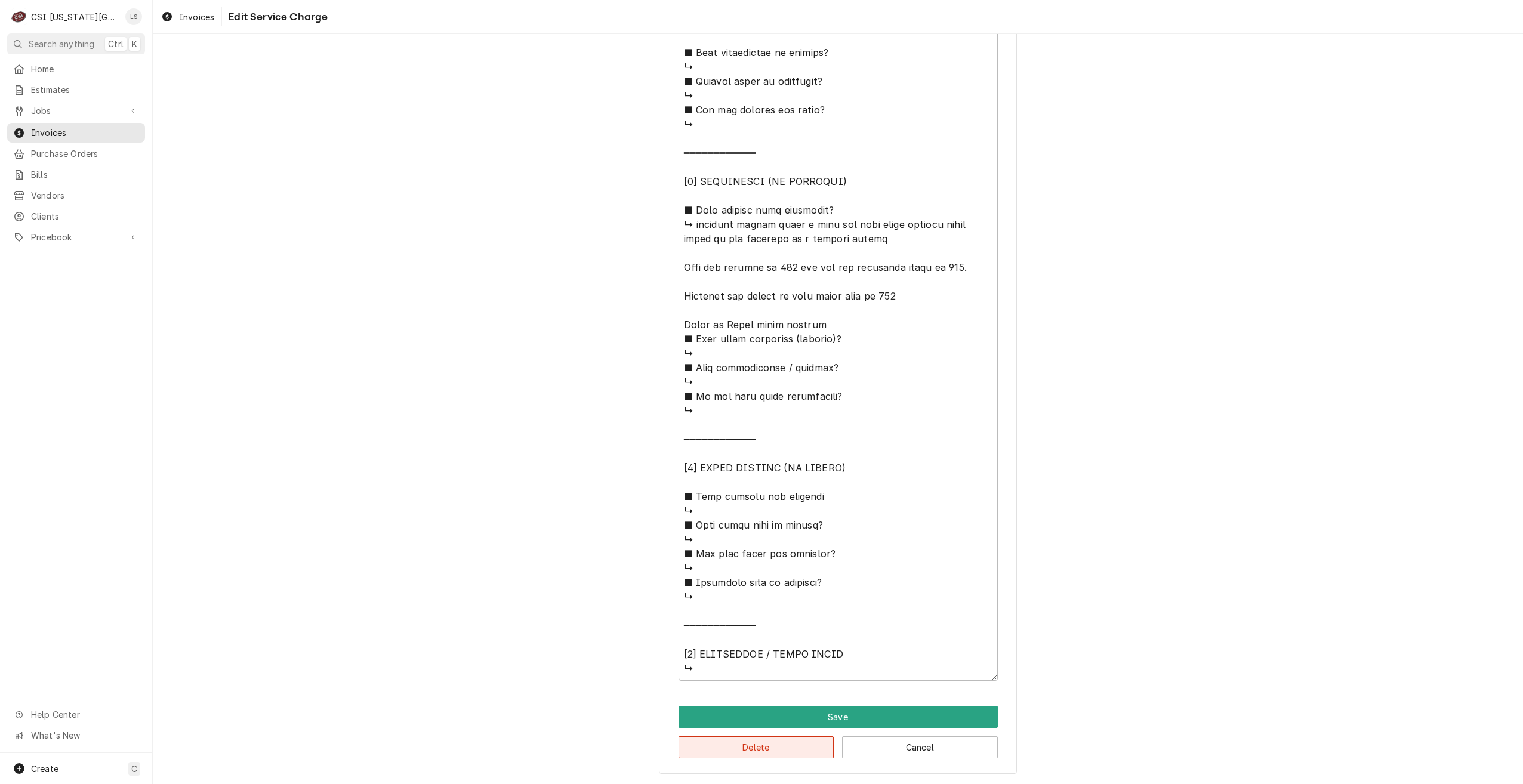
click at [694, 748] on button "Delete" at bounding box center [756, 747] width 156 height 22
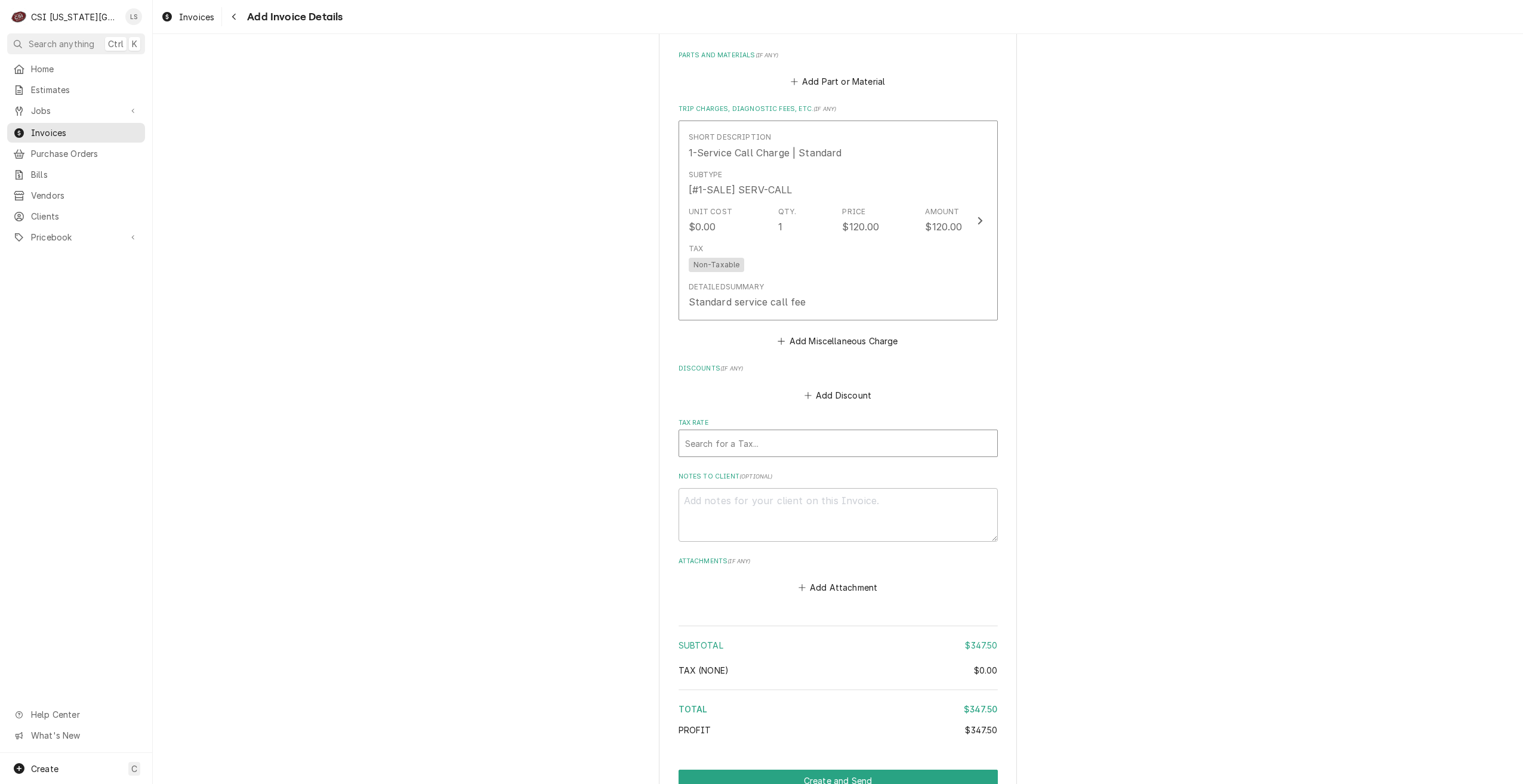
scroll to position [1124, 0]
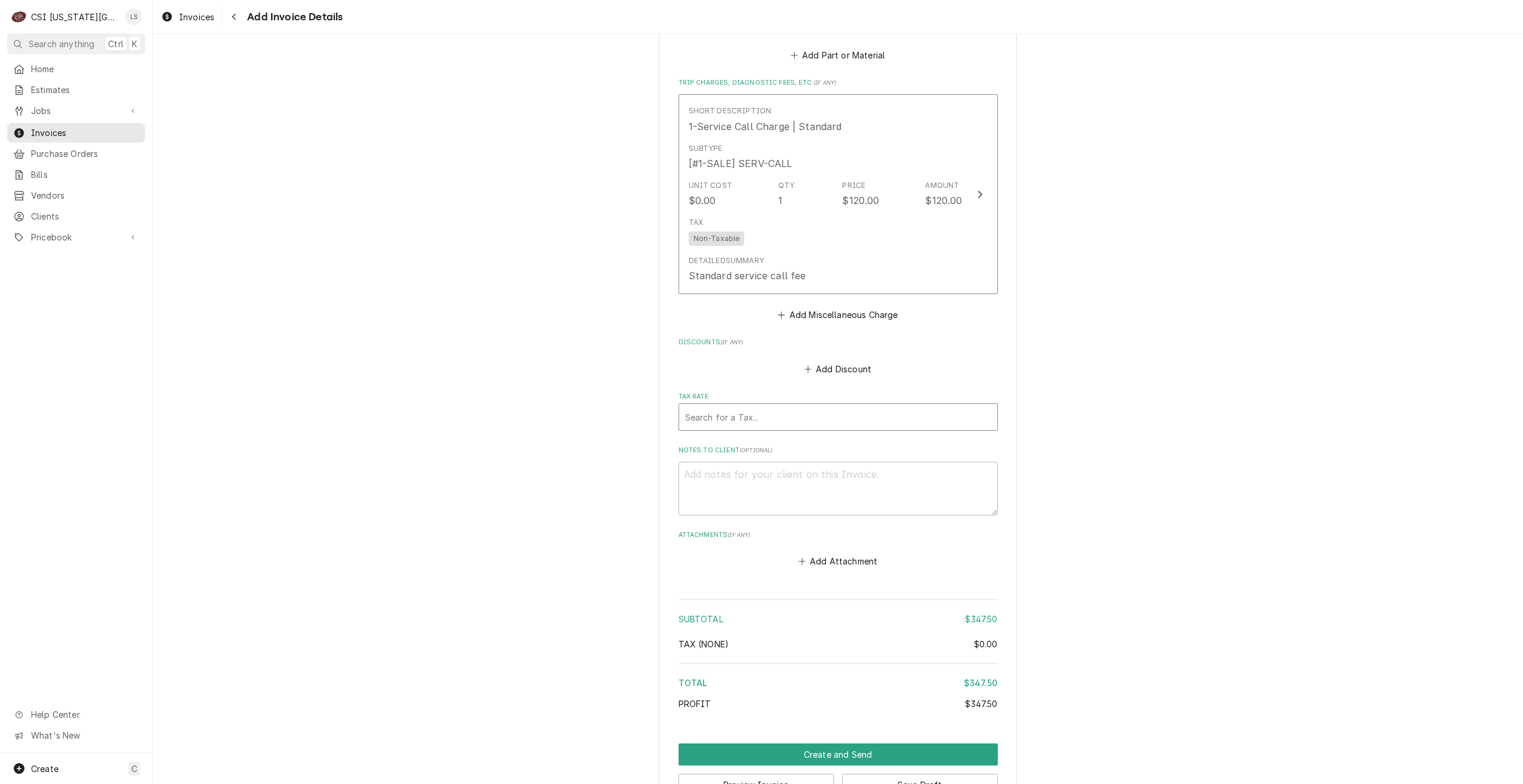
click at [845, 421] on div "Tax Rate" at bounding box center [838, 417] width 306 height 22
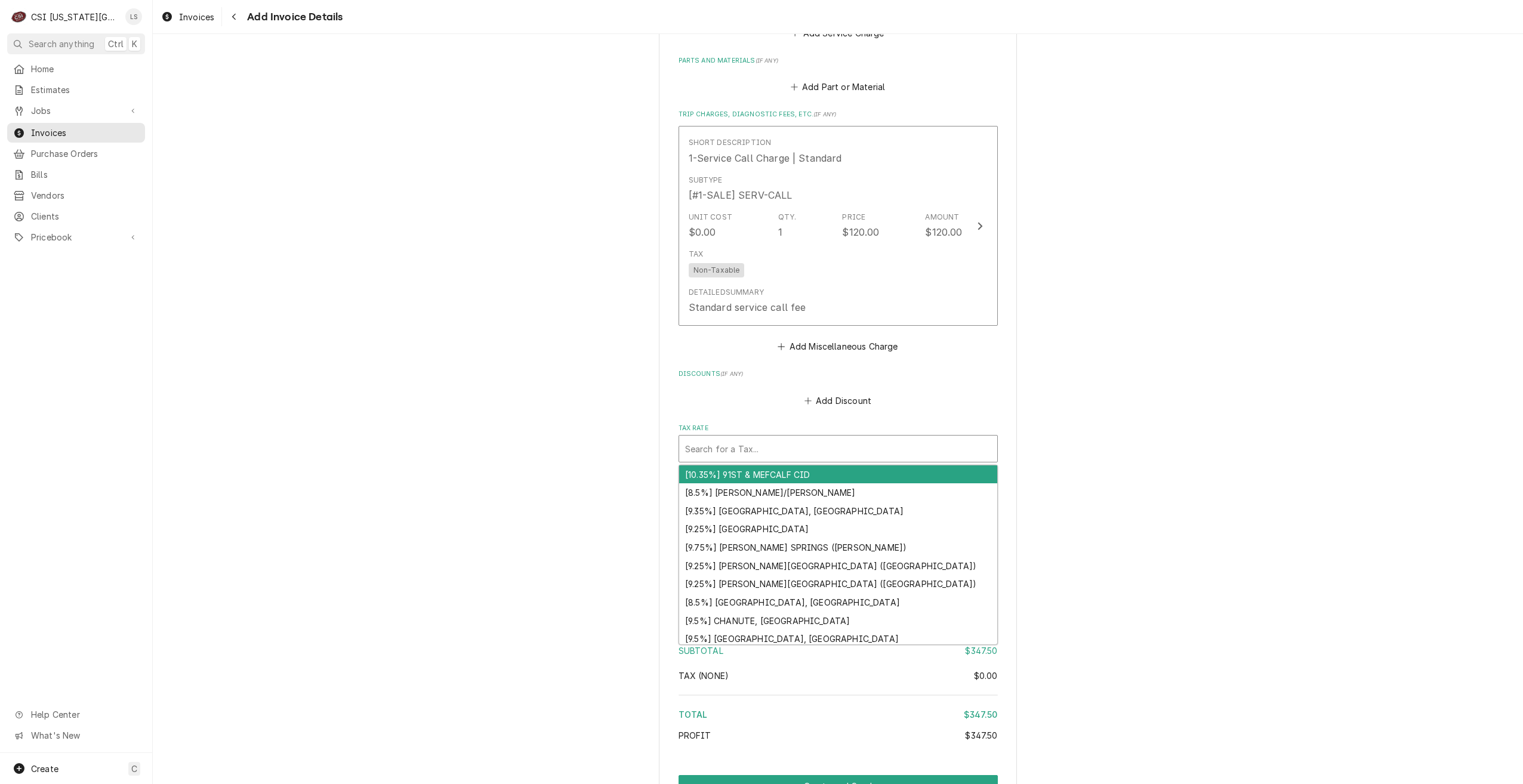
scroll to position [1162, 0]
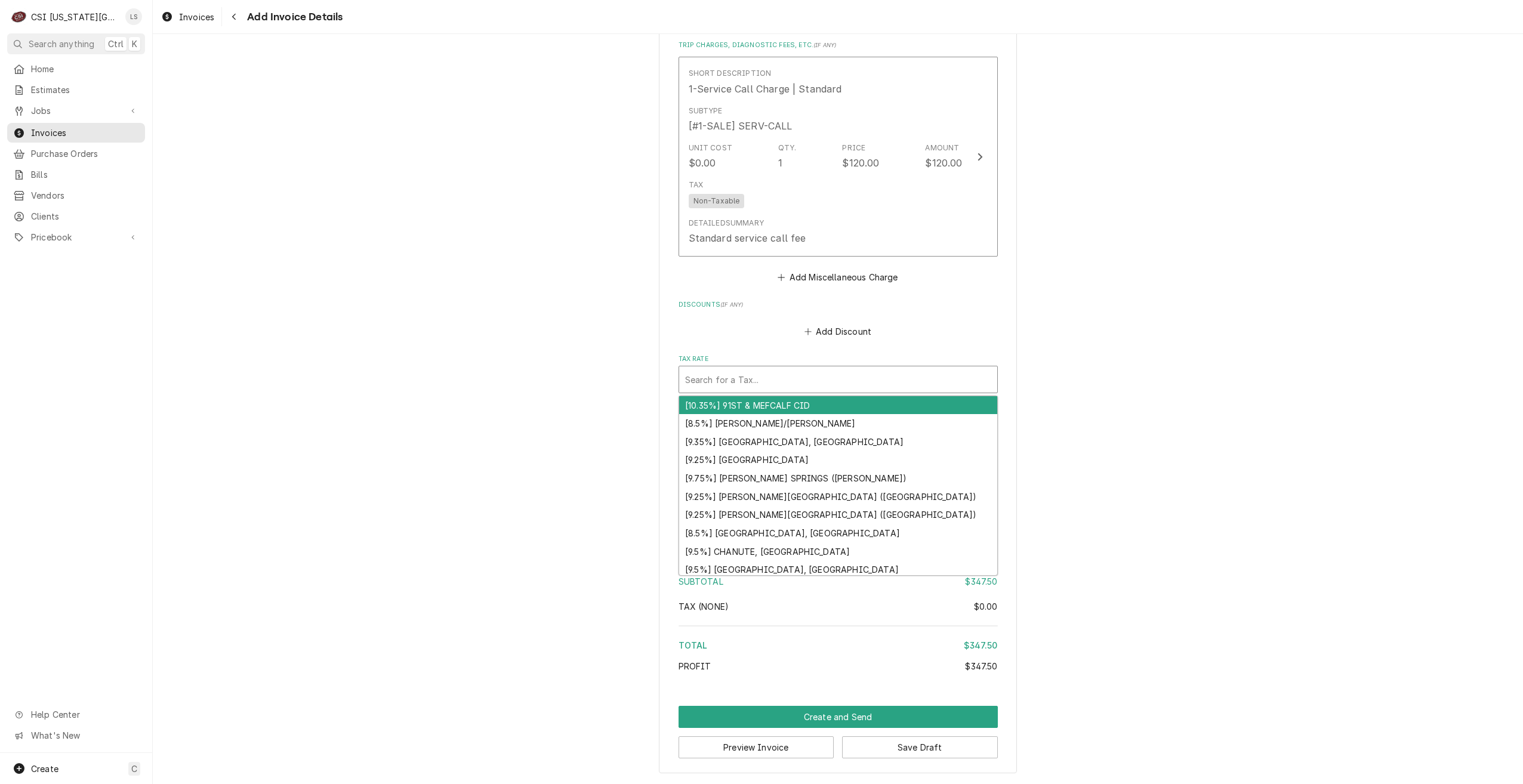
click at [821, 383] on div "Tax Rate" at bounding box center [838, 380] width 306 height 22
type textarea "x"
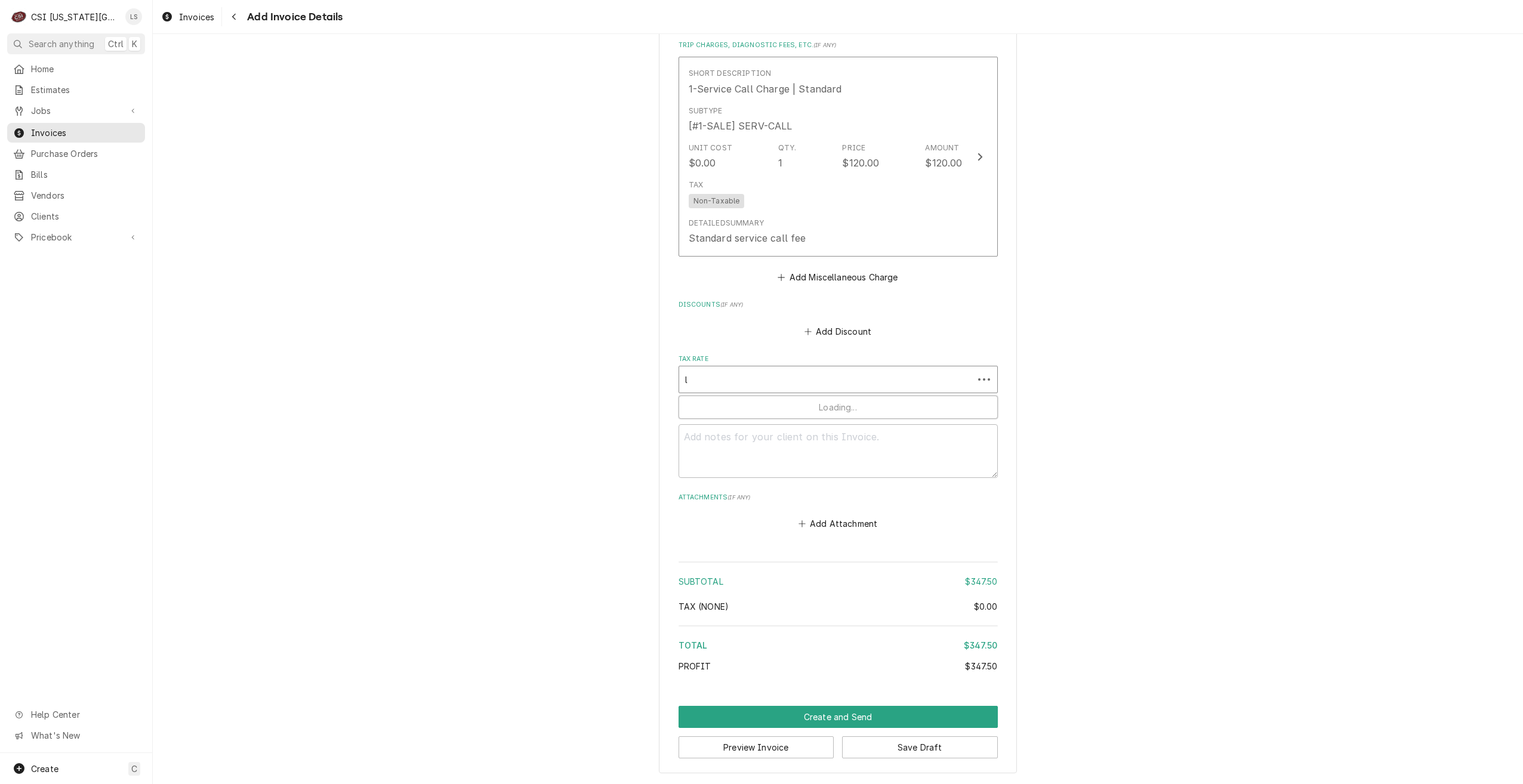
type input "le"
type textarea "x"
type input "lea"
type textarea "x"
type input "leaw"
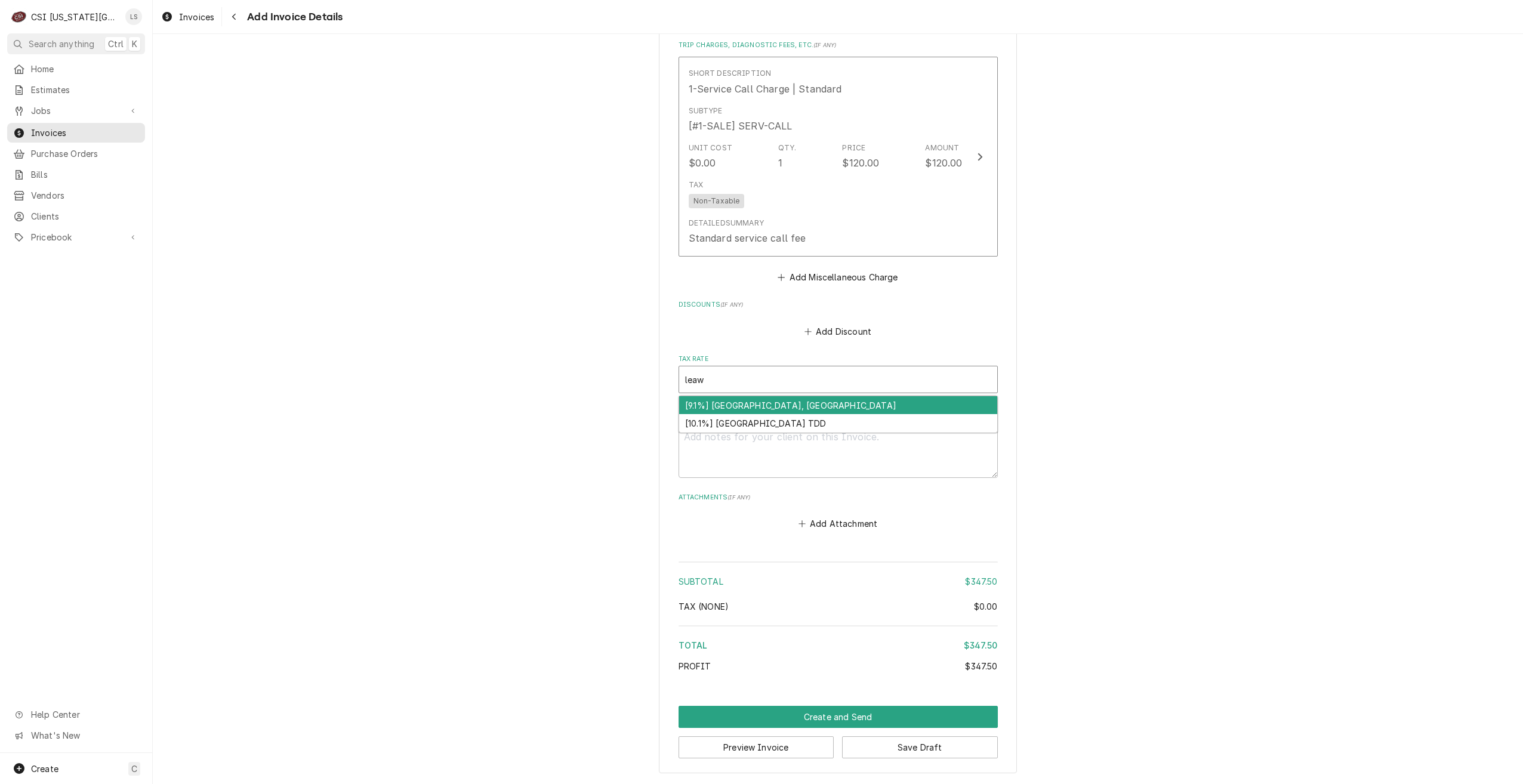
click at [809, 401] on div "[9.1%] LEAWOOD, KS" at bounding box center [838, 406] width 318 height 18
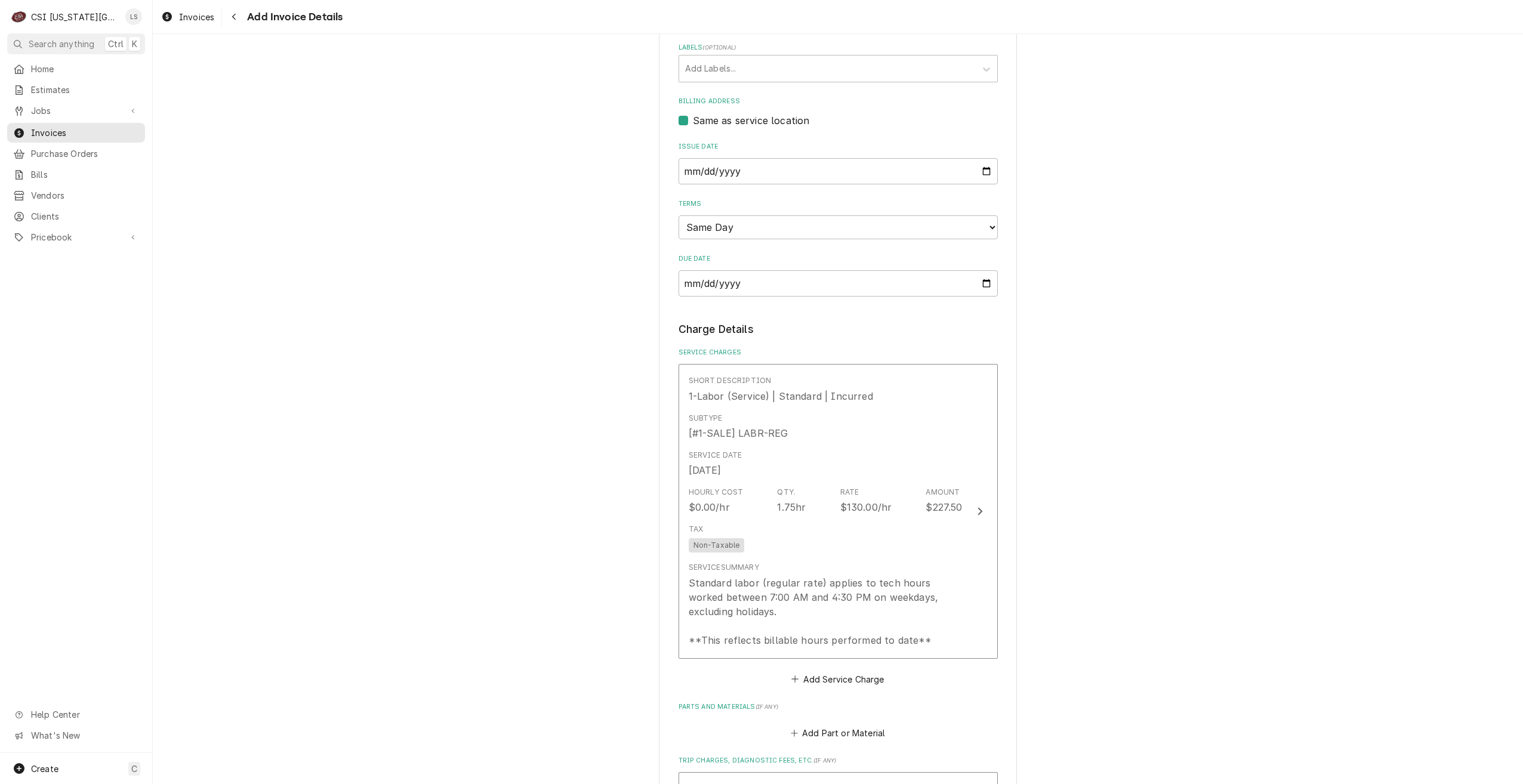
scroll to position [326, 0]
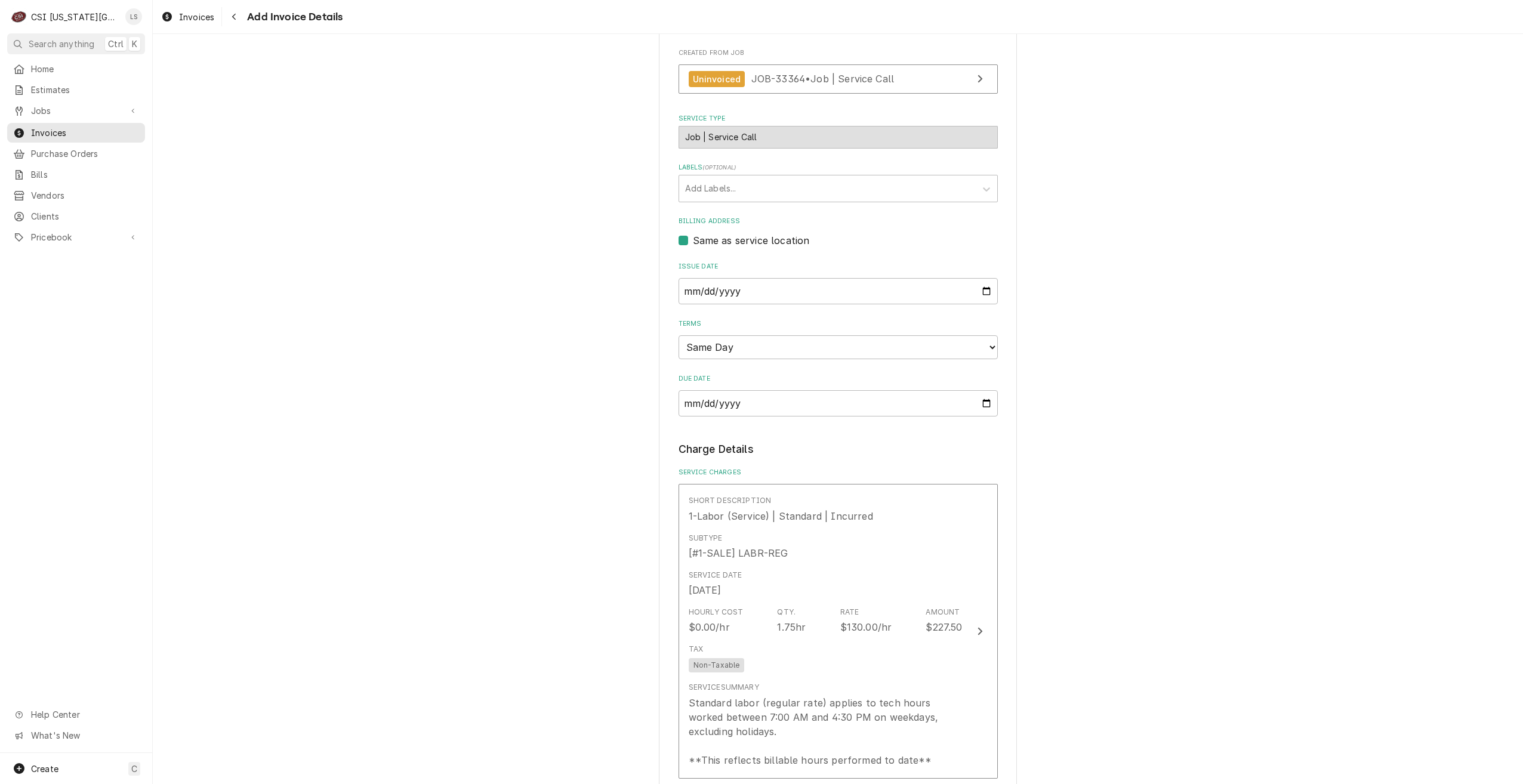
click at [1272, 228] on div "Please provide the following information to create your invoice: Client Details…" at bounding box center [838, 680] width 1370 height 1919
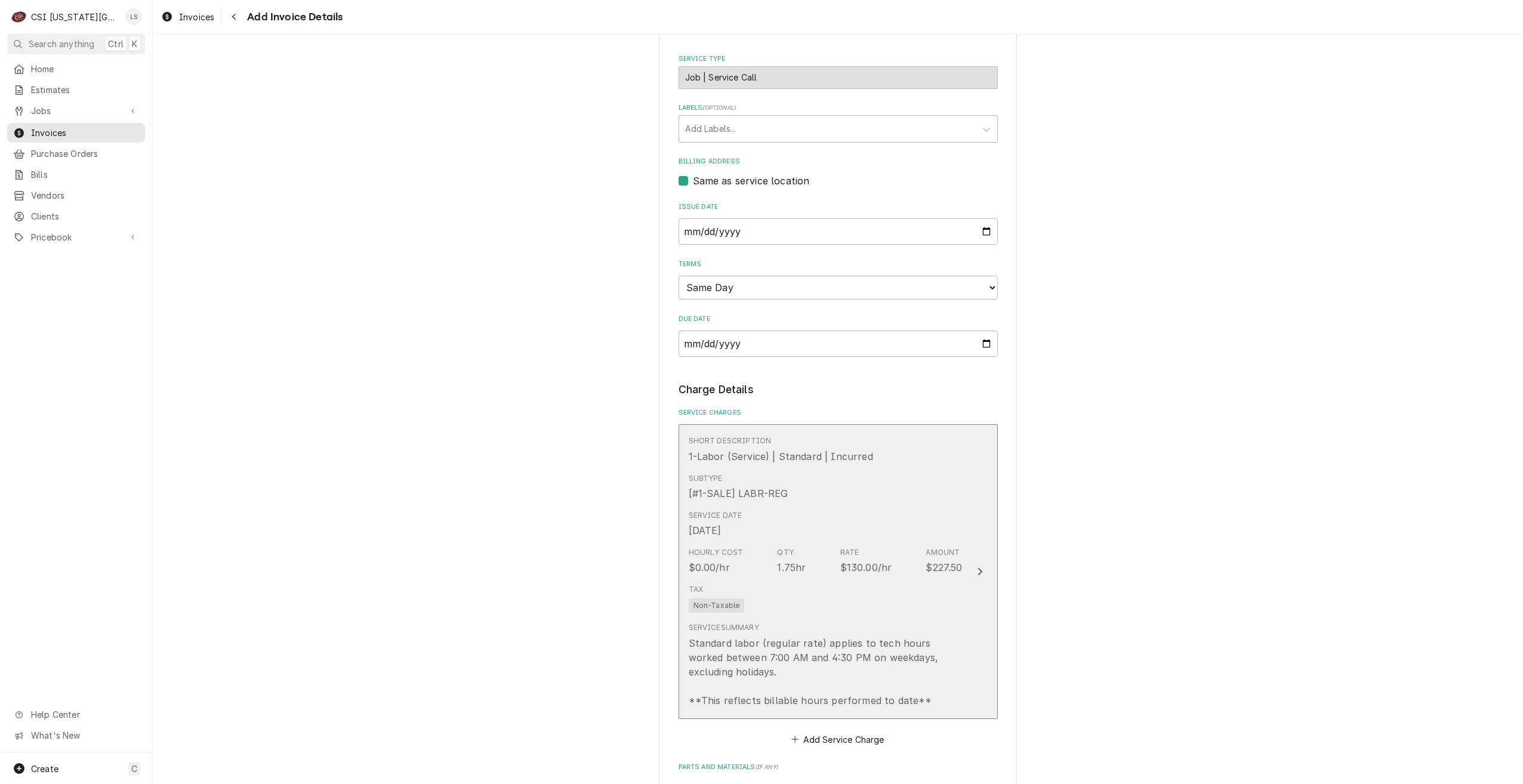
click at [895, 556] on div "Hourly Cost $0.00/hr Qty. 1.75hr Rate $130.00/hr Amount $227.50" at bounding box center [826, 561] width 274 height 37
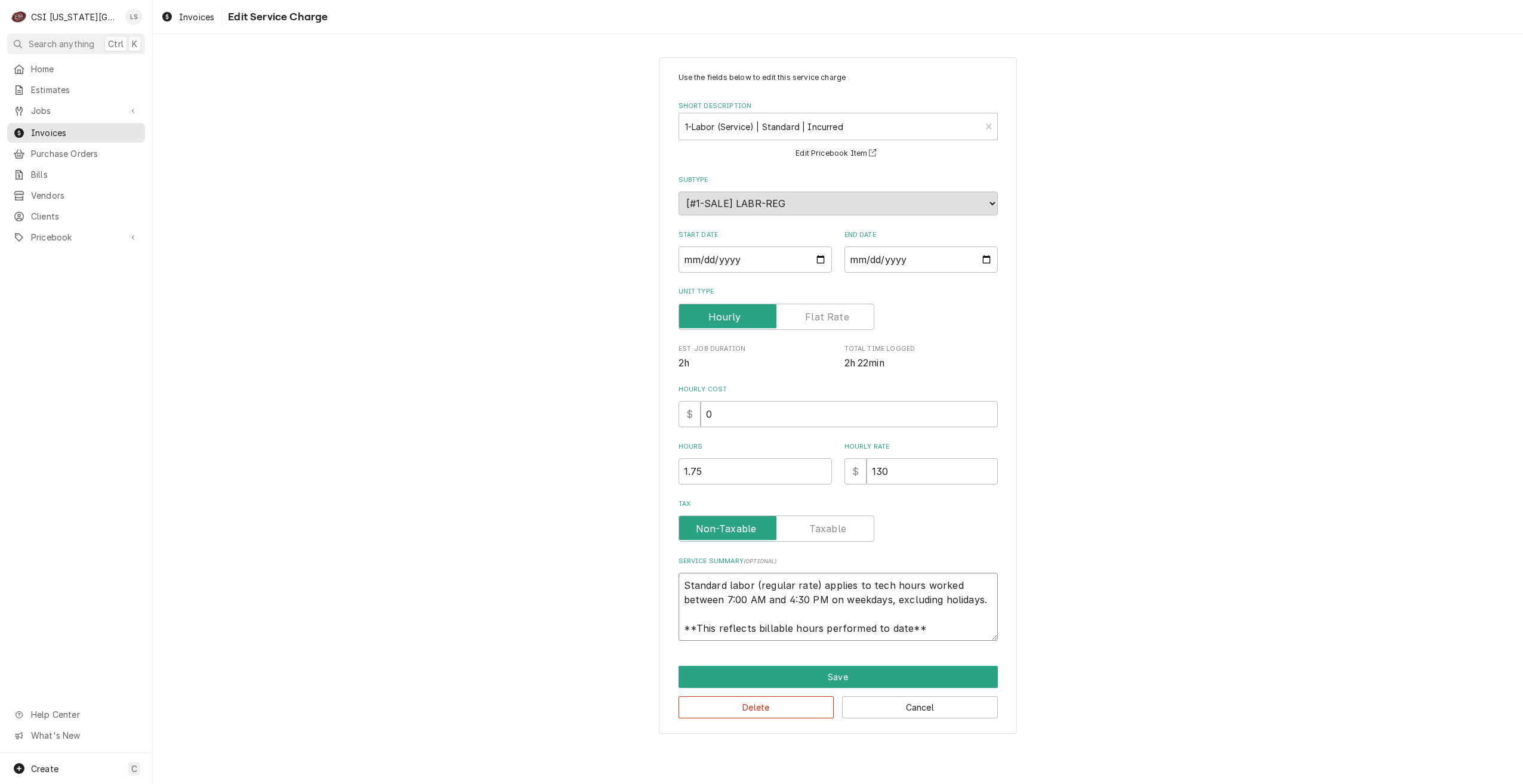
drag, startPoint x: 938, startPoint y: 630, endPoint x: 636, endPoint y: 561, distance: 309.8
click at [636, 561] on div "Use the fields below to edit this service charge Short Description 1-Labor (Ser…" at bounding box center [838, 395] width 1370 height 697
click at [975, 607] on textarea "Standard labor (regular rate) applies to tech hours worked between 7:00 AM and …" at bounding box center [838, 606] width 319 height 68
drag, startPoint x: 955, startPoint y: 628, endPoint x: 653, endPoint y: 561, distance: 309.3
click at [653, 561] on div "Use the fields below to edit this service charge Short Description 1-Labor (Ser…" at bounding box center [838, 395] width 1370 height 697
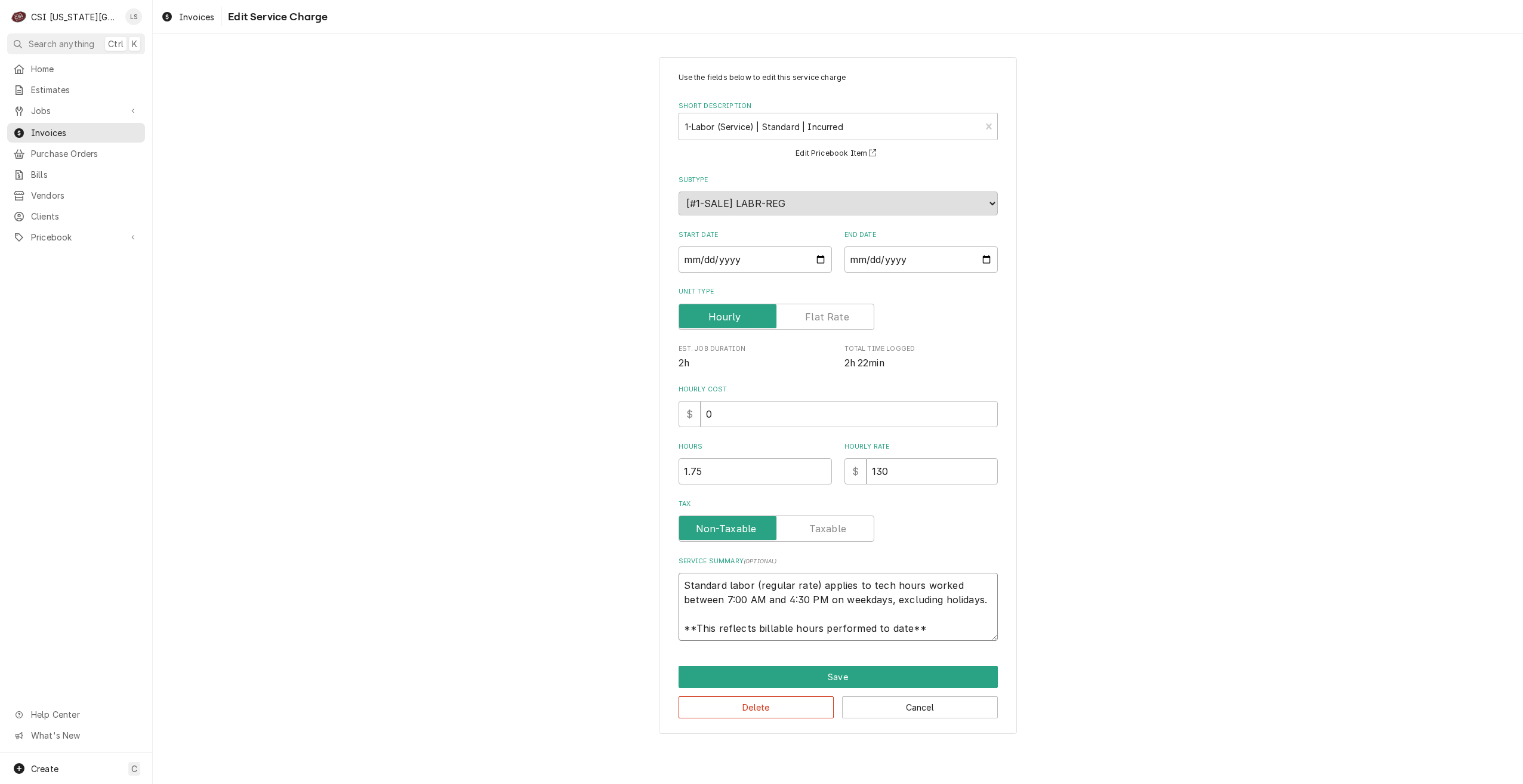
type textarea "x"
type textarea "M"
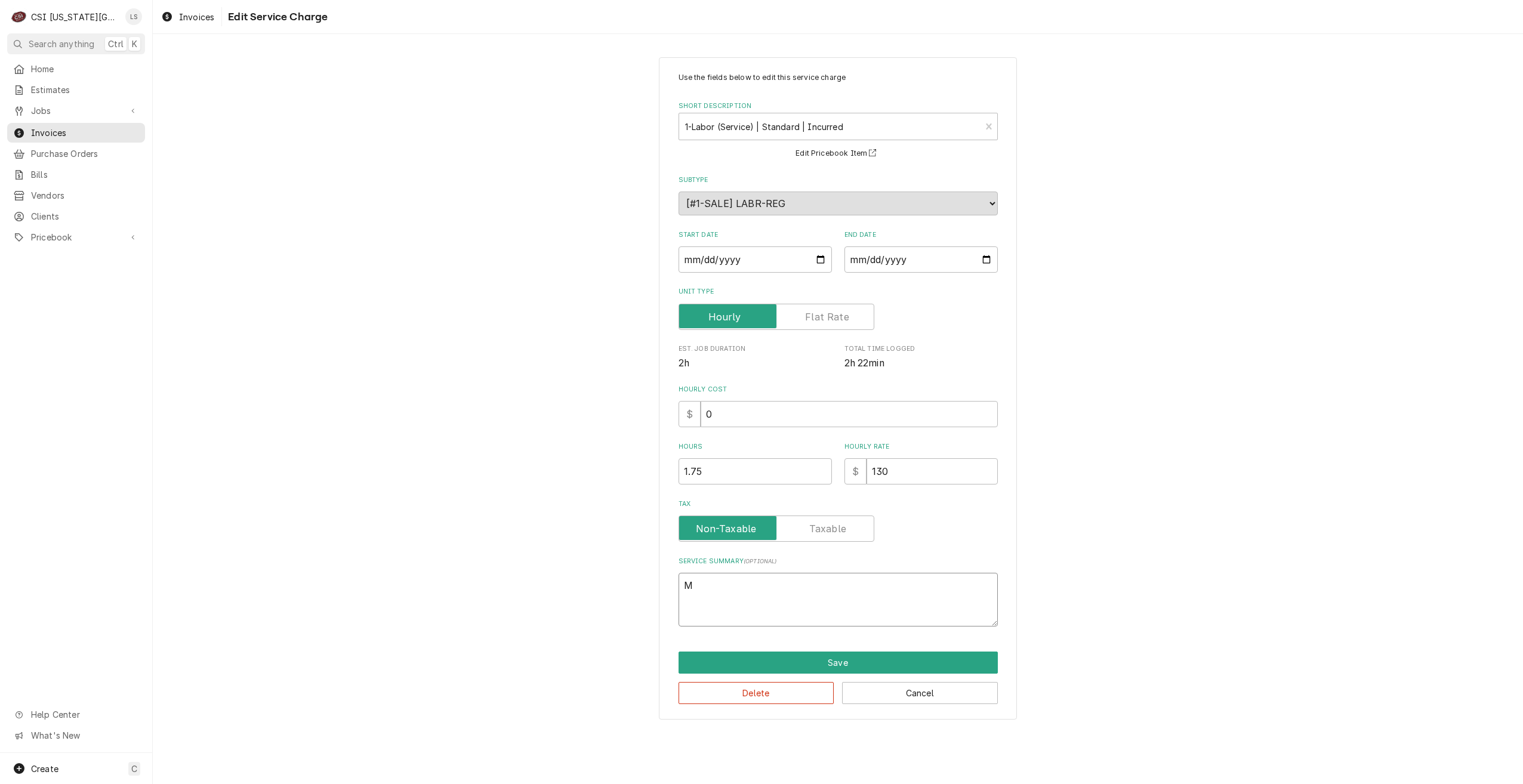
type textarea "x"
type textarea "Me"
type textarea "x"
type textarea "Mer"
type textarea "x"
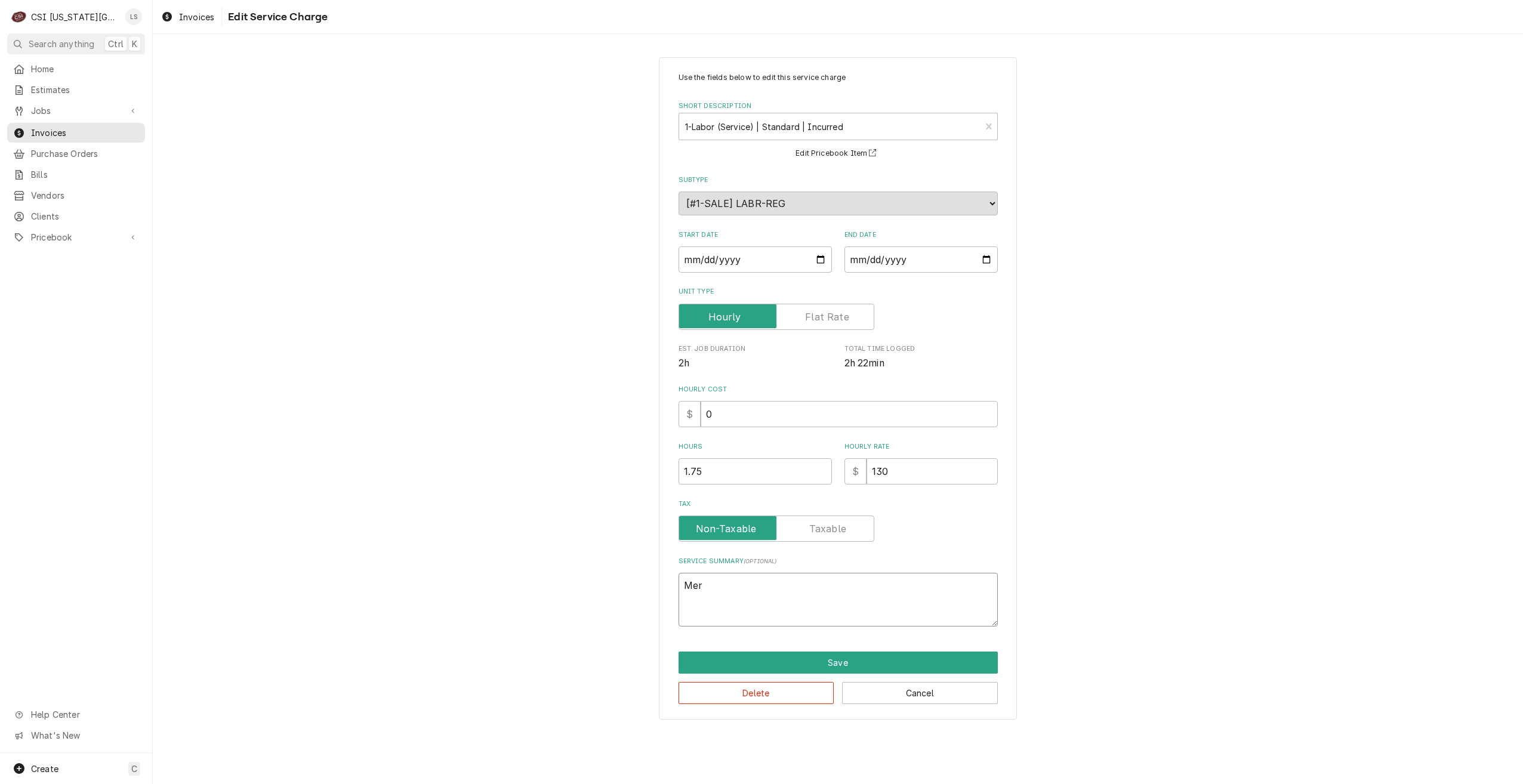
type textarea "Merr"
type textarea "x"
type textarea "Merry"
type textarea "x"
type textarea "Merryc"
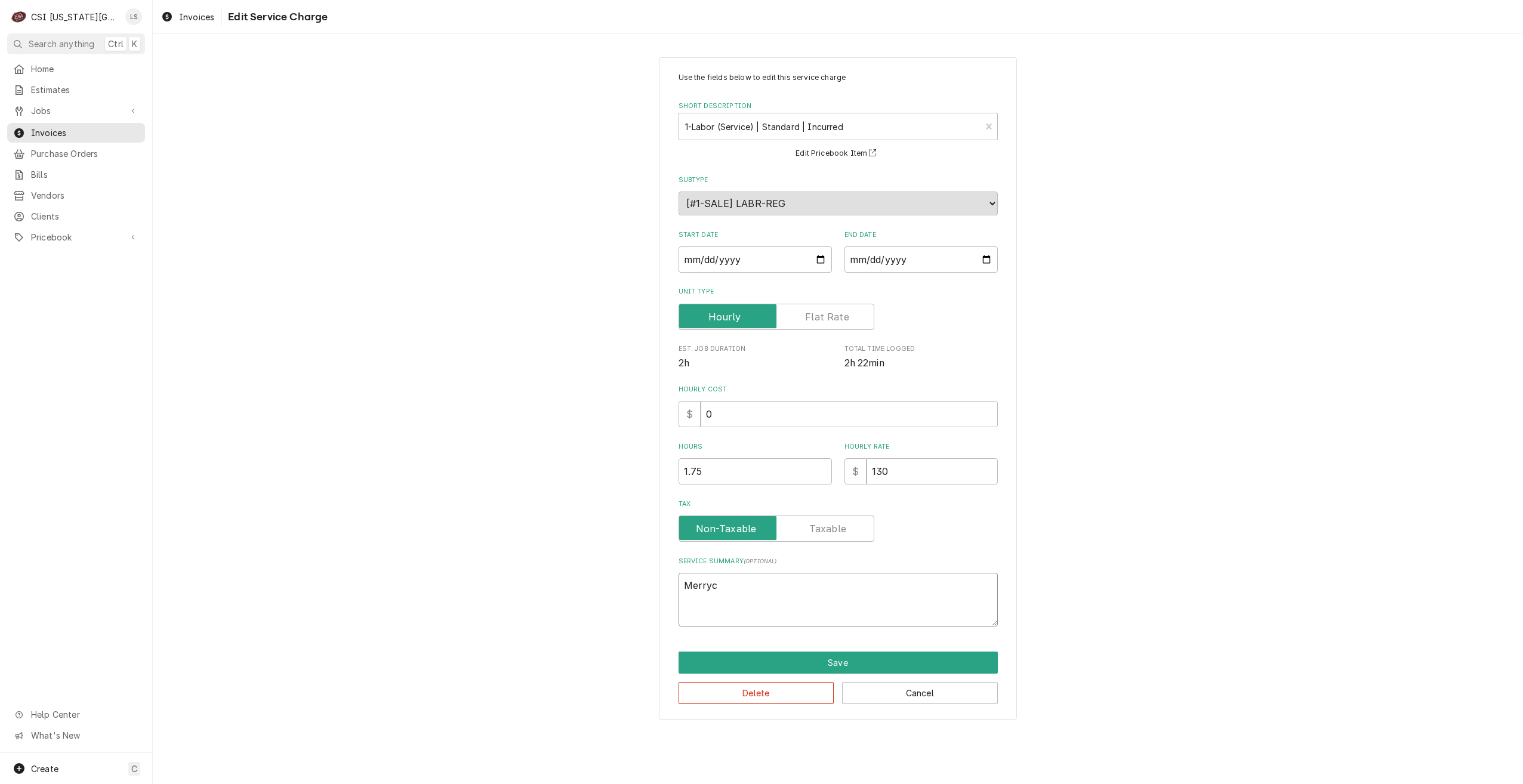
type textarea "x"
type textarea "Merrych"
type textarea "x"
type textarea "Merryche"
type textarea "x"
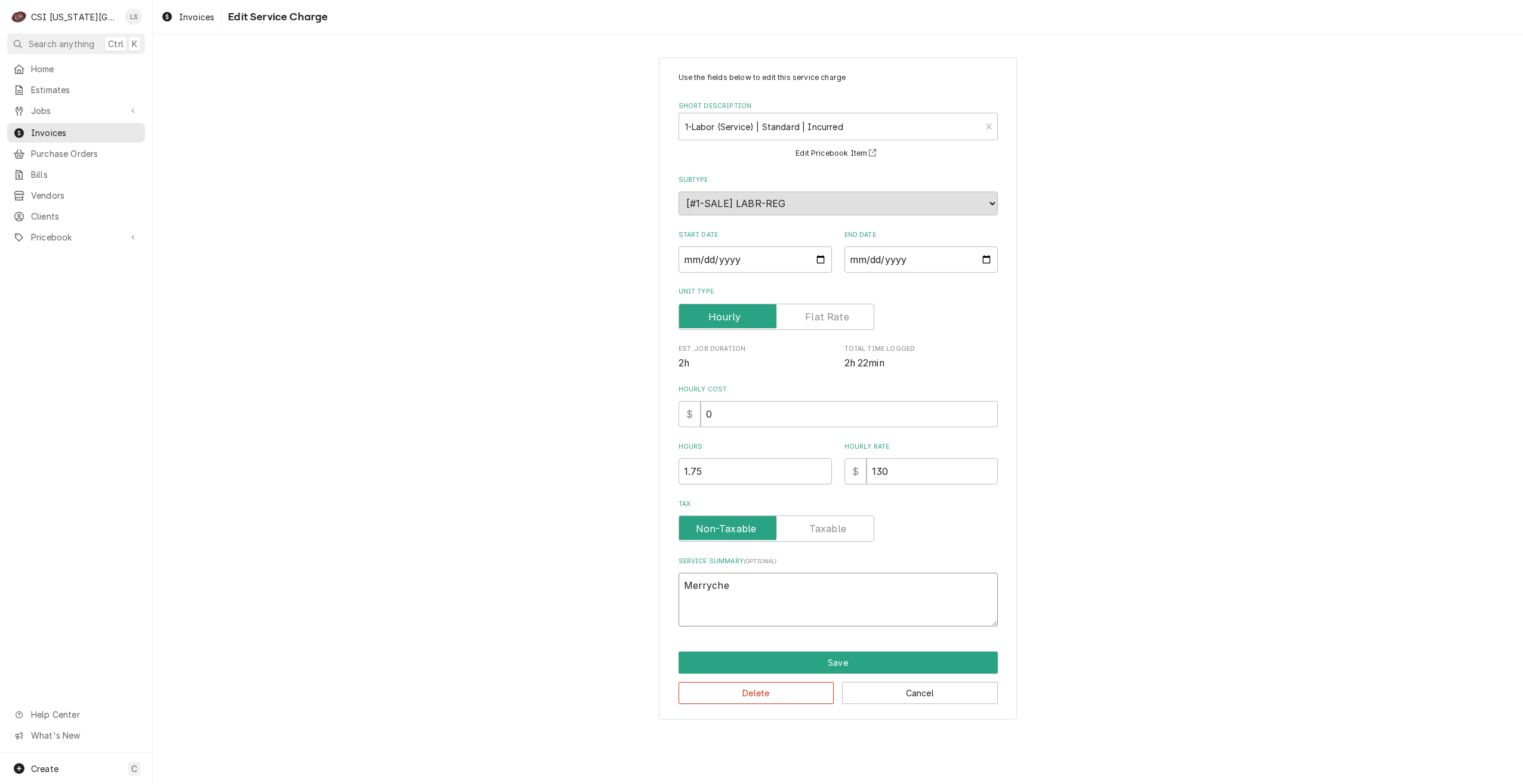
type textarea "Merrychef"
type textarea "x"
type textarea "Merrychef"
type textarea "x"
type textarea "Merrychef o"
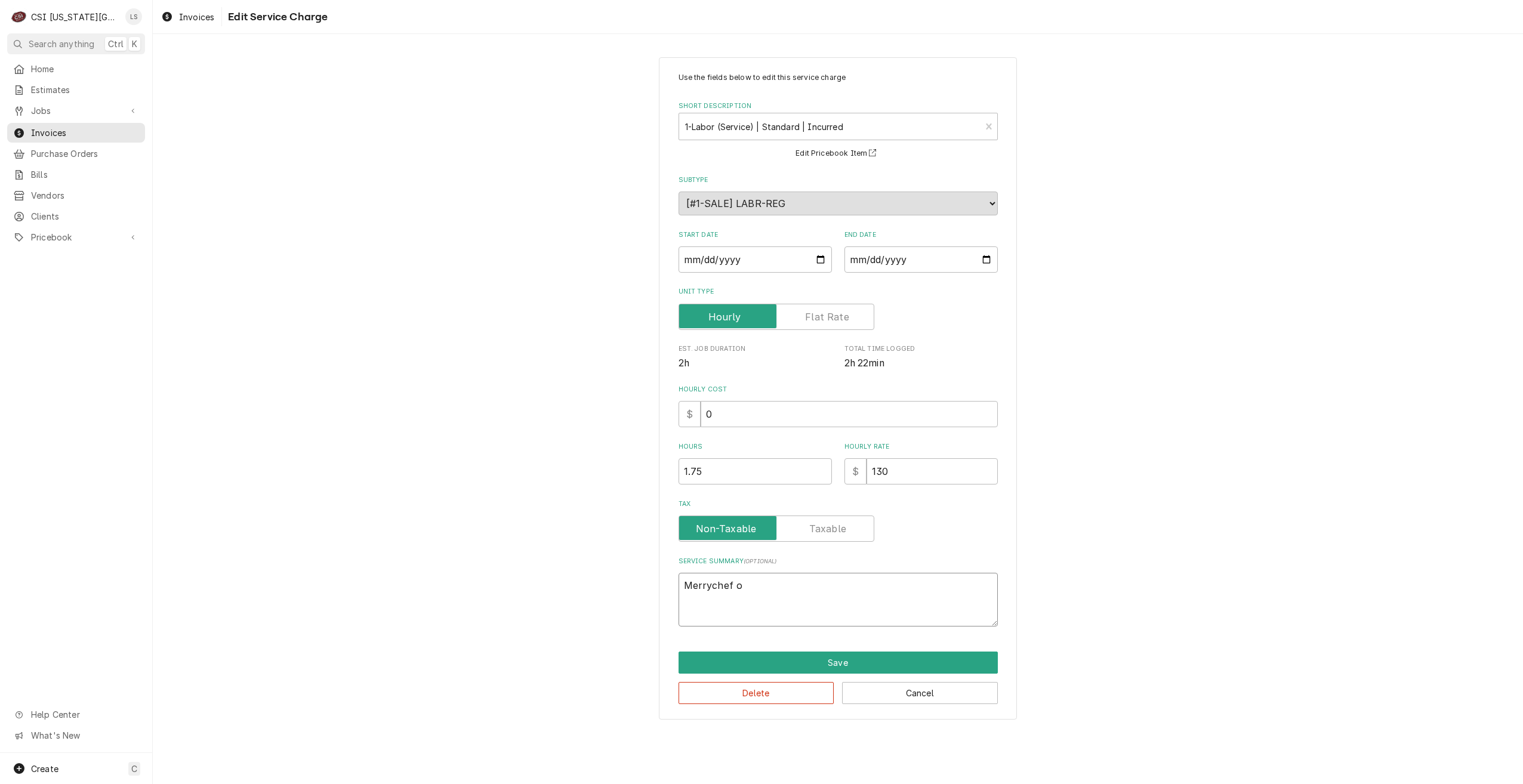
type textarea "x"
type textarea "Merrychef ov"
type textarea "x"
type textarea "Merrychef ove"
type textarea "x"
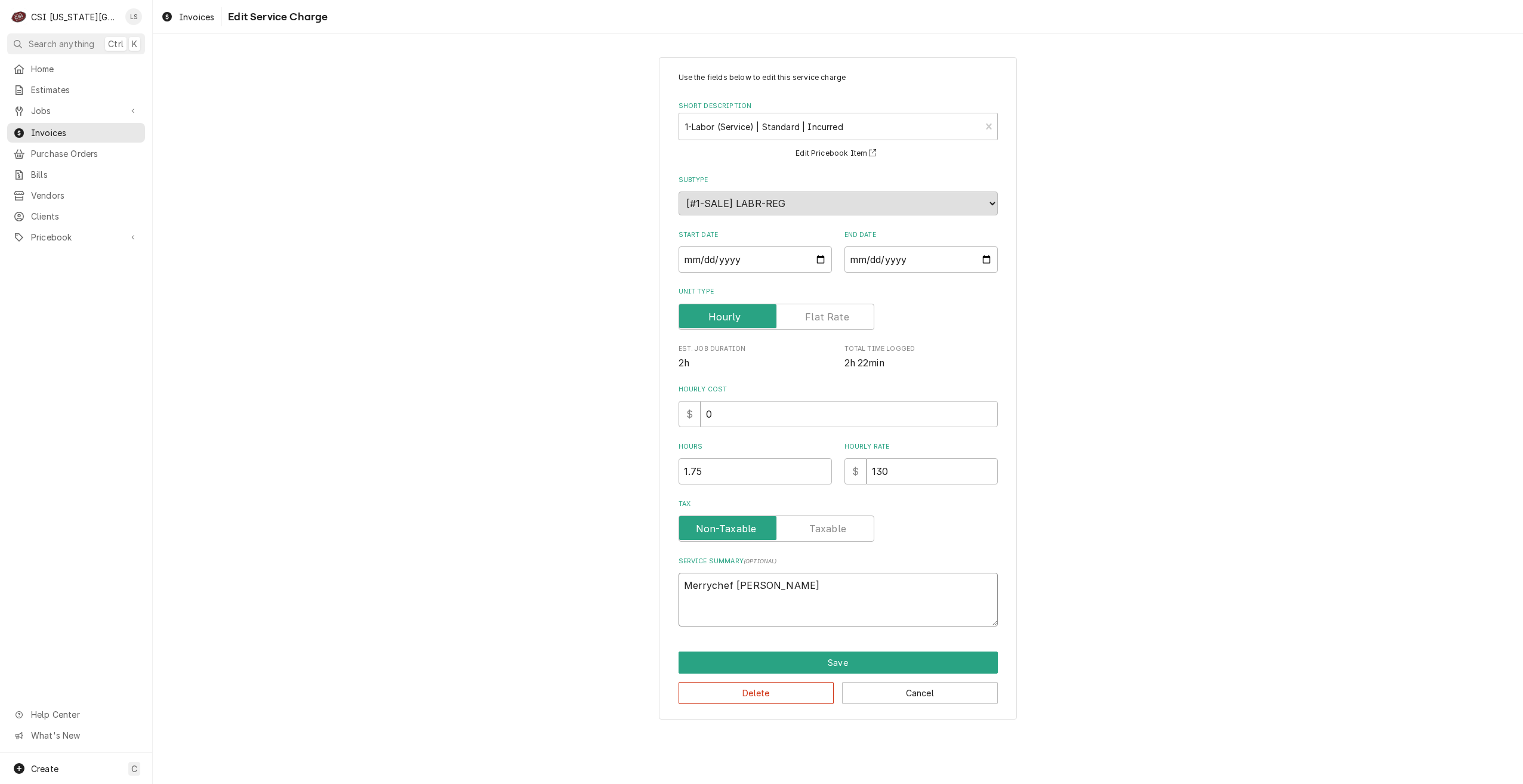
type textarea "Merrychef oven"
type textarea "x"
type textarea "Merrychef oven"
type textarea "x"
type textarea "Merrychef oven i"
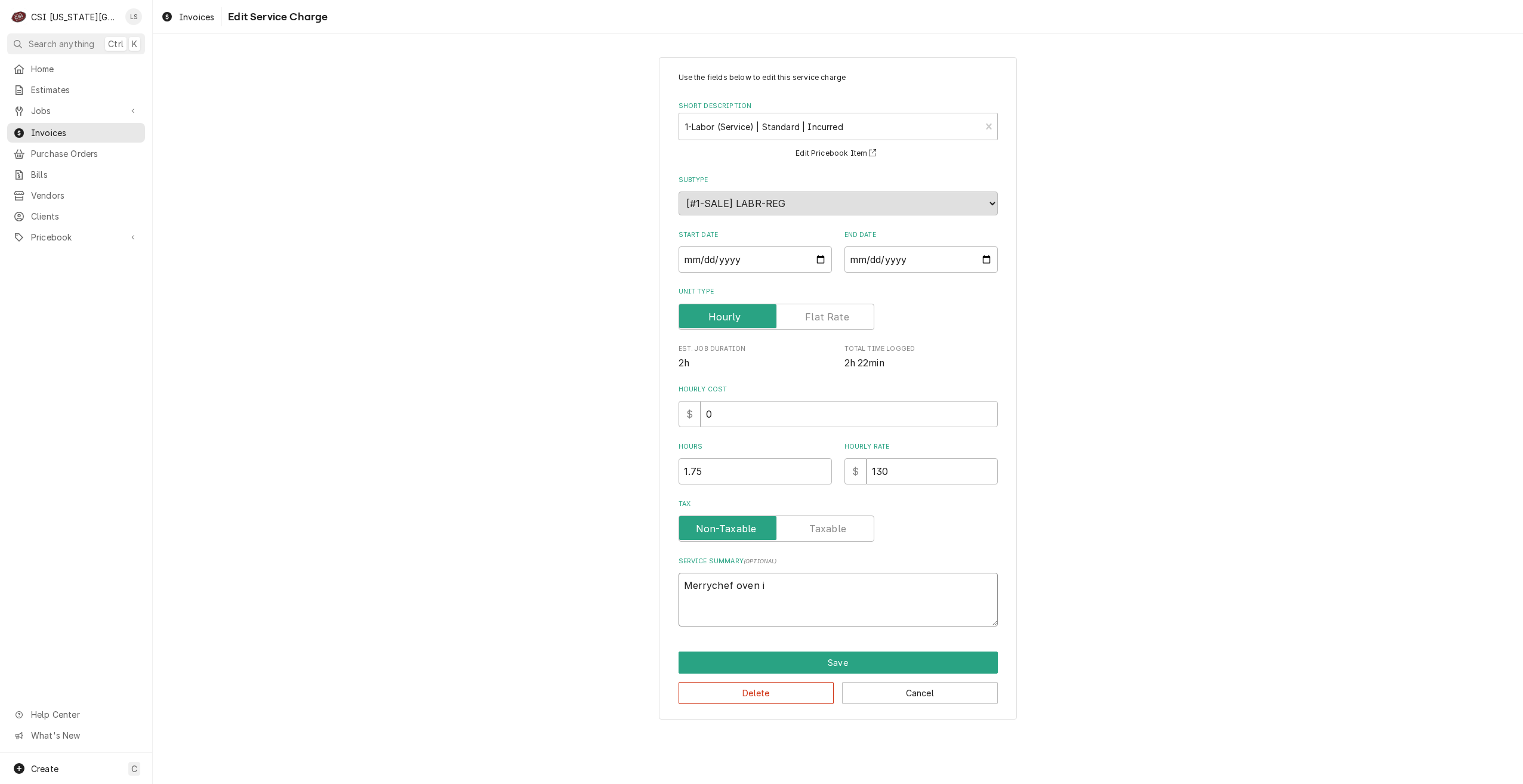
type textarea "x"
type textarea "Merrychef oven is"
type textarea "x"
type textarea "Merrychef oven is"
type textarea "x"
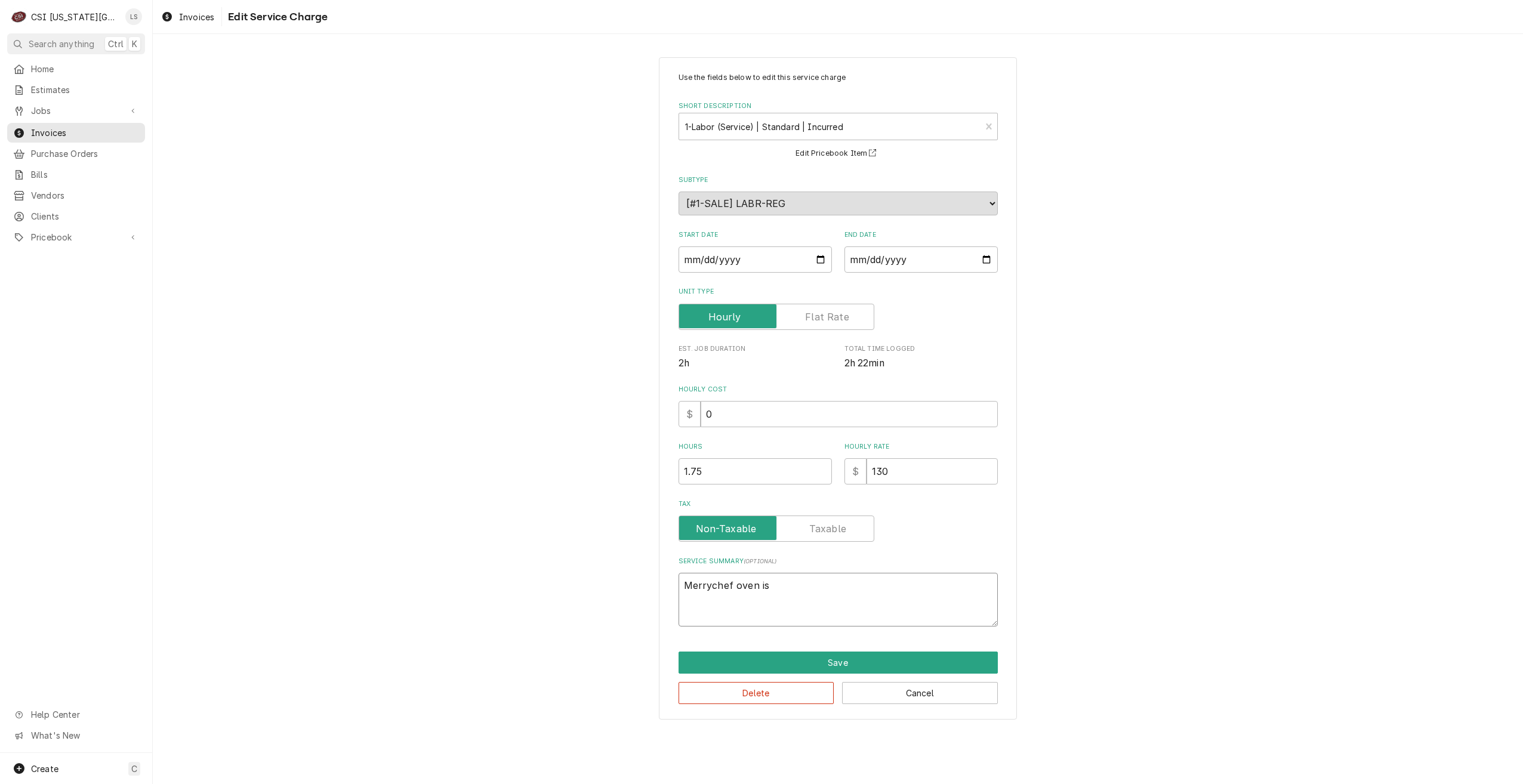
type textarea "Merrychef oven is g"
type textarea "x"
type textarea "Merrychef oven is gi"
type textarea "x"
type textarea "Merrychef oven is gii"
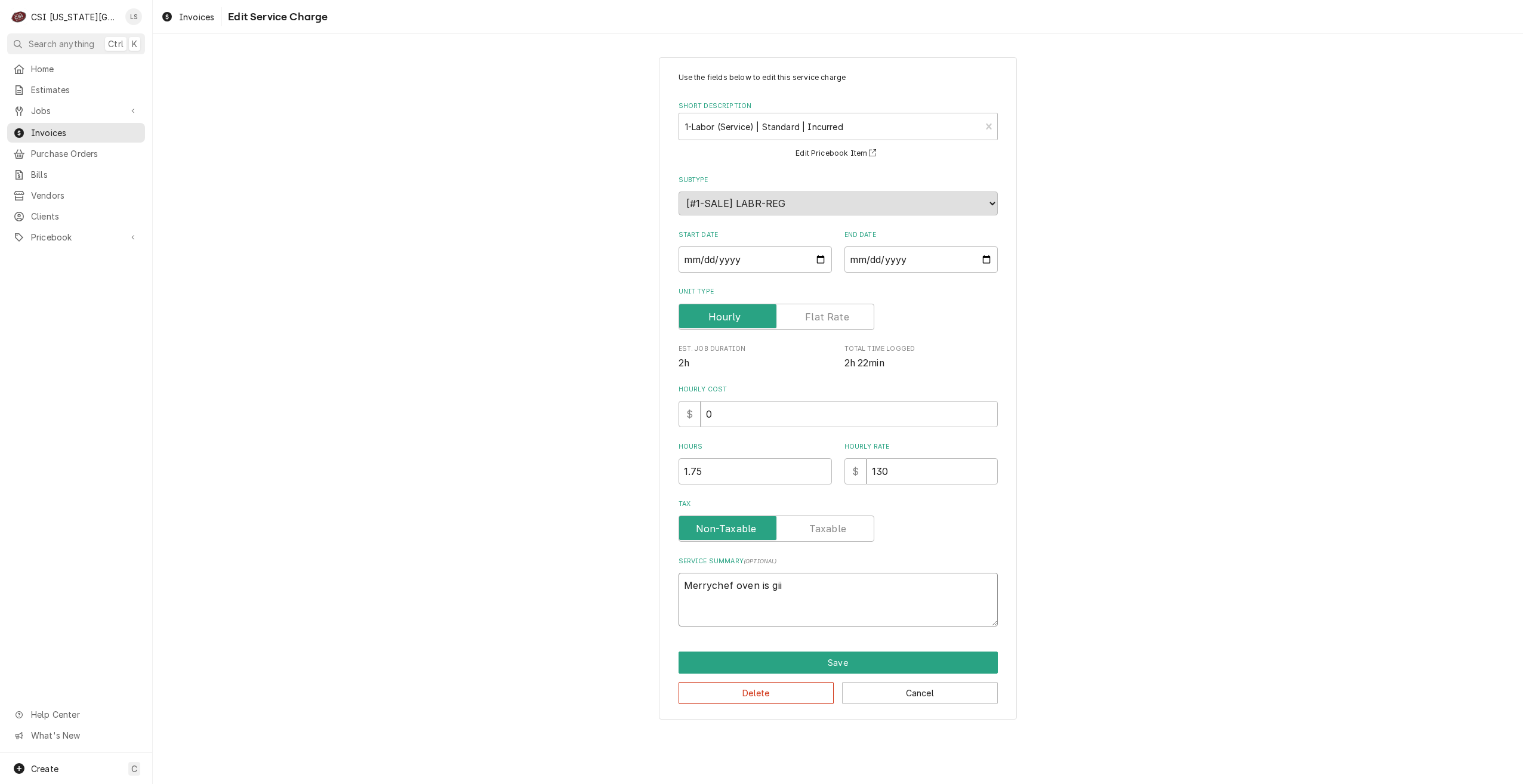
type textarea "x"
type textarea "Merrychef oven is gi"
type textarea "x"
type textarea "Merrychef oven is giv"
type textarea "x"
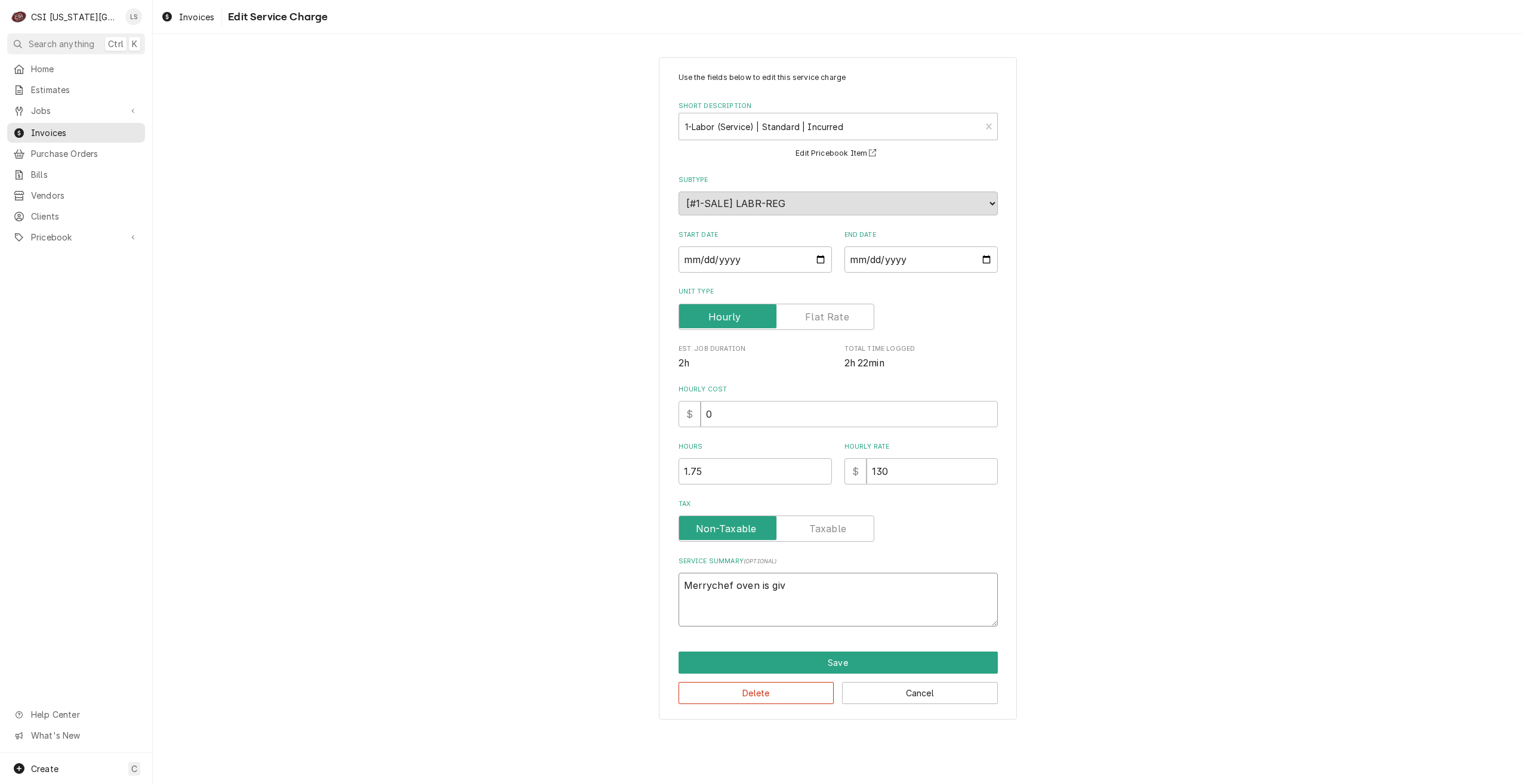
type textarea "Merrychef oven is givi"
type textarea "x"
type textarea "Merrychef oven is giving"
type textarea "x"
type textarea "Merrychef oven is giving"
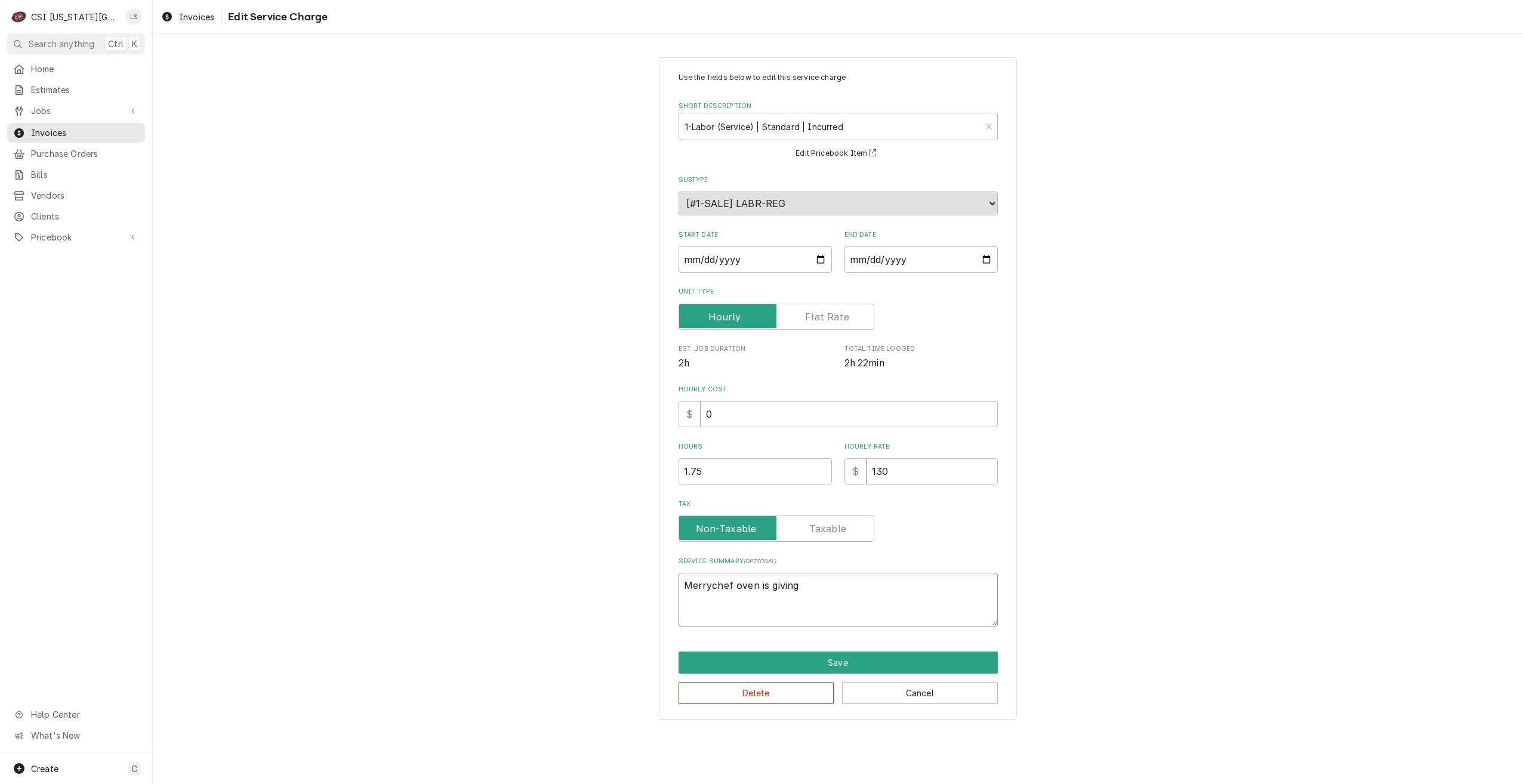
type textarea "x"
type textarea "Merrychef oven is giving E"
type textarea "x"
type textarea "Merrychef oven is giving E1"
type textarea "x"
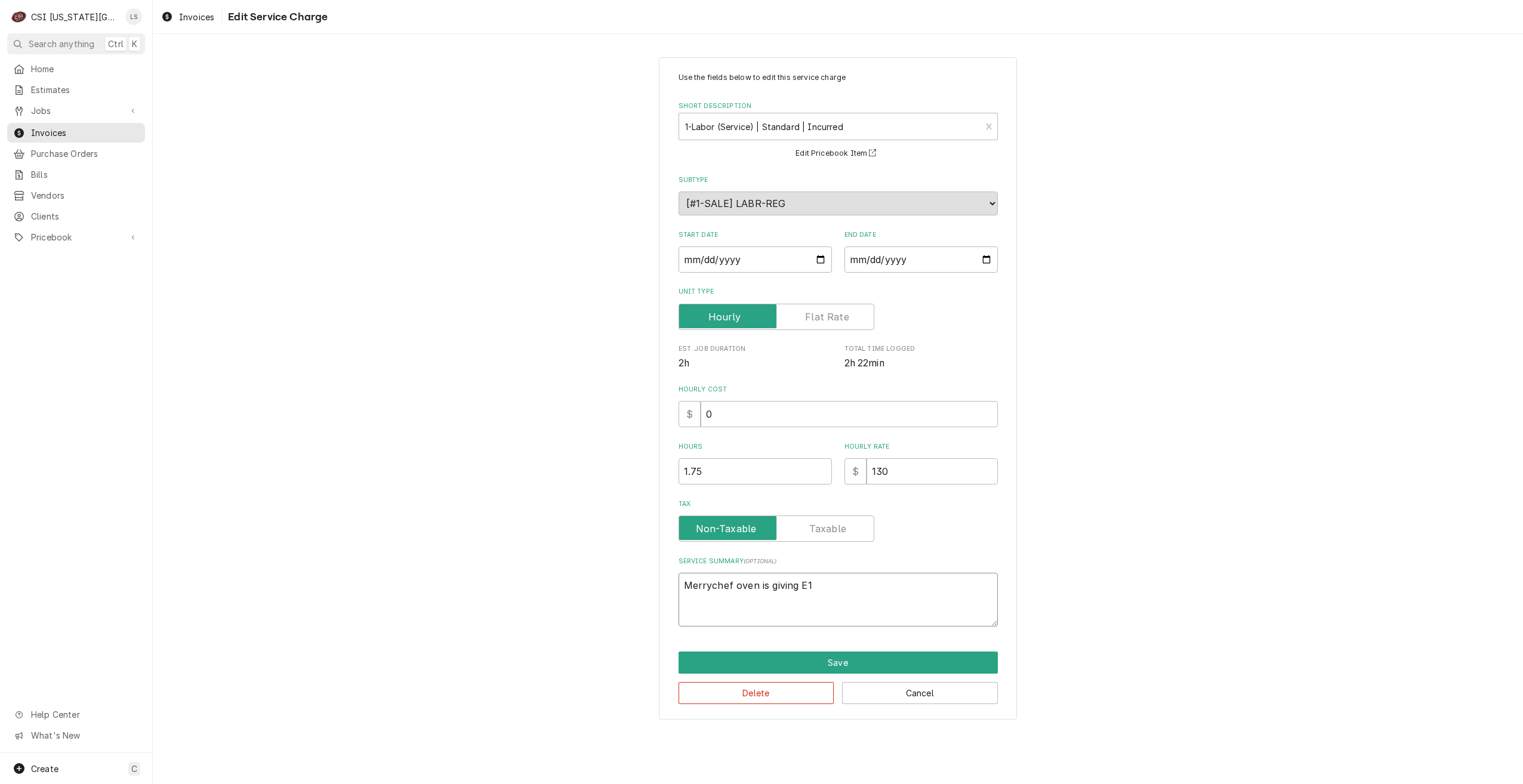
type textarea "Merrychef oven is giving E10"
type textarea "x"
type textarea "Merrychef oven is giving E104"
type textarea "x"
type textarea "Merrychef oven is giving E104"
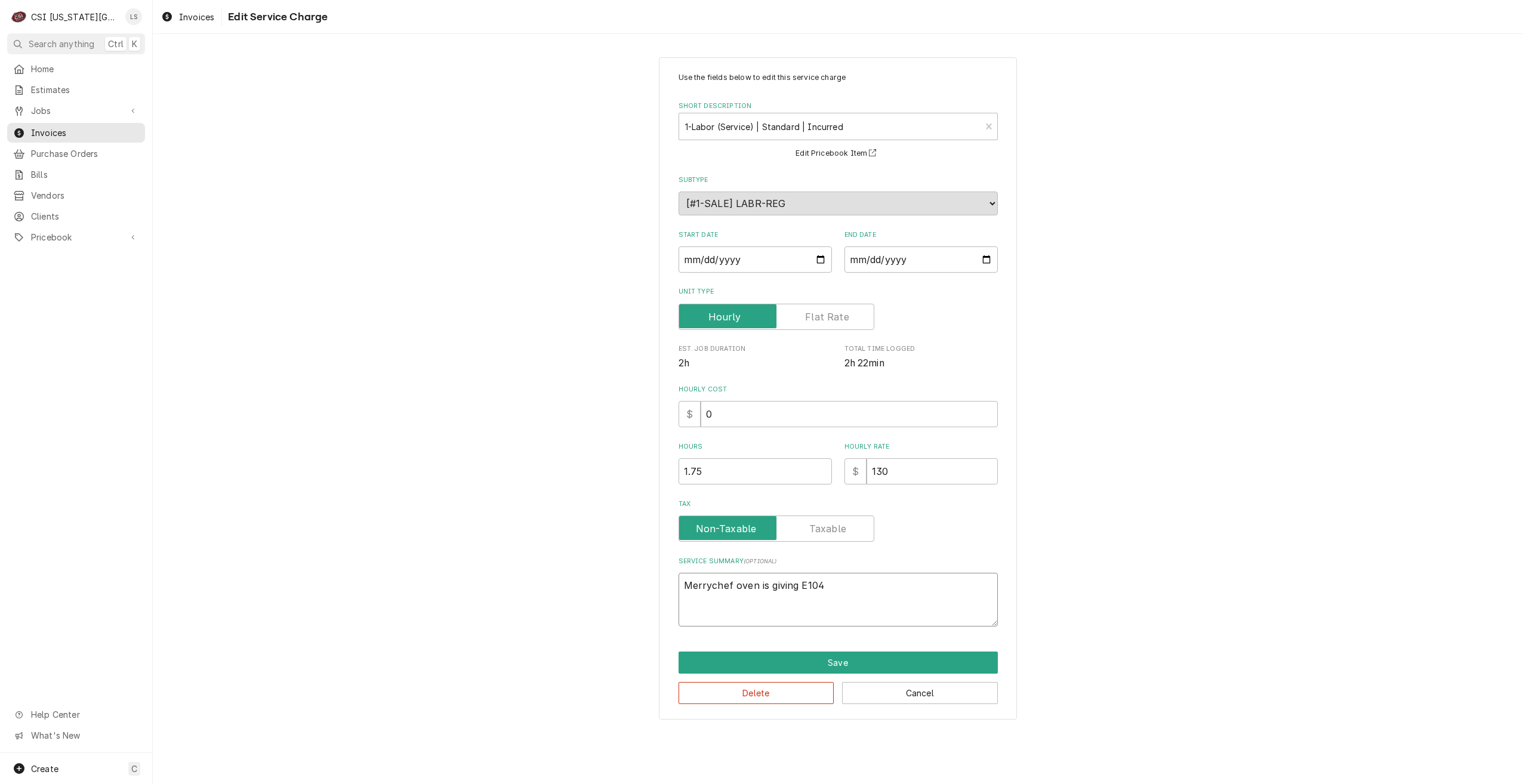
type textarea "x"
type textarea "Merrychef oven is giving E104"
type textarea "x"
type textarea "Merrychef oven is giving E10"
type textarea "x"
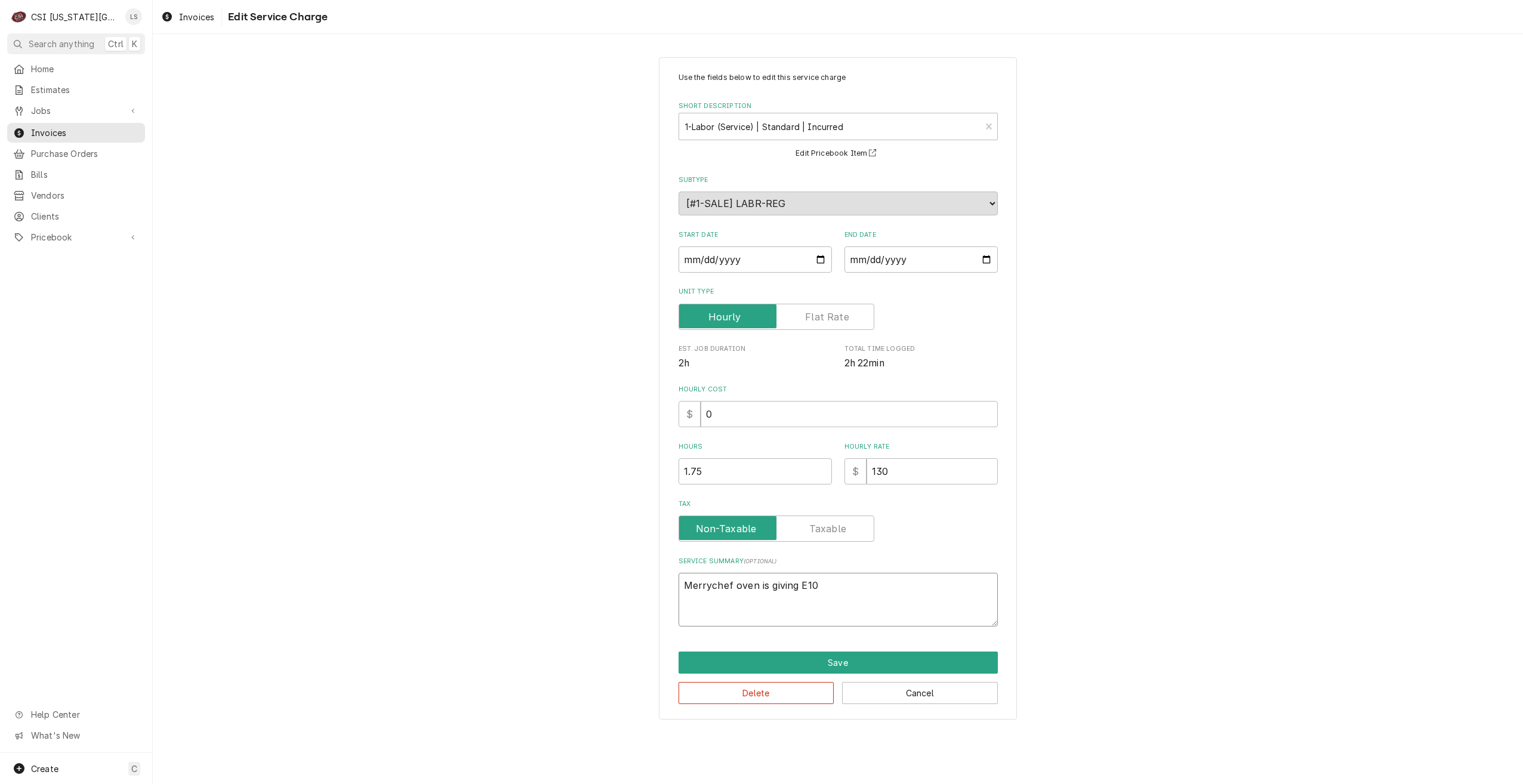
type textarea "Merrychef oven is giving E1"
type textarea "x"
type textarea "Merrychef oven is giving E"
type textarea "x"
type textarea "Merrychef oven is giving"
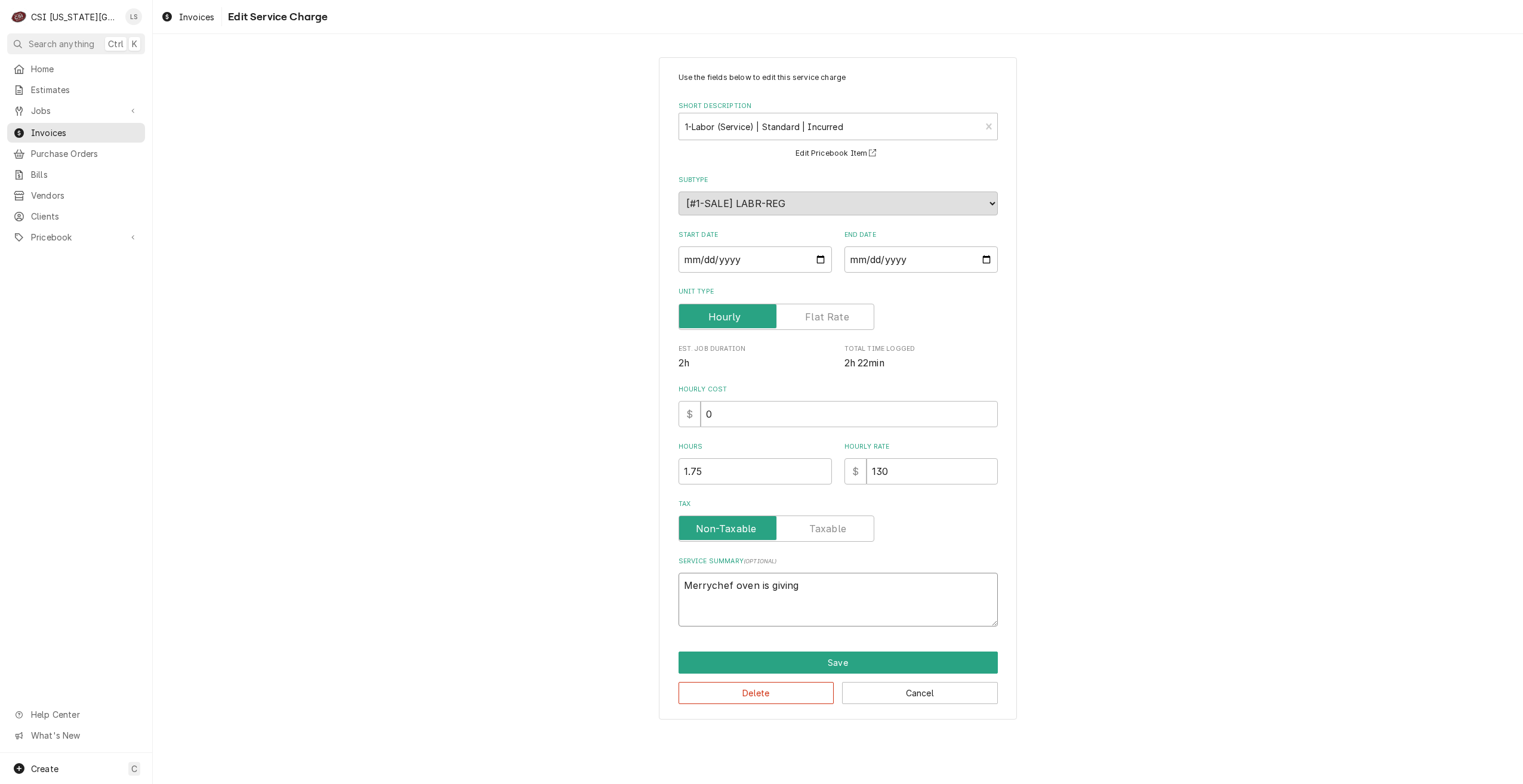
type textarea "x"
type textarea "Merrychef oven is giving E"
type textarea "x"
type textarea "Merrychef oven is giving E1"
type textarea "x"
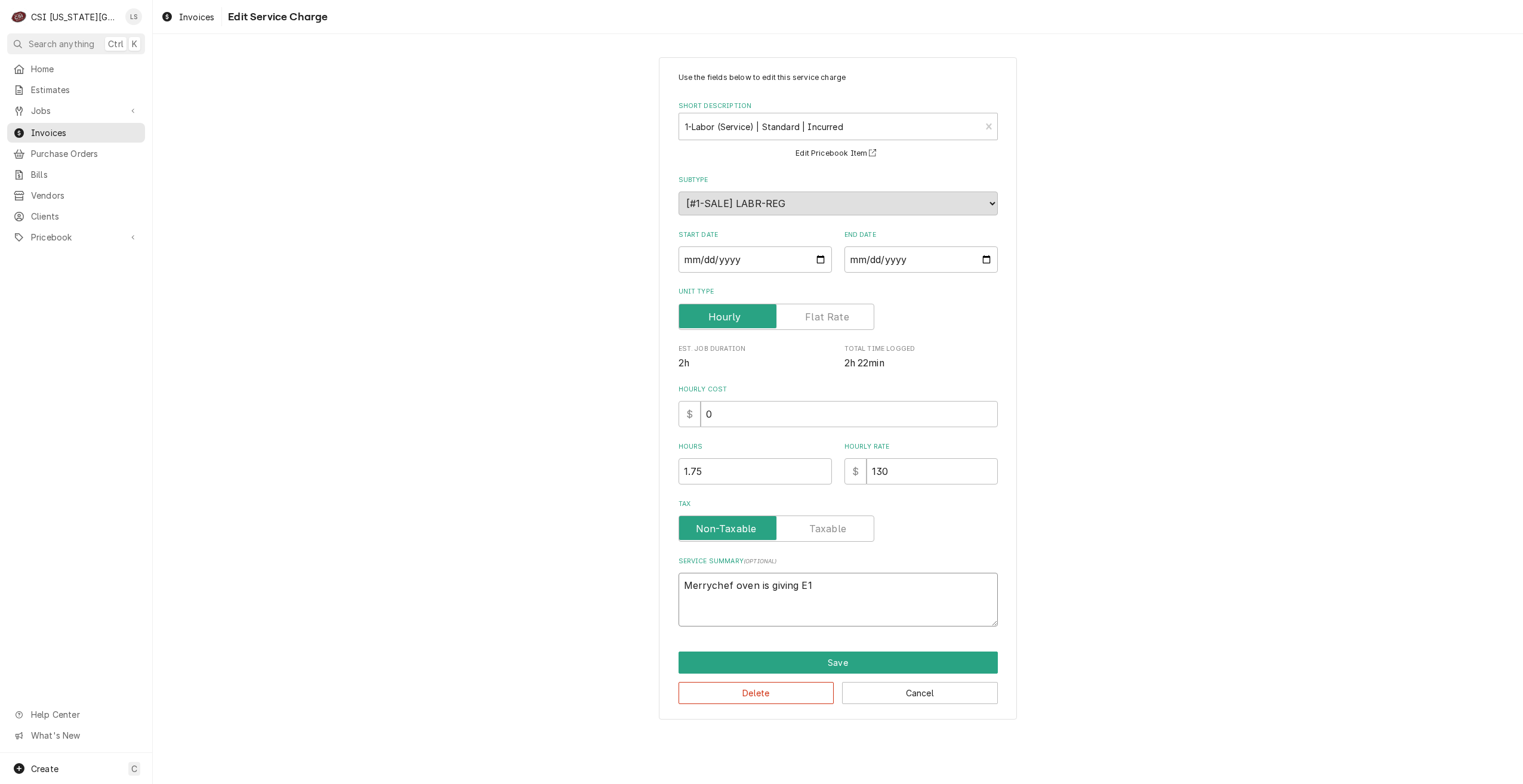
type textarea "Merrychef oven is giving E10"
type textarea "x"
type textarea "Merrychef oven is giving E104"
type textarea "x"
type textarea "Merrychef oven is giving E10"
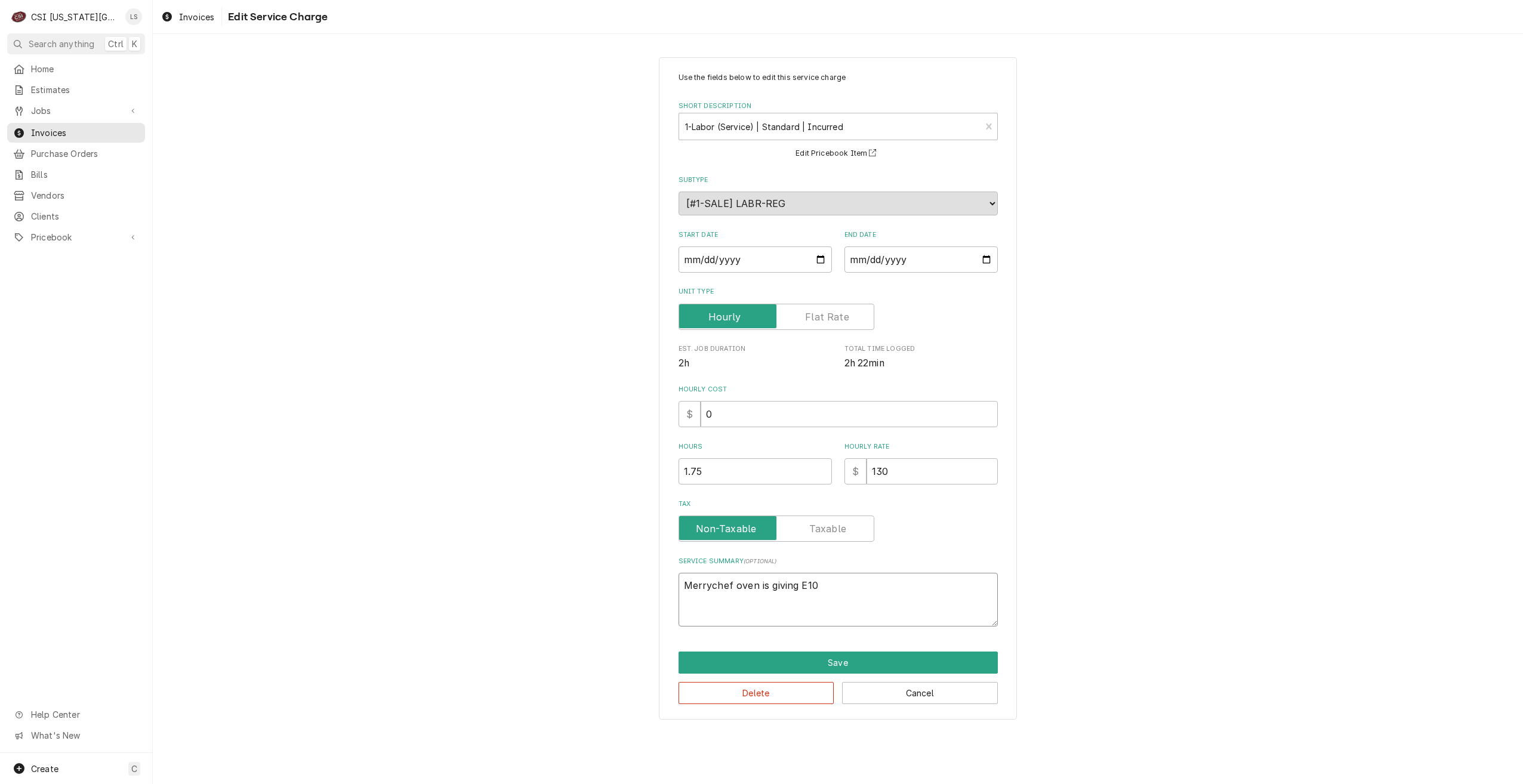
type textarea "x"
type textarea "Merrychef oven is giving E1"
type textarea "x"
type textarea "Merrychef oven is giving E"
type textarea "x"
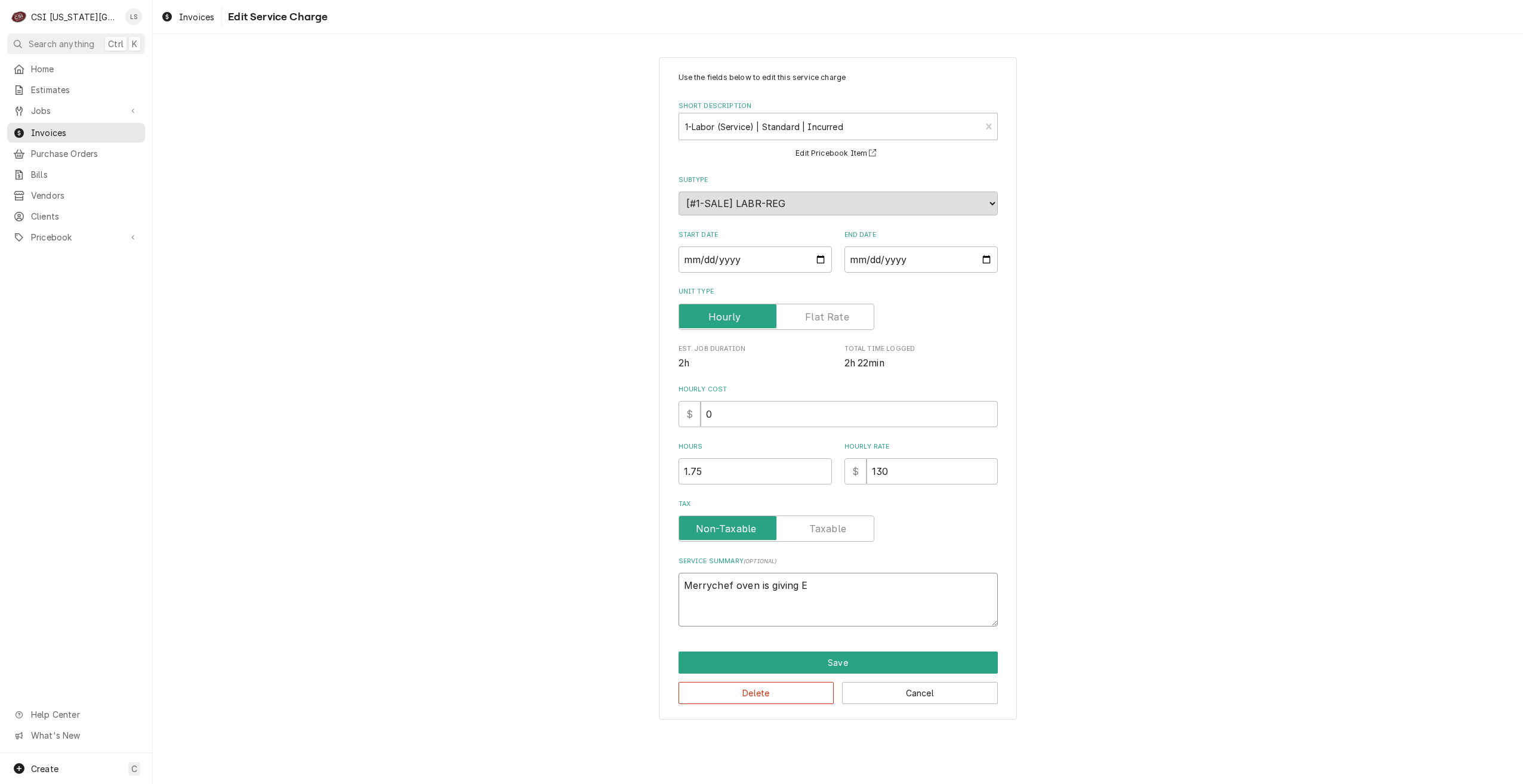
type textarea "Merrychef oven is giving"
type textarea "x"
type textarea "Merrychef oven is giving e"
type textarea "x"
type textarea "Merrychef oven is giving er"
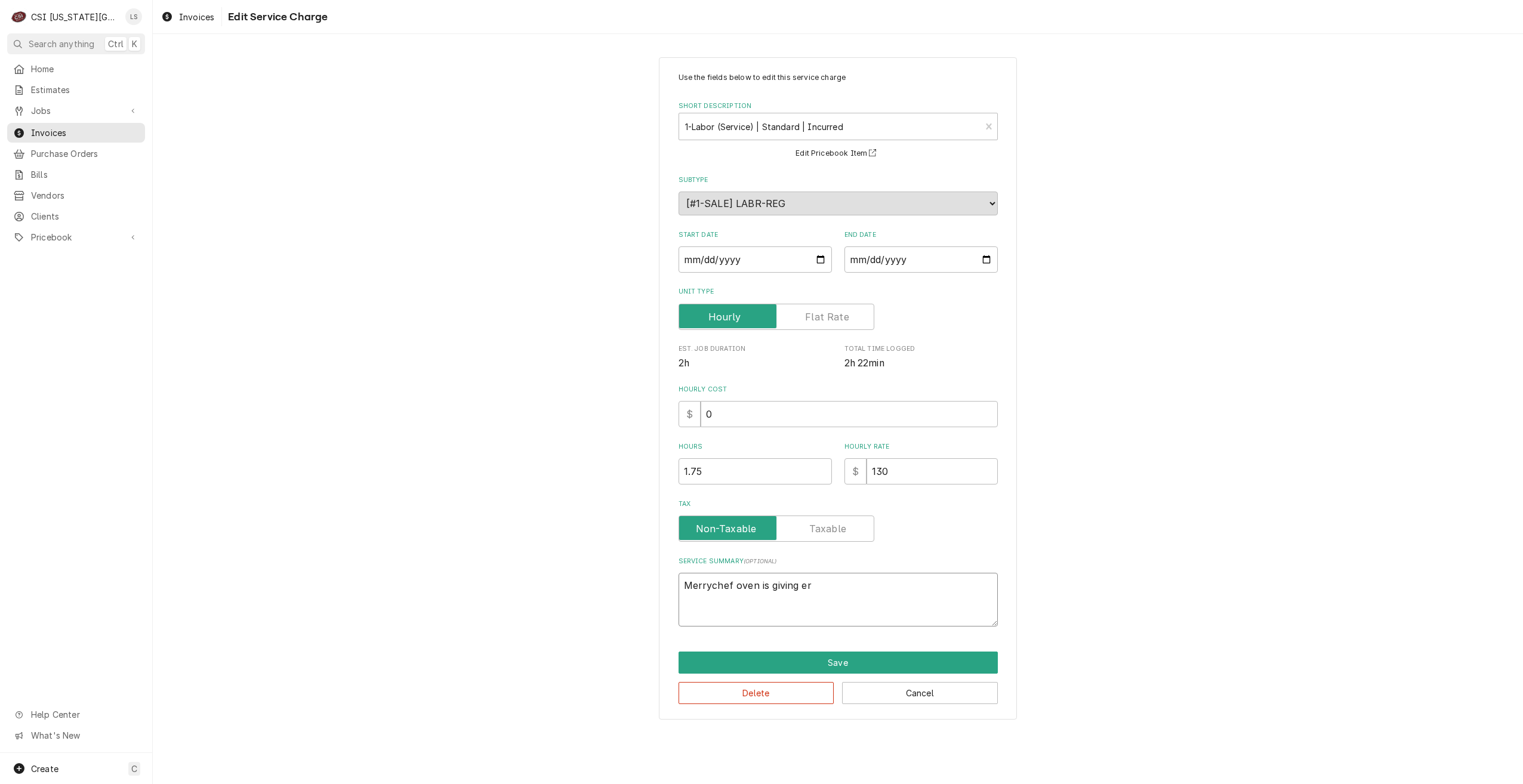
type textarea "x"
type textarea "Merrychef oven is giving err"
type textarea "x"
type textarea "Merrychef oven is giving erro"
type textarea "x"
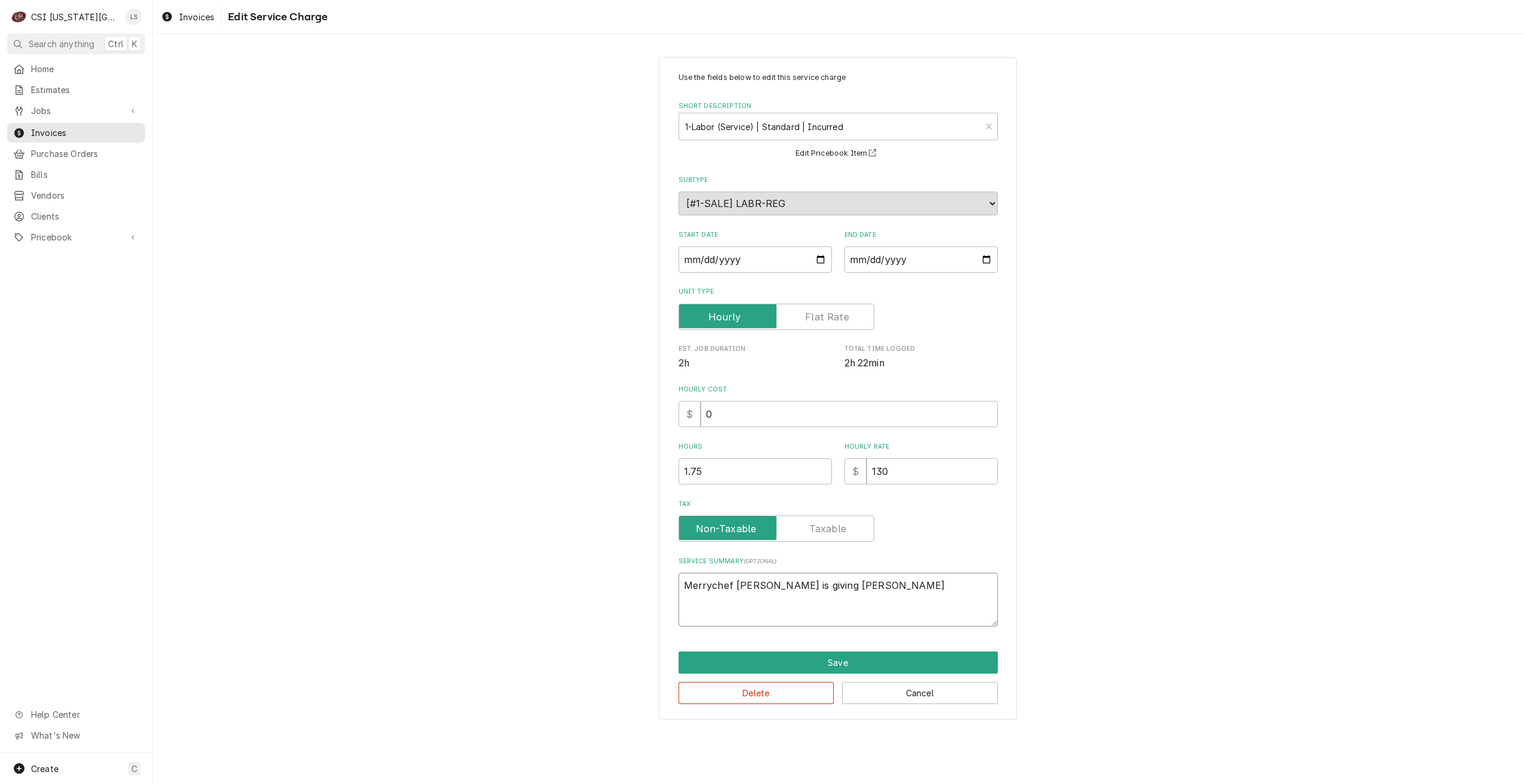
type textarea "Merrychef oven is giving erro"
type textarea "x"
type textarea "Merrychef oven is giving erro 1"
type textarea "x"
type textarea "Merrychef oven is giving erro 10"
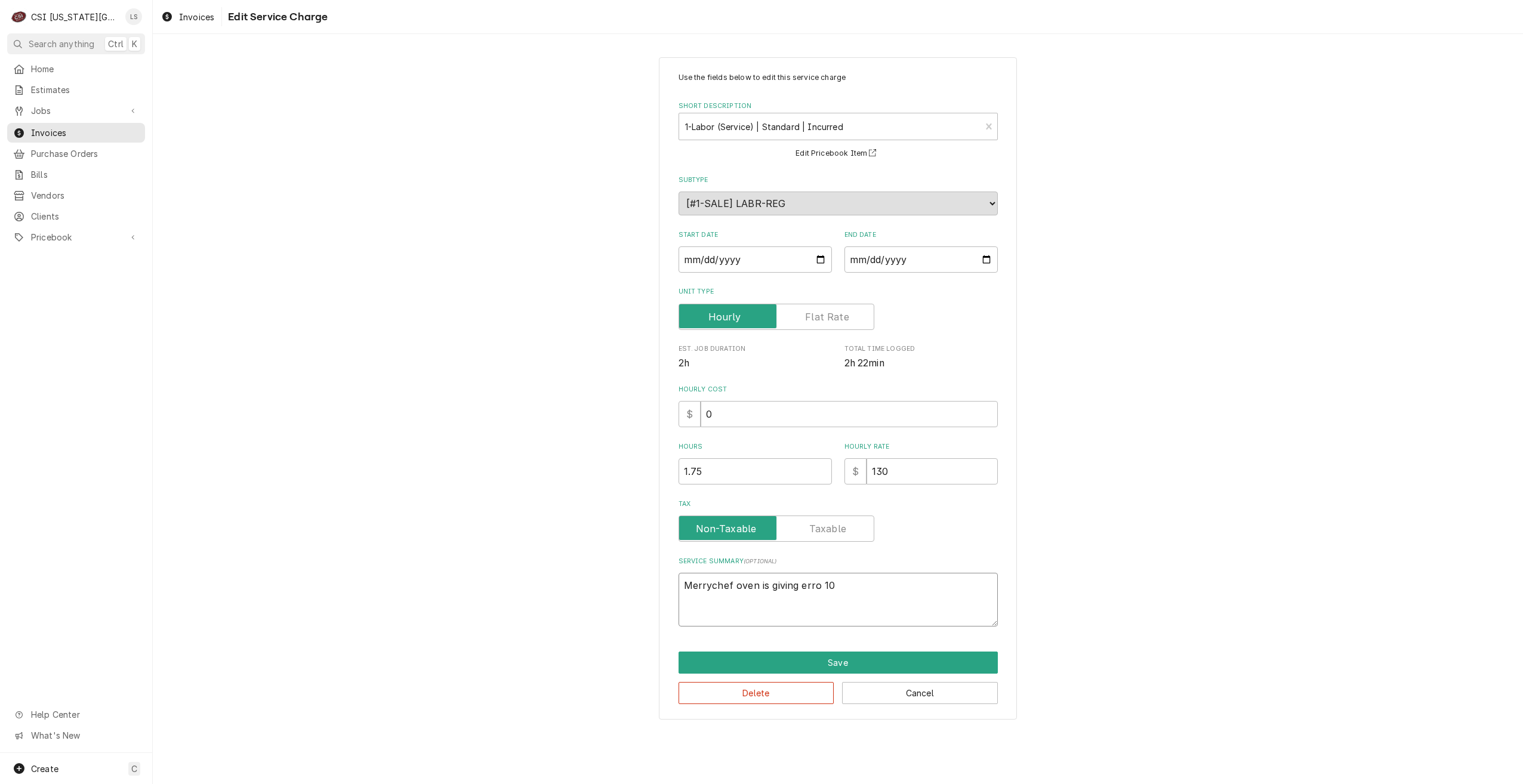
type textarea "x"
type textarea "Merrychef oven is giving erro 104"
type textarea "x"
type textarea "Merrychef oven is giving erro 104:"
type textarea "x"
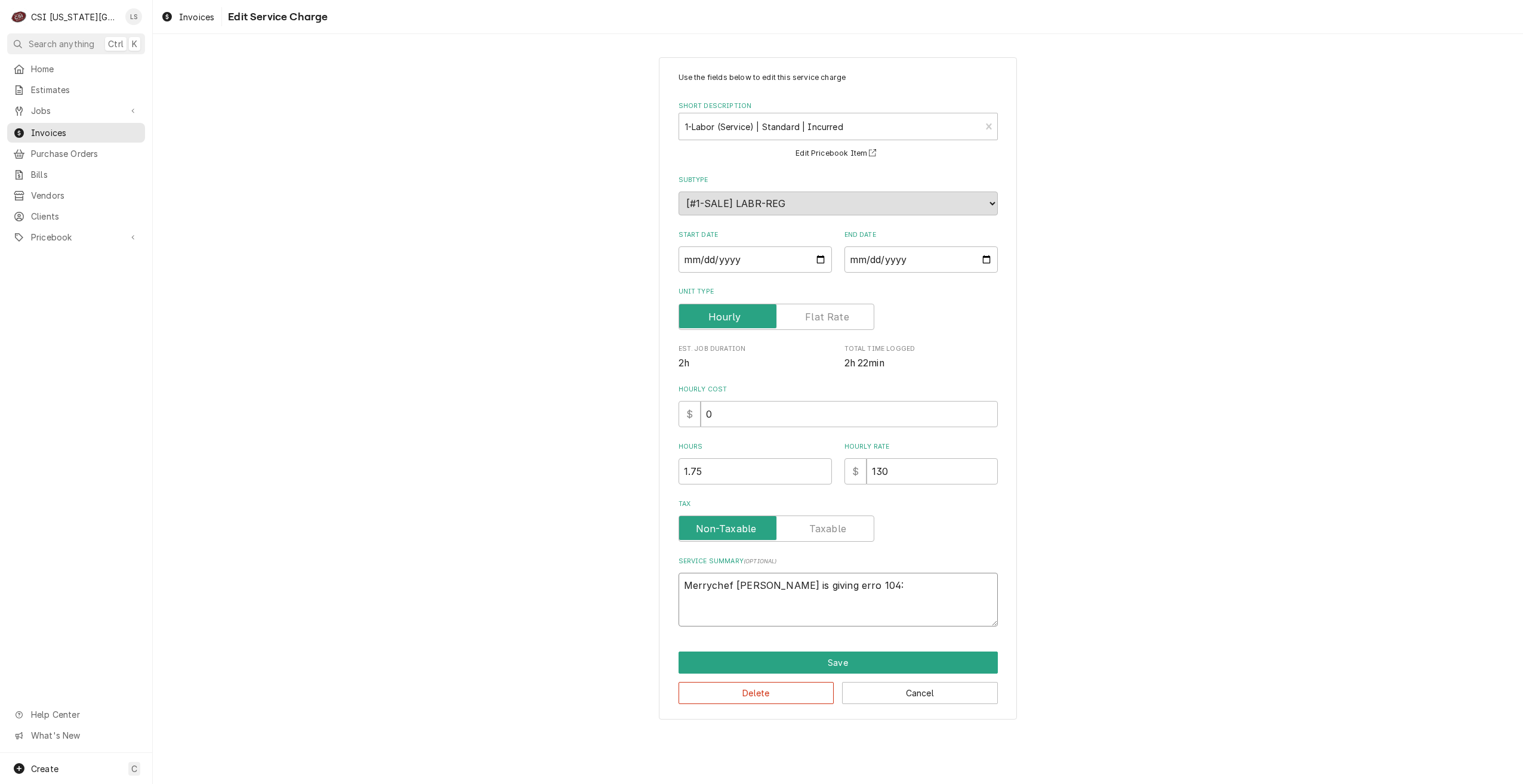
type textarea "Merrychef oven is giving erro 104:"
type textarea "x"
type textarea "Merrychef oven is giving error 104:"
click at [864, 583] on textarea "Merrychef oven is giving error 104:" at bounding box center [838, 599] width 319 height 54
click at [895, 585] on textarea "Merrychef oven is giving error 104:" at bounding box center [838, 599] width 319 height 54
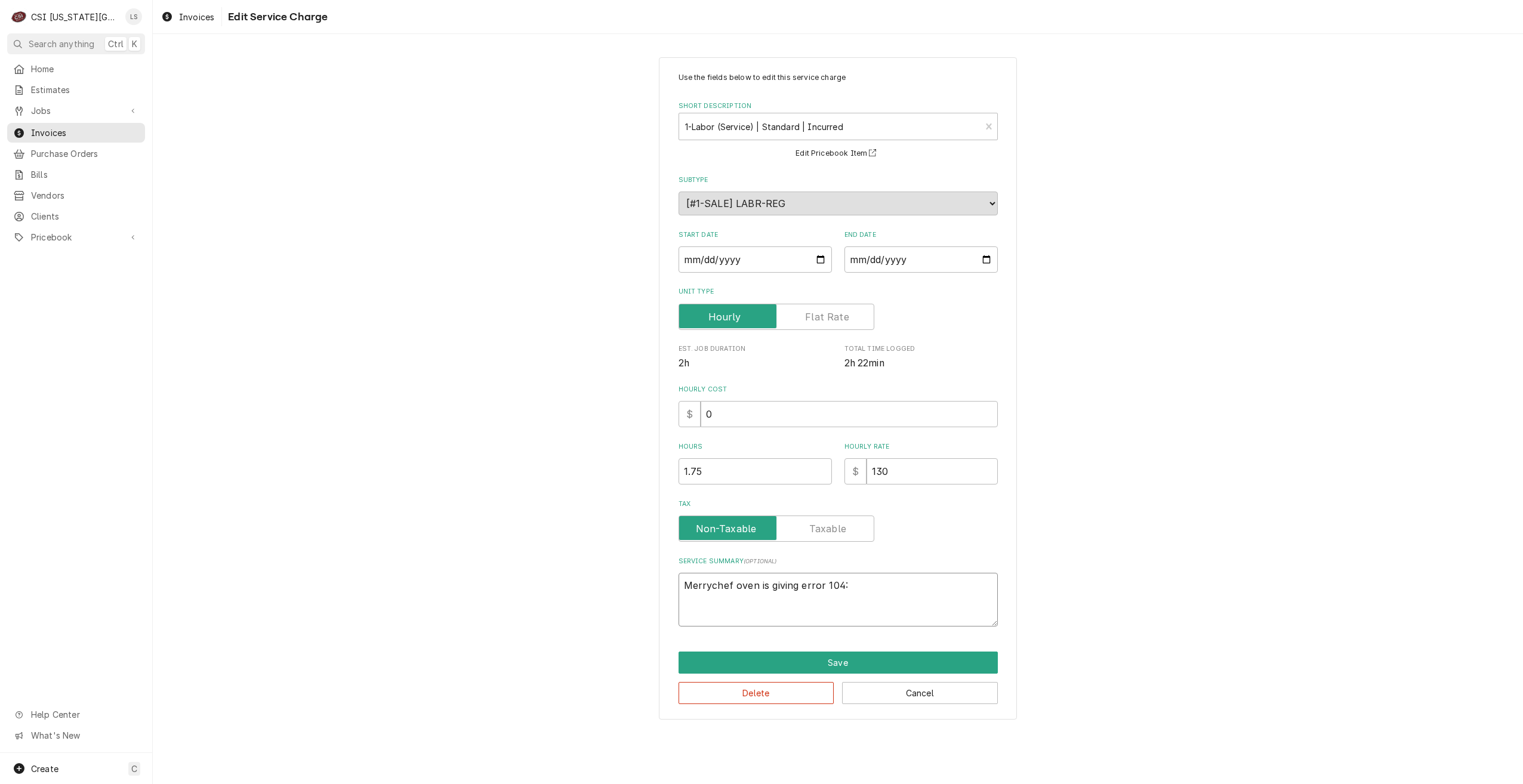
type textarea "x"
type textarea "Merrychef oven is giving error 104: F"
type textarea "x"
type textarea "Merrychef oven is giving error 104: Fo"
type textarea "x"
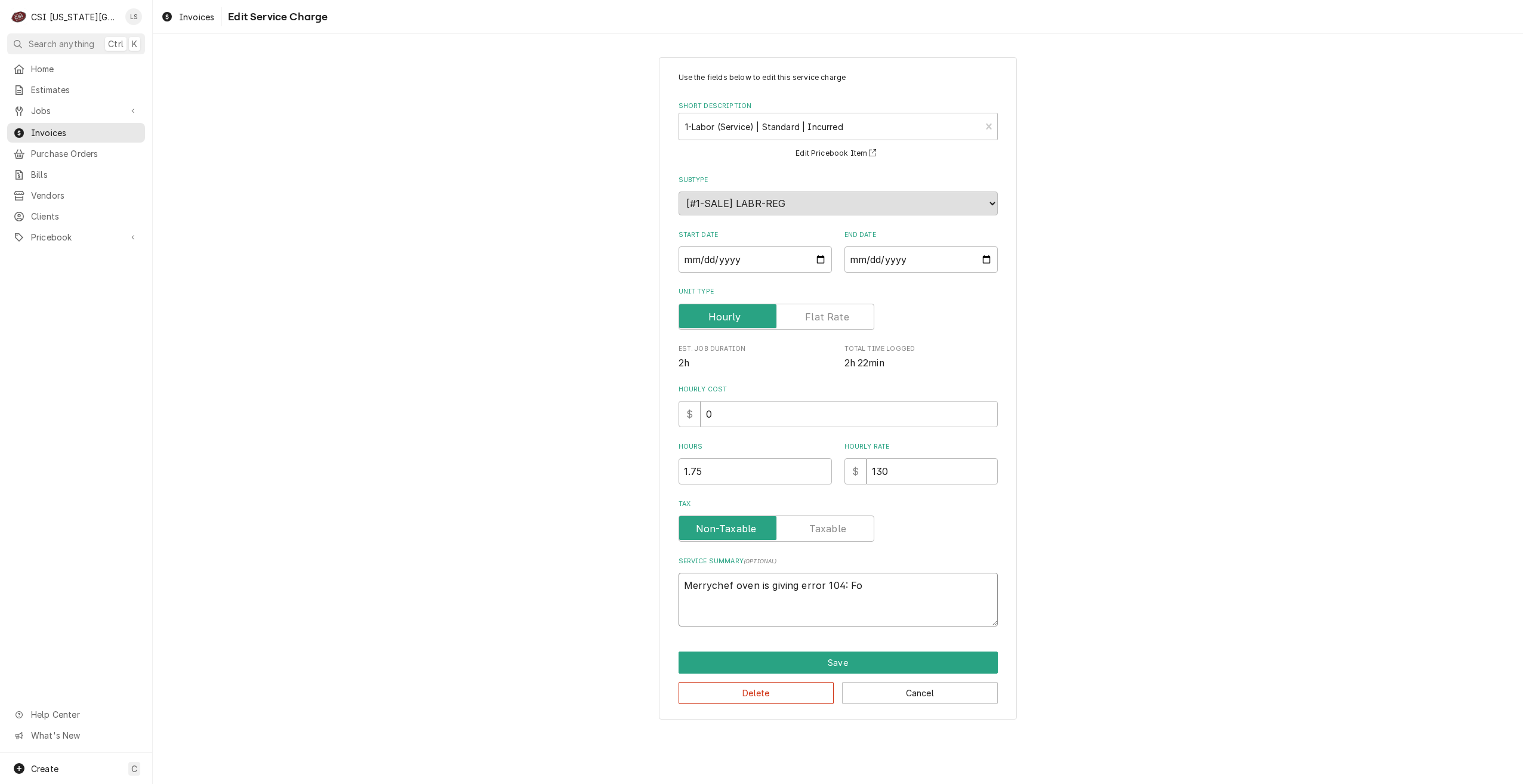
type textarea "Merrychef oven is giving error 104: Fou"
type textarea "x"
type textarea "Merrychef oven is giving error 104: Foun"
type textarea "x"
type textarea "Merrychef oven is giving error 104: Found"
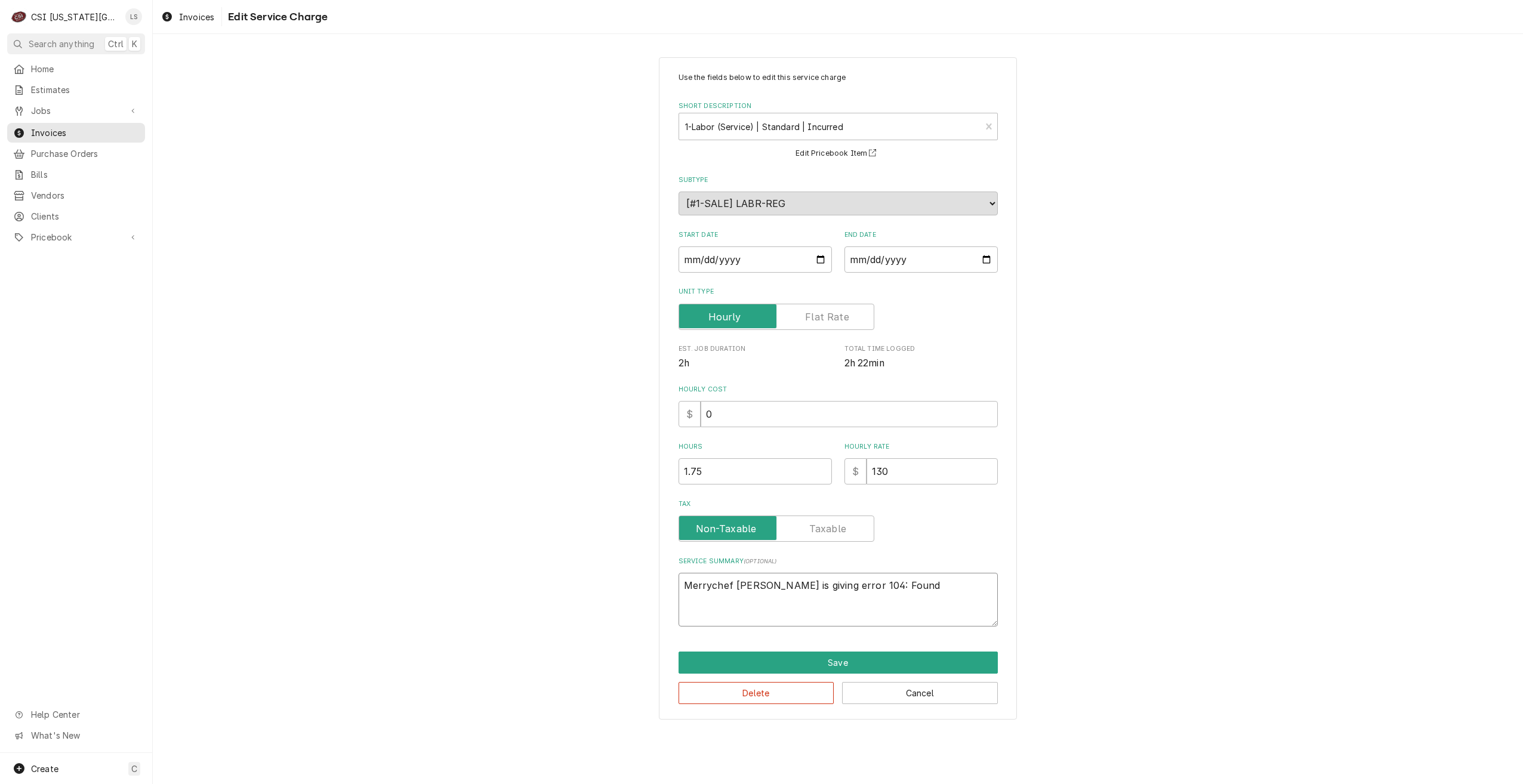
type textarea "x"
type textarea "Merrychef oven is giving error 104: Found"
type textarea "x"
type textarea "Merrychef oven is giving error 104: Found u"
type textarea "x"
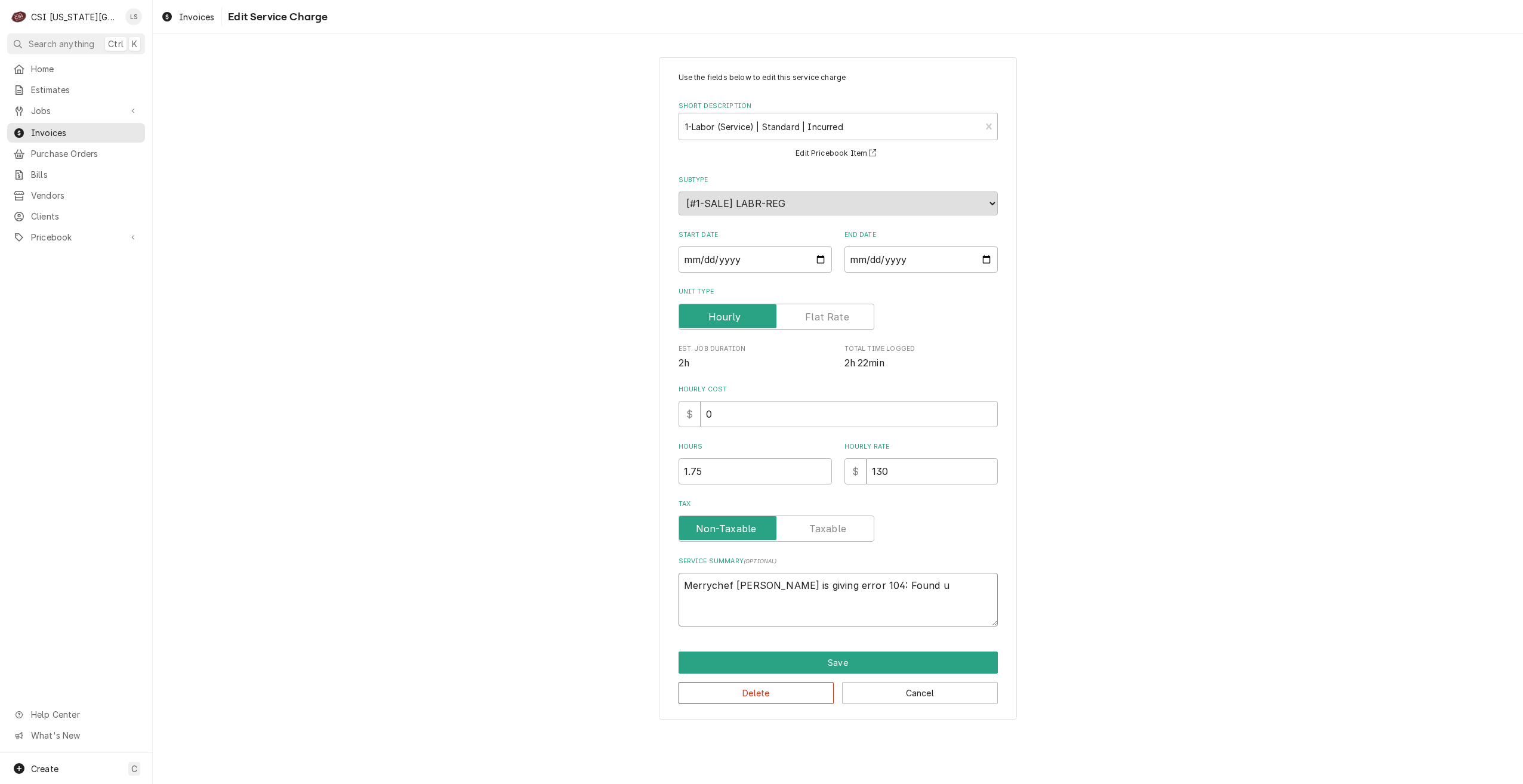
type textarea "Merrychef oven is giving error 104: Found un"
type textarea "x"
type textarea "Merrychef oven is giving error 104: Found uni"
type textarea "x"
type textarea "Merrychef oven is giving error 104: Found unit"
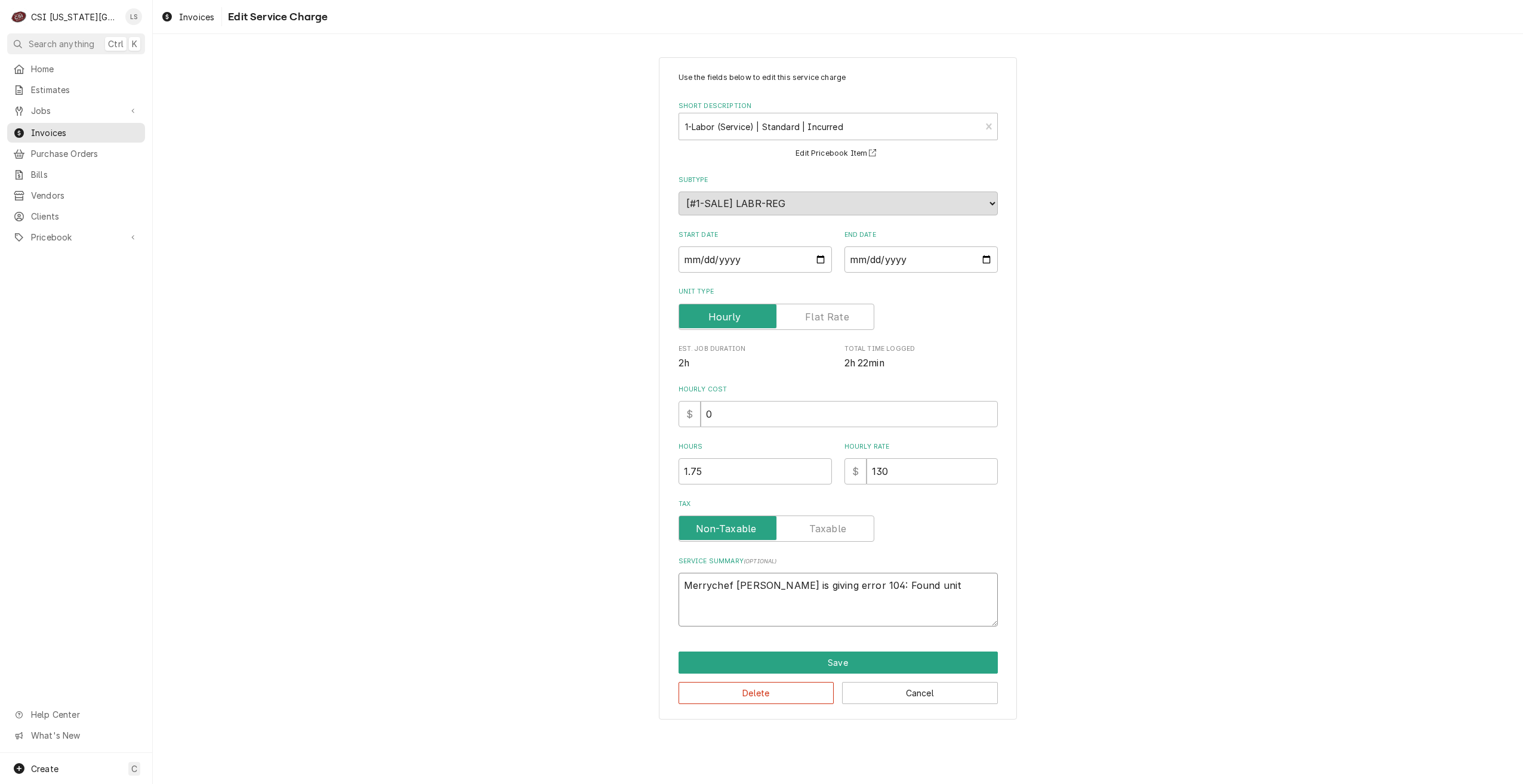
type textarea "x"
type textarea "Merrychef oven is giving error 104: Found unit"
type textarea "x"
type textarea "Merrychef oven is giving error 104: Found unit t"
type textarea "x"
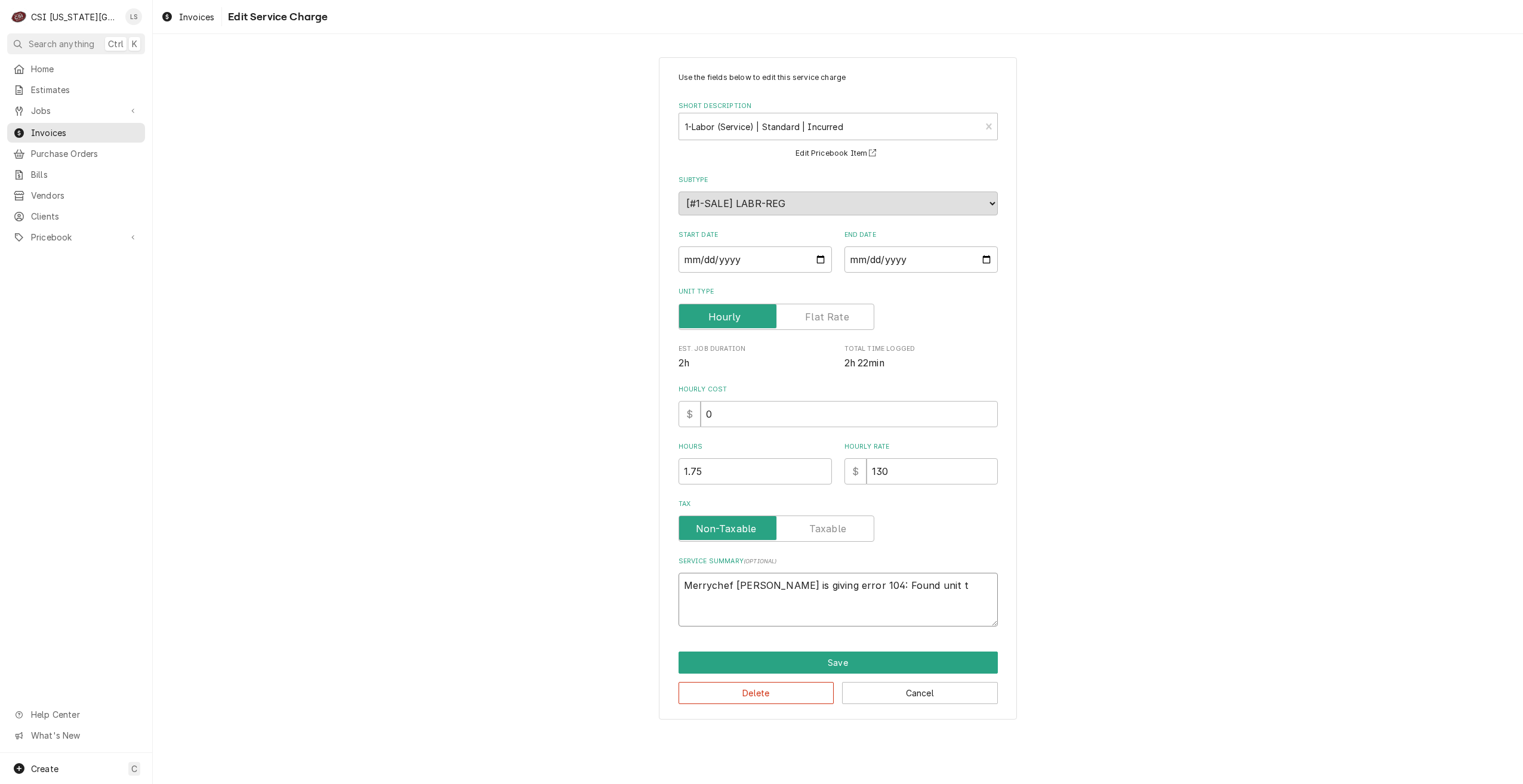
type textarea "Merrychef oven is giving error 104: Found unit tr"
type textarea "x"
type textarea "Merrychef oven is giving error 104: Found unit tri"
type textarea "x"
type textarea "Merrychef oven is giving error 104: Found unit trip"
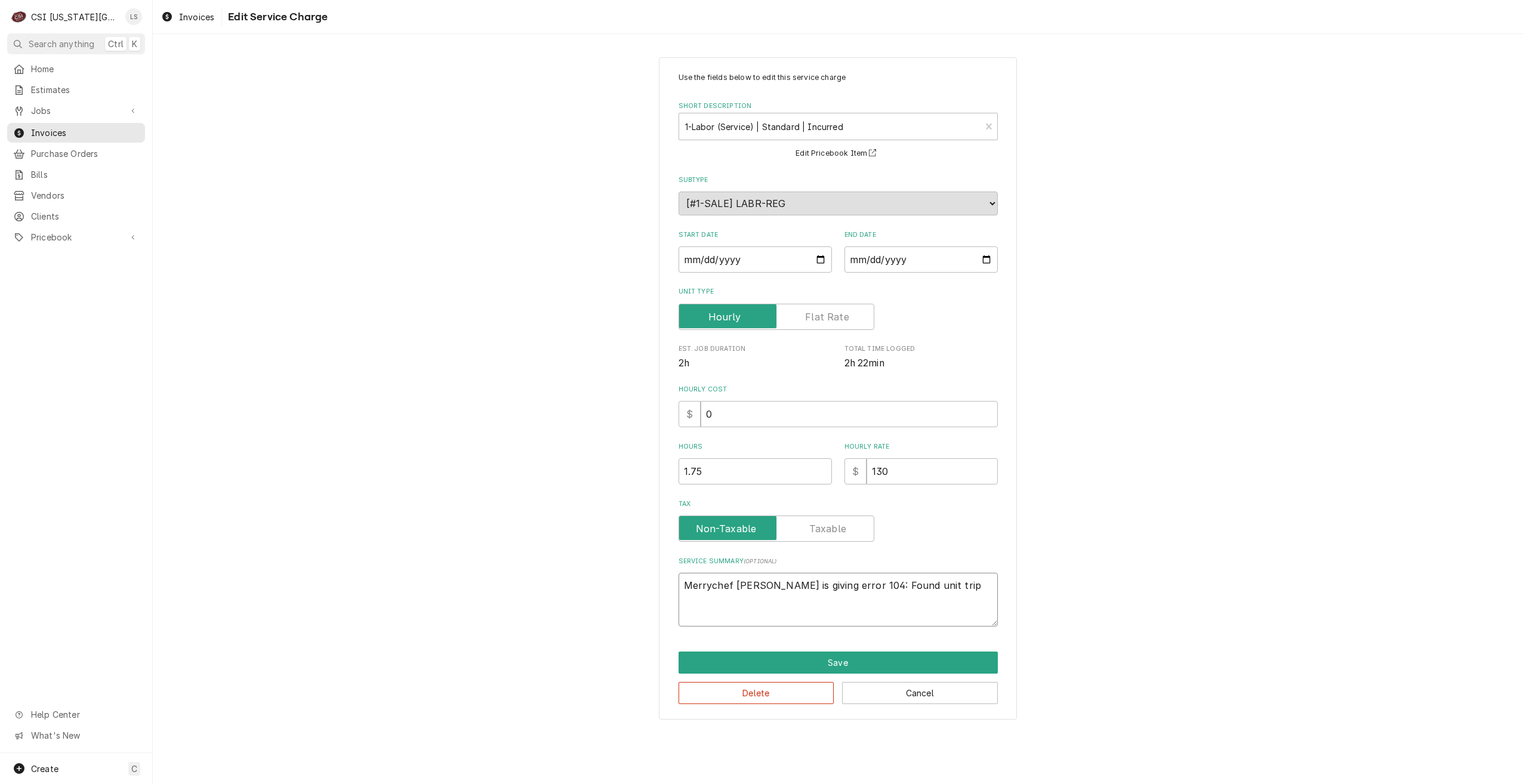
type textarea "x"
type textarea "Merrychef oven is giving error 104: Found unit tripp"
type textarea "x"
type textarea "Merrychef oven is giving error 104: Found unit trippi"
type textarea "x"
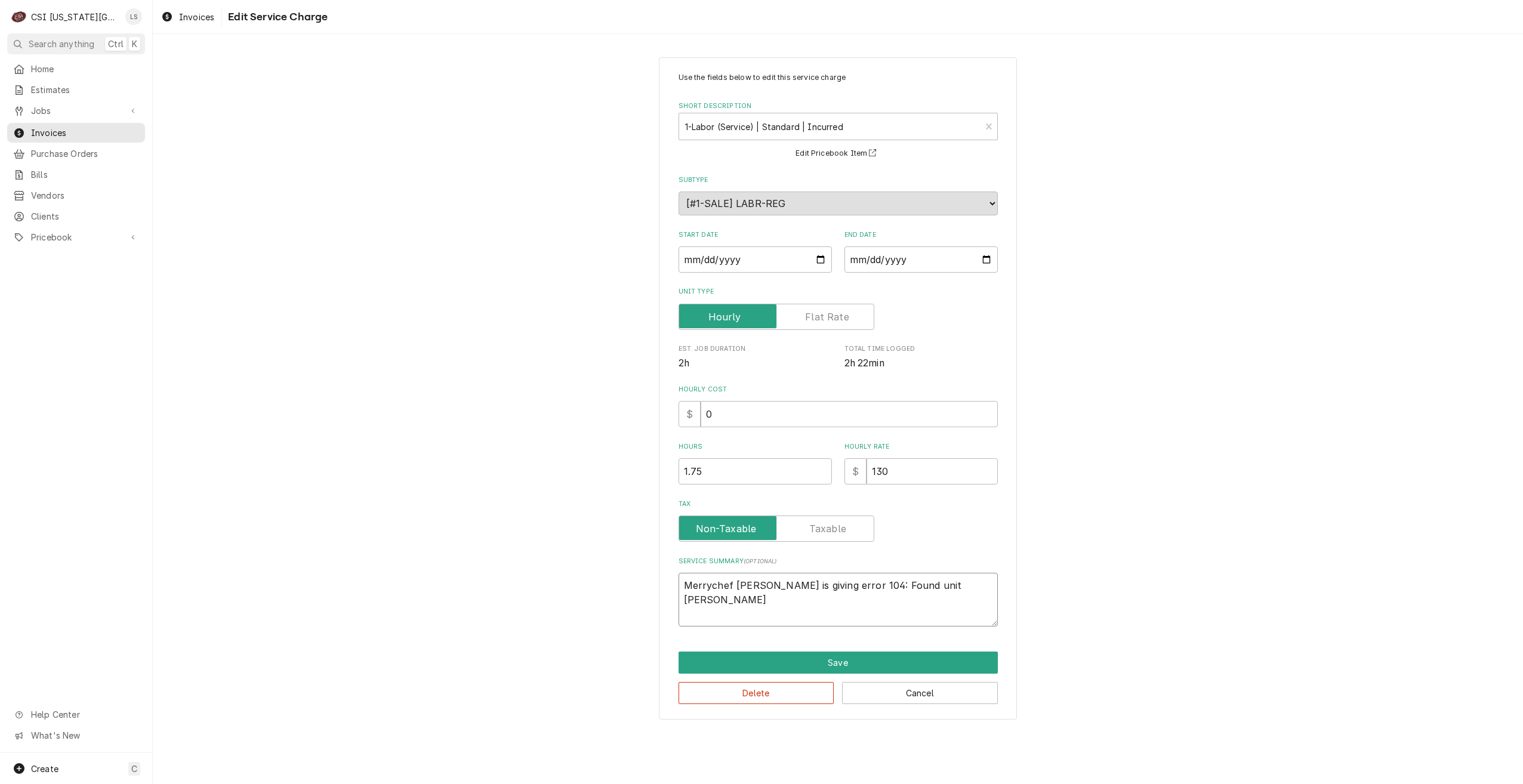
type textarea "Merrychef oven is giving error 104: Found unit trippin"
type textarea "x"
type textarea "Merrychef oven is giving error 104: Found unit tripping"
type textarea "x"
type textarea "Merrychef oven is giving error 104: Found unit tripping"
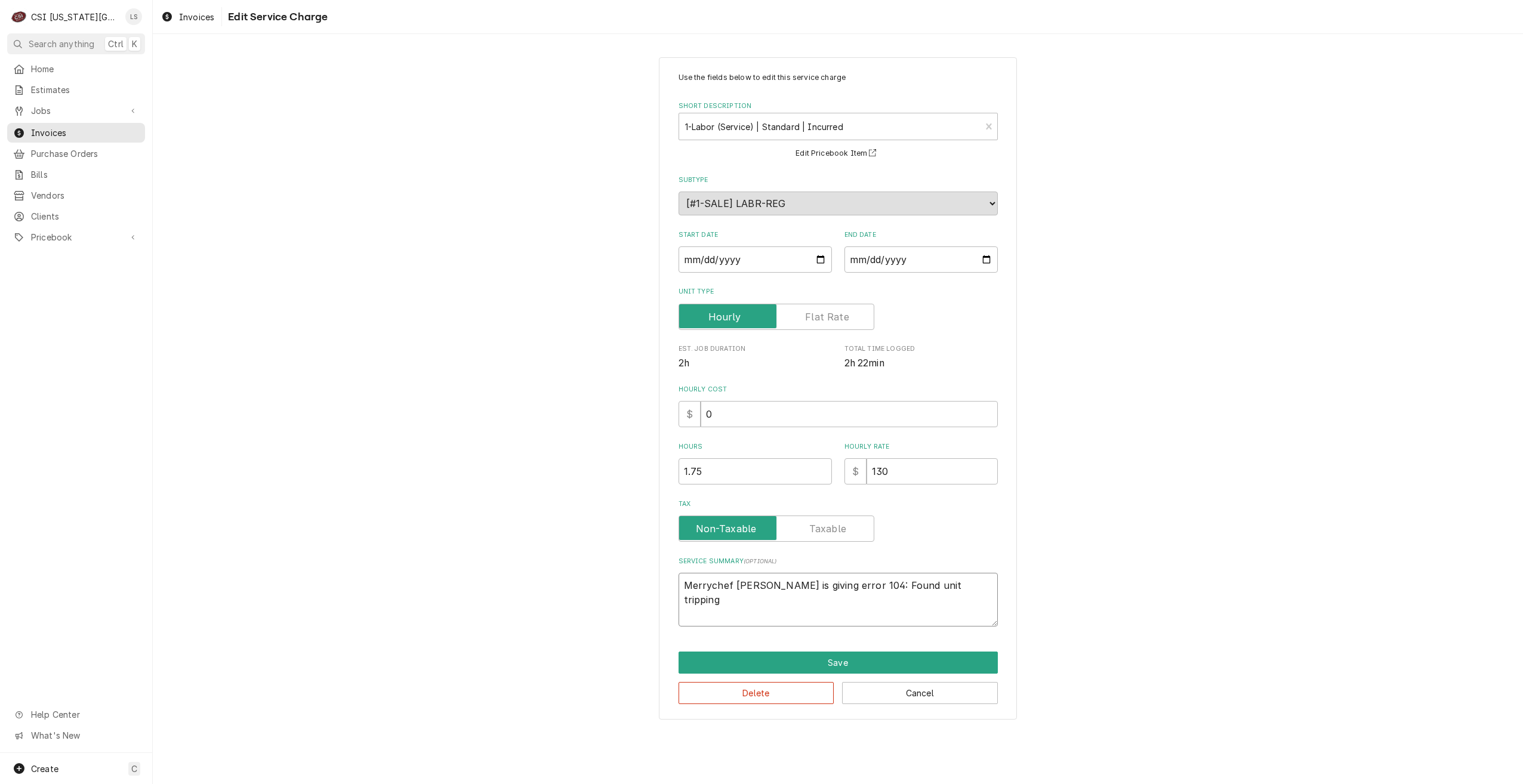
type textarea "x"
type textarea "Merrychef oven is giving error 104: Found unit tripping d"
type textarea "x"
type textarea "Merrychef oven is giving error 104: Found unit tripping du"
type textarea "x"
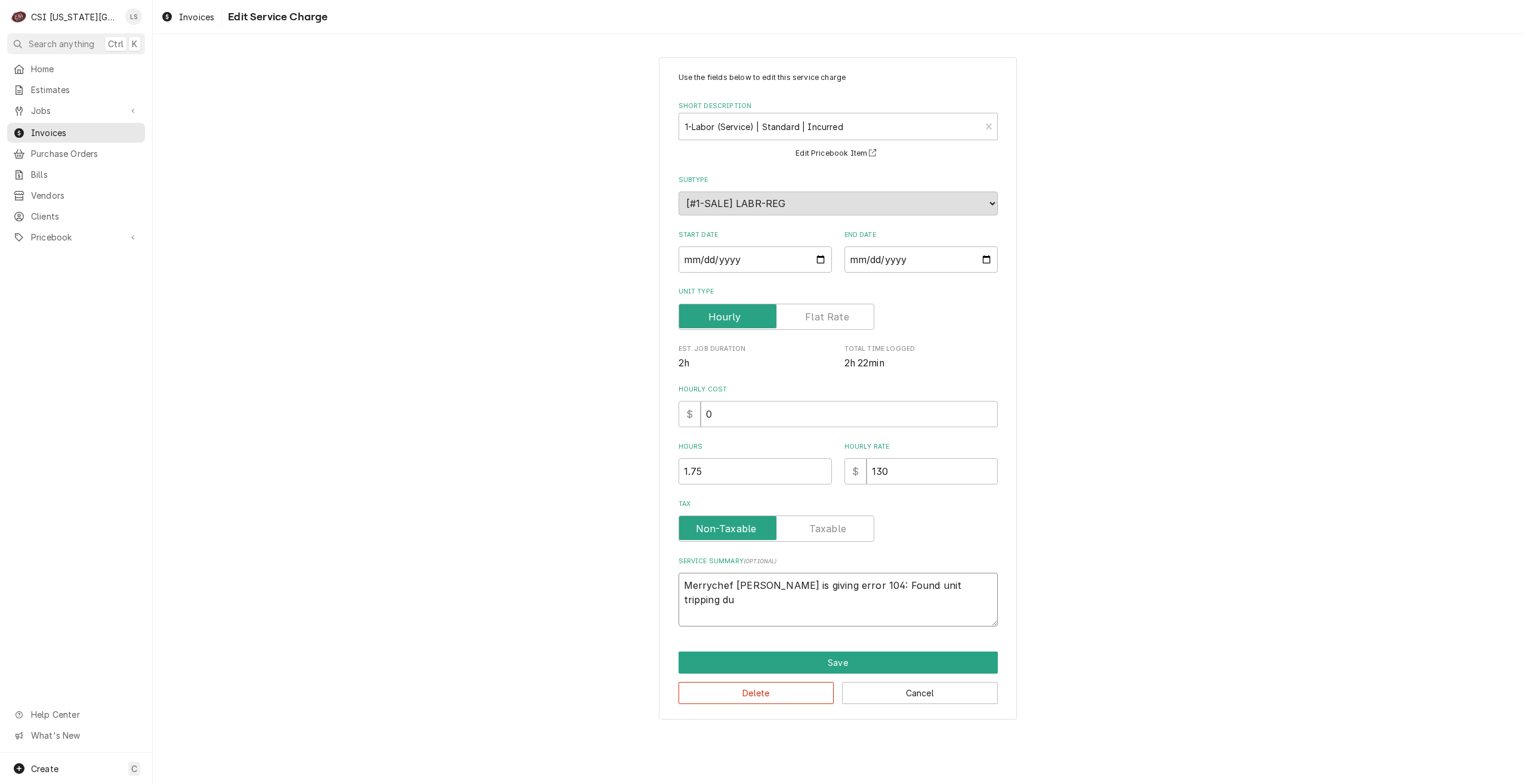
type textarea "Merrychef oven is giving error 104: Found unit tripping dur"
type textarea "x"
type textarea "Merrychef oven is giving error 104: Found unit tripping duri"
type textarea "x"
type textarea "Merrychef oven is giving error 104: Found unit tripping durin"
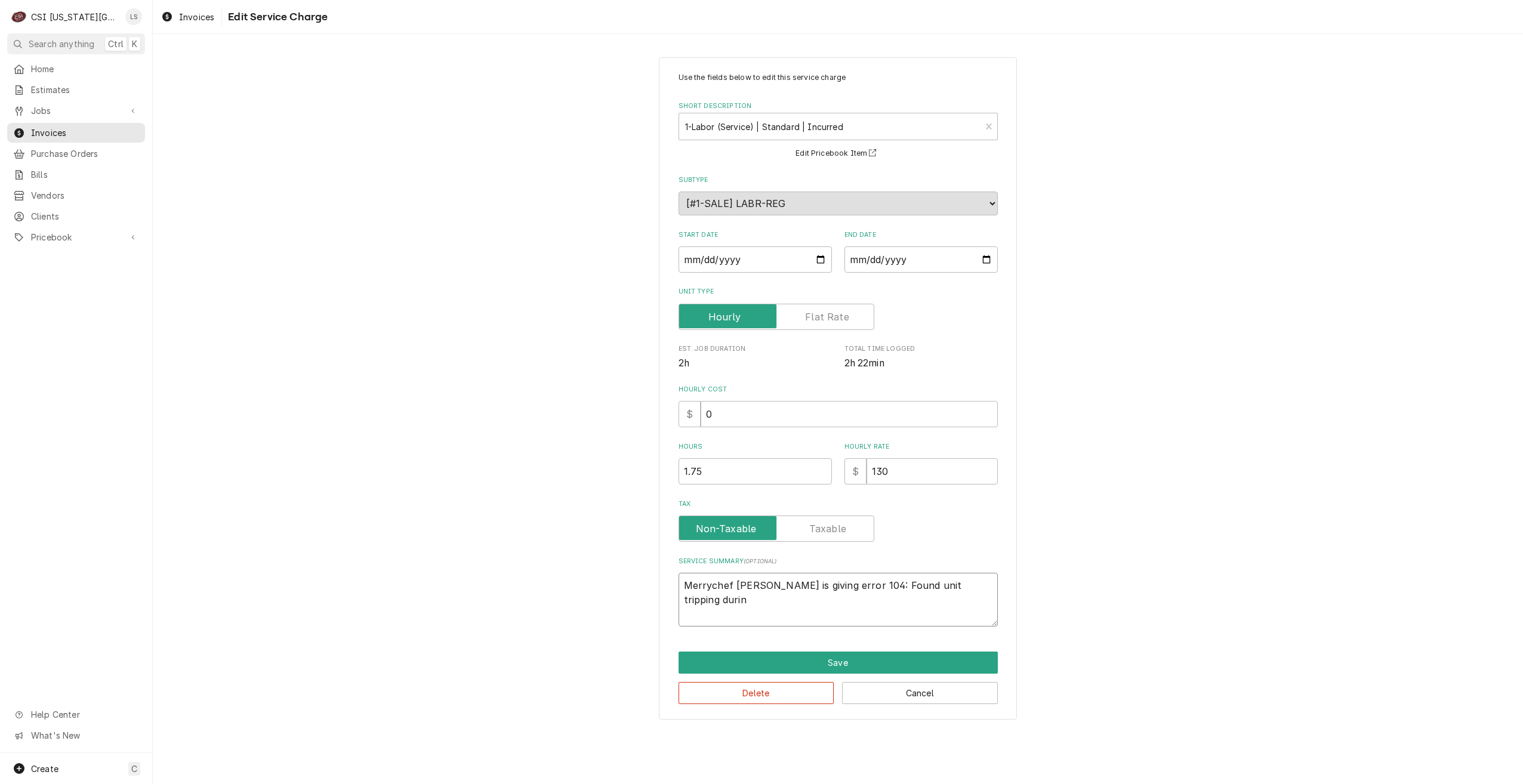
type textarea "x"
type textarea "Merrychef oven is giving error 104: Found unit tripping during"
type textarea "x"
type textarea "Merrychef oven is giving error 104: Found unit tripping during"
type textarea "x"
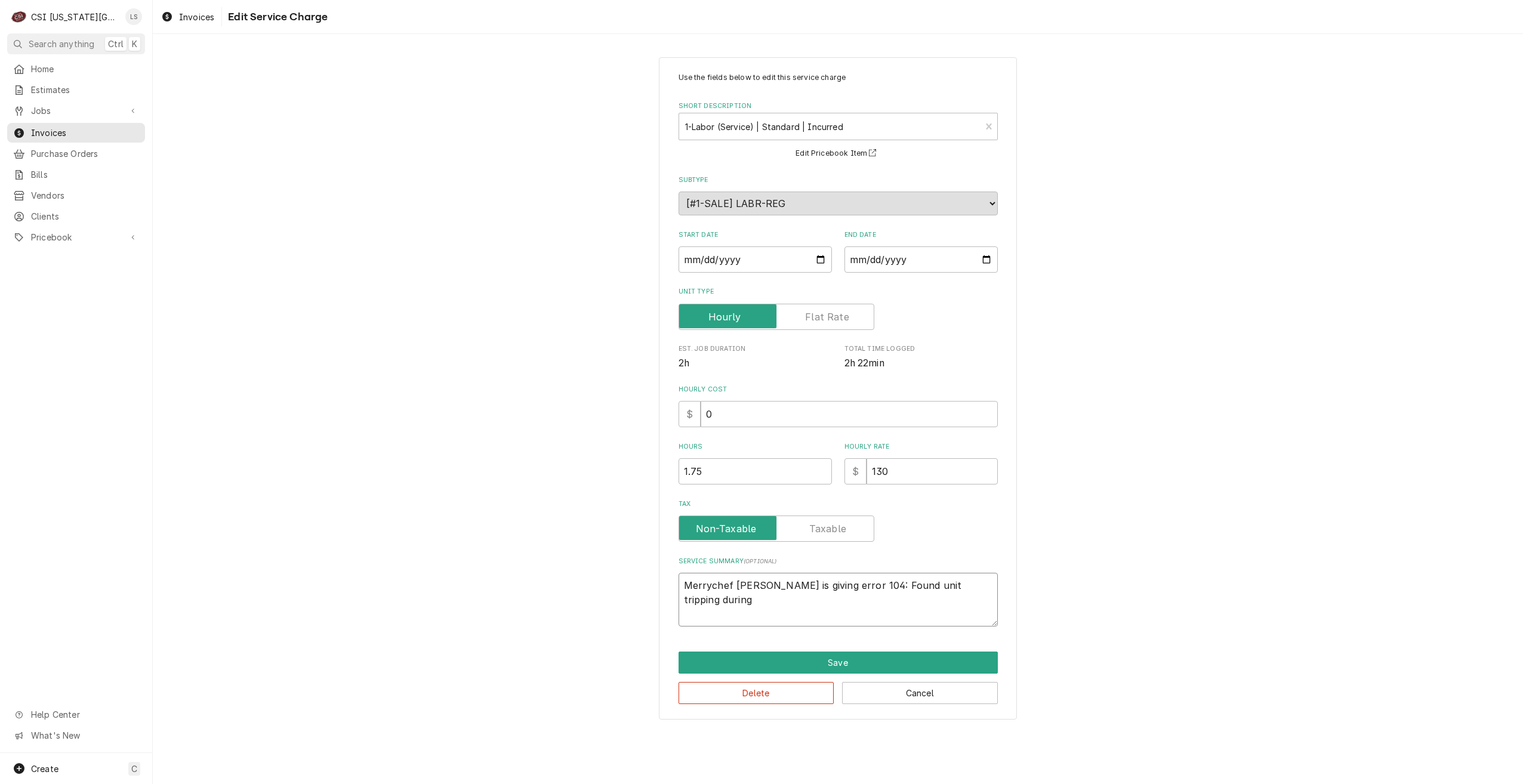
type textarea "Merrychef oven is giving error 104: Found unit tripping during r"
type textarea "x"
type textarea "Merrychef oven is giving error 104: Found unit tripping during re"
type textarea "x"
type textarea "Merrychef oven is giving error 104: Found unit tripping during rec"
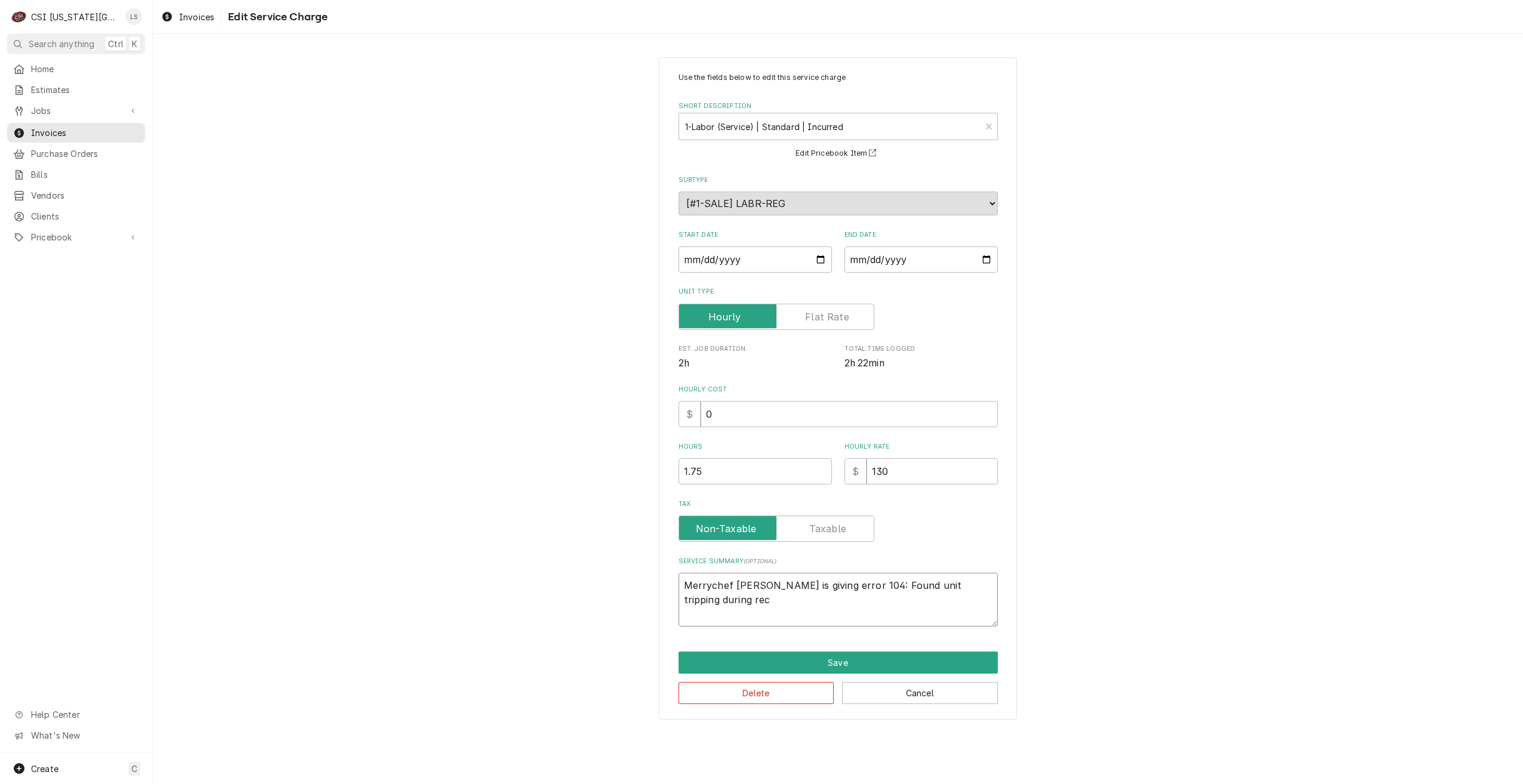
type textarea "x"
type textarea "Merrychef oven is giving error 104: Found unit tripping during reci"
type textarea "x"
type textarea "Merrychef oven is giving error 104: Found unit tripping during reciv"
type textarea "x"
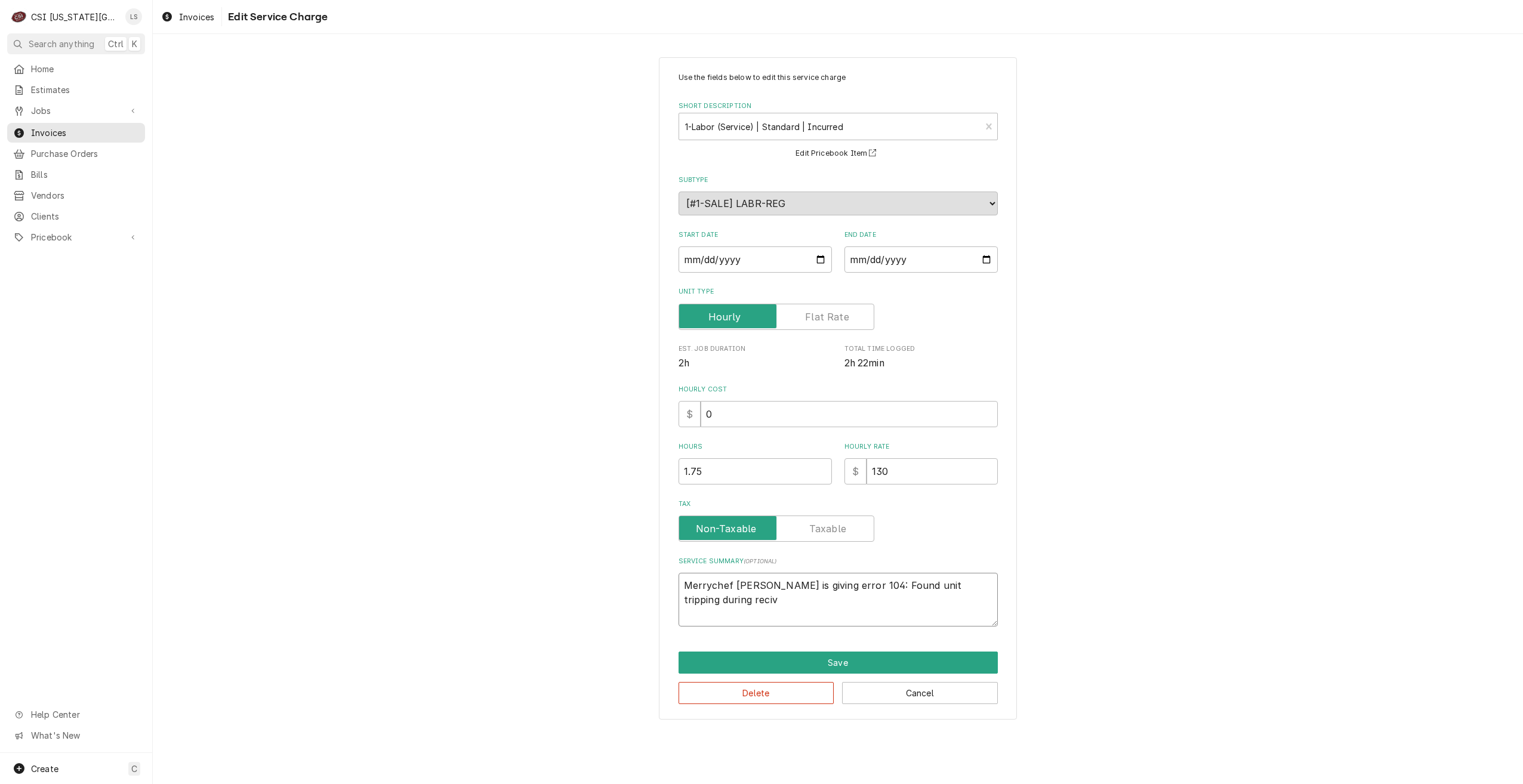
type textarea "Merrychef oven is giving error 104: Found unit tripping during reci"
type textarea "x"
type textarea "Merrychef oven is giving error 104: Found unit tripping during recip"
type textarea "x"
type textarea "Merrychef oven is giving error 104: Found unit tripping during recipe"
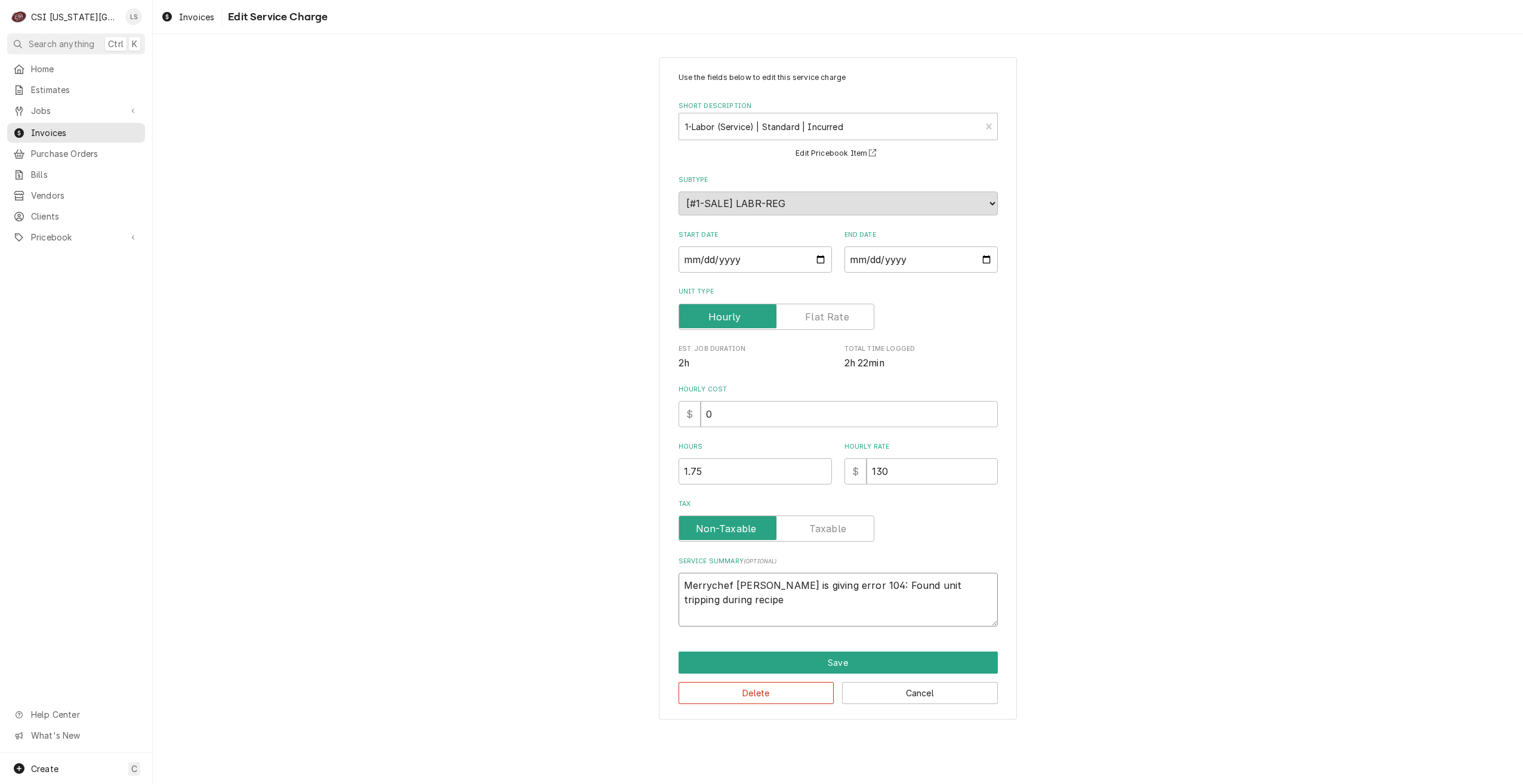
type textarea "x"
type textarea "Merrychef oven is giving error 104: Found unit tripping during recipe"
type textarea "x"
type textarea "Merrychef oven is giving error 104: Found unit tripping during recipe r"
type textarea "x"
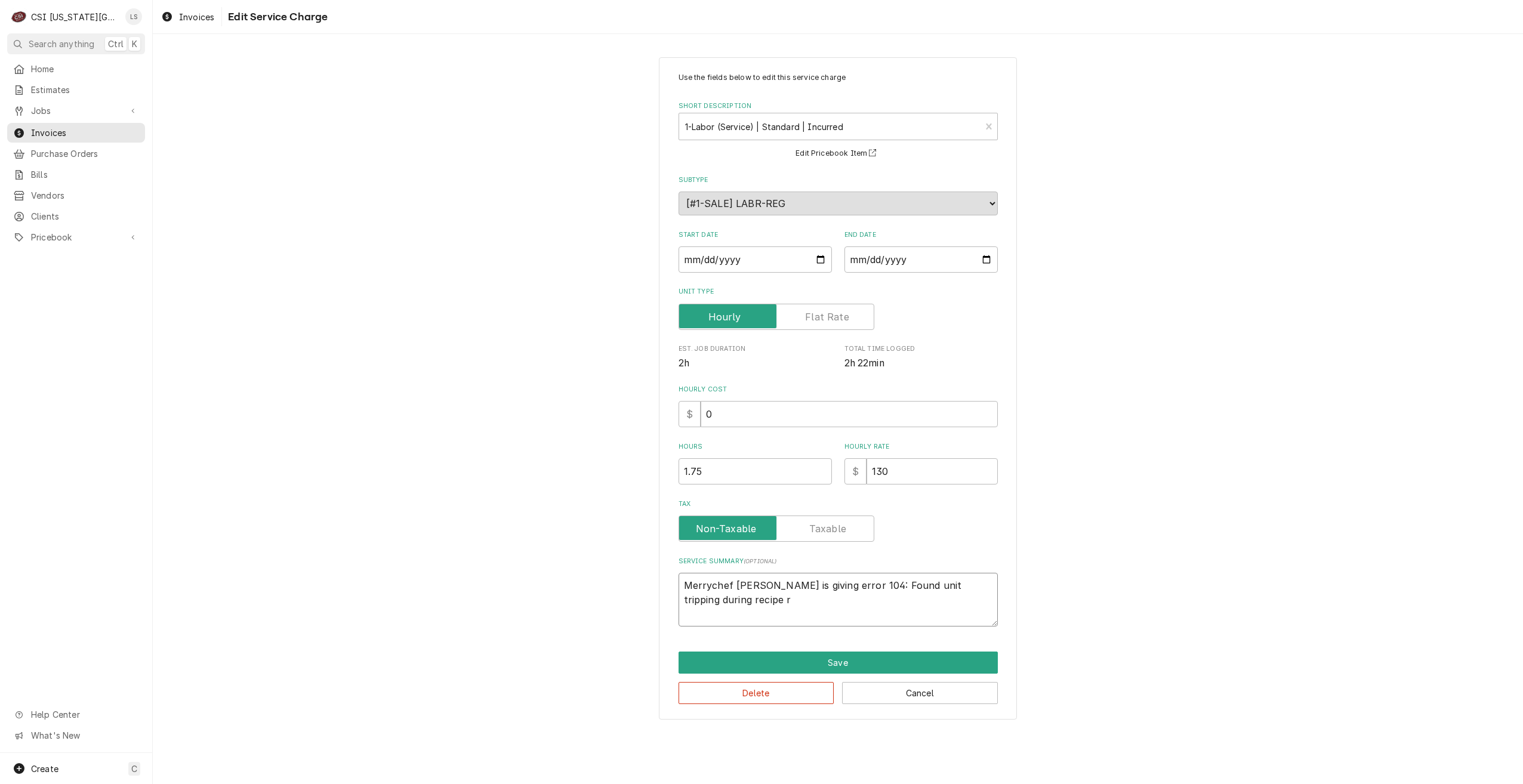
type textarea "Merrychef oven is giving error 104: Found unit tripping during recipe re"
type textarea "x"
type textarea "Merrychef oven is giving error 104: Found unit tripping during recipe req"
type textarea "x"
type textarea "Merrychef oven is giving error 104: Found unit tripping during recipe requ"
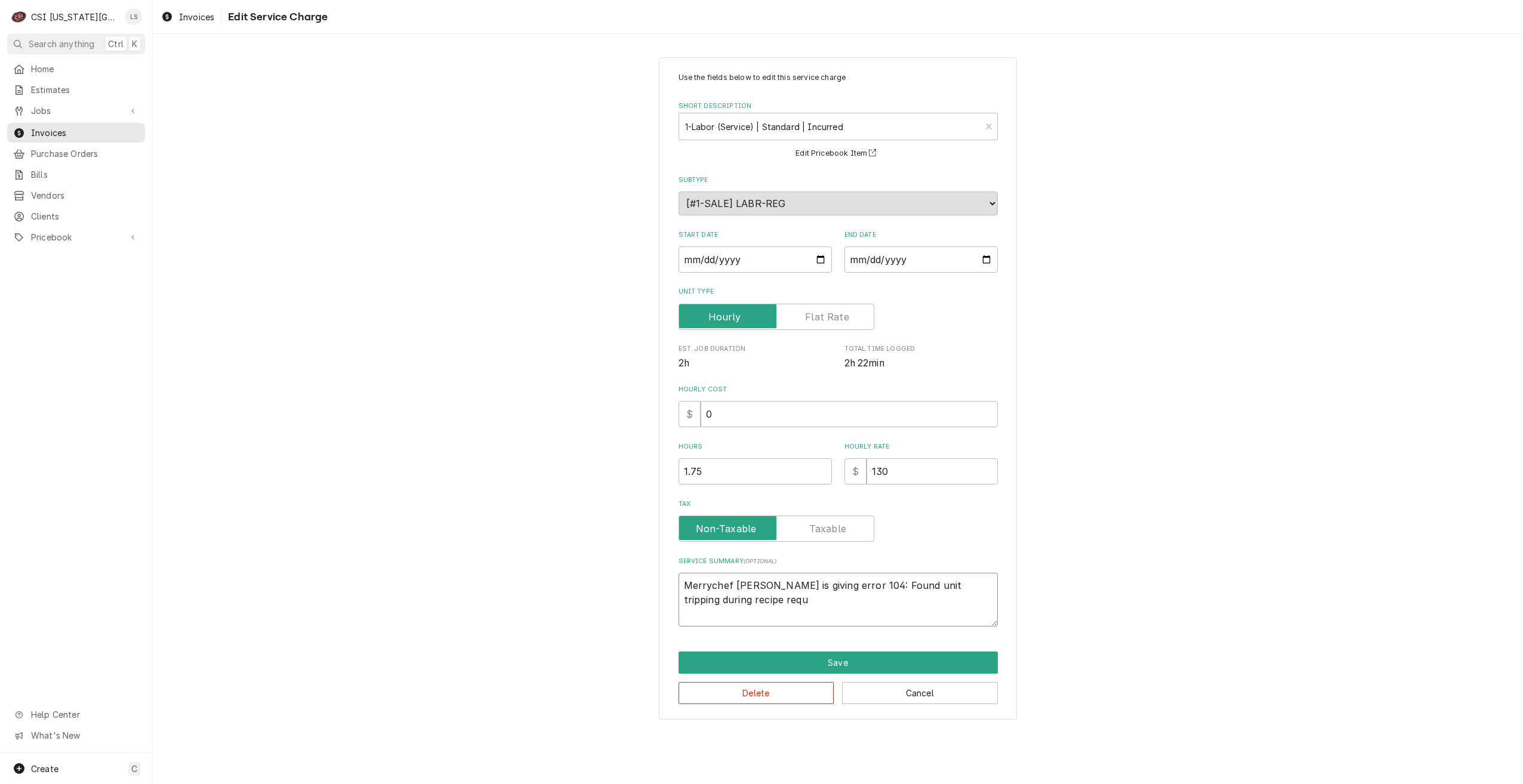
type textarea "x"
type textarea "Merrychef oven is giving error 104: Found unit tripping during recipe requi"
type textarea "x"
drag, startPoint x: 889, startPoint y: 599, endPoint x: 880, endPoint y: 598, distance: 9.1
click at [880, 598] on textarea "Merrychef oven is giving error 104: Found unit tripping while cooking at 500 de…" at bounding box center [838, 599] width 319 height 54
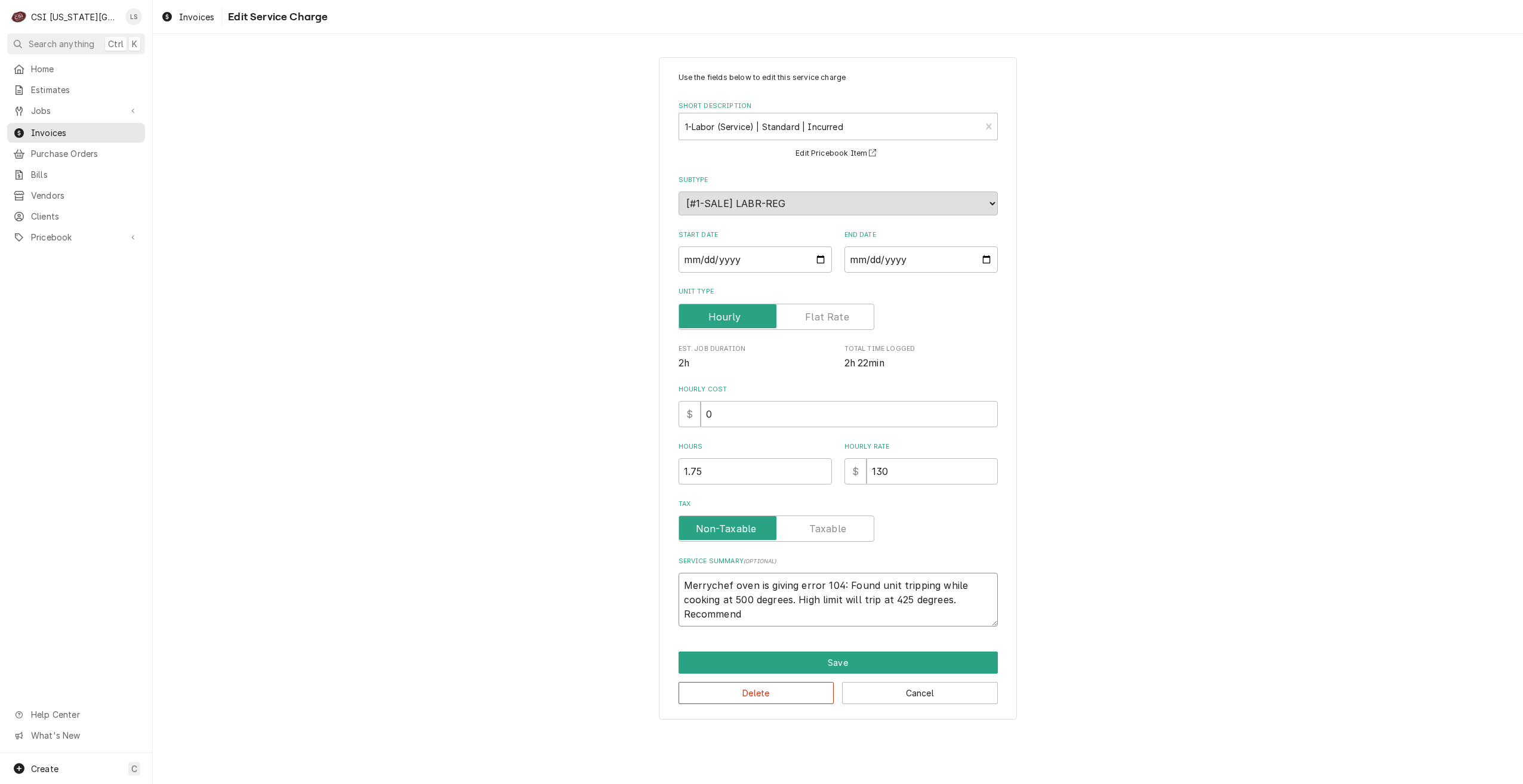
drag, startPoint x: 955, startPoint y: 599, endPoint x: 846, endPoint y: 600, distance: 109.0
click at [846, 600] on textarea "Merrychef oven is giving error 104: Found unit tripping while cooking at 500 de…" at bounding box center [838, 599] width 319 height 54
click at [886, 611] on textarea "Merrychef oven is giving error 104: Found unit tripping while cooking at 500 de…" at bounding box center [838, 599] width 319 height 54
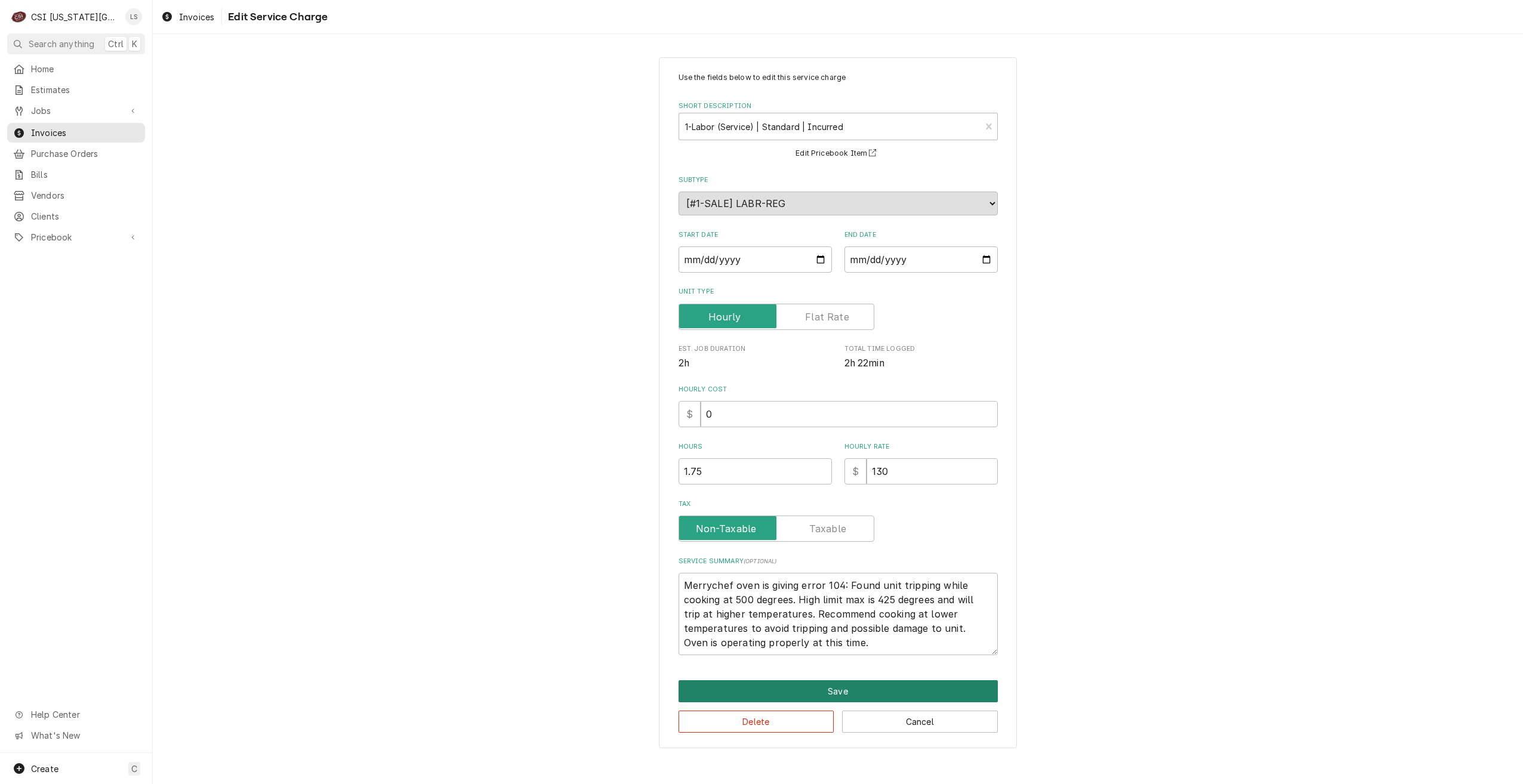
click at [900, 685] on button "Save" at bounding box center [838, 691] width 319 height 22
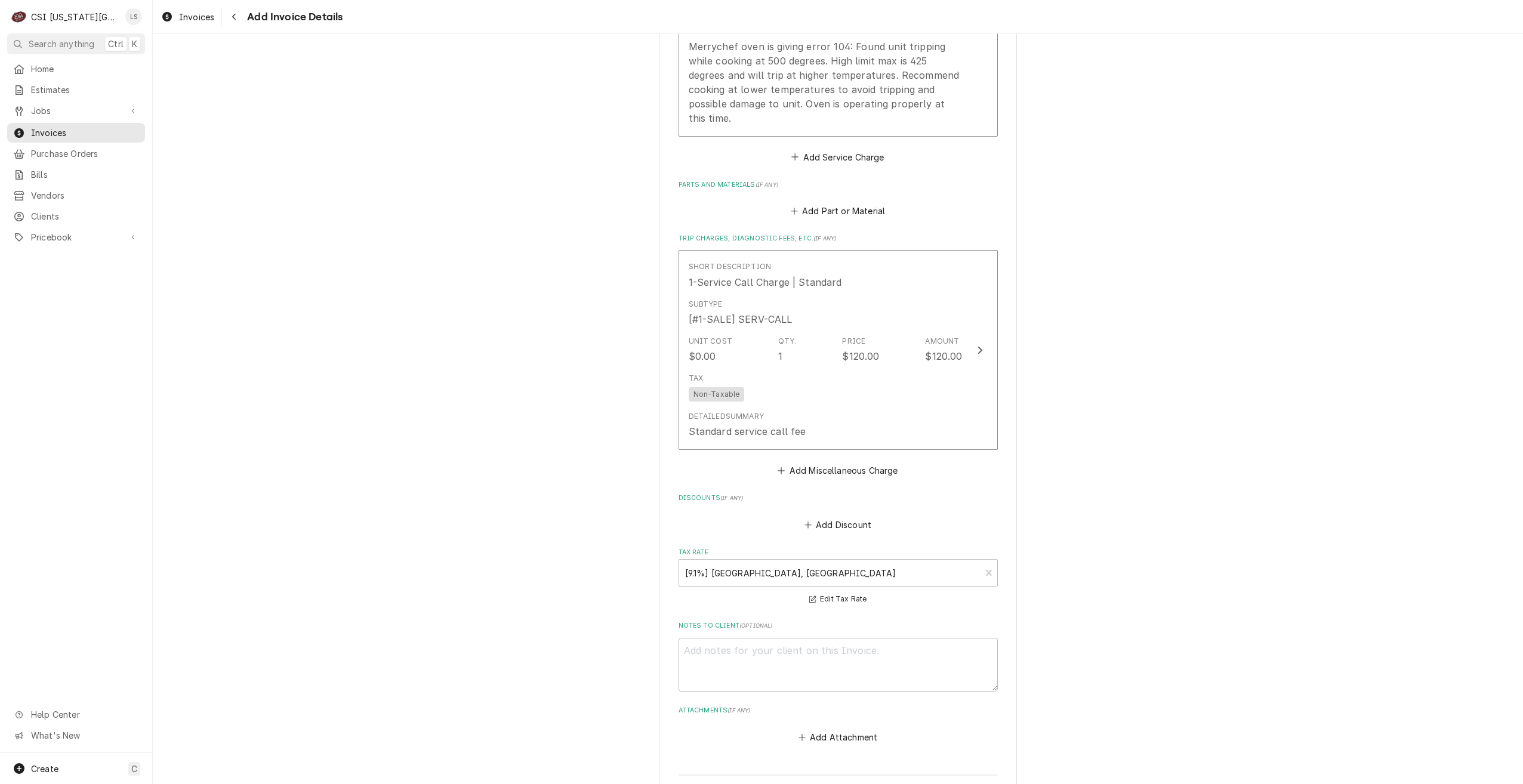
scroll to position [1195, 0]
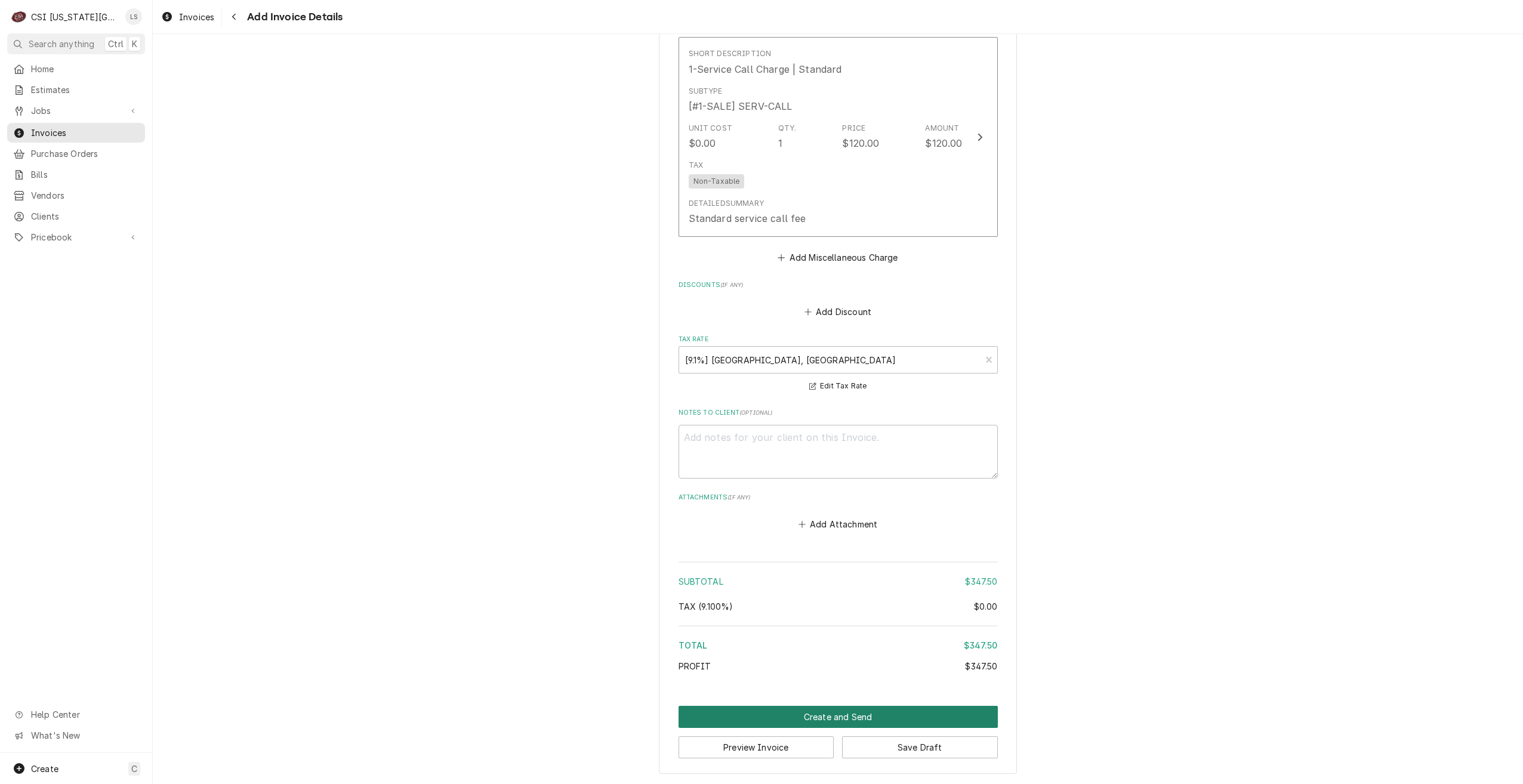
click at [885, 710] on button "Create and Send" at bounding box center [838, 716] width 319 height 22
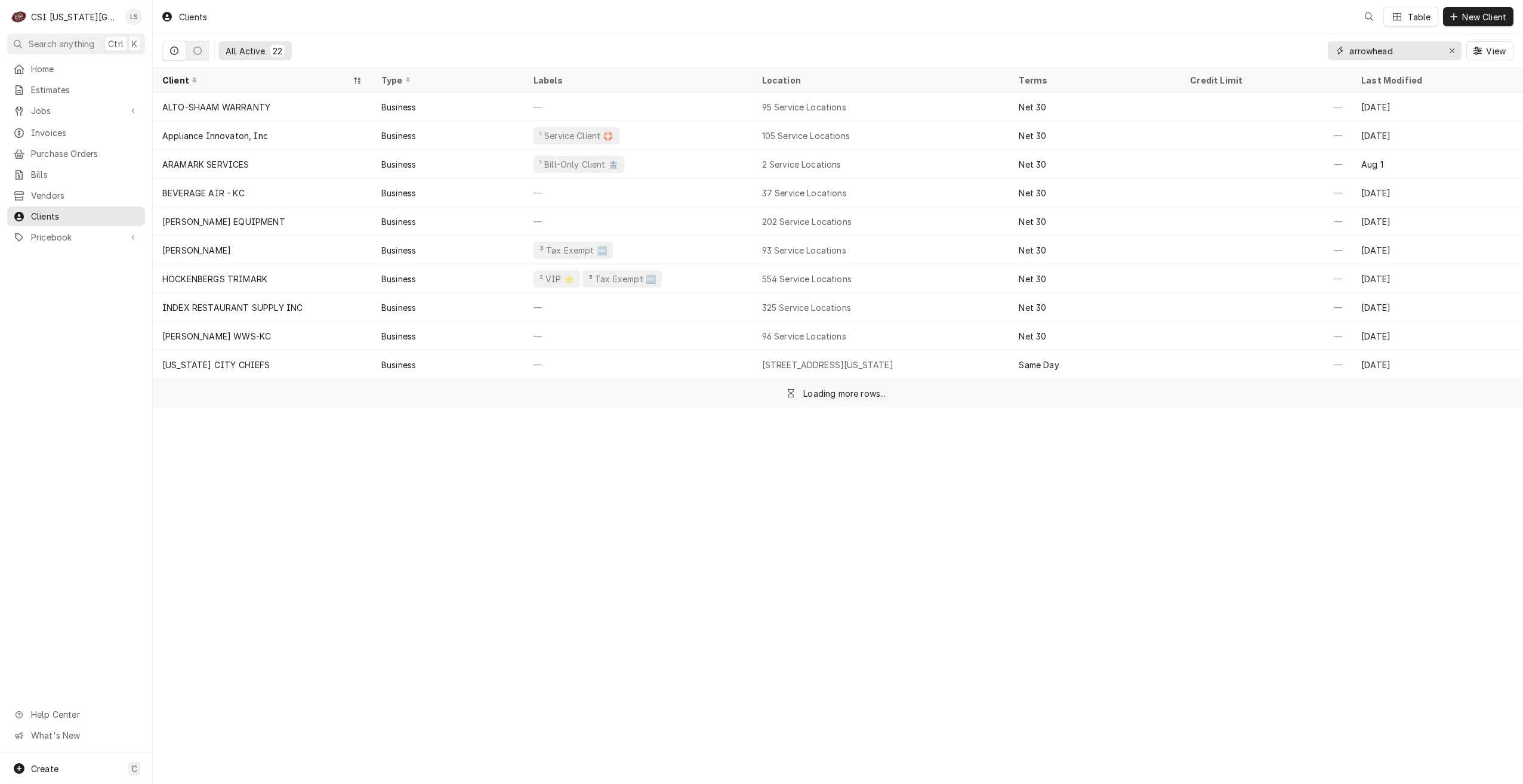
drag, startPoint x: 1245, startPoint y: 53, endPoint x: 1379, endPoint y: 53, distance: 134.0
click at [1379, 53] on input "arrowhead" at bounding box center [1394, 50] width 89 height 19
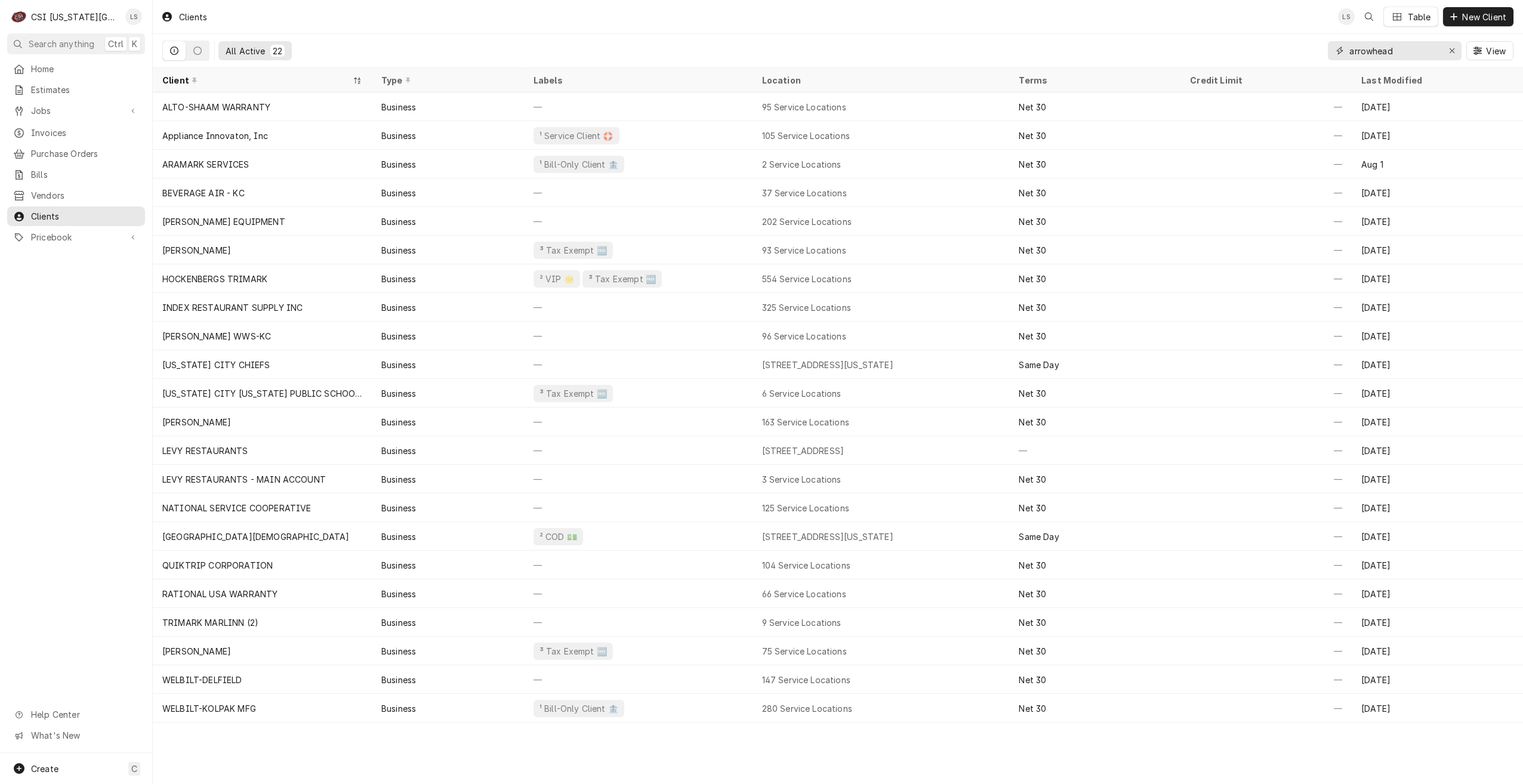
click at [1400, 58] on input "arrowhead" at bounding box center [1394, 50] width 89 height 19
drag, startPoint x: 1342, startPoint y: 54, endPoint x: 1335, endPoint y: 54, distance: 7.0
click at [1335, 54] on div "arrowhead" at bounding box center [1395, 50] width 134 height 19
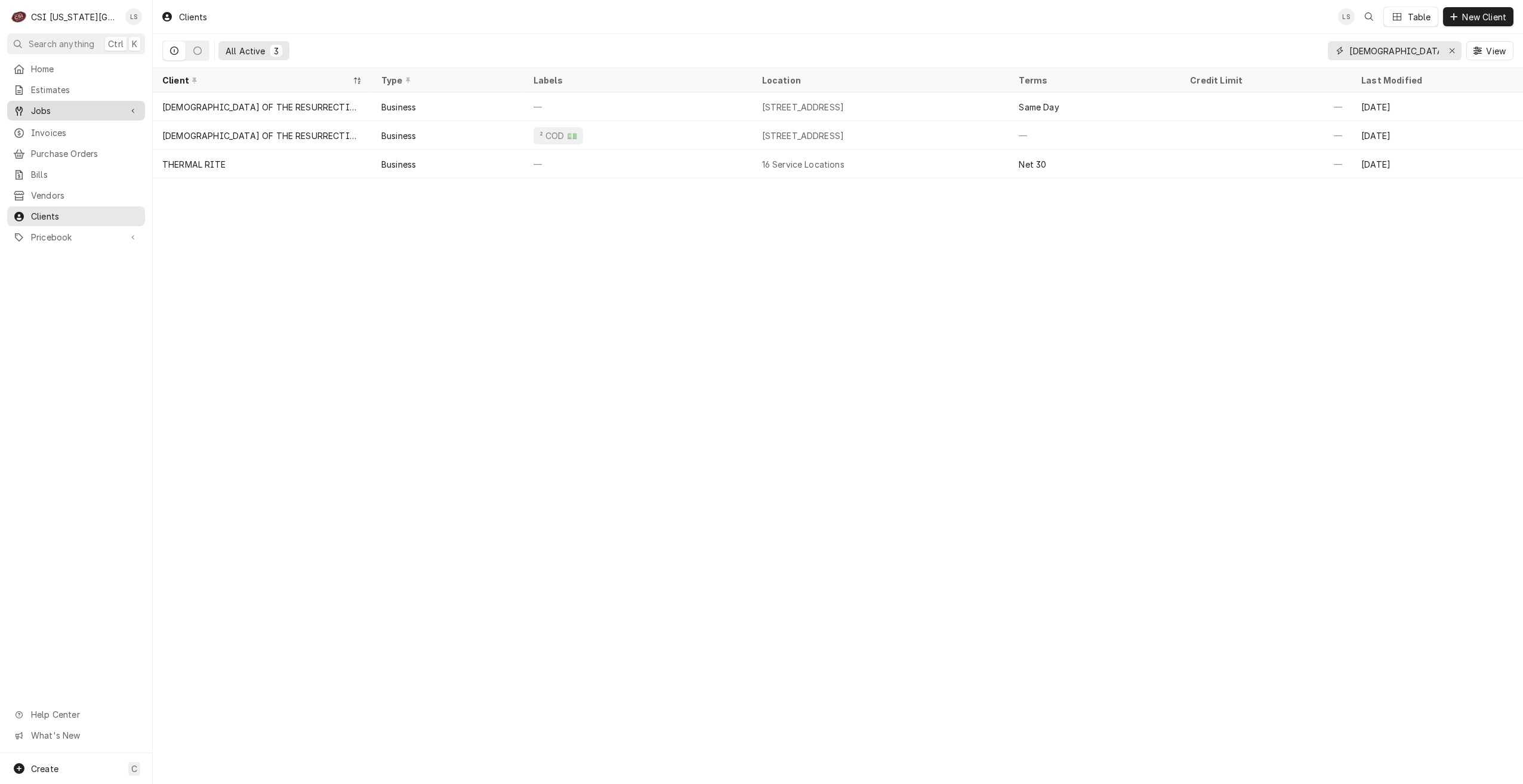
type input "[DEMOGRAPHIC_DATA] of the res"
click at [72, 108] on span "Jobs" at bounding box center [76, 111] width 90 height 13
click at [63, 127] on span "Jobs" at bounding box center [85, 132] width 108 height 13
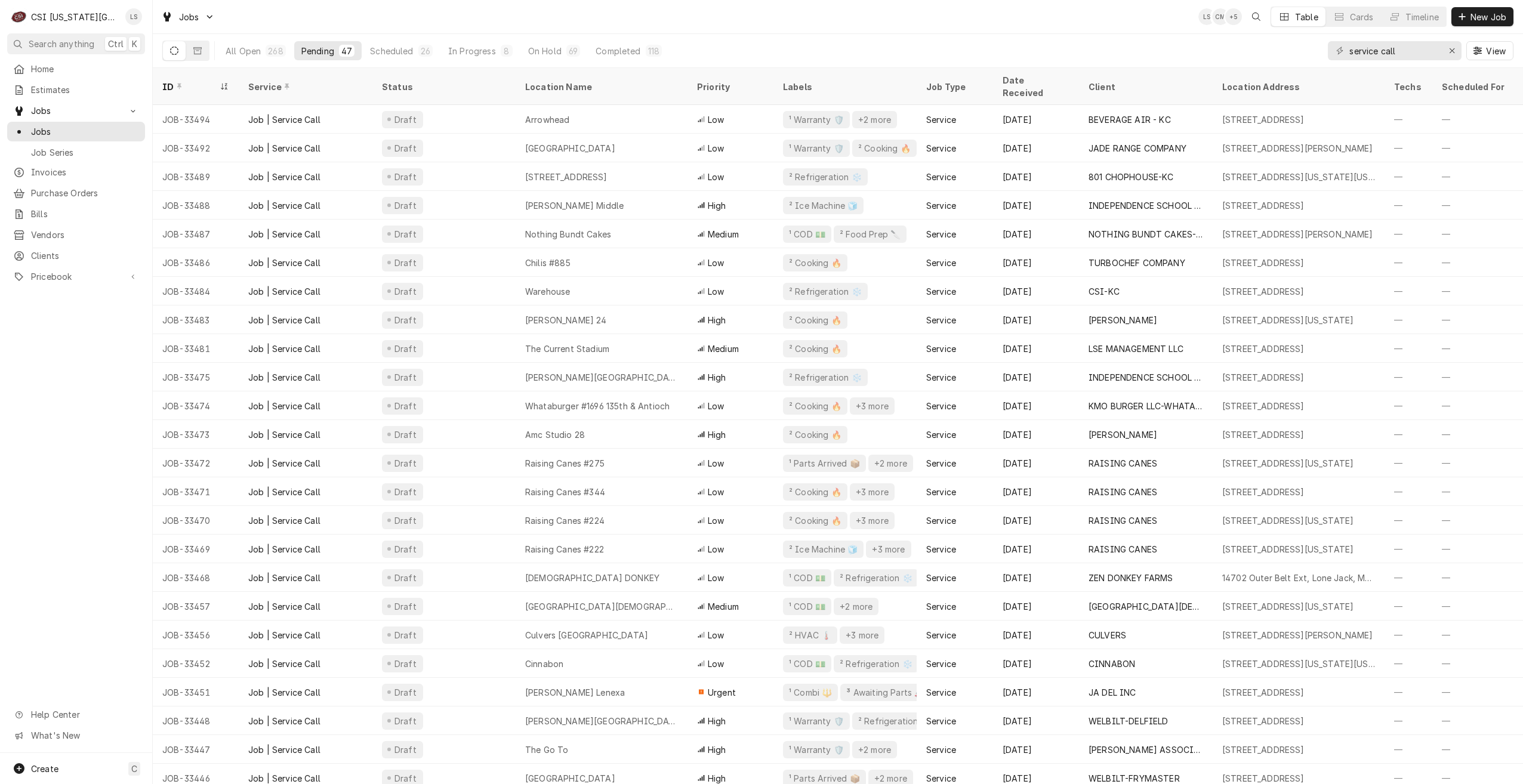
click at [549, 15] on div "Jobs LS CM + 5 Table Cards Timeline New Job" at bounding box center [838, 16] width 1370 height 33
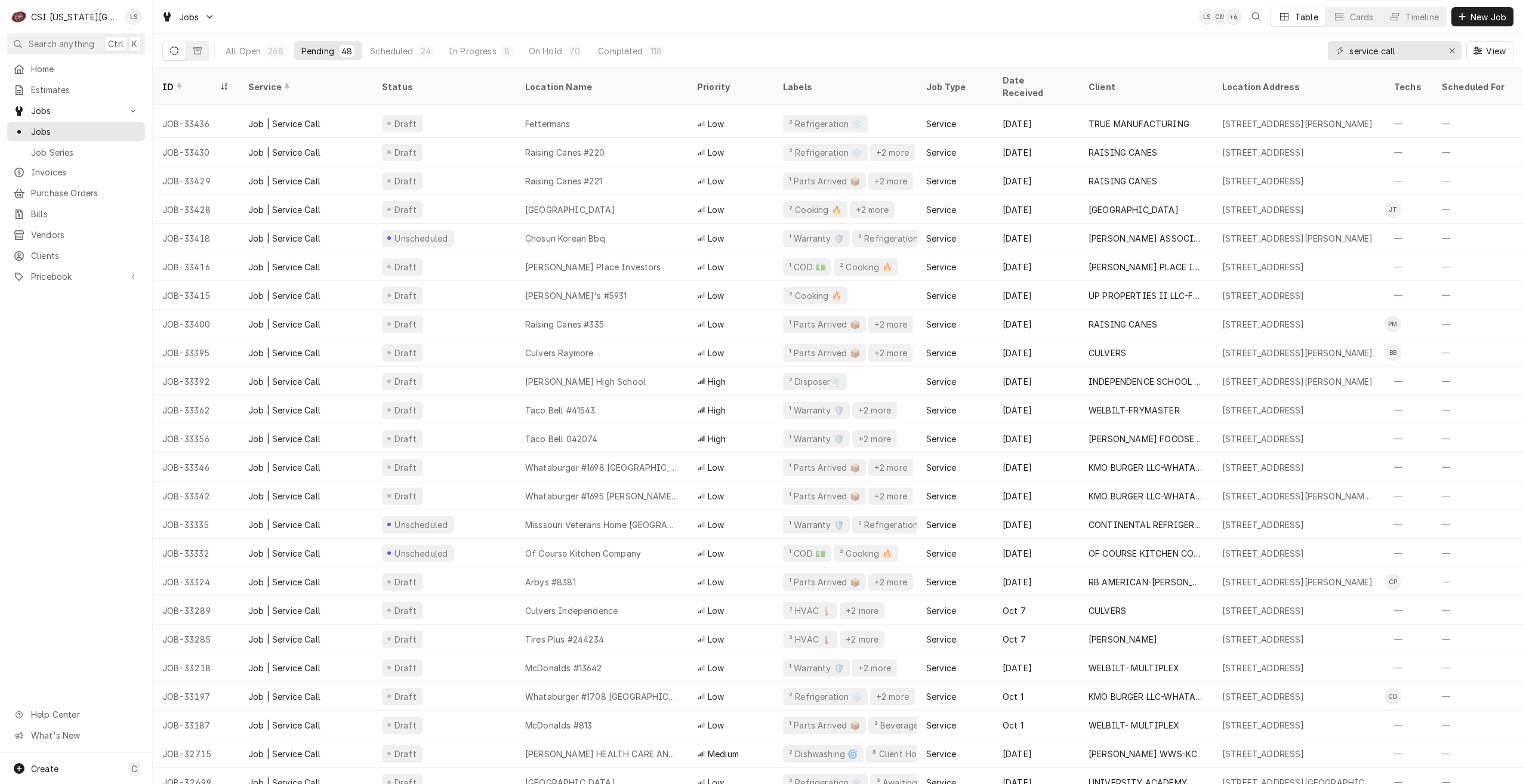
scroll to position [690, 0]
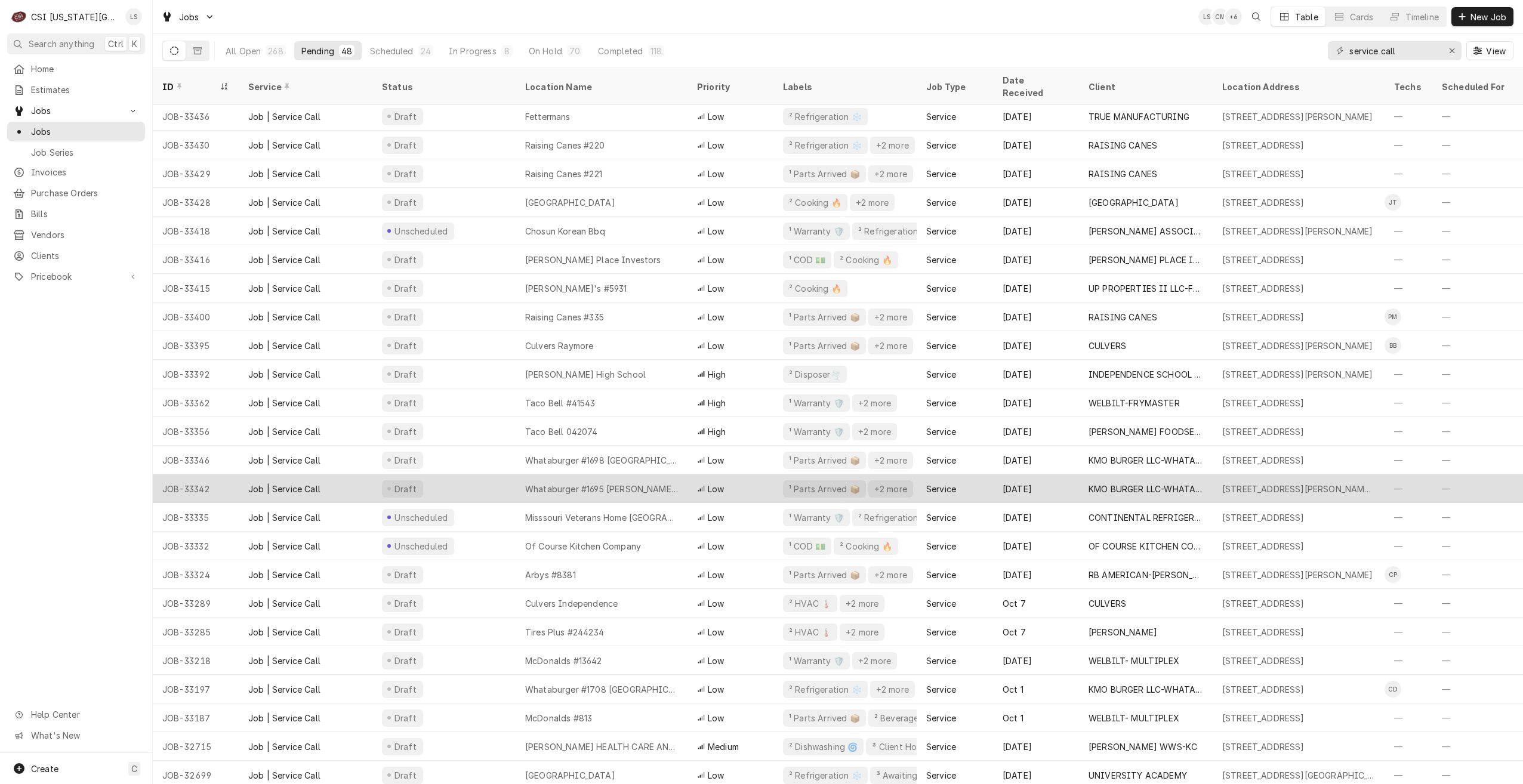
click at [661, 483] on div "Whataburger #1695 Douglas - Lee's Summit" at bounding box center [602, 489] width 153 height 13
